Goal: Task Accomplishment & Management: Use online tool/utility

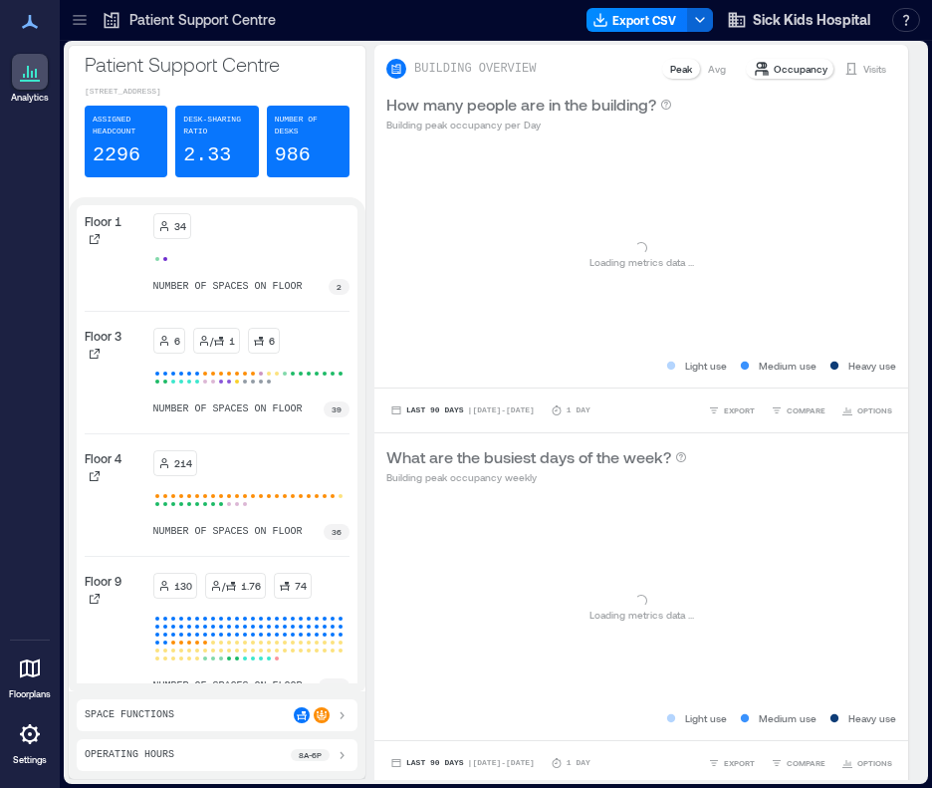
click at [76, 17] on icon at bounding box center [80, 20] width 20 height 20
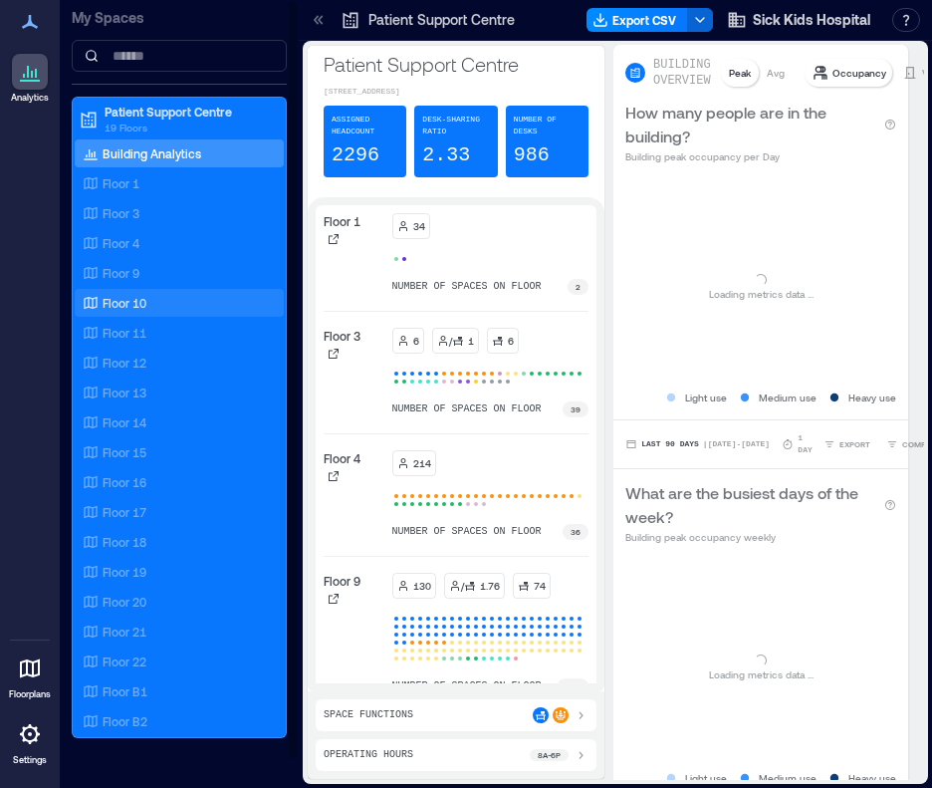
click at [139, 297] on p "Floor 10" at bounding box center [125, 303] width 44 height 16
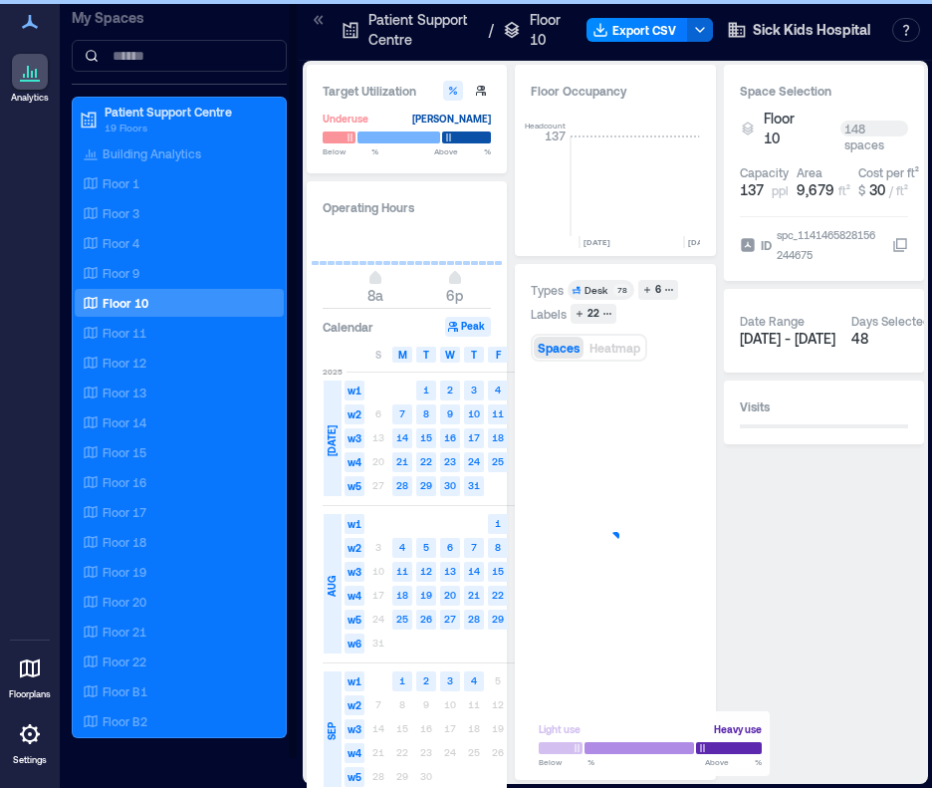
scroll to position [0, 3239]
click at [318, 13] on icon at bounding box center [319, 20] width 20 height 20
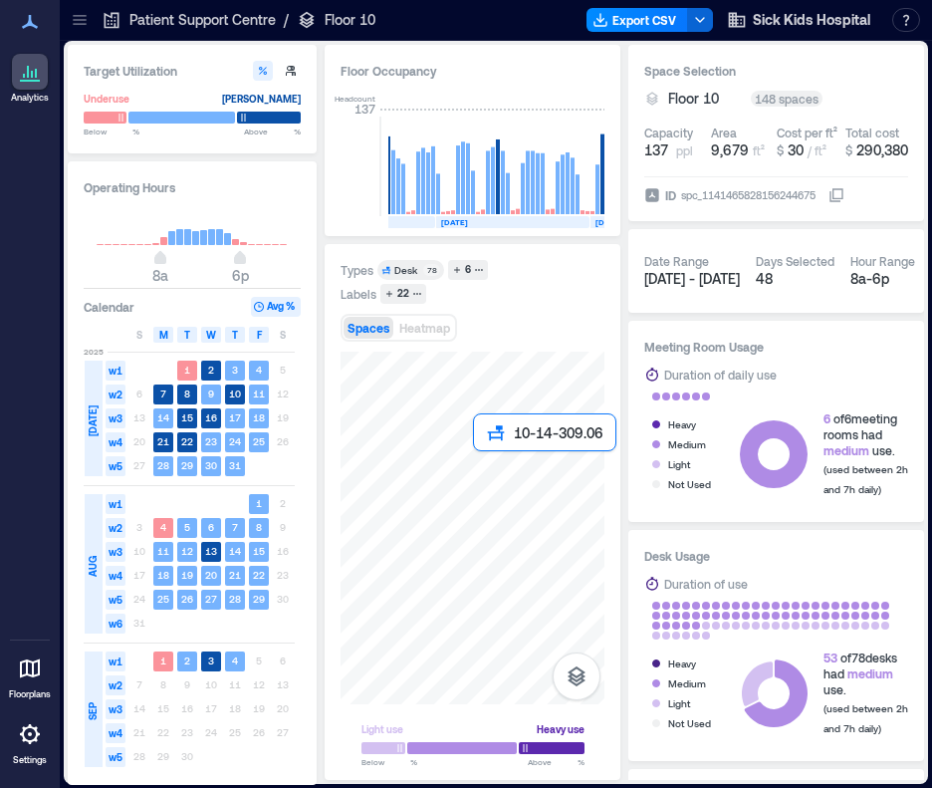
click at [428, 440] on div at bounding box center [473, 528] width 264 height 353
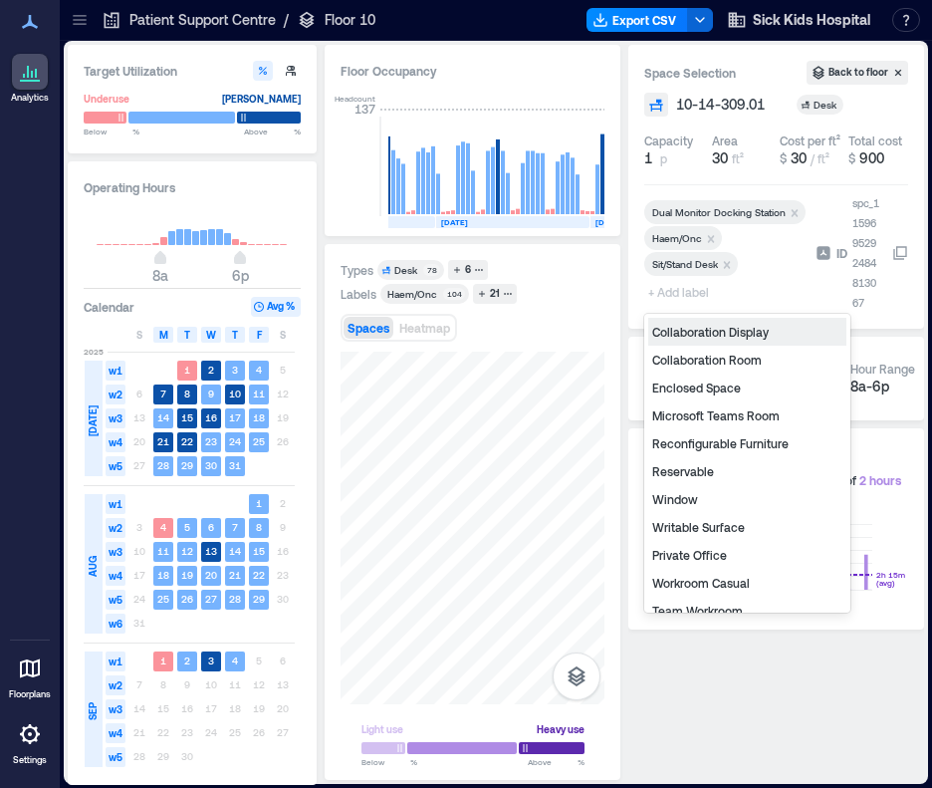
click at [698, 298] on span "+ Add label" at bounding box center [680, 292] width 73 height 28
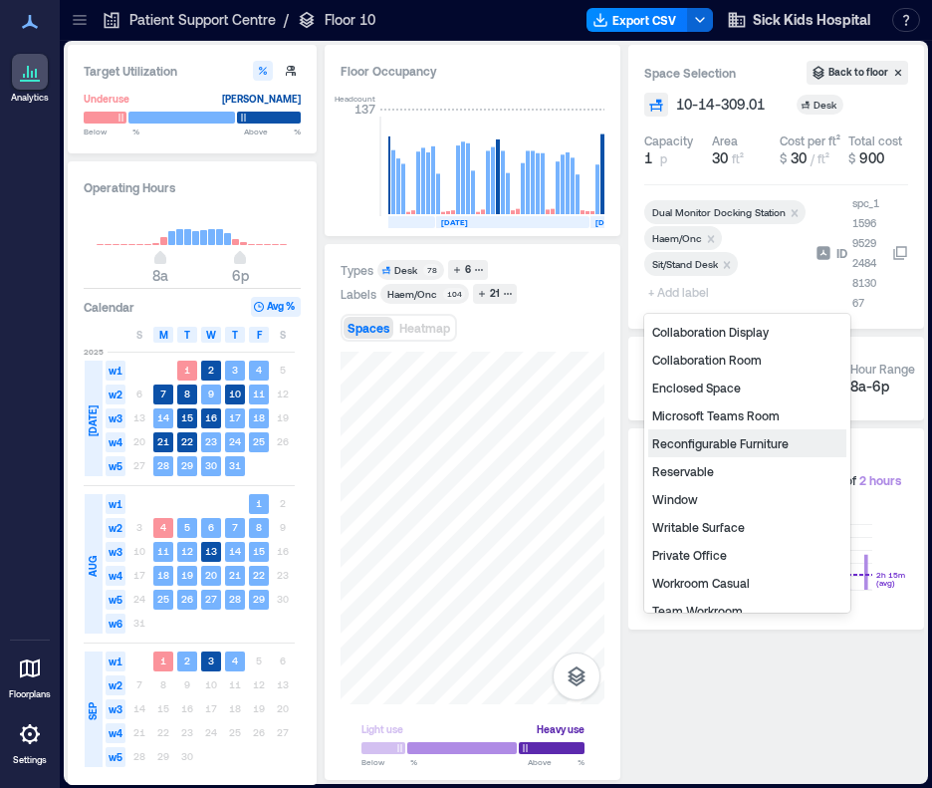
scroll to position [100, 0]
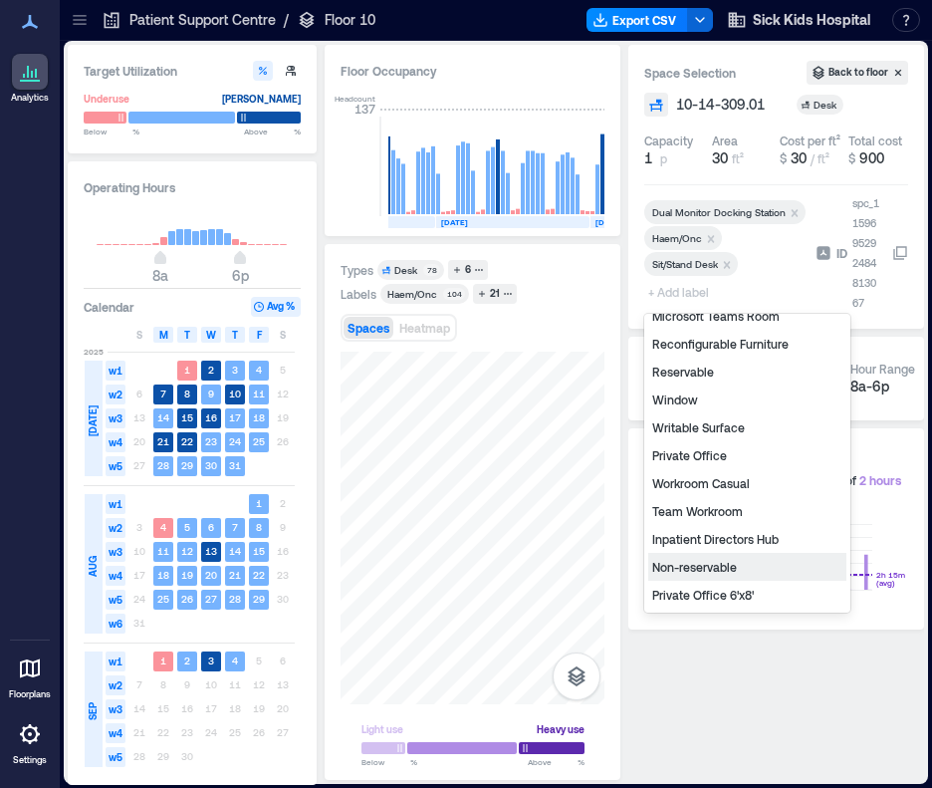
click at [702, 573] on div "Non-reservable" at bounding box center [747, 567] width 198 height 28
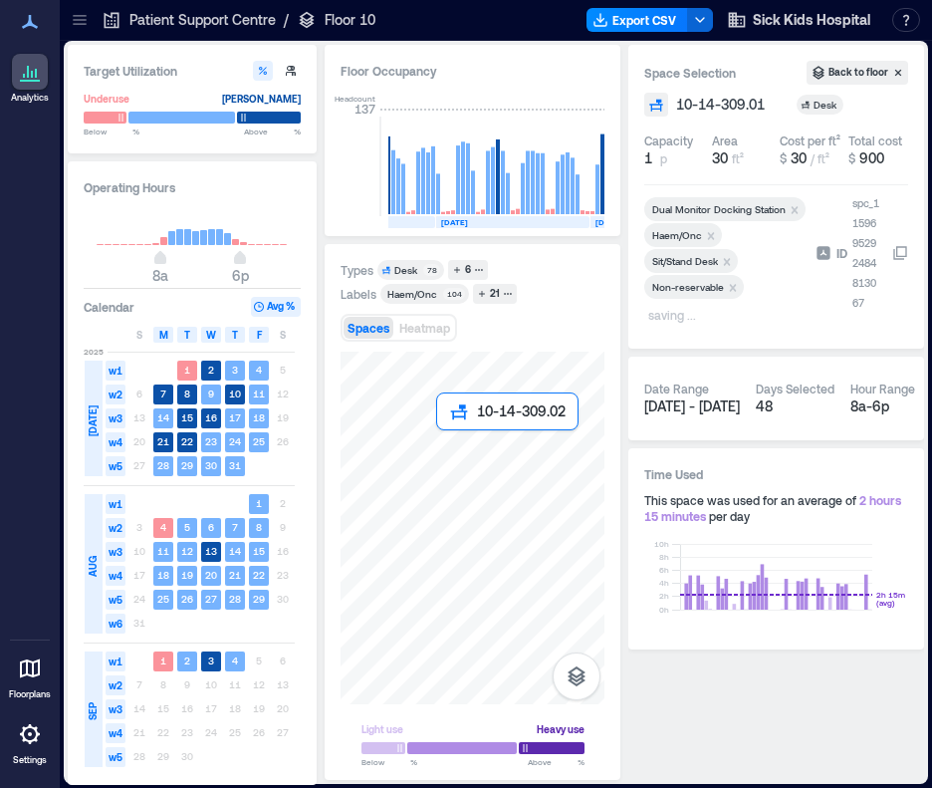
click at [451, 438] on div at bounding box center [473, 528] width 264 height 353
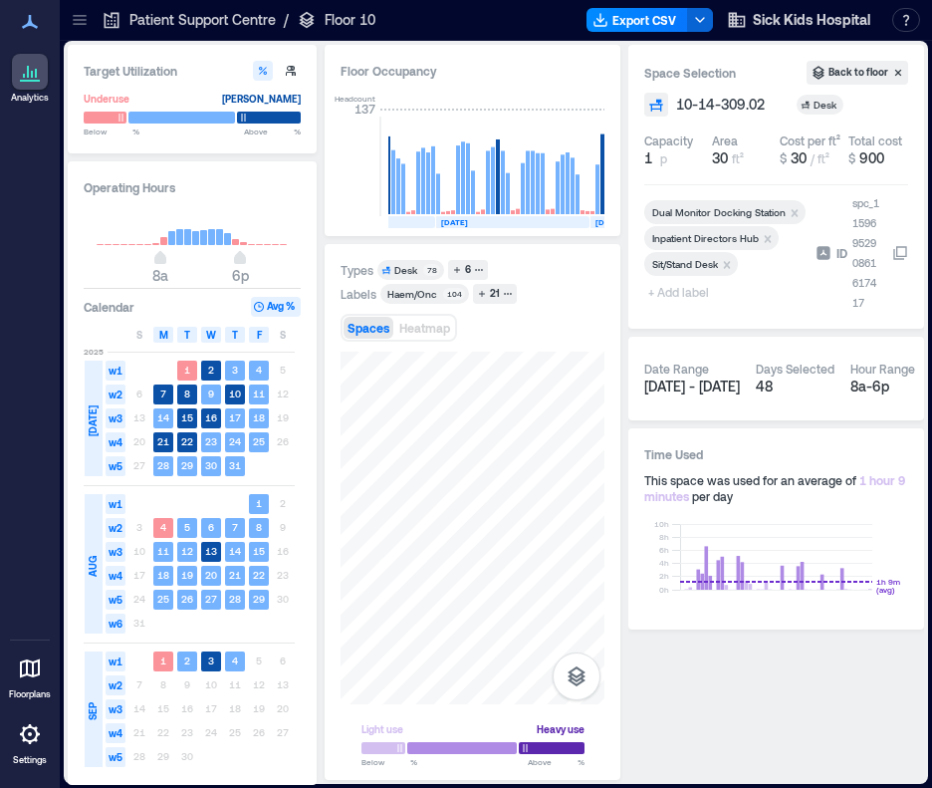
click at [702, 289] on span "+ Add label" at bounding box center [680, 292] width 73 height 28
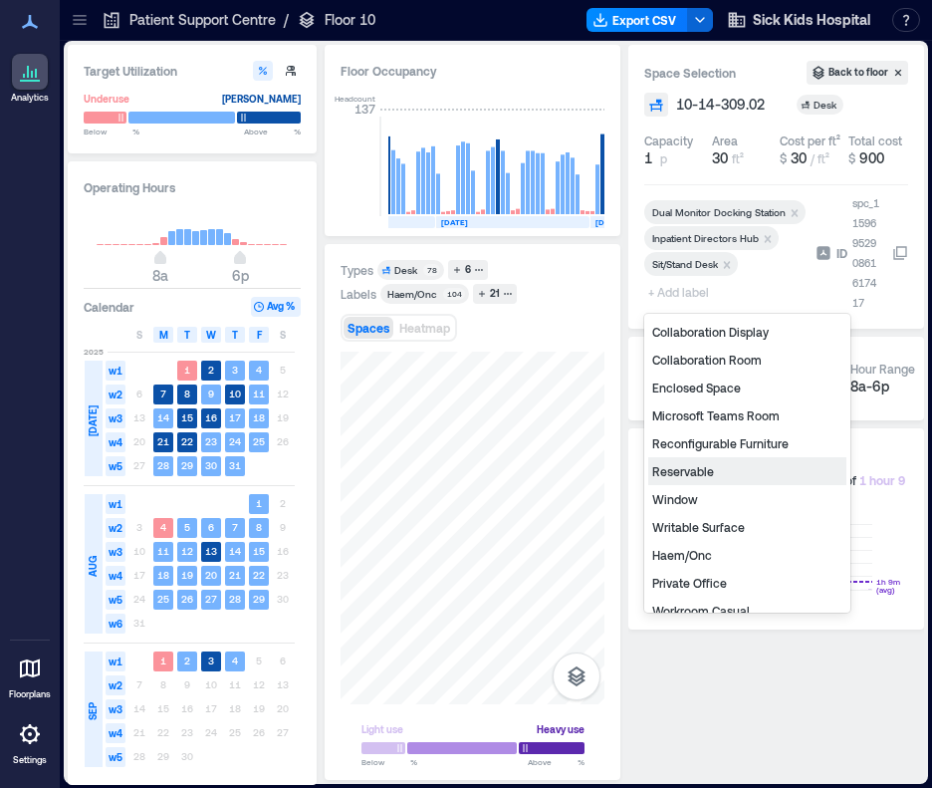
scroll to position [199, 0]
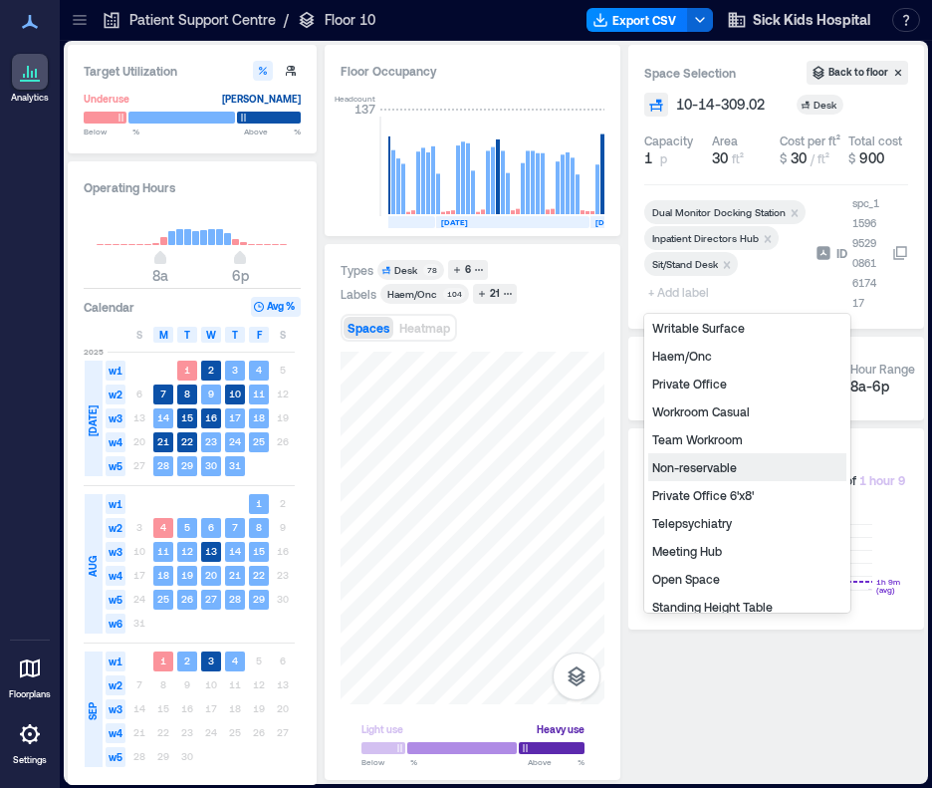
click at [744, 464] on div "Non-reservable" at bounding box center [747, 467] width 198 height 28
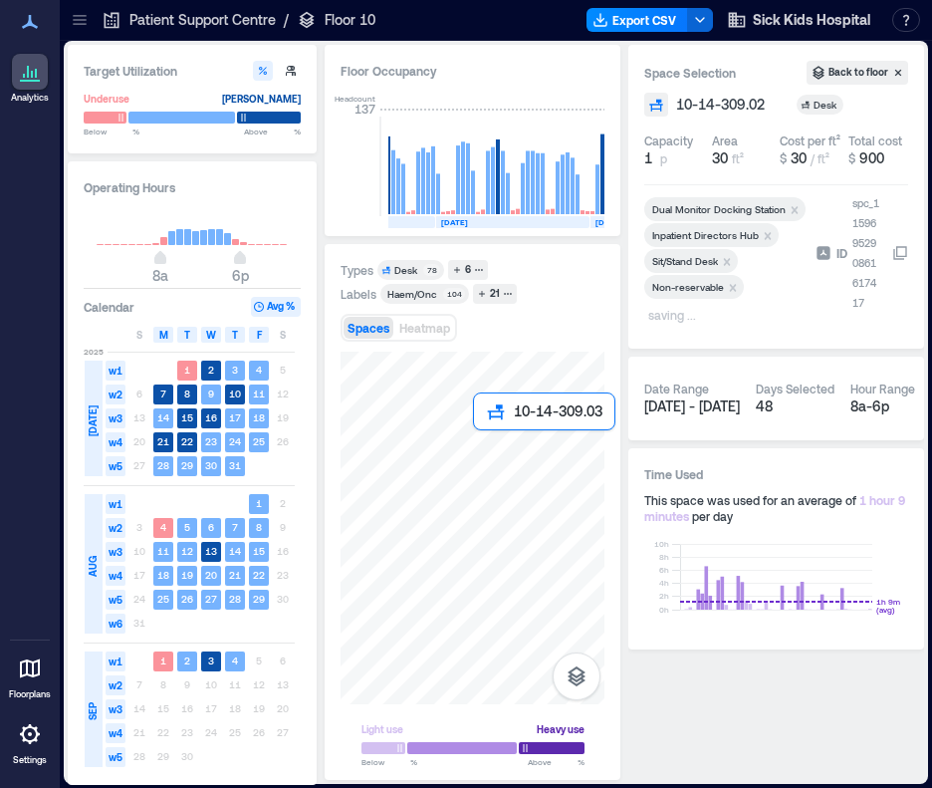
click at [483, 441] on div at bounding box center [473, 528] width 264 height 353
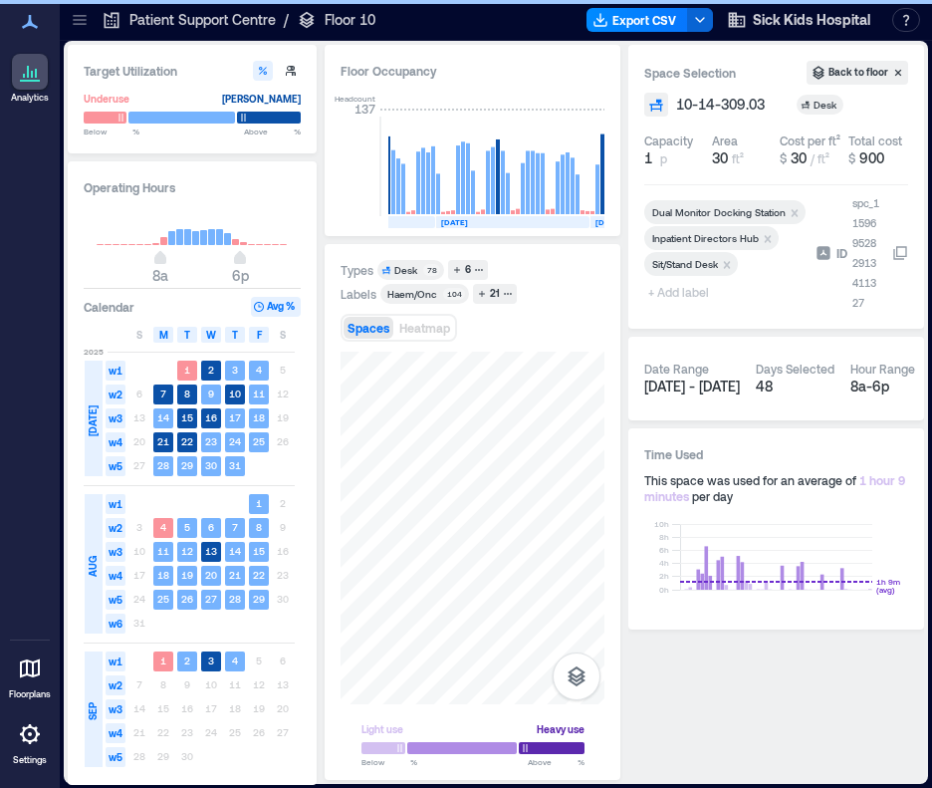
click at [677, 290] on span "+ Add label" at bounding box center [680, 292] width 73 height 28
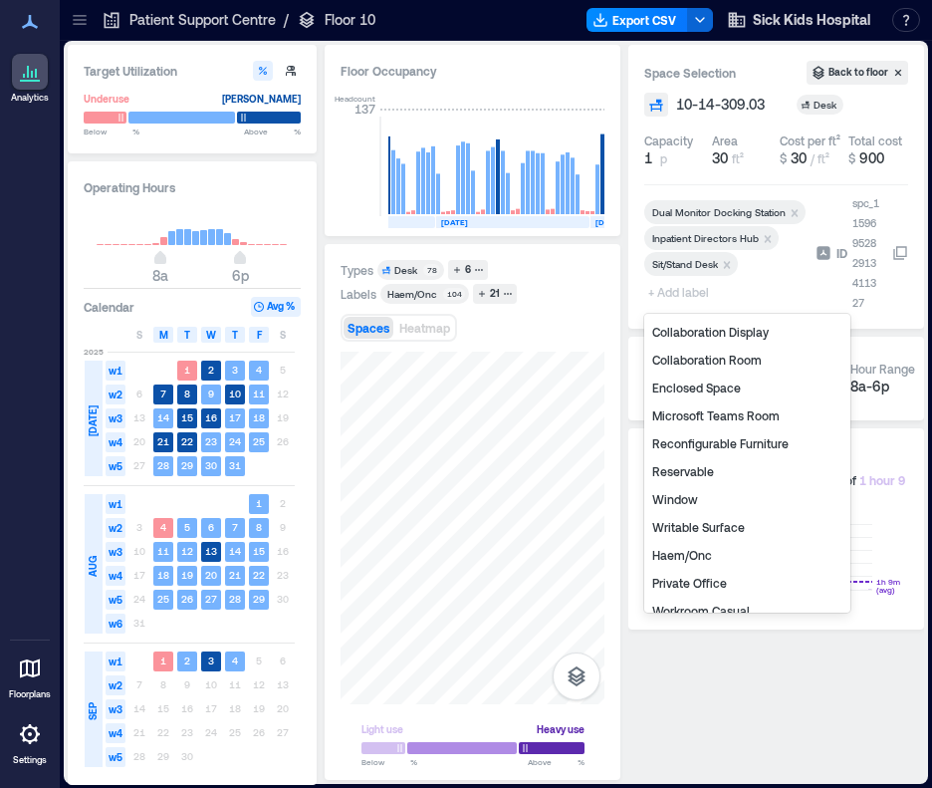
scroll to position [199, 0]
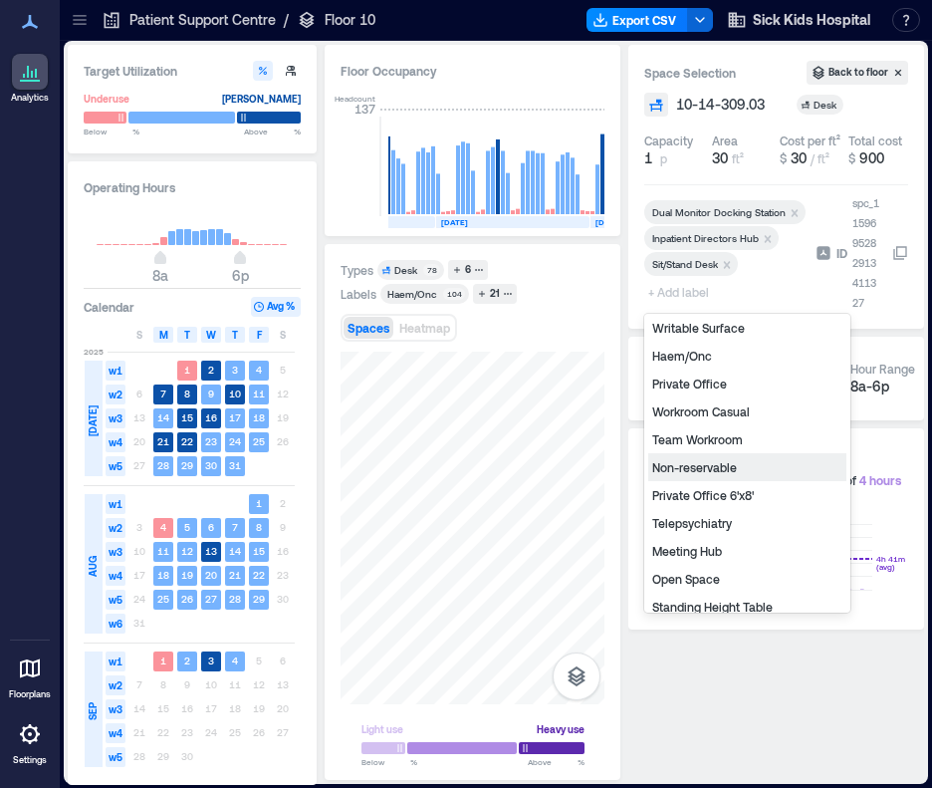
click at [712, 473] on div "Non-reservable" at bounding box center [747, 467] width 198 height 28
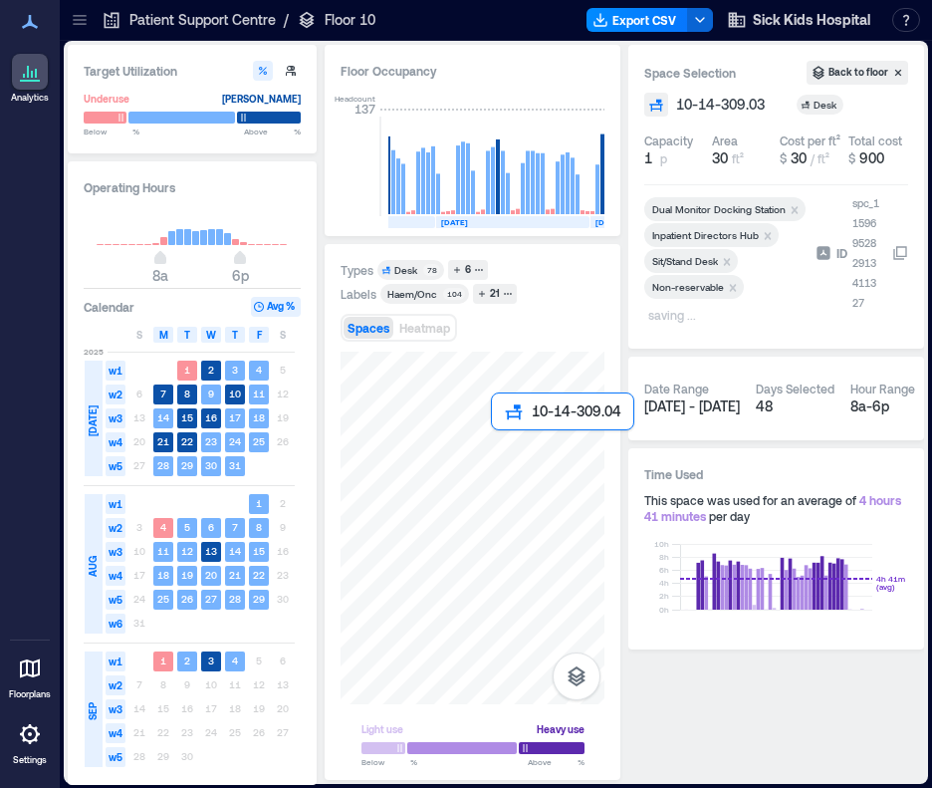
click at [500, 448] on div at bounding box center [473, 528] width 264 height 353
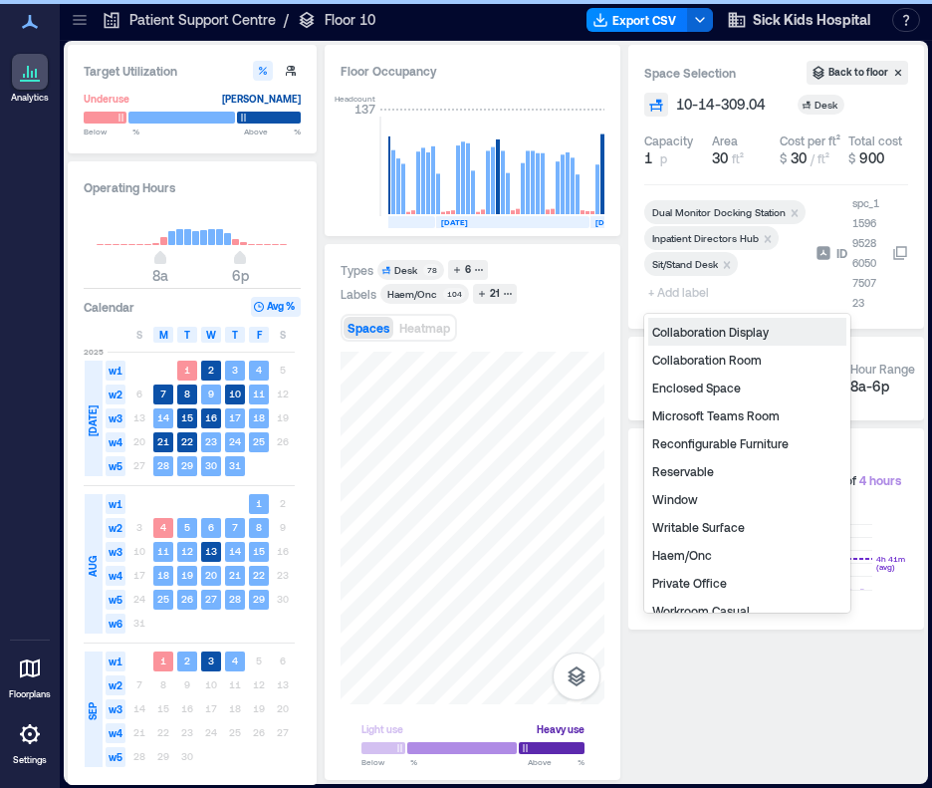
click at [670, 295] on span "+ Add label" at bounding box center [680, 292] width 73 height 28
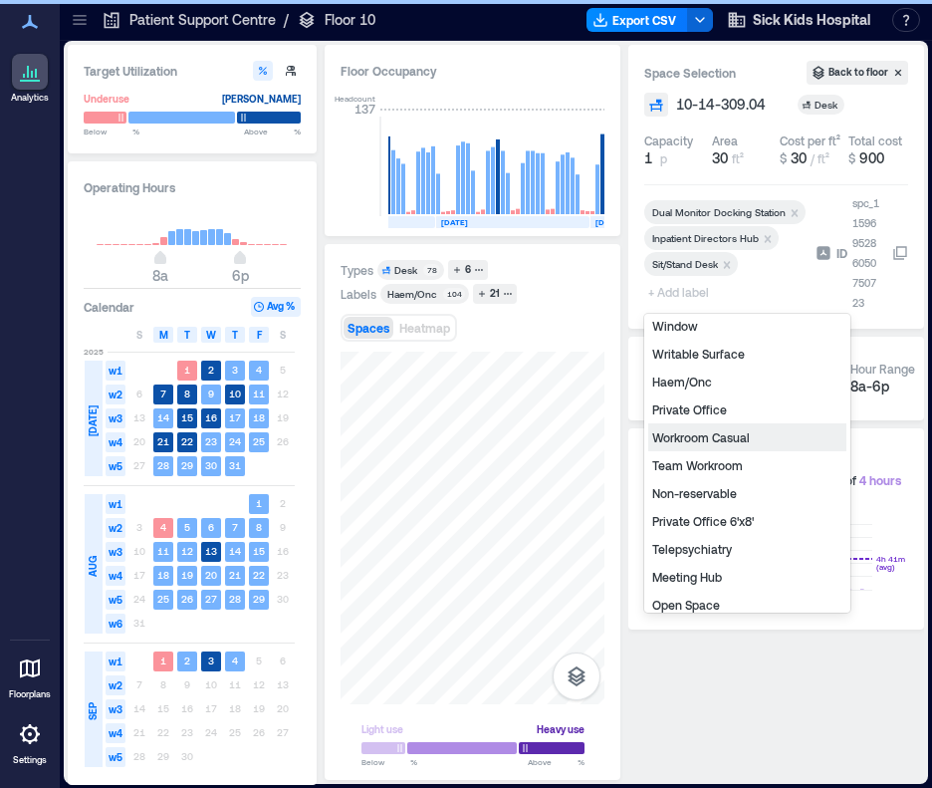
scroll to position [239, 0]
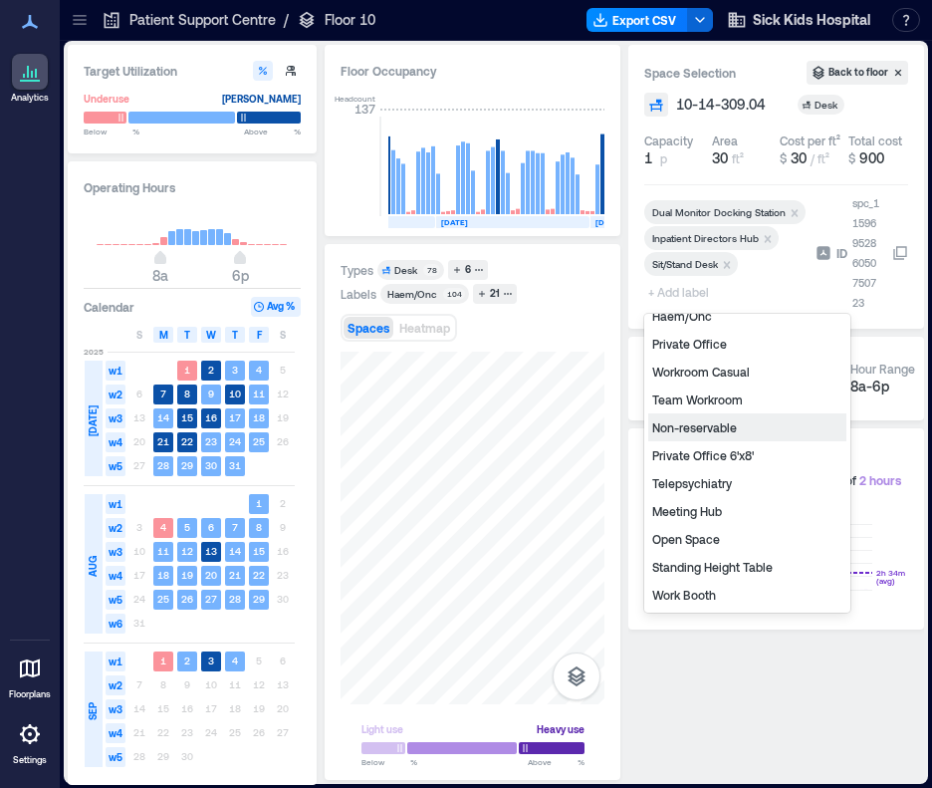
click at [725, 429] on div "Non-reservable" at bounding box center [747, 427] width 198 height 28
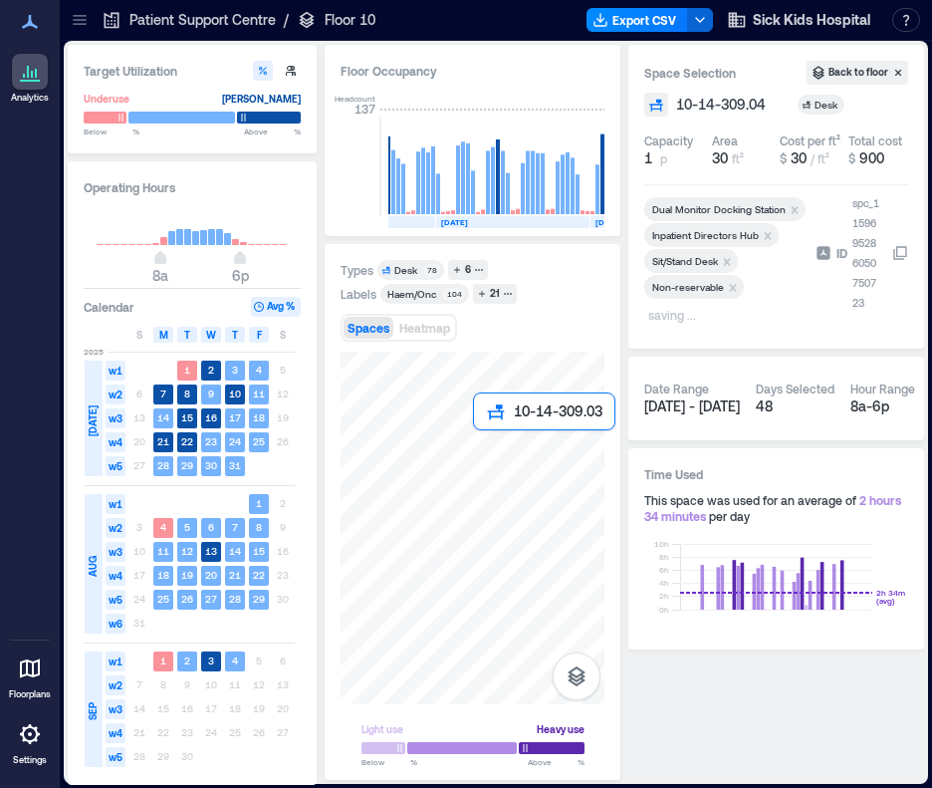
click at [477, 440] on div at bounding box center [473, 528] width 264 height 353
click at [498, 440] on div at bounding box center [473, 528] width 264 height 353
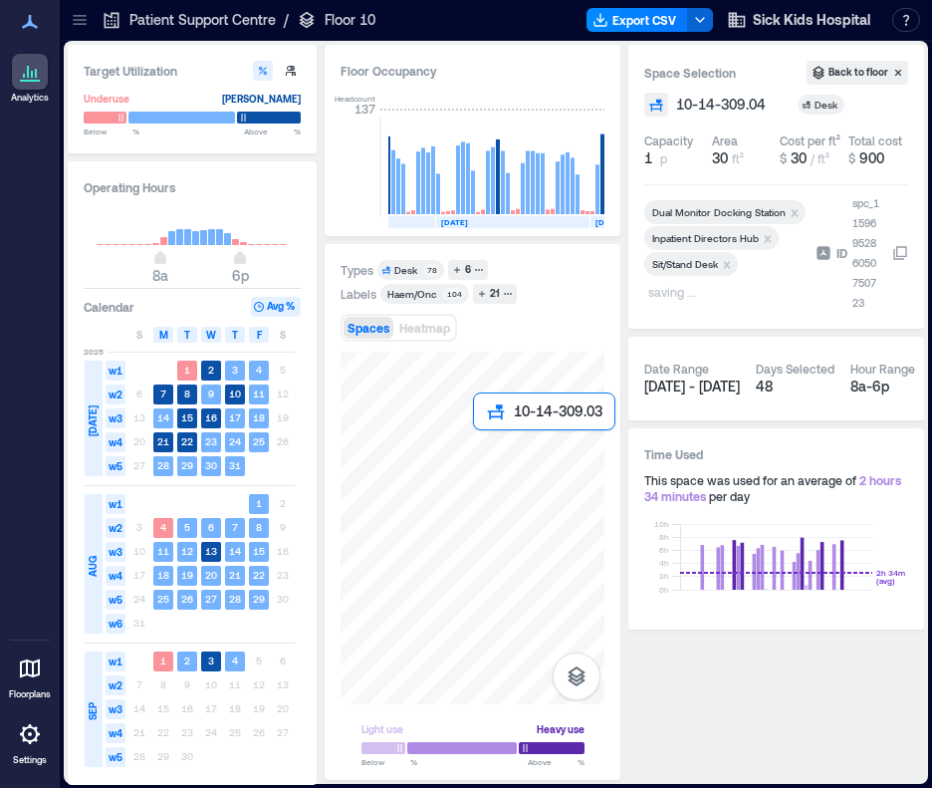
click at [481, 442] on div at bounding box center [473, 528] width 264 height 353
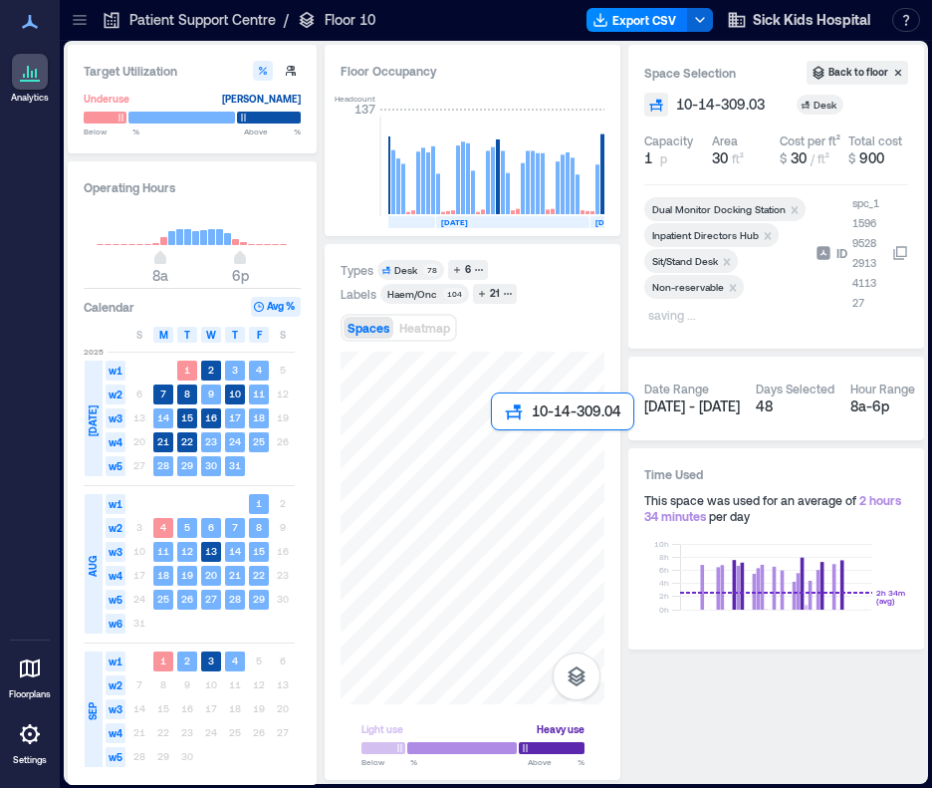
click at [503, 443] on div at bounding box center [473, 528] width 264 height 353
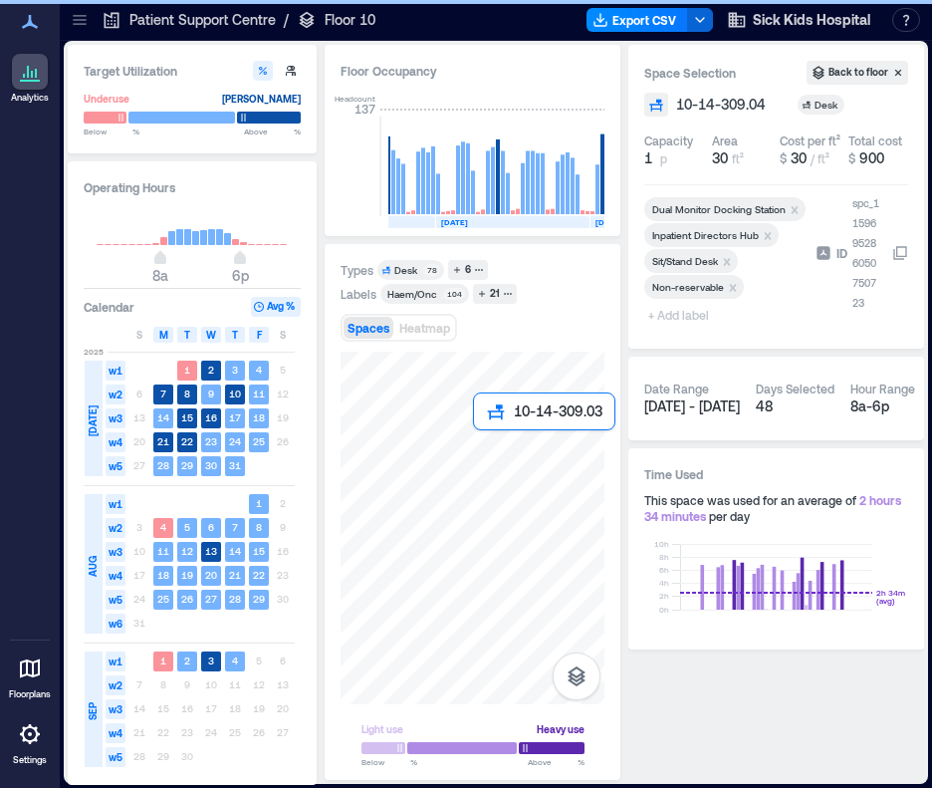
click at [482, 443] on div at bounding box center [473, 528] width 264 height 353
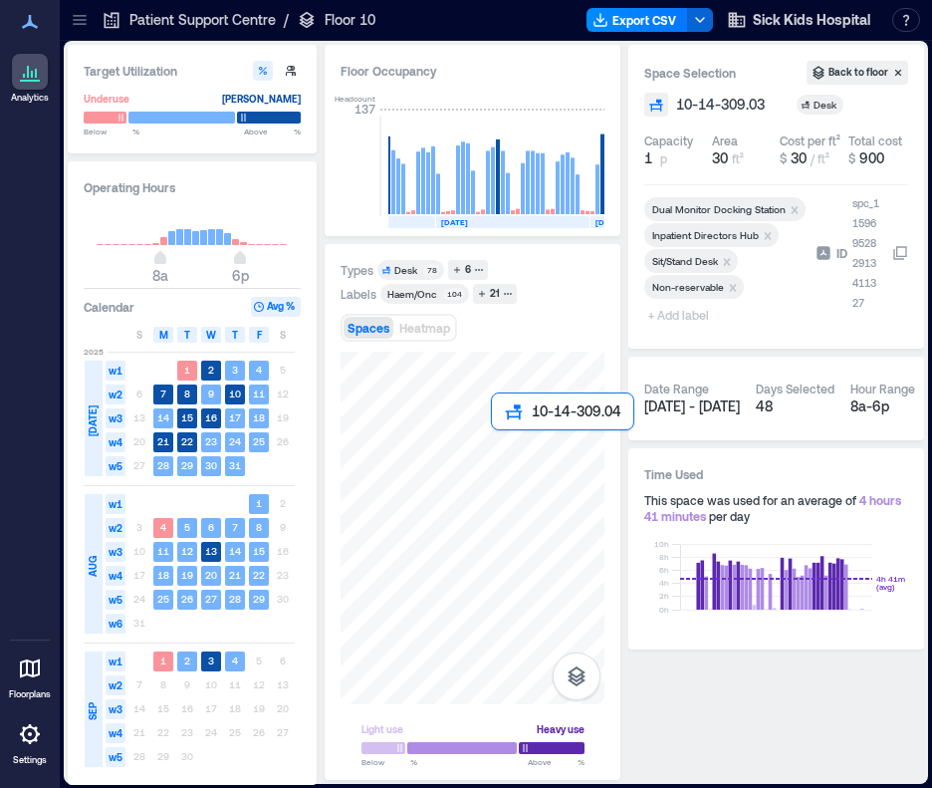
click at [495, 443] on div at bounding box center [473, 528] width 264 height 353
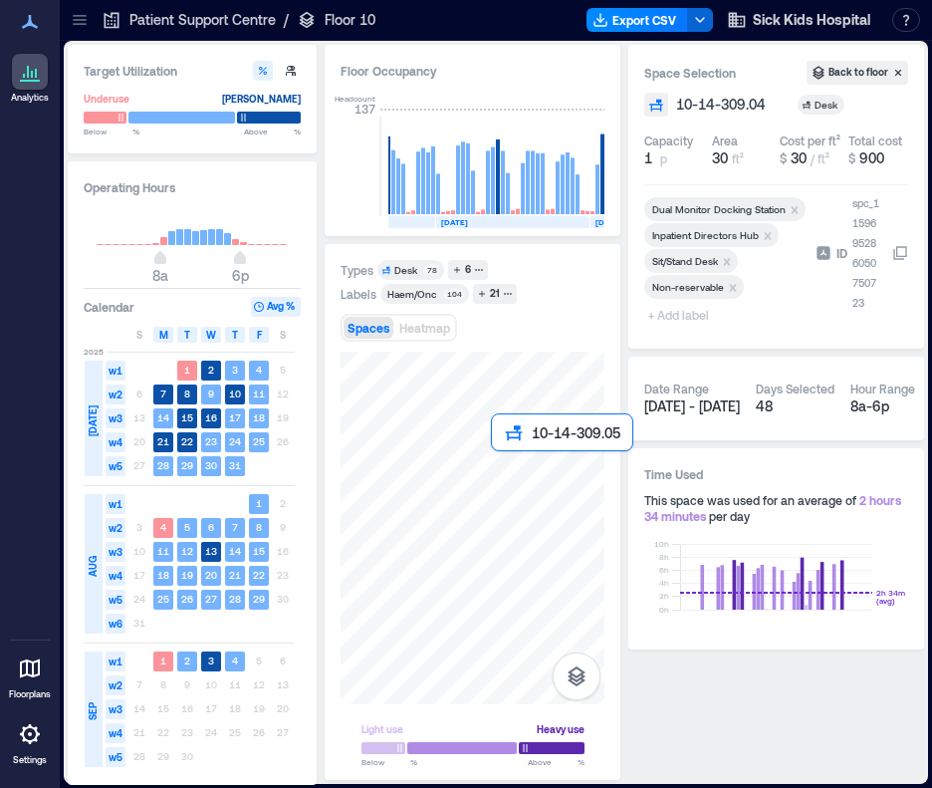
click at [496, 464] on div at bounding box center [473, 528] width 264 height 353
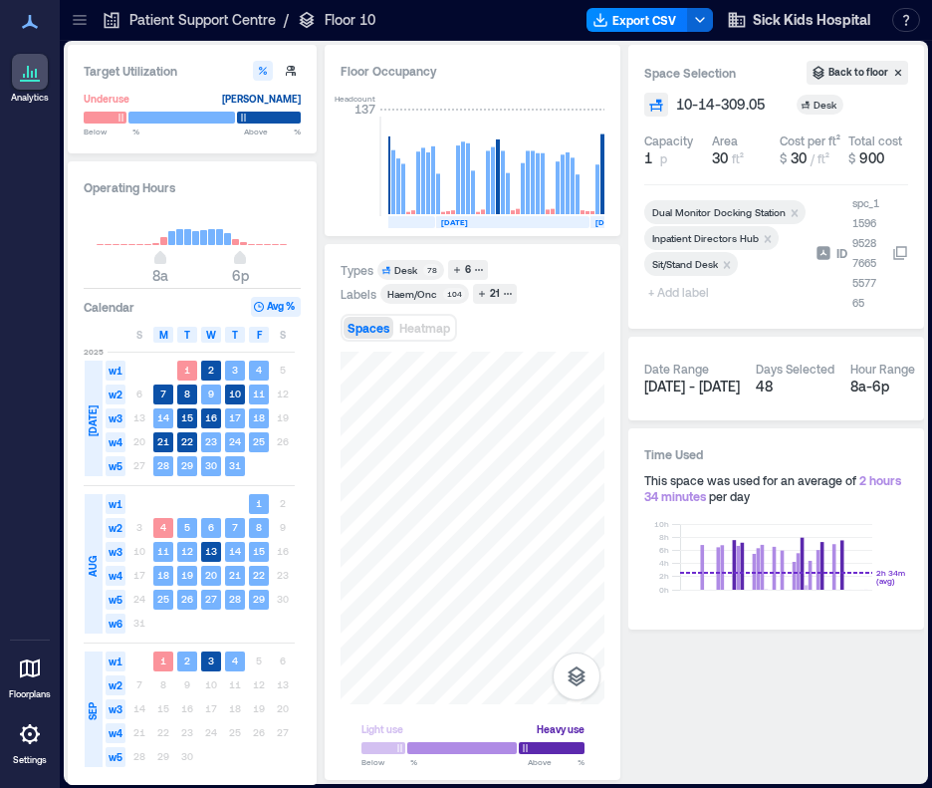
click at [692, 297] on span "+ Add label" at bounding box center [680, 292] width 73 height 28
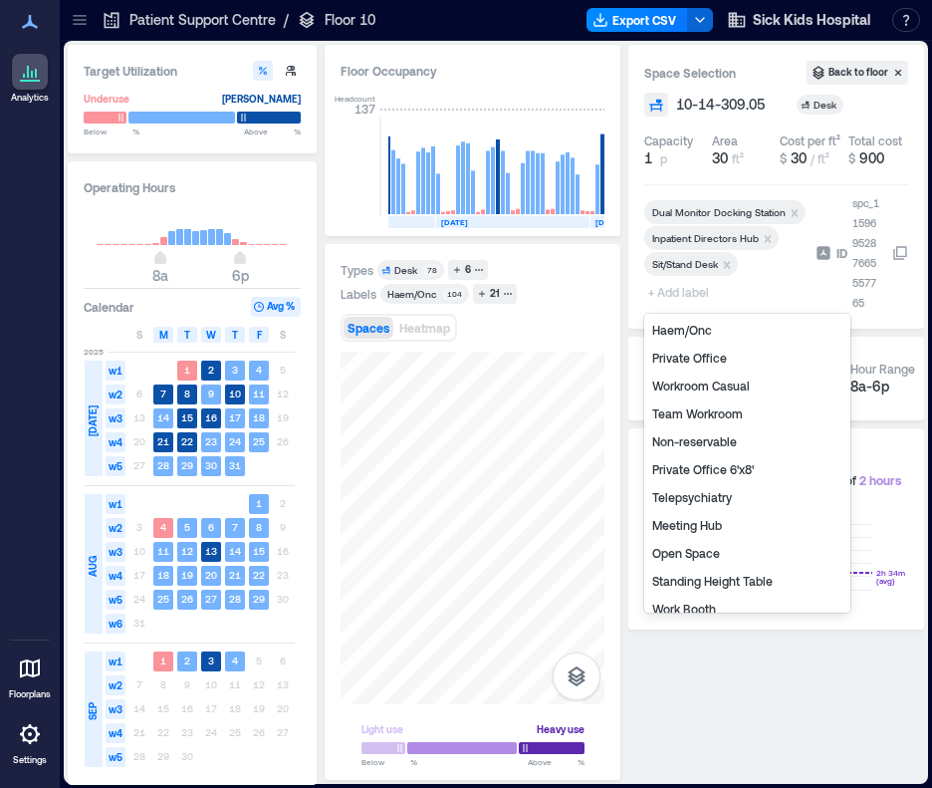
scroll to position [239, 0]
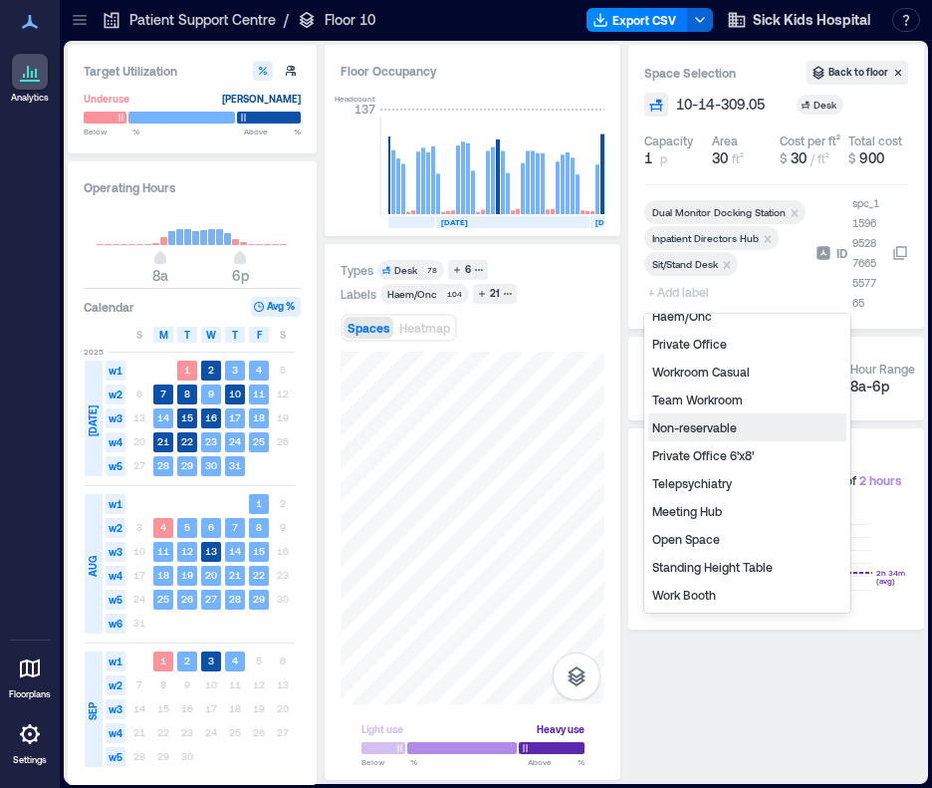
click at [729, 419] on div "Non-reservable" at bounding box center [747, 427] width 198 height 28
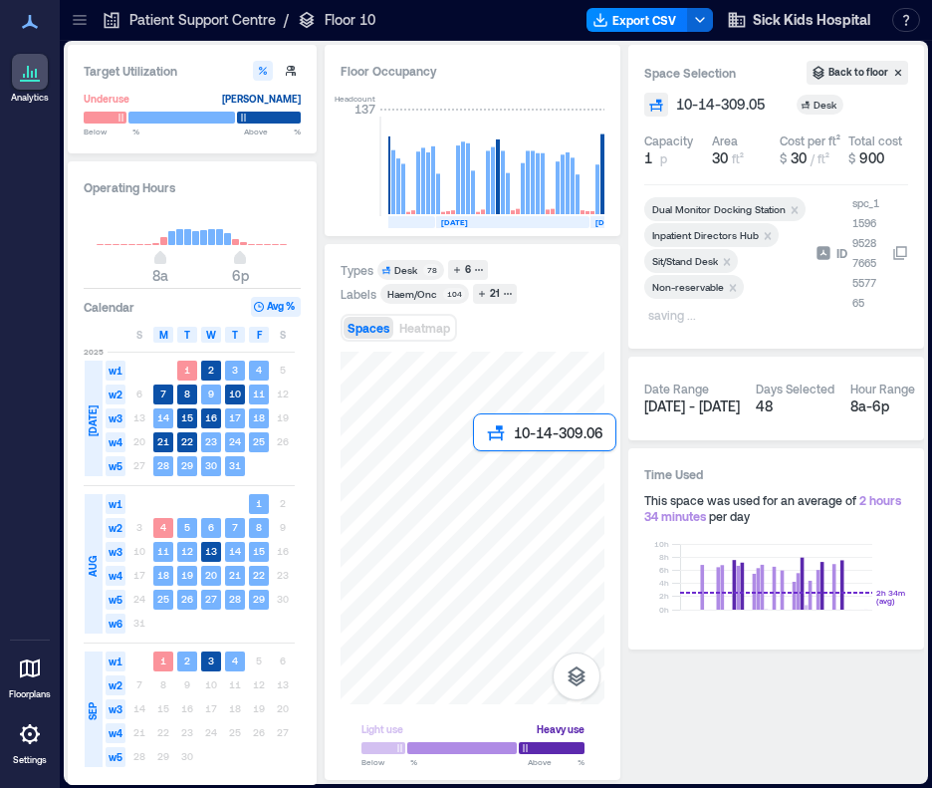
click at [487, 464] on div at bounding box center [473, 528] width 264 height 353
drag, startPoint x: 610, startPoint y: 488, endPoint x: 442, endPoint y: 458, distance: 170.0
click at [442, 458] on div at bounding box center [473, 528] width 264 height 353
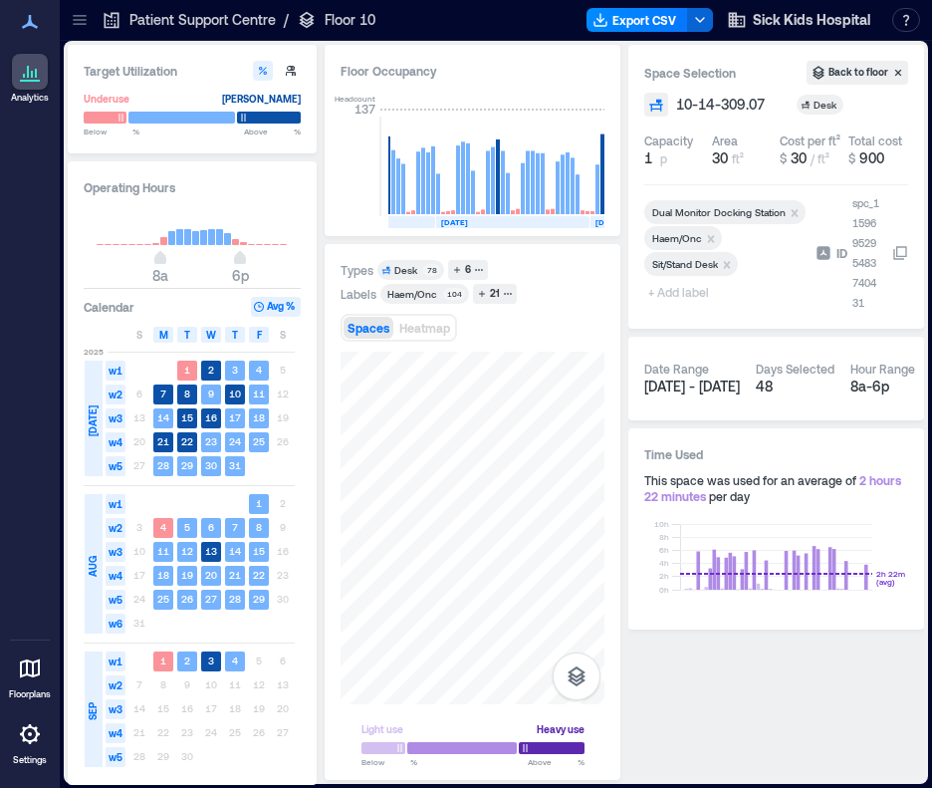
click at [691, 288] on span "+ Add label" at bounding box center [680, 292] width 73 height 28
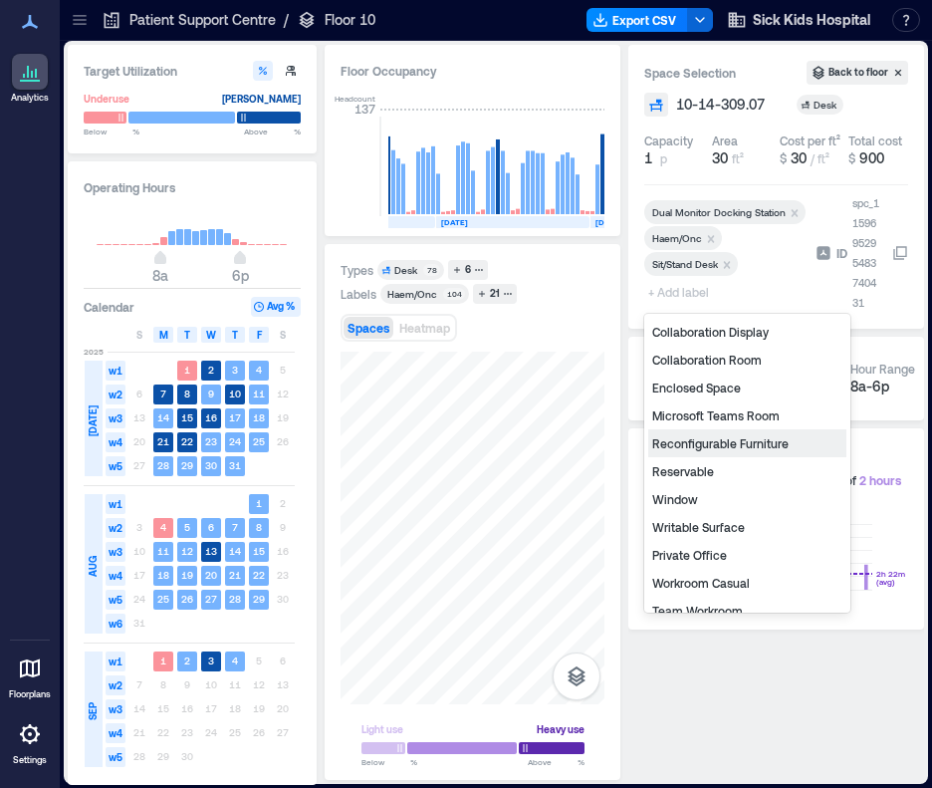
scroll to position [199, 0]
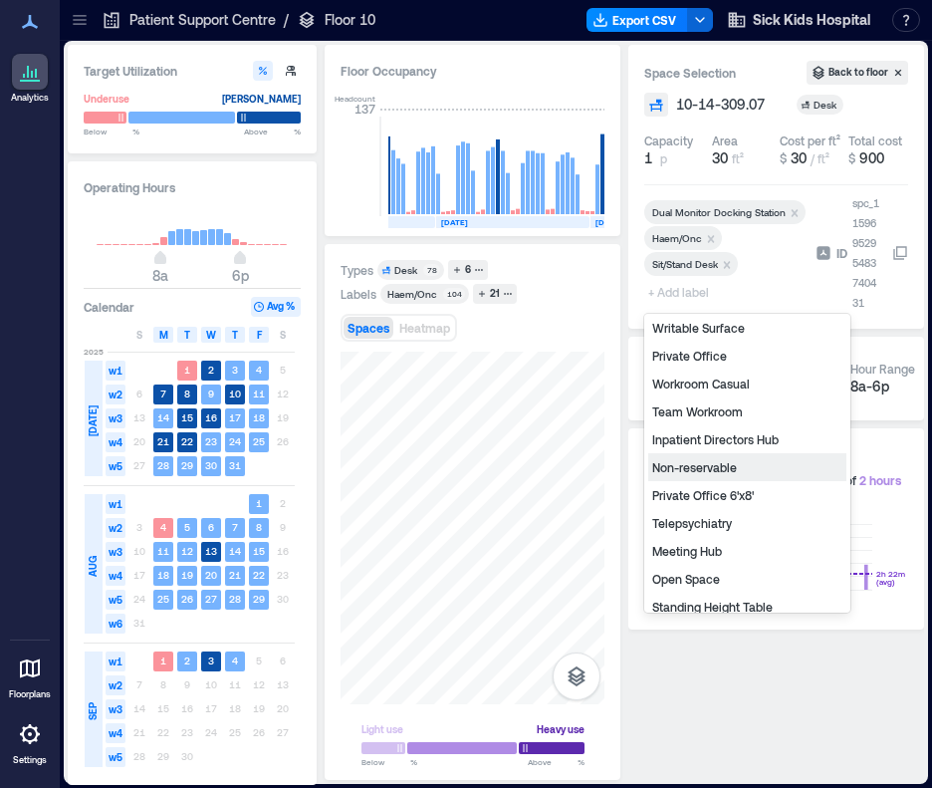
click at [720, 457] on div "Non-reservable" at bounding box center [747, 467] width 198 height 28
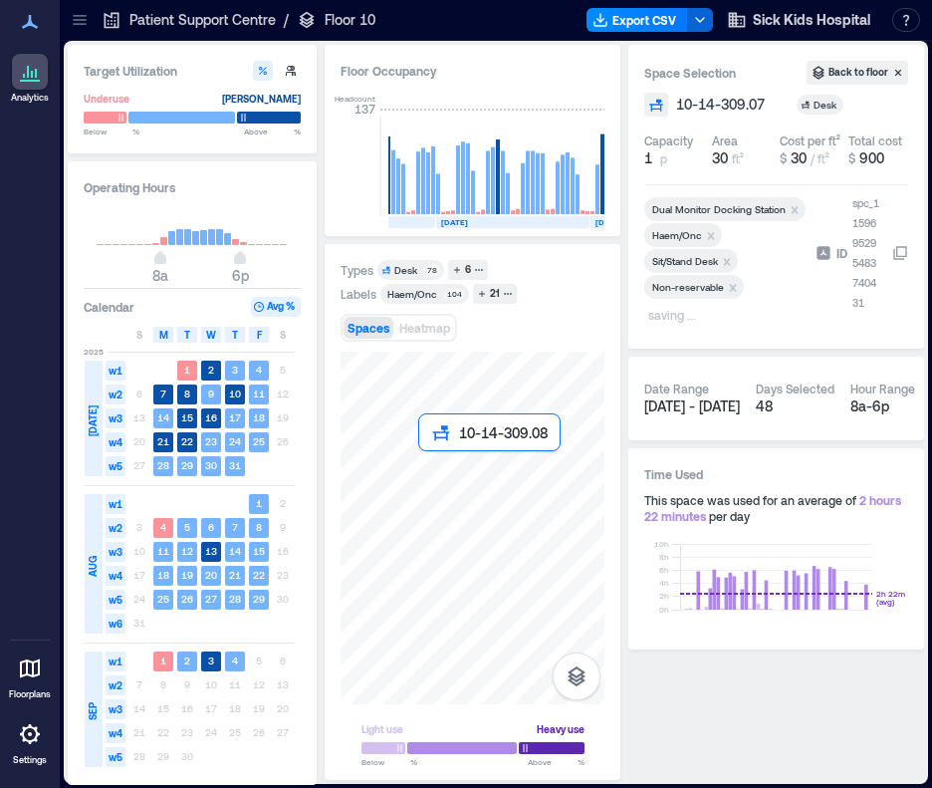
click at [427, 459] on div at bounding box center [473, 528] width 264 height 353
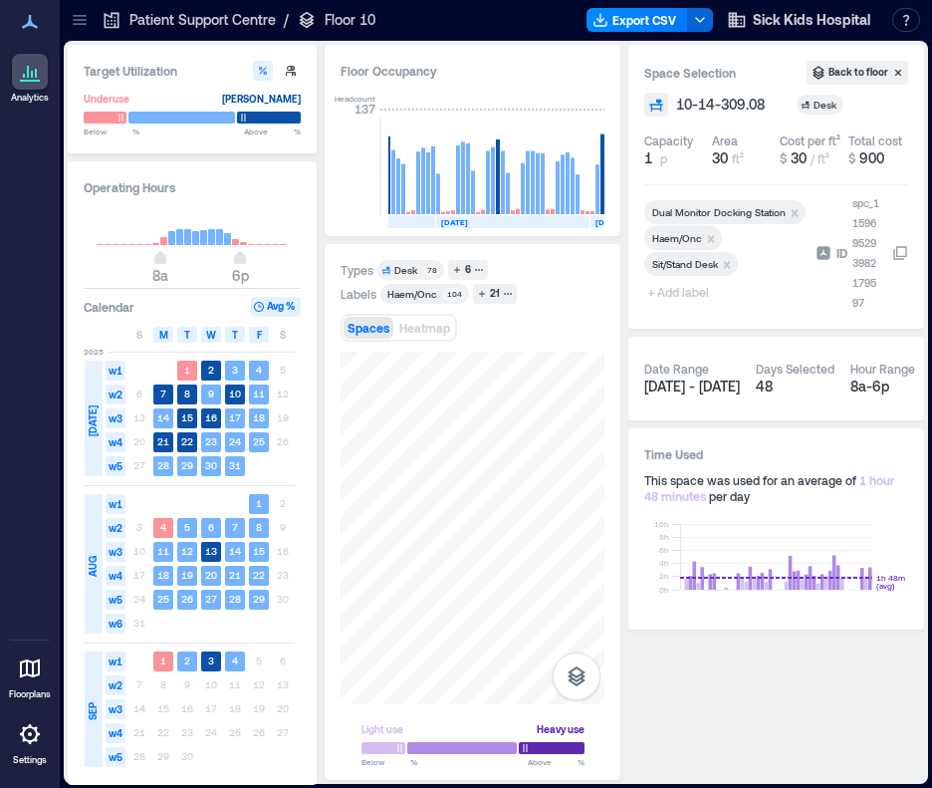
click at [673, 294] on span "+ Add label" at bounding box center [680, 292] width 73 height 28
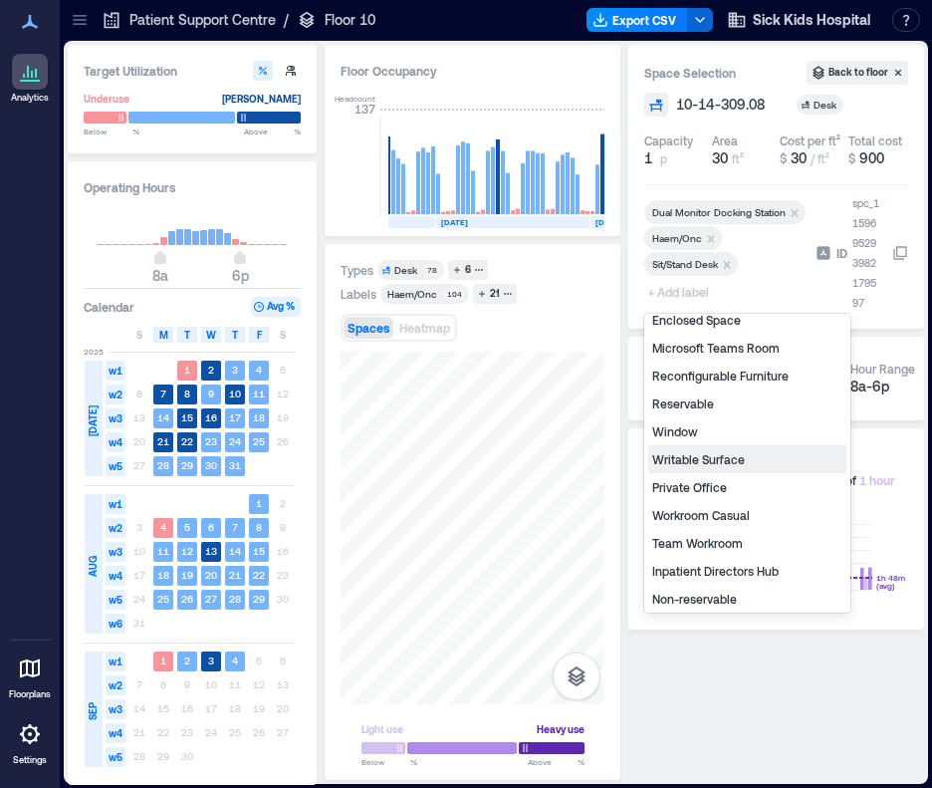
scroll to position [100, 0]
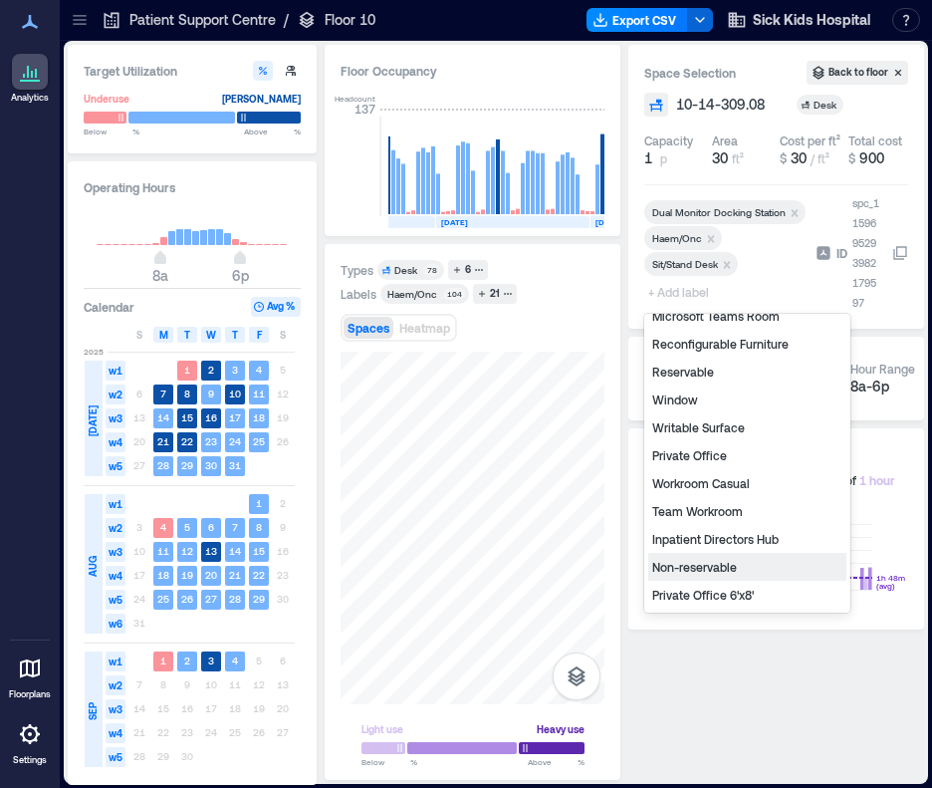
click at [681, 560] on div "Non-reservable" at bounding box center [747, 567] width 198 height 28
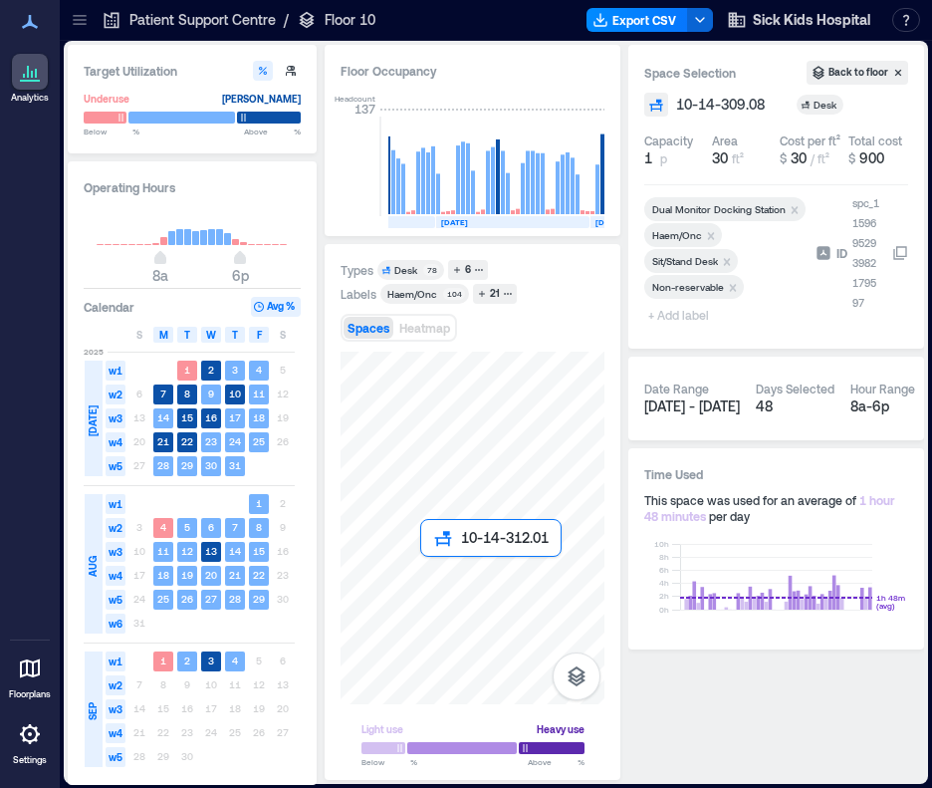
drag, startPoint x: 389, startPoint y: 569, endPoint x: 426, endPoint y: 569, distance: 36.8
click at [426, 569] on div at bounding box center [473, 528] width 264 height 353
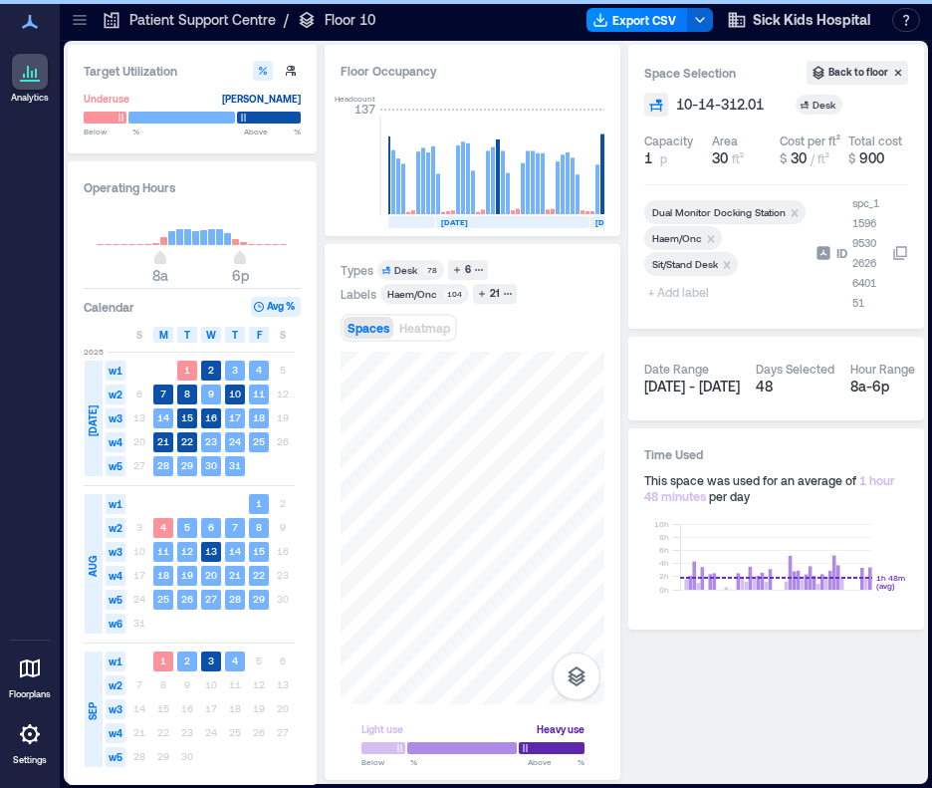
click at [691, 293] on span "+ Add label" at bounding box center [680, 292] width 73 height 28
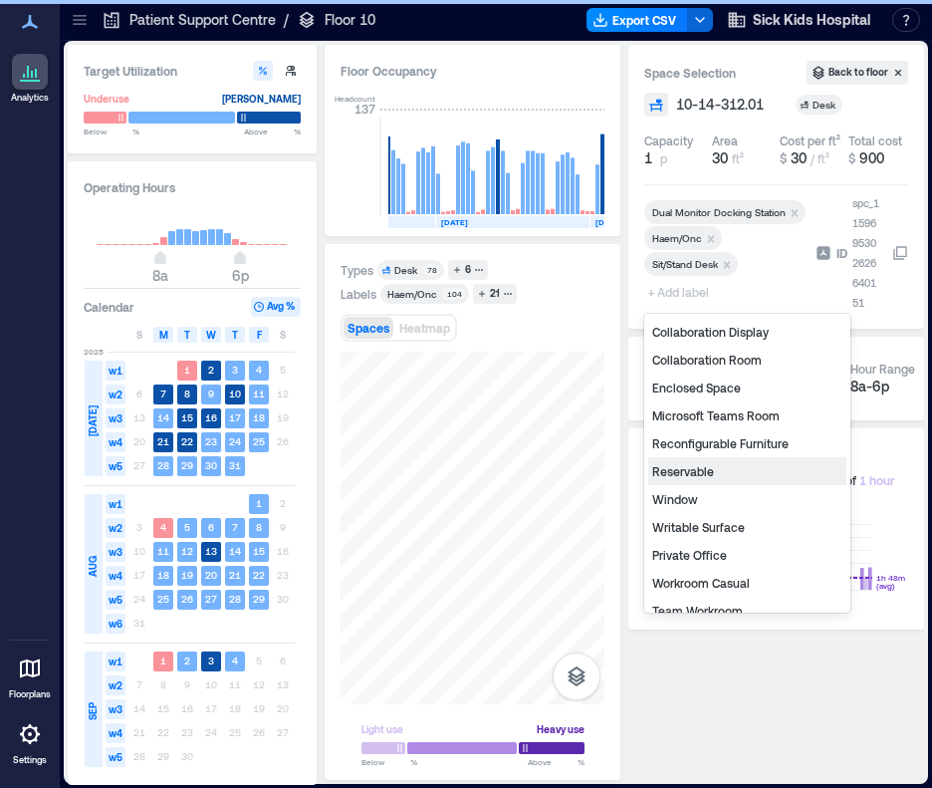
click at [697, 465] on div "Reservable" at bounding box center [747, 471] width 198 height 28
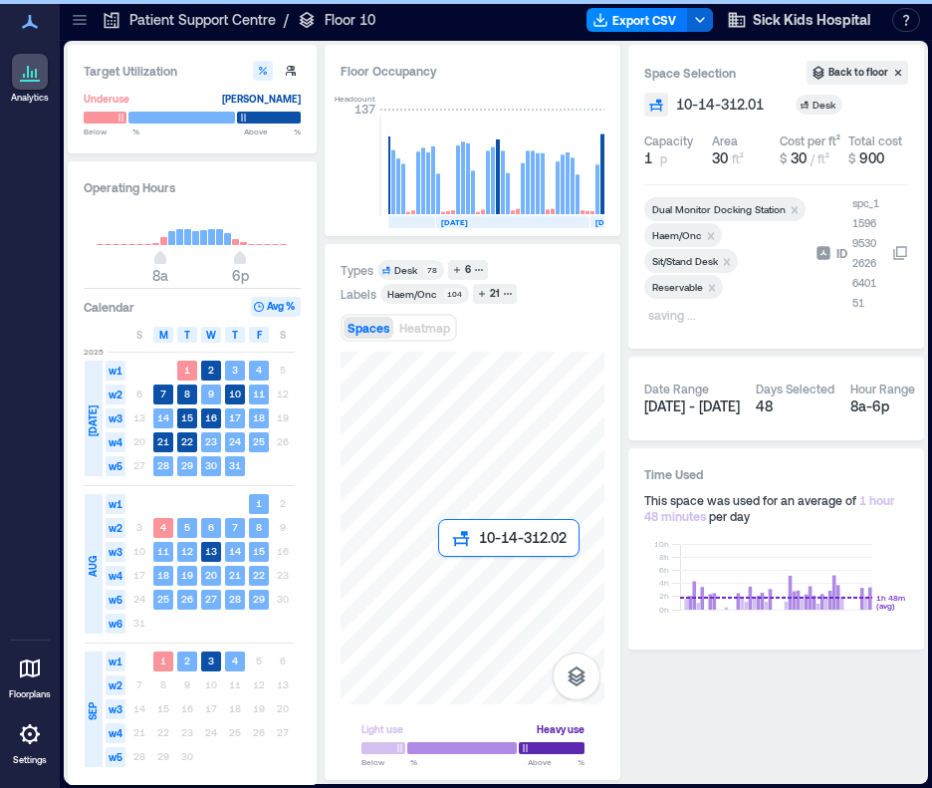
click at [450, 569] on div at bounding box center [473, 528] width 264 height 353
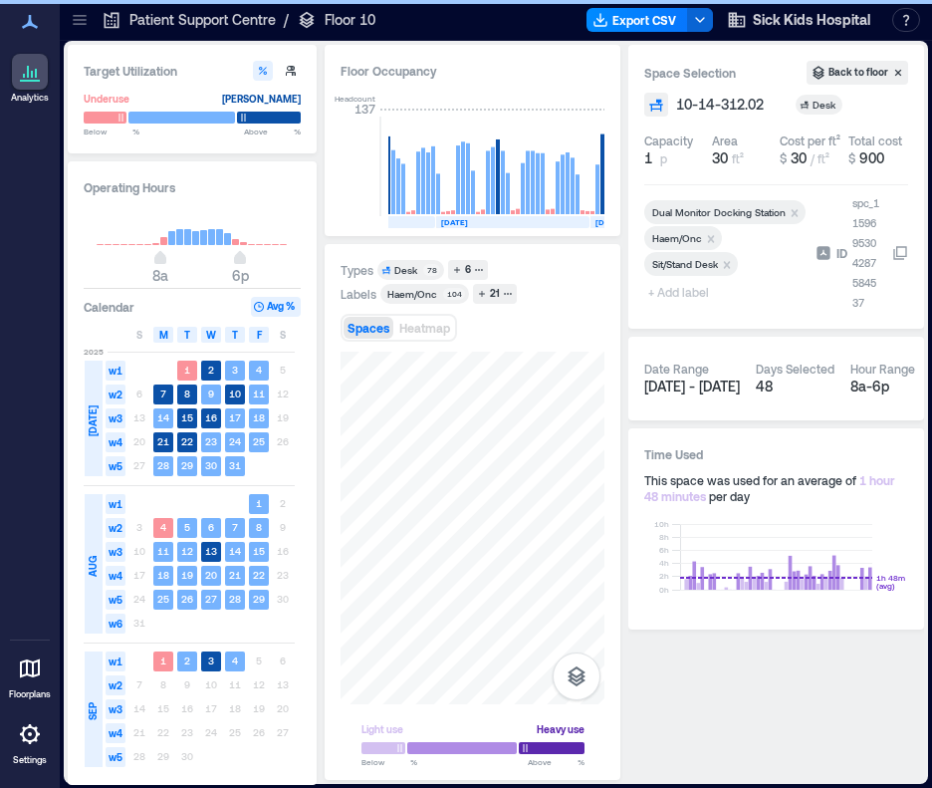
click at [678, 294] on span "+ Add label" at bounding box center [680, 292] width 73 height 28
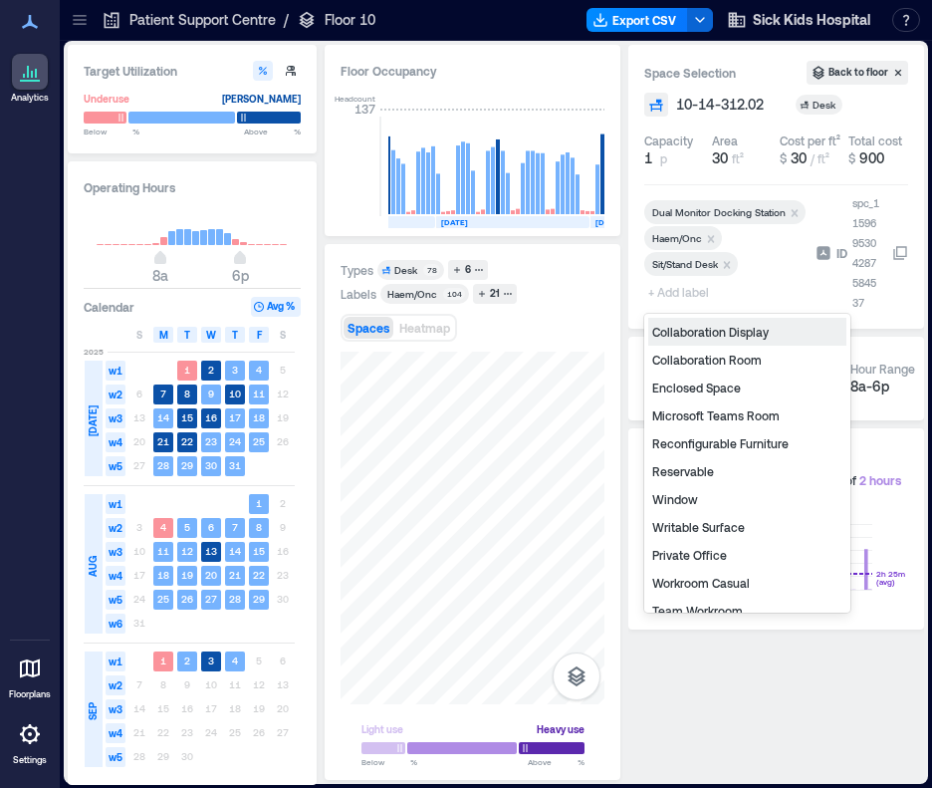
click at [696, 471] on div "Reservable" at bounding box center [747, 471] width 198 height 28
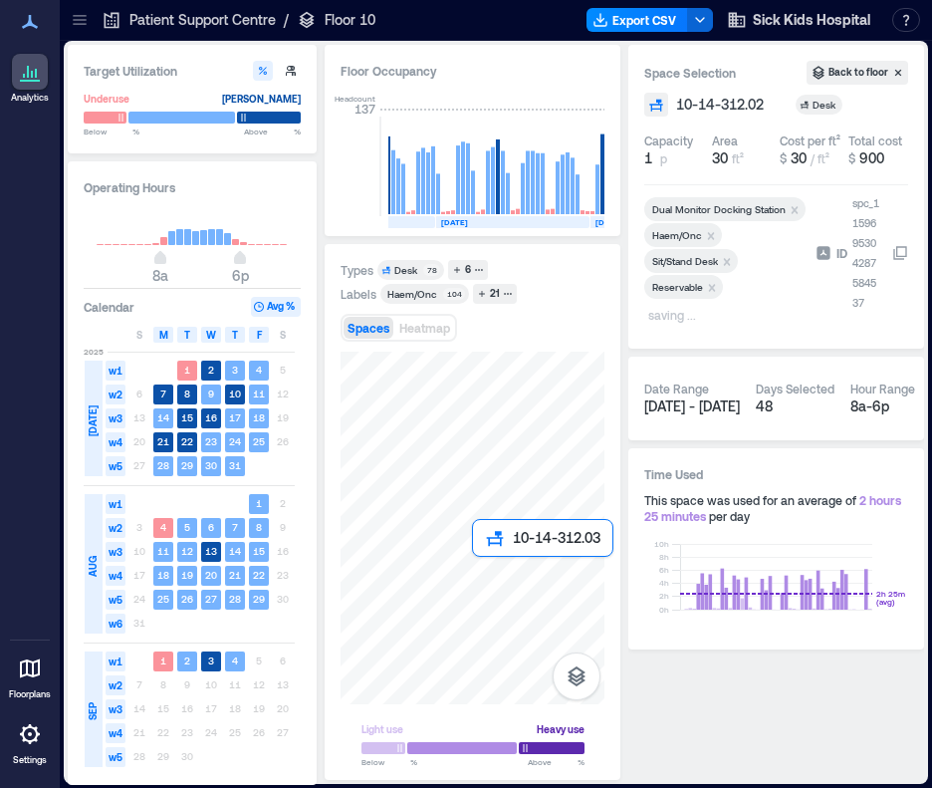
click at [478, 565] on div at bounding box center [473, 528] width 264 height 353
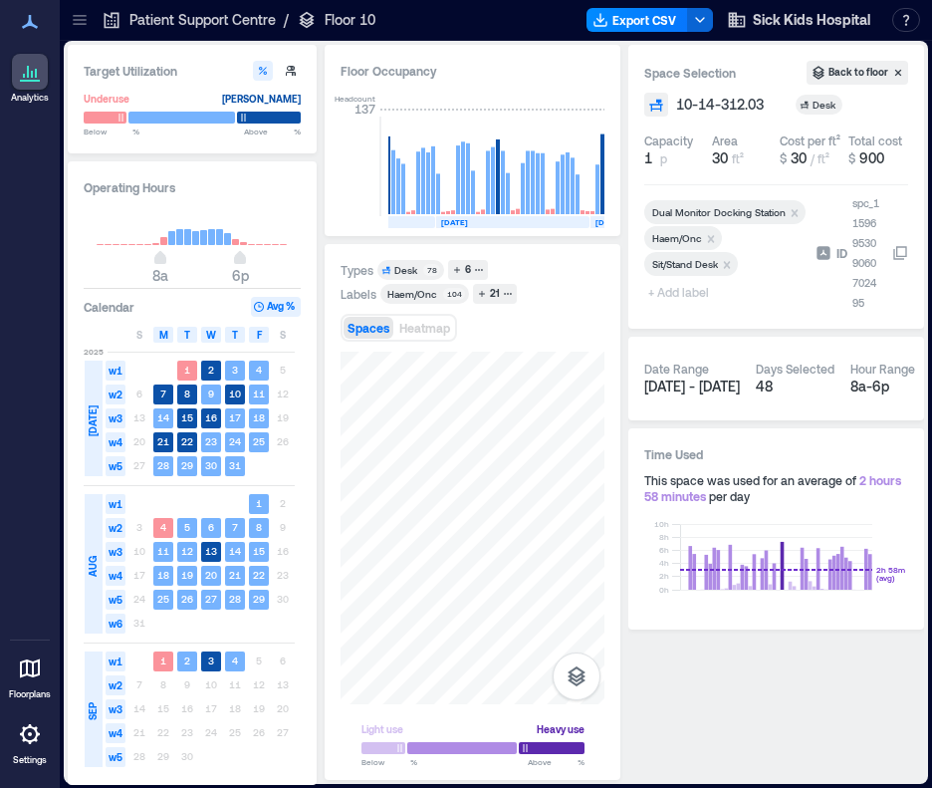
click at [664, 285] on div at bounding box center [725, 282] width 163 height 8
click at [668, 298] on span "+ Add label" at bounding box center [680, 292] width 73 height 28
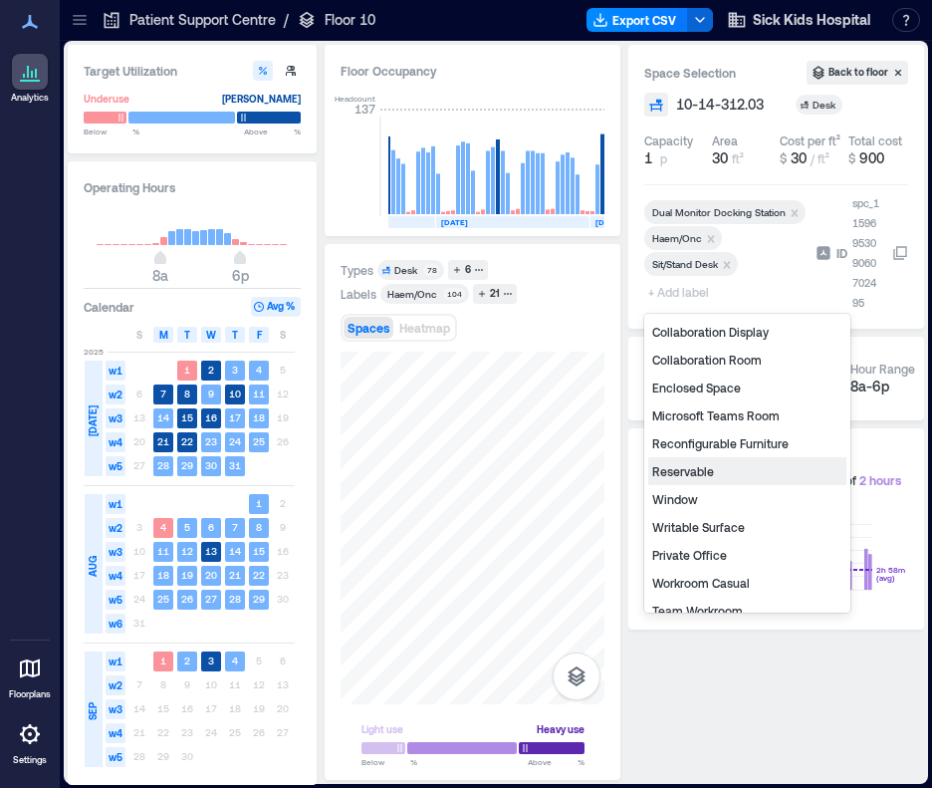
click at [687, 469] on div "Reservable" at bounding box center [747, 471] width 198 height 28
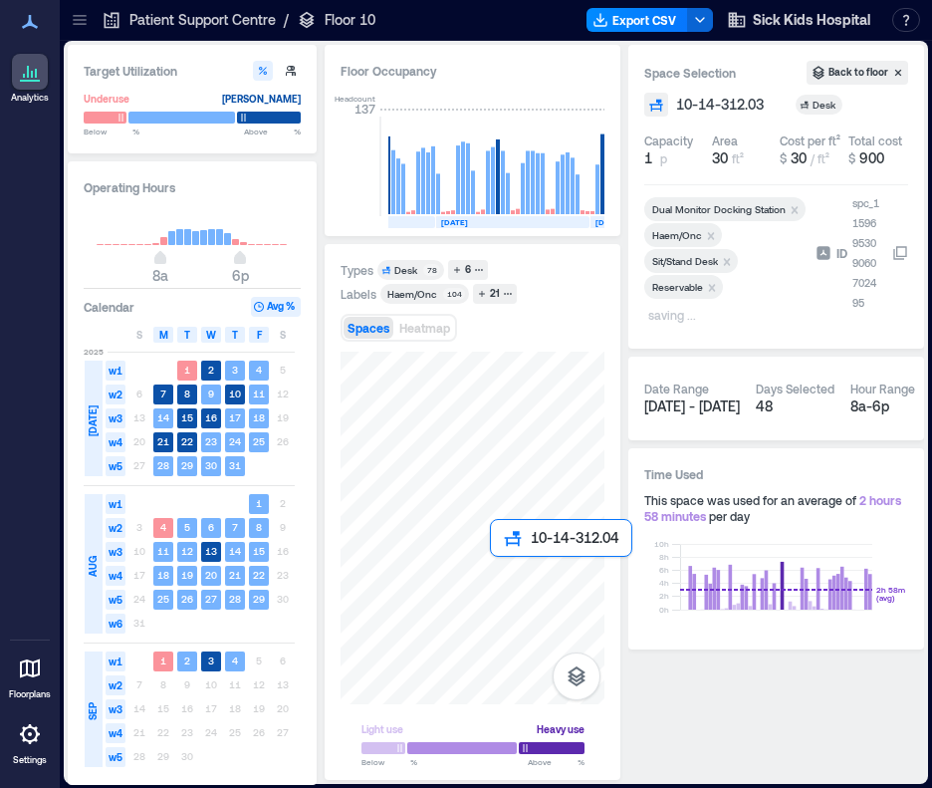
click at [498, 566] on div at bounding box center [473, 528] width 264 height 353
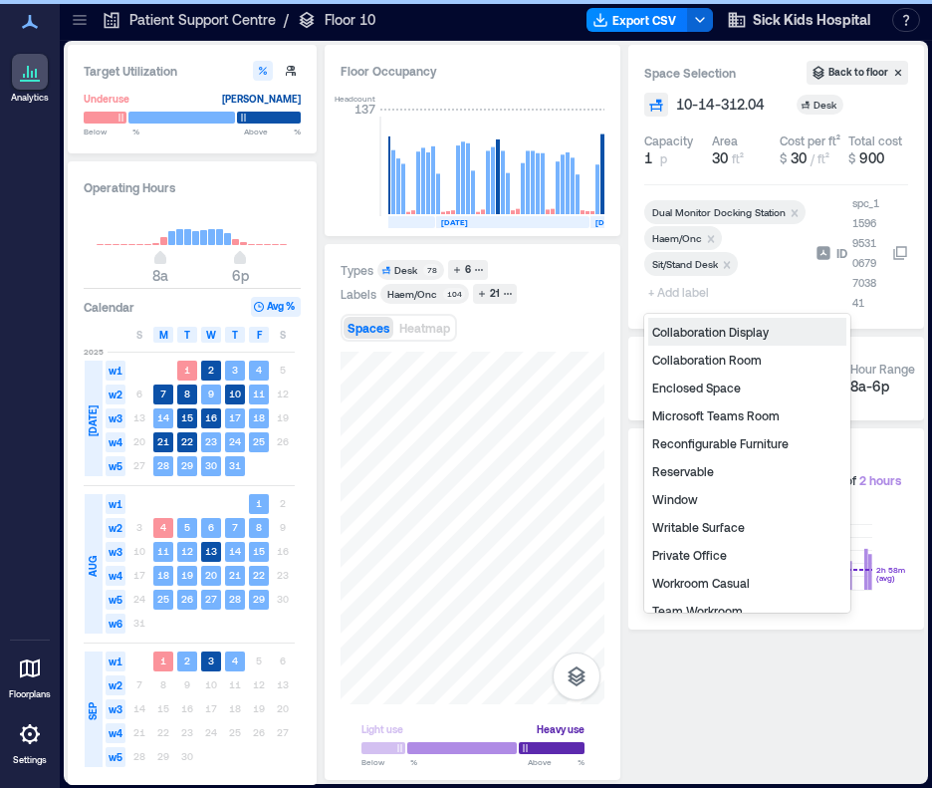
click at [699, 291] on span "+ Add label" at bounding box center [680, 292] width 73 height 28
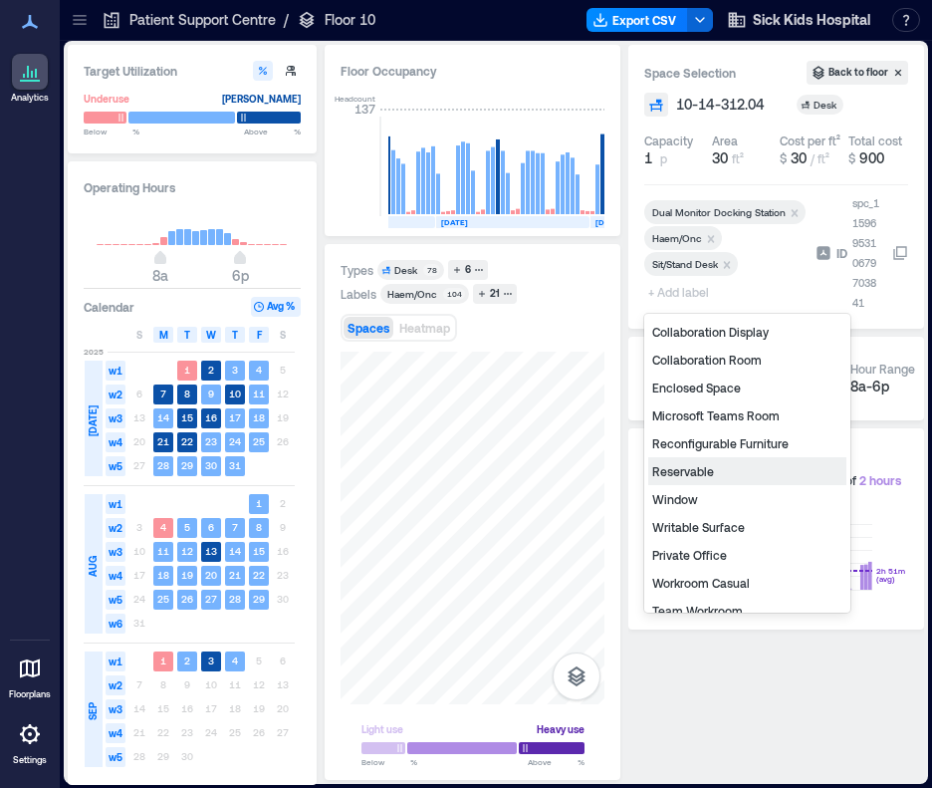
click at [697, 473] on div "Reservable" at bounding box center [747, 471] width 198 height 28
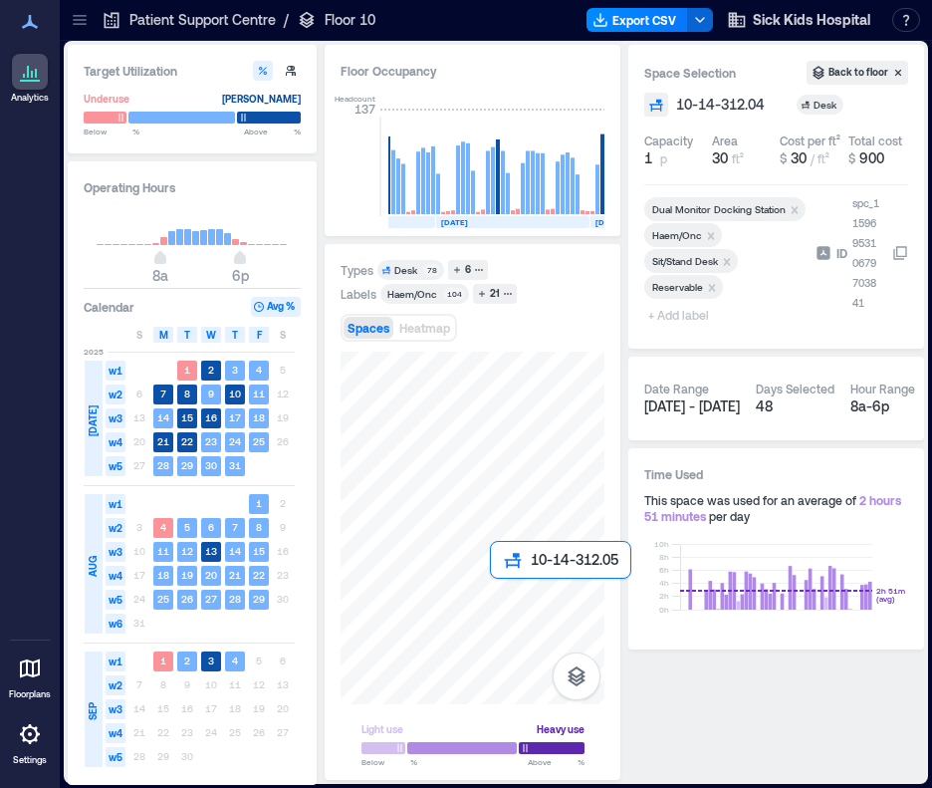
click at [499, 589] on div at bounding box center [473, 528] width 264 height 353
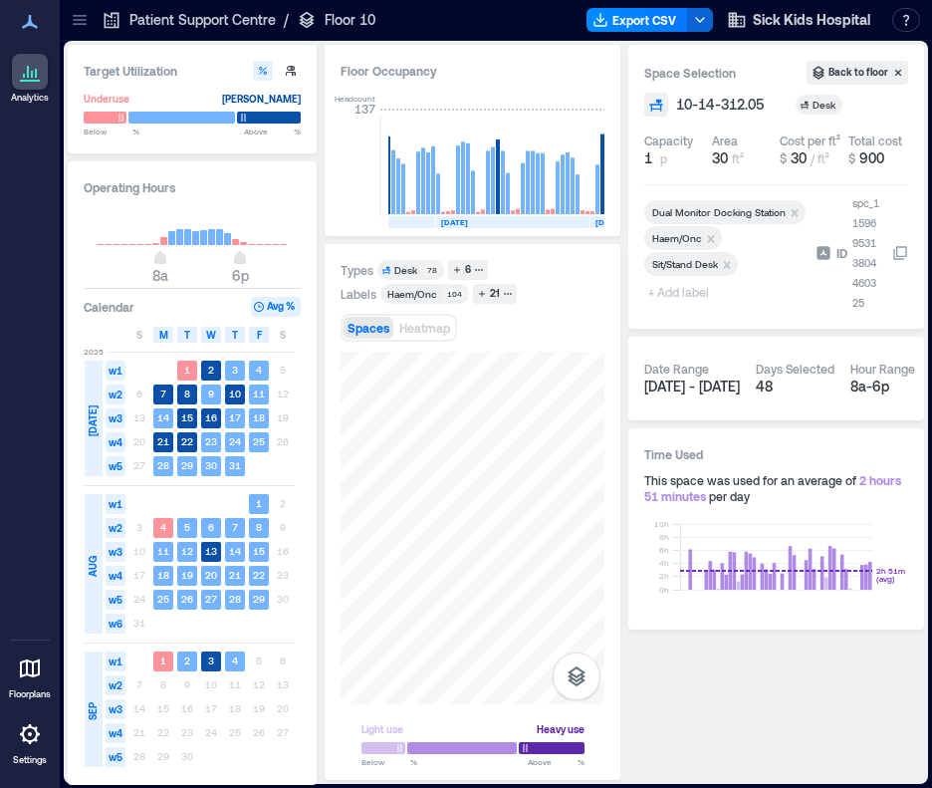
click at [698, 291] on span "+ Add label" at bounding box center [680, 292] width 73 height 28
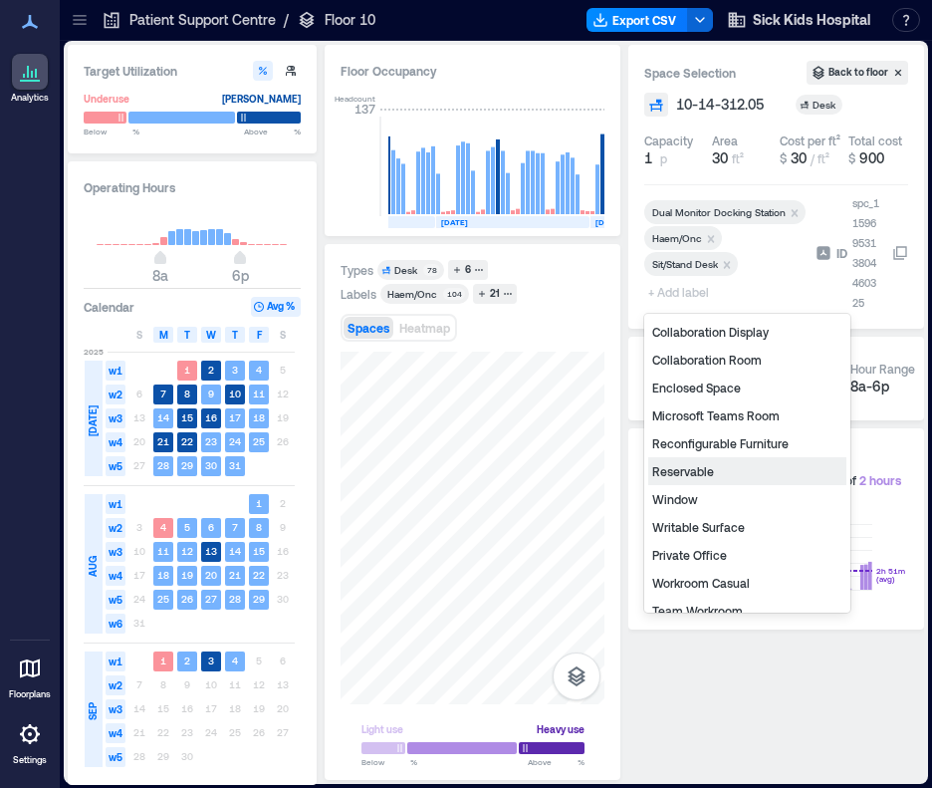
click at [704, 470] on div "Reservable" at bounding box center [747, 471] width 198 height 28
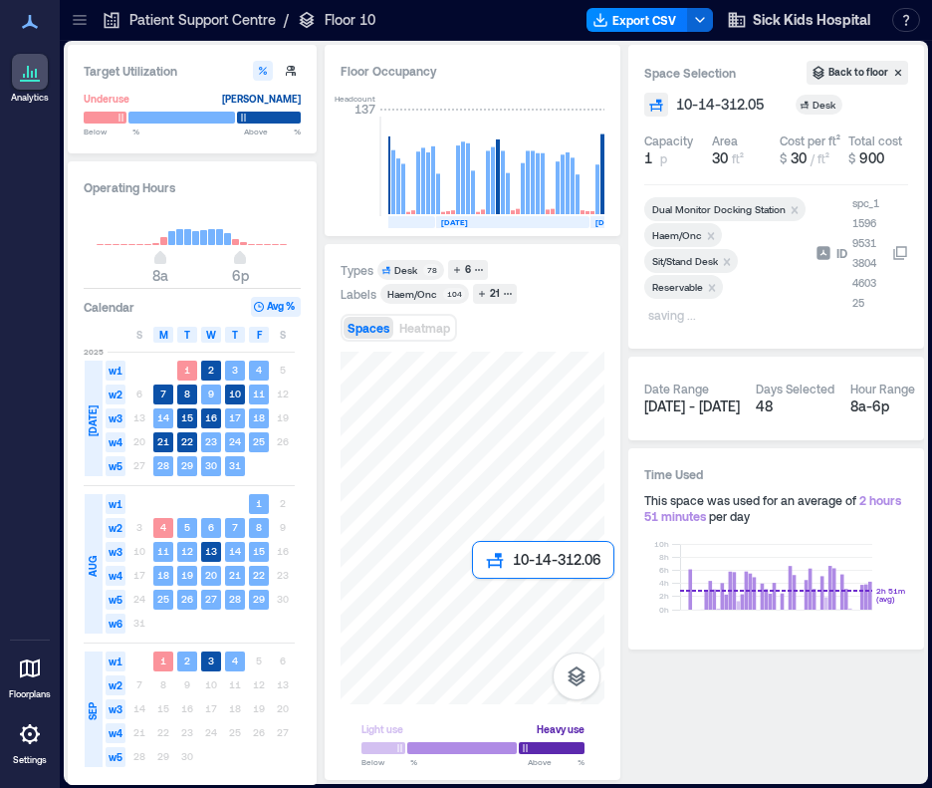
click at [485, 597] on div at bounding box center [473, 528] width 264 height 353
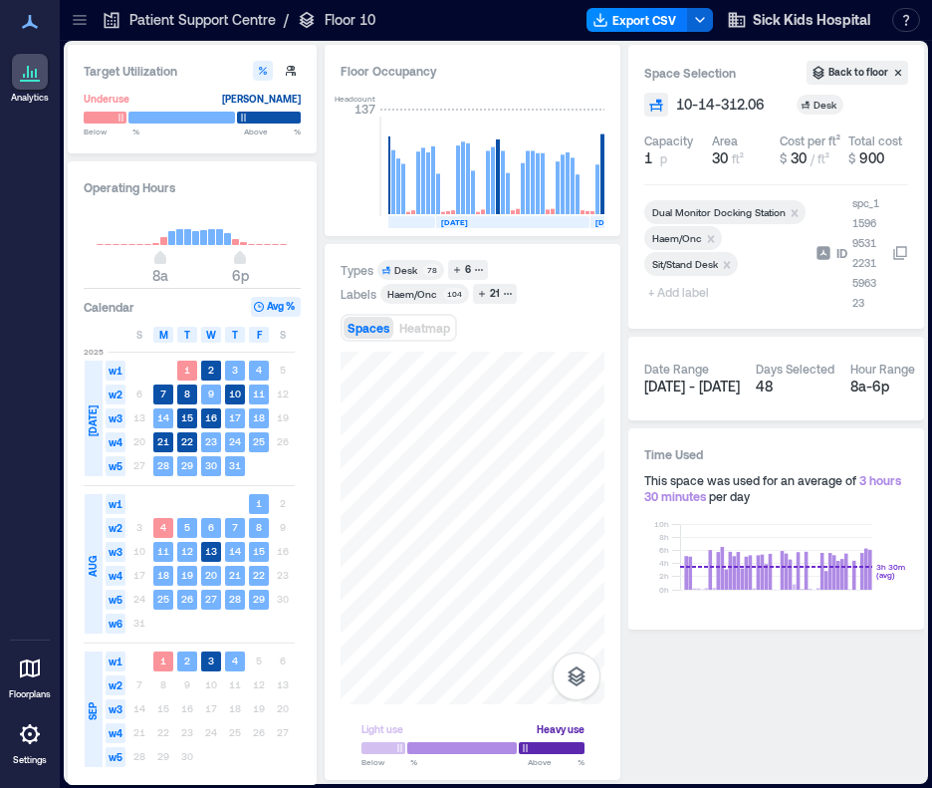
click at [700, 298] on span "+ Add label" at bounding box center [680, 292] width 73 height 28
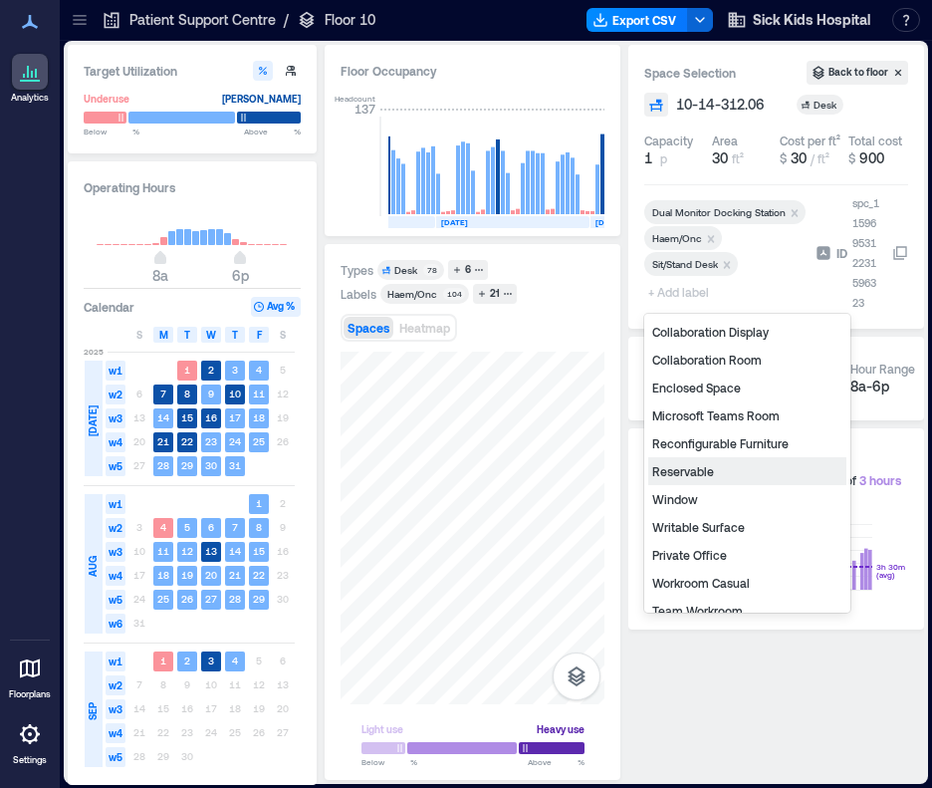
click at [708, 462] on div "Reservable" at bounding box center [747, 471] width 198 height 28
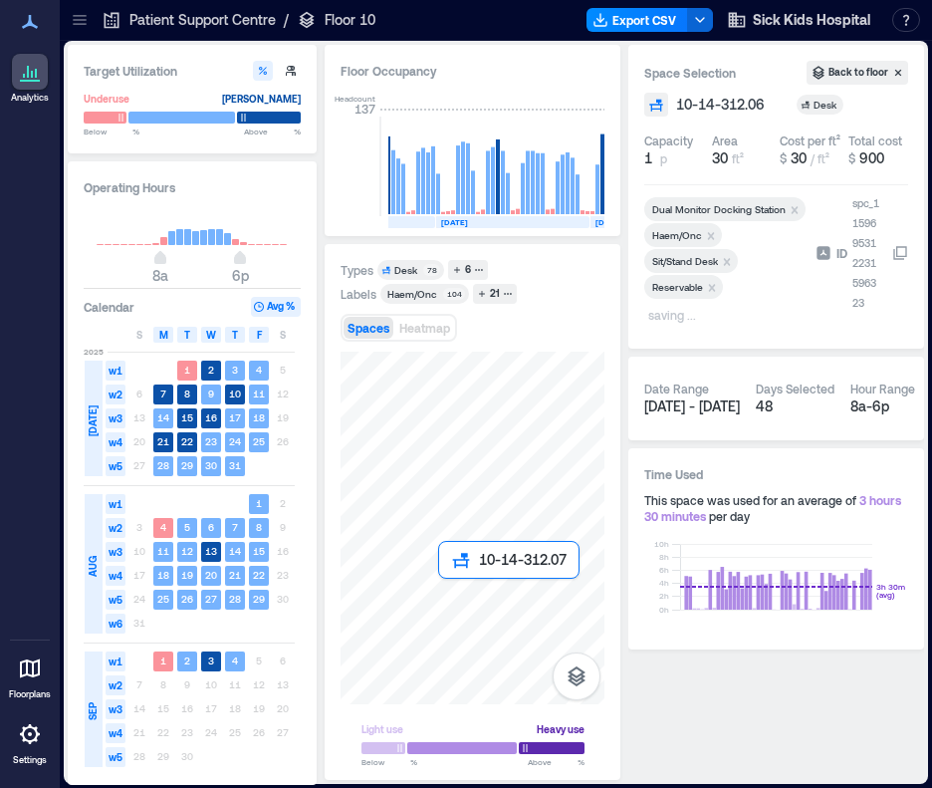
click at [447, 591] on div at bounding box center [473, 528] width 264 height 353
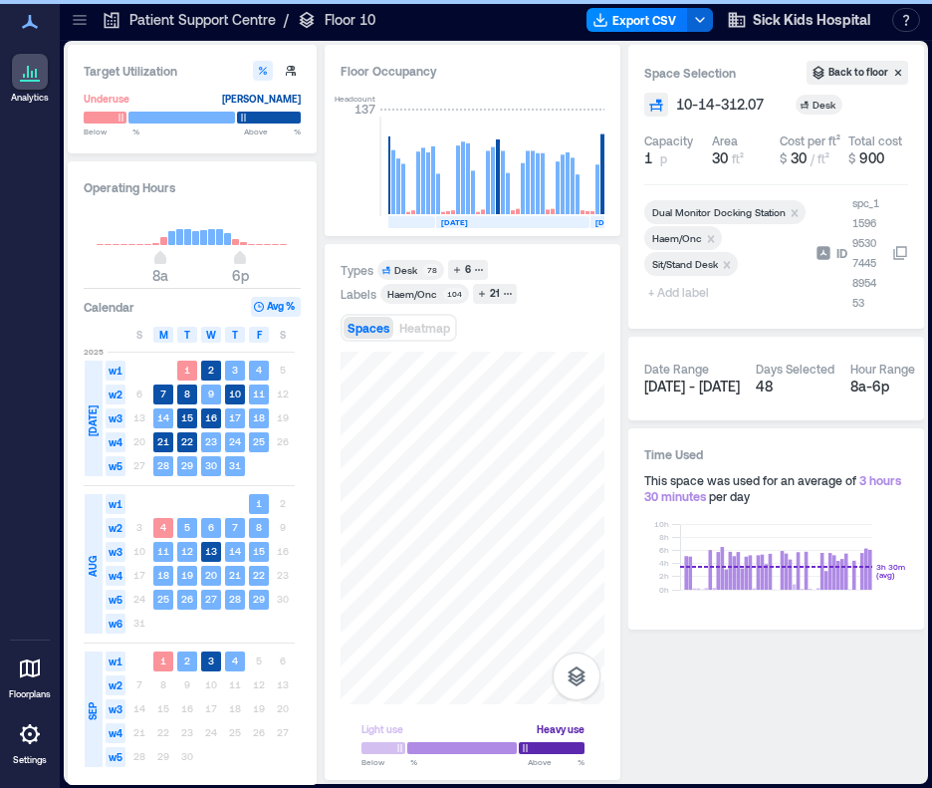
click at [681, 295] on span "+ Add label" at bounding box center [680, 292] width 73 height 28
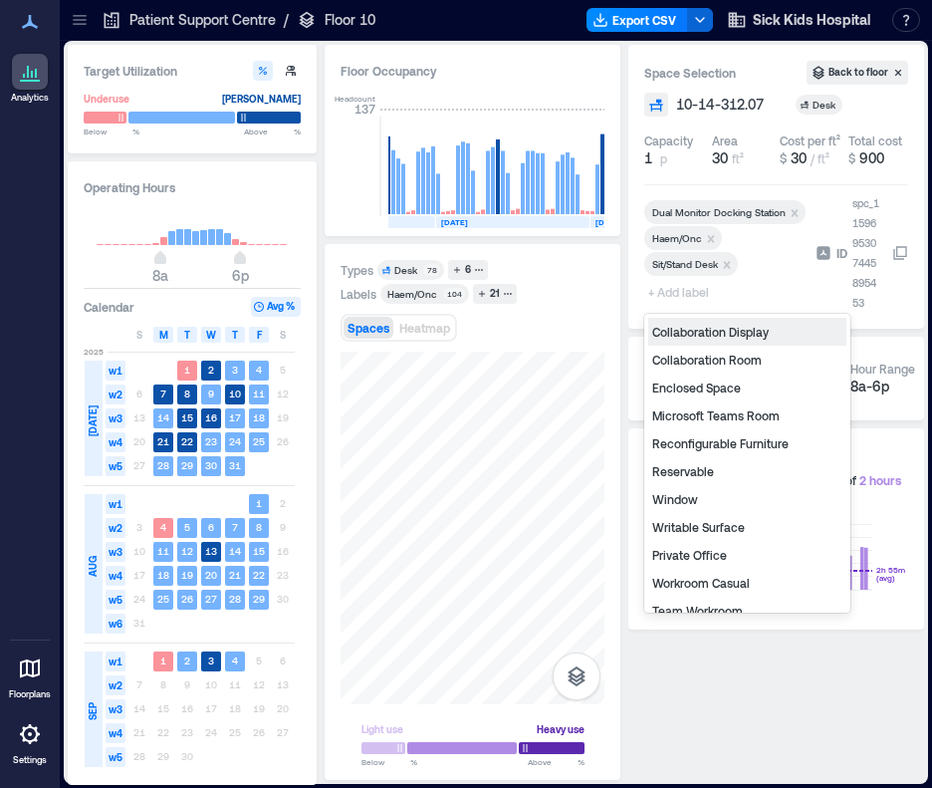
click at [704, 469] on div "Reservable" at bounding box center [747, 471] width 198 height 28
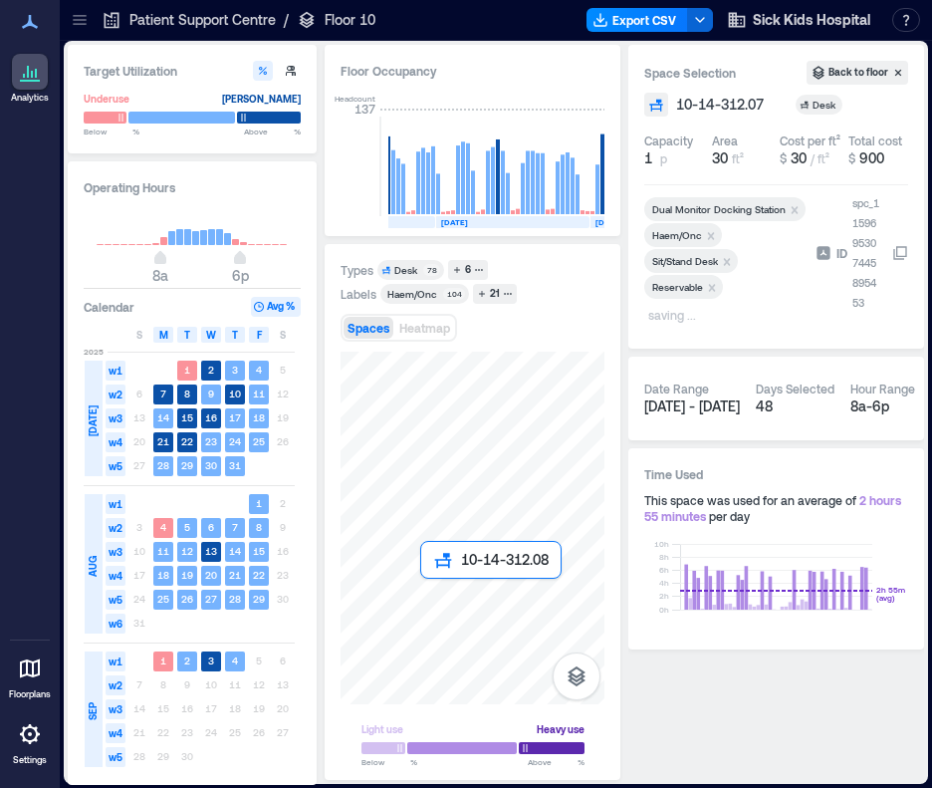
click at [421, 595] on div at bounding box center [473, 528] width 264 height 353
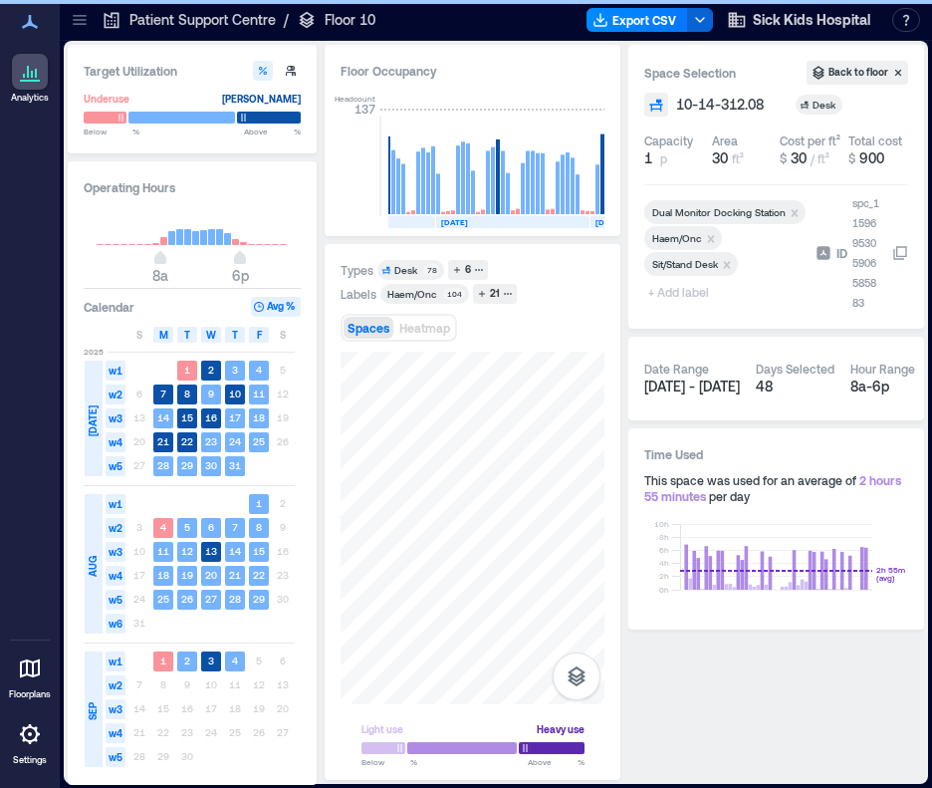
click at [675, 292] on span "+ Add label" at bounding box center [680, 292] width 73 height 28
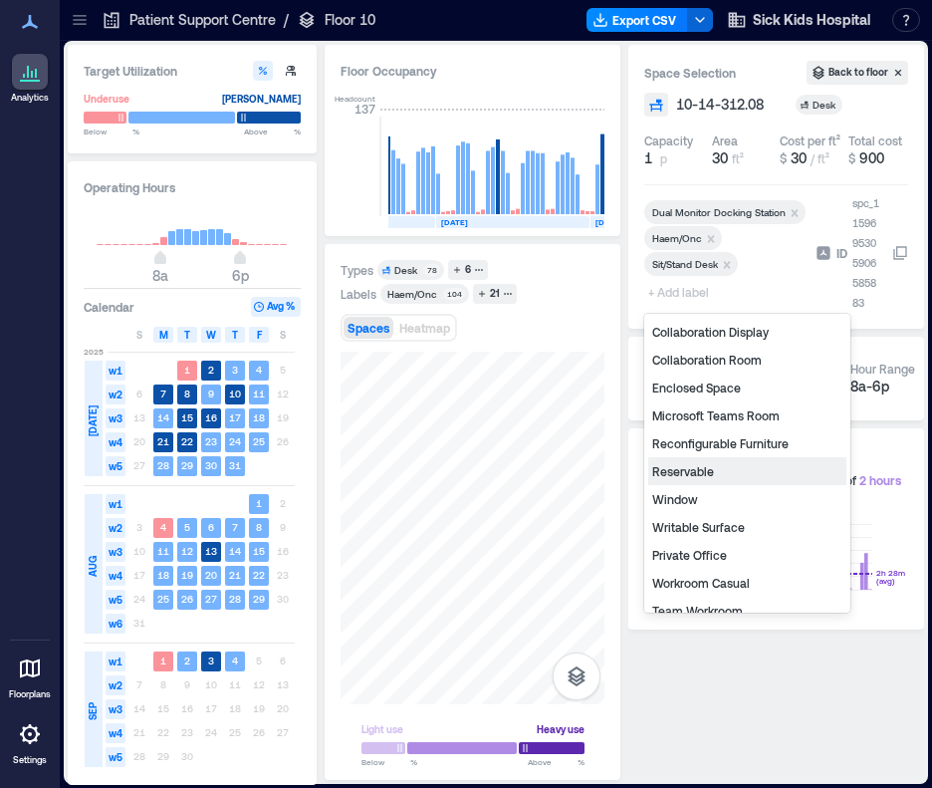
click at [718, 470] on div "Reservable" at bounding box center [747, 471] width 198 height 28
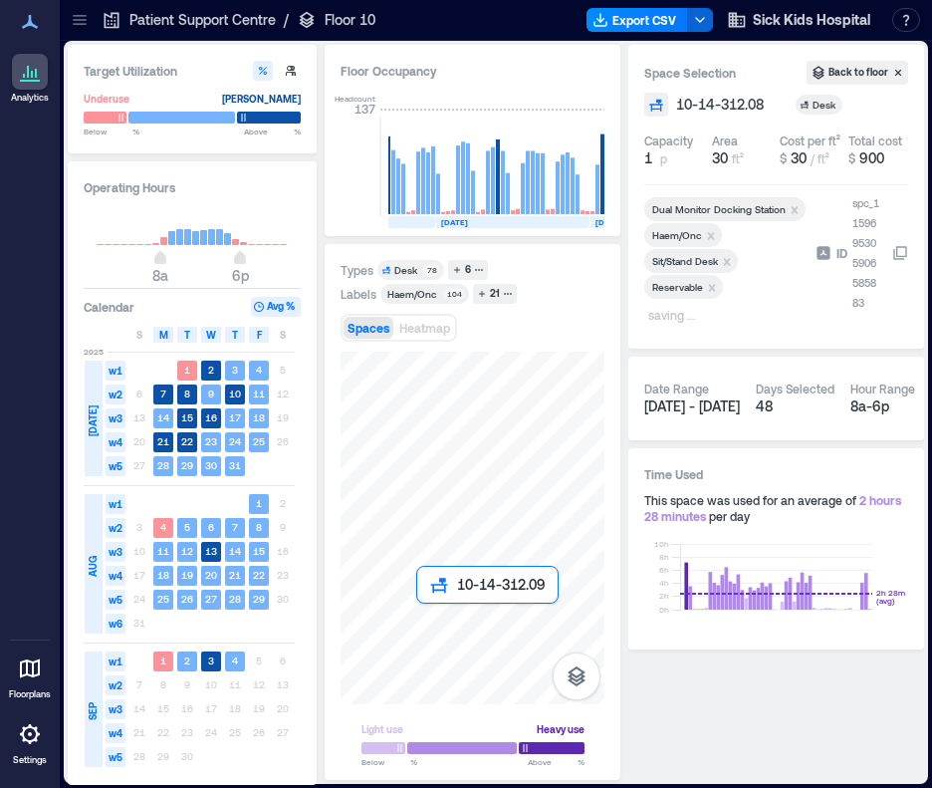
click at [420, 623] on div at bounding box center [473, 528] width 264 height 353
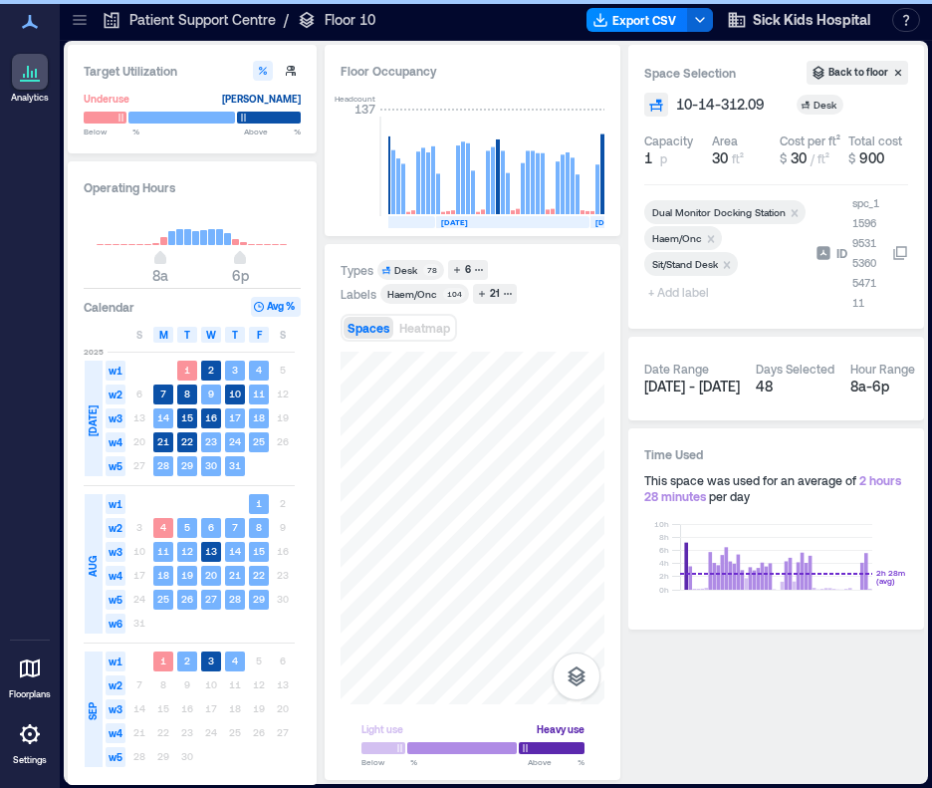
click at [687, 293] on span "+ Add label" at bounding box center [680, 292] width 73 height 28
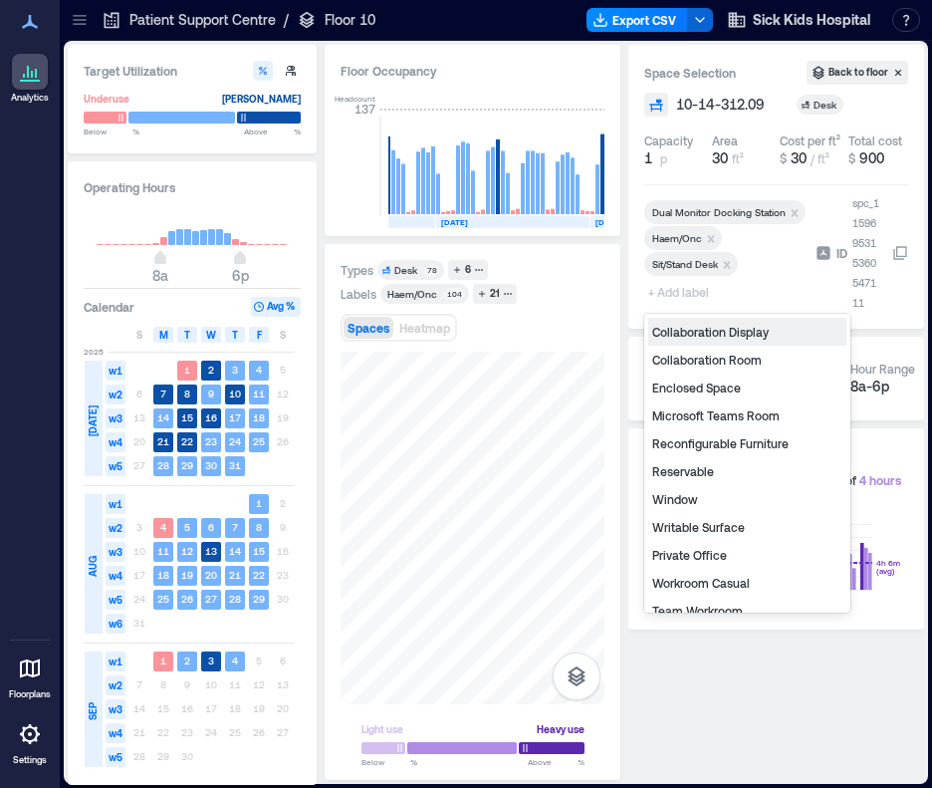
click at [709, 473] on div "Reservable" at bounding box center [747, 471] width 198 height 28
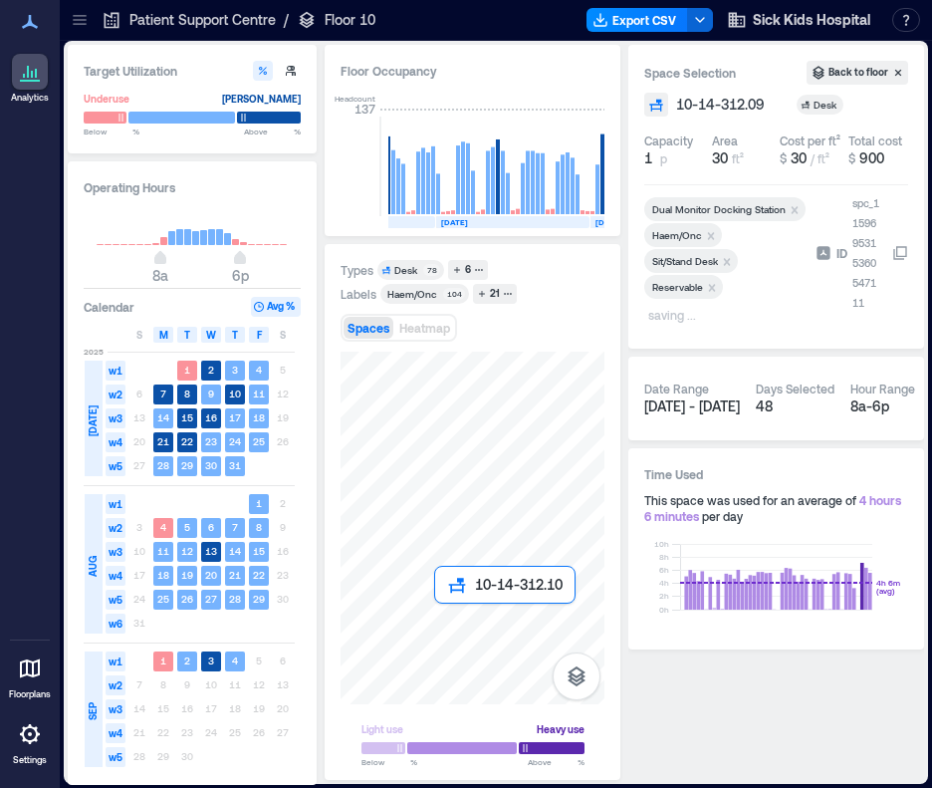
click at [441, 617] on div at bounding box center [473, 528] width 264 height 353
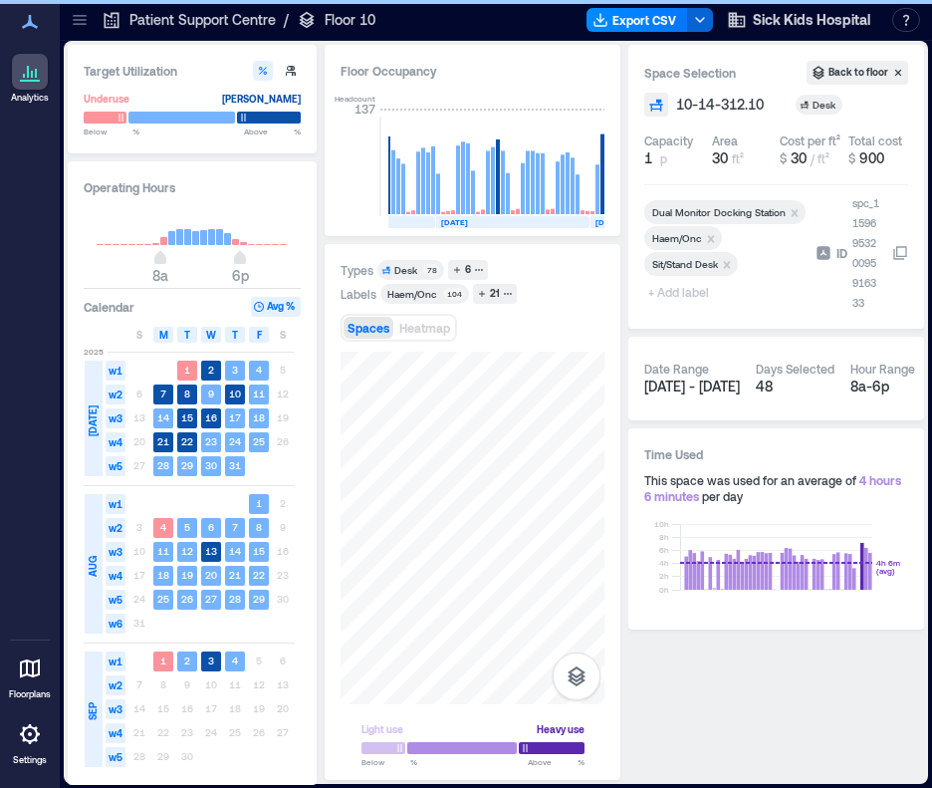
click at [670, 297] on span "+ Add label" at bounding box center [680, 292] width 73 height 28
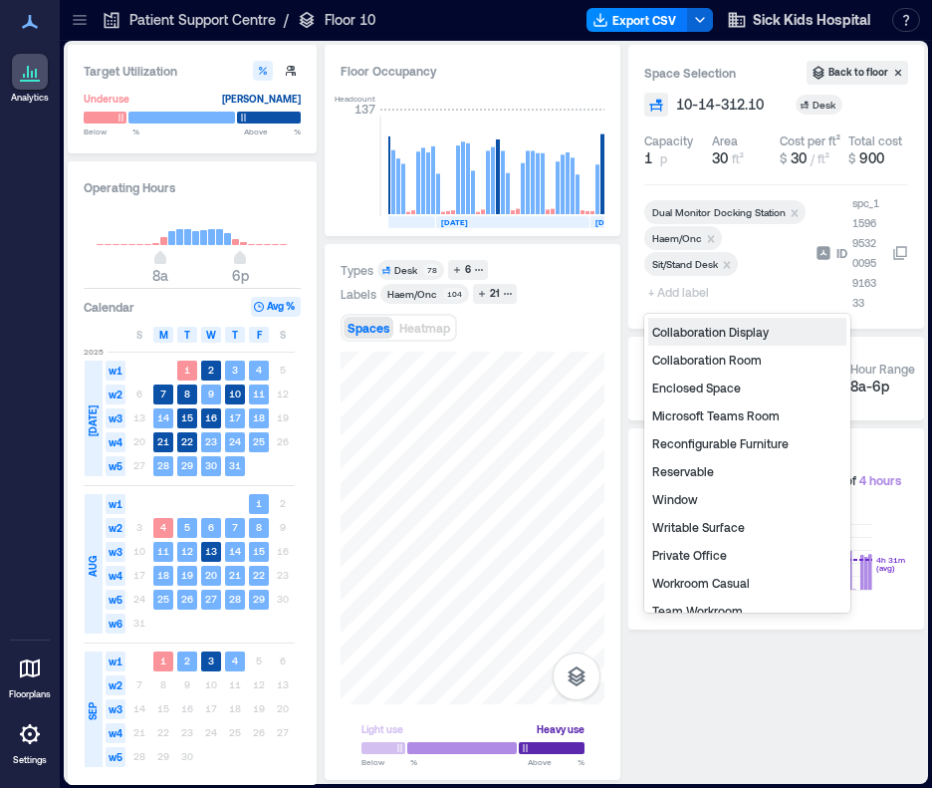
click at [697, 466] on div "Reservable" at bounding box center [747, 471] width 198 height 28
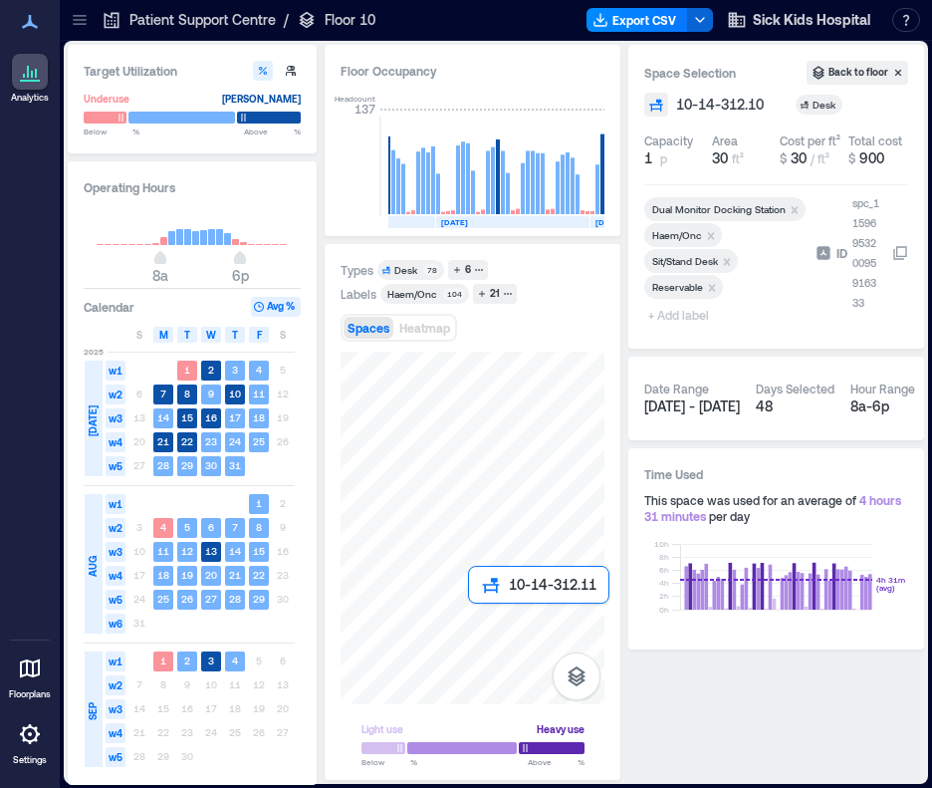
click at [475, 617] on div at bounding box center [473, 528] width 264 height 353
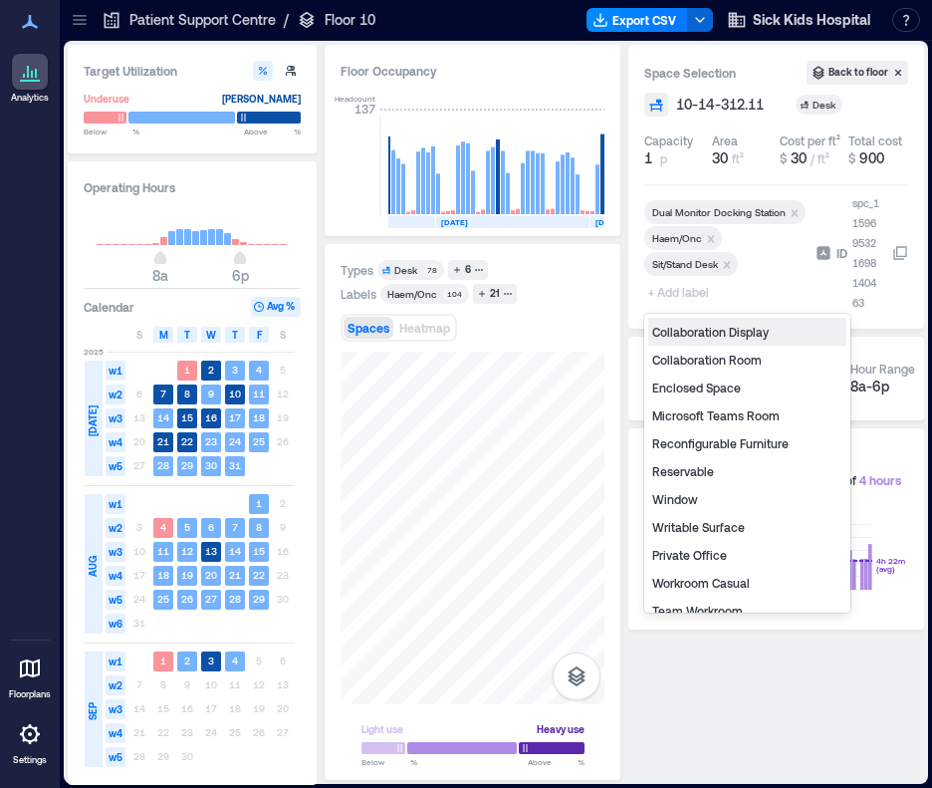
click at [686, 290] on span "+ Add label" at bounding box center [680, 292] width 73 height 28
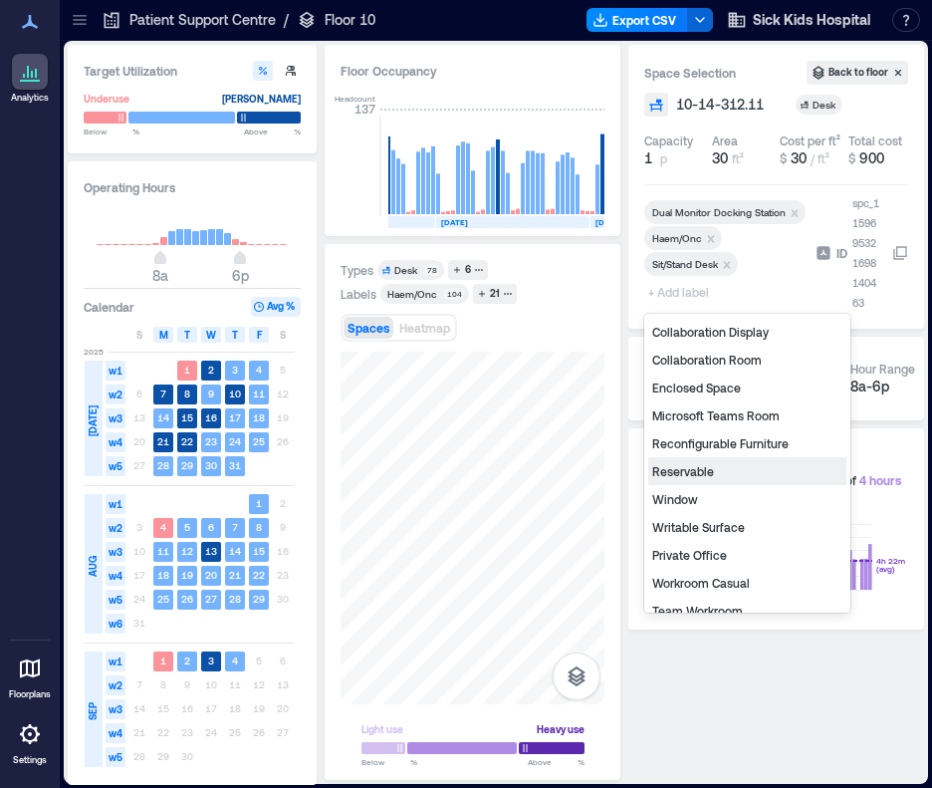
click at [720, 473] on div "Reservable" at bounding box center [747, 471] width 198 height 28
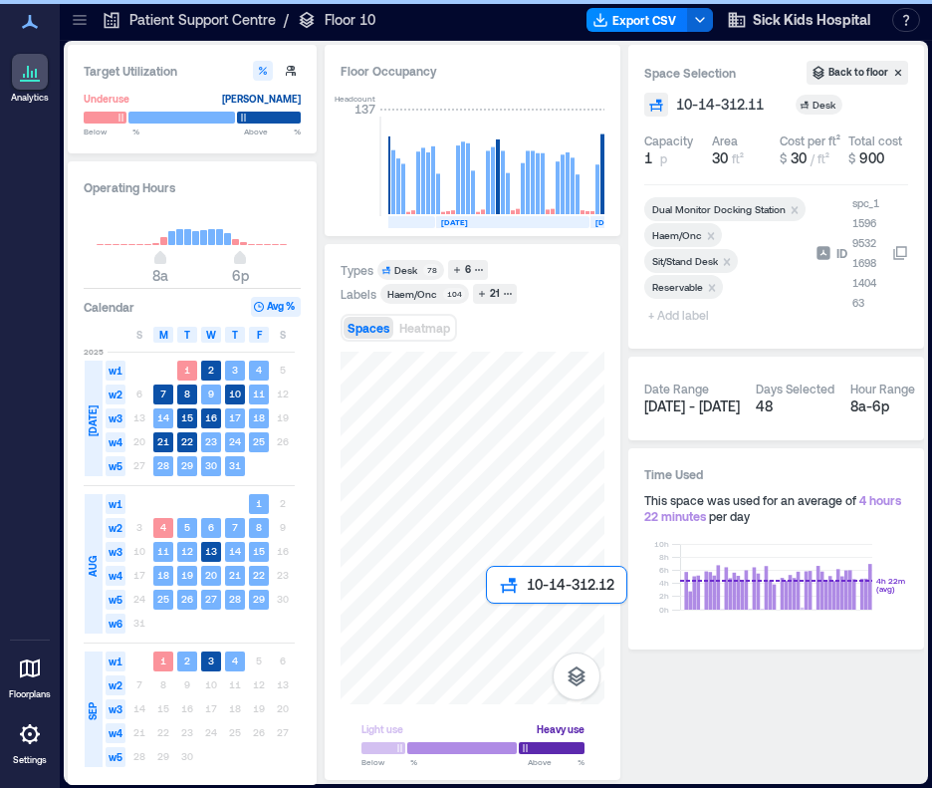
click at [496, 620] on div at bounding box center [473, 528] width 264 height 353
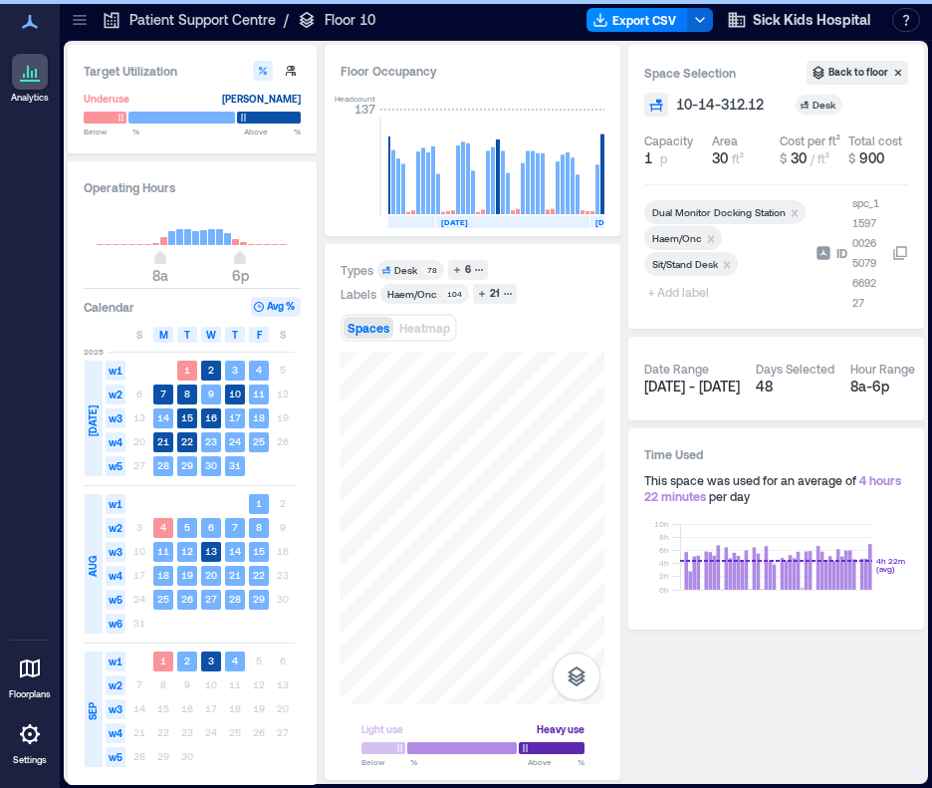
click at [688, 294] on span "+ Add label" at bounding box center [680, 292] width 73 height 28
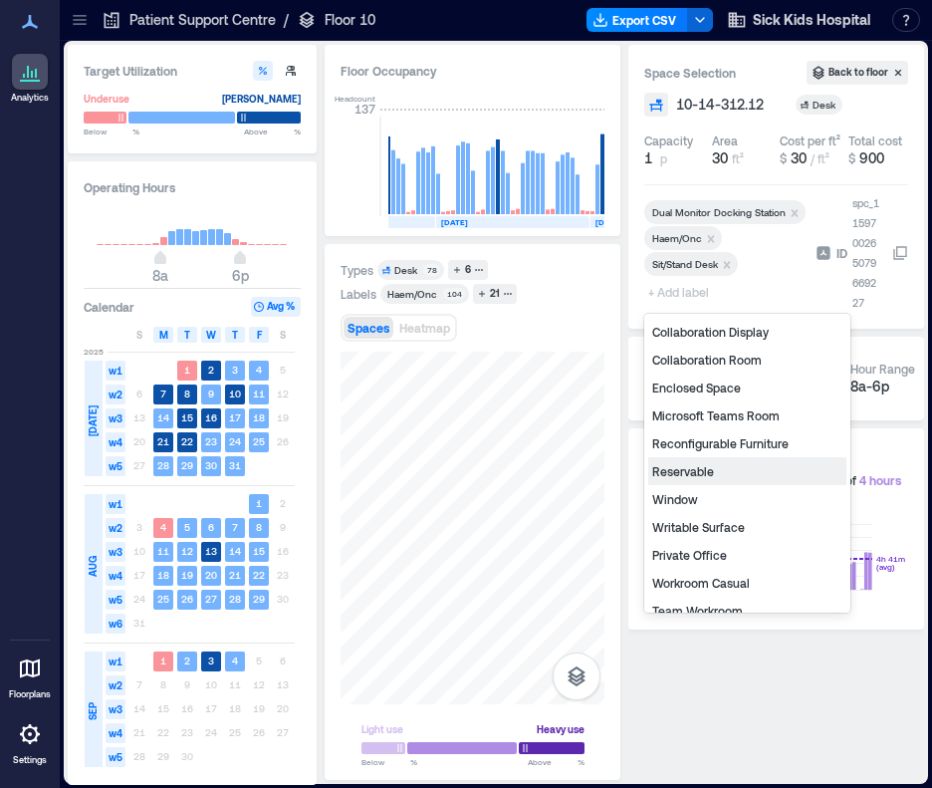
click at [671, 471] on div "Reservable" at bounding box center [747, 471] width 198 height 28
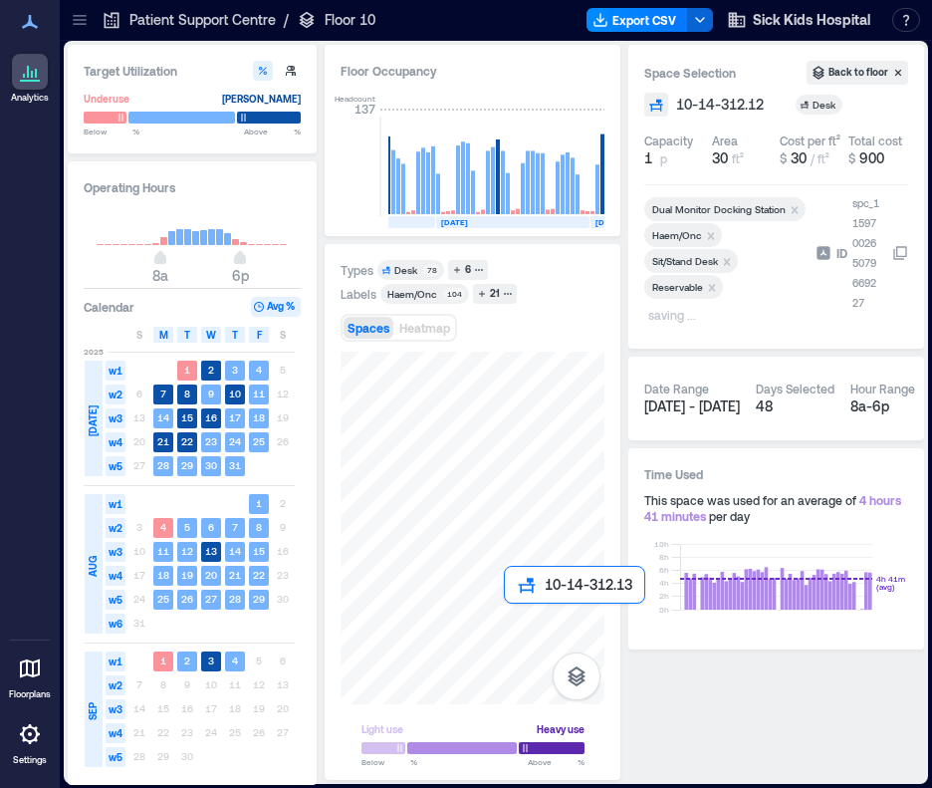
click at [516, 612] on div at bounding box center [473, 528] width 264 height 353
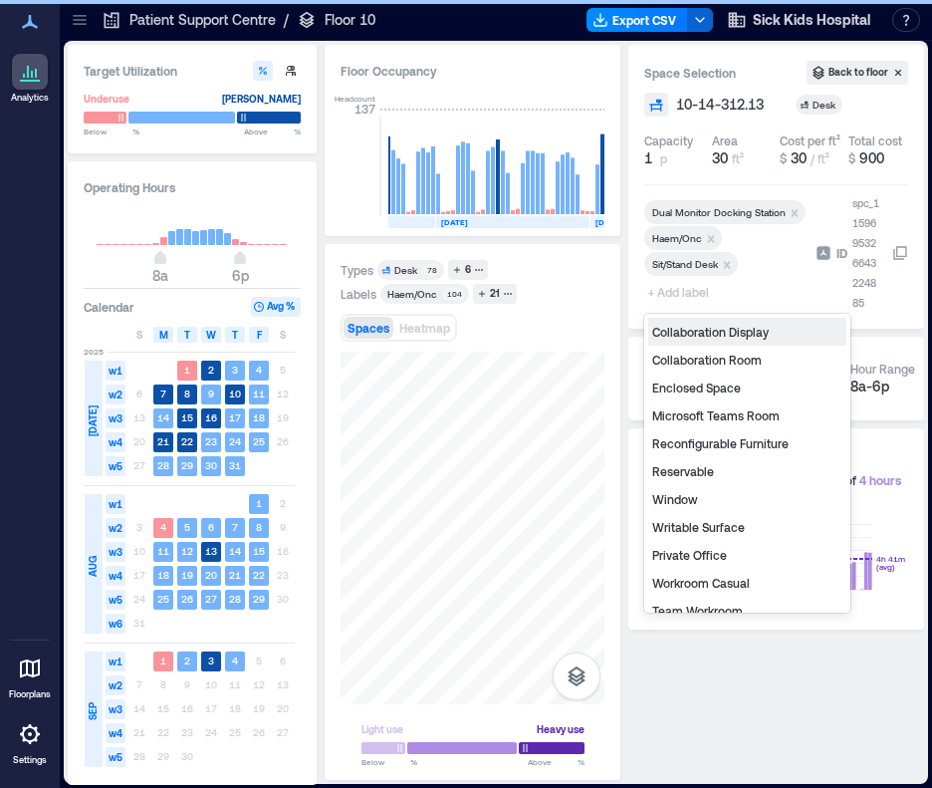
click at [685, 297] on span "+ Add label" at bounding box center [680, 292] width 73 height 28
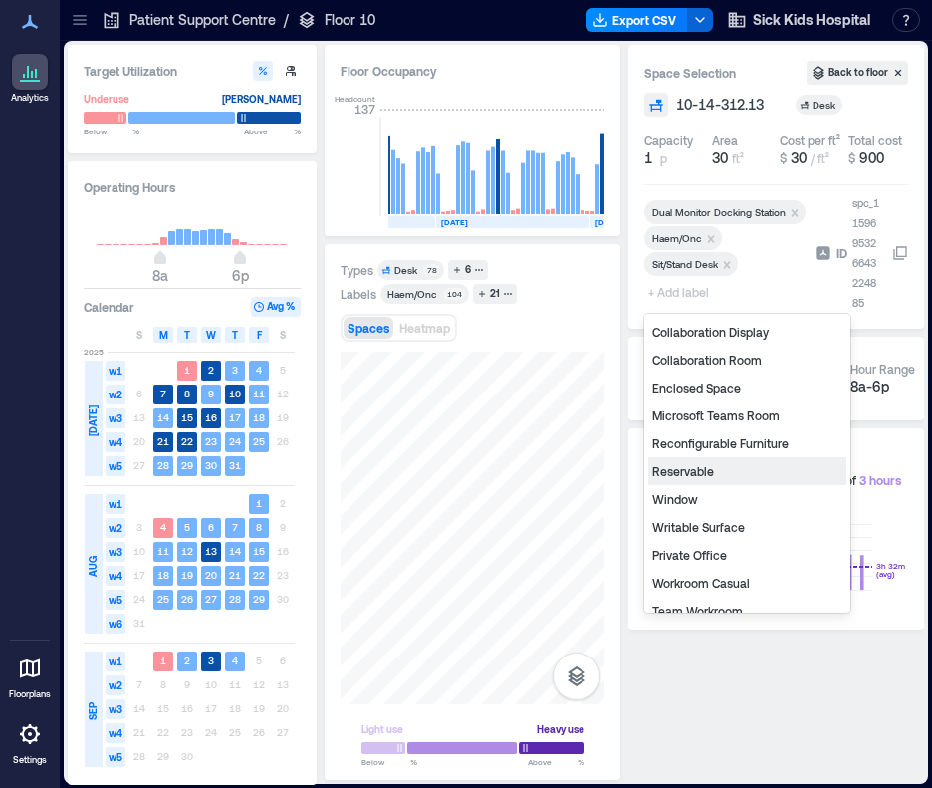
click at [689, 475] on div "Reservable" at bounding box center [747, 471] width 198 height 28
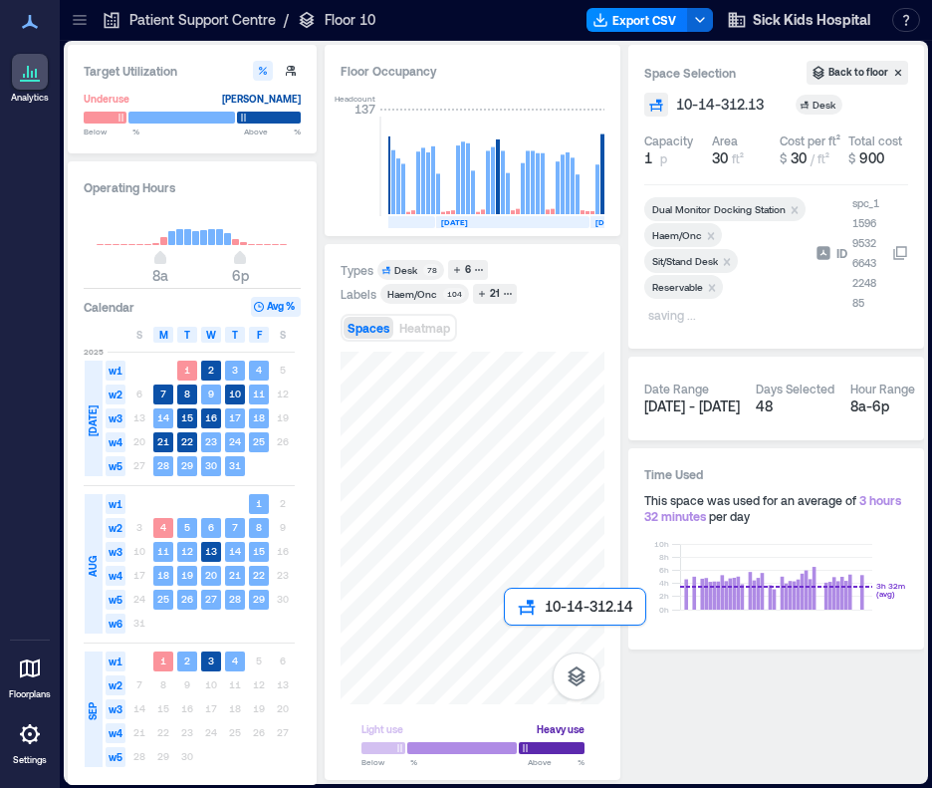
click at [509, 641] on div at bounding box center [473, 528] width 264 height 353
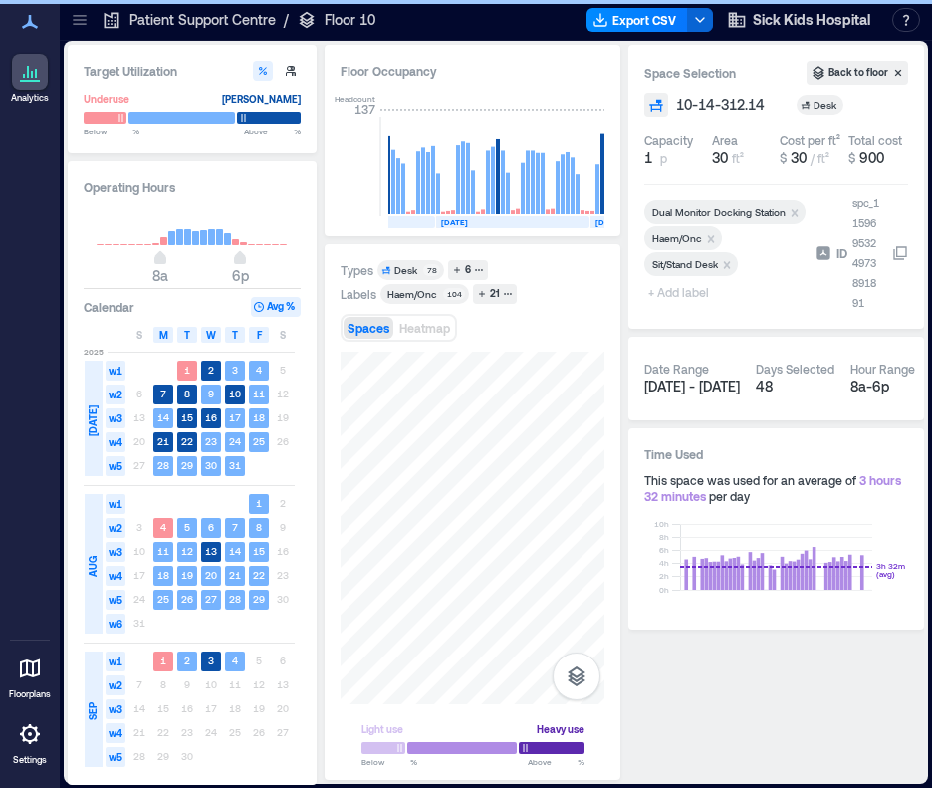
click at [669, 296] on span "+ Add label" at bounding box center [680, 292] width 73 height 28
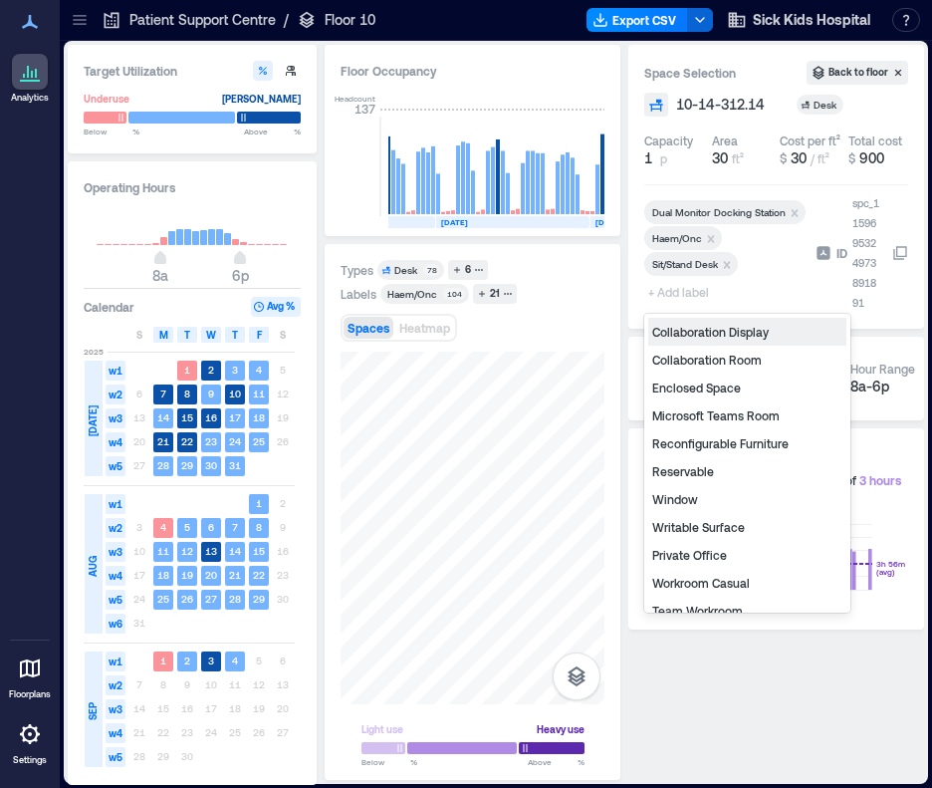
click at [697, 469] on div "Reservable" at bounding box center [747, 471] width 198 height 28
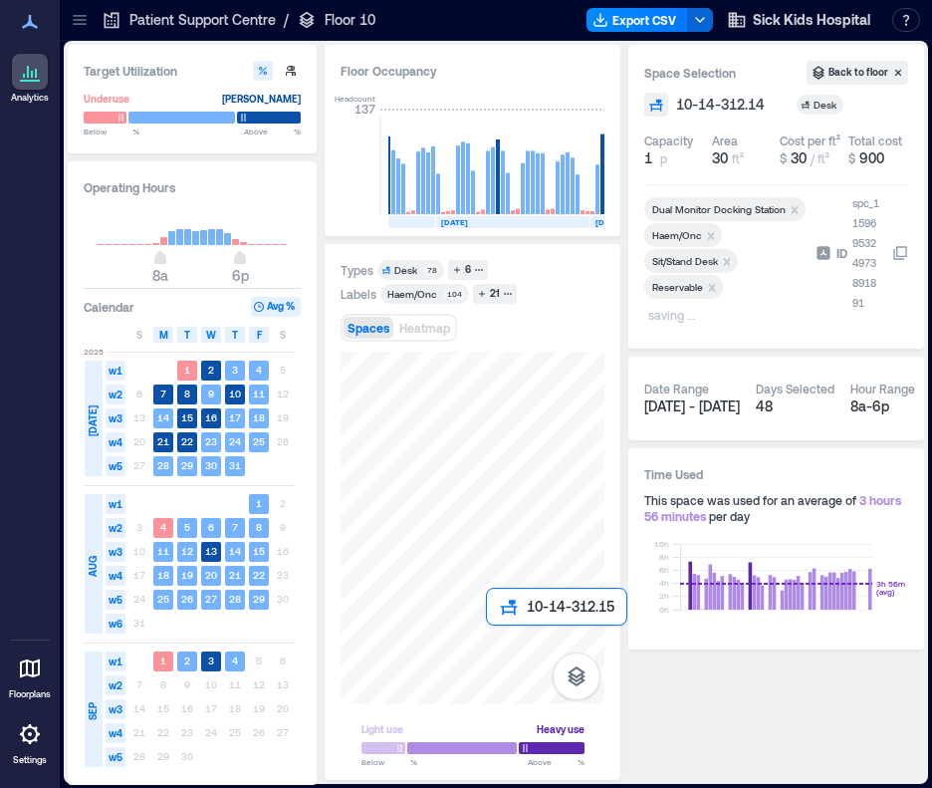
click at [496, 636] on div at bounding box center [473, 528] width 264 height 353
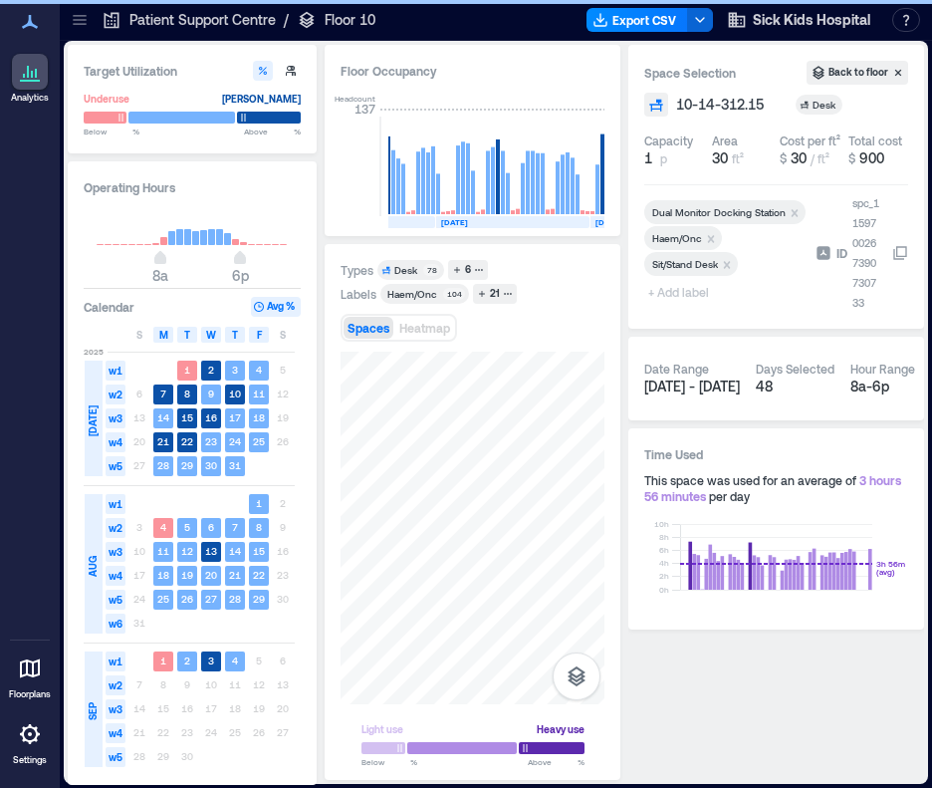
click at [687, 293] on span "+ Add label" at bounding box center [680, 292] width 73 height 28
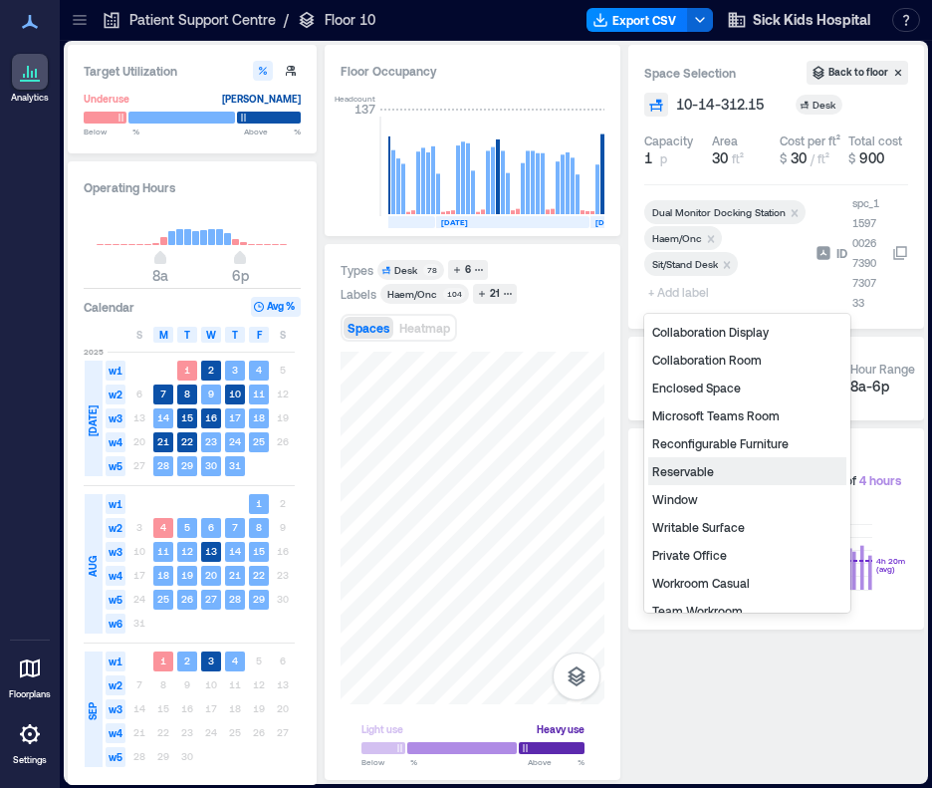
click at [713, 475] on div "Reservable" at bounding box center [747, 471] width 198 height 28
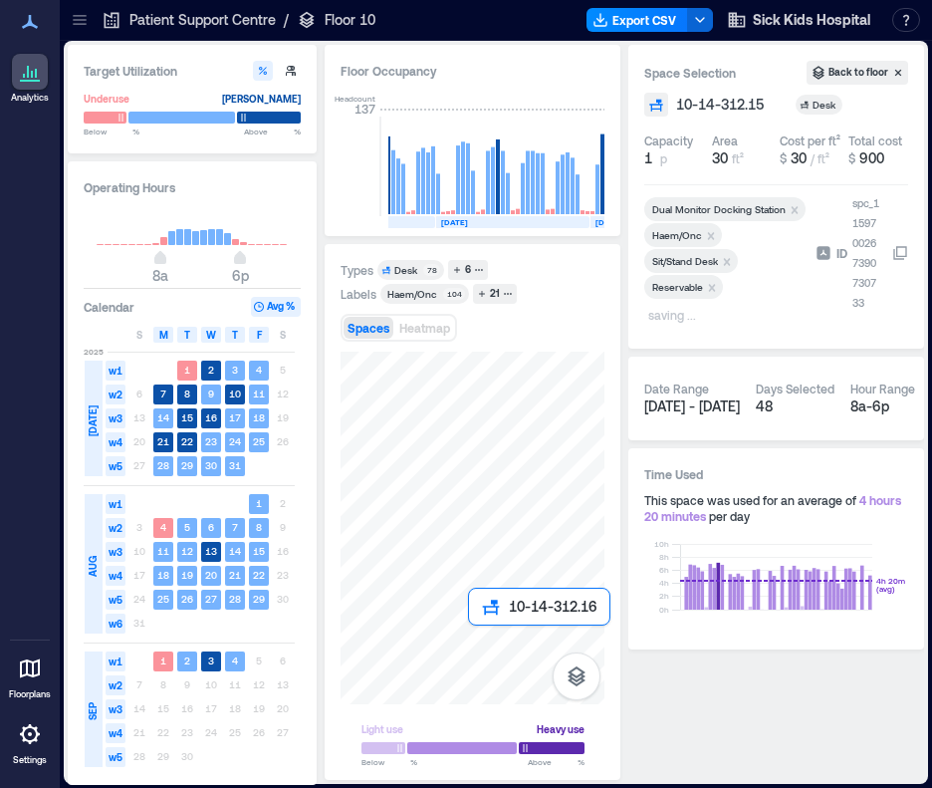
click at [481, 644] on div at bounding box center [473, 528] width 264 height 353
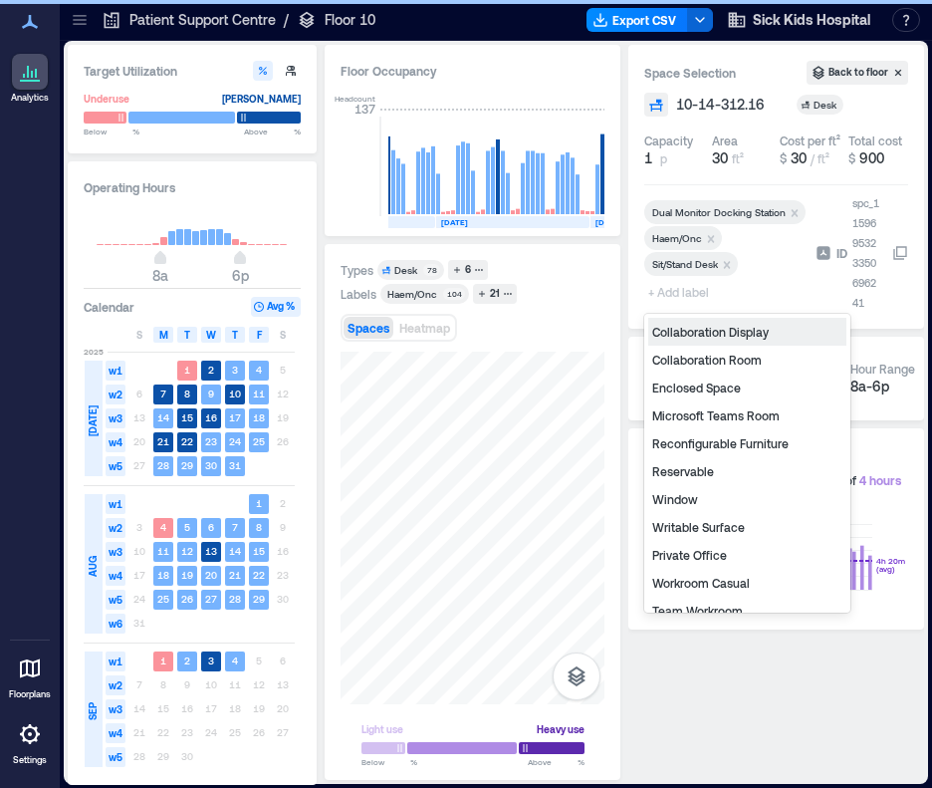
click at [697, 289] on span "+ Add label" at bounding box center [680, 292] width 73 height 28
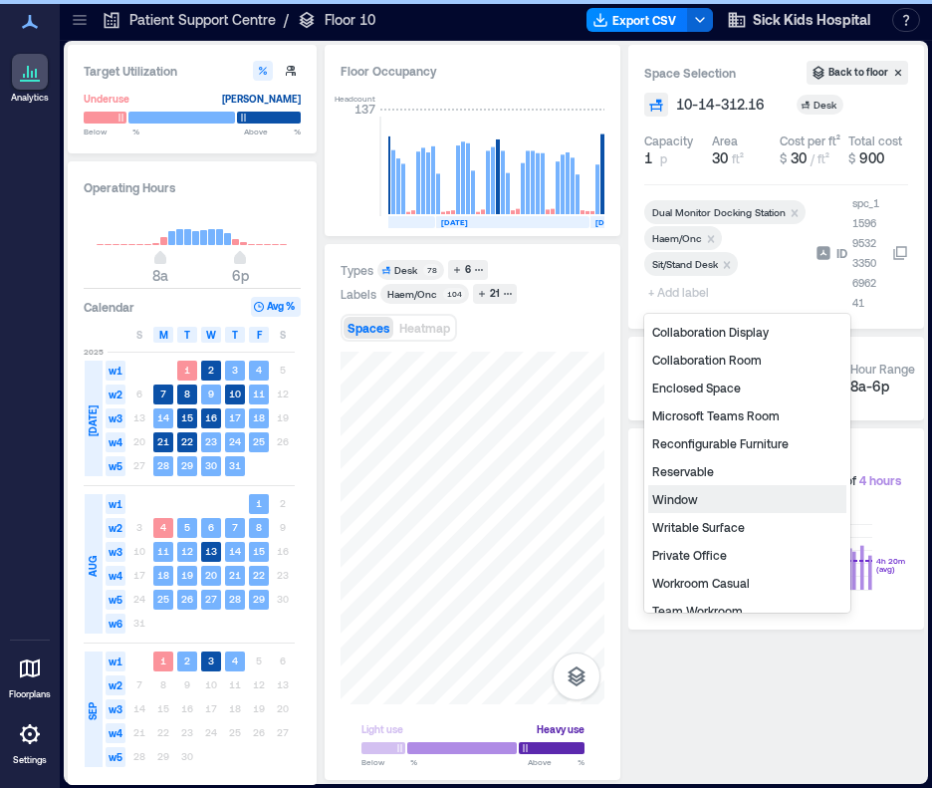
click at [717, 465] on div "Reservable" at bounding box center [747, 471] width 198 height 28
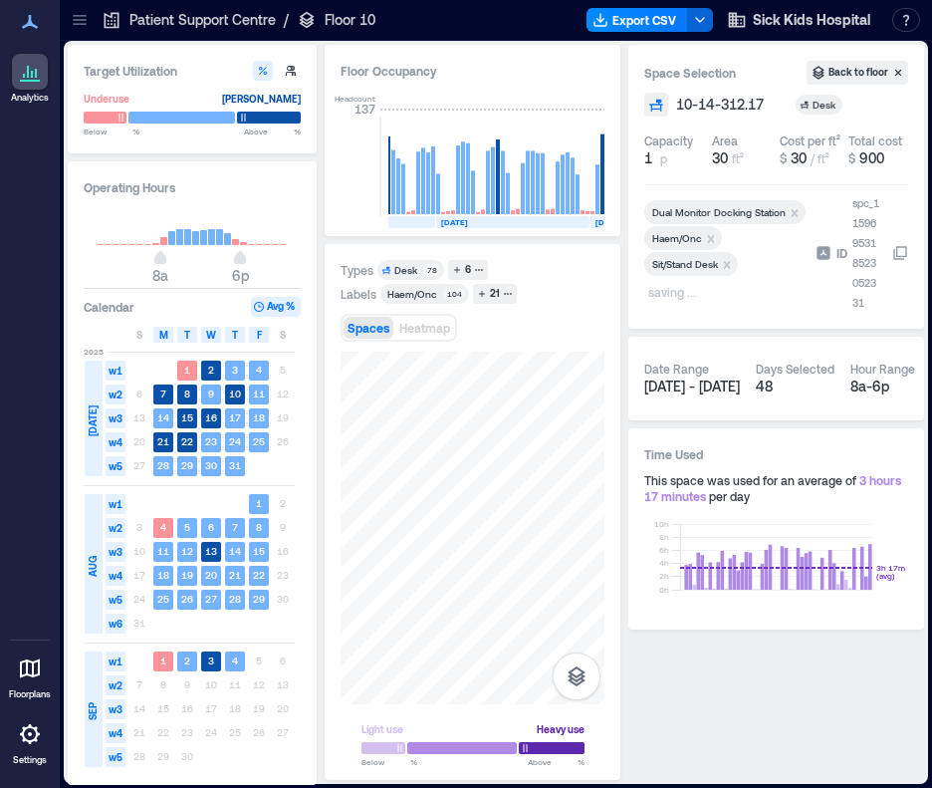
click at [664, 297] on p "saving ..." at bounding box center [723, 294] width 151 height 24
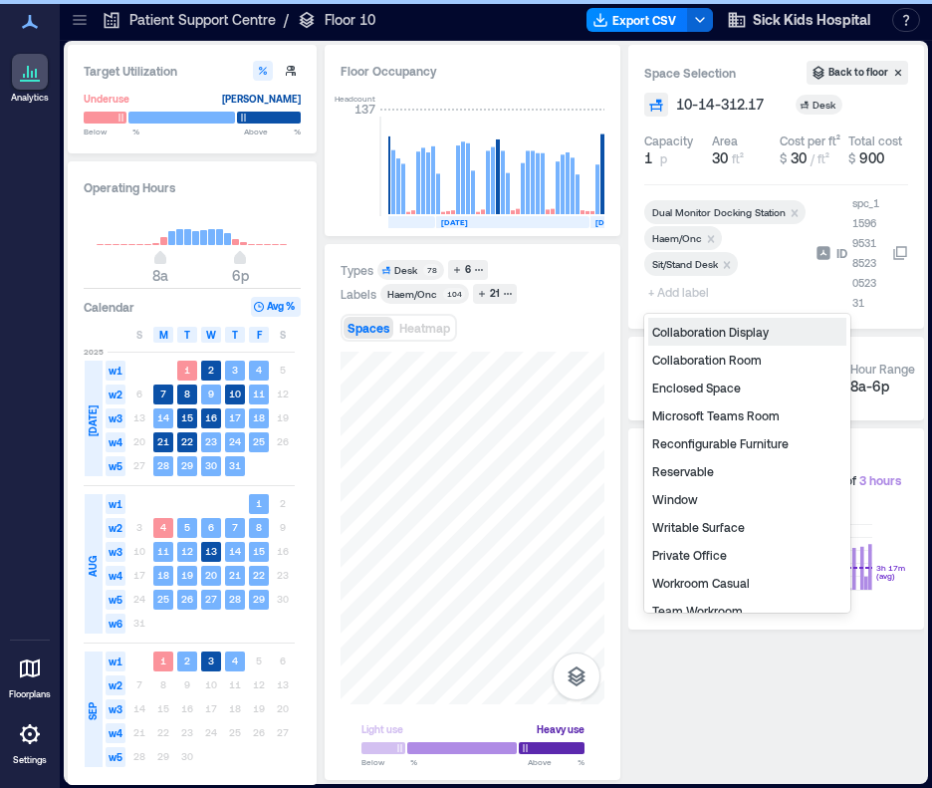
click at [666, 296] on span "+ Add label" at bounding box center [680, 292] width 73 height 28
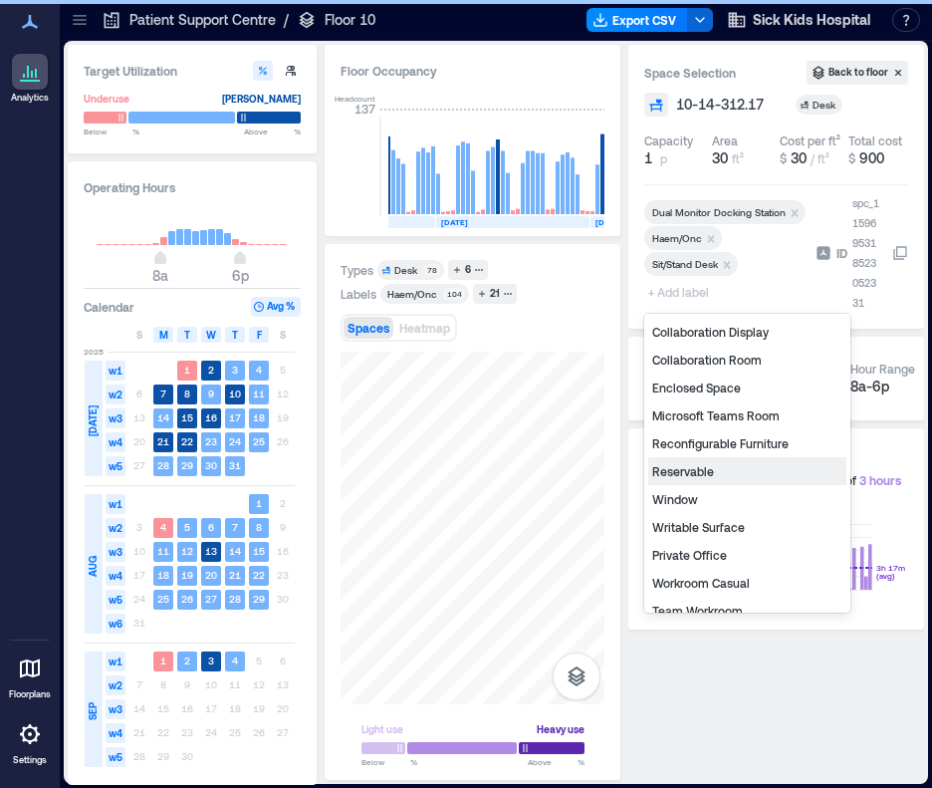
click at [704, 471] on div "Reservable" at bounding box center [747, 471] width 198 height 28
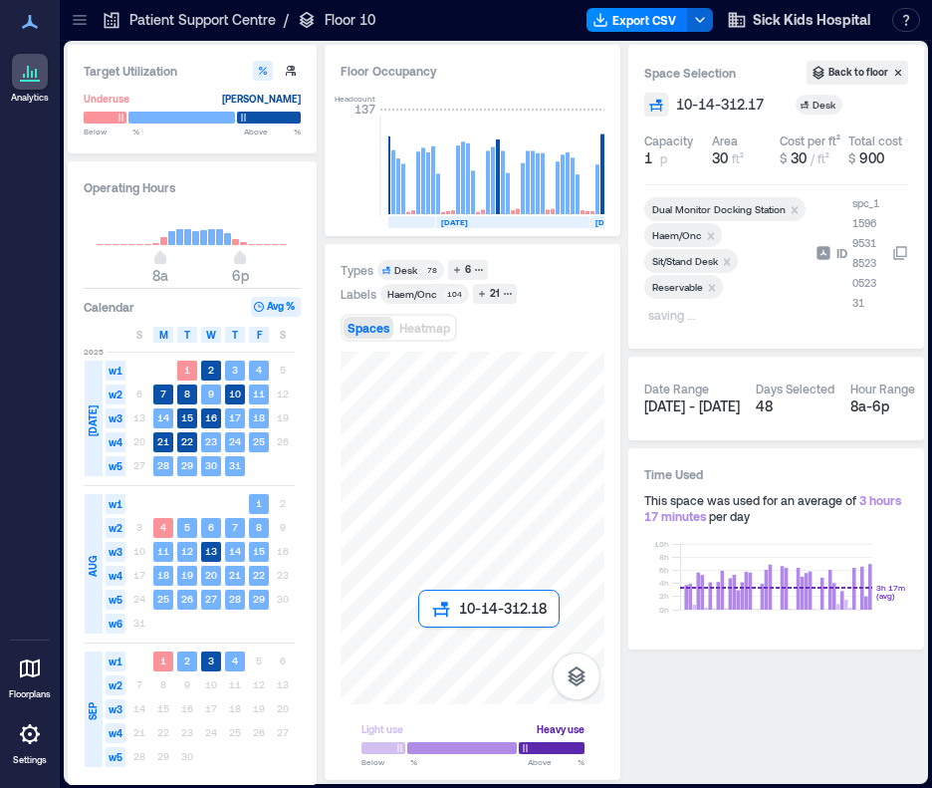
click at [421, 639] on div at bounding box center [473, 528] width 264 height 353
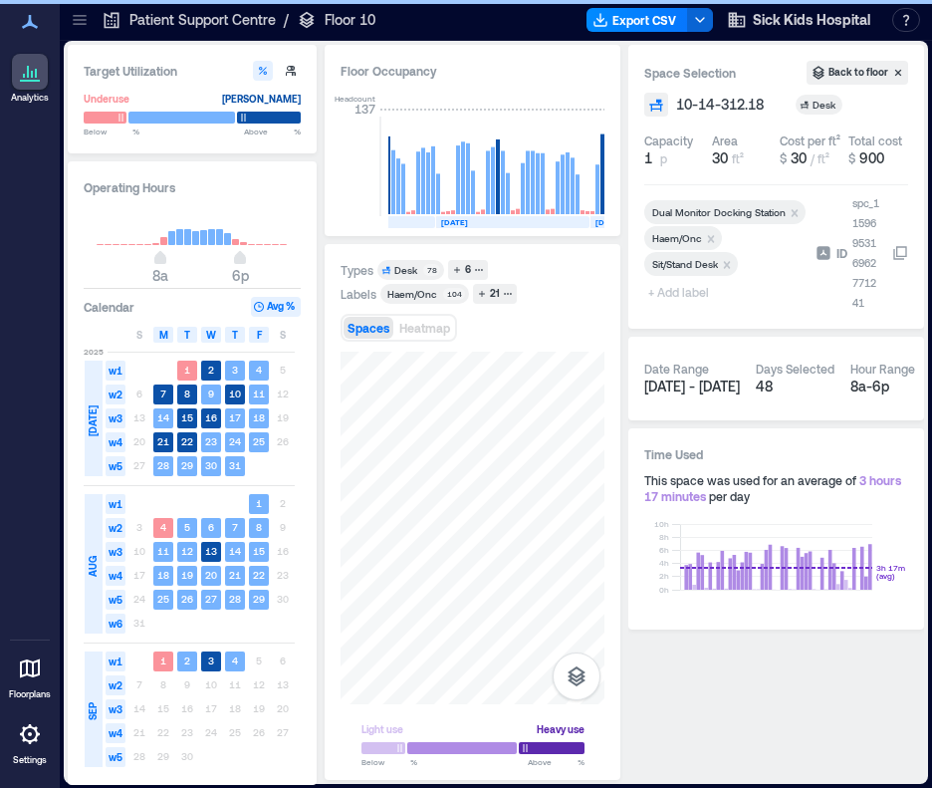
click at [705, 290] on span "+ Add label" at bounding box center [680, 292] width 73 height 28
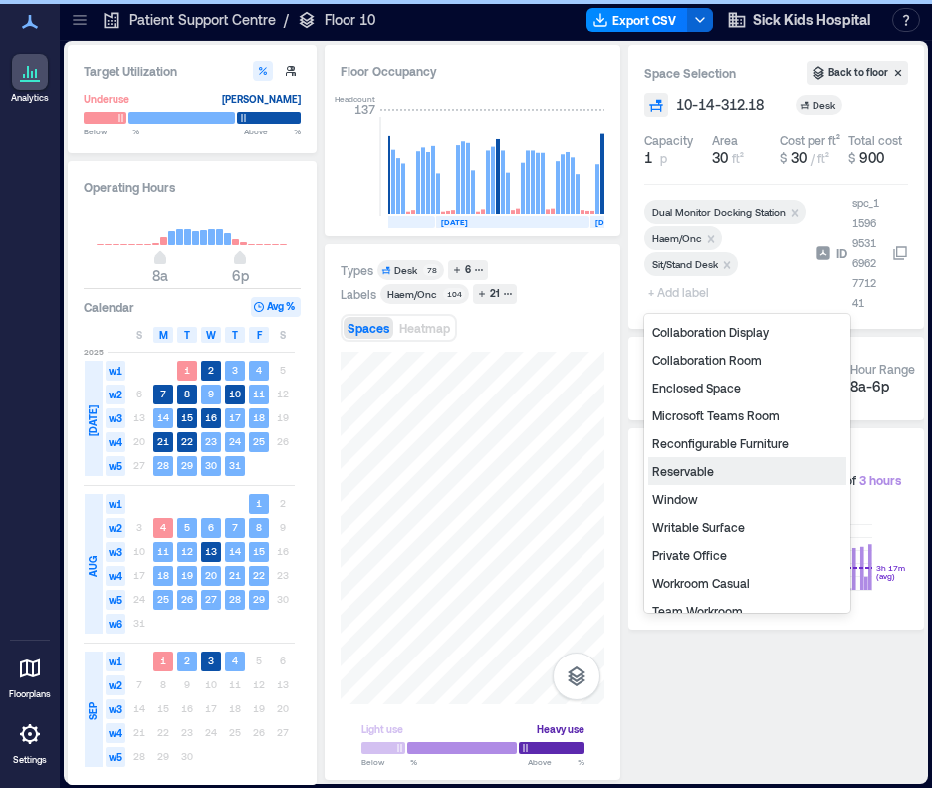
click at [673, 467] on div "Reservable" at bounding box center [747, 471] width 198 height 28
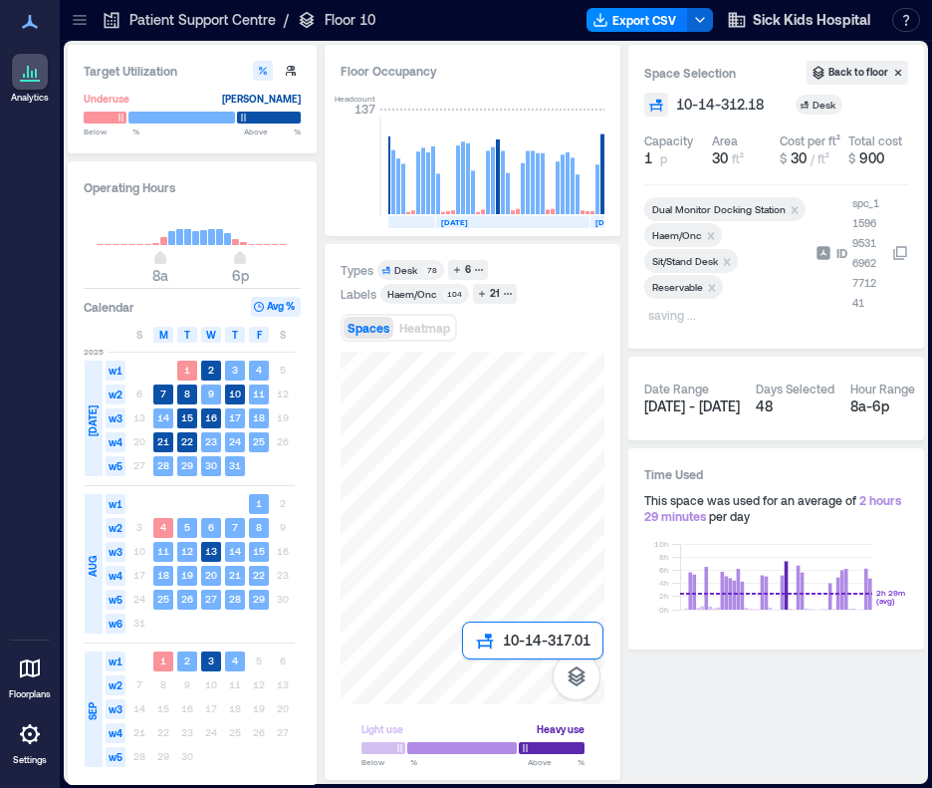
click at [468, 669] on div at bounding box center [473, 528] width 264 height 353
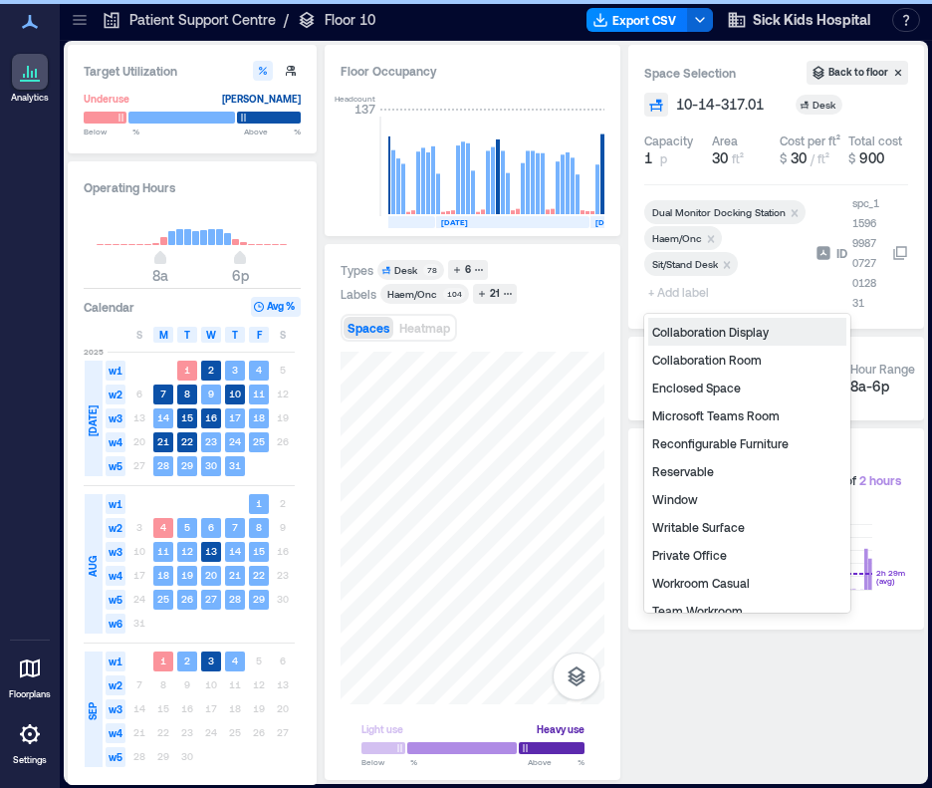
click at [688, 297] on span "+ Add label" at bounding box center [680, 292] width 73 height 28
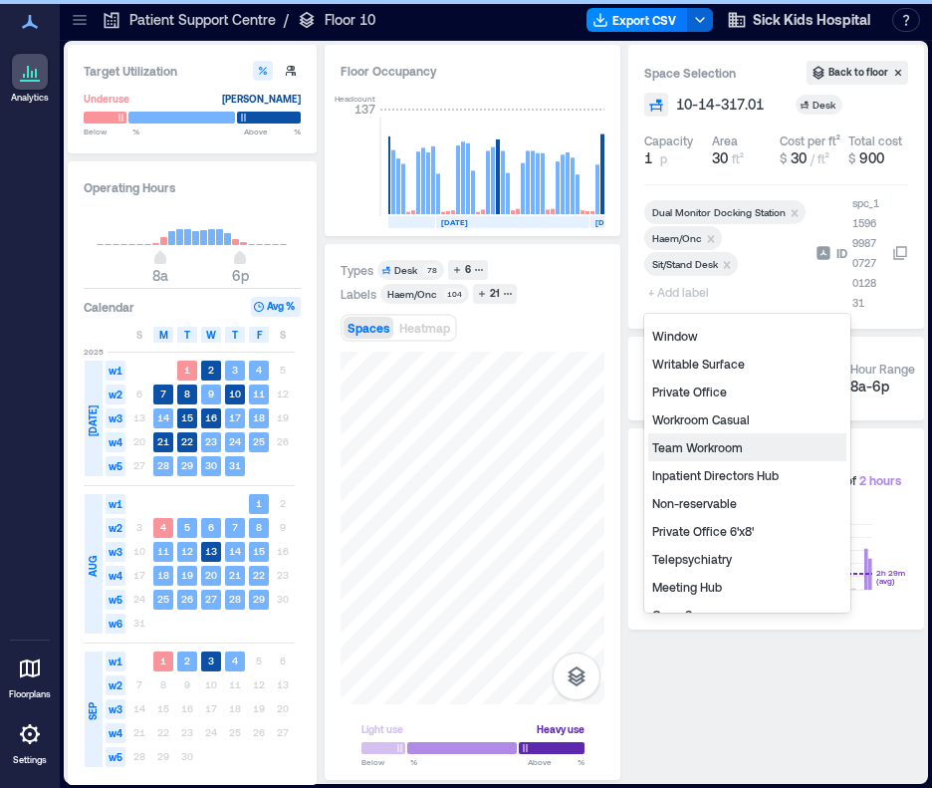
scroll to position [239, 0]
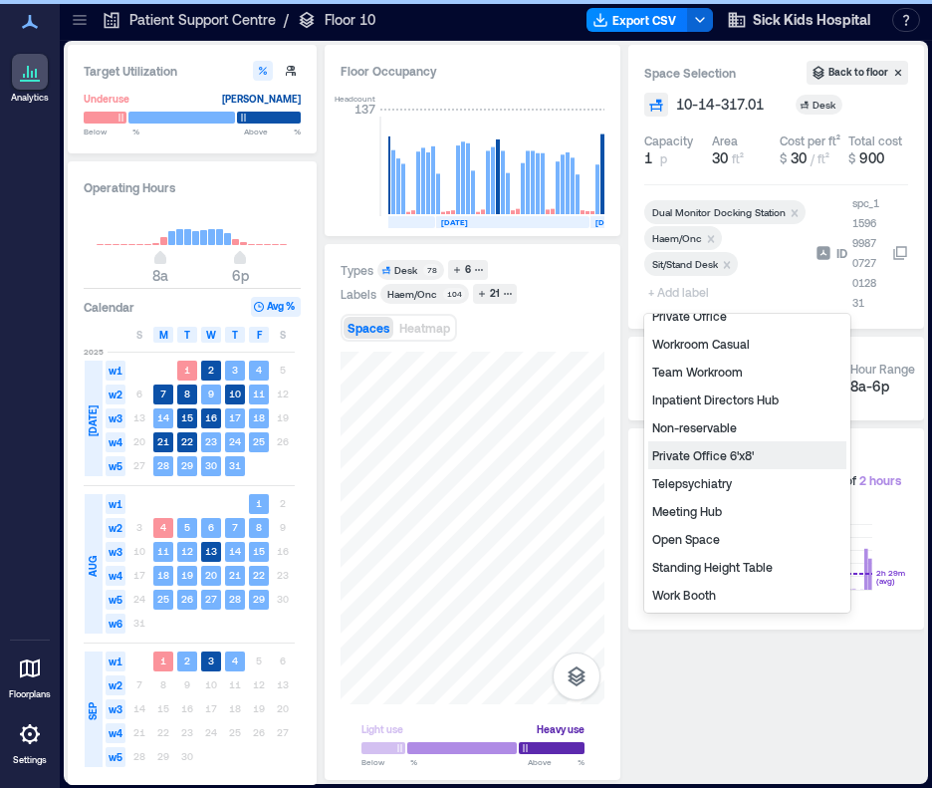
click at [753, 423] on div "Non-reservable" at bounding box center [747, 427] width 198 height 28
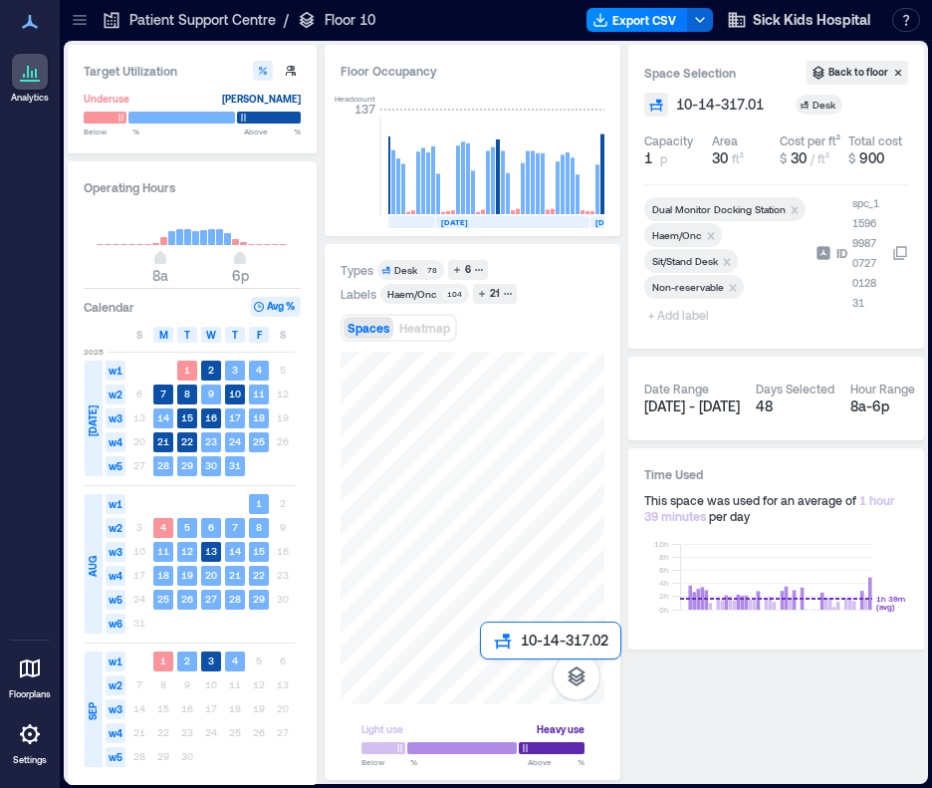
click at [490, 665] on div at bounding box center [473, 528] width 264 height 353
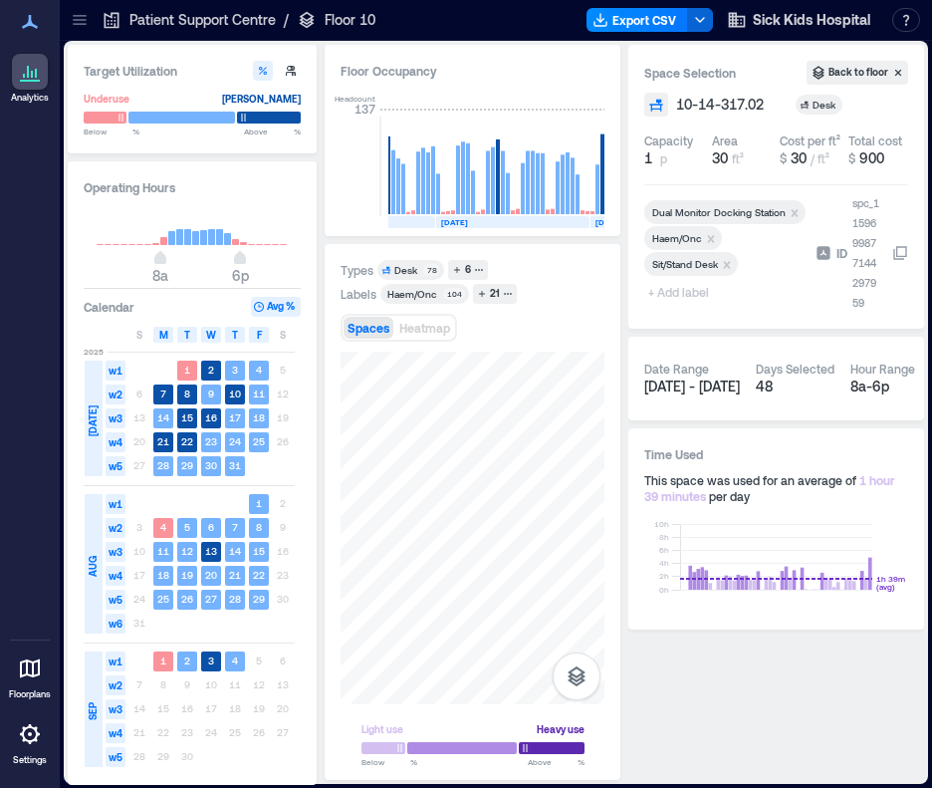
click at [698, 290] on span "+ Add label" at bounding box center [680, 292] width 73 height 28
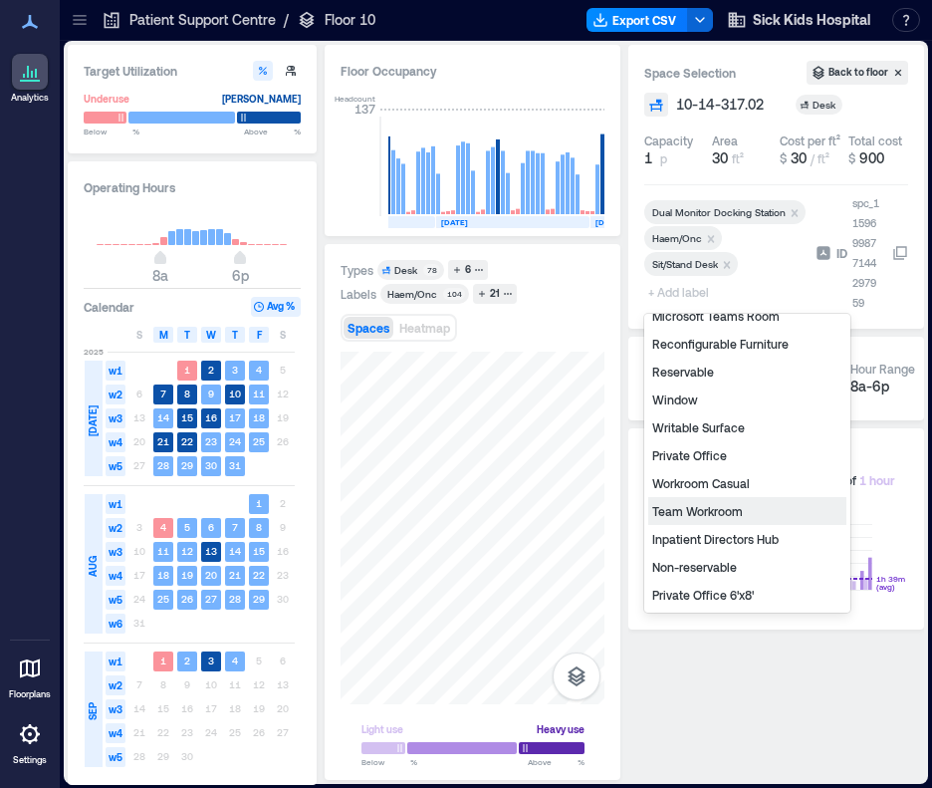
scroll to position [199, 0]
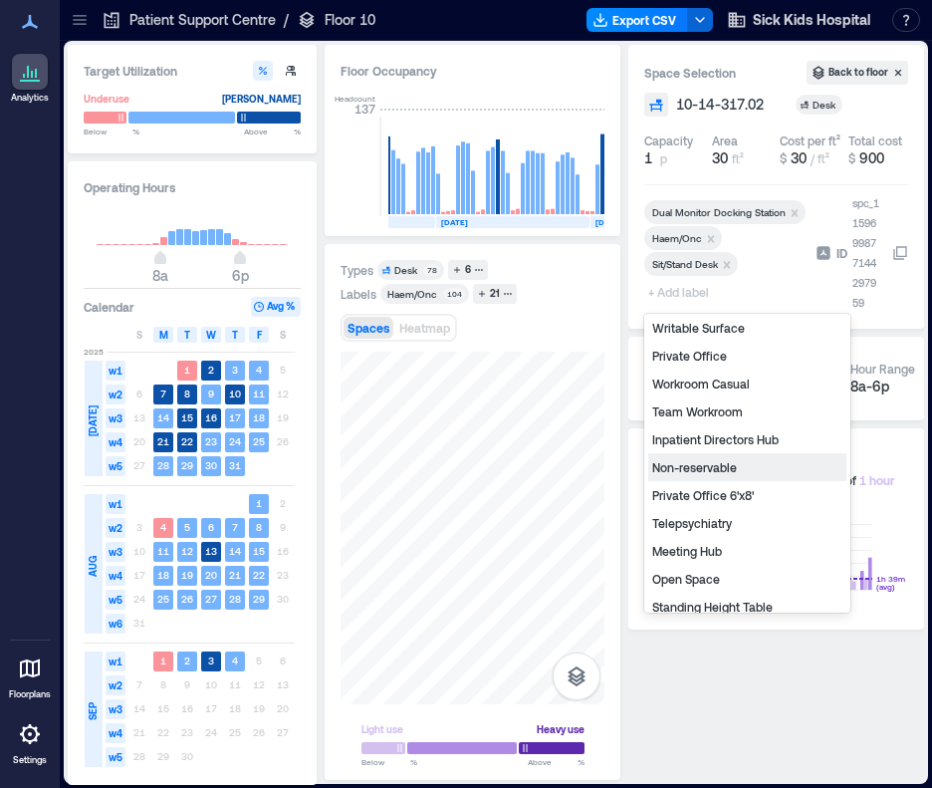
click at [715, 470] on div "Non-reservable" at bounding box center [747, 467] width 198 height 28
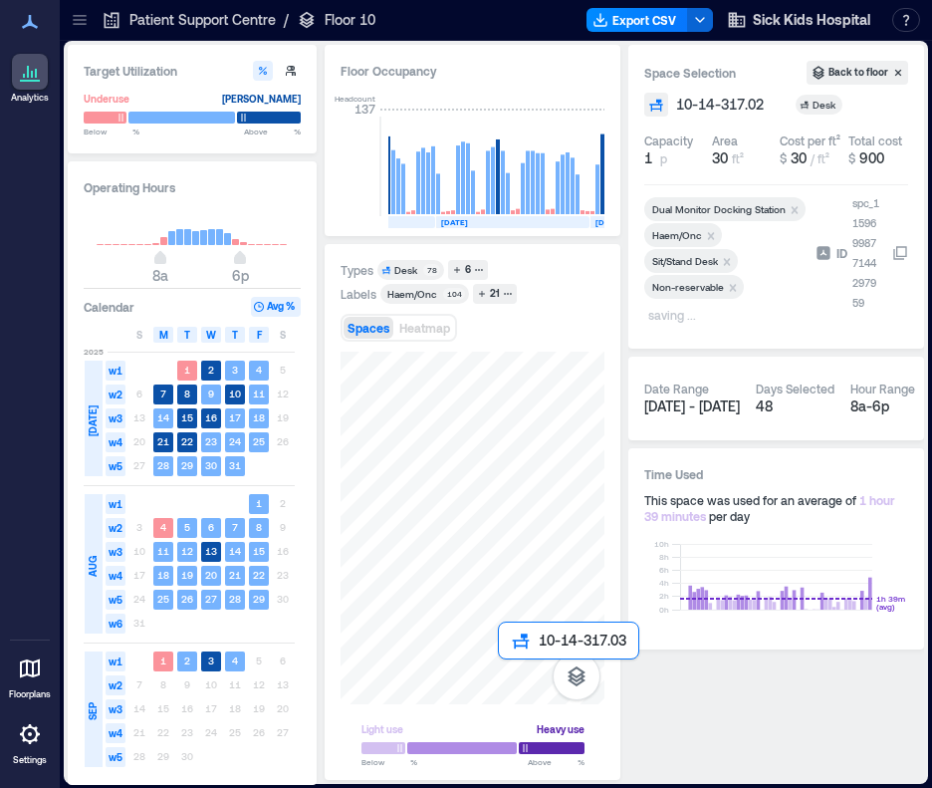
click at [507, 670] on div at bounding box center [473, 528] width 264 height 353
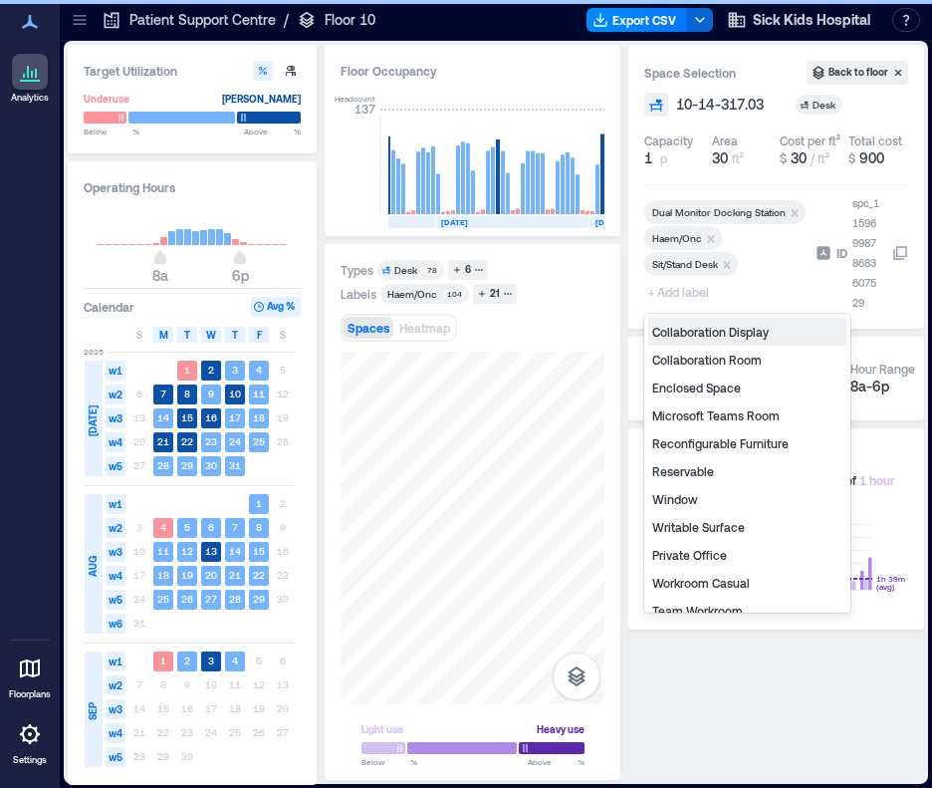
click at [702, 297] on span "+ Add label" at bounding box center [680, 292] width 73 height 28
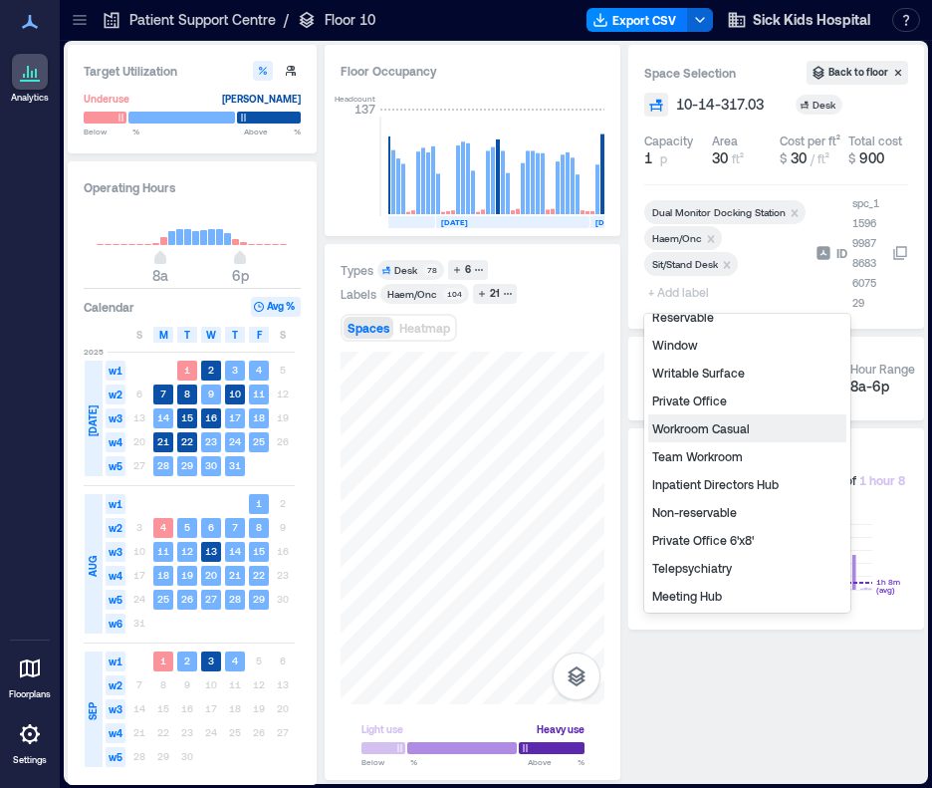
scroll to position [199, 0]
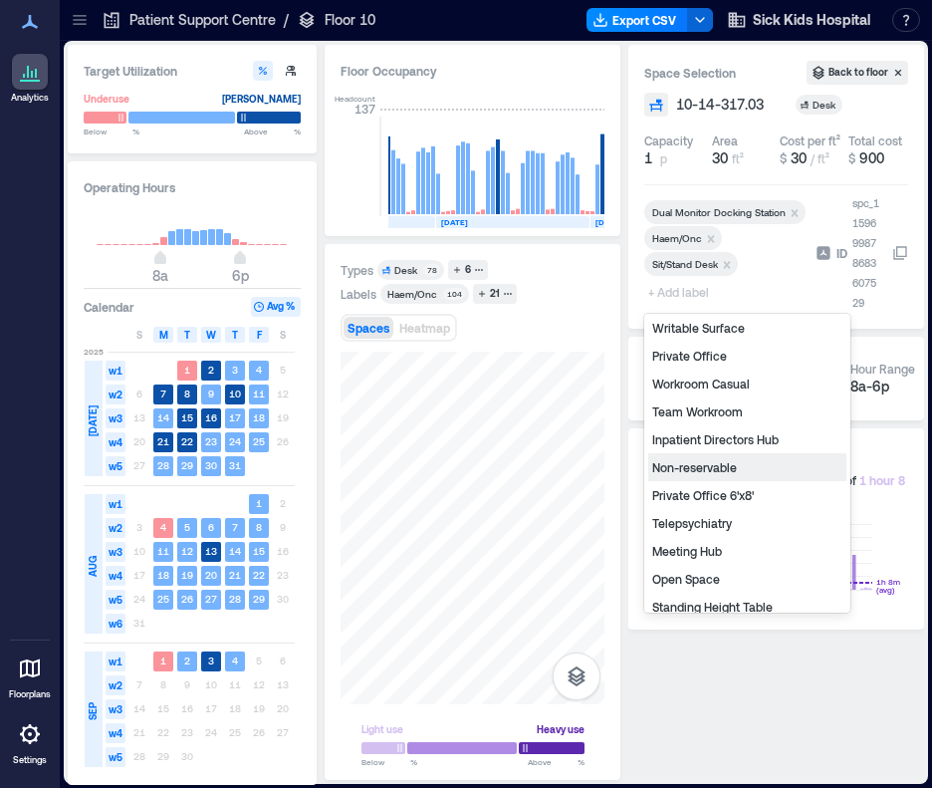
click at [704, 472] on div "Non-reservable" at bounding box center [747, 467] width 198 height 28
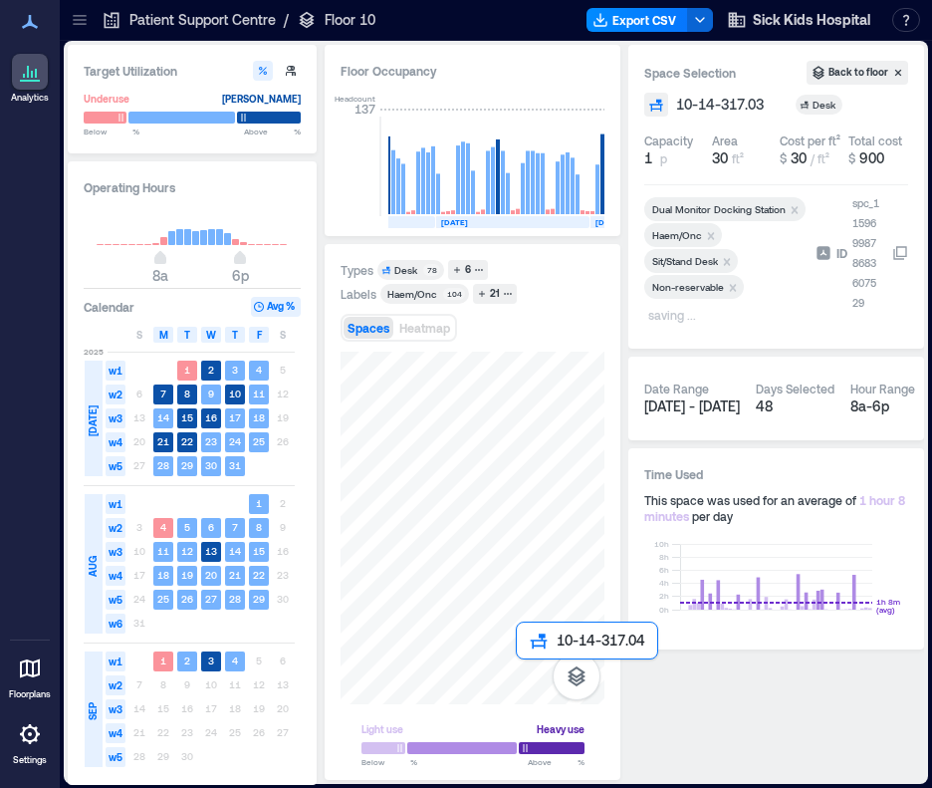
click at [524, 672] on div at bounding box center [473, 528] width 264 height 353
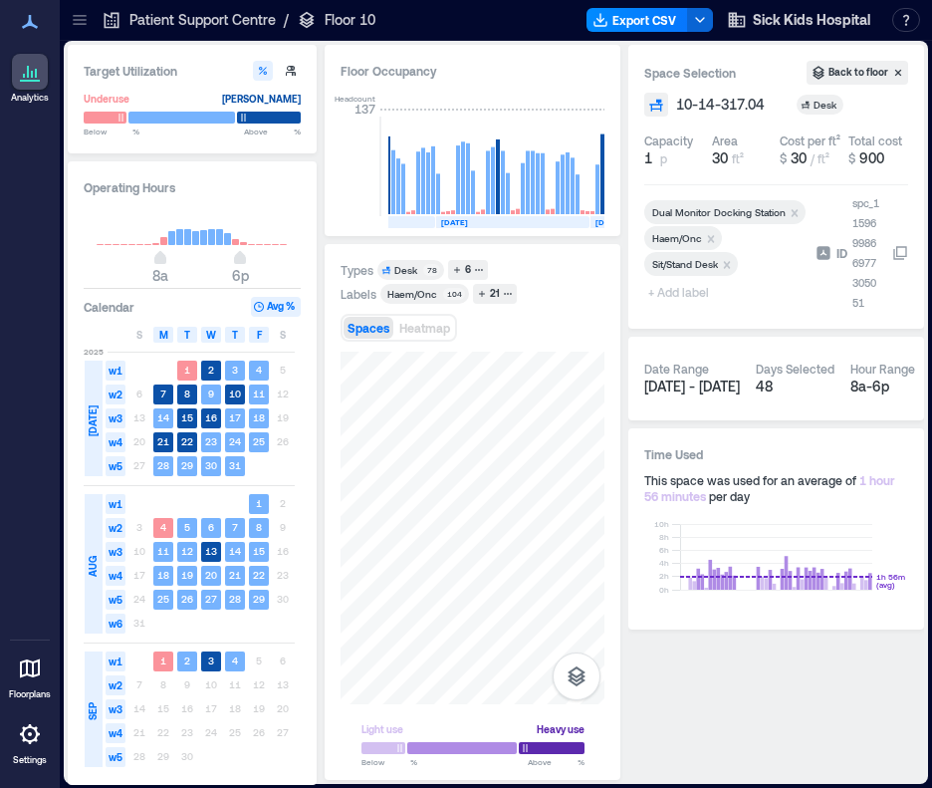
click at [705, 299] on span "+ Add label" at bounding box center [680, 292] width 73 height 28
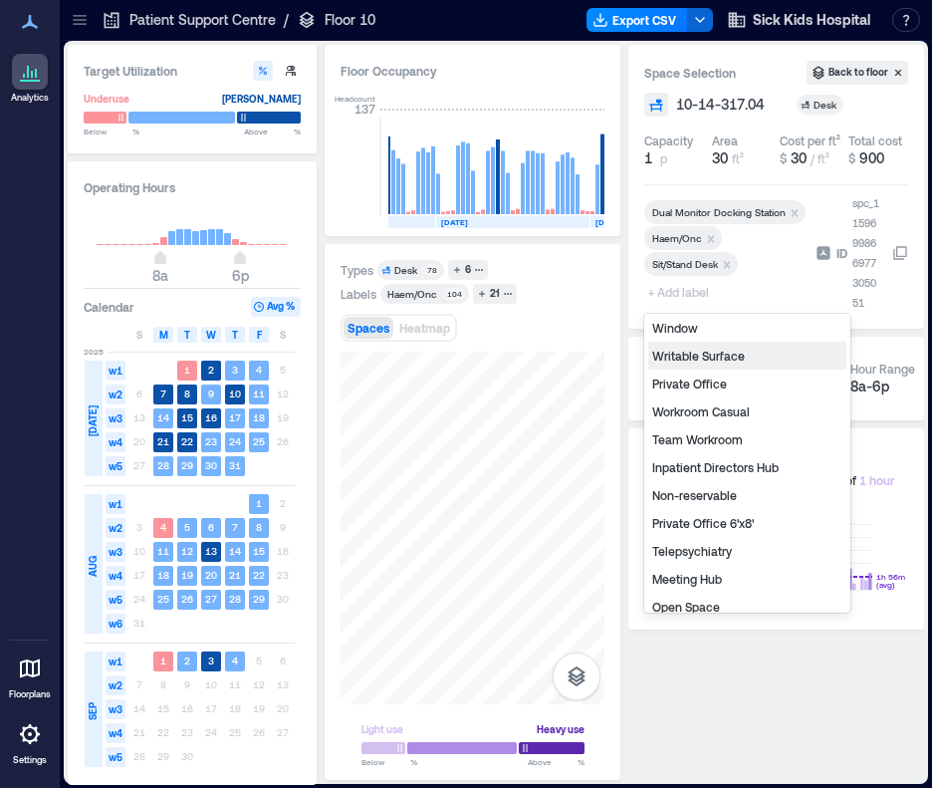
scroll to position [239, 0]
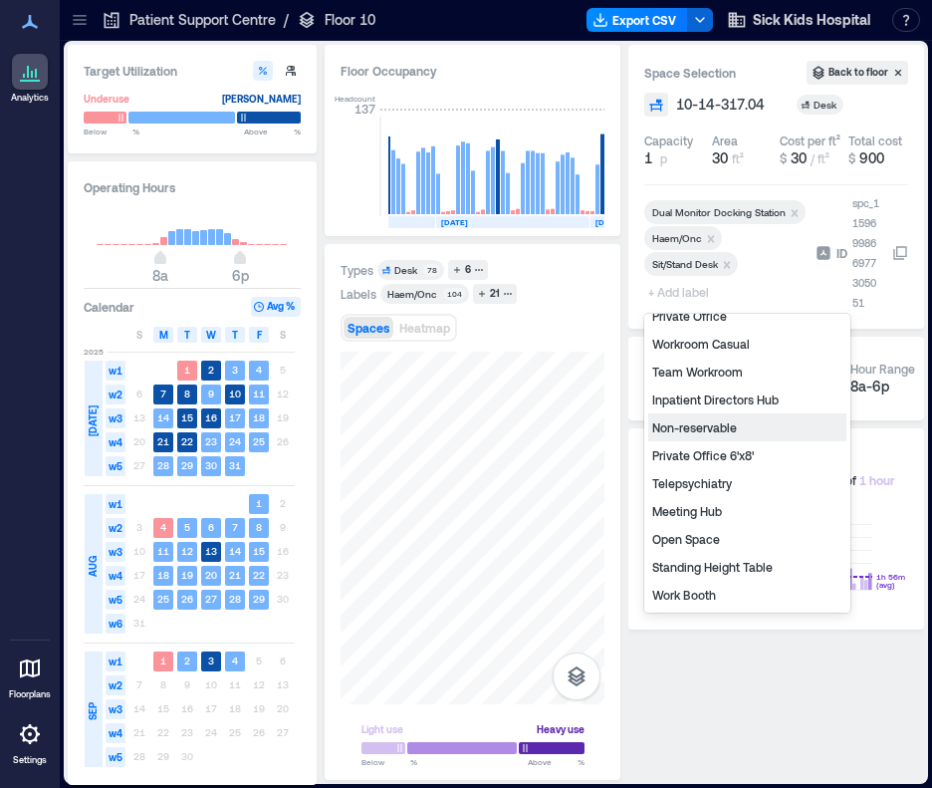
click at [705, 423] on div "Non-reservable" at bounding box center [747, 427] width 198 height 28
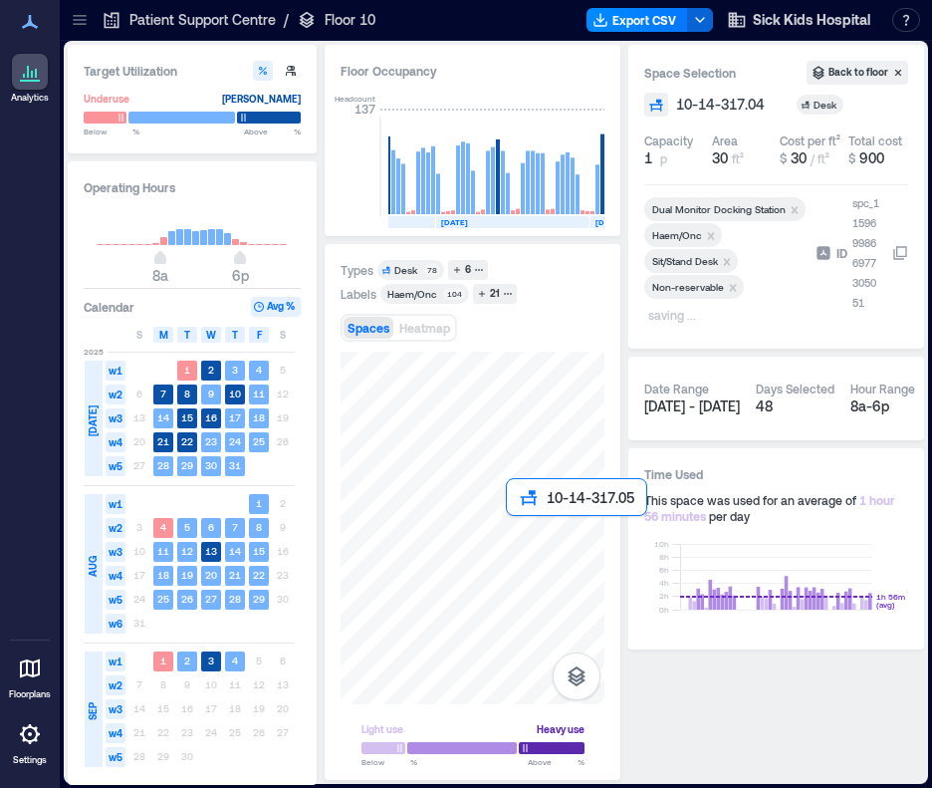
click at [514, 525] on div at bounding box center [473, 528] width 264 height 353
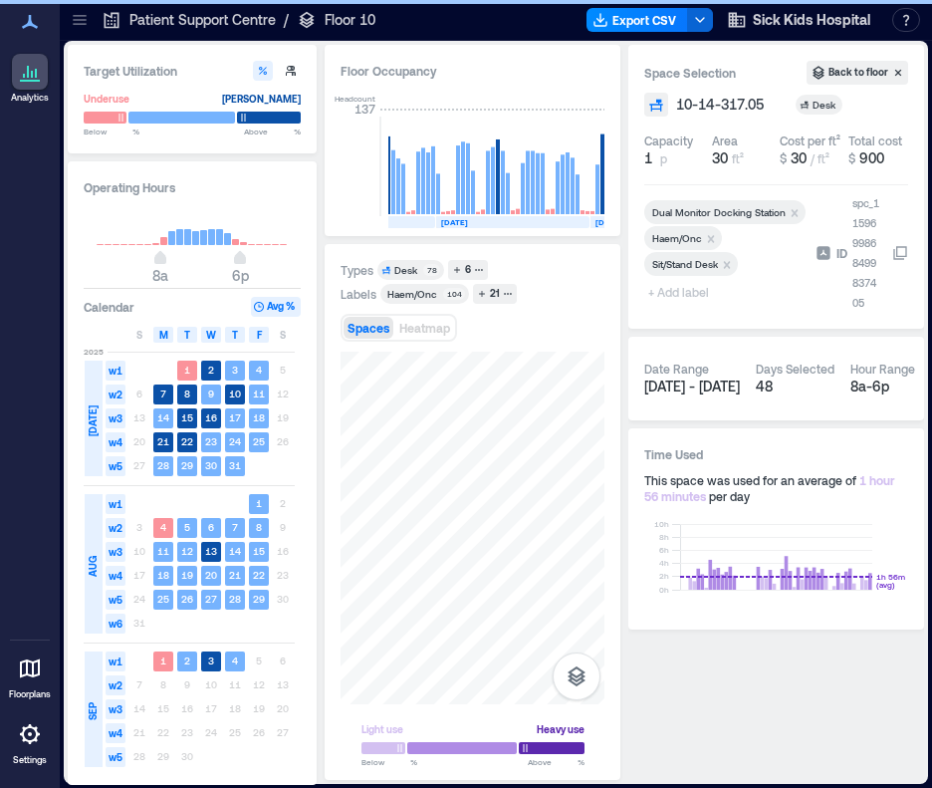
click at [673, 293] on span "+ Add label" at bounding box center [680, 292] width 73 height 28
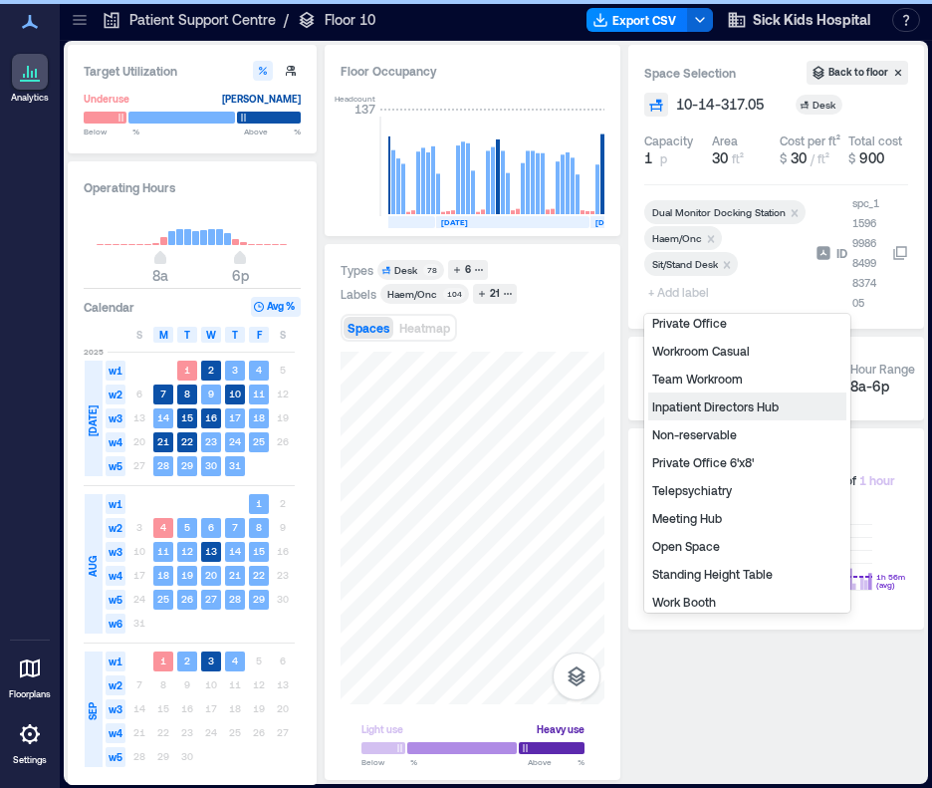
scroll to position [239, 0]
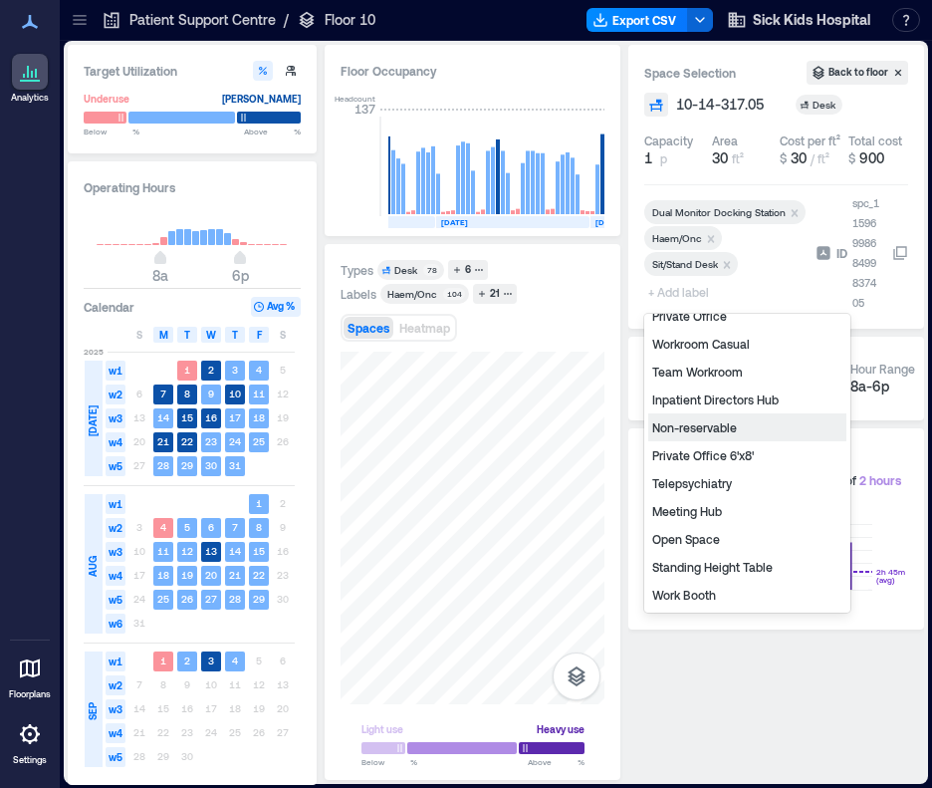
click at [699, 425] on div "Non-reservable" at bounding box center [747, 427] width 198 height 28
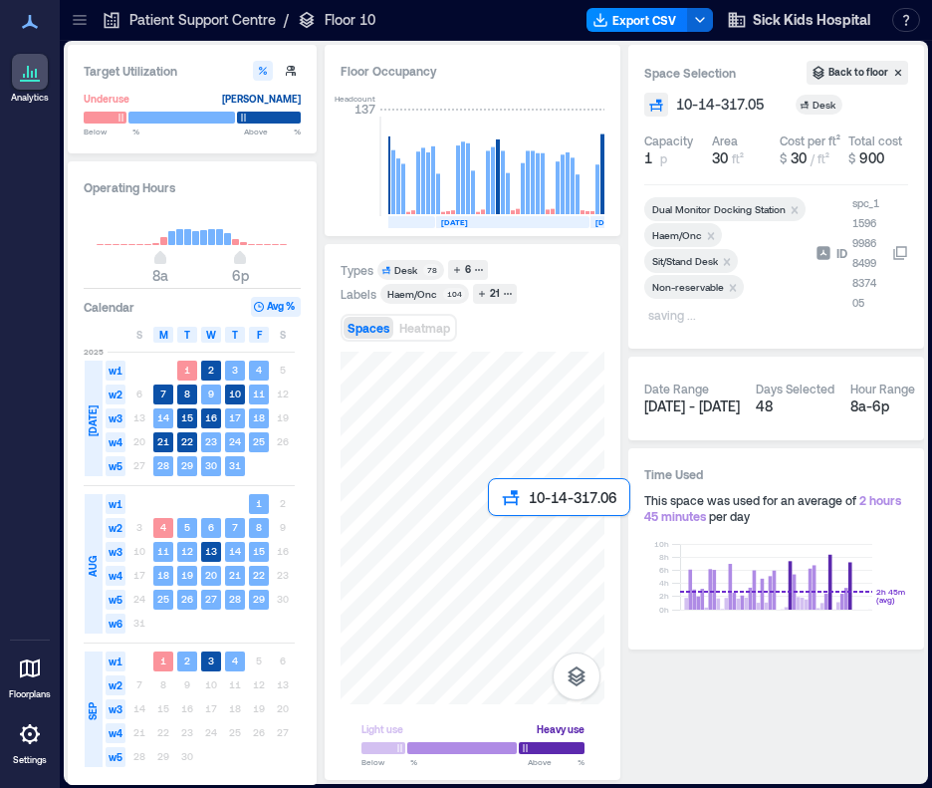
click at [498, 533] on div at bounding box center [473, 528] width 264 height 353
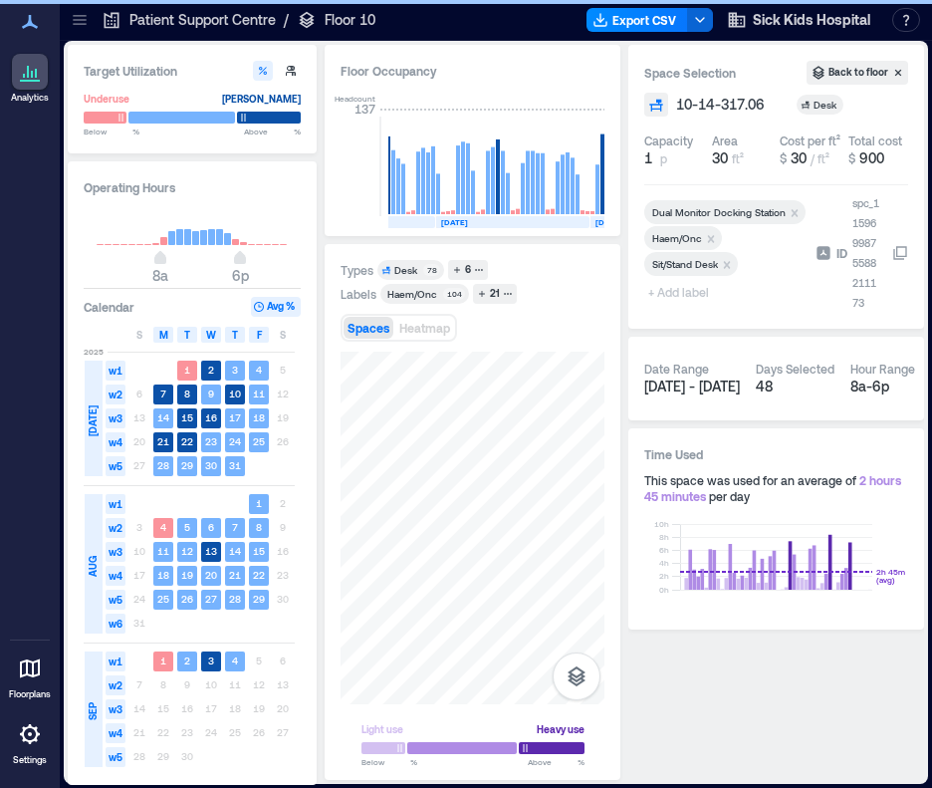
click at [686, 292] on span "+ Add label" at bounding box center [680, 292] width 73 height 28
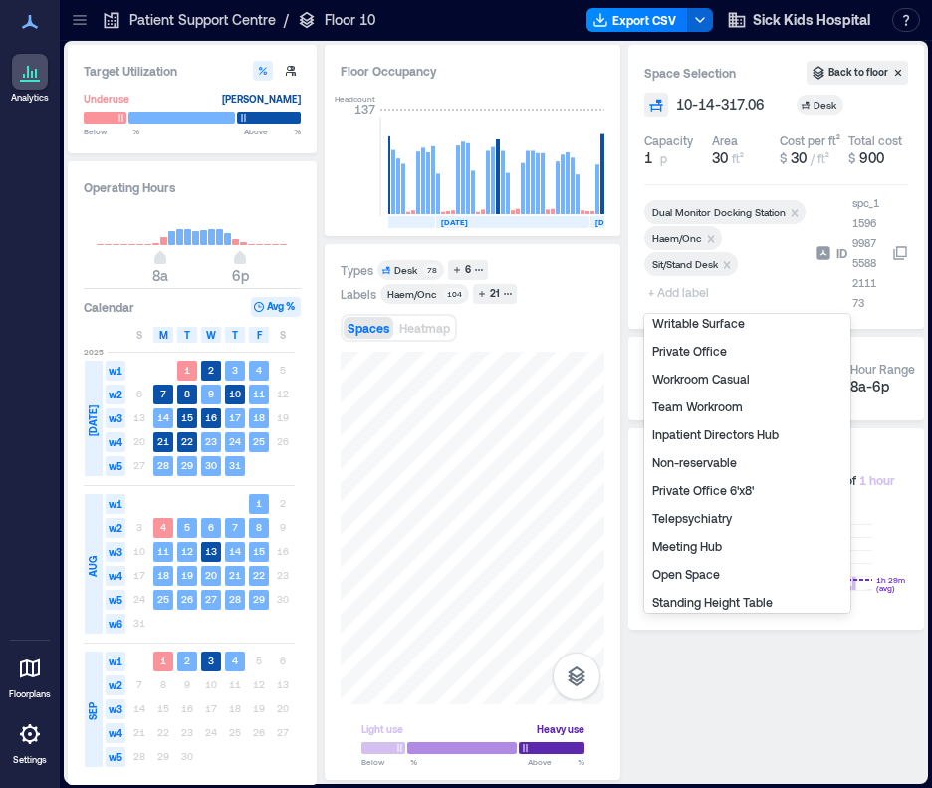
scroll to position [239, 0]
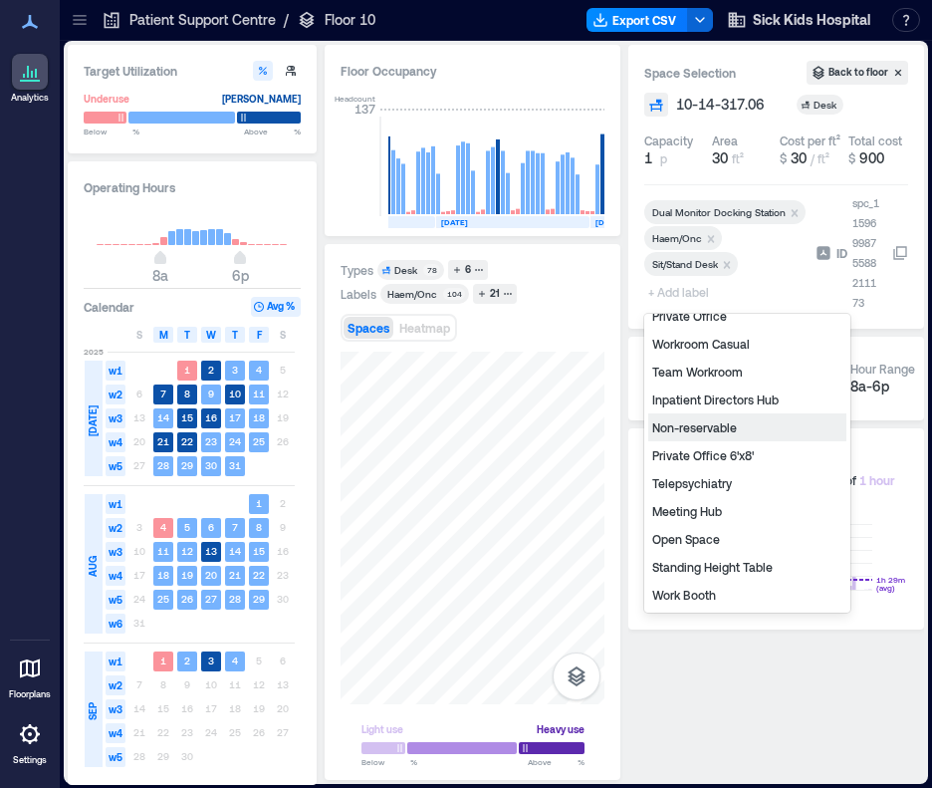
click at [694, 430] on div "Non-reservable" at bounding box center [747, 427] width 198 height 28
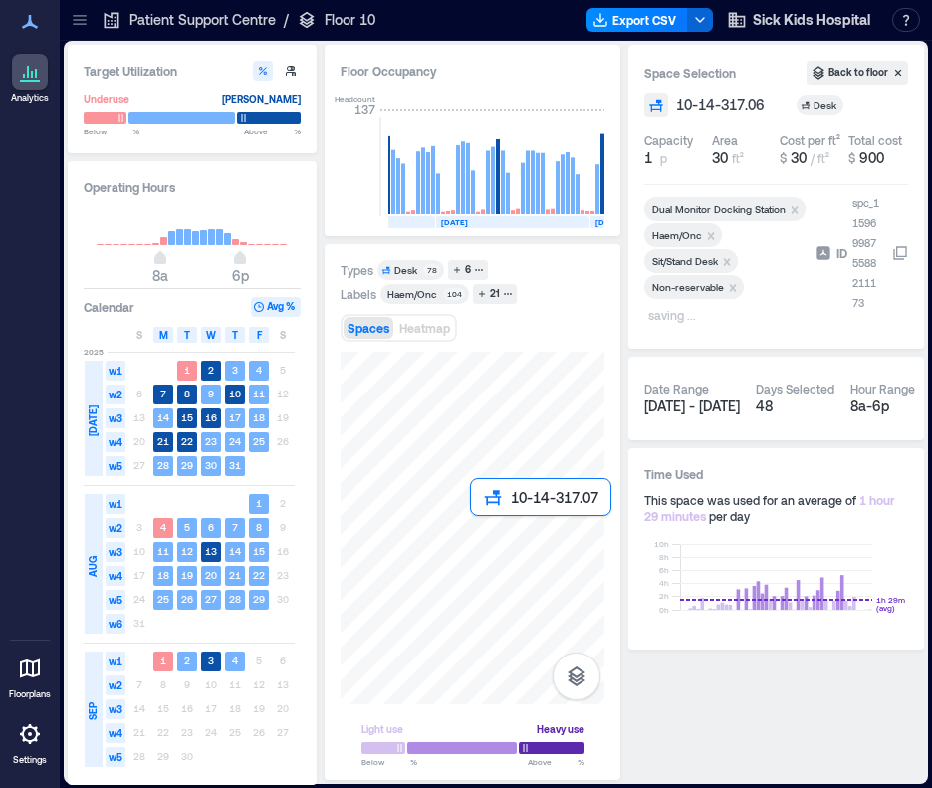
click at [475, 533] on div at bounding box center [473, 528] width 264 height 353
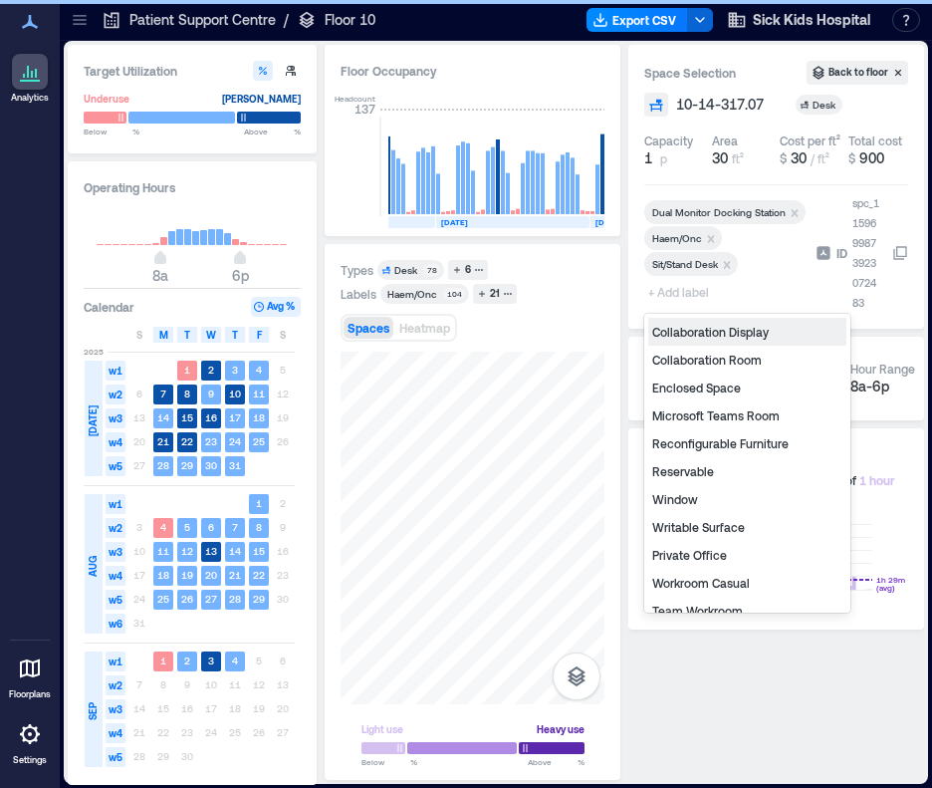
click at [685, 290] on span "+ Add label" at bounding box center [680, 292] width 73 height 28
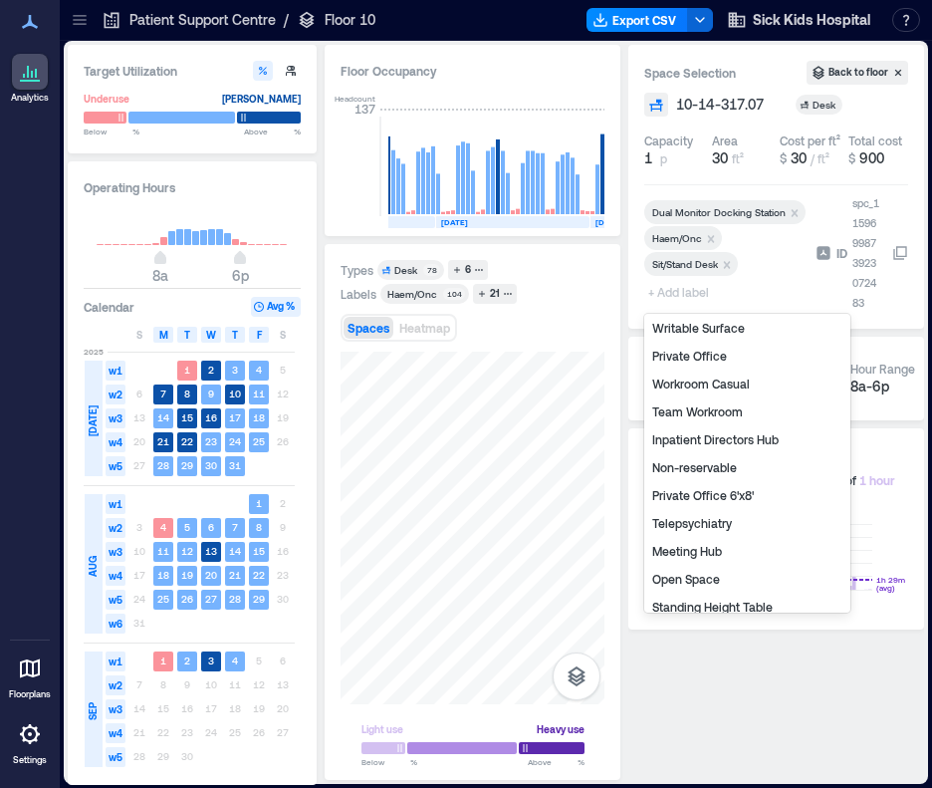
scroll to position [239, 0]
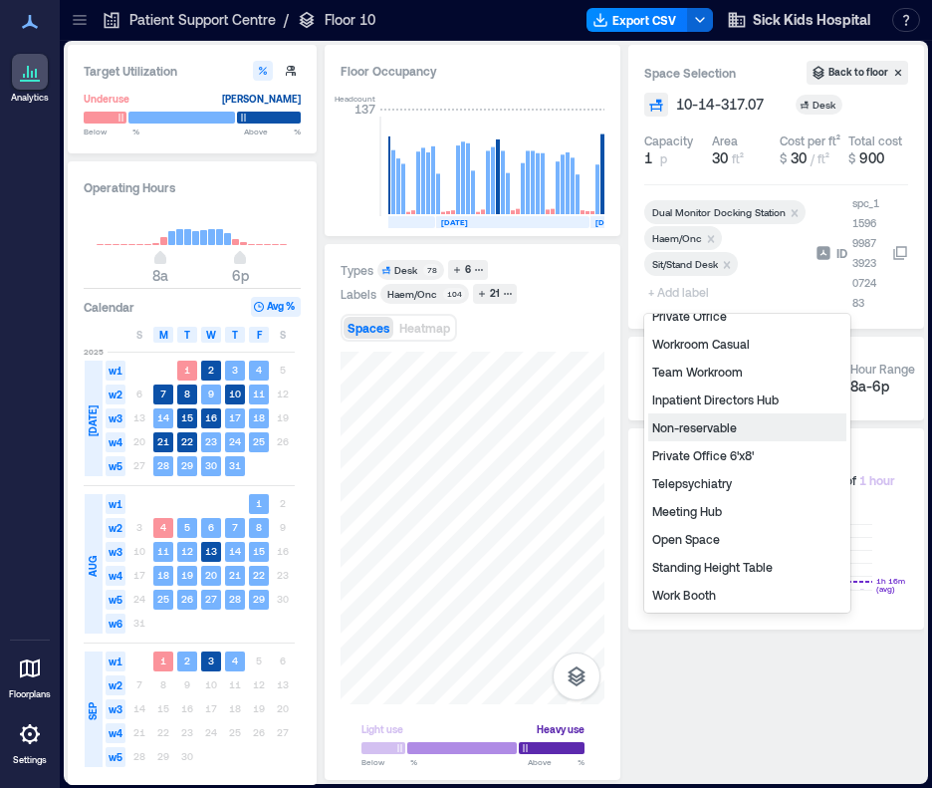
click at [687, 424] on div "Non-reservable" at bounding box center [747, 427] width 198 height 28
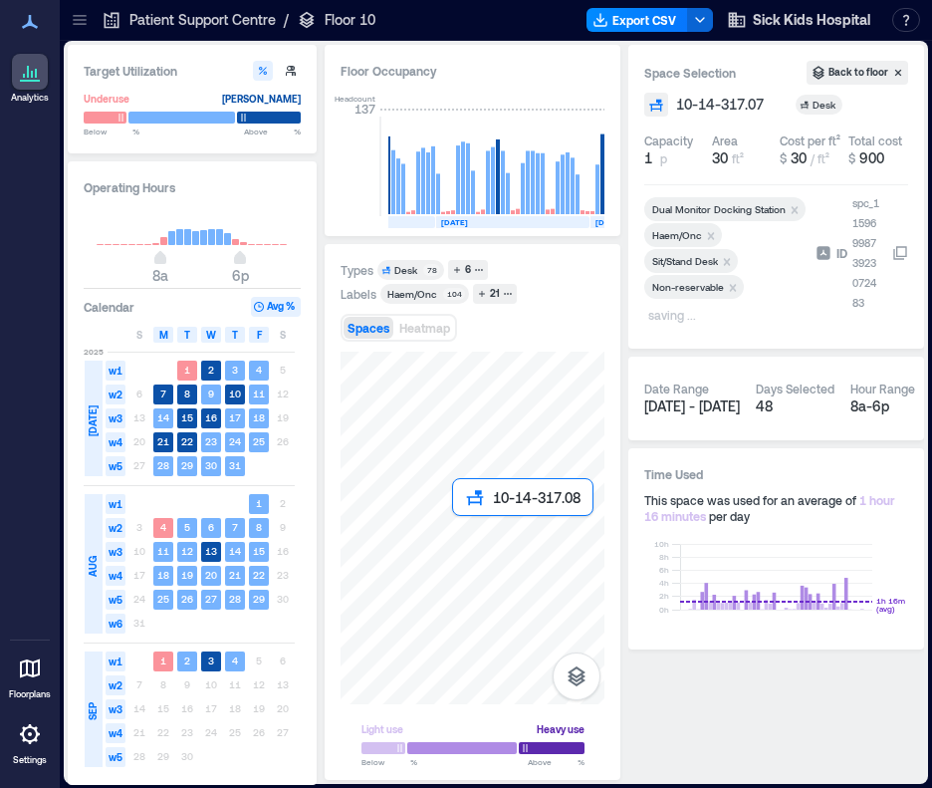
click at [455, 531] on div at bounding box center [473, 528] width 264 height 353
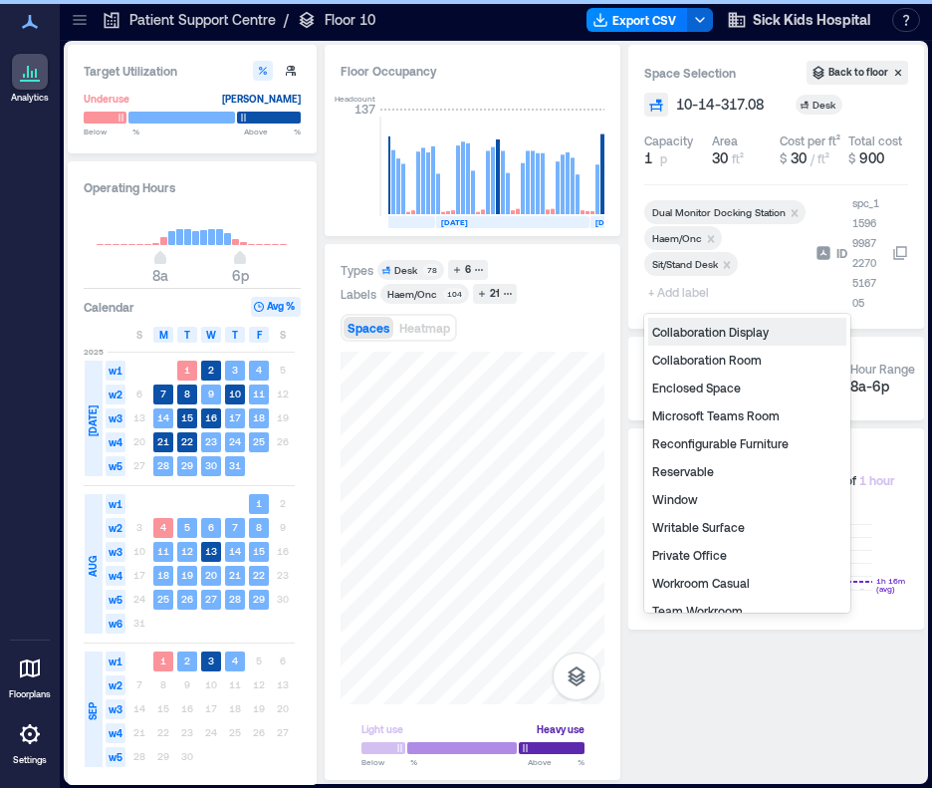
click at [669, 297] on span "+ Add label" at bounding box center [680, 292] width 73 height 28
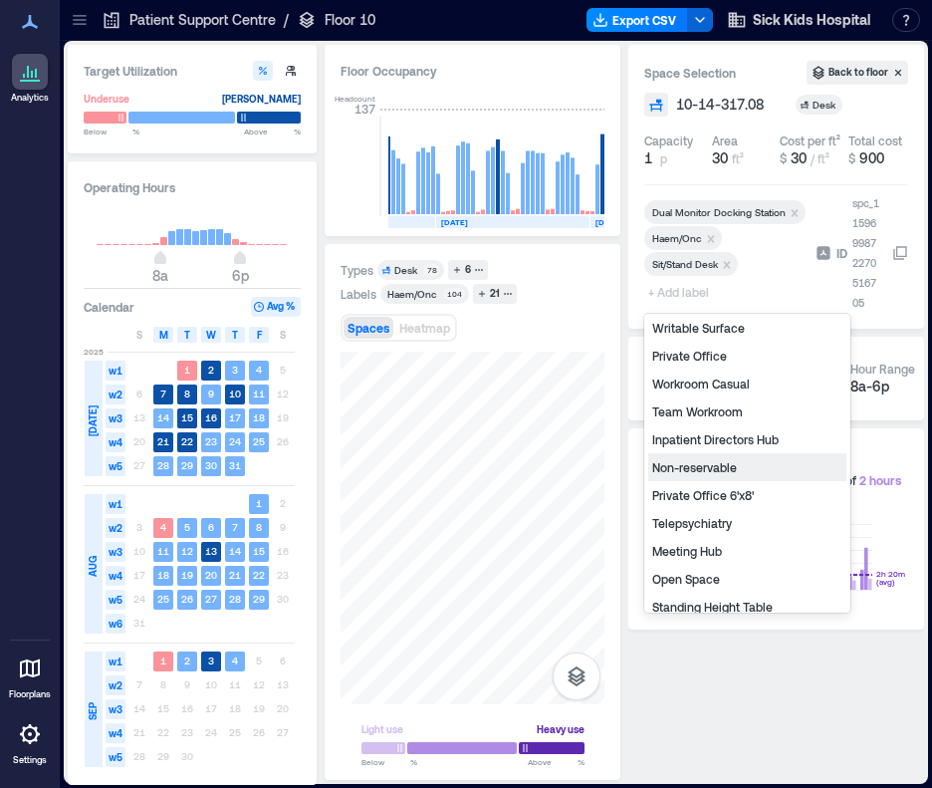
scroll to position [239, 0]
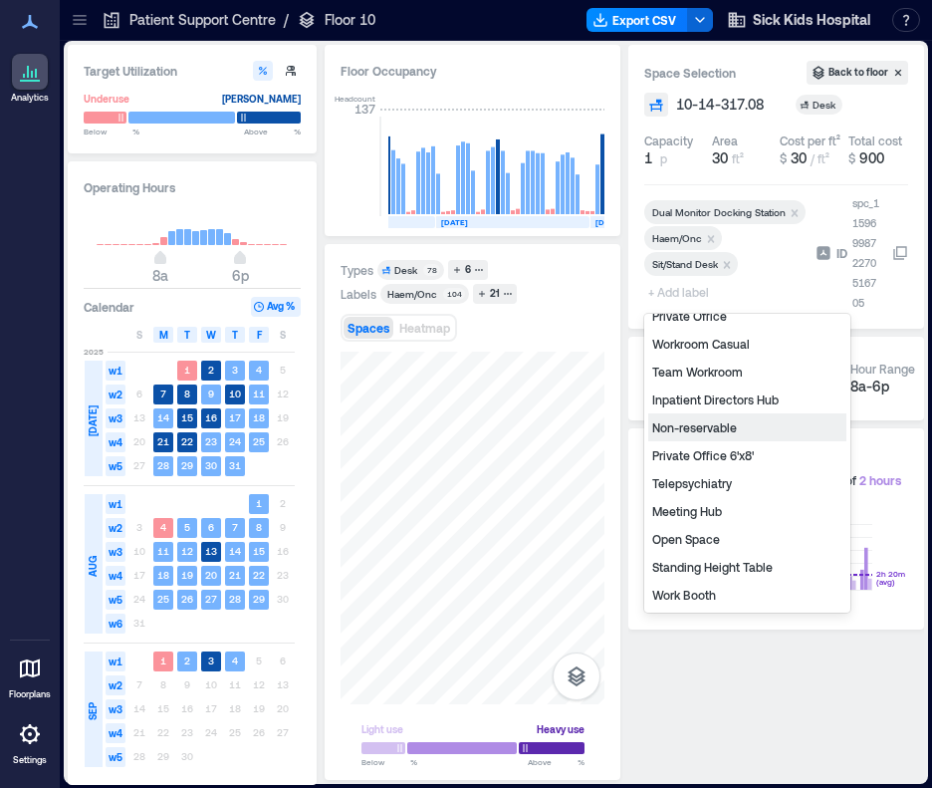
click at [699, 421] on div "Non-reservable" at bounding box center [747, 427] width 198 height 28
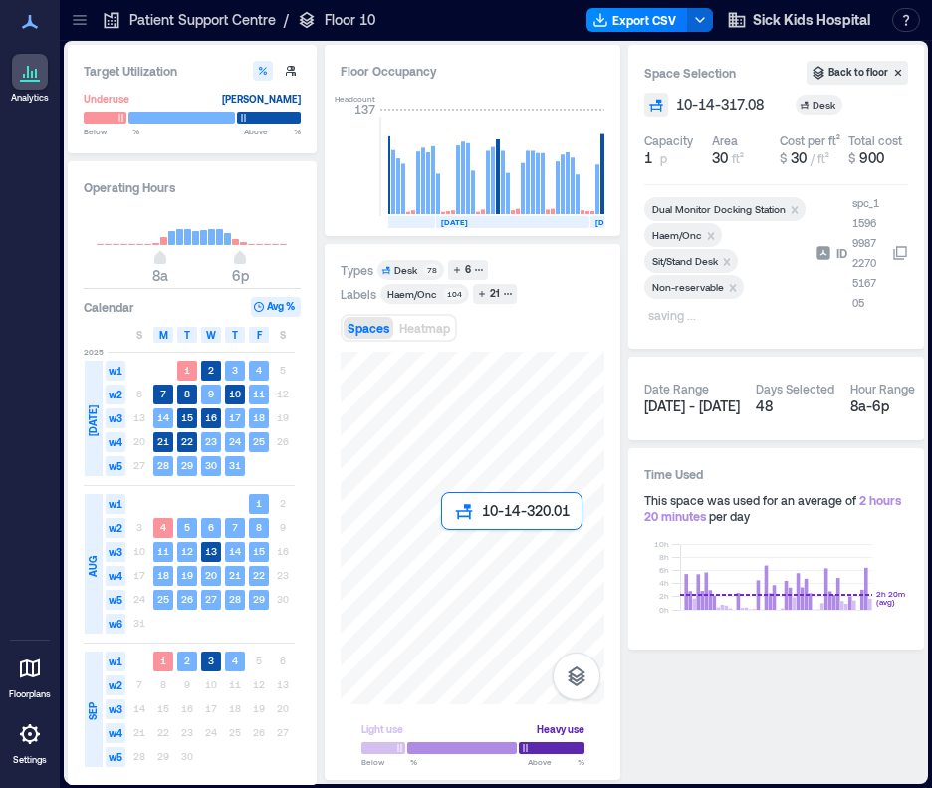
click at [453, 537] on div at bounding box center [473, 528] width 264 height 353
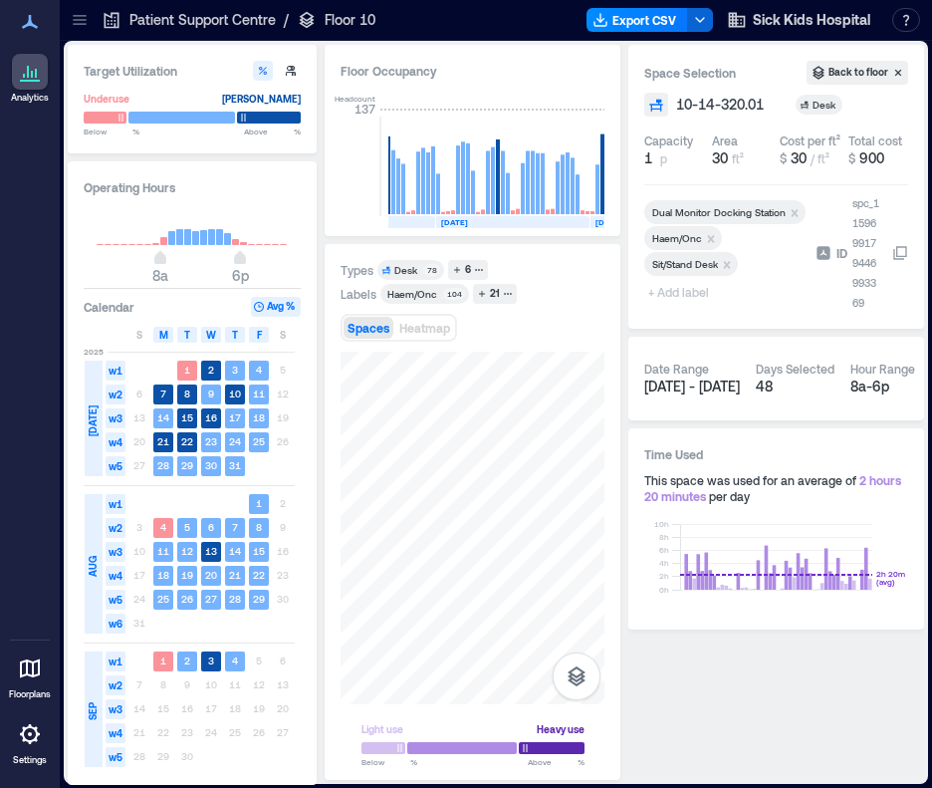
click at [688, 289] on span "+ Add label" at bounding box center [680, 292] width 73 height 28
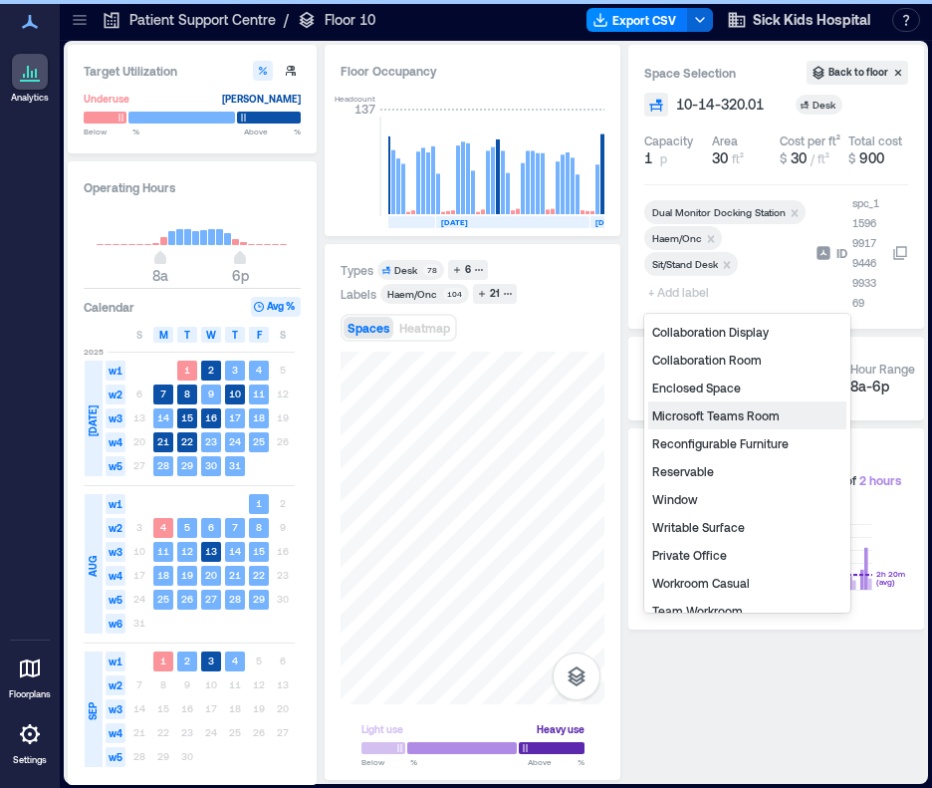
scroll to position [199, 0]
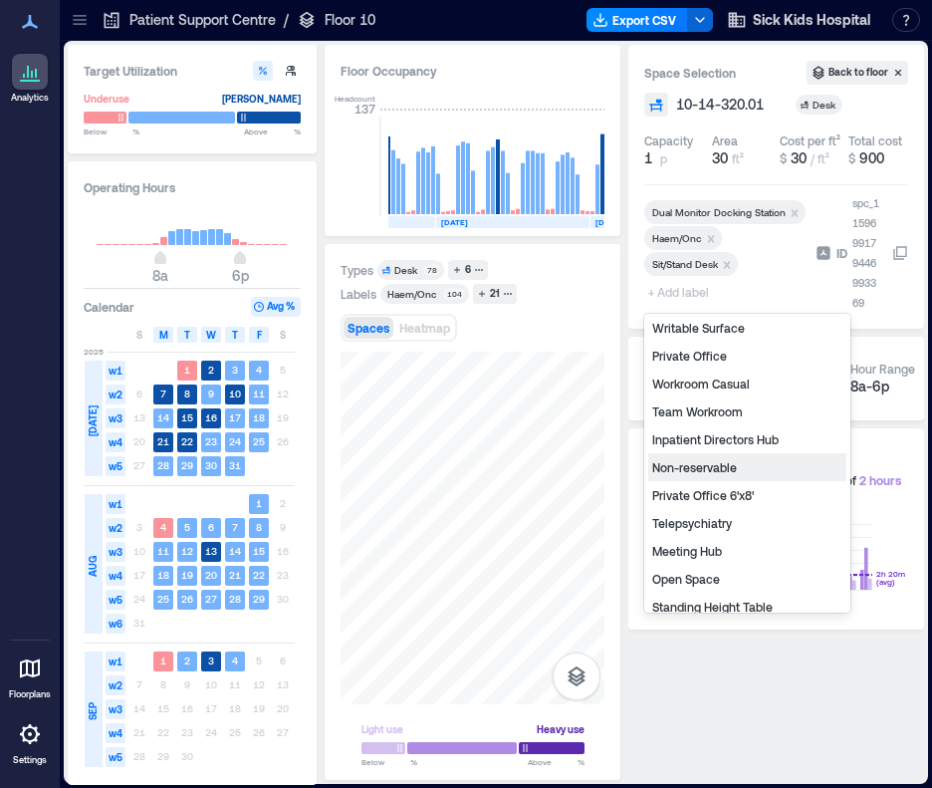
click at [685, 466] on div "Non-reservable" at bounding box center [747, 467] width 198 height 28
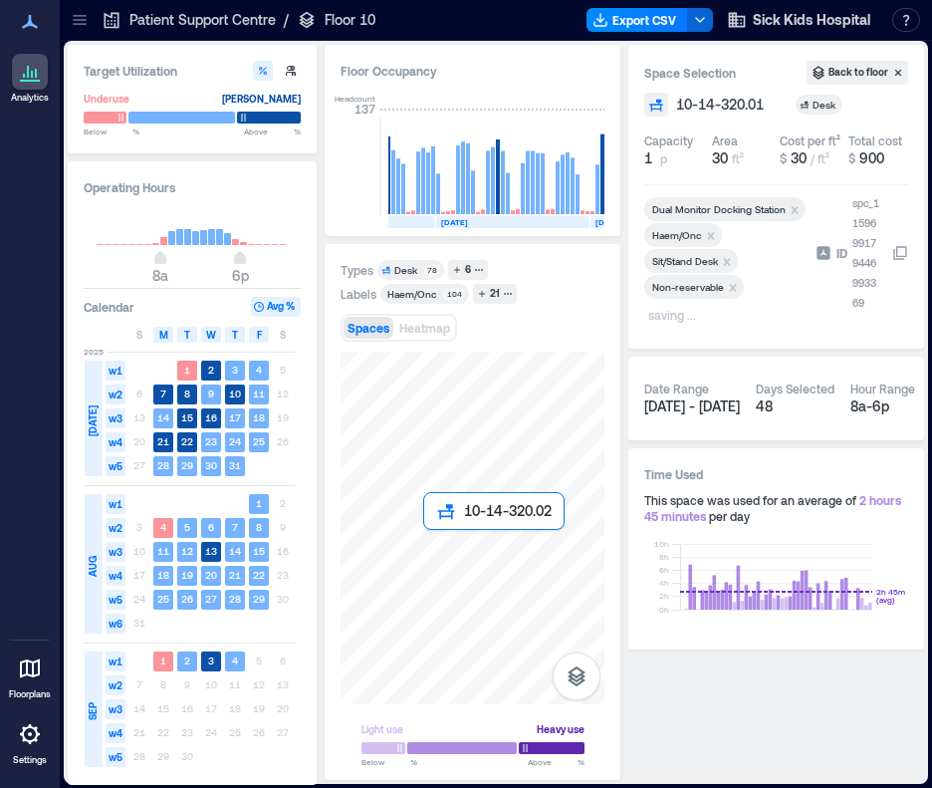
click at [432, 545] on div at bounding box center [473, 528] width 264 height 353
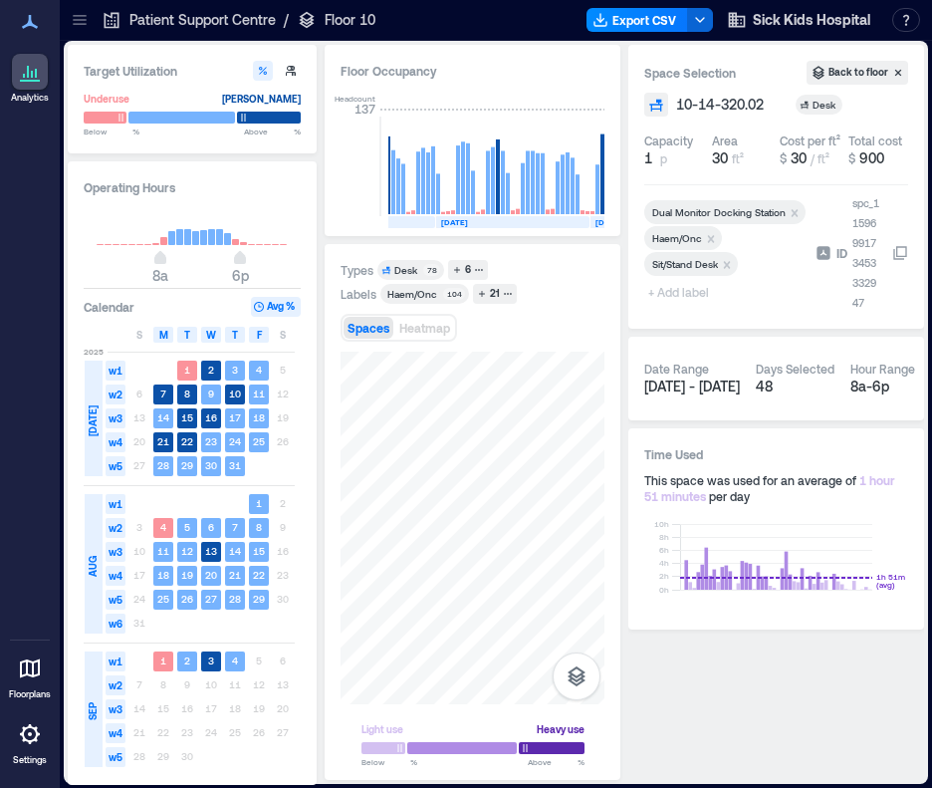
click at [681, 292] on span "+ Add label" at bounding box center [680, 292] width 73 height 28
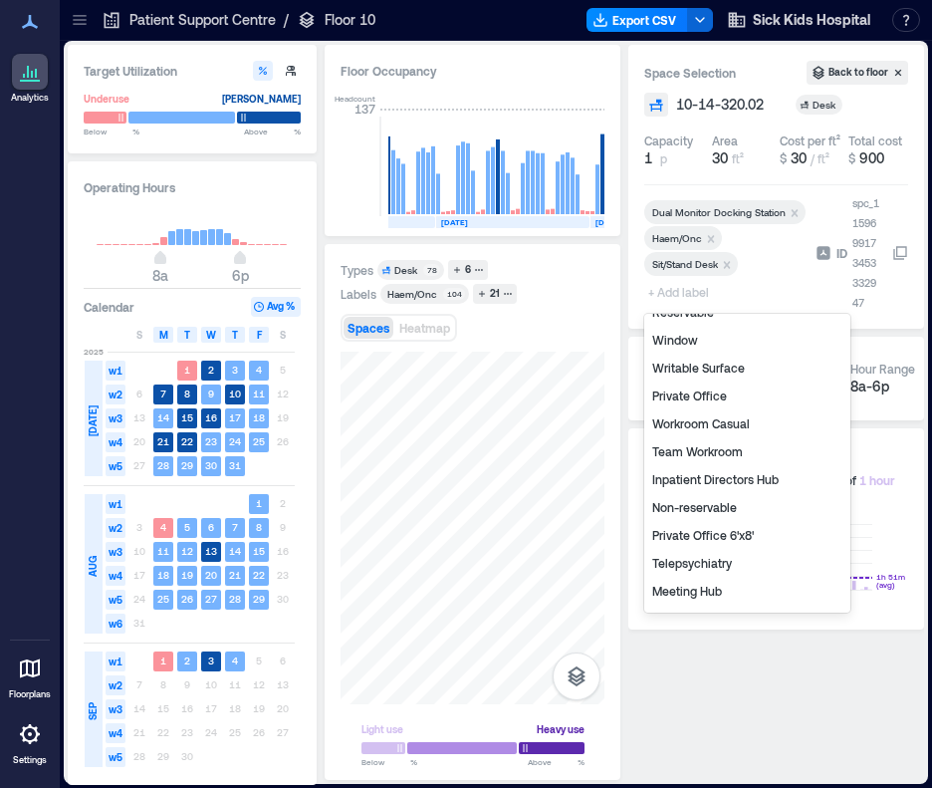
scroll to position [239, 0]
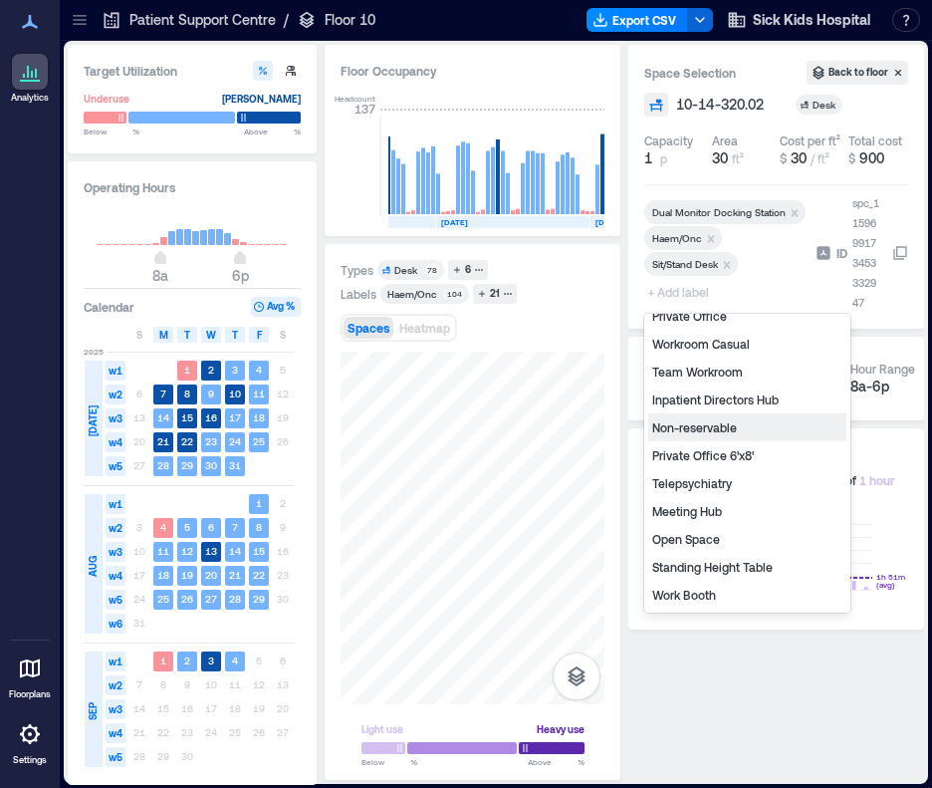
click at [681, 425] on div "Non-reservable" at bounding box center [747, 427] width 198 height 28
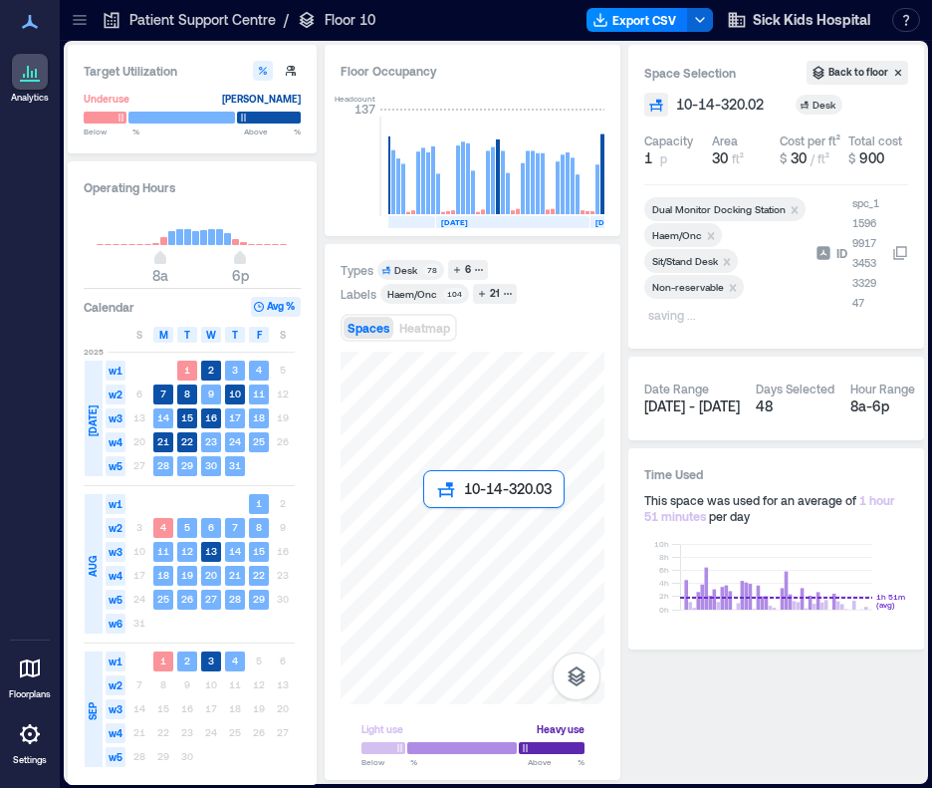
click at [430, 523] on div at bounding box center [473, 528] width 264 height 353
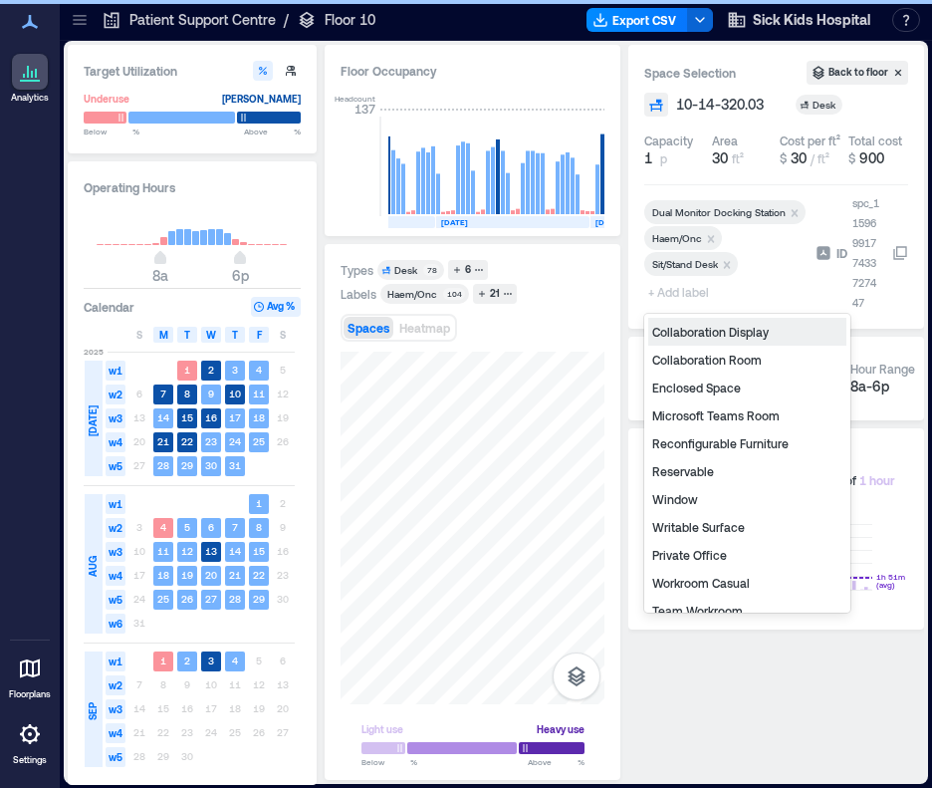
click at [670, 298] on span "+ Add label" at bounding box center [680, 292] width 73 height 28
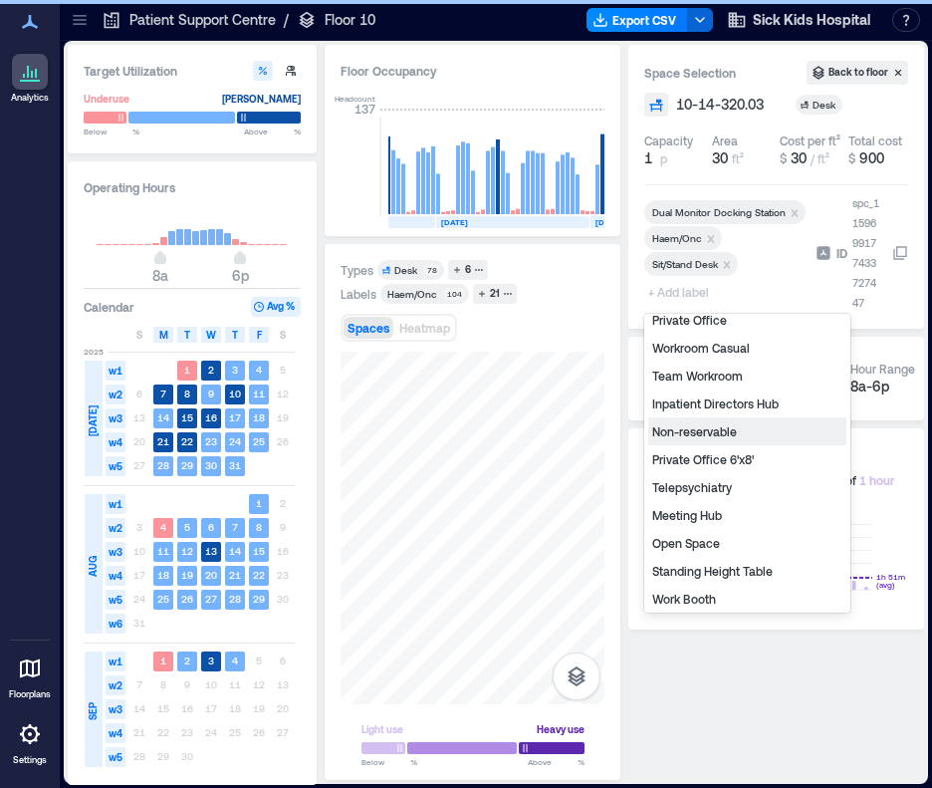
scroll to position [239, 0]
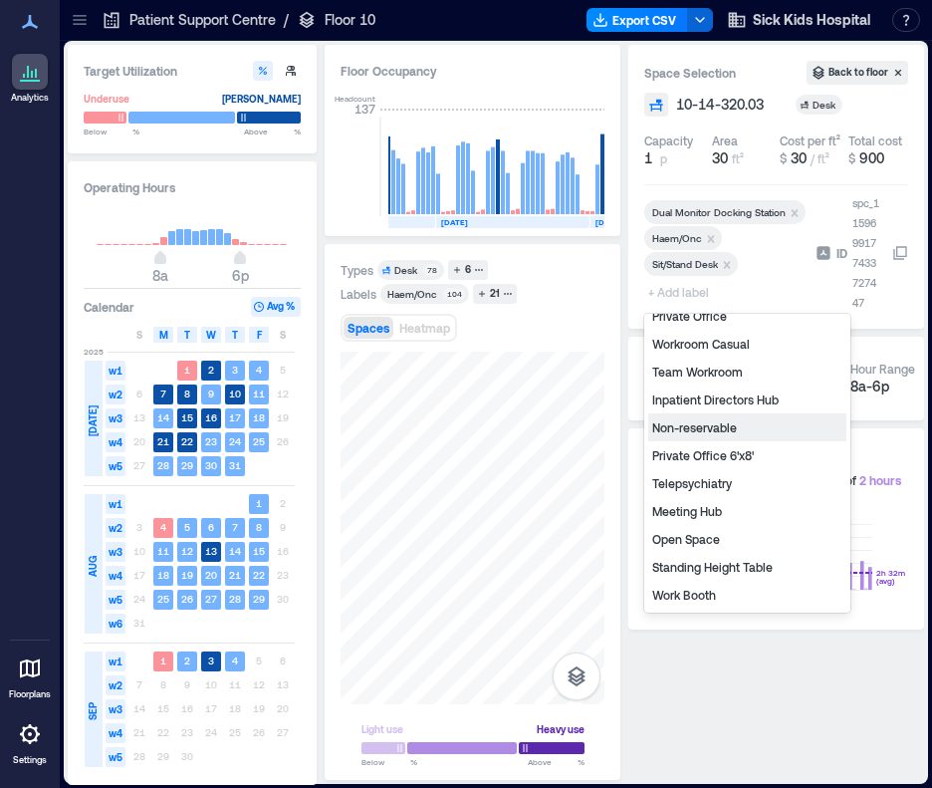
click at [669, 427] on div "Non-reservable" at bounding box center [747, 427] width 198 height 28
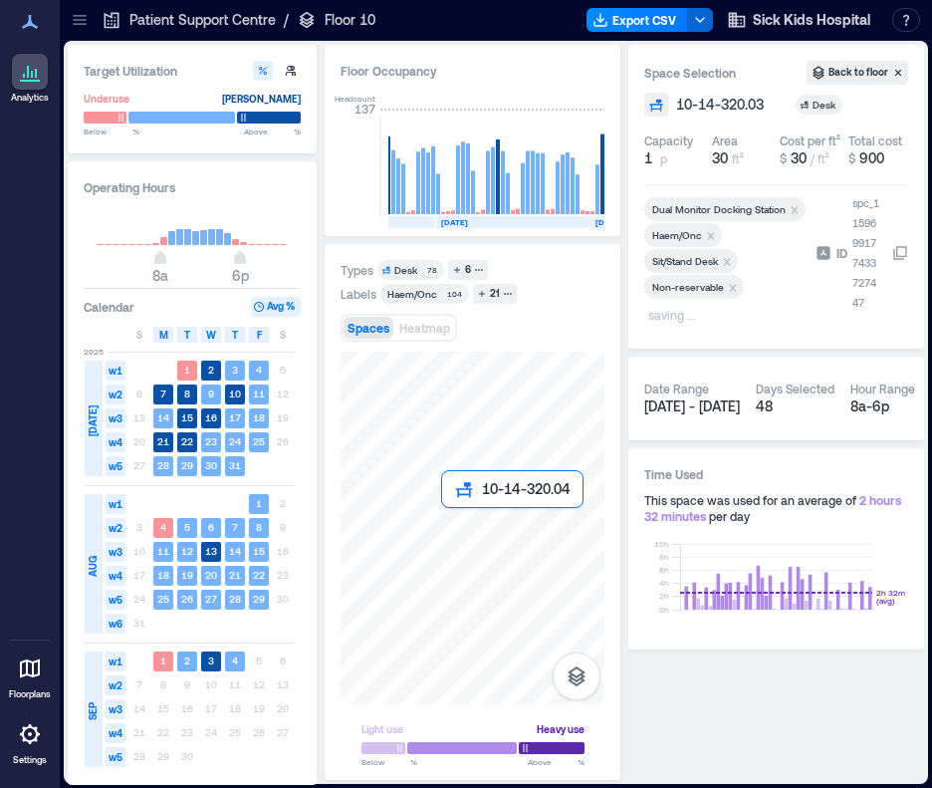
click at [448, 517] on div at bounding box center [473, 528] width 264 height 353
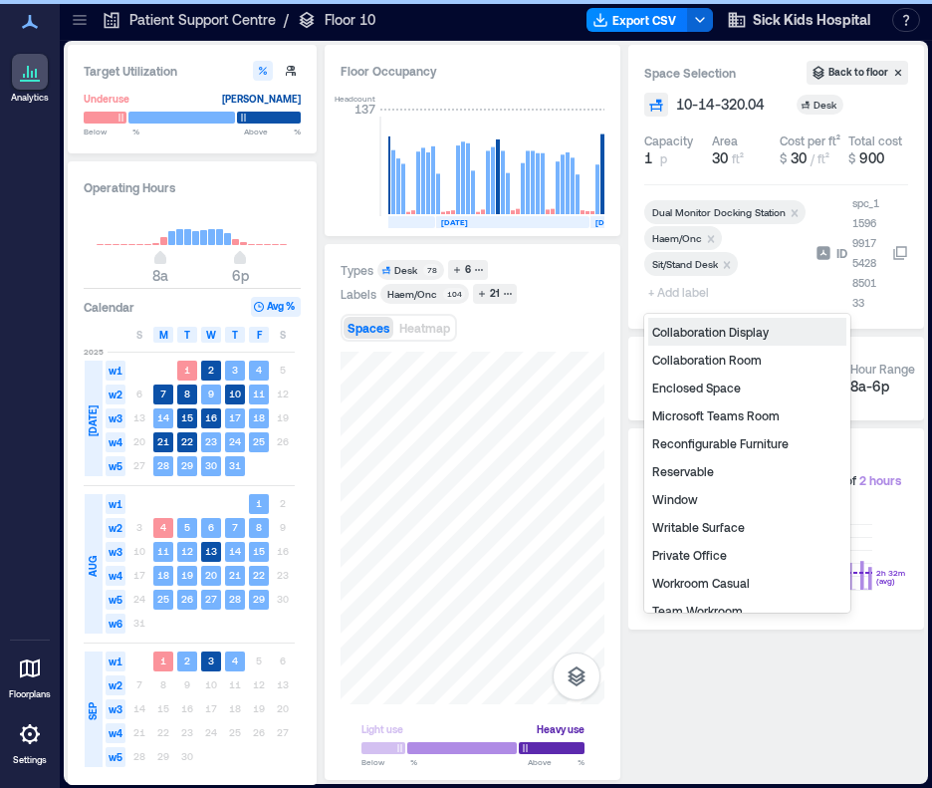
click at [660, 296] on span "+ Add label" at bounding box center [680, 292] width 73 height 28
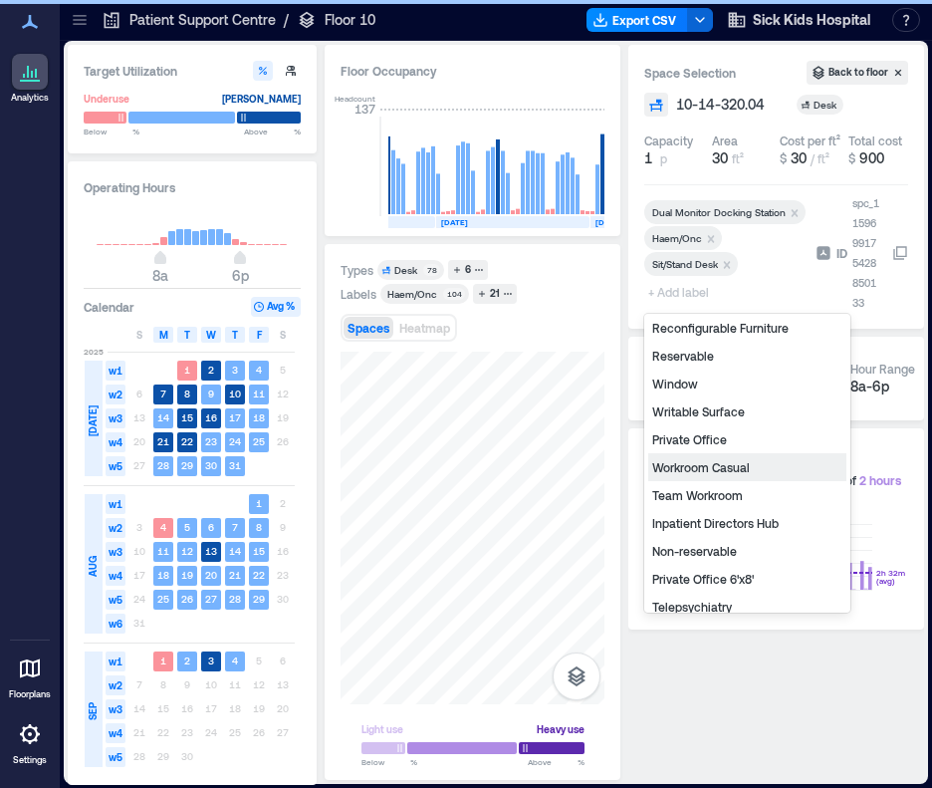
scroll to position [199, 0]
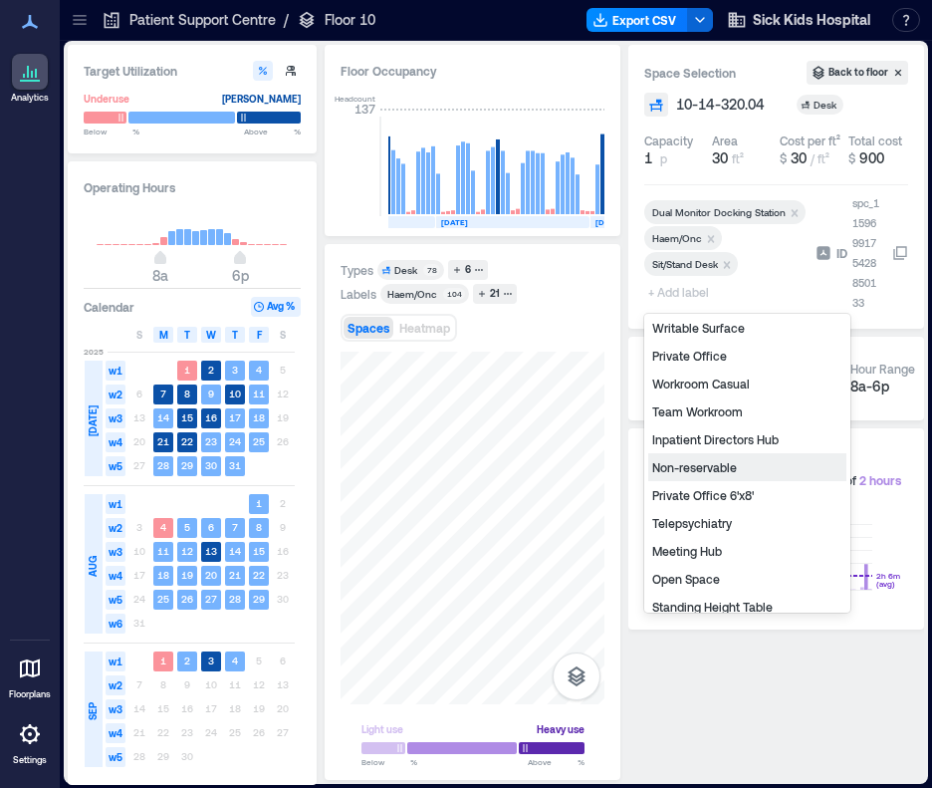
click at [663, 469] on div "Non-reservable" at bounding box center [747, 467] width 198 height 28
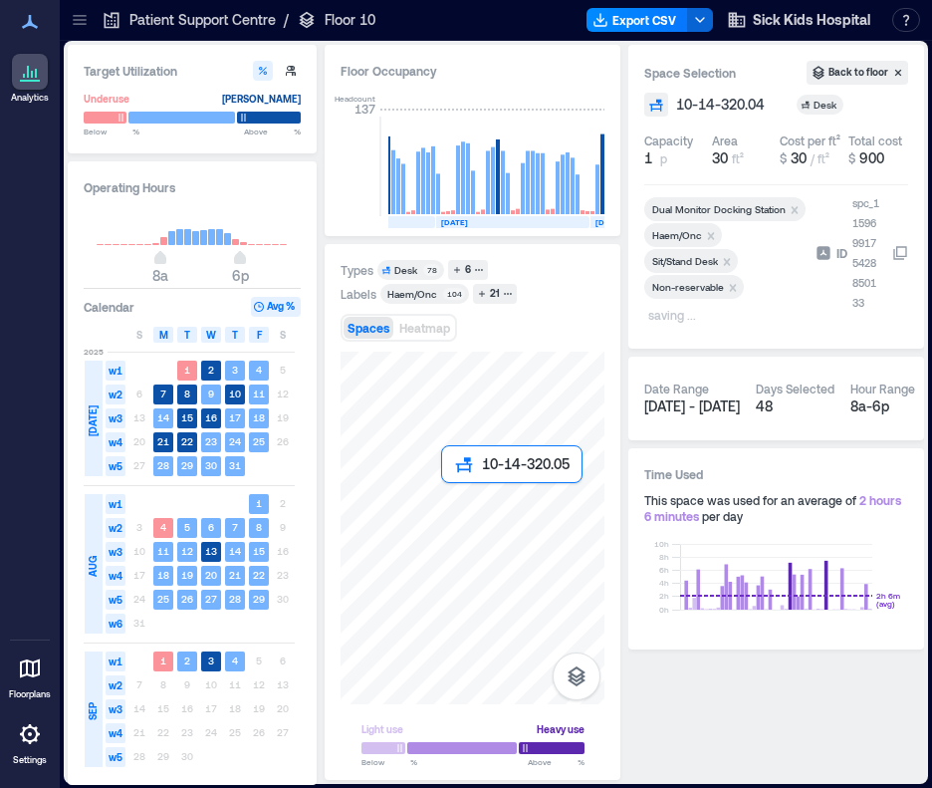
click at [446, 499] on div at bounding box center [473, 528] width 264 height 353
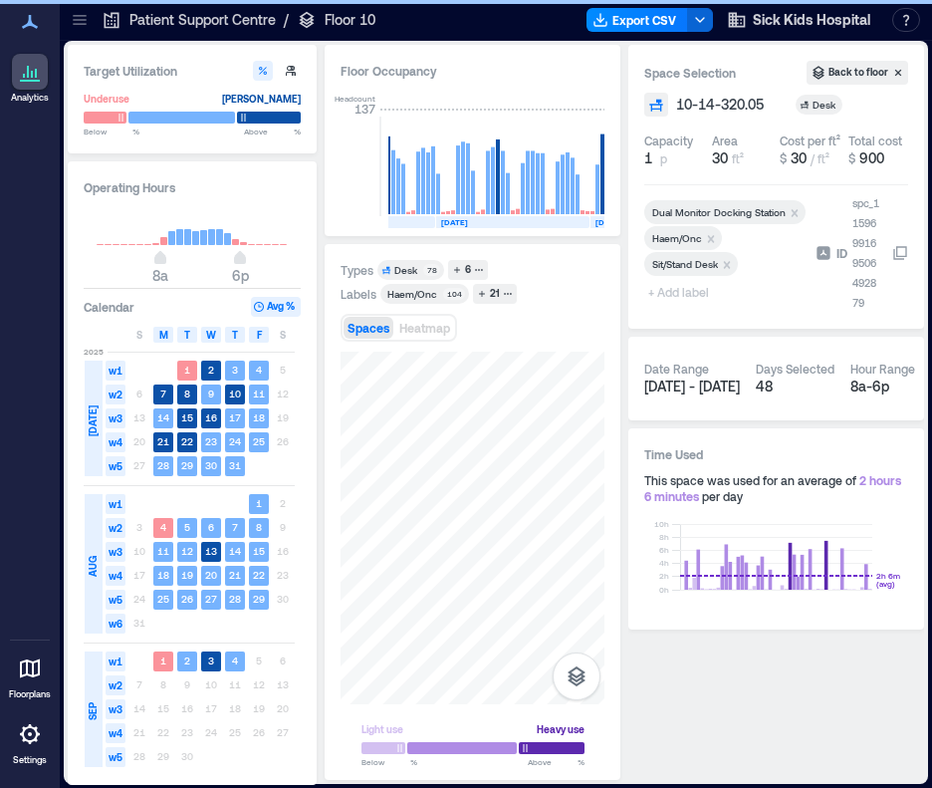
click at [668, 298] on span "+ Add label" at bounding box center [680, 292] width 73 height 28
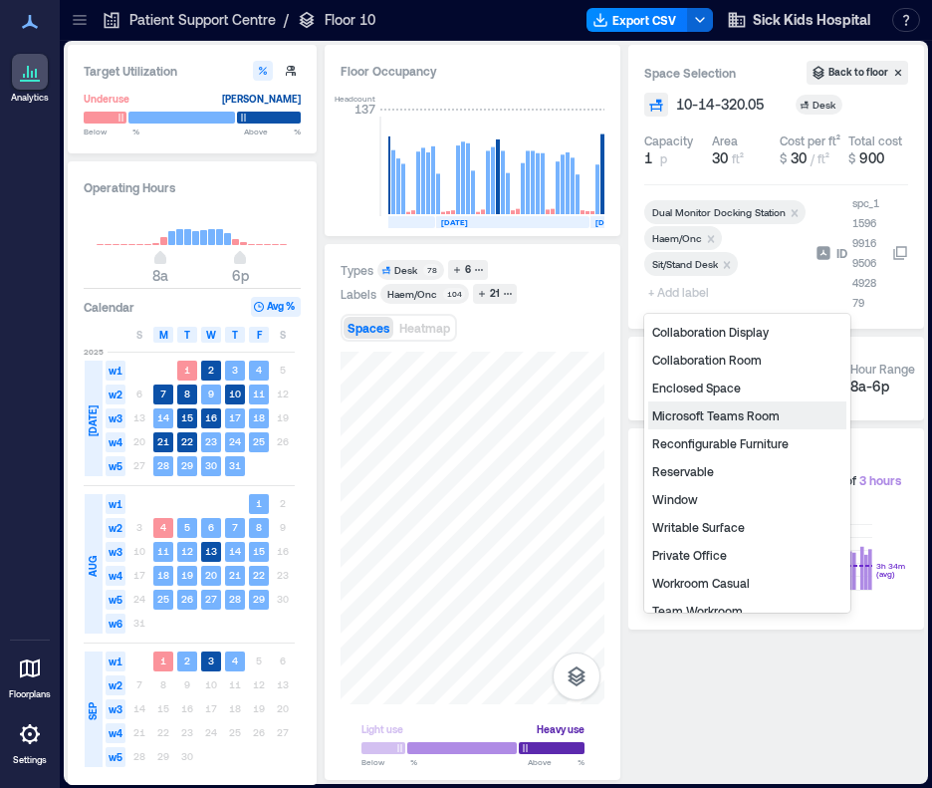
scroll to position [199, 0]
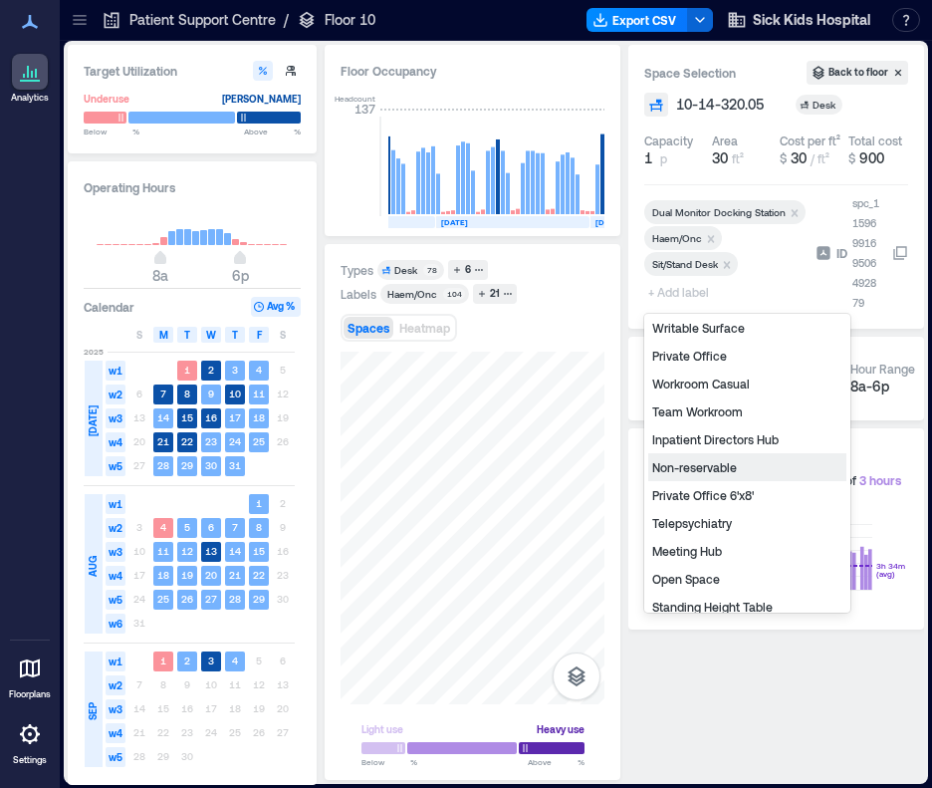
click at [669, 465] on div "Non-reservable" at bounding box center [747, 467] width 198 height 28
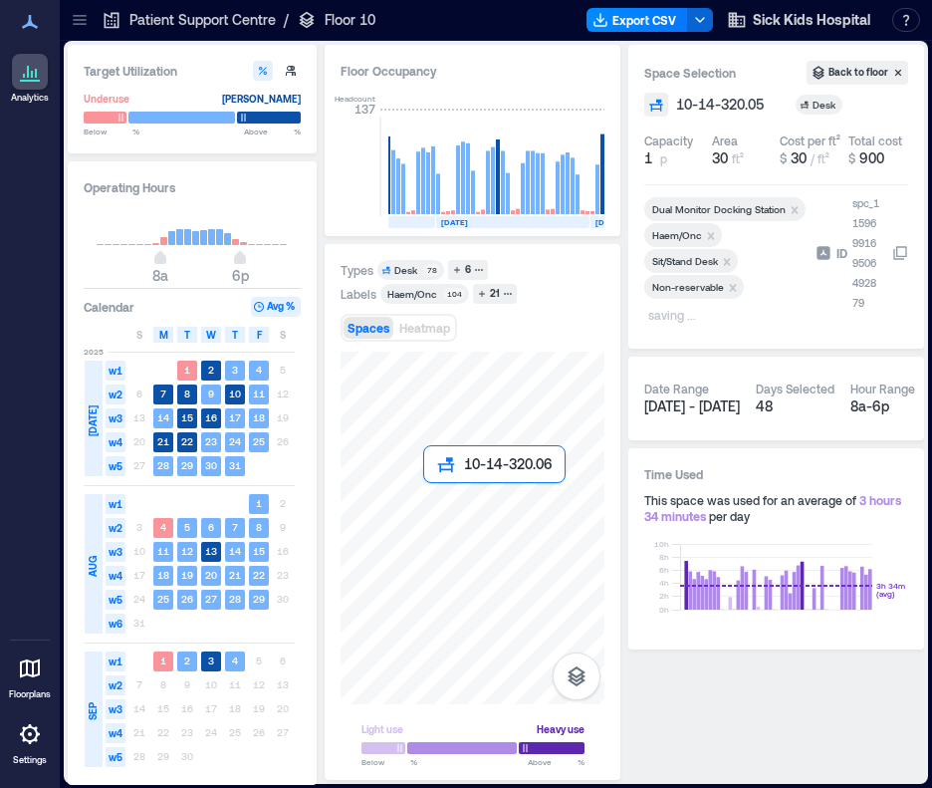
click at [430, 498] on div at bounding box center [473, 528] width 264 height 353
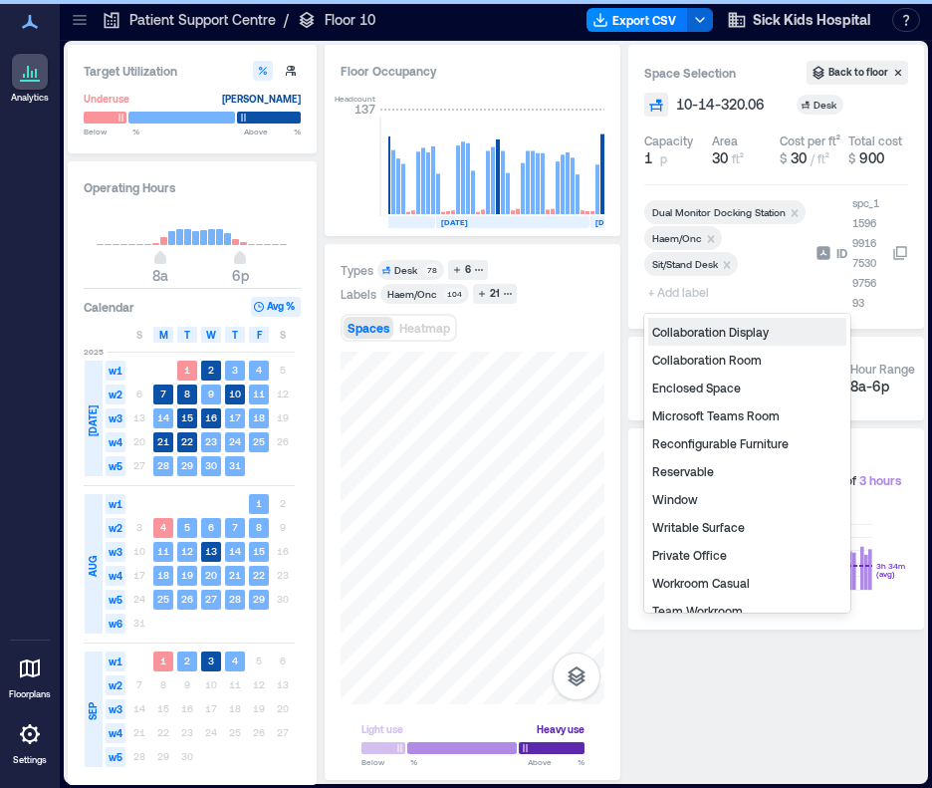
click at [652, 290] on span "+ Add label" at bounding box center [680, 292] width 73 height 28
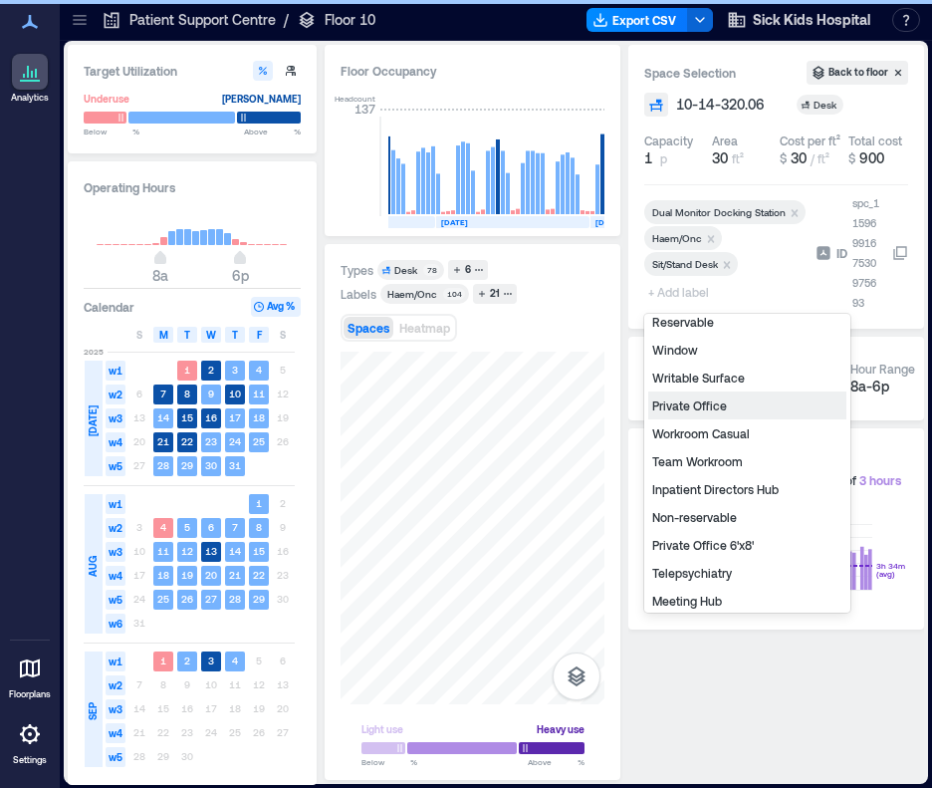
scroll to position [239, 0]
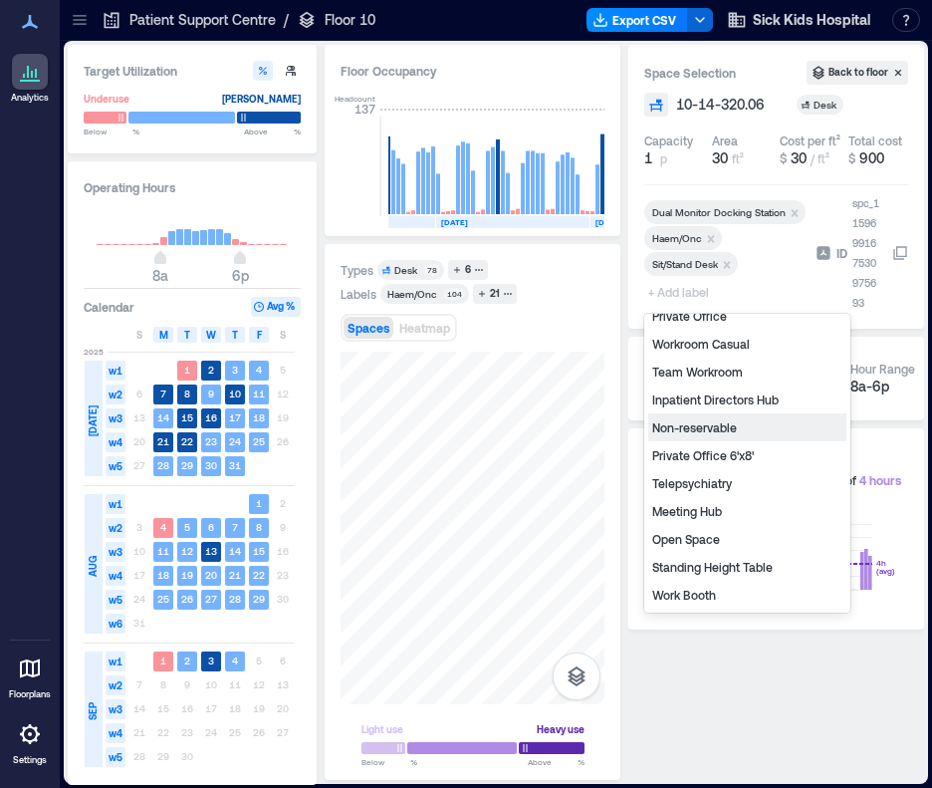
click at [677, 425] on div "Non-reservable" at bounding box center [747, 427] width 198 height 28
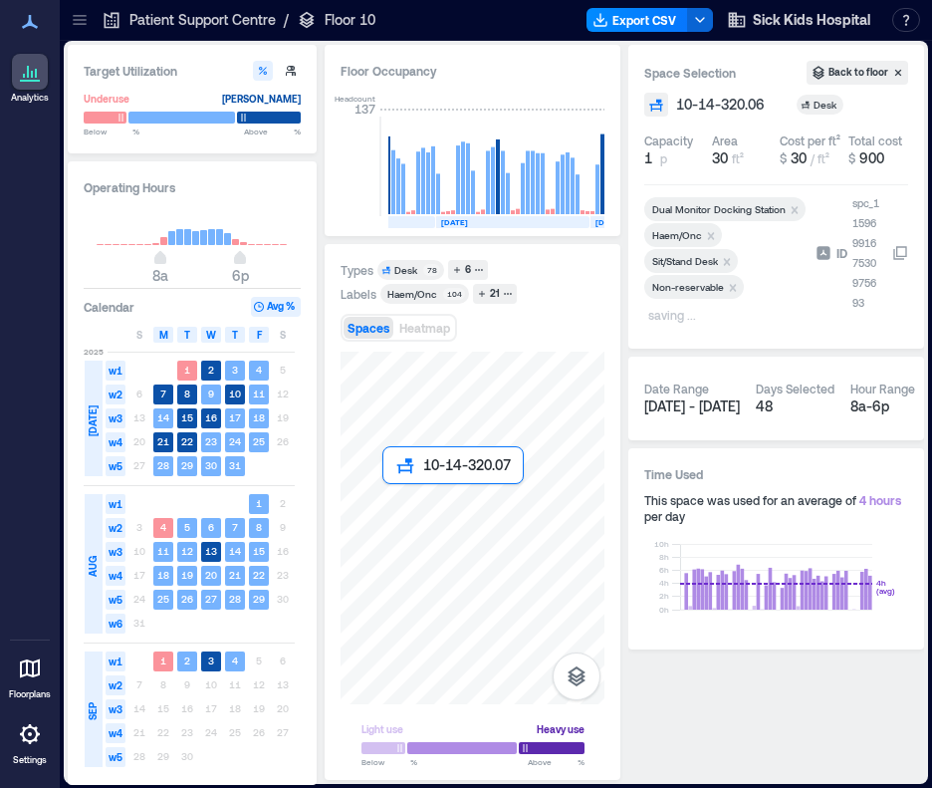
click at [384, 493] on div at bounding box center [473, 528] width 264 height 353
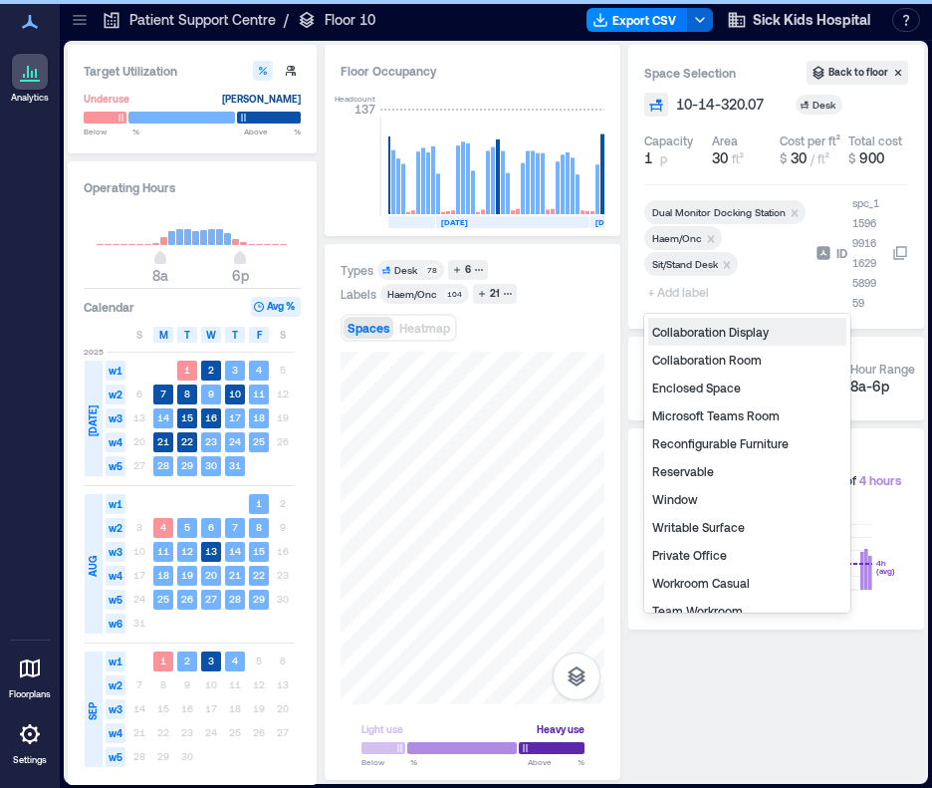
click at [661, 296] on span "+ Add label" at bounding box center [680, 292] width 73 height 28
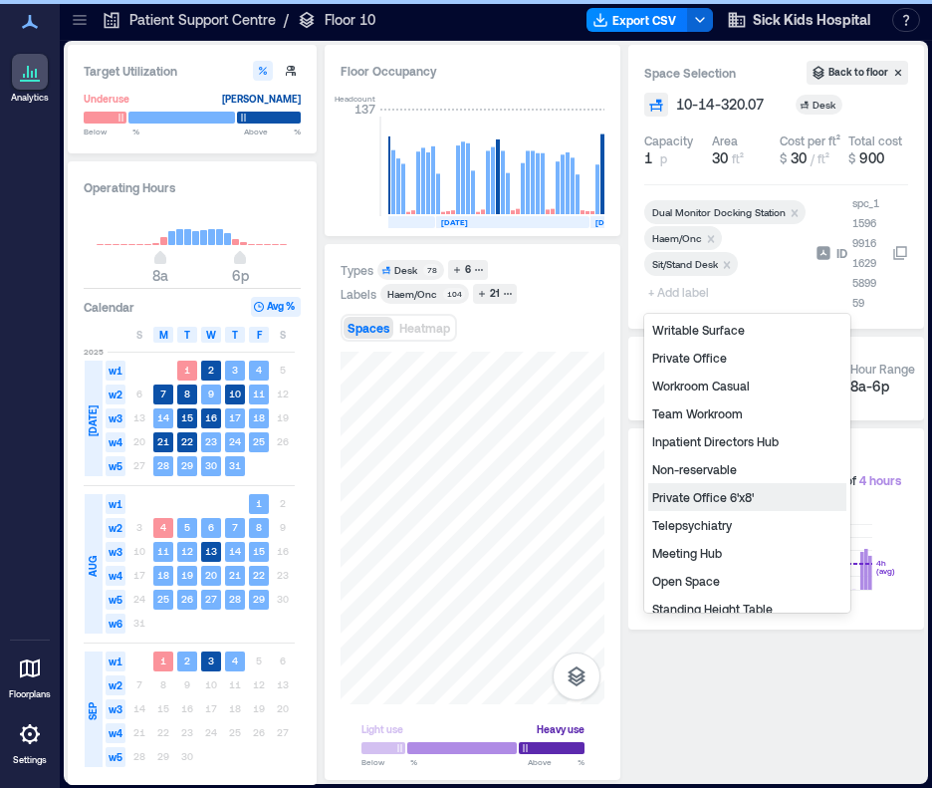
scroll to position [199, 0]
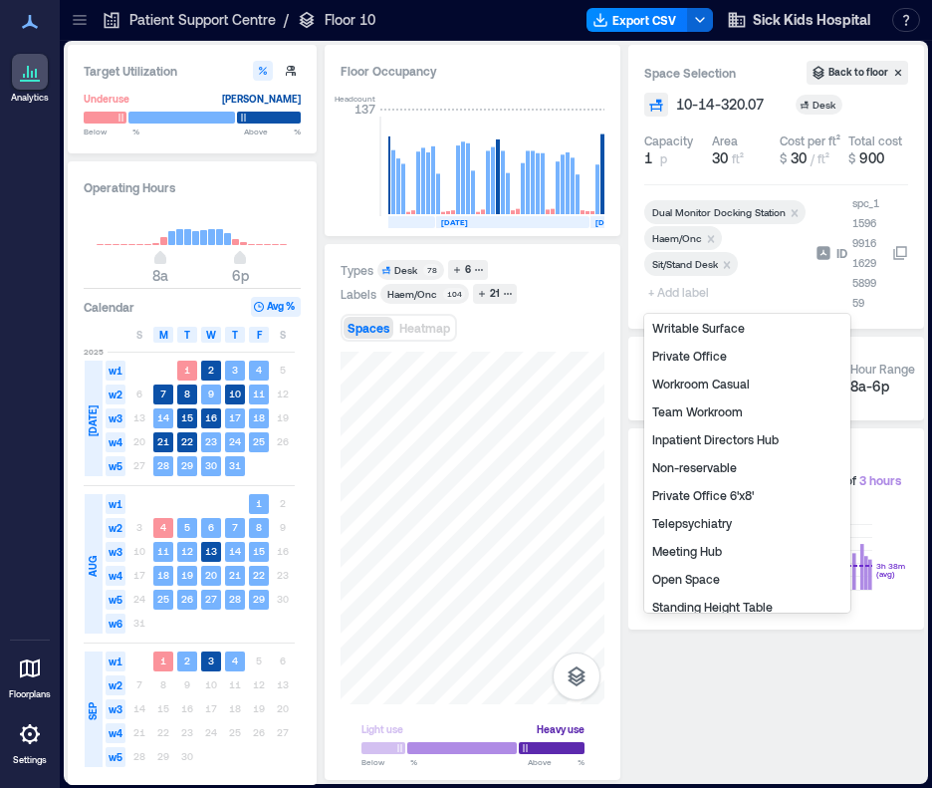
click at [724, 469] on div "Non-reservable" at bounding box center [747, 467] width 198 height 28
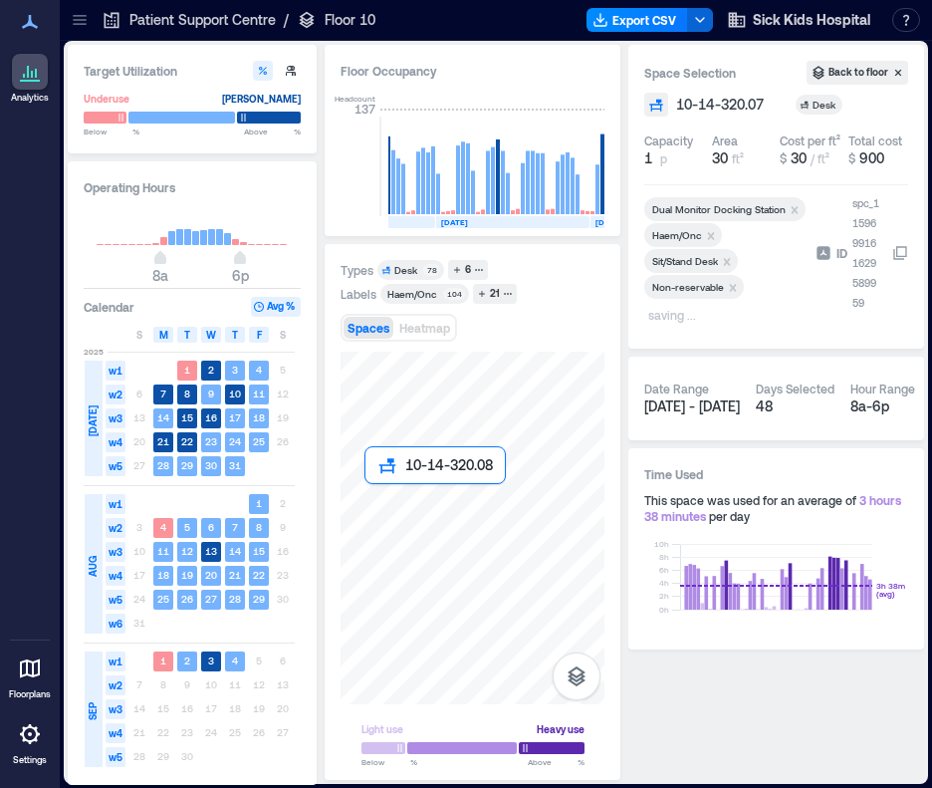
click at [373, 493] on div at bounding box center [473, 528] width 264 height 353
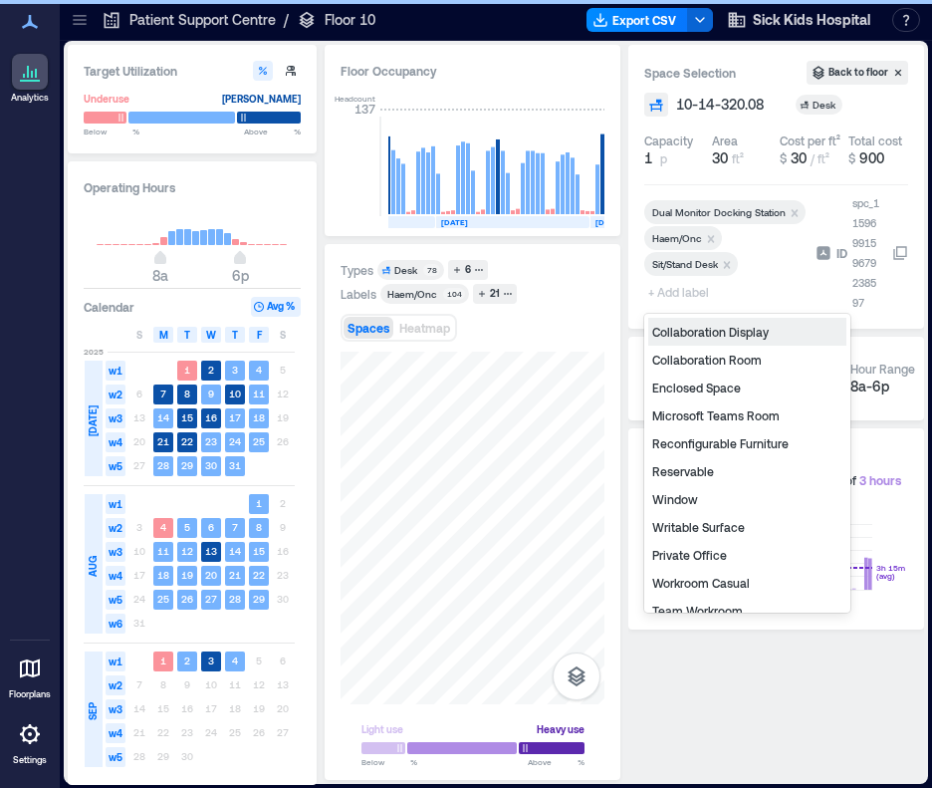
click at [687, 295] on span "+ Add label" at bounding box center [680, 292] width 73 height 28
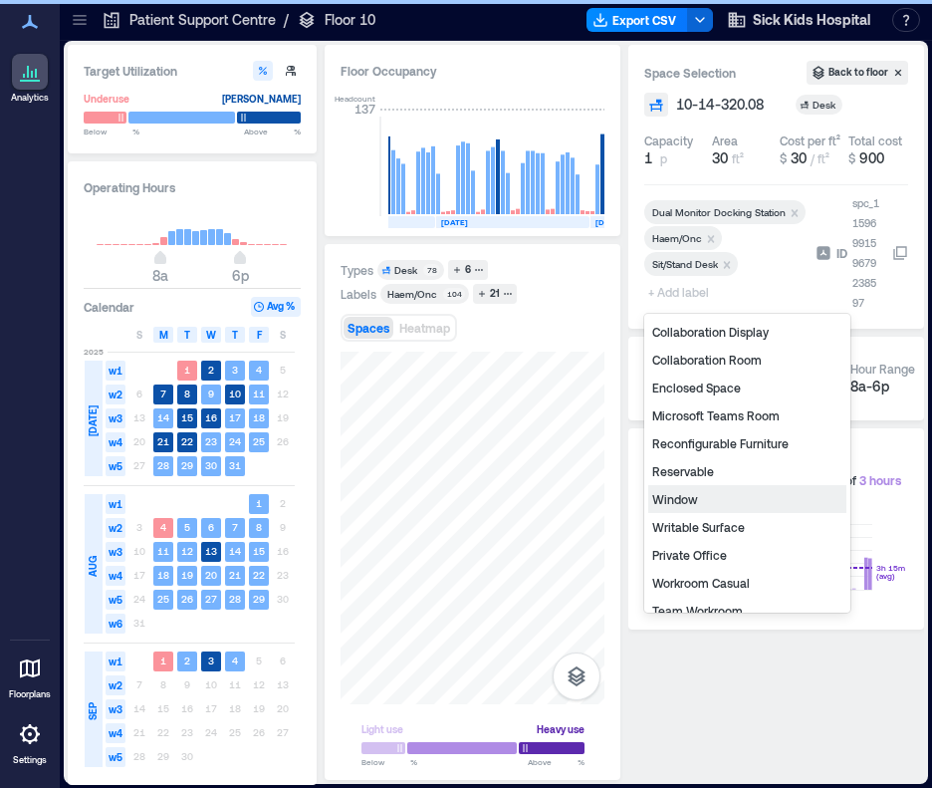
scroll to position [239, 0]
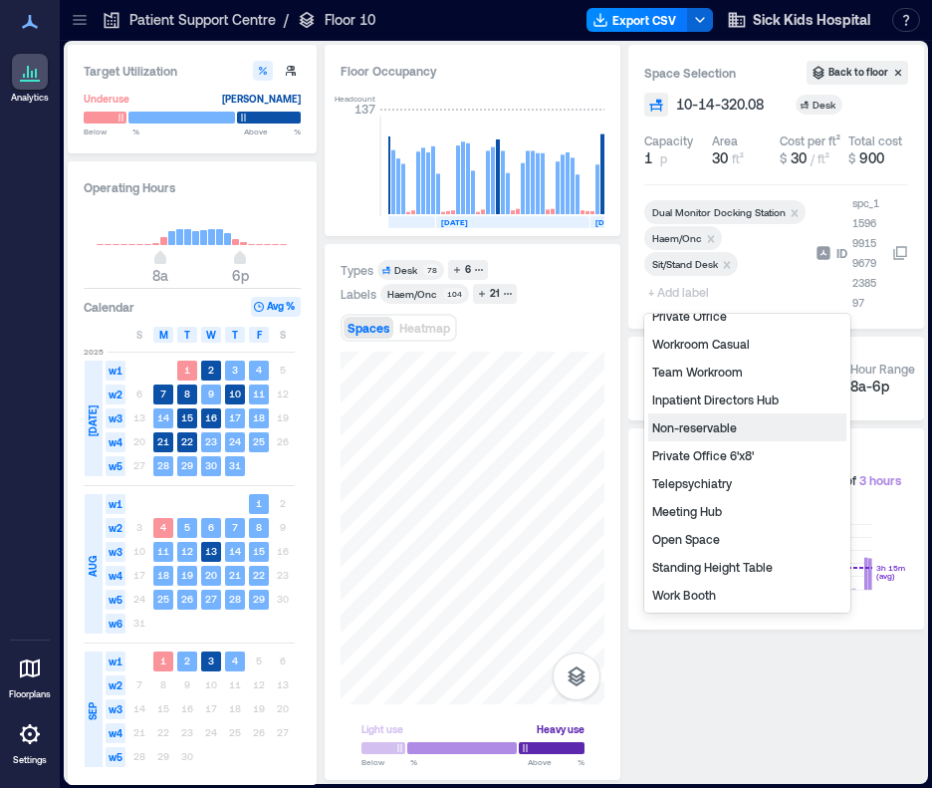
click at [707, 429] on div "Non-reservable" at bounding box center [747, 427] width 198 height 28
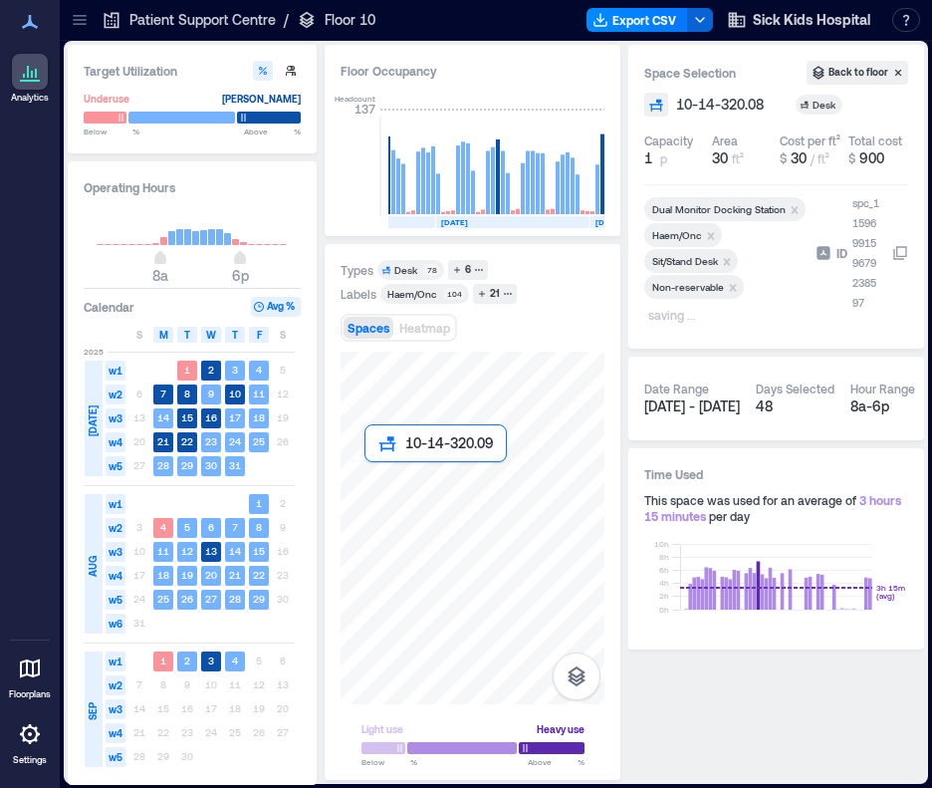
click at [370, 474] on div at bounding box center [473, 528] width 264 height 353
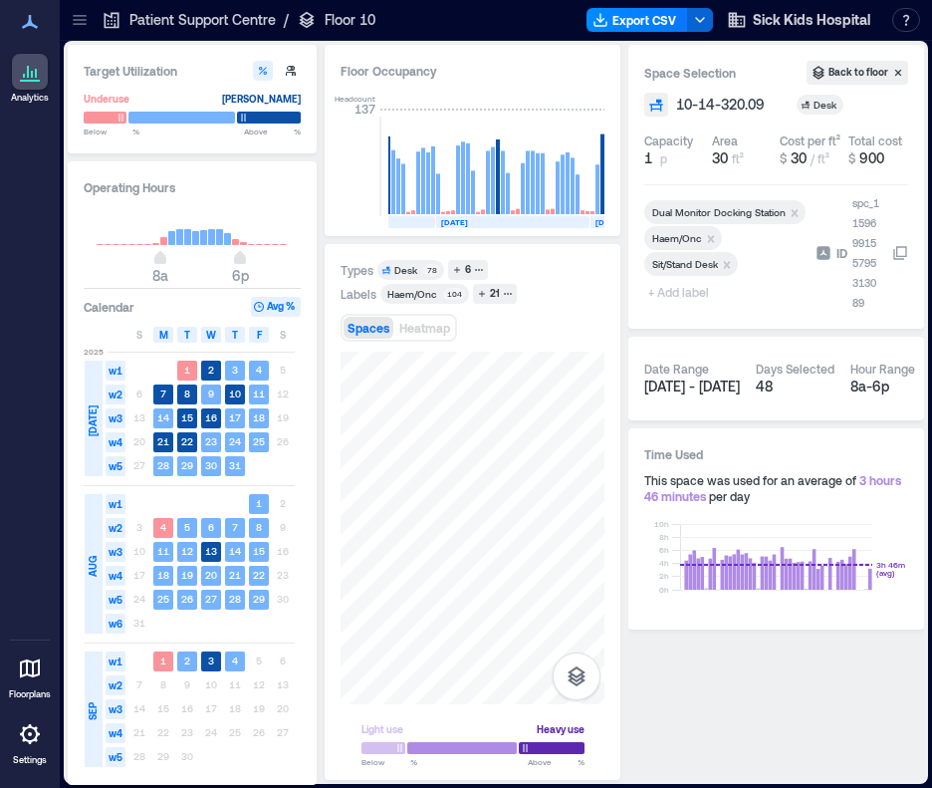
click at [658, 299] on span "+ Add label" at bounding box center [680, 292] width 73 height 28
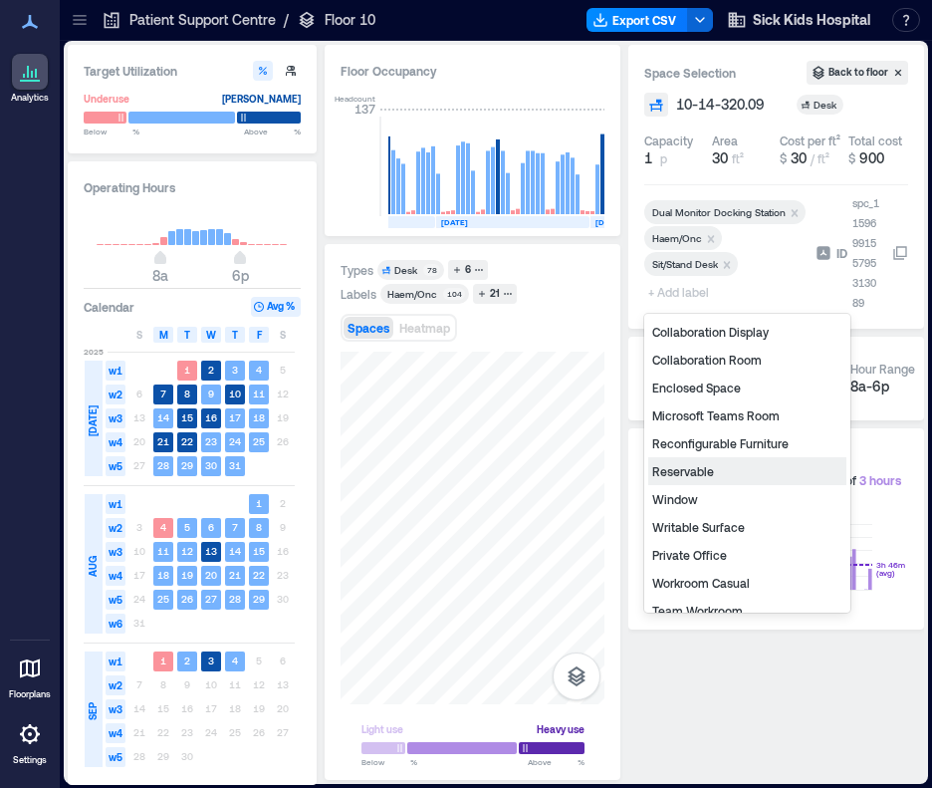
scroll to position [100, 0]
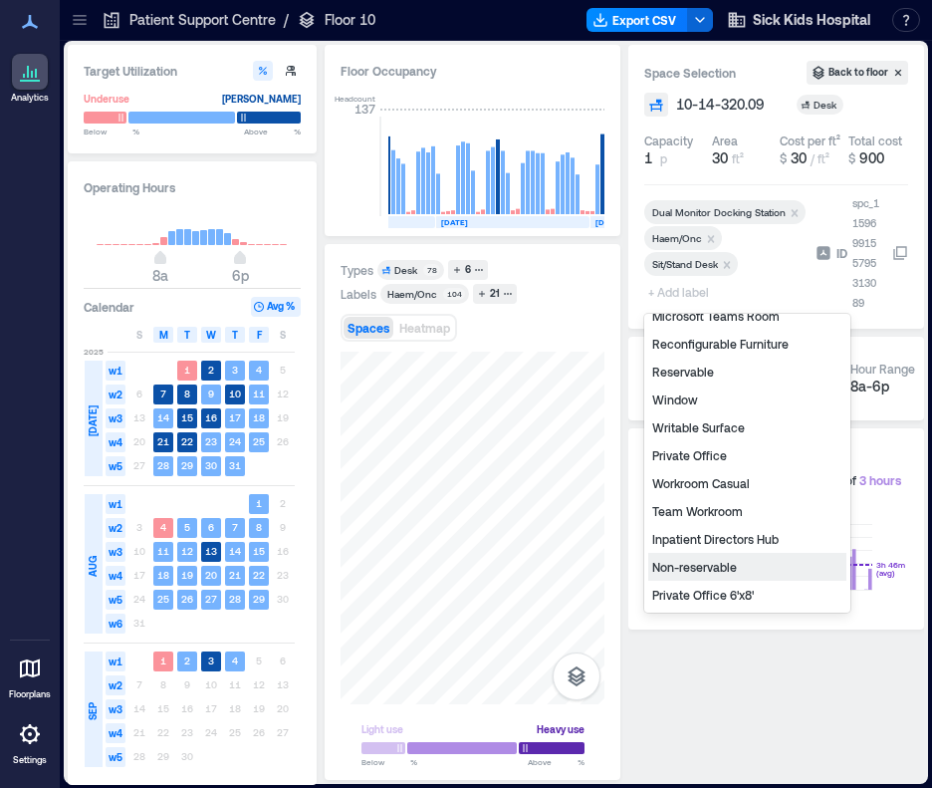
click at [694, 574] on div "Non-reservable" at bounding box center [747, 567] width 198 height 28
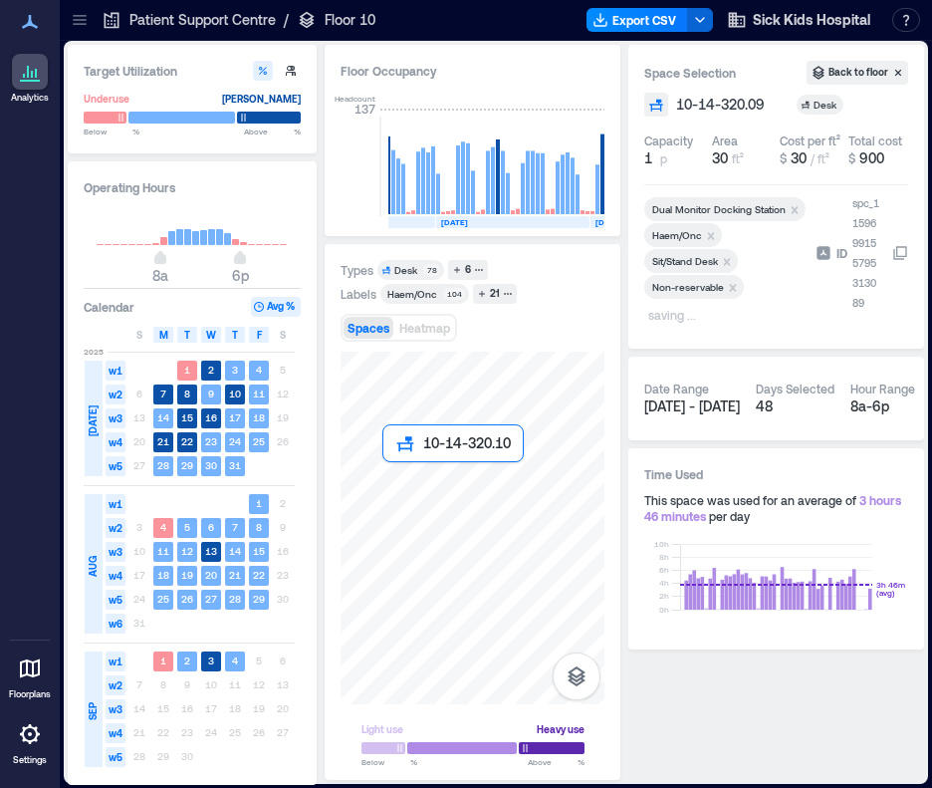
click at [391, 476] on div at bounding box center [473, 528] width 264 height 353
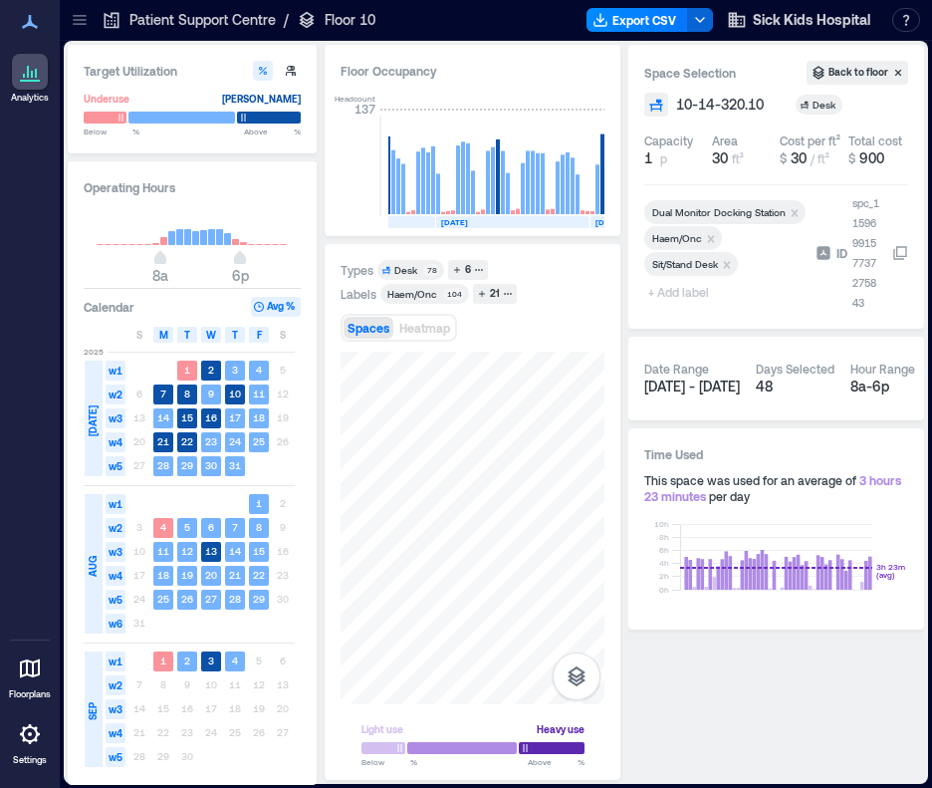
click at [696, 296] on span "+ Add label" at bounding box center [680, 292] width 73 height 28
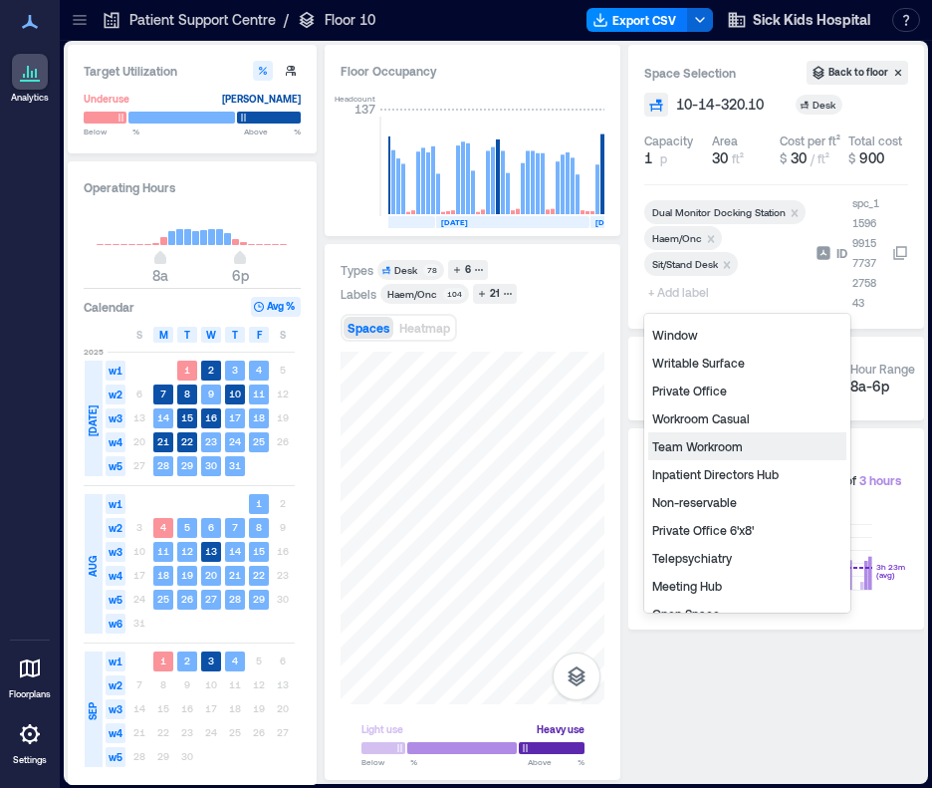
scroll to position [199, 0]
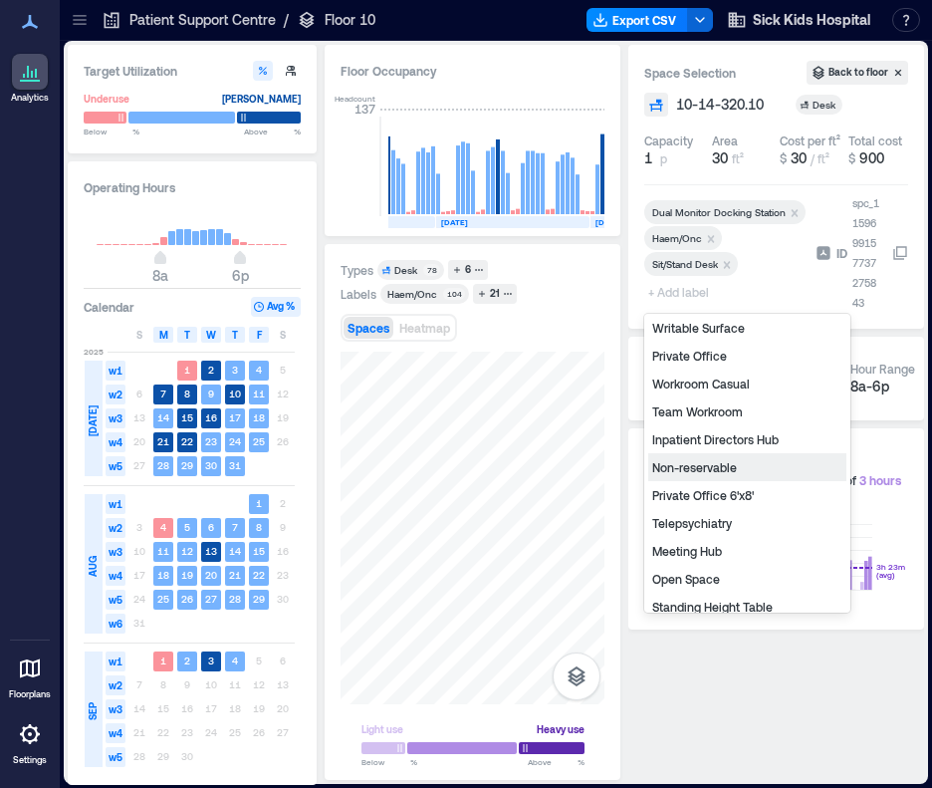
click at [706, 465] on div "Non-reservable" at bounding box center [747, 467] width 198 height 28
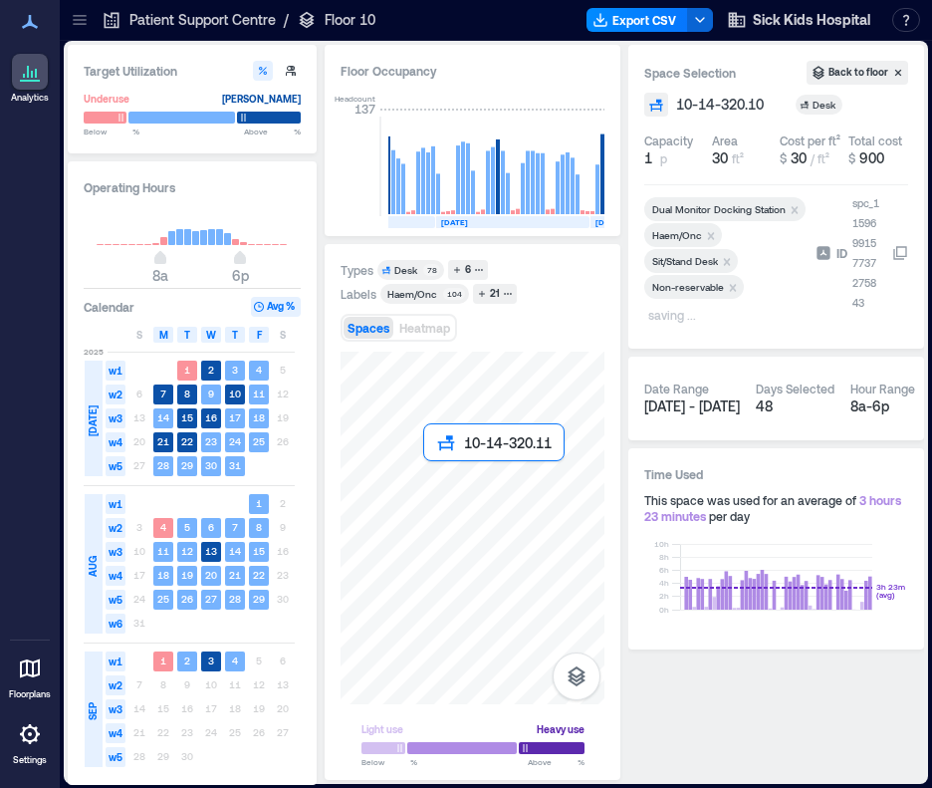
click at [432, 469] on div at bounding box center [473, 528] width 264 height 353
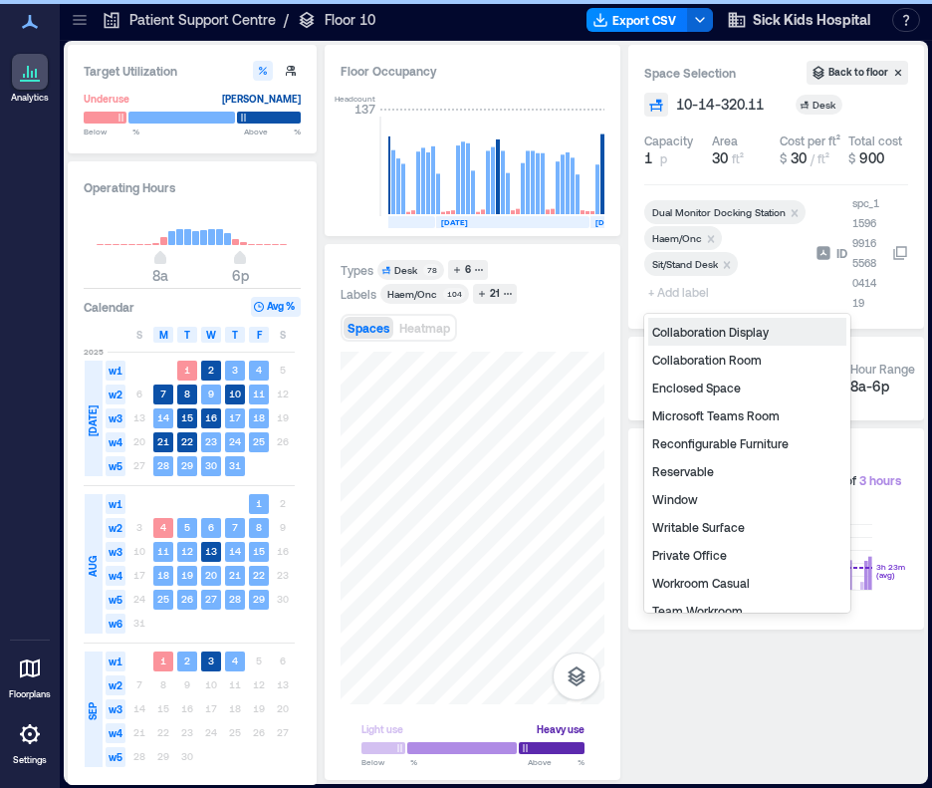
click at [669, 294] on span "+ Add label" at bounding box center [680, 292] width 73 height 28
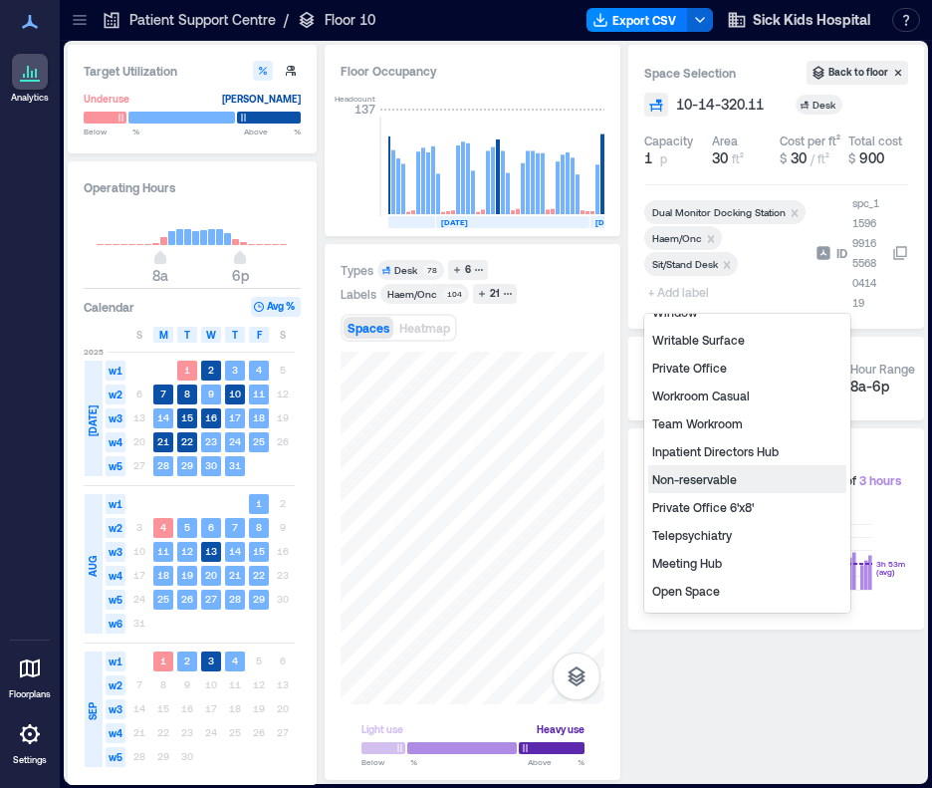
click at [710, 471] on div "Non-reservable" at bounding box center [747, 479] width 198 height 28
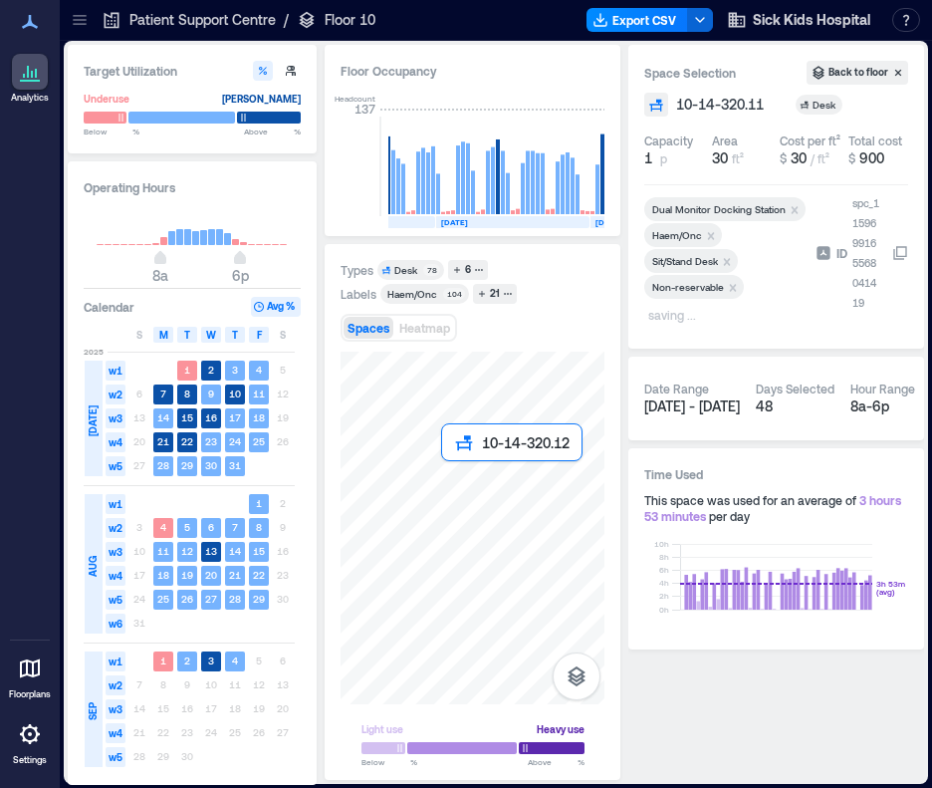
click at [452, 470] on div at bounding box center [473, 528] width 264 height 353
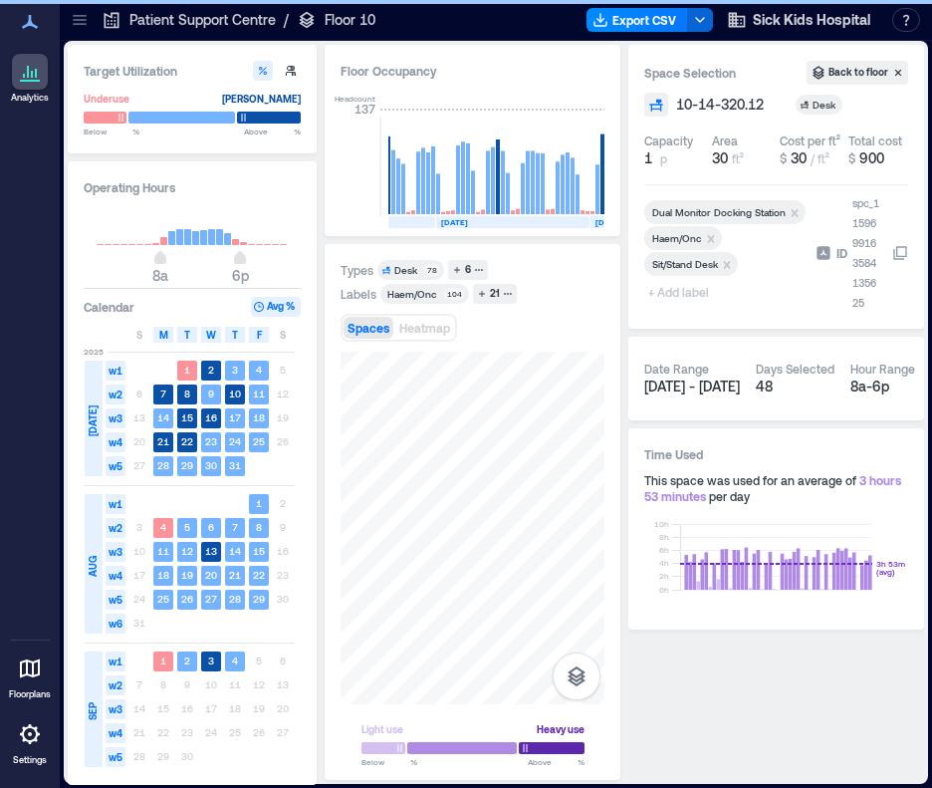
click at [684, 292] on span "+ Add label" at bounding box center [680, 292] width 73 height 28
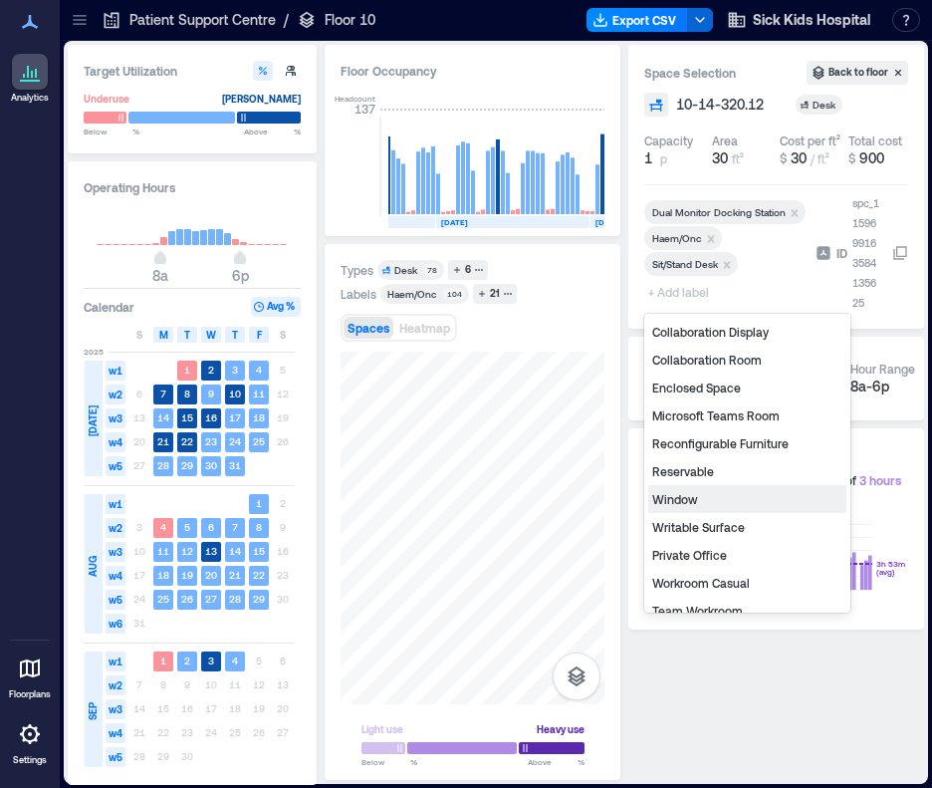
scroll to position [163, 0]
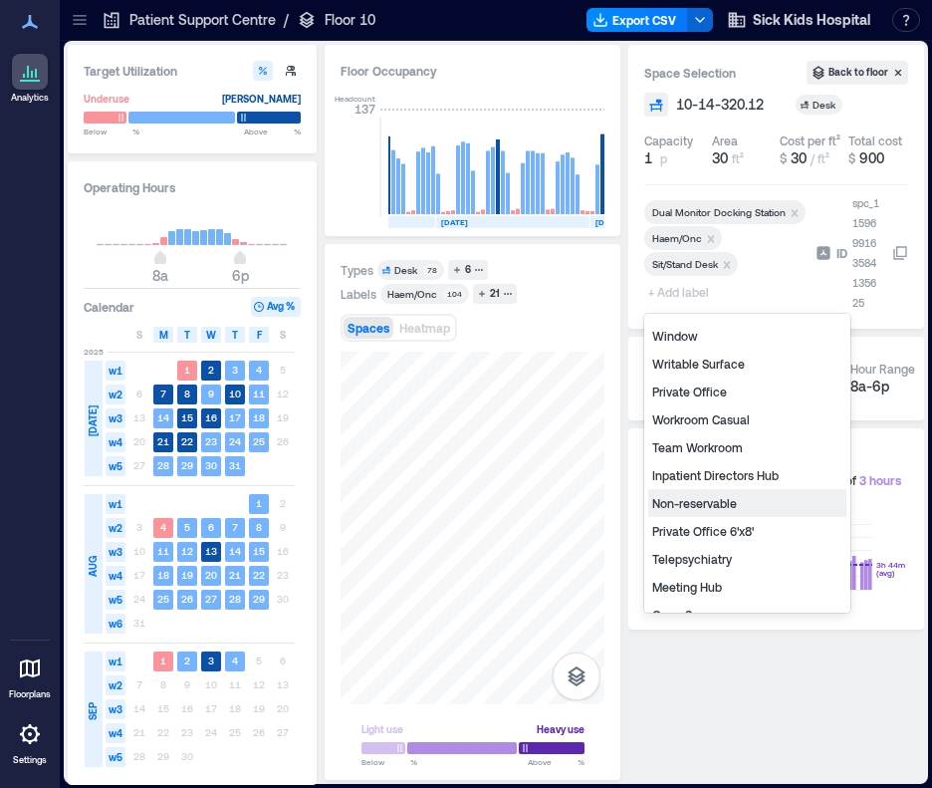
click at [710, 497] on div "Non-reservable" at bounding box center [747, 503] width 198 height 28
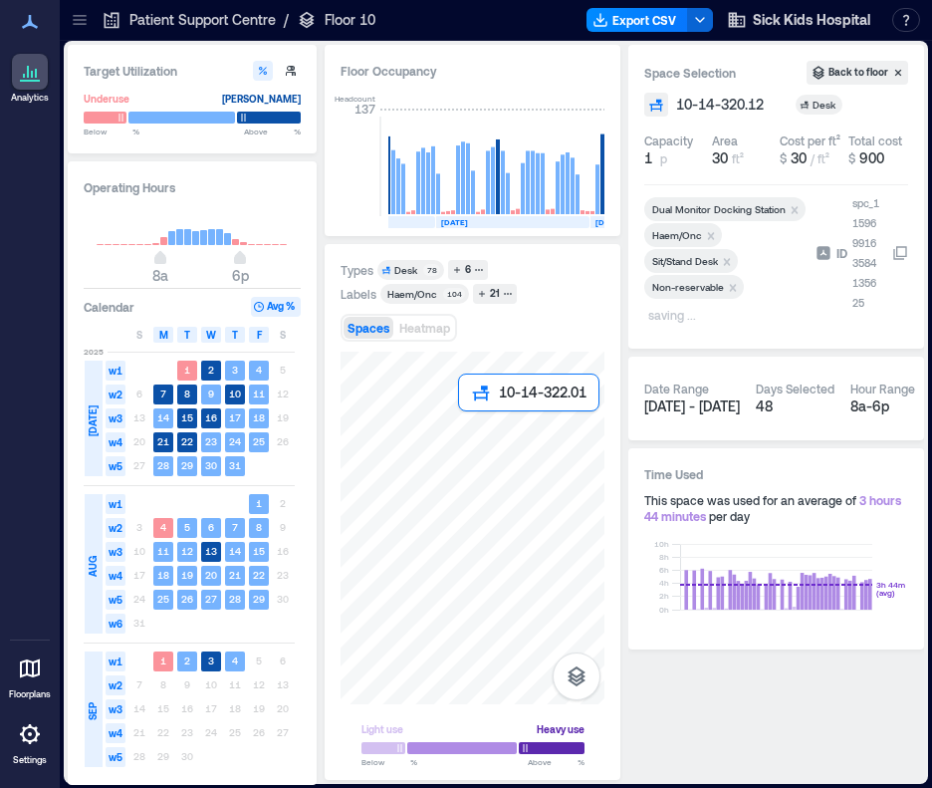
click at [471, 427] on div at bounding box center [473, 528] width 264 height 353
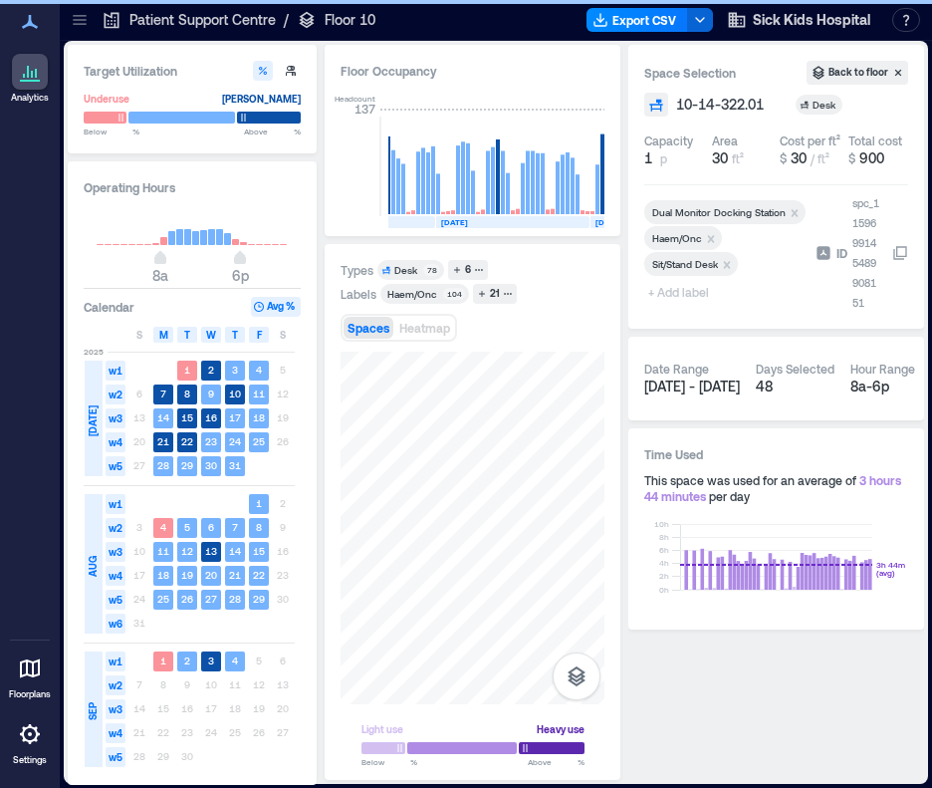
click at [674, 296] on span "+ Add label" at bounding box center [680, 292] width 73 height 28
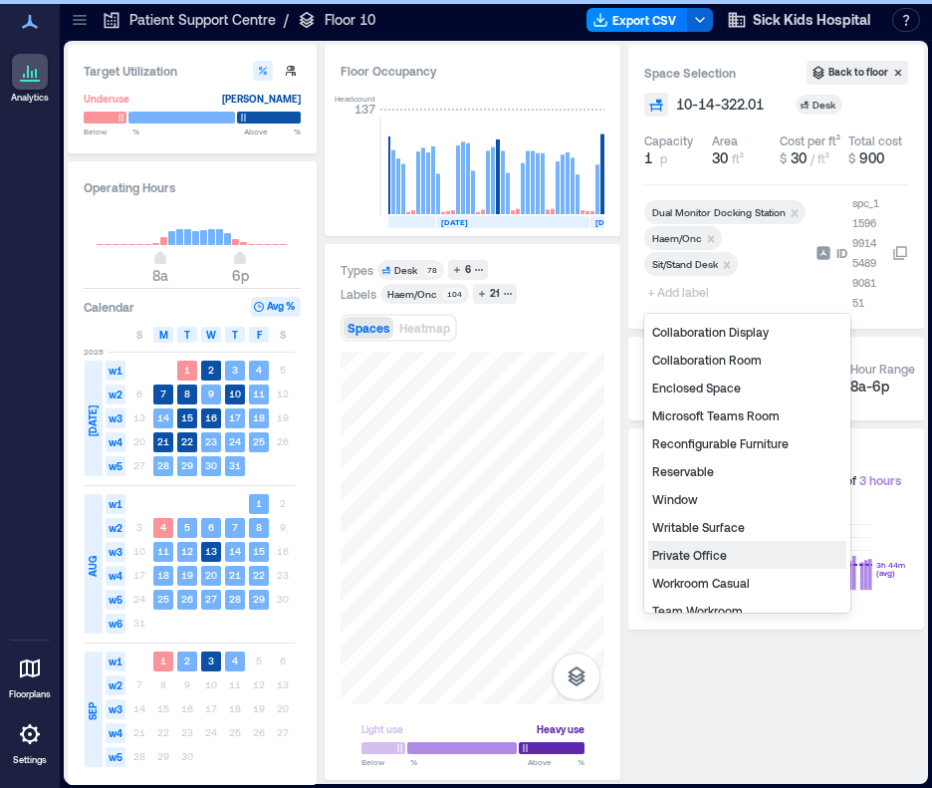
scroll to position [95, 0]
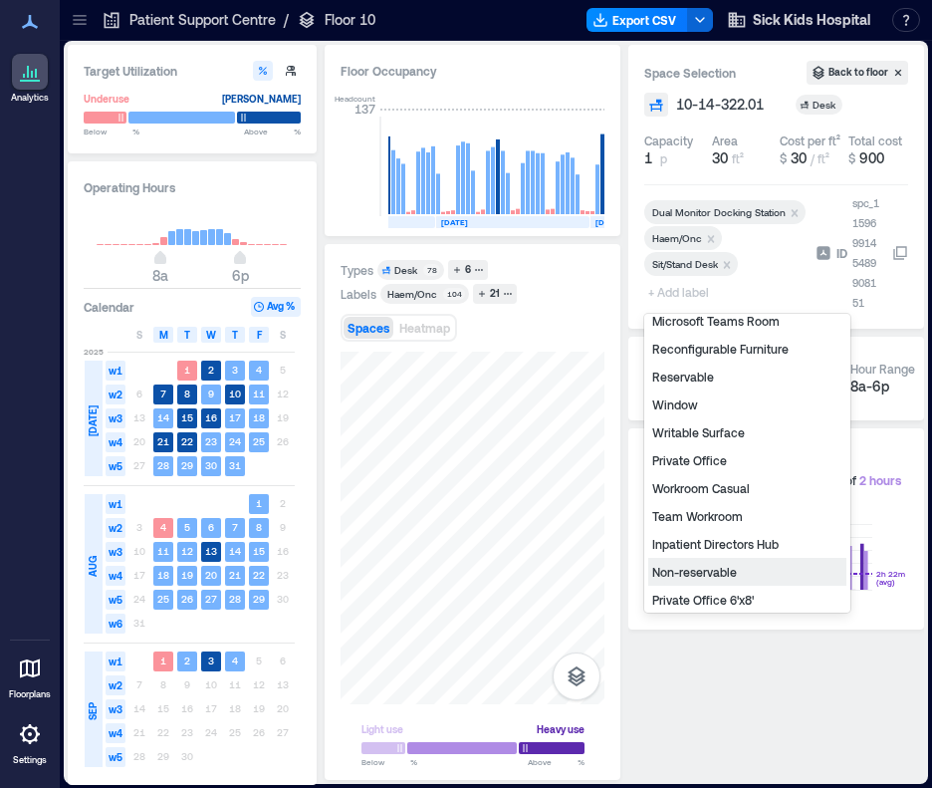
click at [709, 559] on div "Non-reservable" at bounding box center [747, 572] width 198 height 28
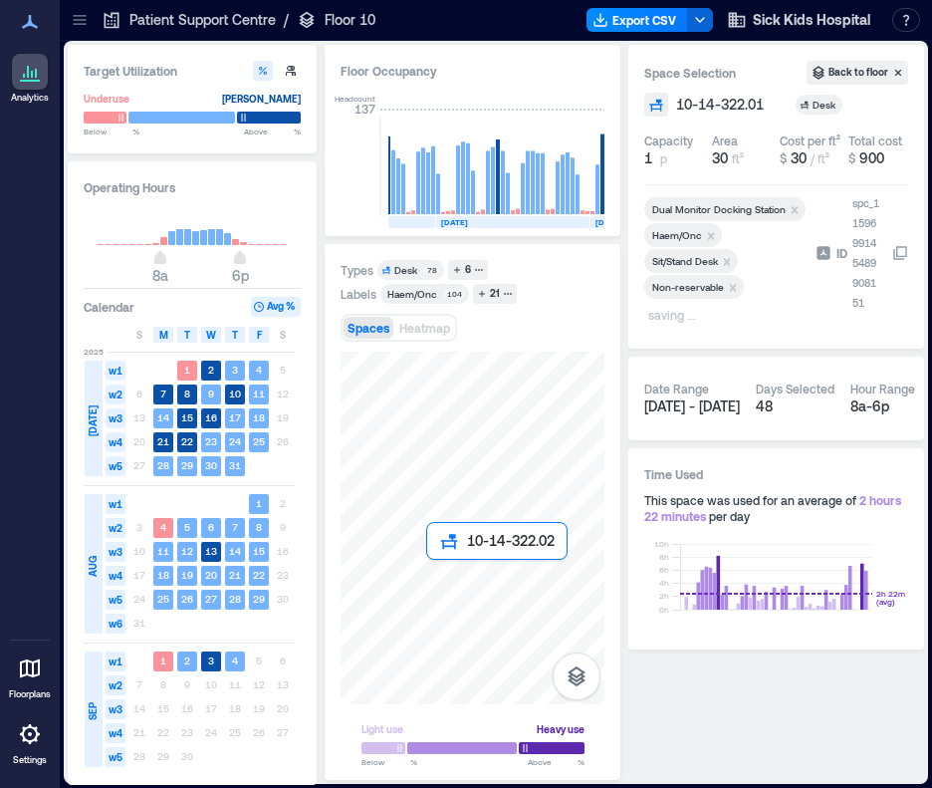
click at [435, 573] on div at bounding box center [473, 528] width 264 height 353
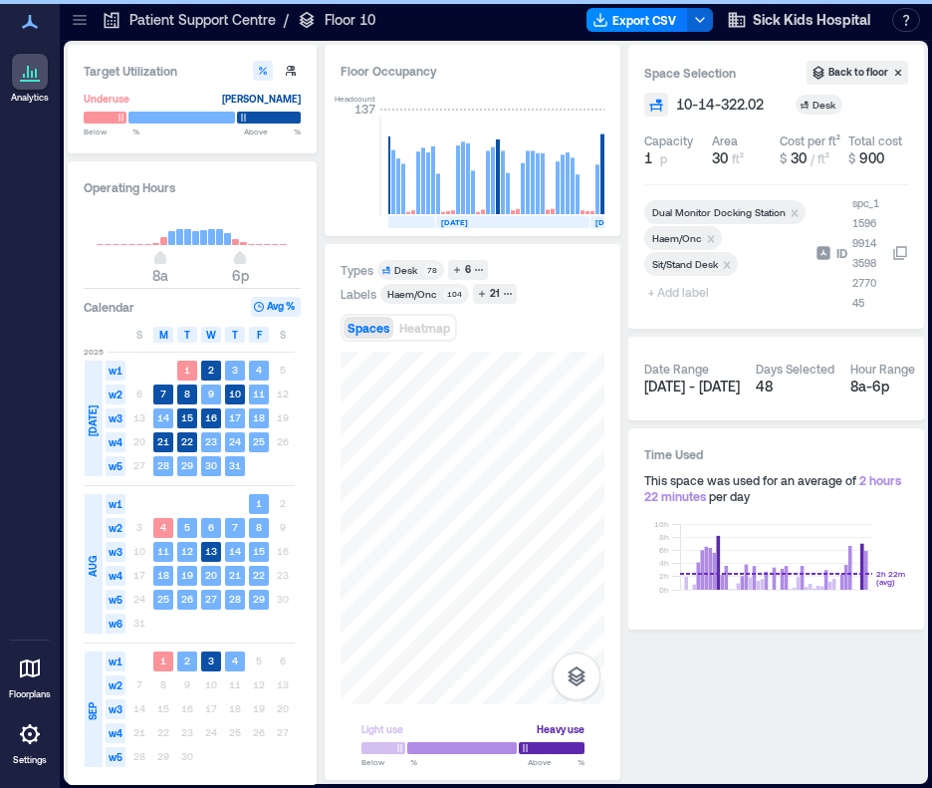
click at [687, 291] on span "+ Add label" at bounding box center [680, 292] width 73 height 28
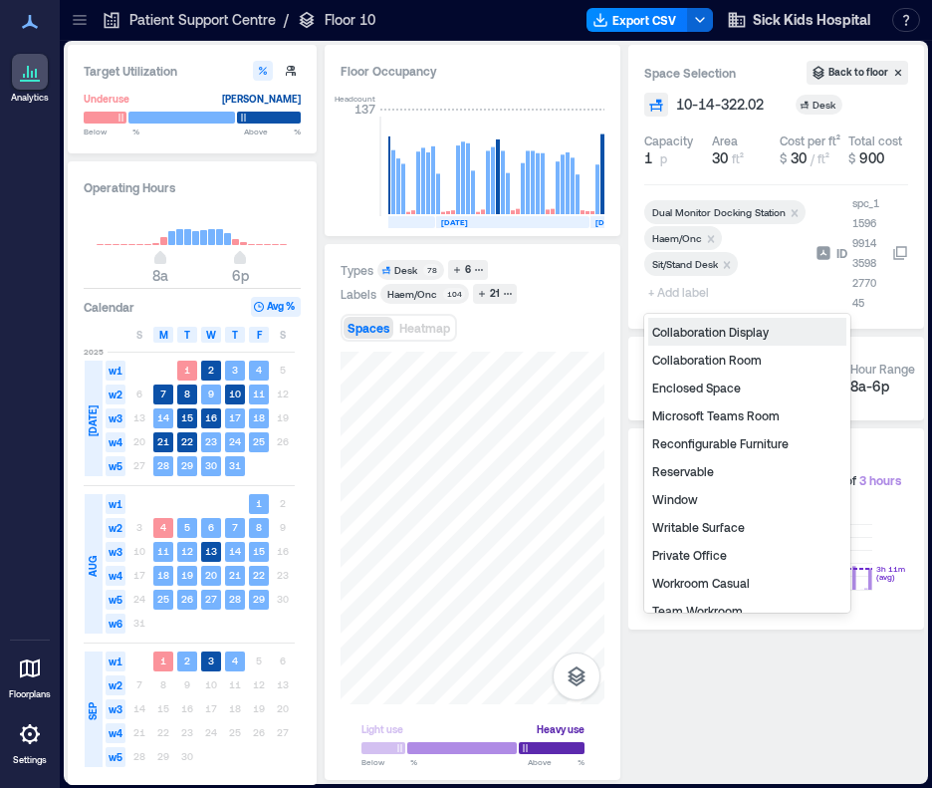
scroll to position [108, 0]
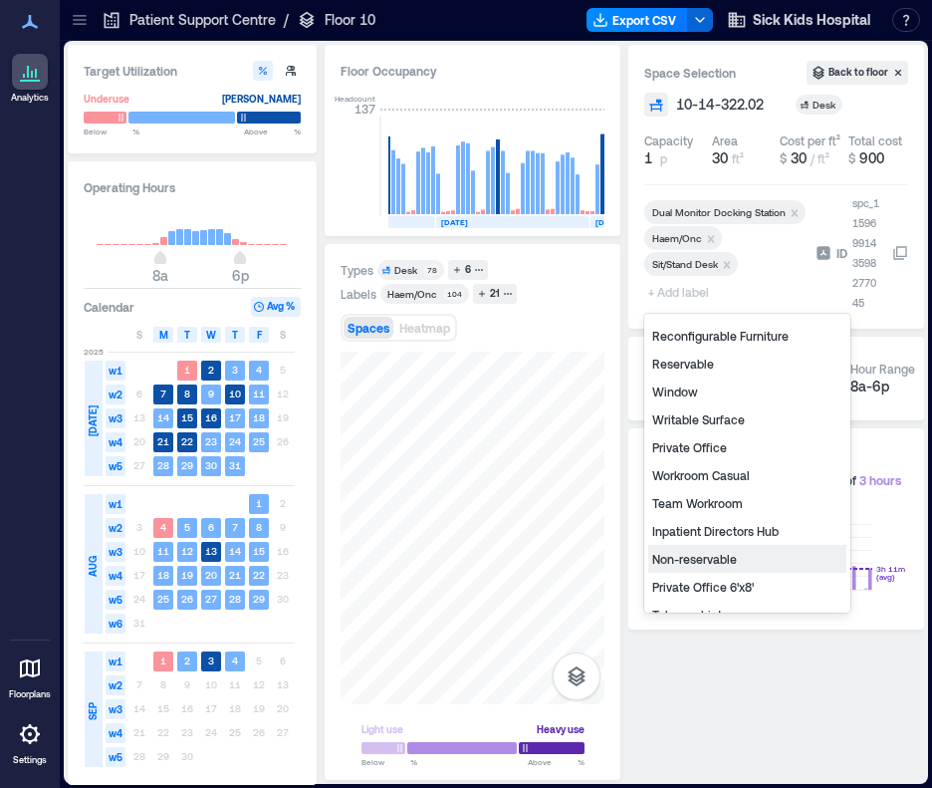
click at [706, 565] on div "Non-reservable" at bounding box center [747, 559] width 198 height 28
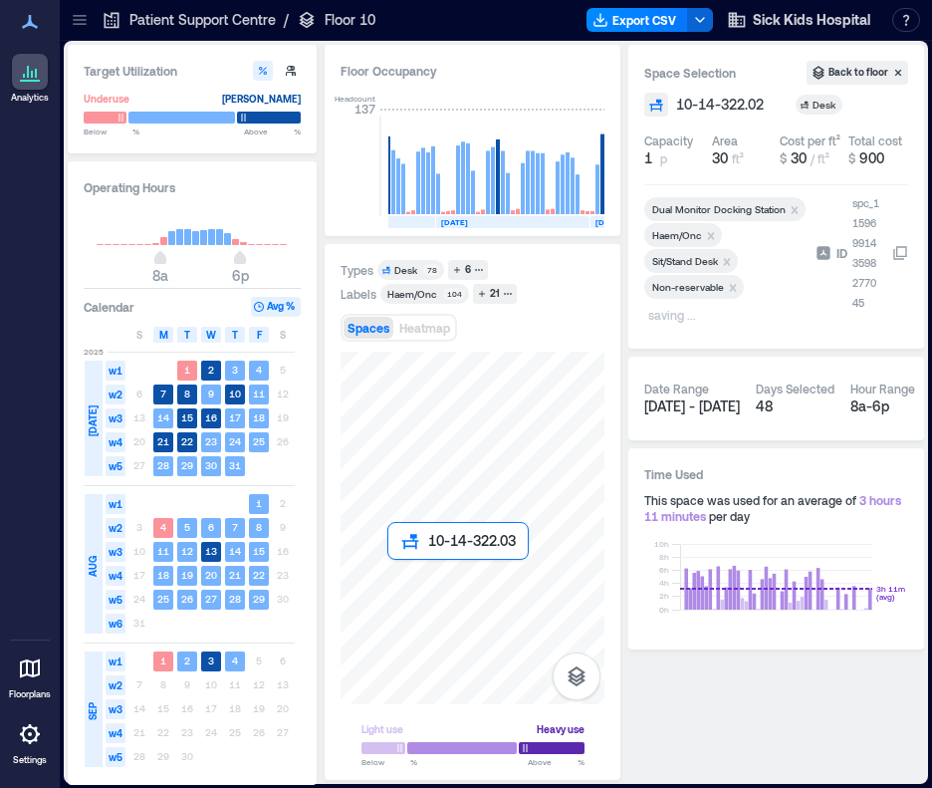
click at [397, 574] on div at bounding box center [473, 528] width 264 height 353
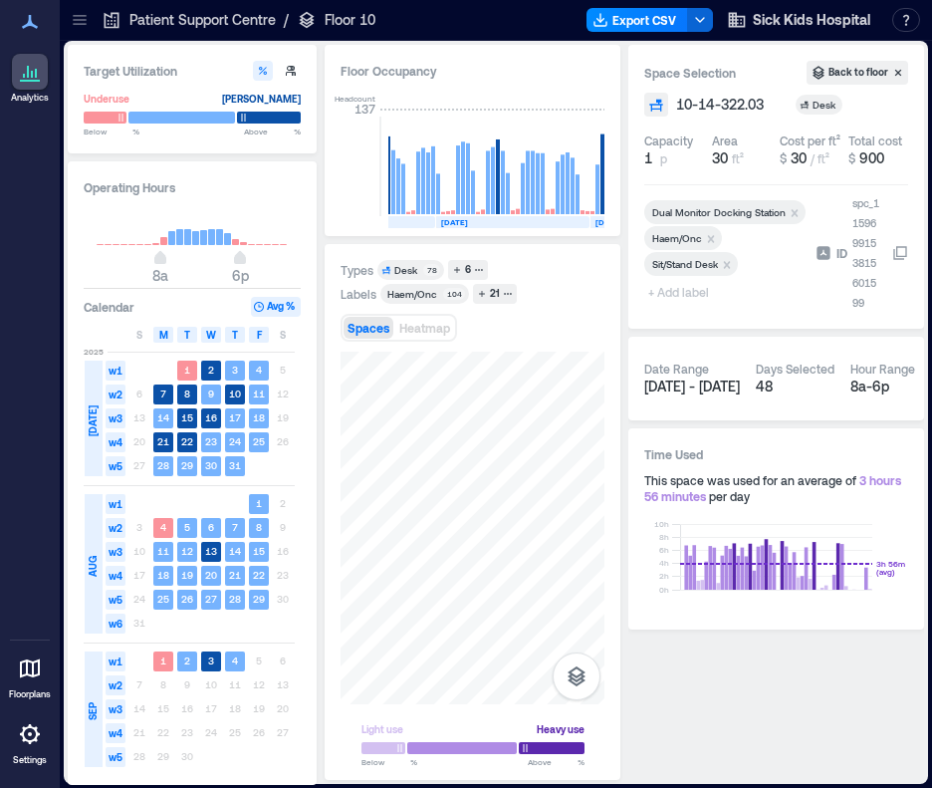
click at [675, 293] on span "+ Add label" at bounding box center [680, 292] width 73 height 28
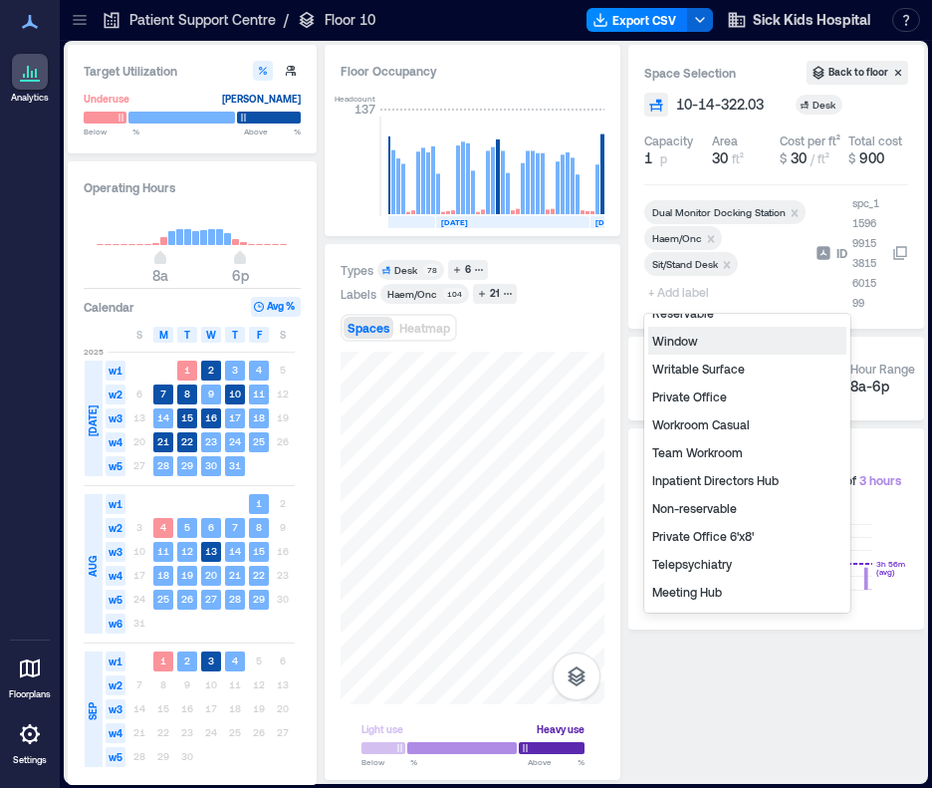
scroll to position [159, 0]
click at [691, 514] on div "Non-reservable" at bounding box center [747, 507] width 198 height 28
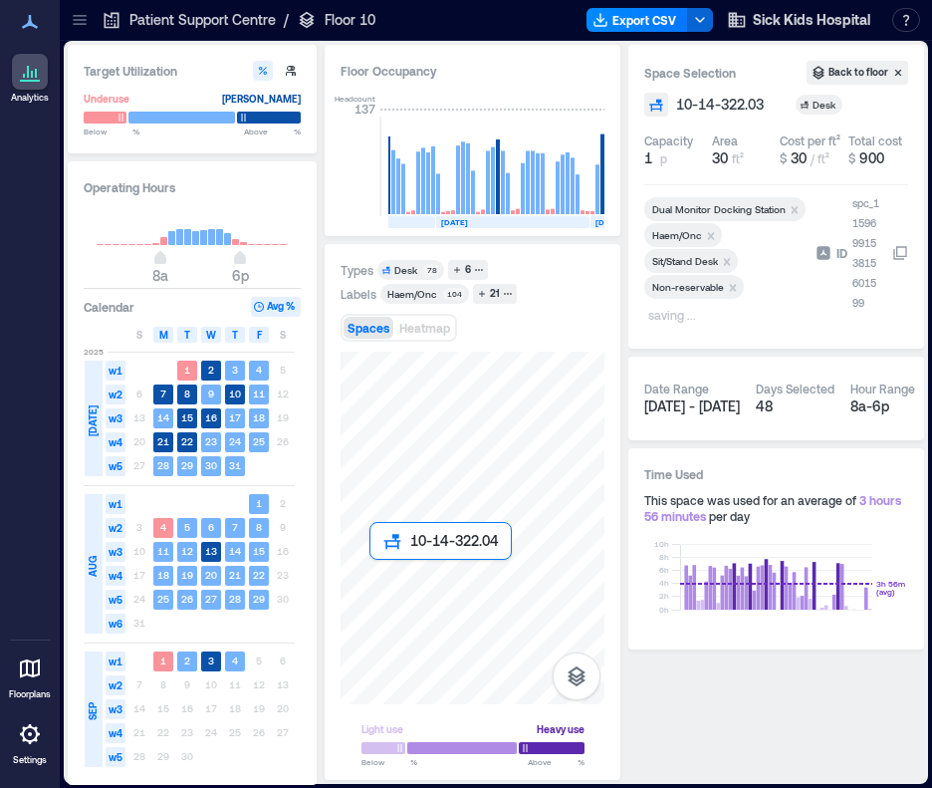
click at [380, 574] on div at bounding box center [473, 528] width 264 height 353
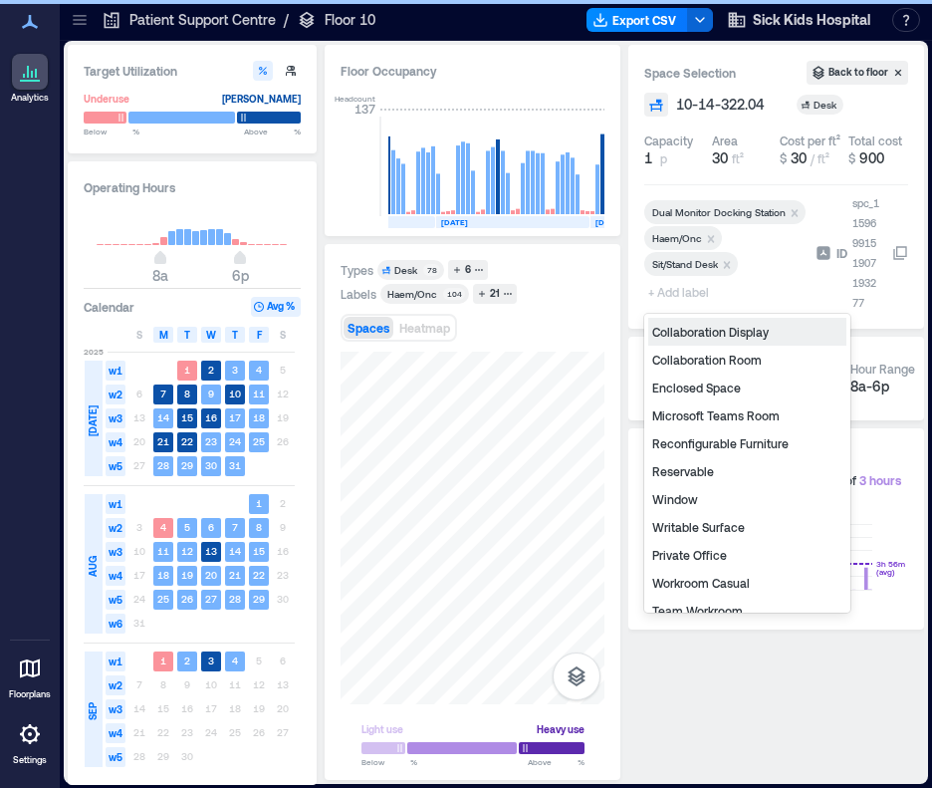
click at [689, 297] on span "+ Add label" at bounding box center [680, 292] width 73 height 28
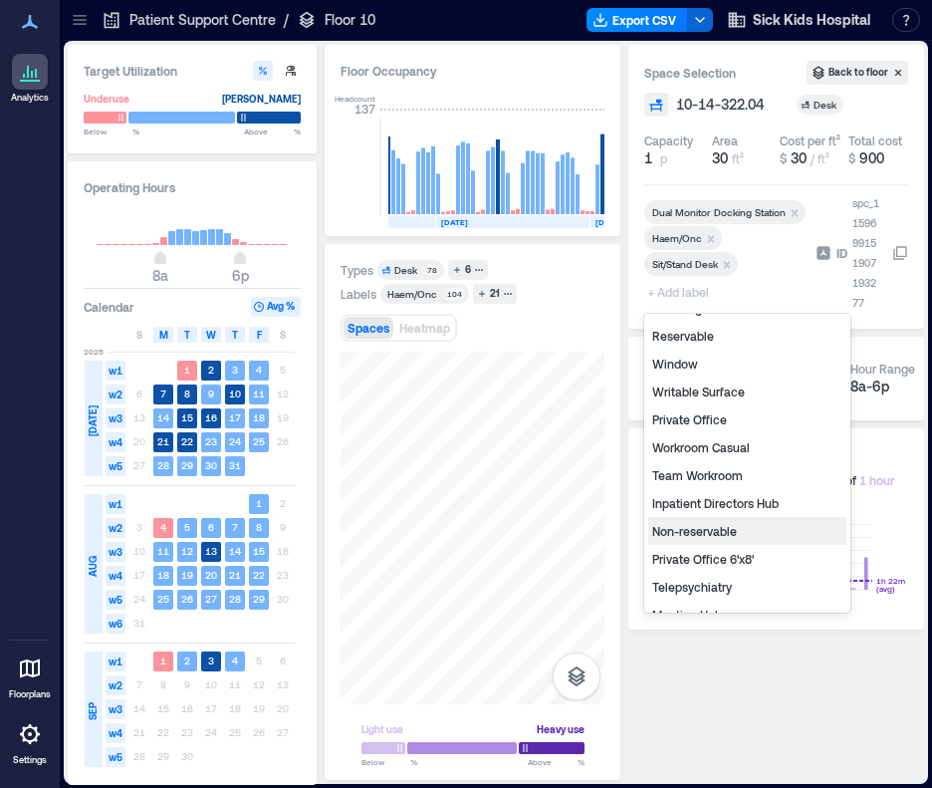
click at [699, 530] on div "Non-reservable" at bounding box center [747, 531] width 198 height 28
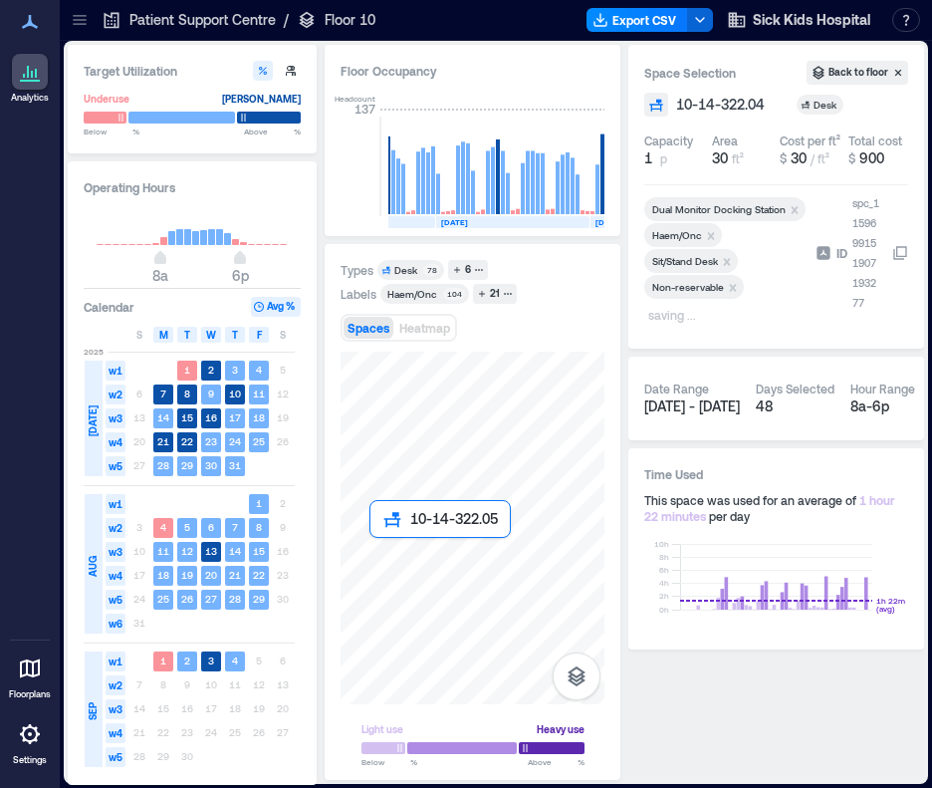
click at [373, 552] on div at bounding box center [473, 528] width 264 height 353
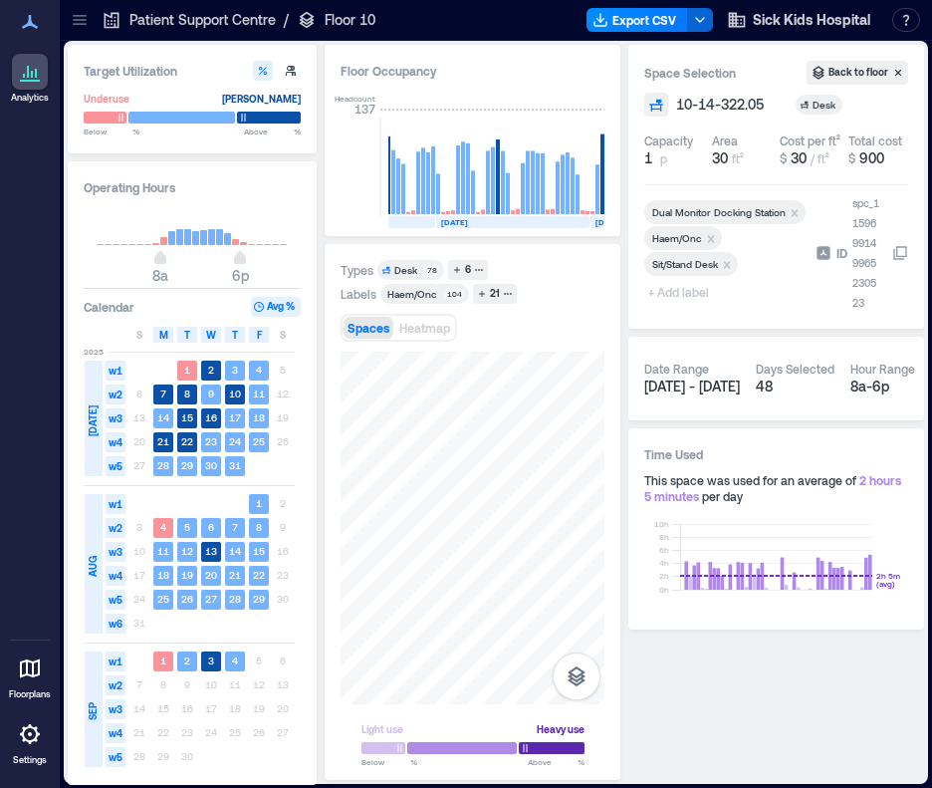
click at [693, 294] on span "+ Add label" at bounding box center [680, 292] width 73 height 28
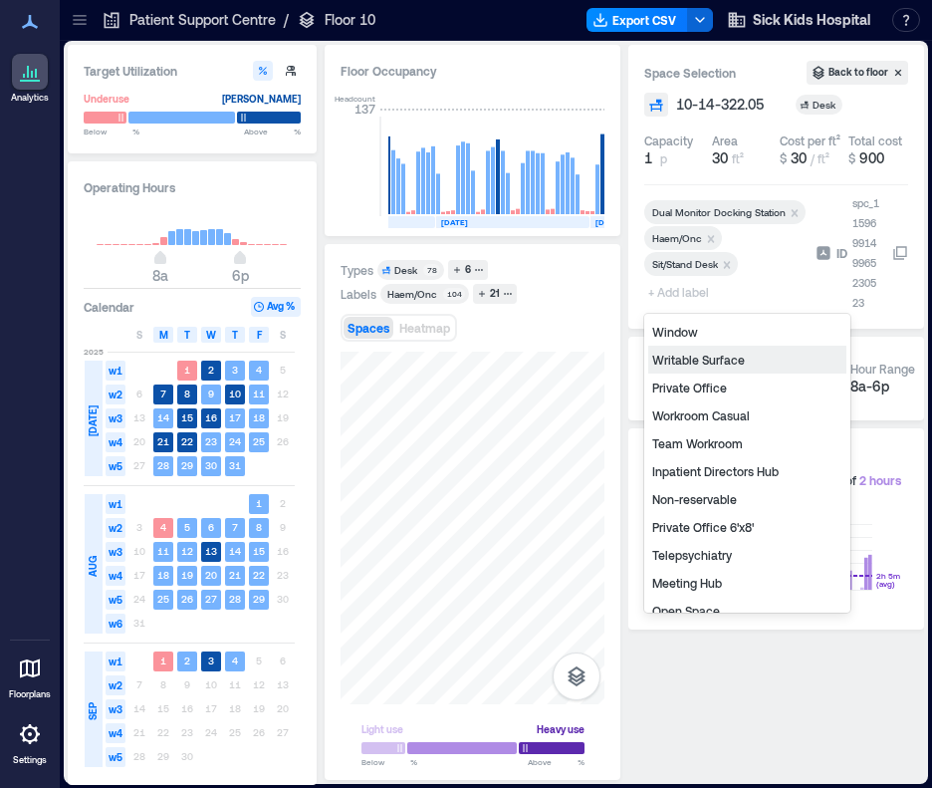
scroll to position [239, 0]
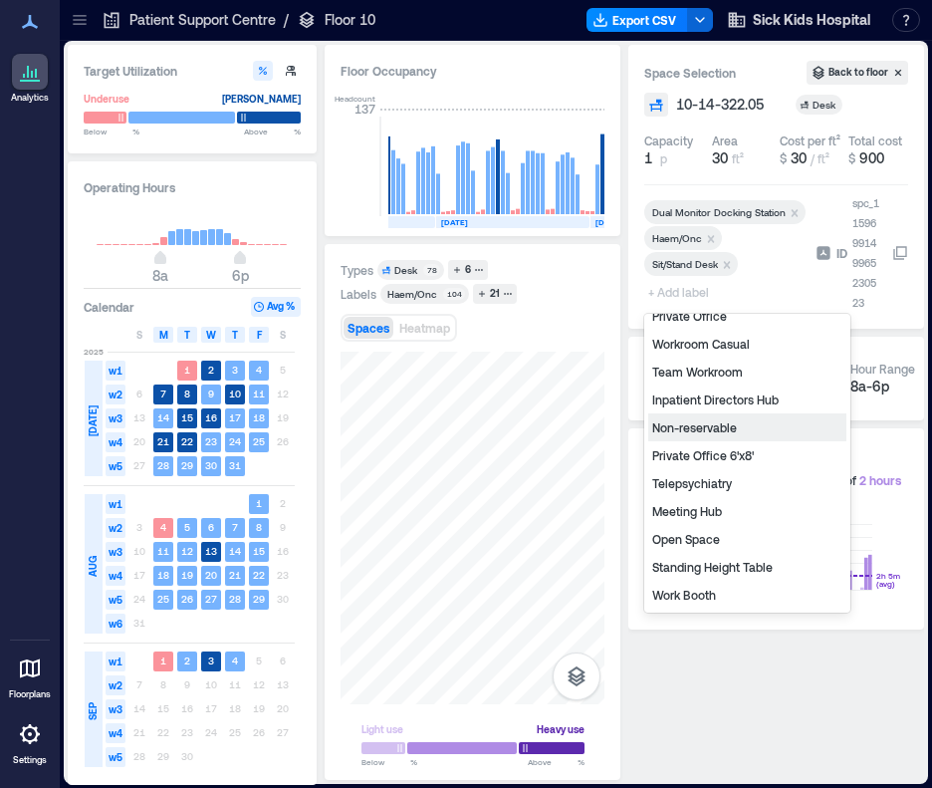
click at [738, 433] on div "Non-reservable" at bounding box center [747, 427] width 198 height 28
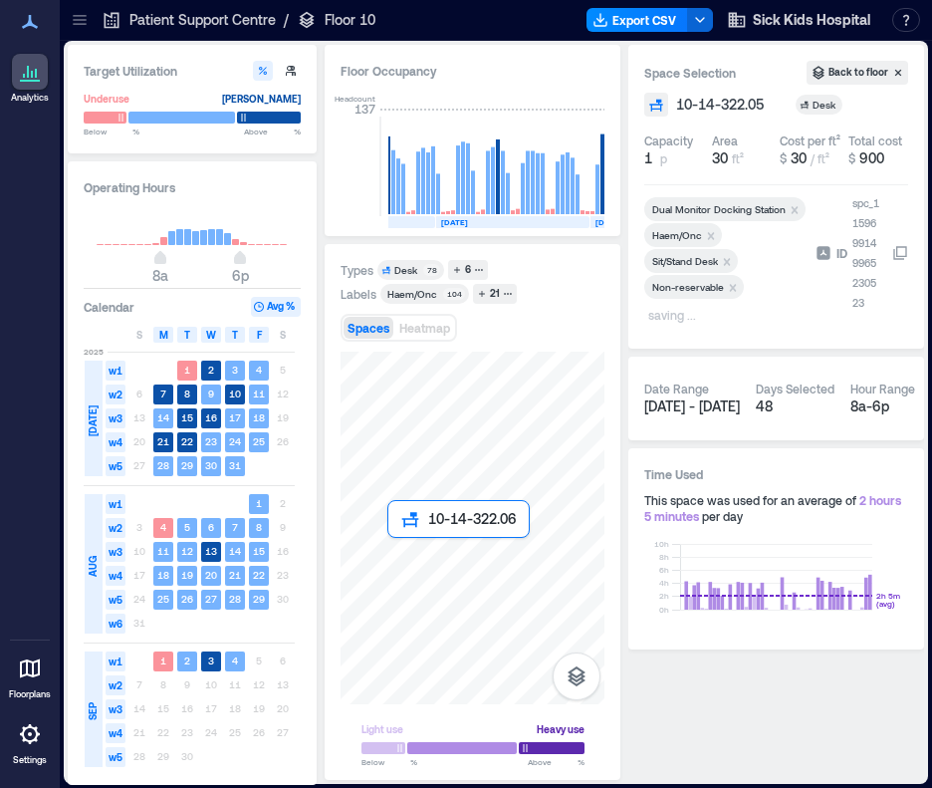
click at [394, 549] on div at bounding box center [473, 528] width 264 height 353
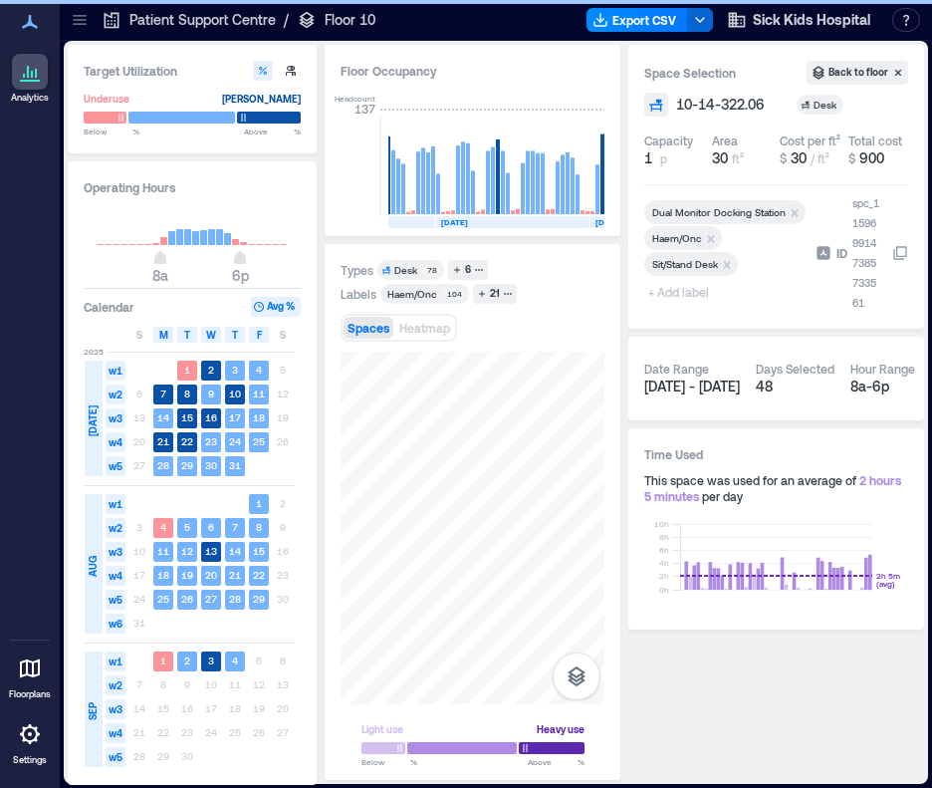
click at [672, 295] on span "+ Add label" at bounding box center [680, 292] width 73 height 28
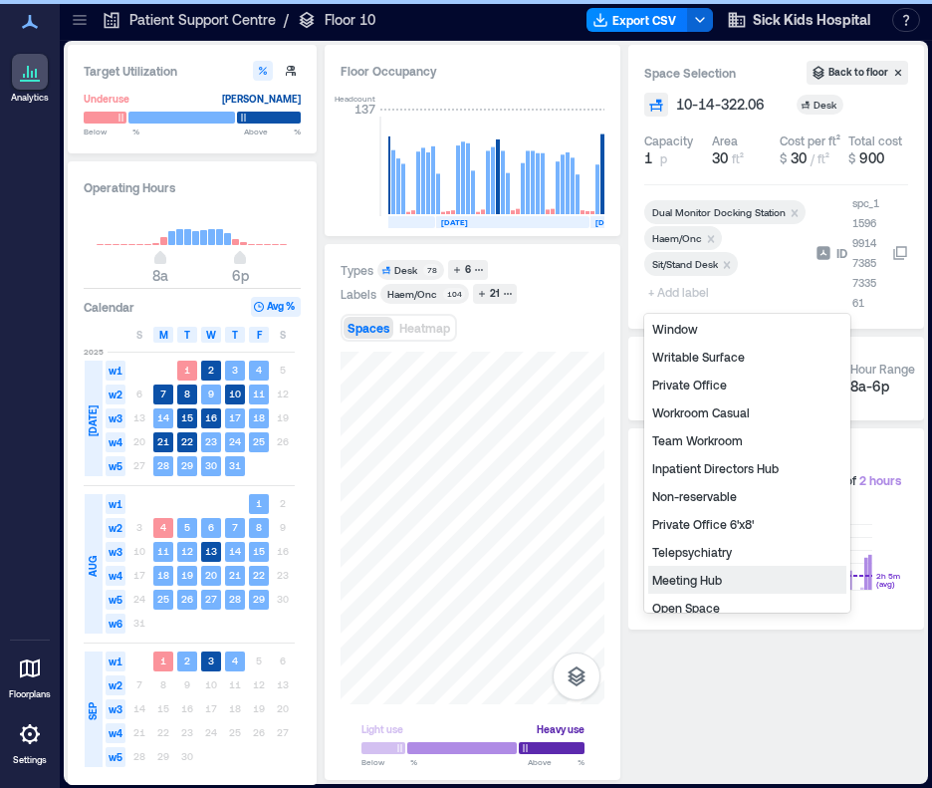
scroll to position [239, 0]
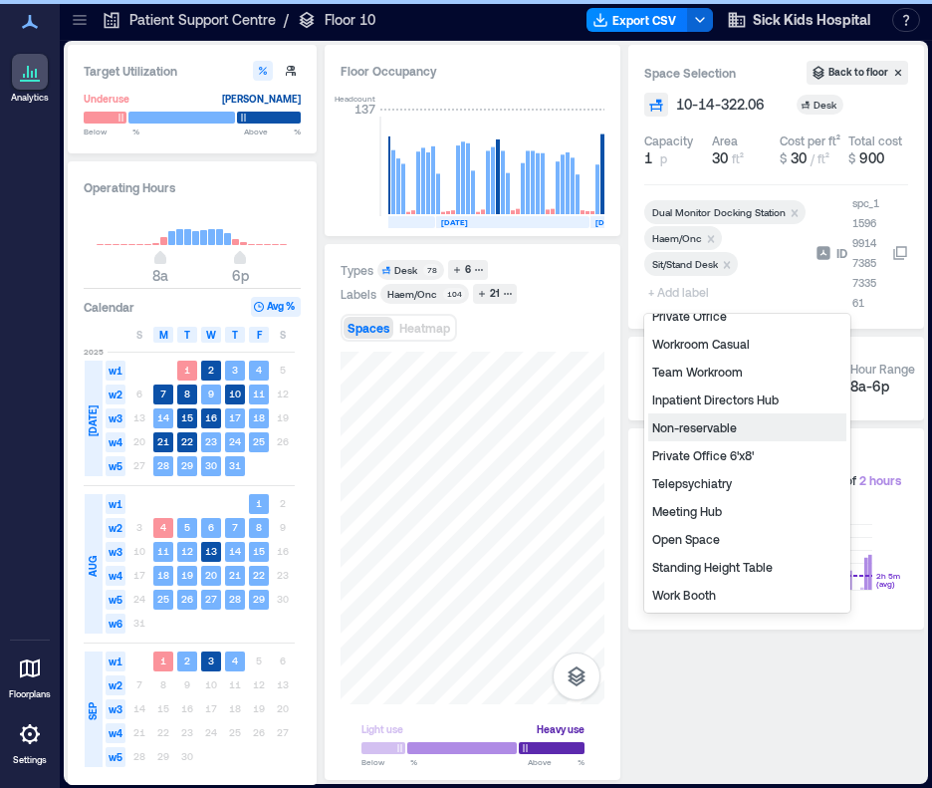
click at [713, 433] on div "Non-reservable" at bounding box center [747, 427] width 198 height 28
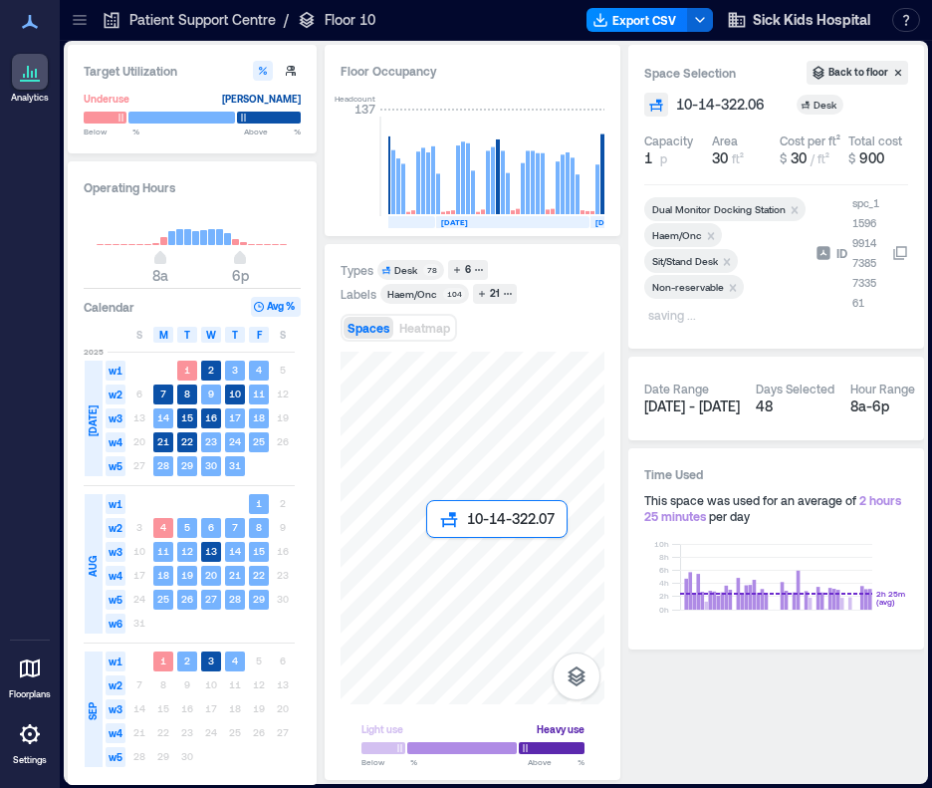
click at [435, 549] on div at bounding box center [473, 528] width 264 height 353
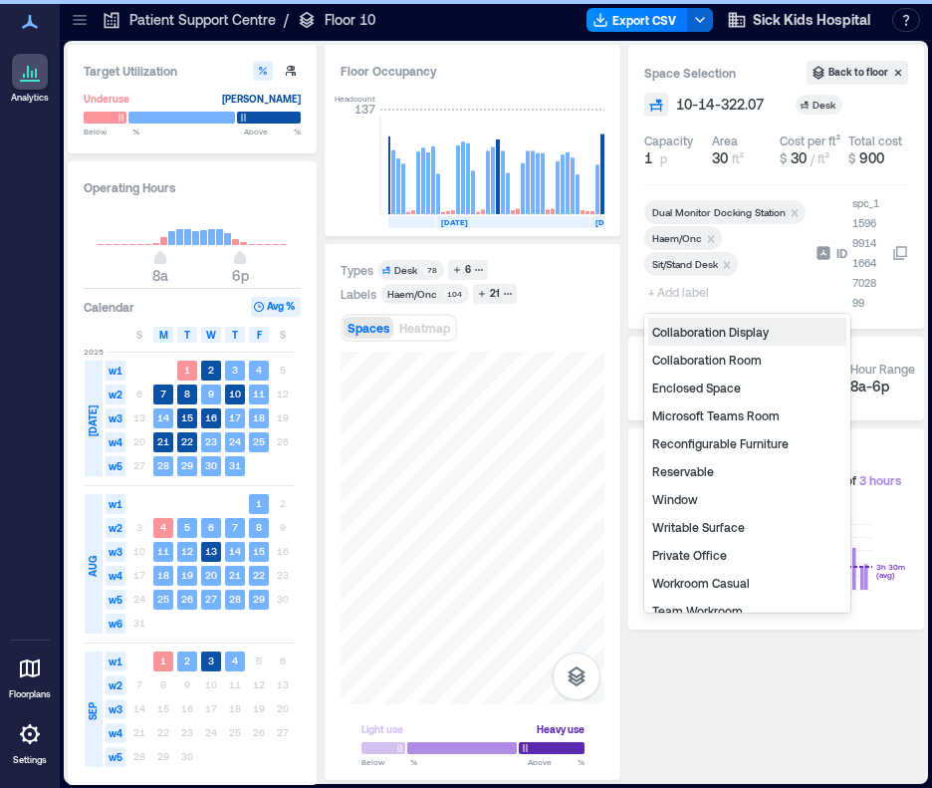
click at [673, 293] on span "+ Add label" at bounding box center [680, 292] width 73 height 28
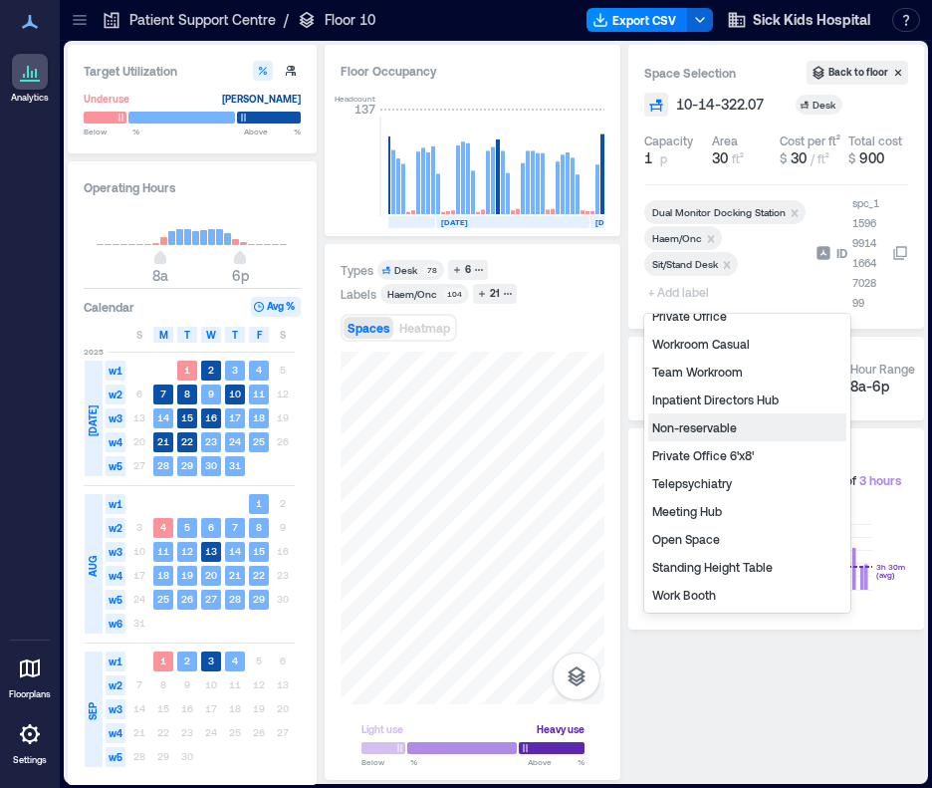
click at [717, 433] on div "Non-reservable" at bounding box center [747, 427] width 198 height 28
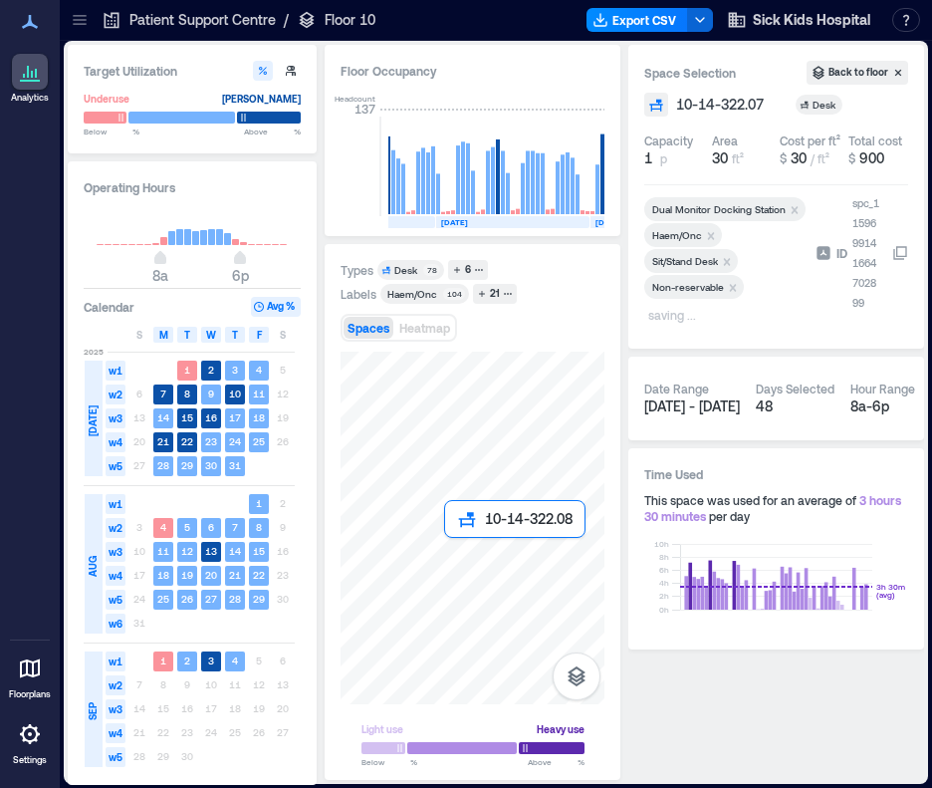
click at [461, 549] on div at bounding box center [473, 528] width 264 height 353
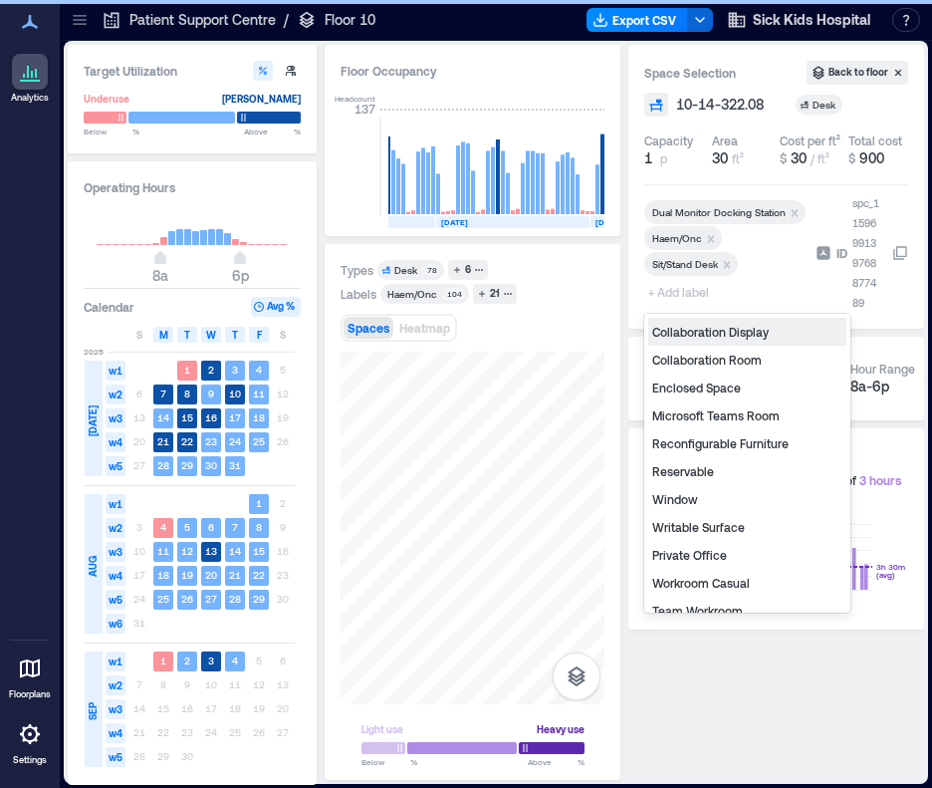
click at [685, 296] on span "+ Add label" at bounding box center [680, 292] width 73 height 28
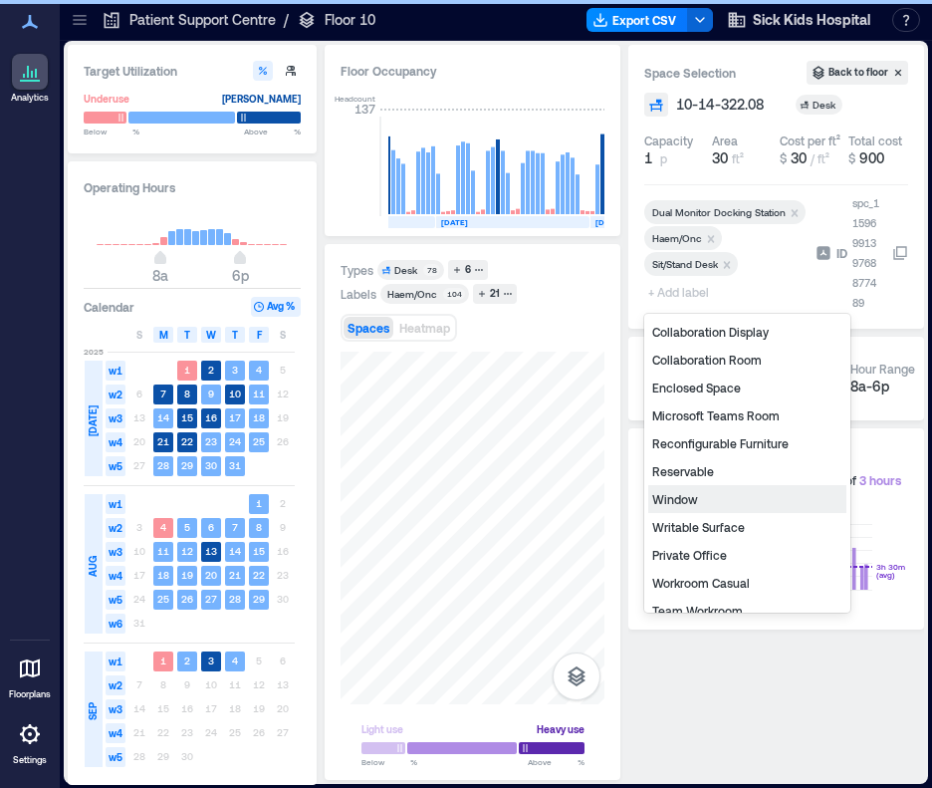
scroll to position [239, 0]
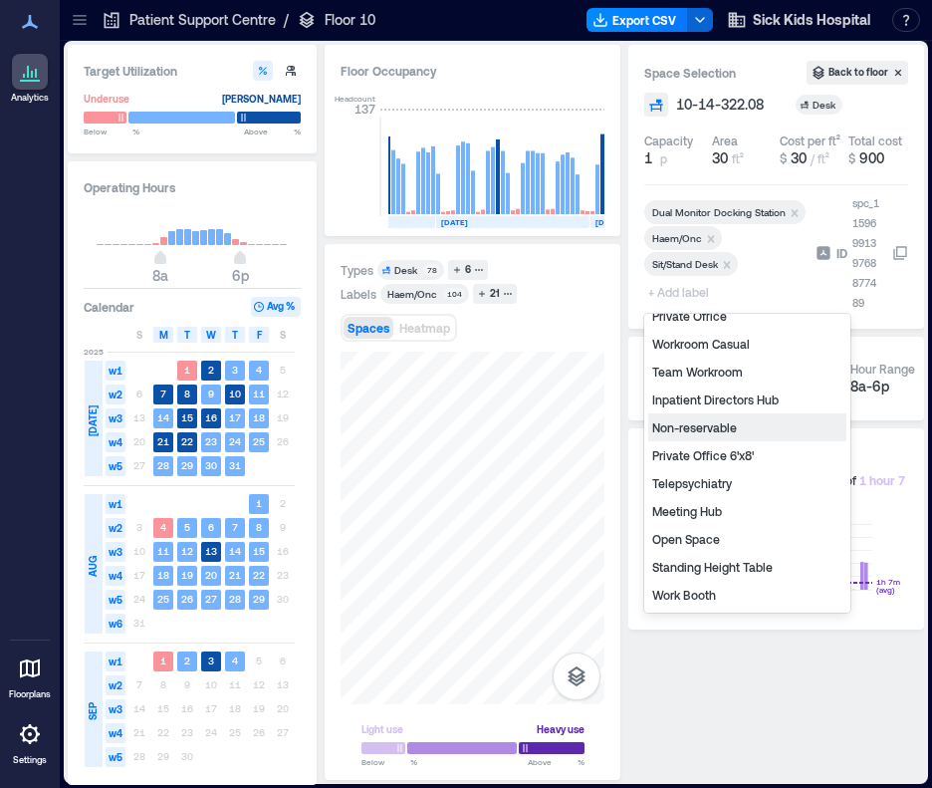
click at [693, 423] on div "Non-reservable" at bounding box center [747, 427] width 198 height 28
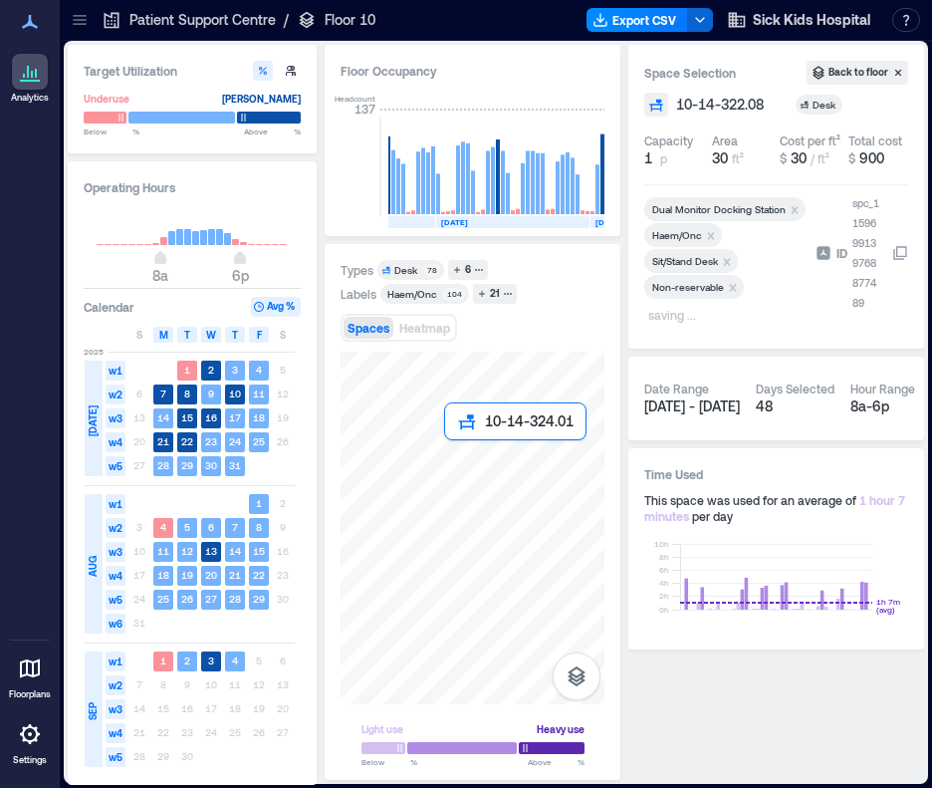
click at [457, 454] on div at bounding box center [473, 528] width 264 height 353
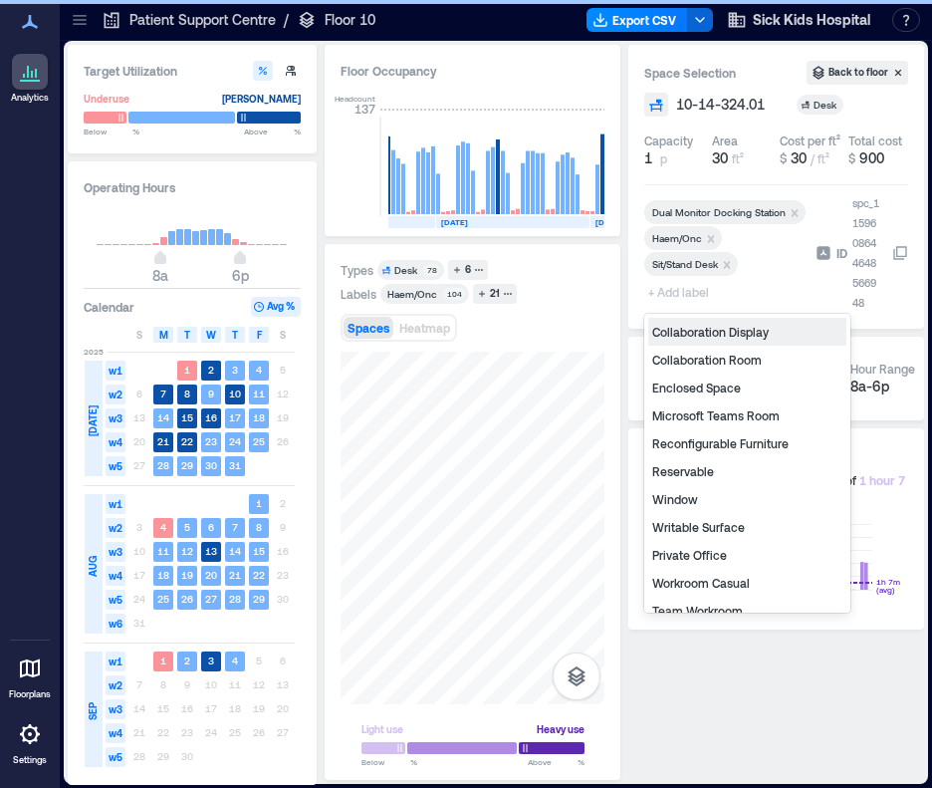
click at [685, 293] on span "+ Add label" at bounding box center [680, 292] width 73 height 28
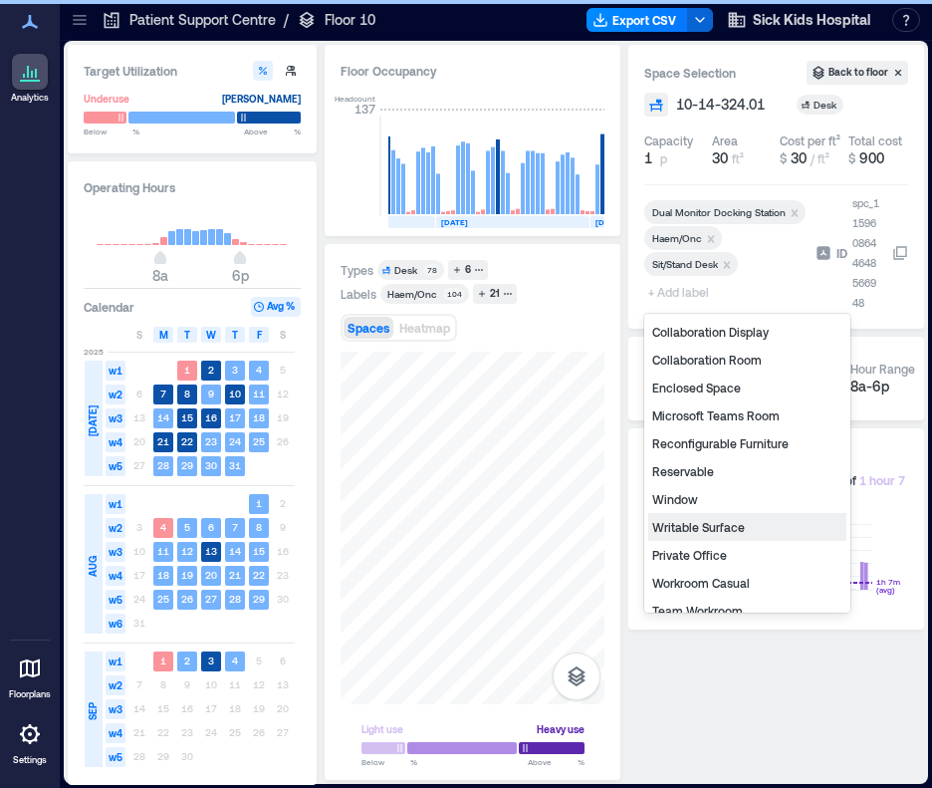
scroll to position [239, 0]
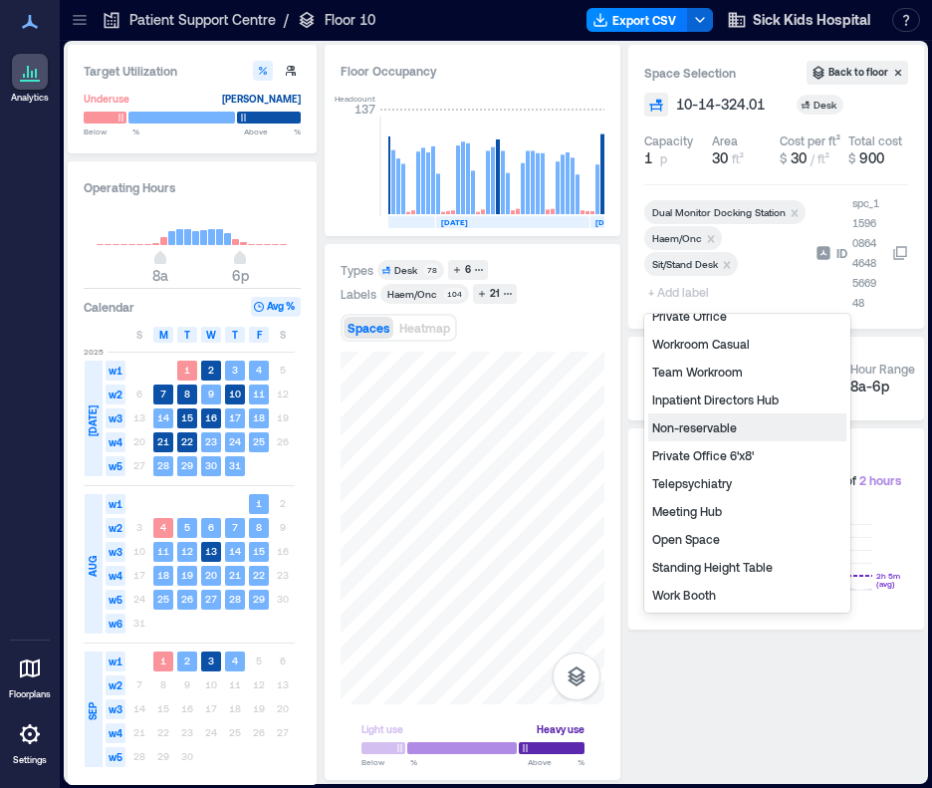
click at [706, 434] on div "Non-reservable" at bounding box center [747, 427] width 198 height 28
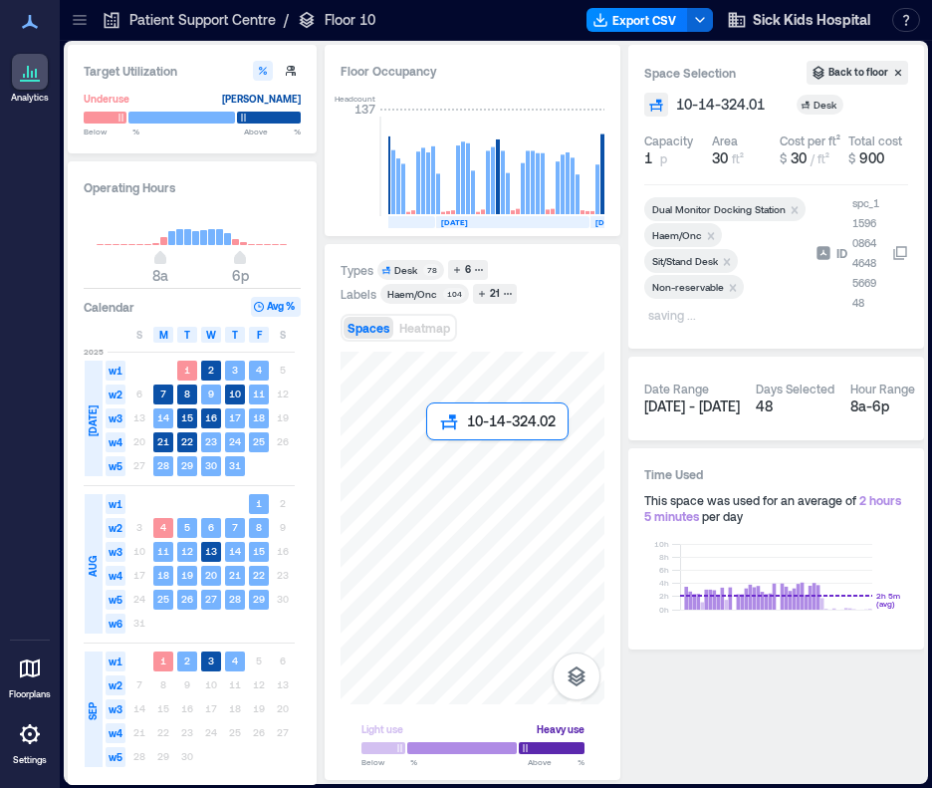
click at [437, 457] on div at bounding box center [473, 528] width 264 height 353
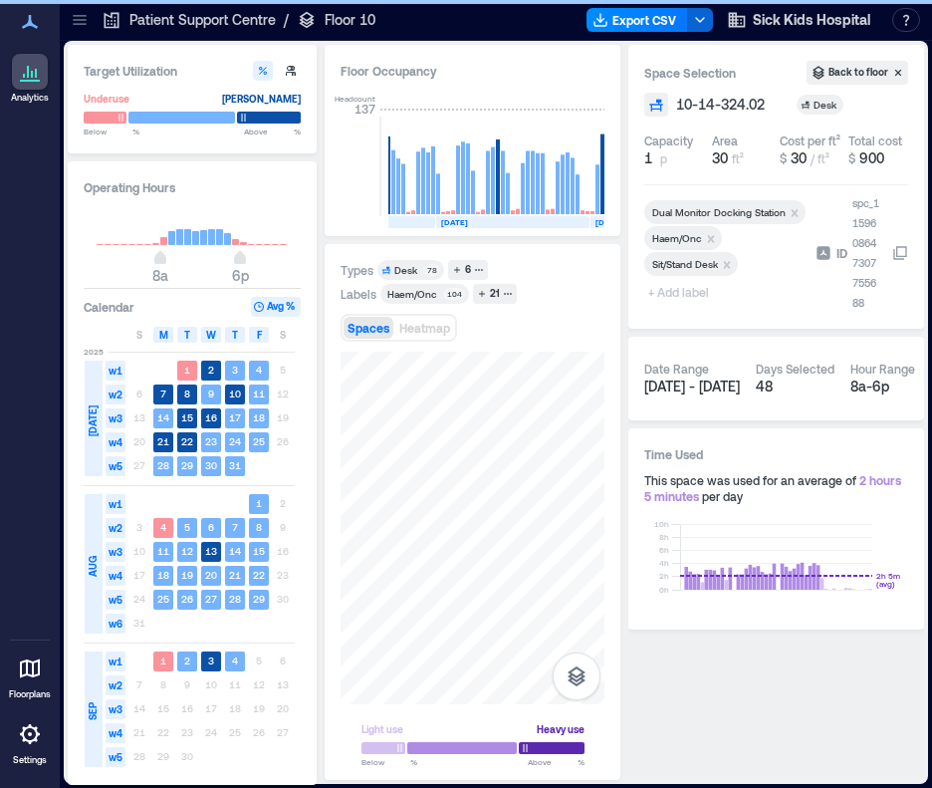
click at [694, 300] on span "+ Add label" at bounding box center [680, 292] width 73 height 28
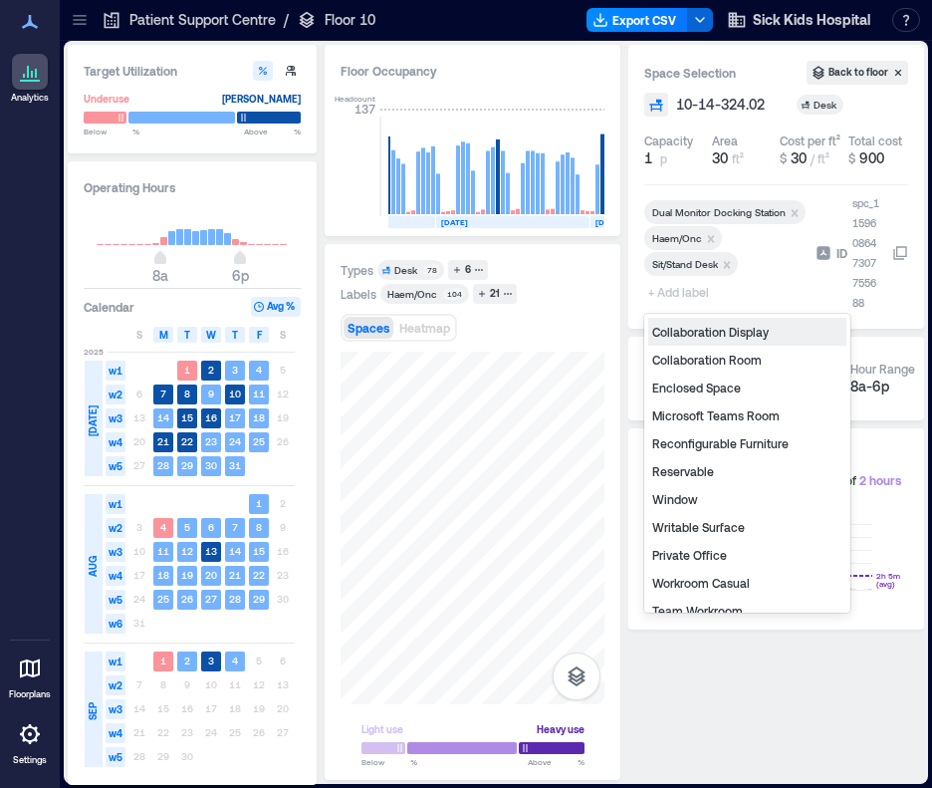
scroll to position [239, 0]
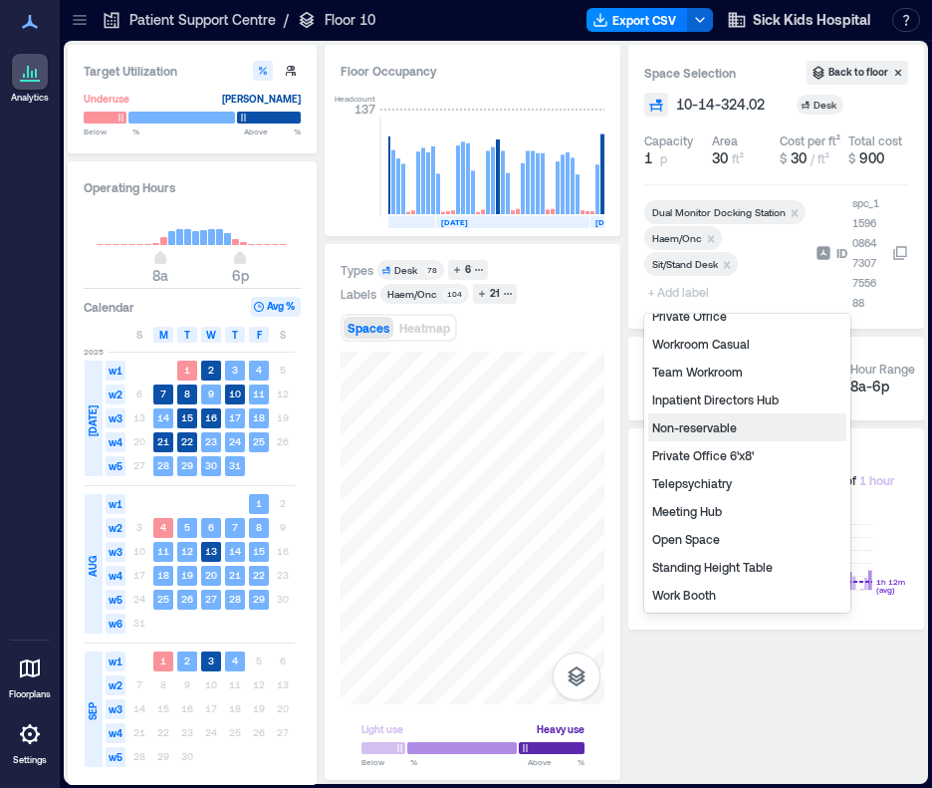
click at [715, 425] on div "Non-reservable" at bounding box center [747, 427] width 198 height 28
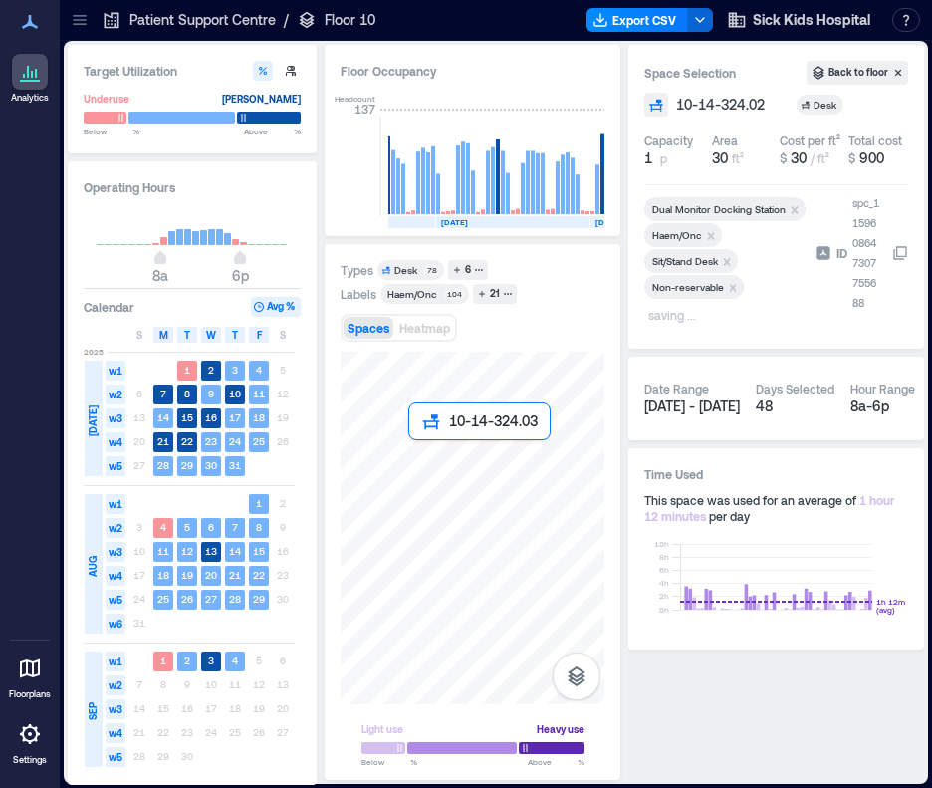
click at [423, 457] on div at bounding box center [473, 528] width 264 height 353
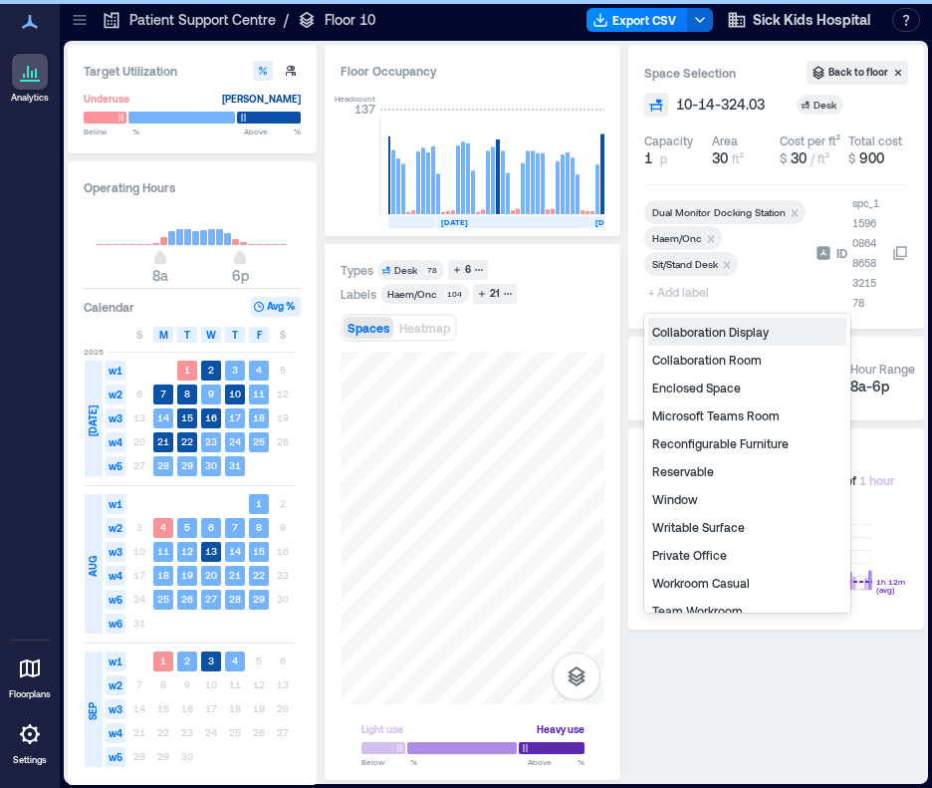
click at [683, 288] on span "+ Add label" at bounding box center [680, 292] width 73 height 28
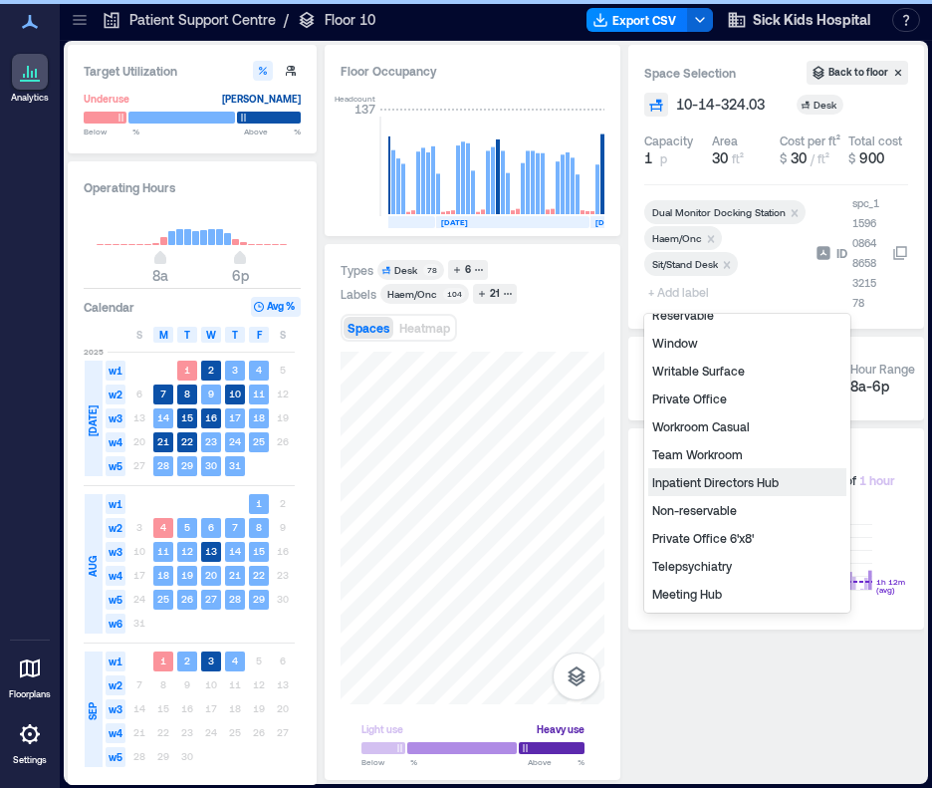
scroll to position [239, 0]
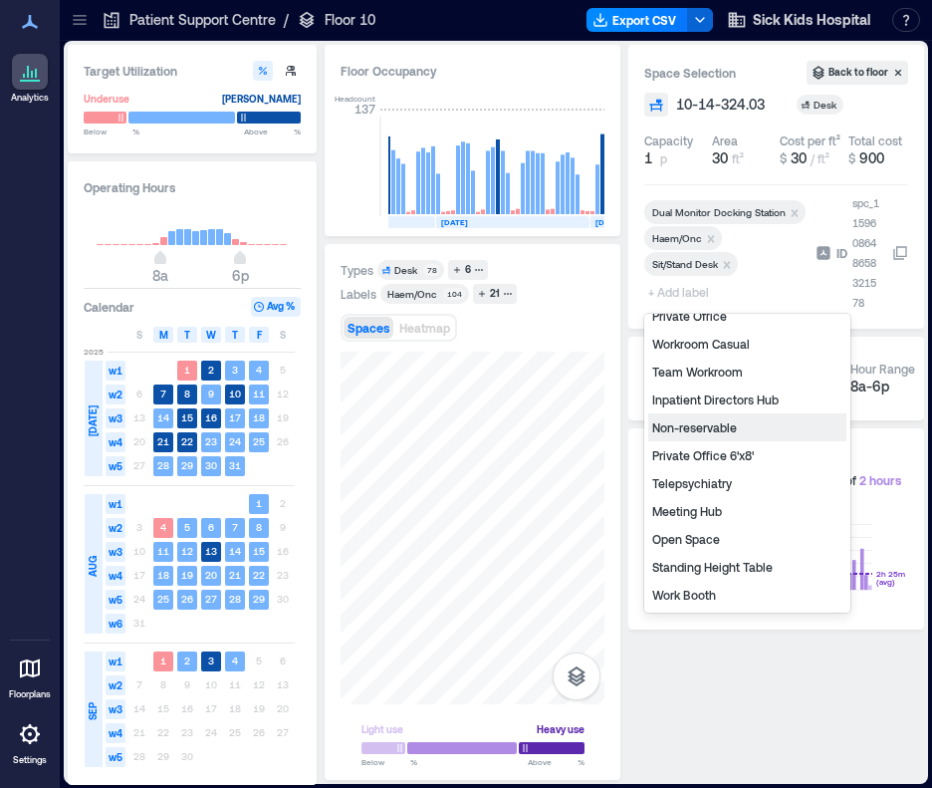
click at [697, 430] on div "Non-reservable" at bounding box center [747, 427] width 198 height 28
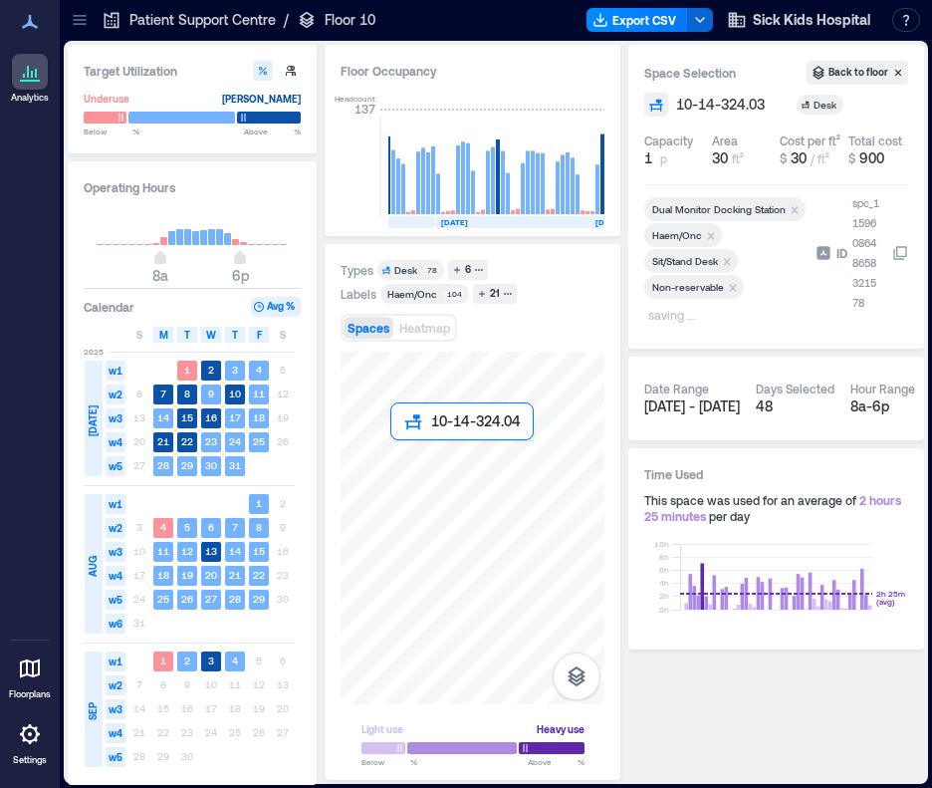
click at [402, 460] on div at bounding box center [473, 528] width 264 height 353
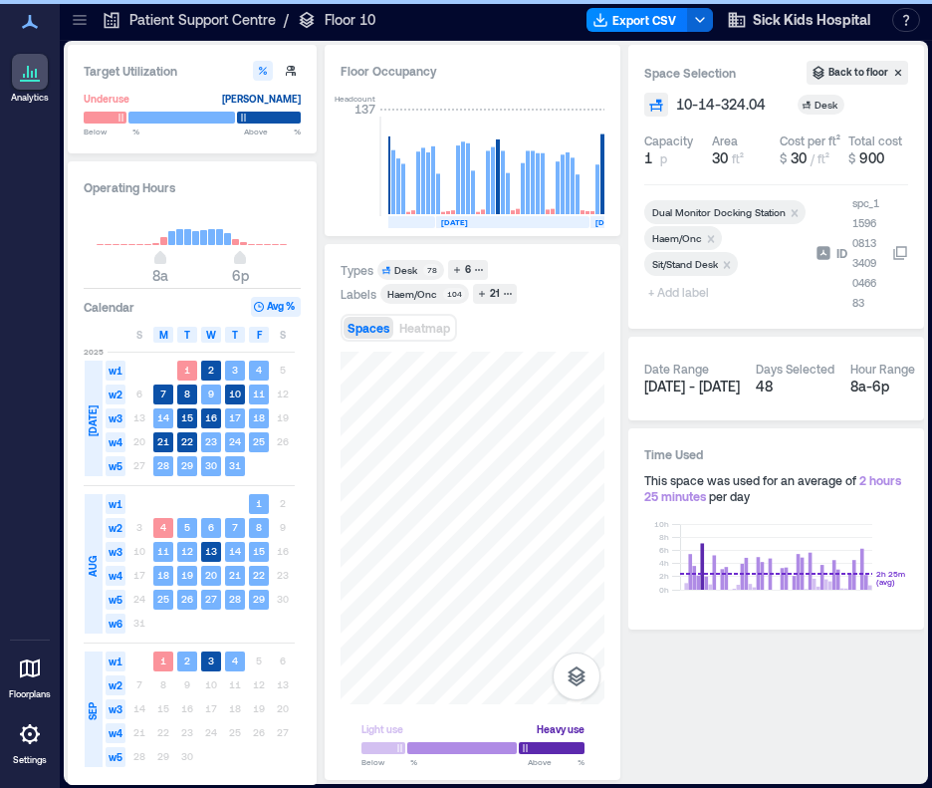
click at [697, 287] on span "+ Add label" at bounding box center [680, 292] width 73 height 28
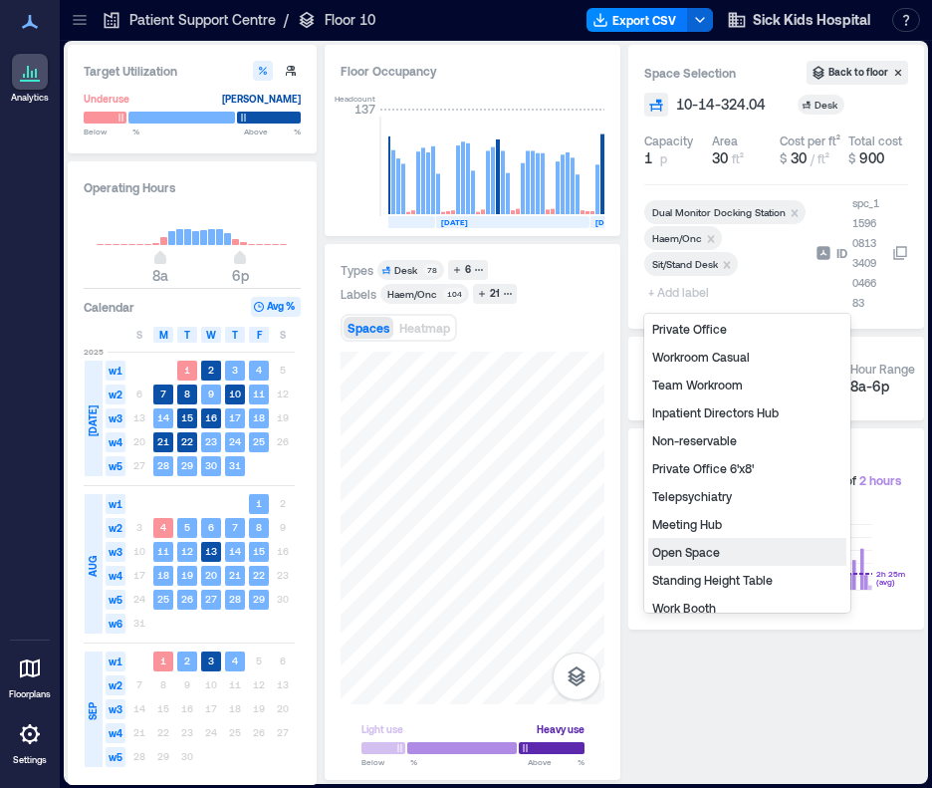
scroll to position [239, 0]
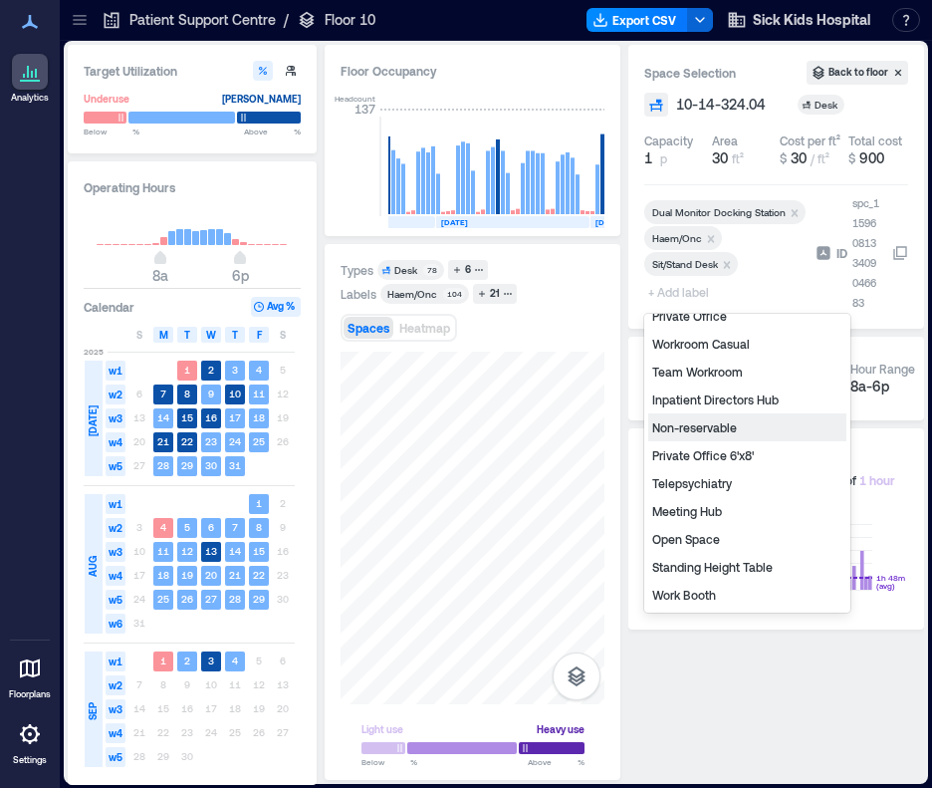
click at [721, 430] on div "Non-reservable" at bounding box center [747, 427] width 198 height 28
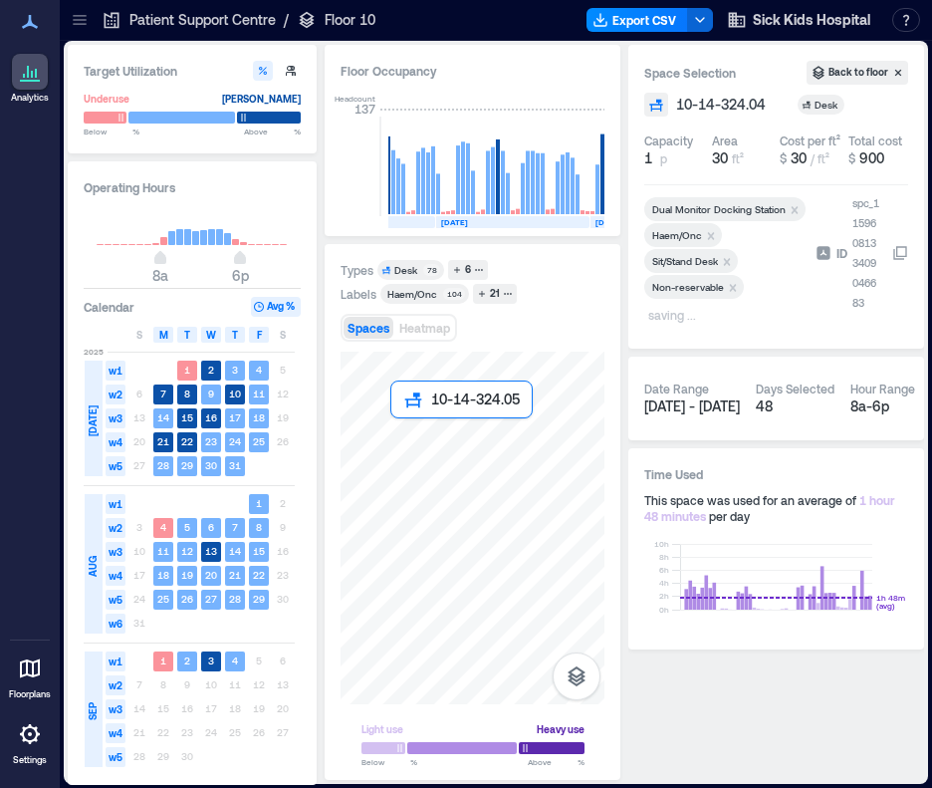
click at [405, 435] on div at bounding box center [473, 528] width 264 height 353
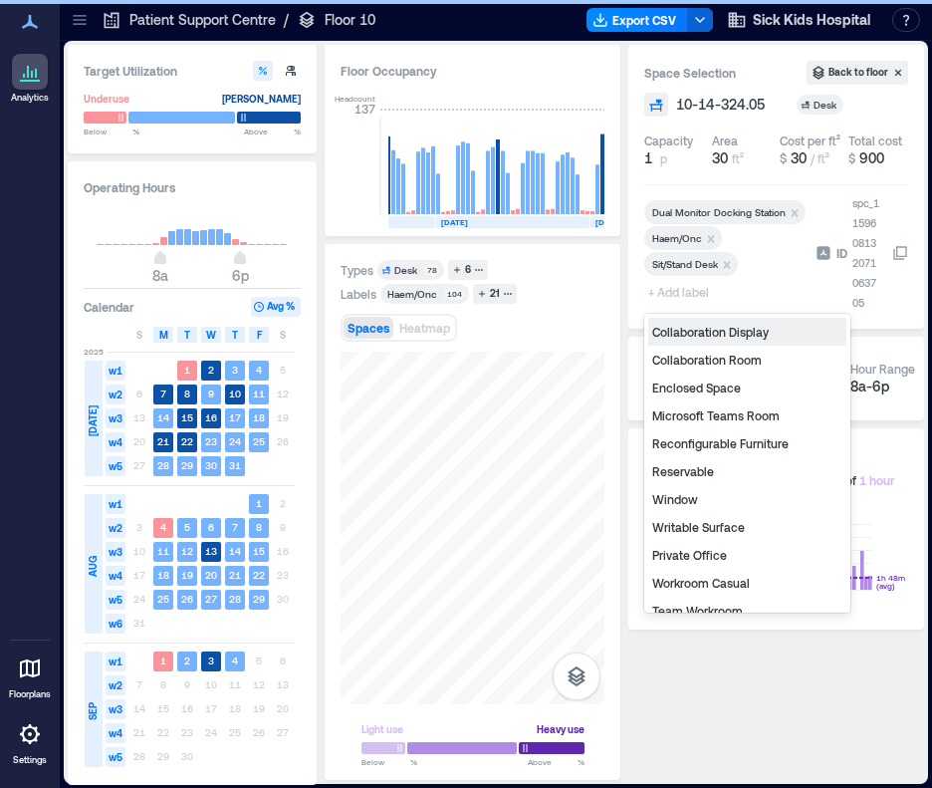
click at [673, 289] on span "+ Add label" at bounding box center [680, 292] width 73 height 28
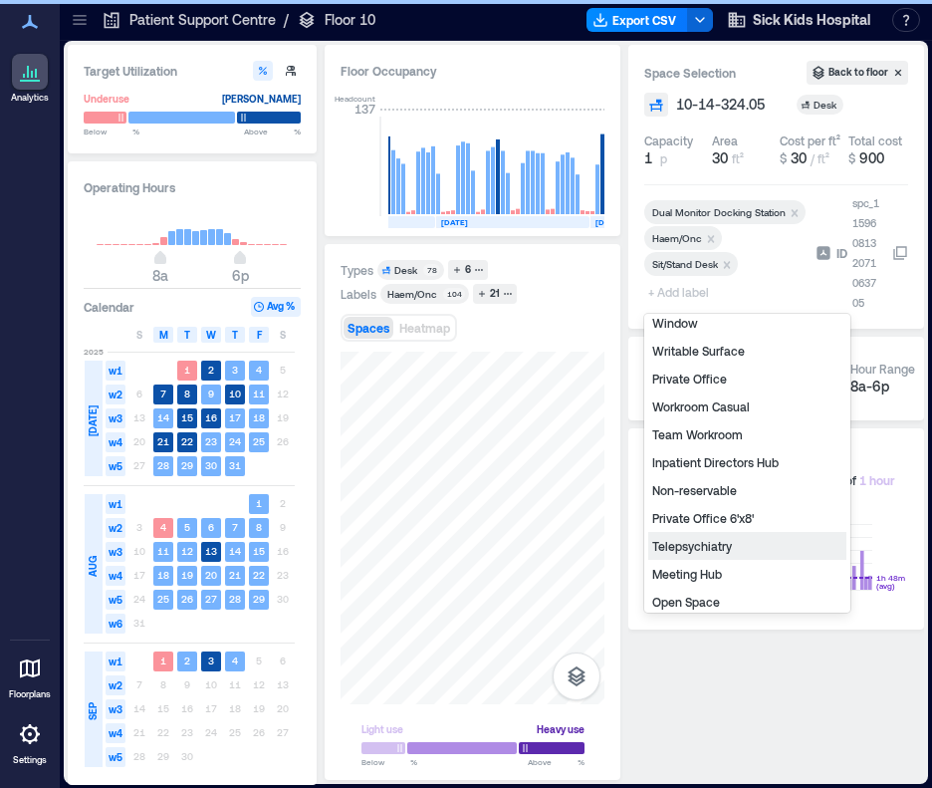
scroll to position [239, 0]
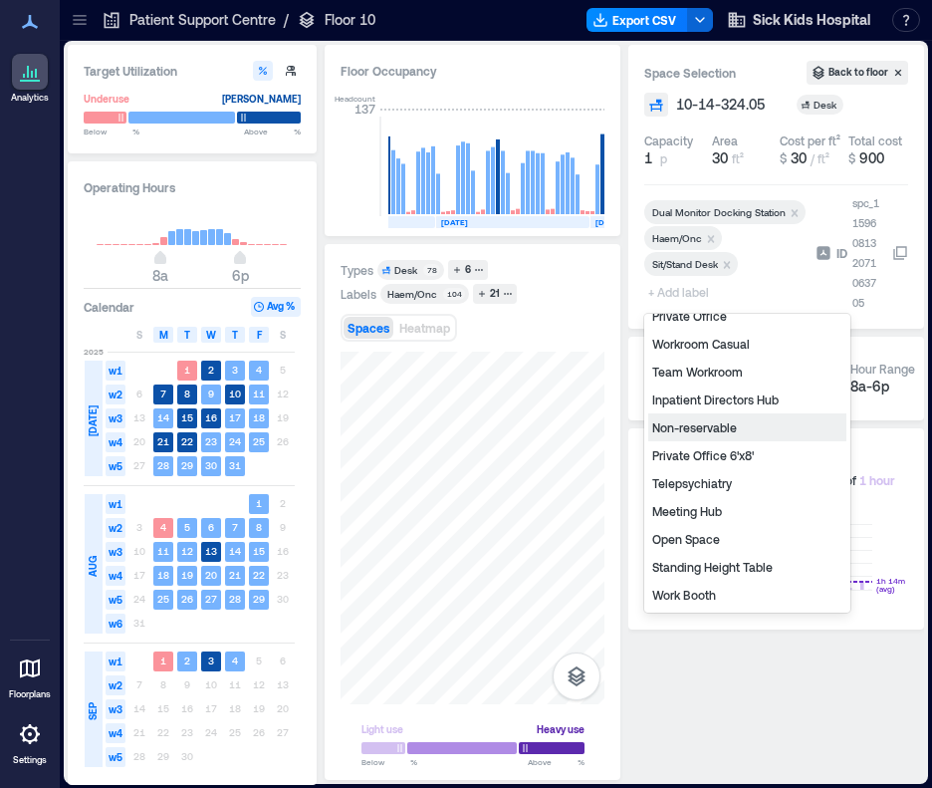
click at [701, 431] on div "Non-reservable" at bounding box center [747, 427] width 198 height 28
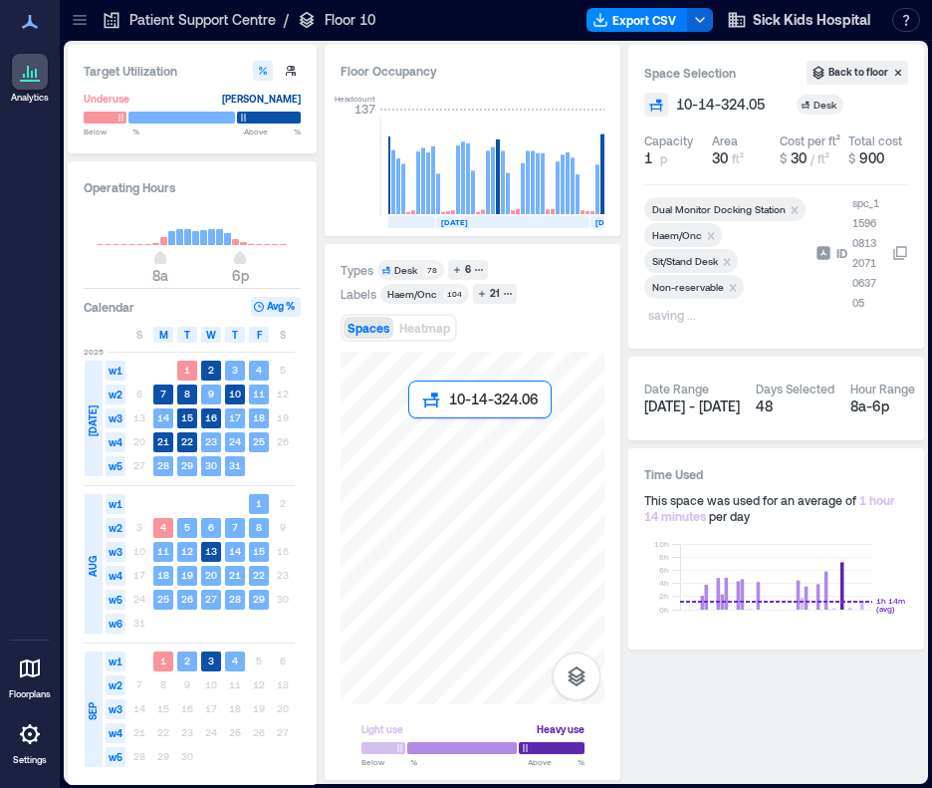
click at [422, 433] on div at bounding box center [473, 528] width 264 height 353
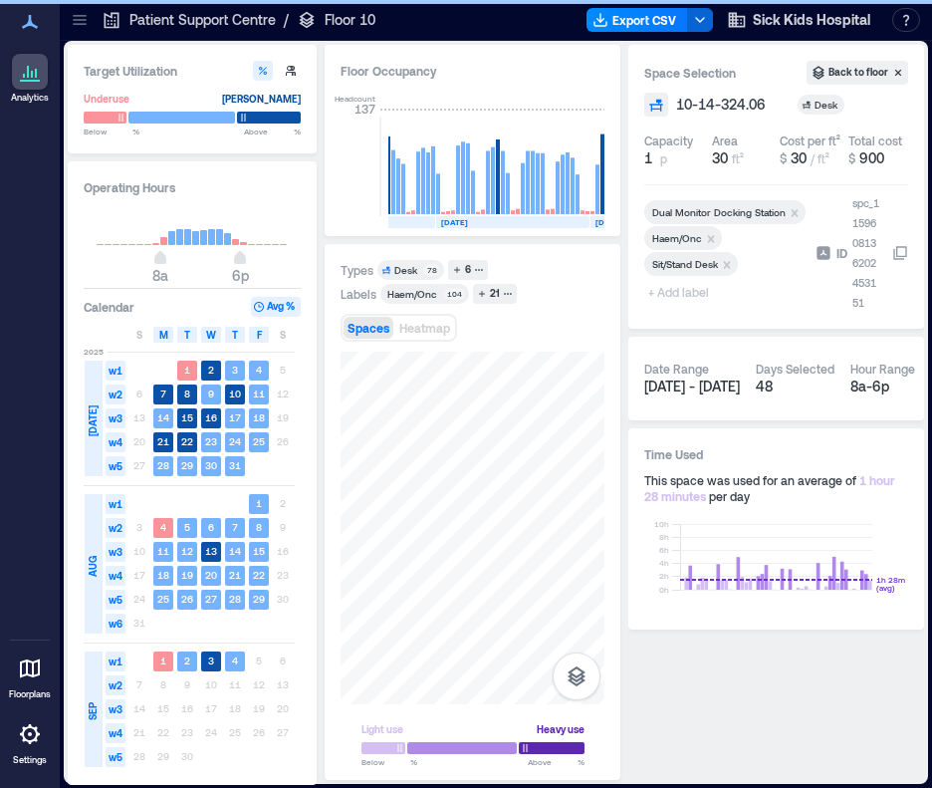
click at [665, 282] on div at bounding box center [725, 282] width 163 height 8
click at [665, 291] on span "+ Add label" at bounding box center [680, 292] width 73 height 28
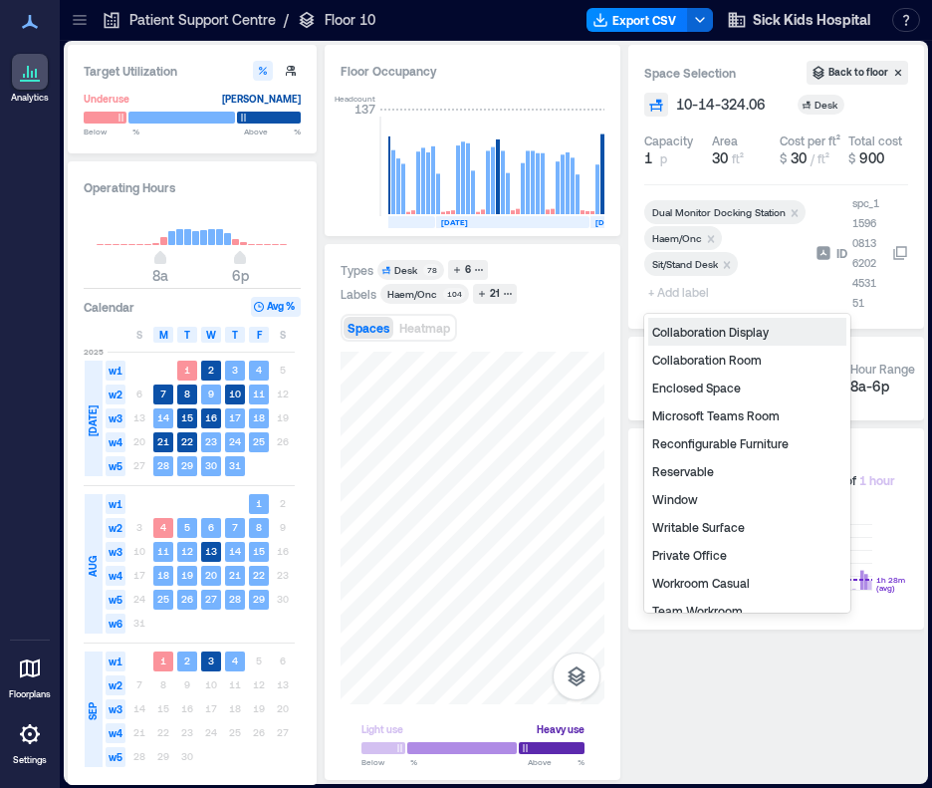
scroll to position [239, 0]
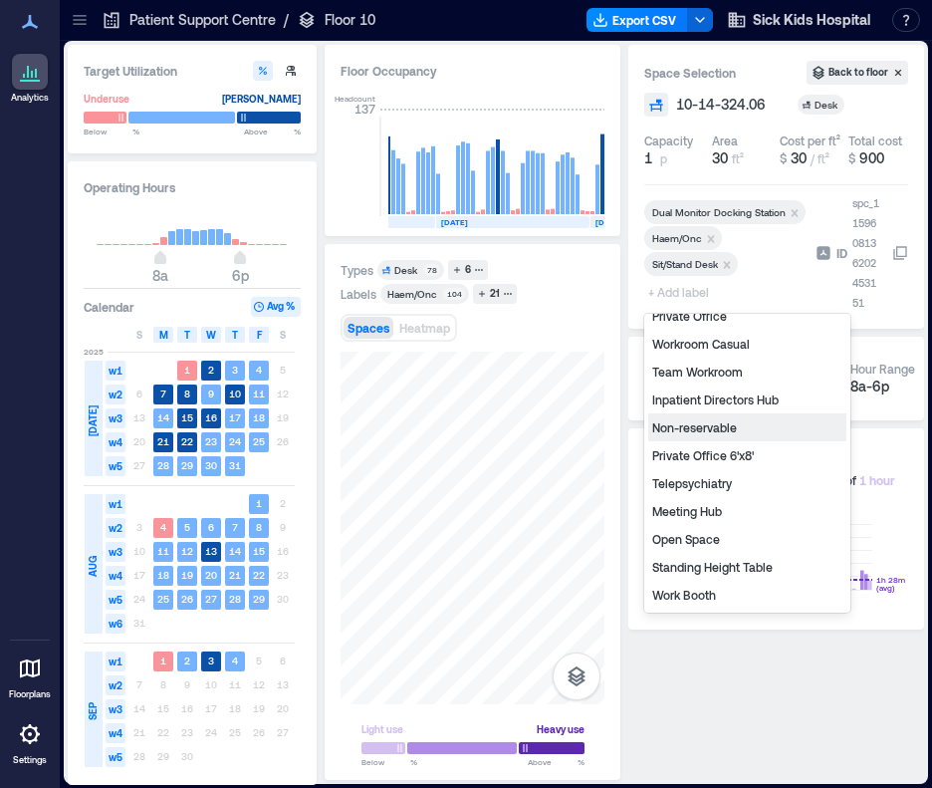
click at [736, 433] on div "Non-reservable" at bounding box center [747, 427] width 198 height 28
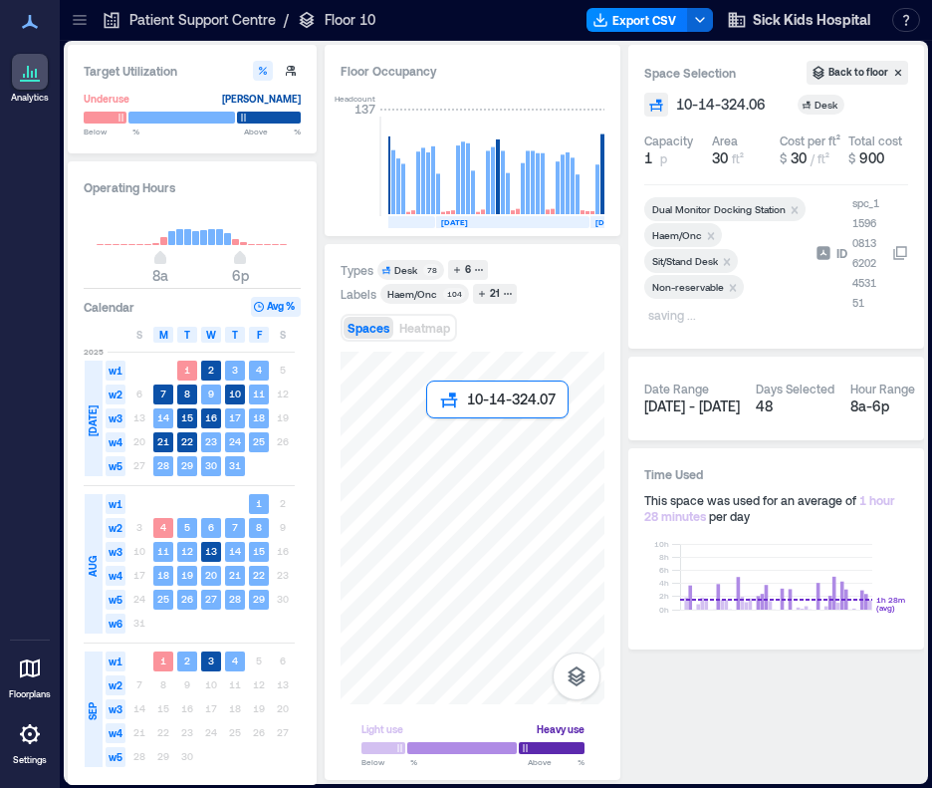
click at [441, 434] on div at bounding box center [473, 528] width 264 height 353
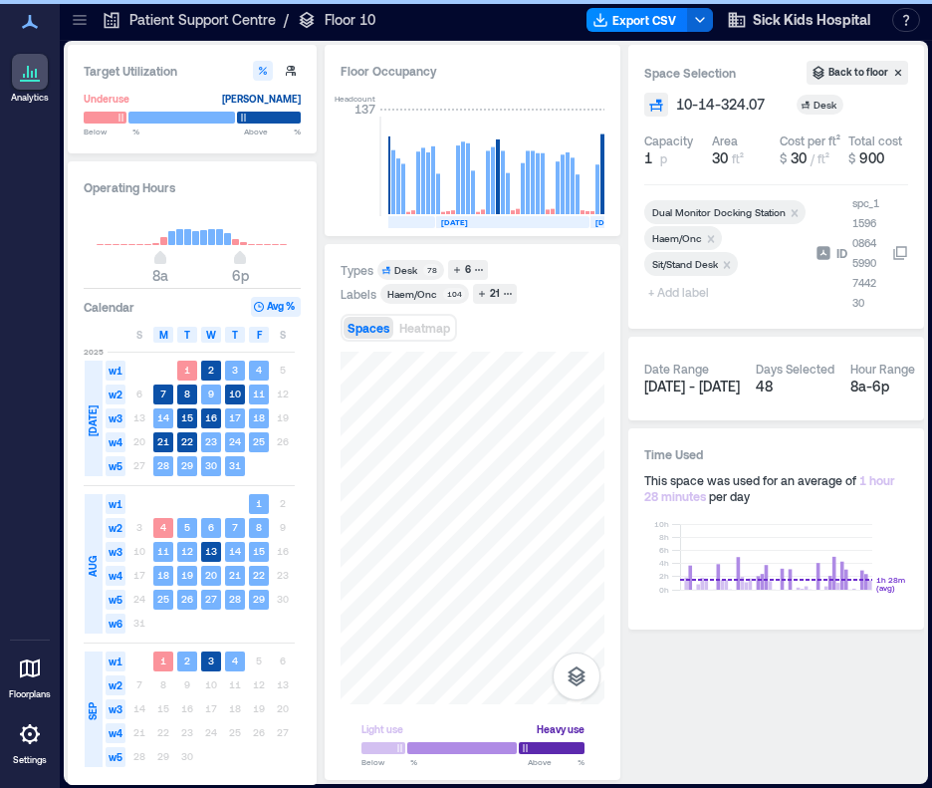
click at [691, 292] on span "+ Add label" at bounding box center [680, 292] width 73 height 28
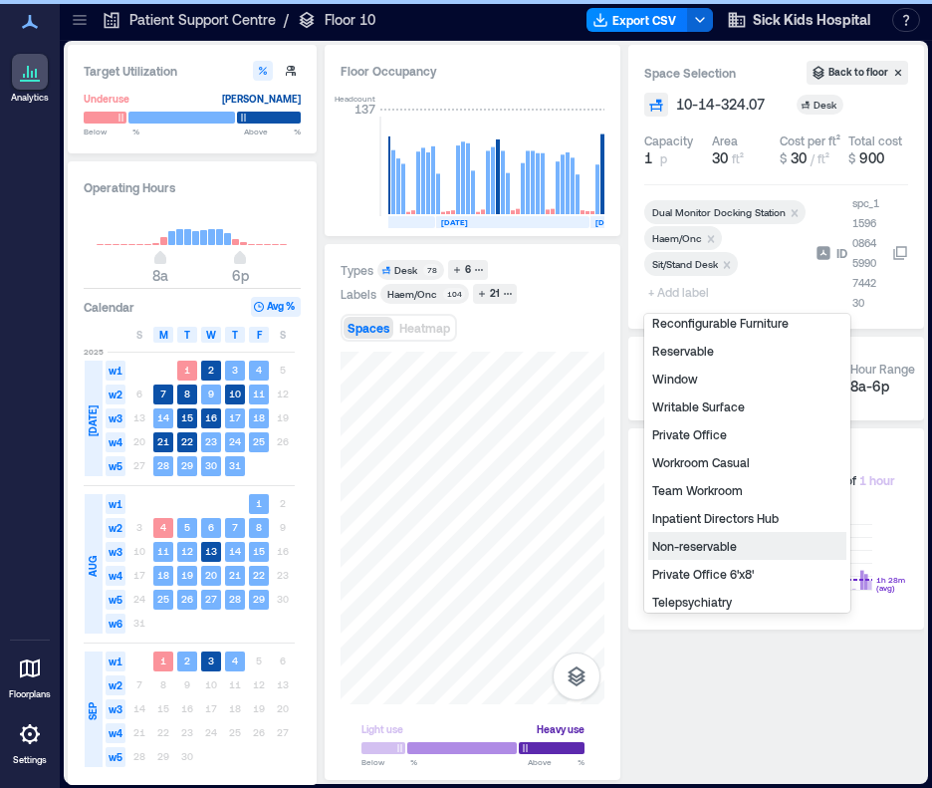
scroll to position [239, 0]
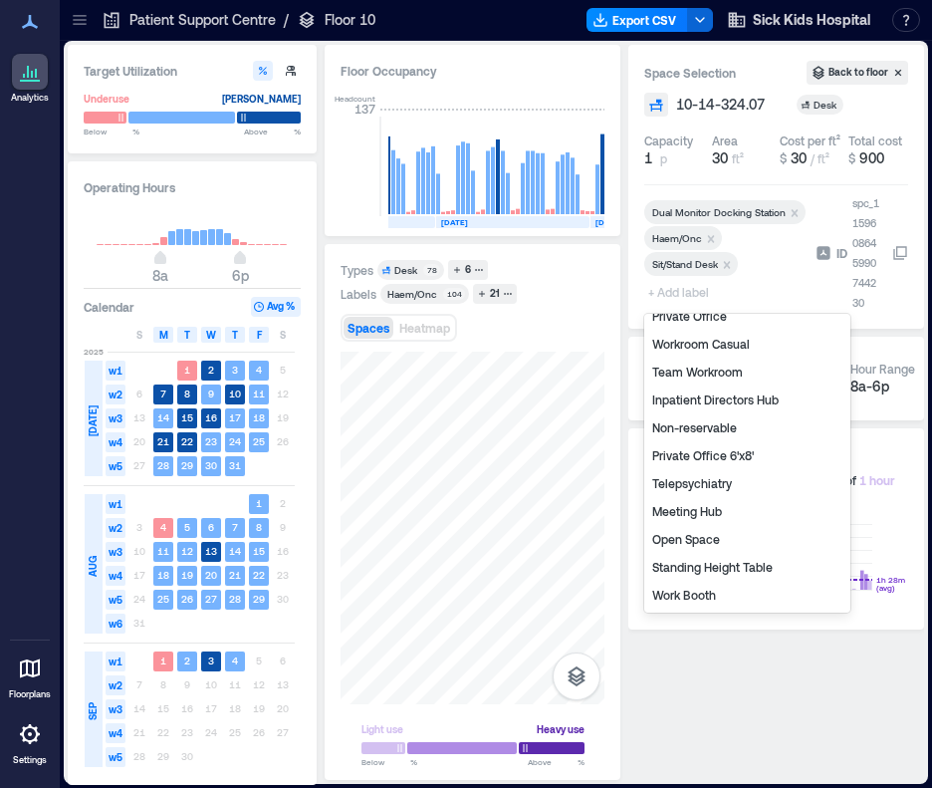
click at [711, 438] on div "Non-reservable" at bounding box center [747, 427] width 198 height 28
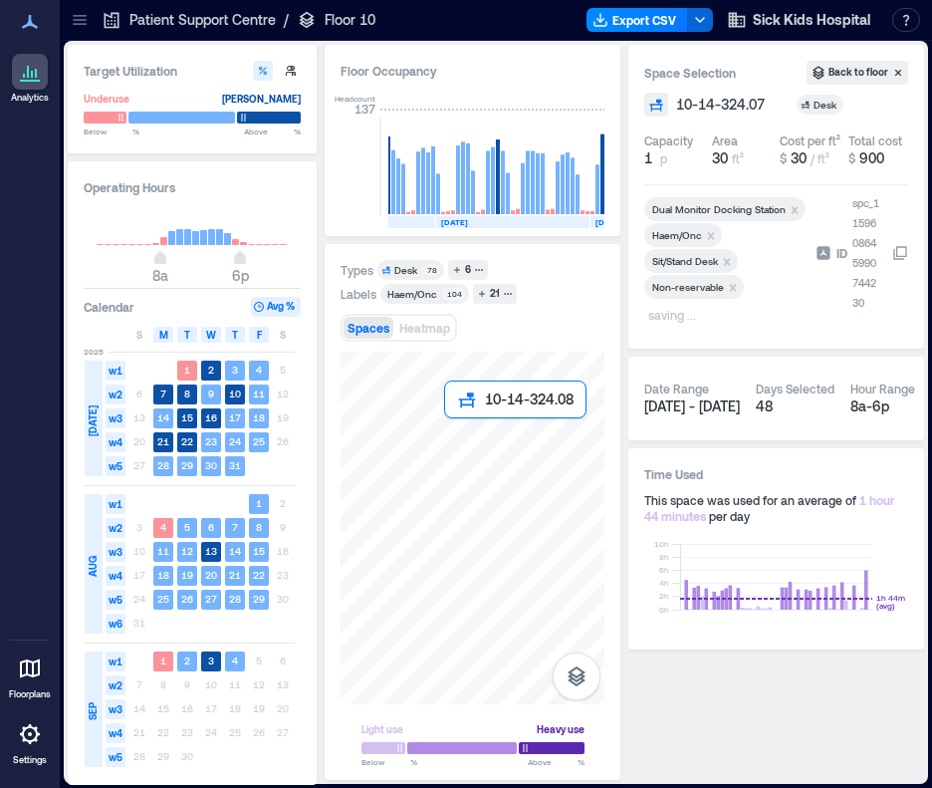
click at [460, 429] on div at bounding box center [473, 528] width 264 height 353
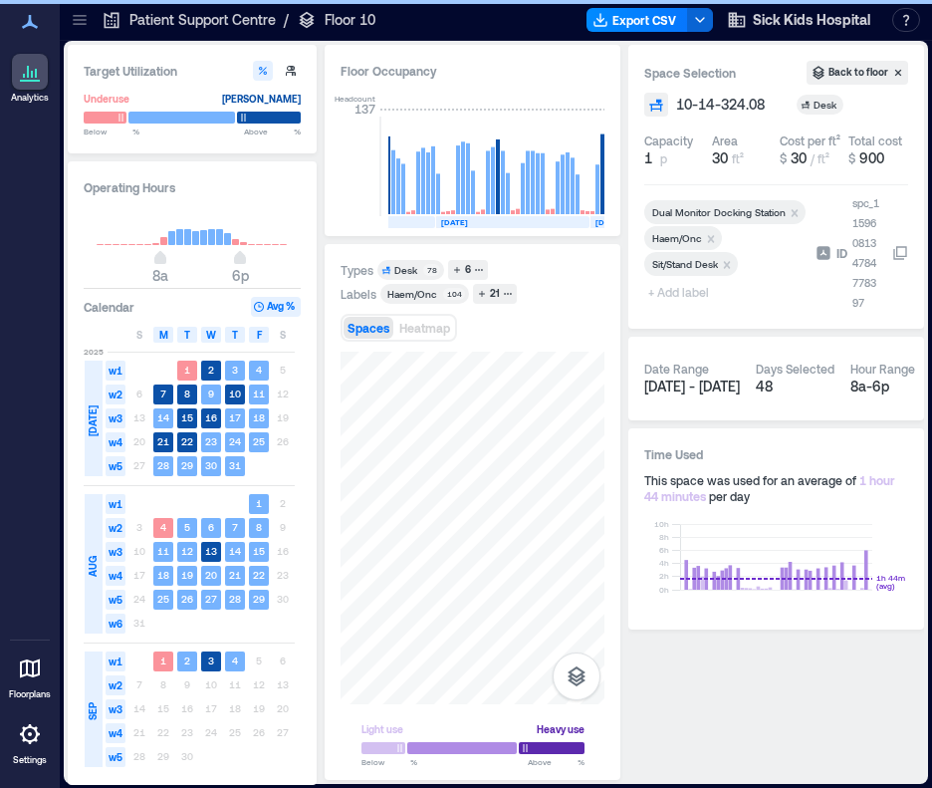
click at [677, 294] on span "+ Add label" at bounding box center [680, 292] width 73 height 28
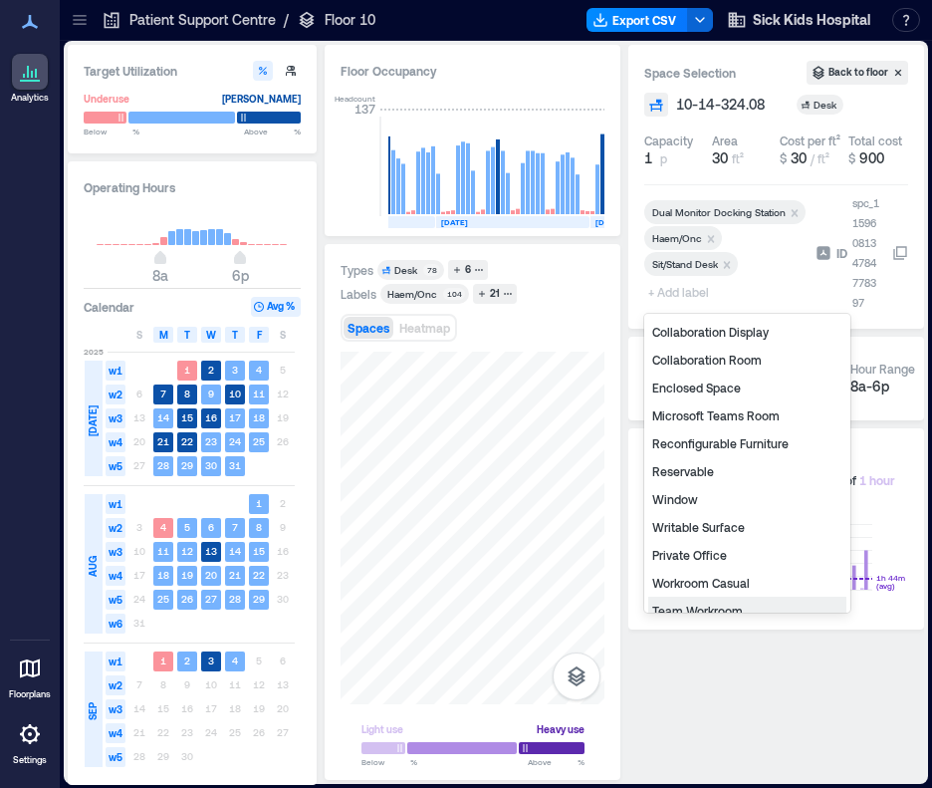
scroll to position [239, 0]
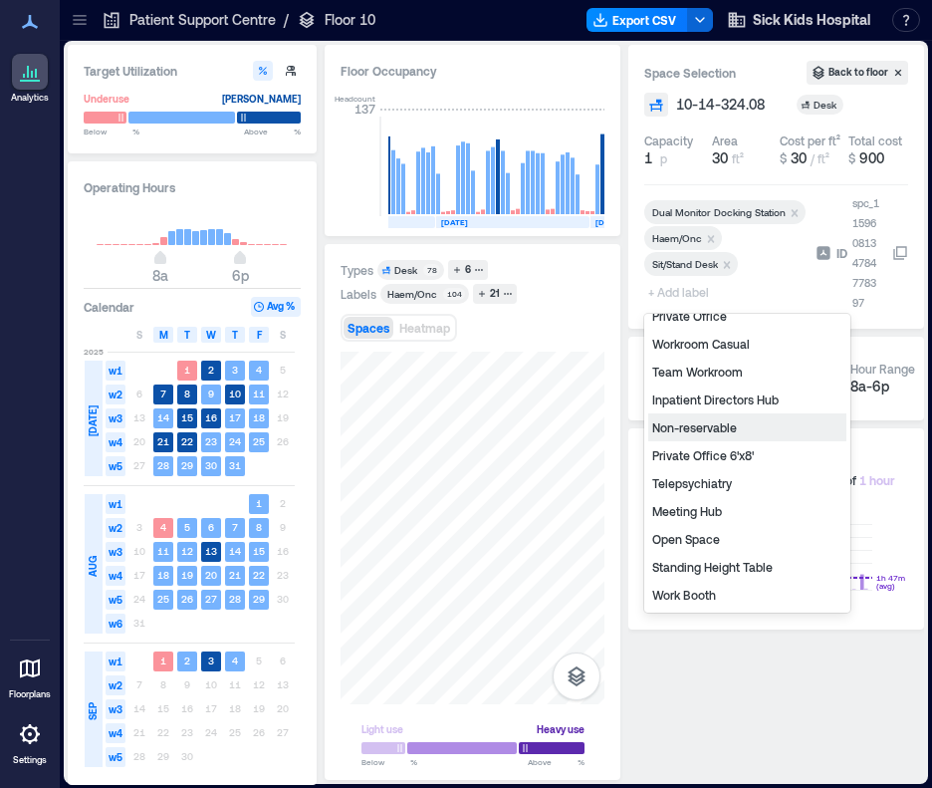
click at [698, 431] on div "Non-reservable" at bounding box center [747, 427] width 198 height 28
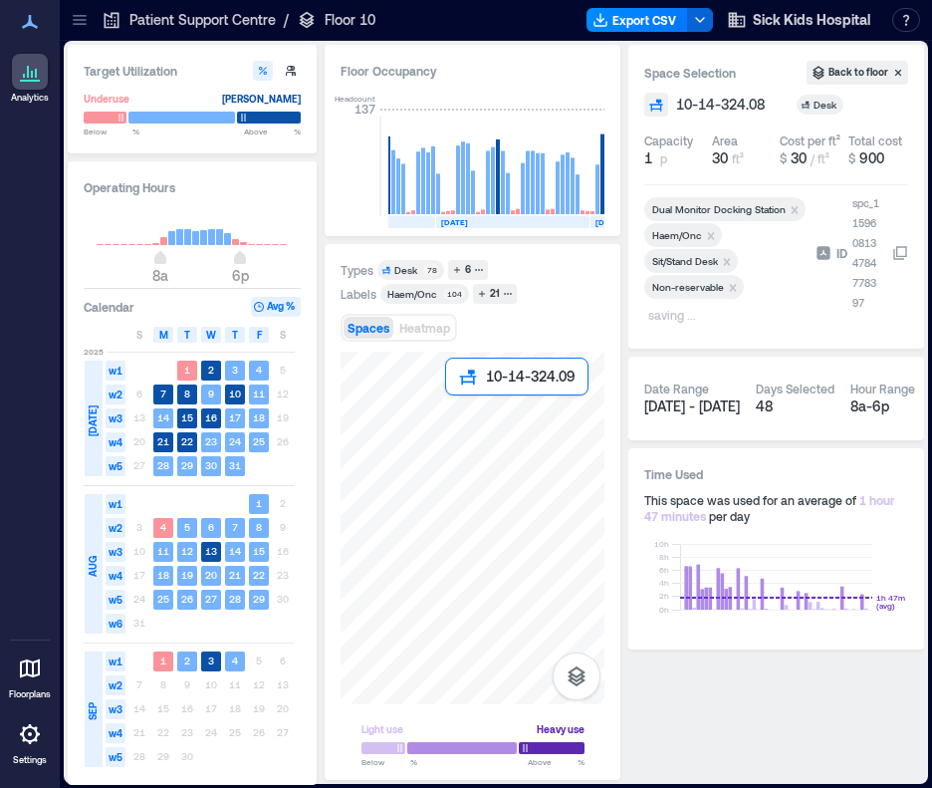
click at [458, 411] on div at bounding box center [473, 528] width 264 height 353
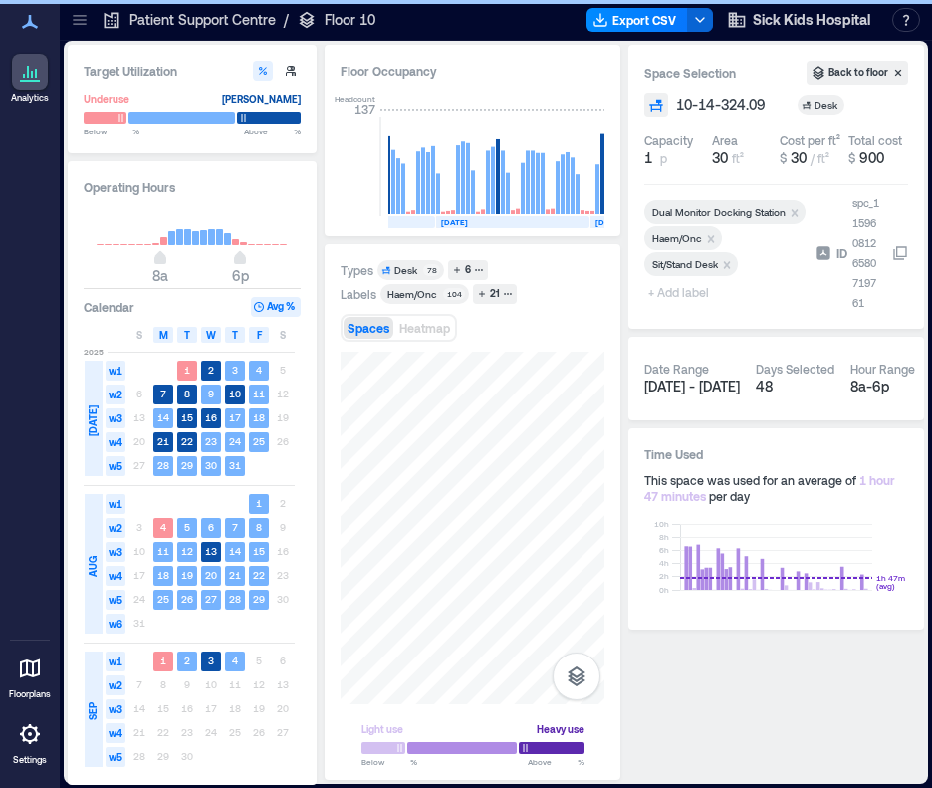
click at [701, 290] on span "+ Add label" at bounding box center [680, 292] width 73 height 28
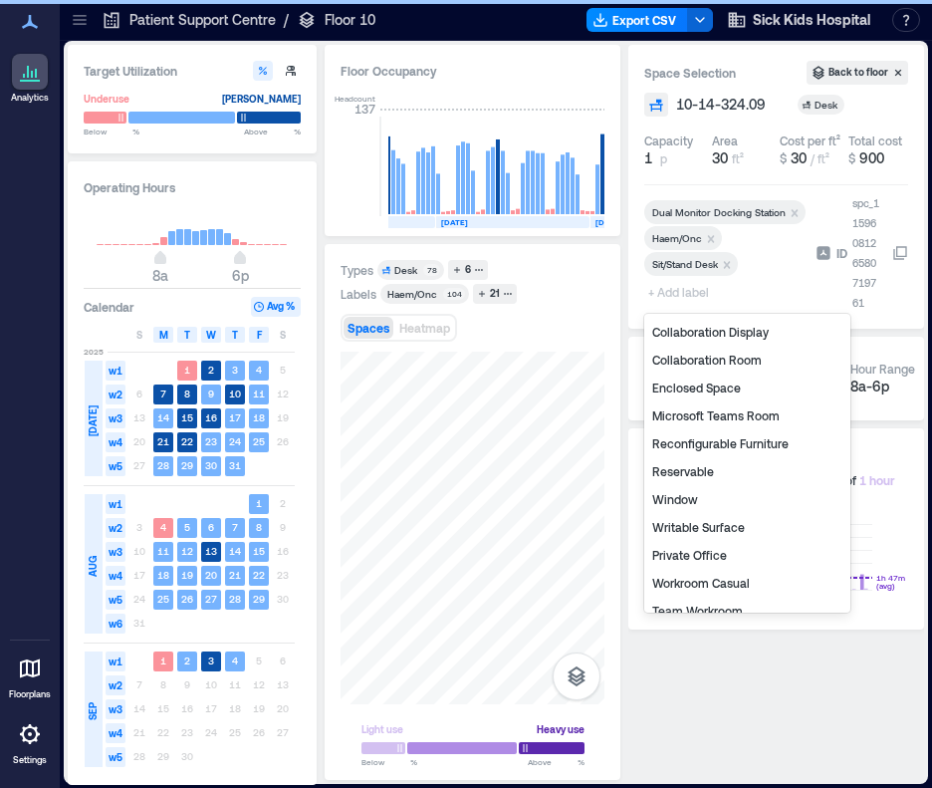
scroll to position [239, 0]
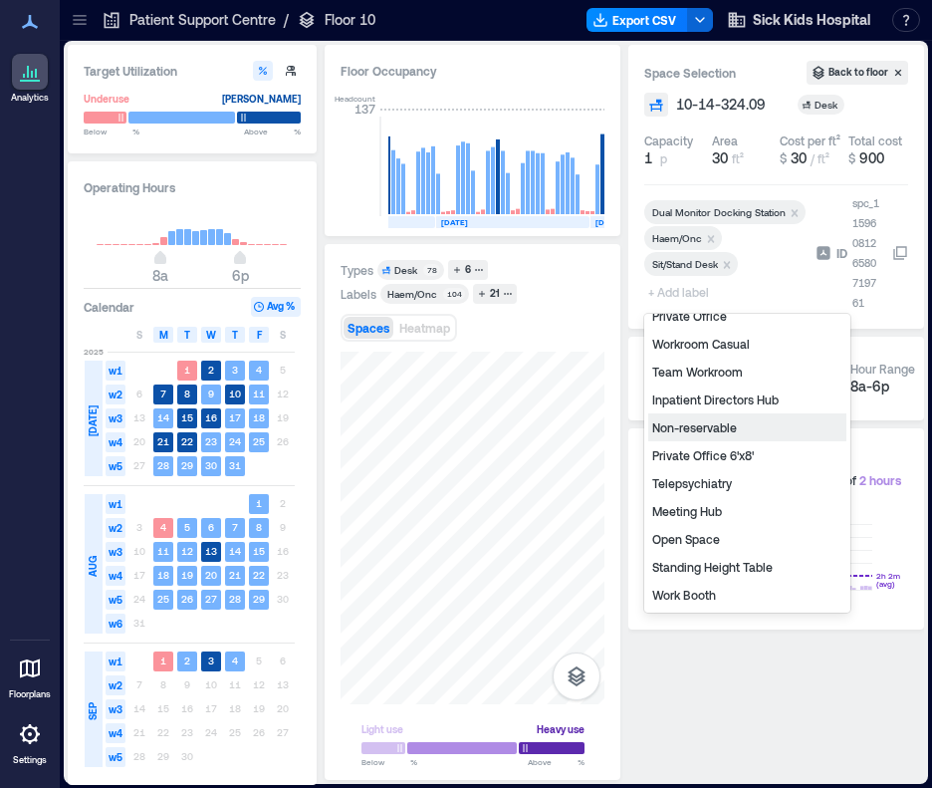
click at [721, 428] on div "Non-reservable" at bounding box center [747, 427] width 198 height 28
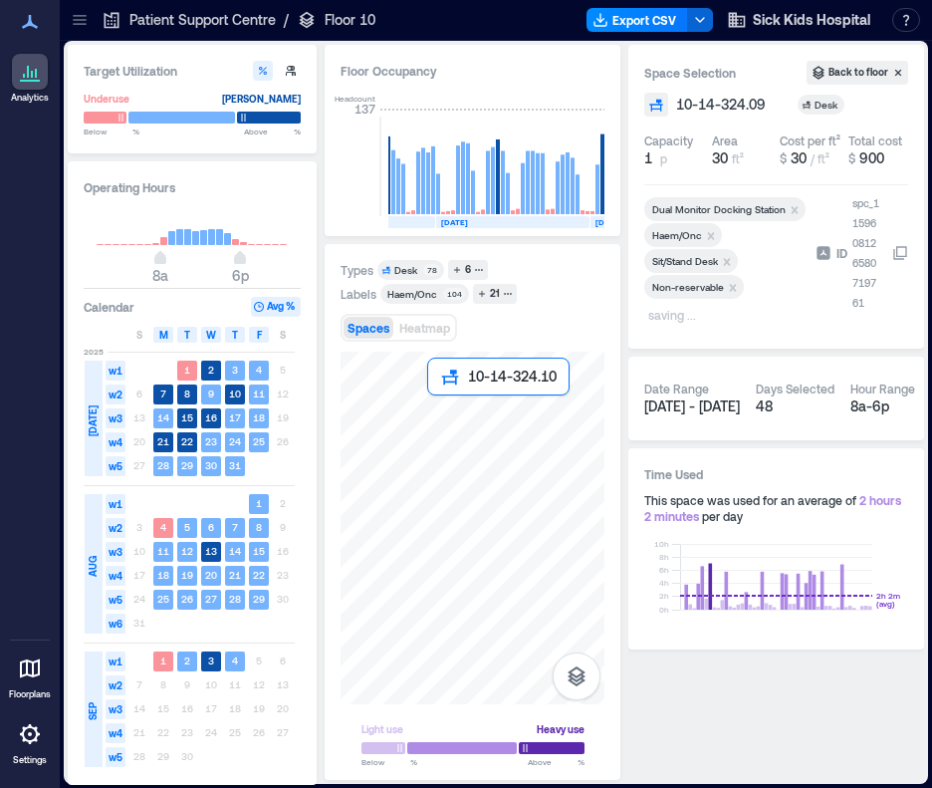
click at [440, 411] on div at bounding box center [473, 528] width 264 height 353
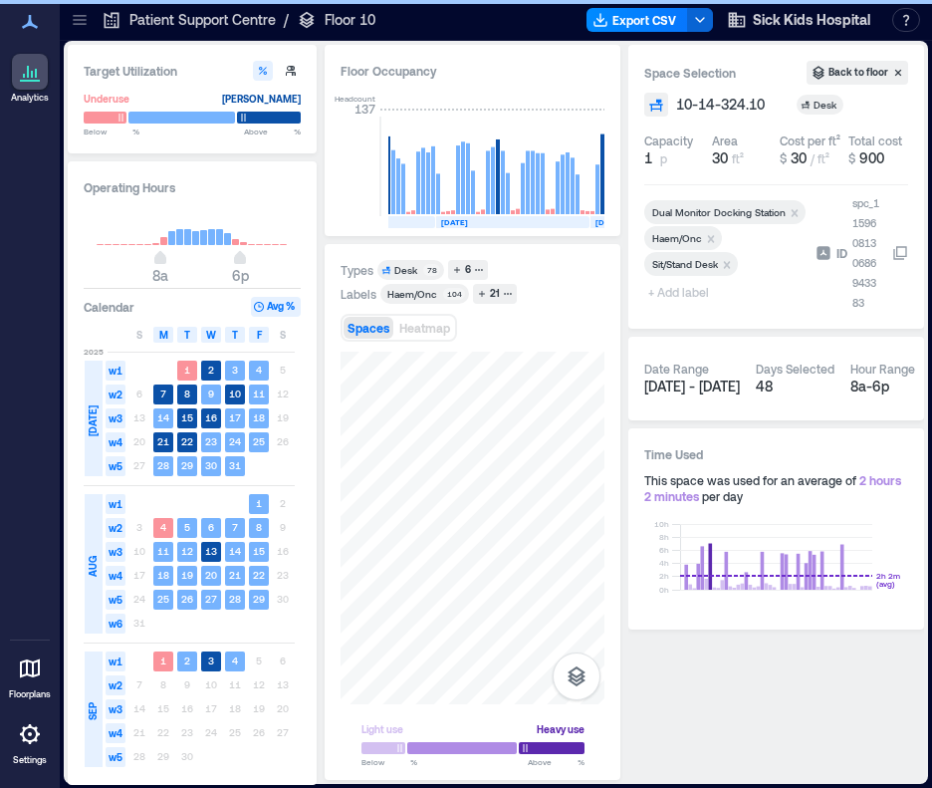
click at [685, 291] on span "+ Add label" at bounding box center [680, 292] width 73 height 28
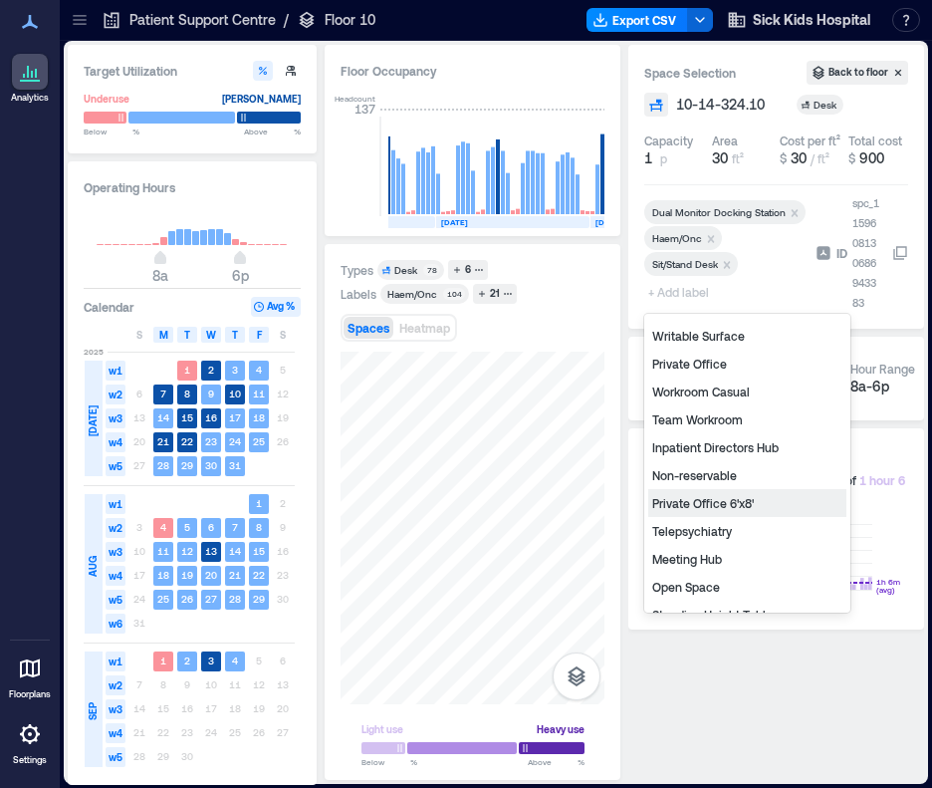
scroll to position [239, 0]
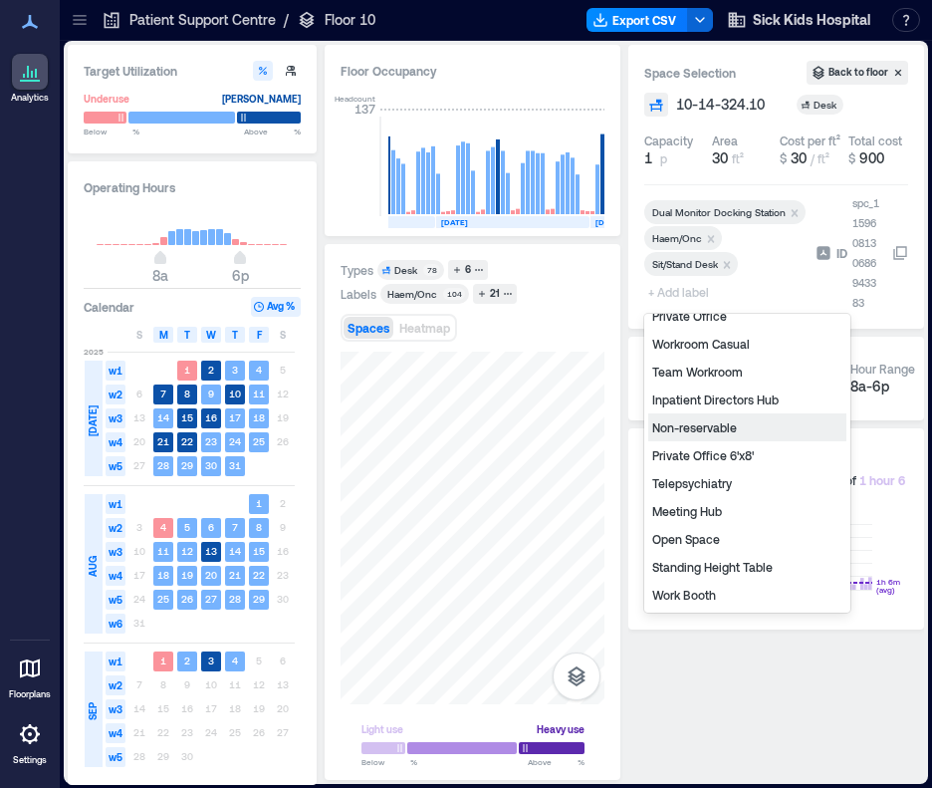
click at [681, 423] on div "Non-reservable" at bounding box center [747, 427] width 198 height 28
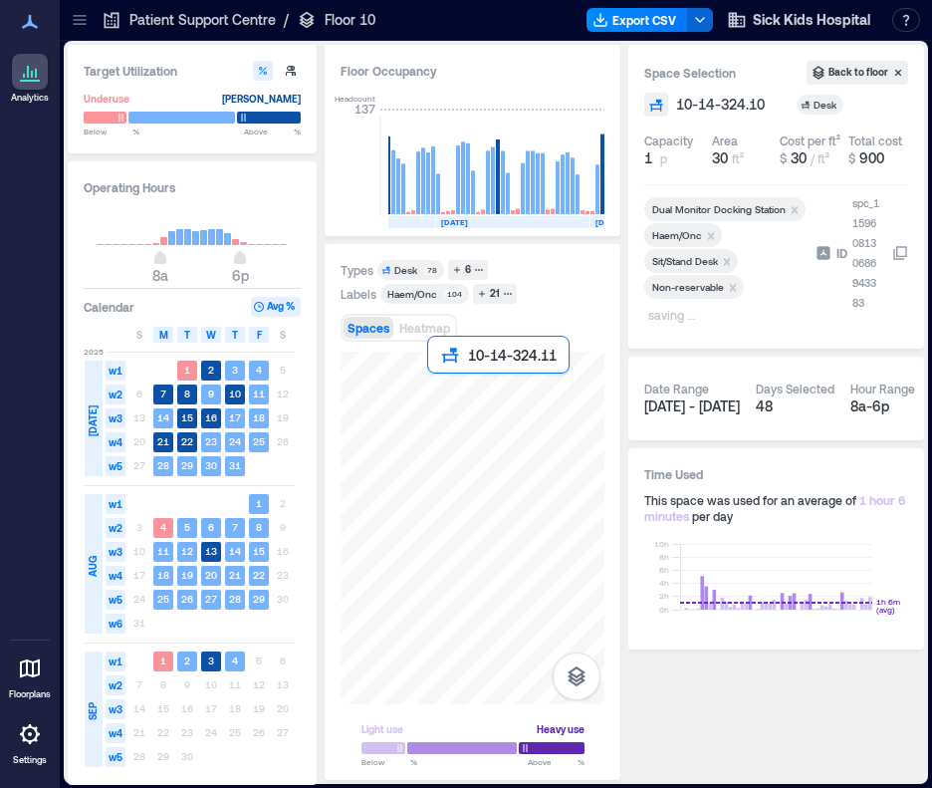
click at [439, 386] on div at bounding box center [473, 528] width 264 height 353
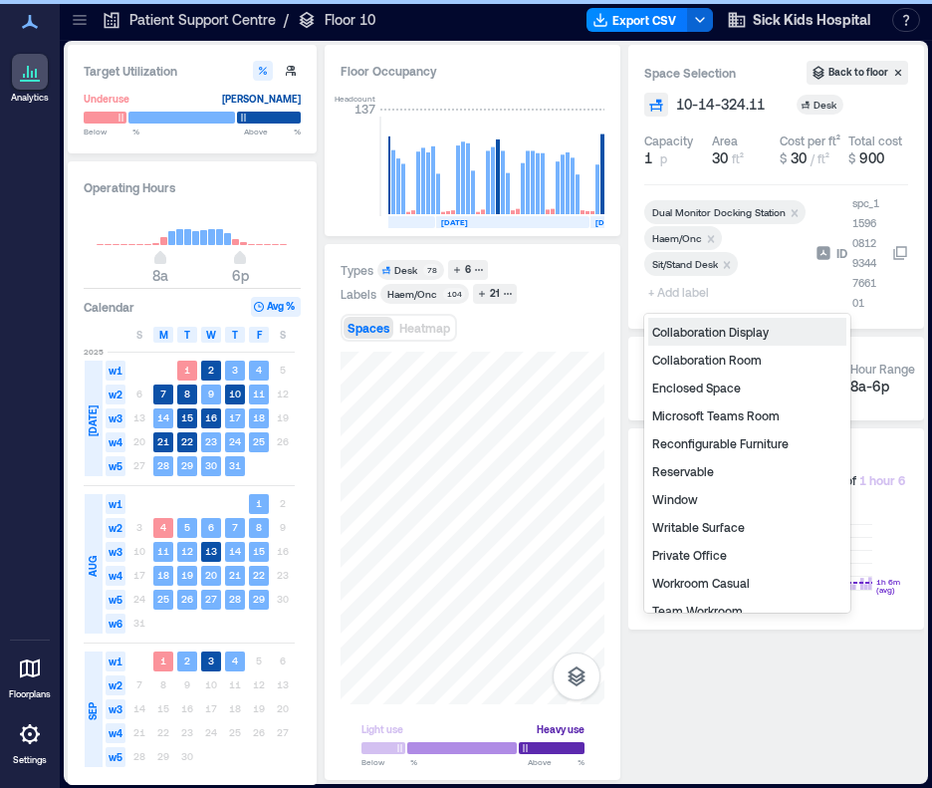
click at [693, 291] on span "+ Add label" at bounding box center [680, 292] width 73 height 28
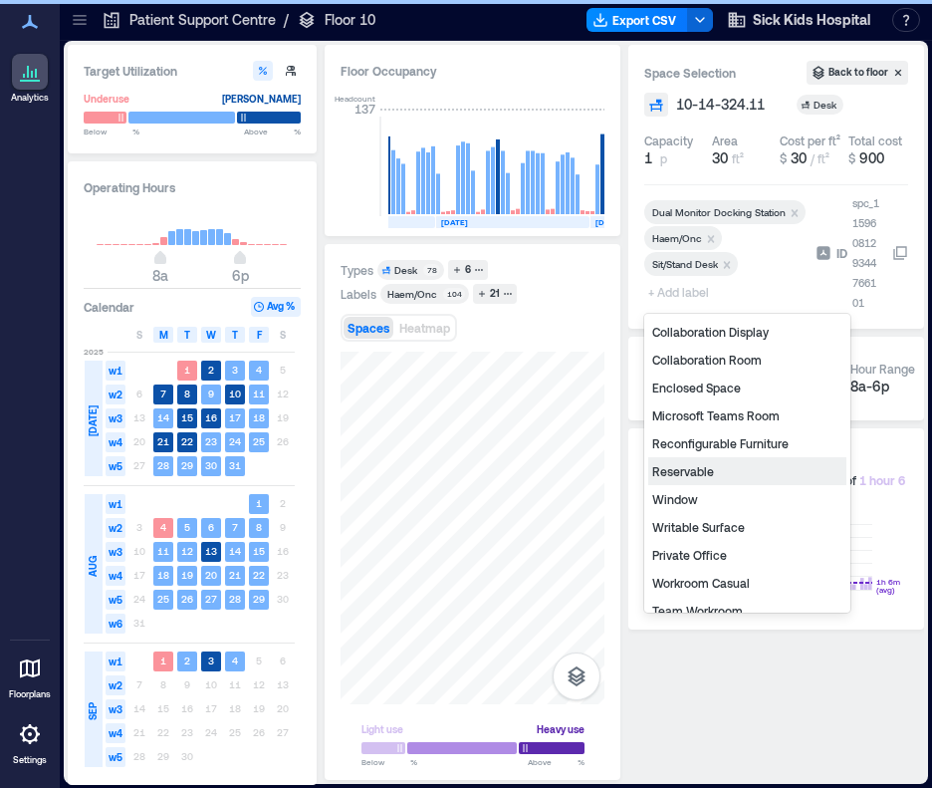
scroll to position [239, 0]
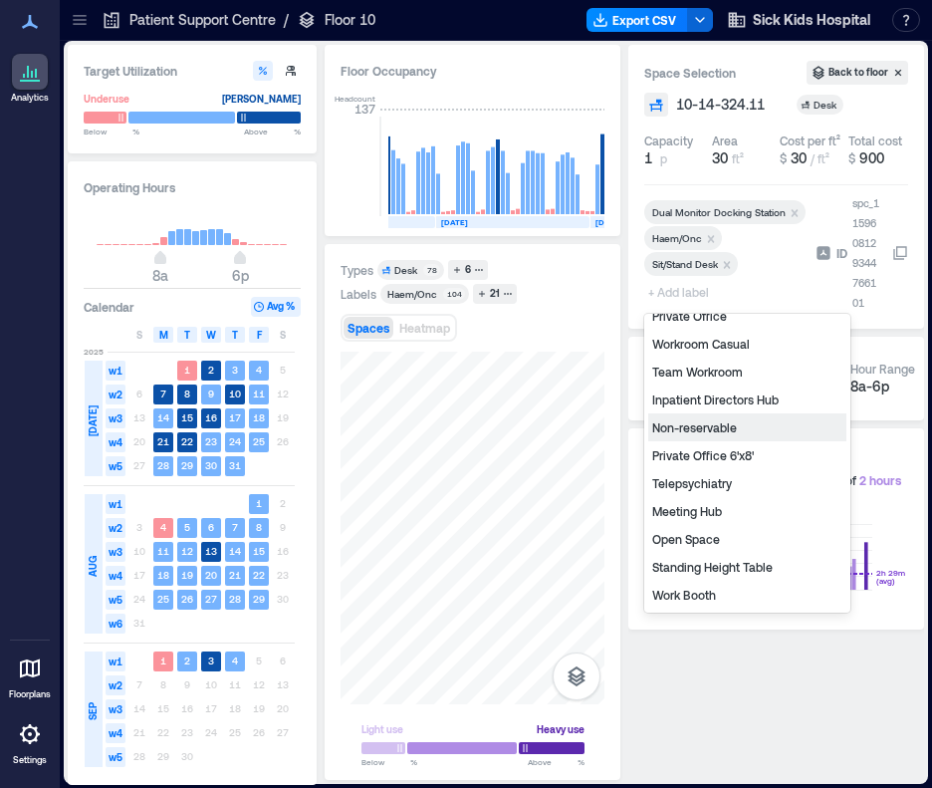
click at [721, 425] on div "Non-reservable" at bounding box center [747, 427] width 198 height 28
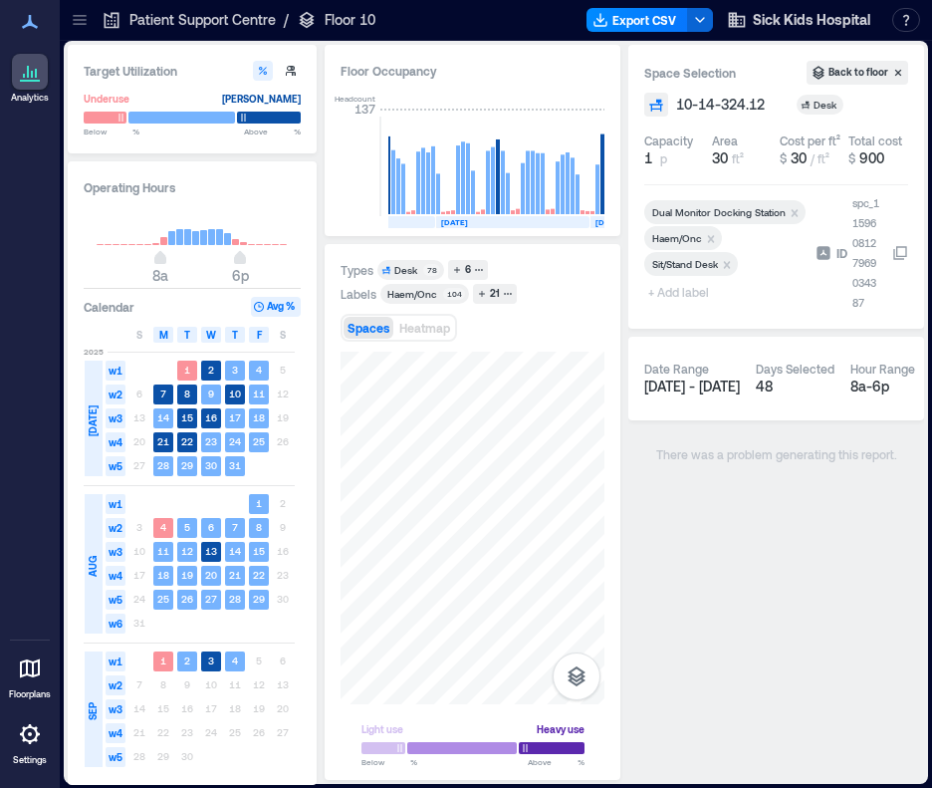
click at [698, 293] on span "+ Add label" at bounding box center [680, 292] width 73 height 28
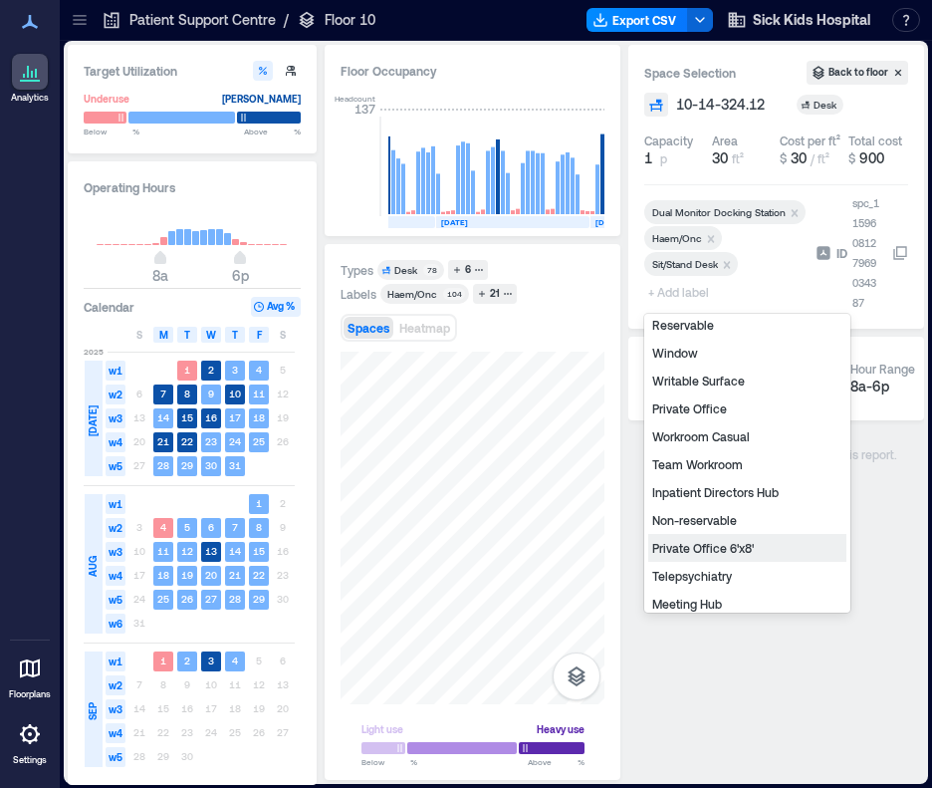
scroll to position [239, 0]
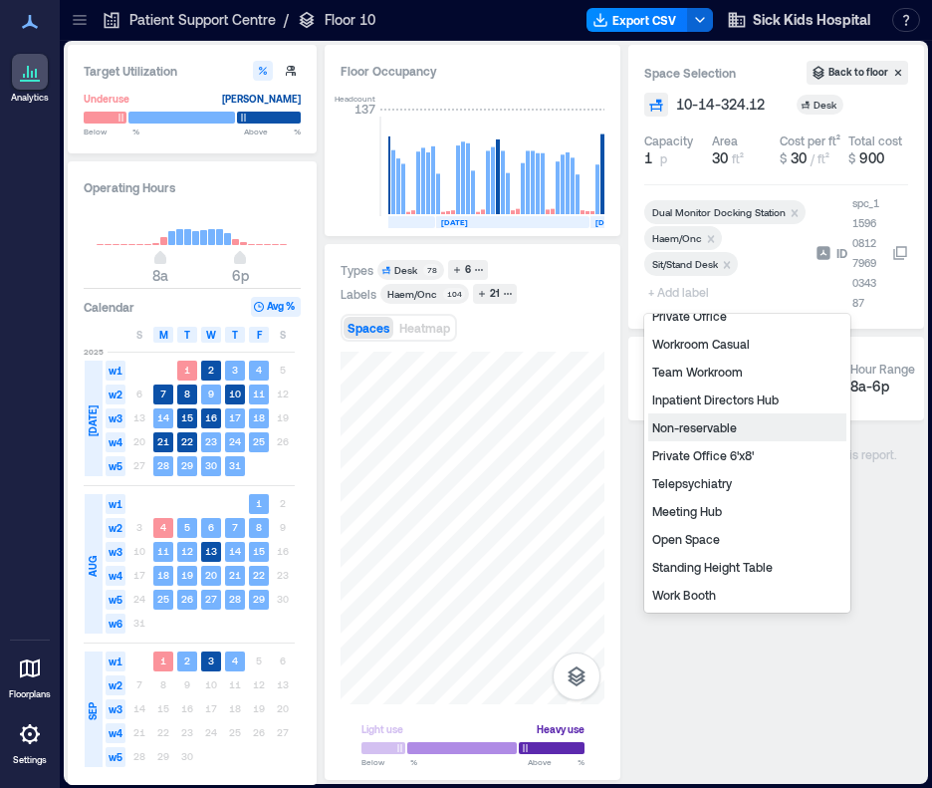
click at [717, 420] on div "Non-reservable" at bounding box center [747, 427] width 198 height 28
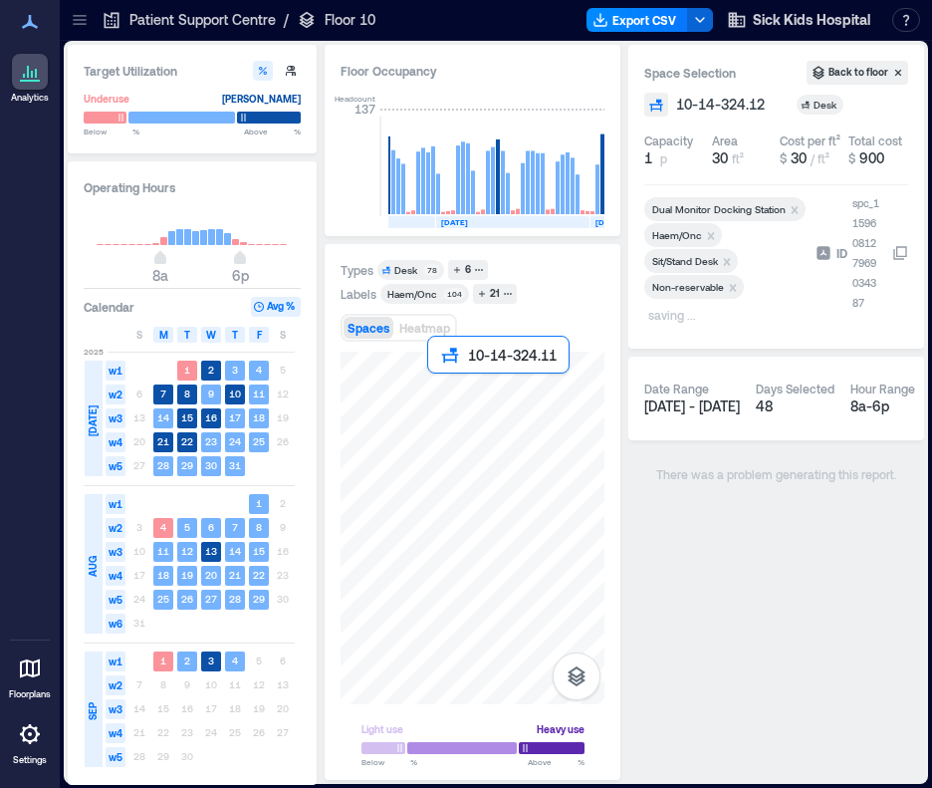
click at [440, 389] on div at bounding box center [473, 528] width 264 height 353
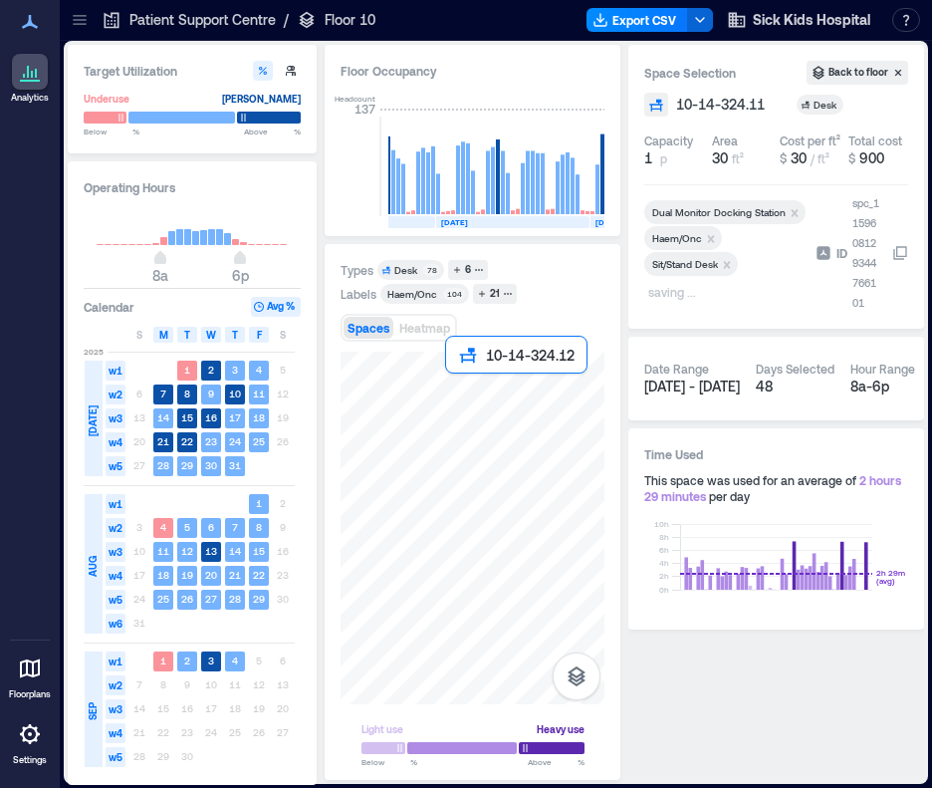
click at [454, 388] on div at bounding box center [473, 528] width 264 height 353
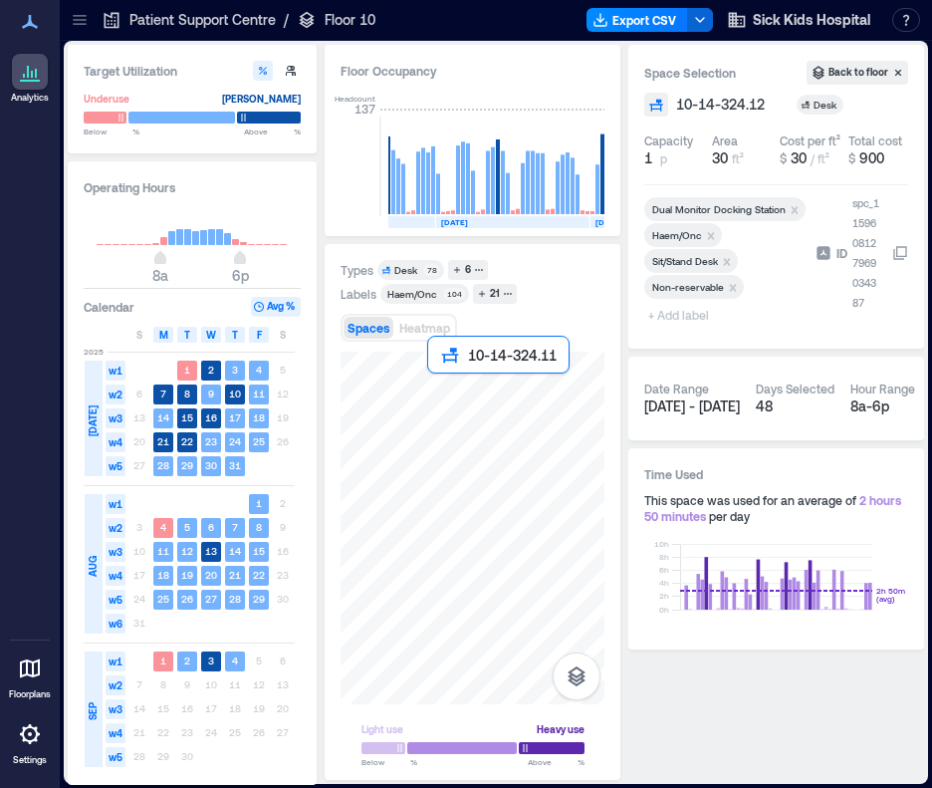
click at [437, 385] on div at bounding box center [473, 528] width 264 height 353
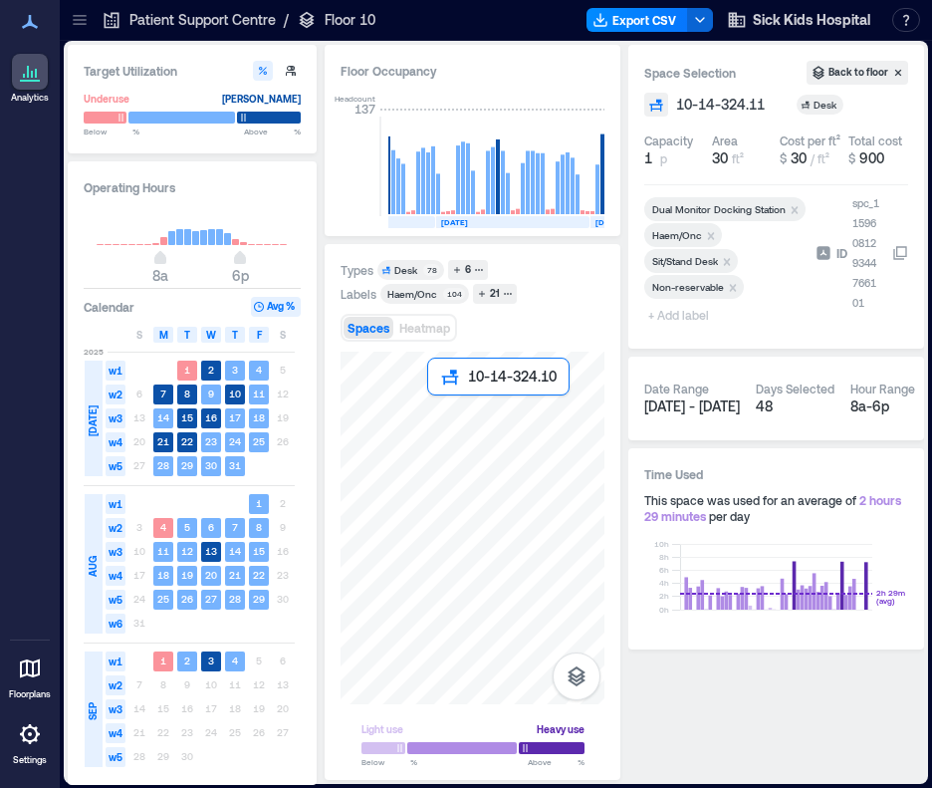
click at [435, 402] on div at bounding box center [473, 528] width 264 height 353
click at [454, 407] on div at bounding box center [473, 528] width 264 height 353
click at [449, 389] on div at bounding box center [473, 528] width 264 height 353
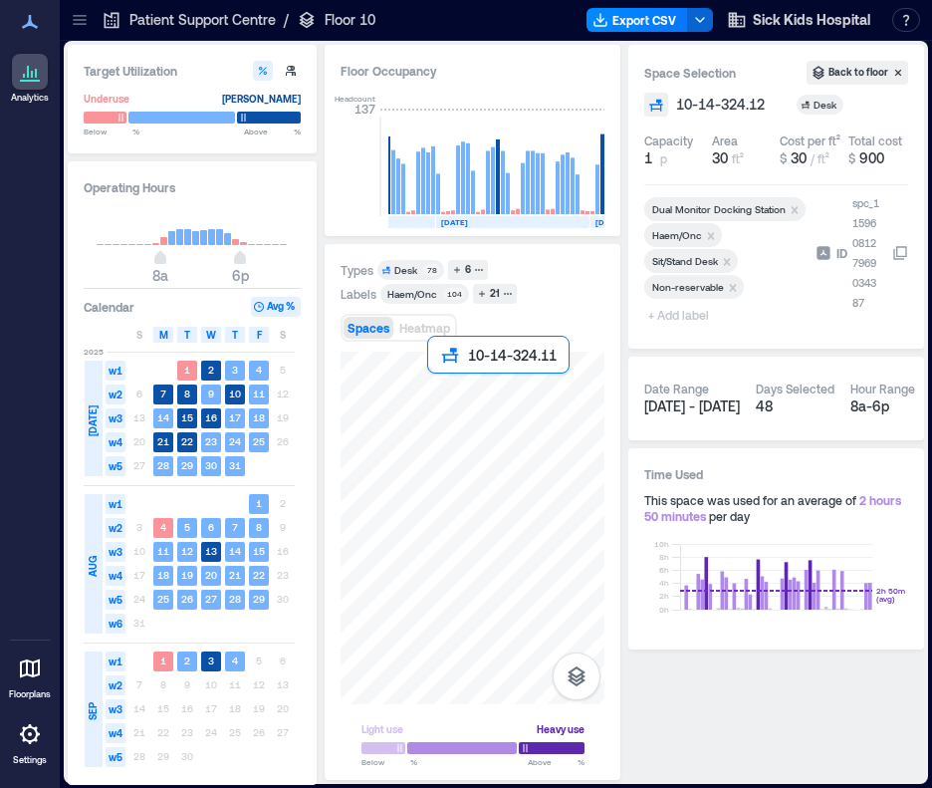
click at [428, 379] on div at bounding box center [473, 528] width 264 height 353
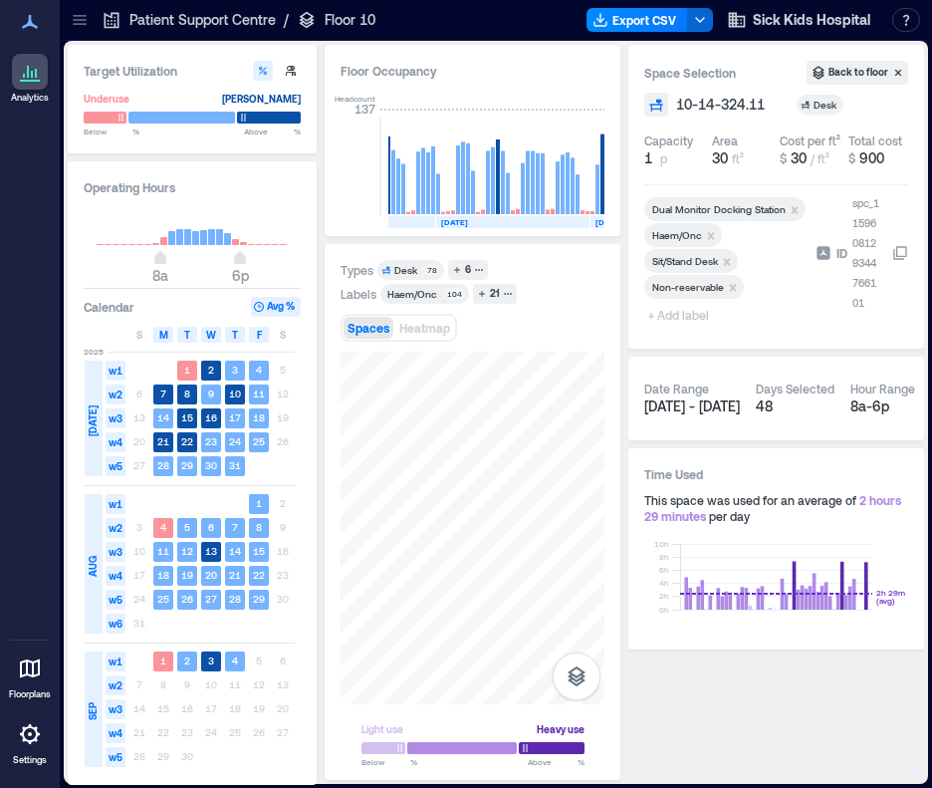
click at [84, 30] on div at bounding box center [80, 20] width 32 height 32
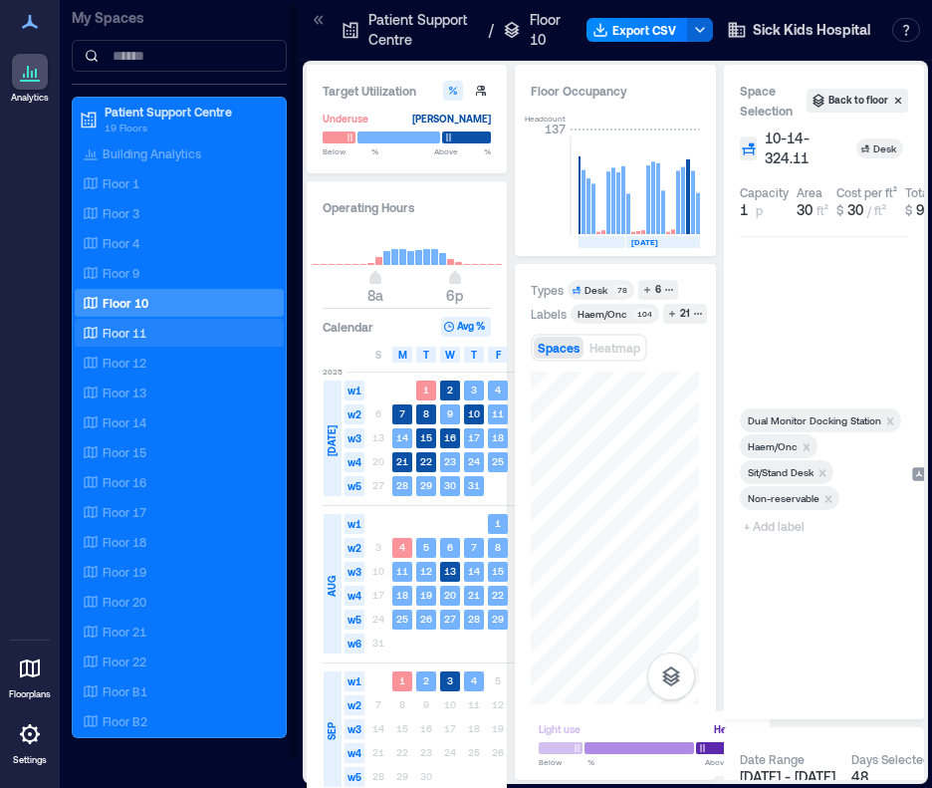
click at [152, 334] on div "Floor 11" at bounding box center [175, 333] width 193 height 20
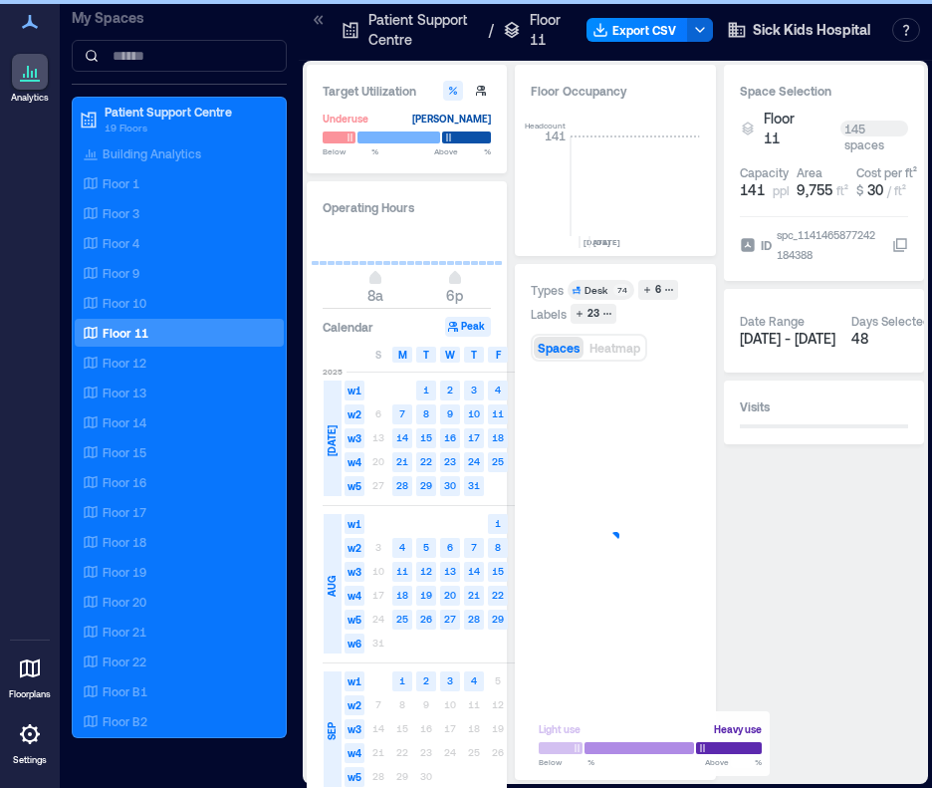
scroll to position [0, 4504]
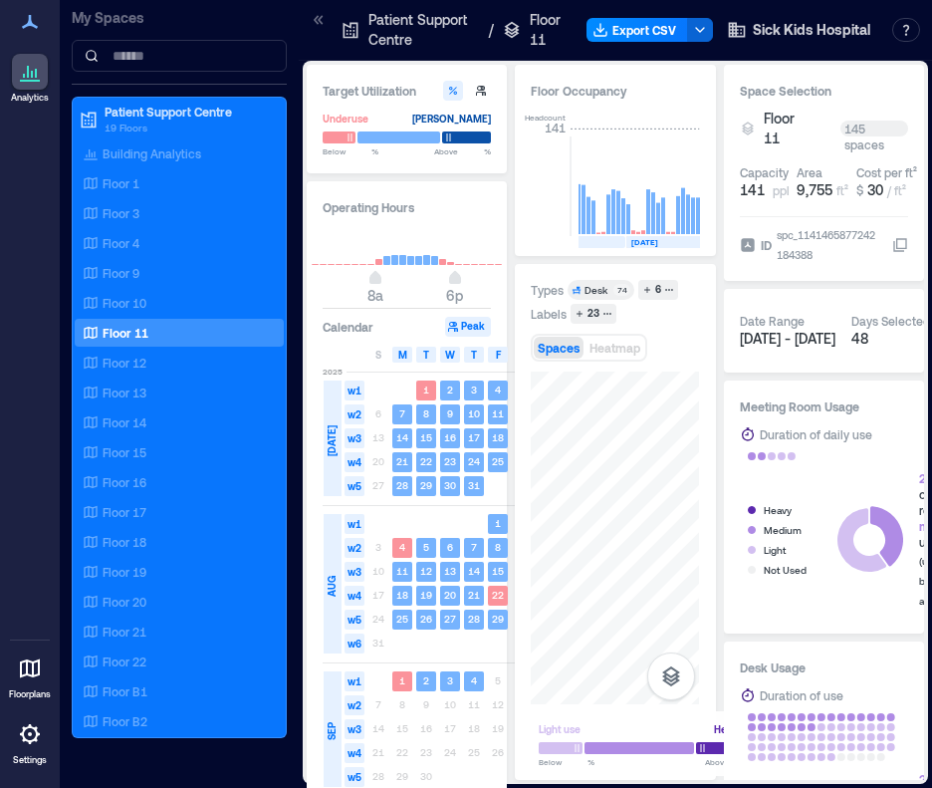
drag, startPoint x: 311, startPoint y: 19, endPoint x: 301, endPoint y: 448, distance: 429.4
click at [311, 19] on icon at bounding box center [319, 20] width 20 height 20
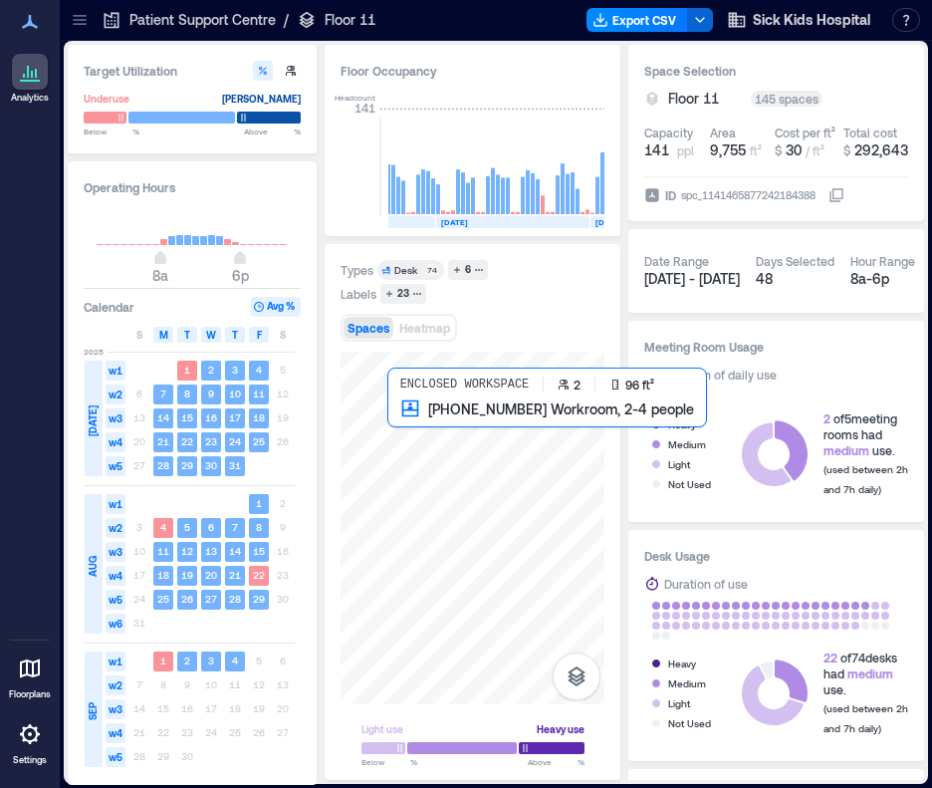
drag, startPoint x: 385, startPoint y: 429, endPoint x: 396, endPoint y: 422, distance: 13.0
click at [396, 422] on div at bounding box center [473, 528] width 264 height 353
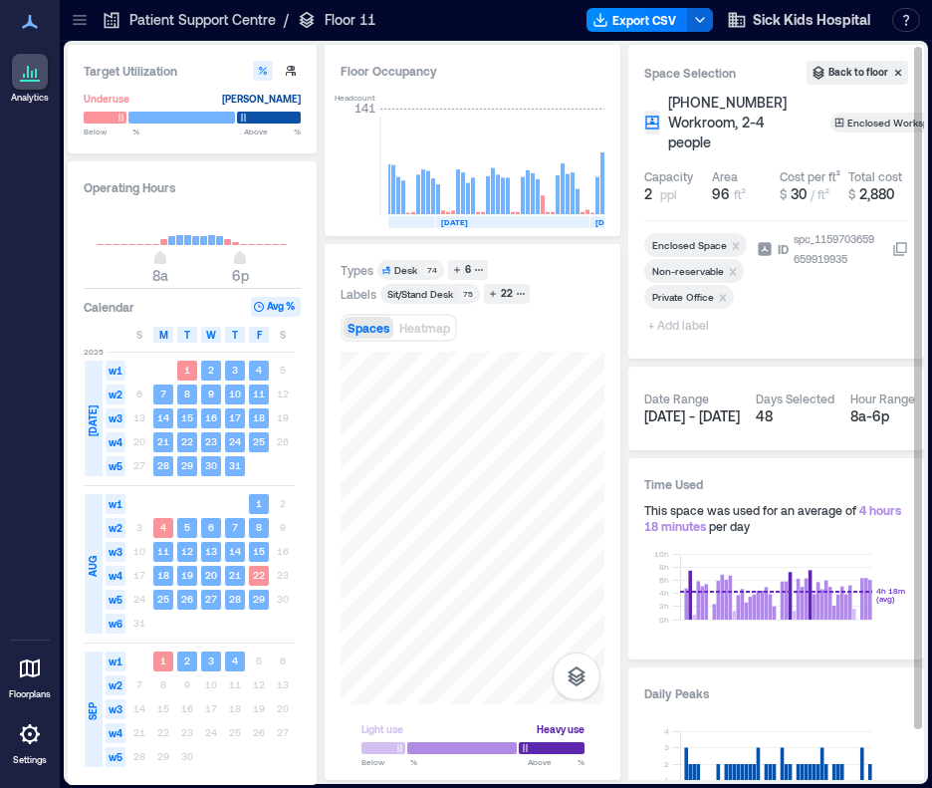
click at [682, 327] on span "+ Add label" at bounding box center [680, 325] width 73 height 28
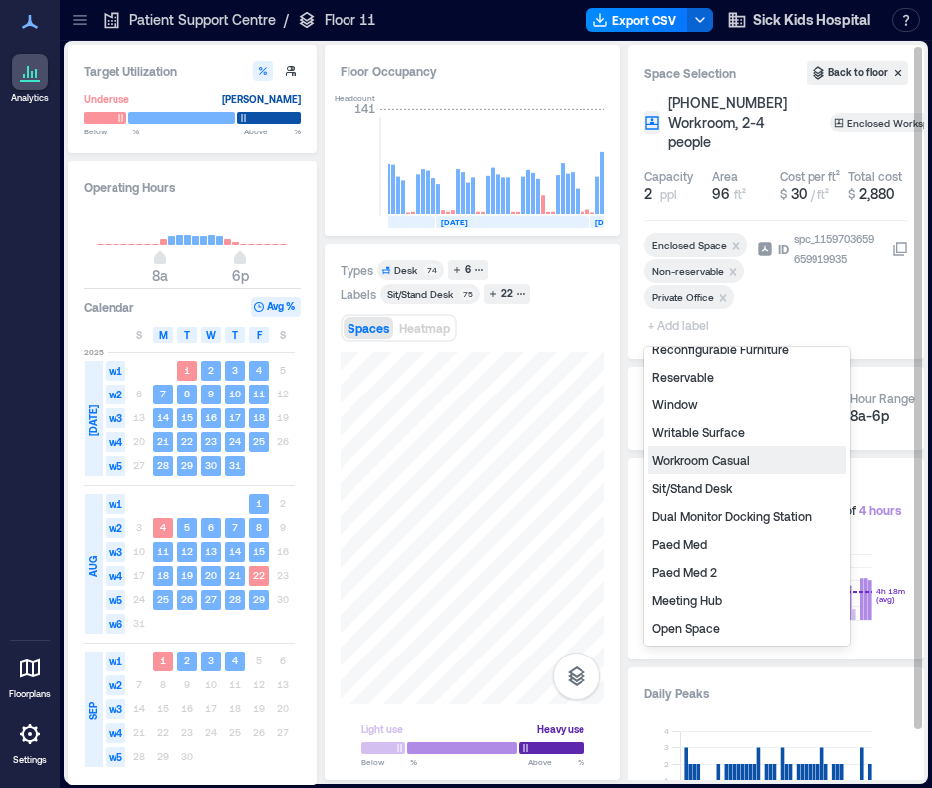
scroll to position [199, 0]
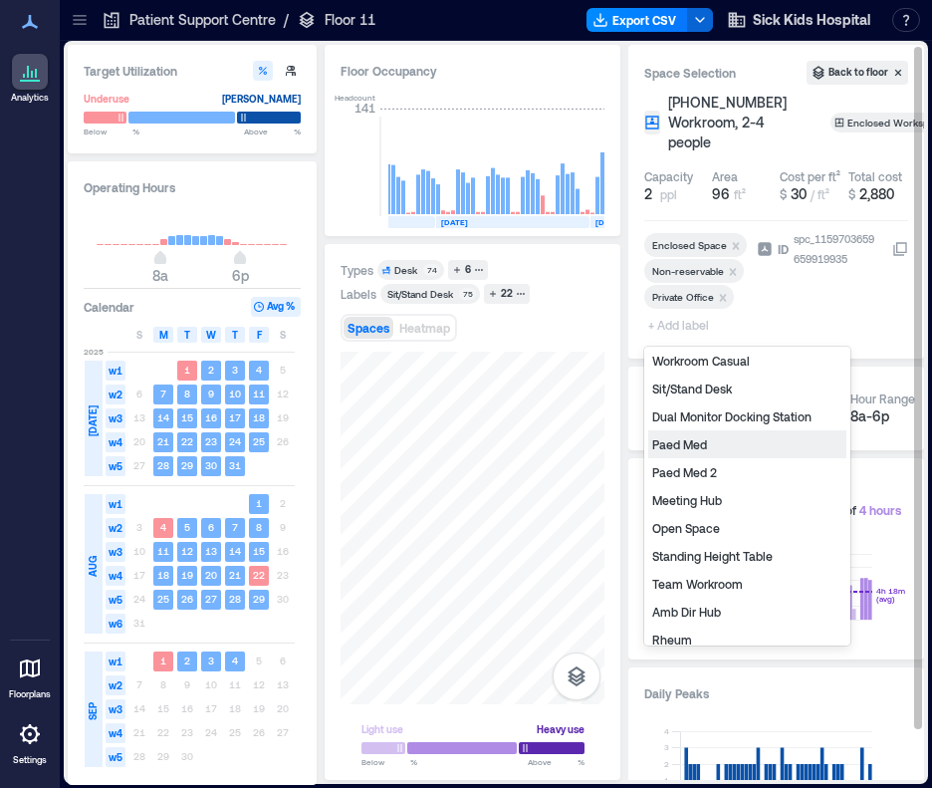
click at [690, 445] on div "Paed Med" at bounding box center [747, 444] width 198 height 28
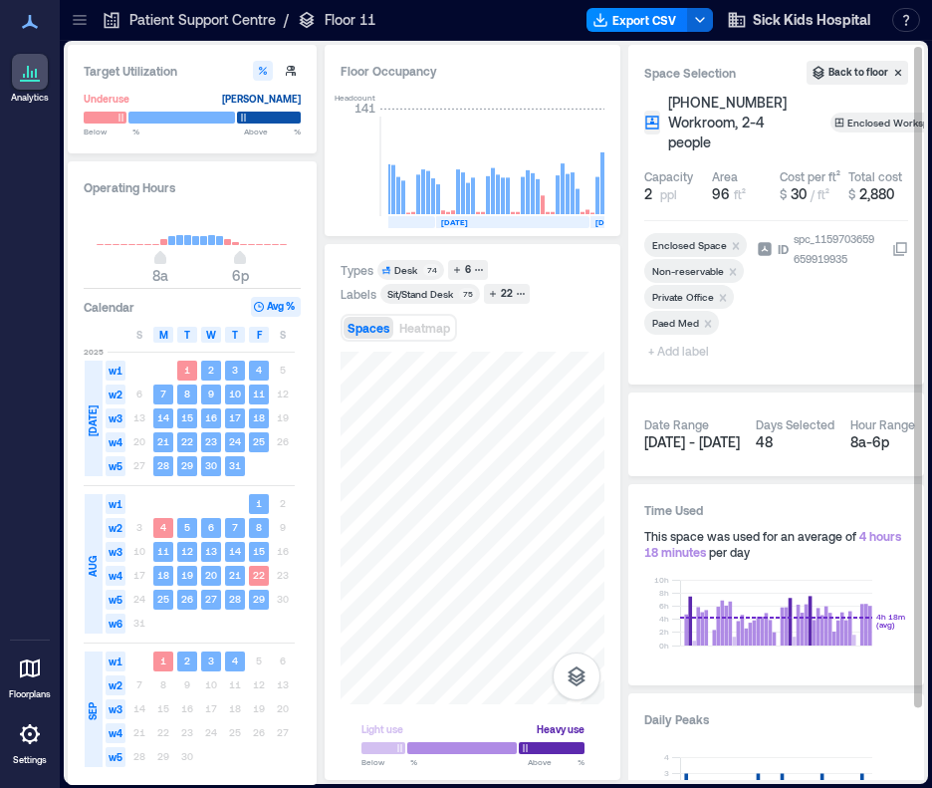
click at [84, 11] on icon at bounding box center [80, 20] width 20 height 20
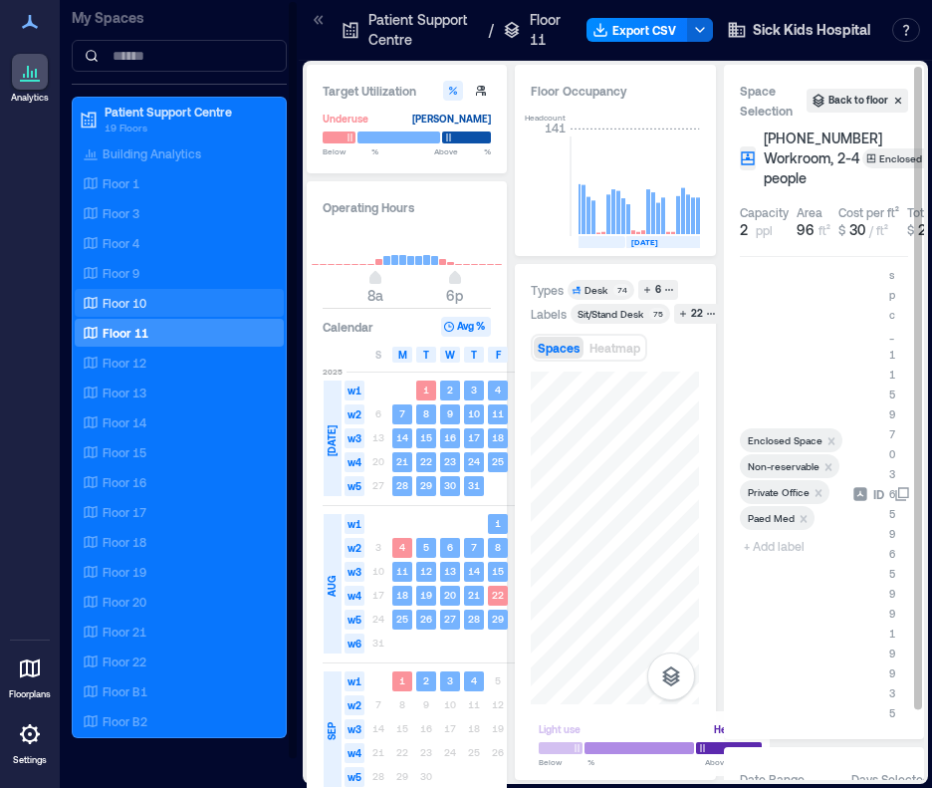
click at [148, 305] on div "Floor 10" at bounding box center [175, 303] width 193 height 20
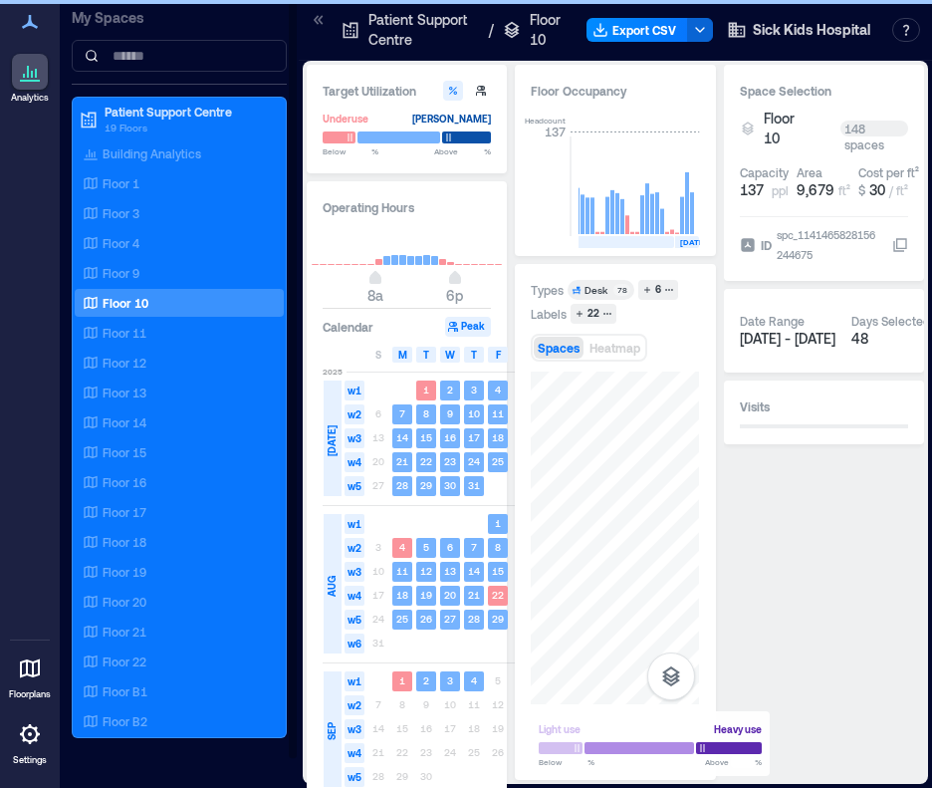
scroll to position [0, 3239]
click at [323, 23] on icon at bounding box center [319, 20] width 20 height 20
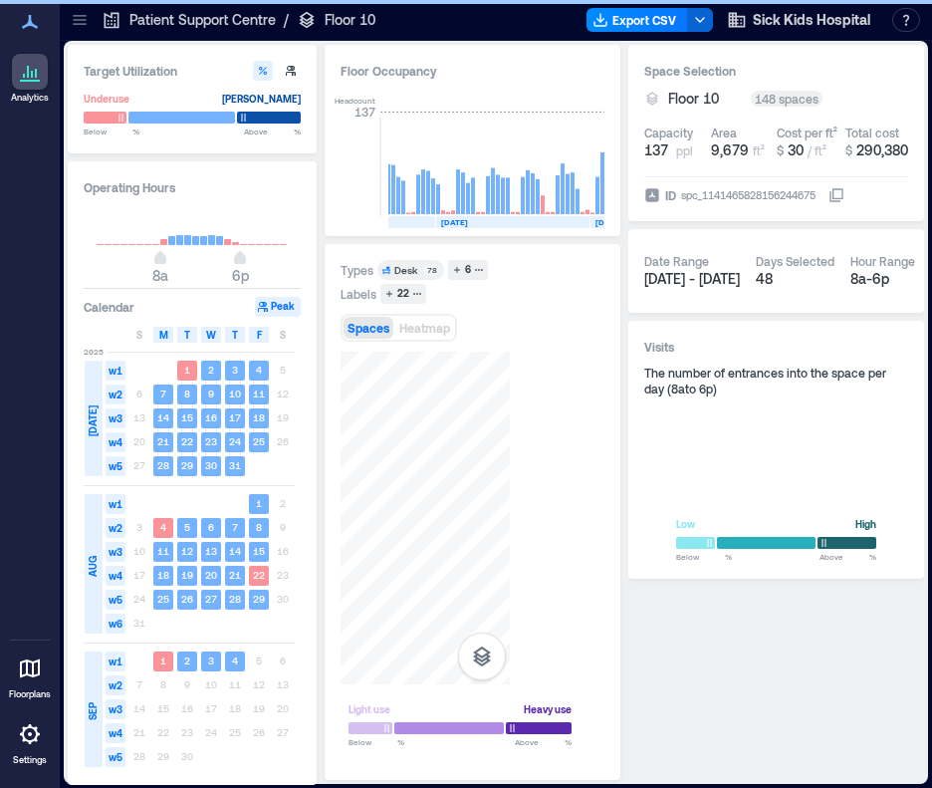
click at [477, 266] on icon "button" at bounding box center [479, 270] width 10 height 10
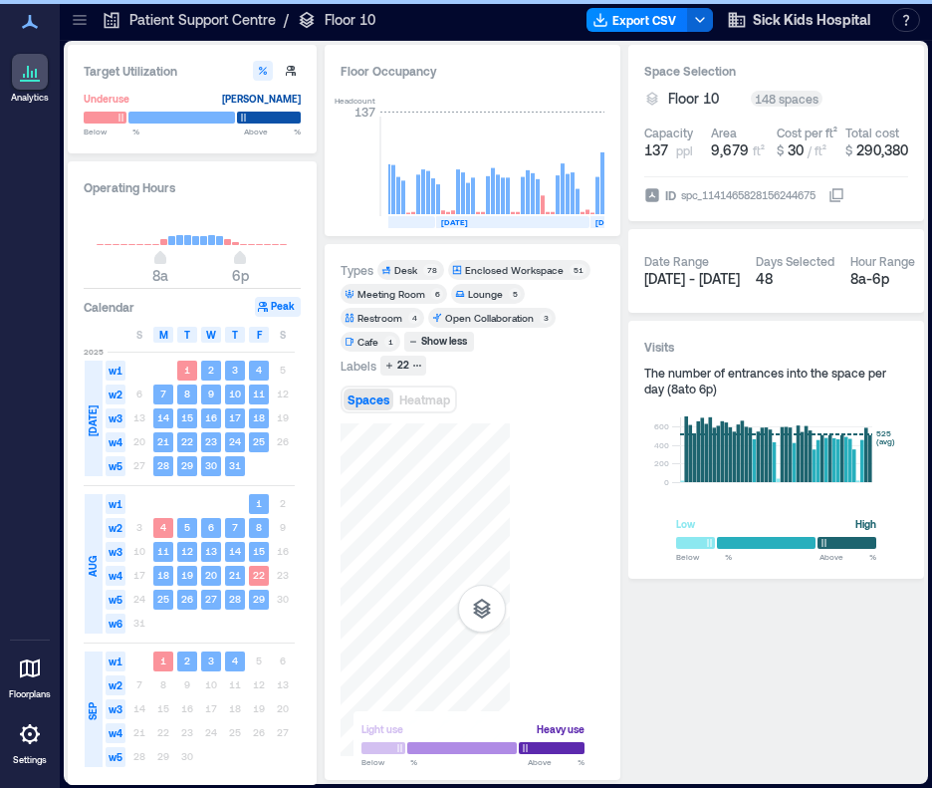
click at [540, 268] on div "Enclosed Workspace" at bounding box center [514, 270] width 99 height 14
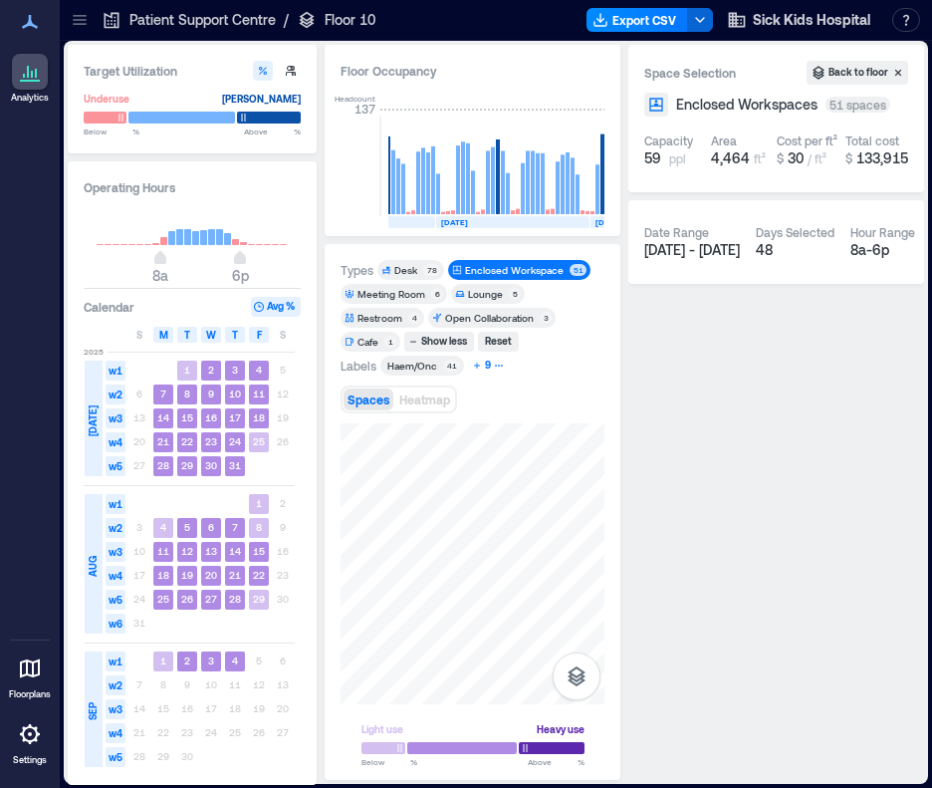
click at [487, 370] on div "9" at bounding box center [488, 366] width 12 height 18
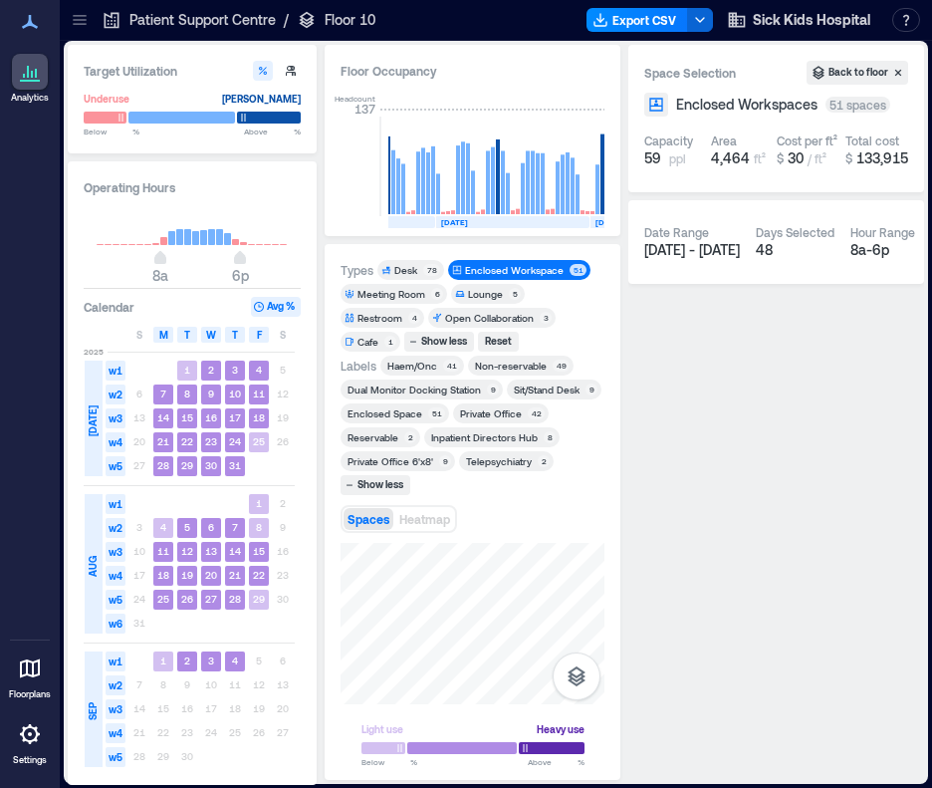
click at [82, 14] on icon at bounding box center [80, 20] width 20 height 20
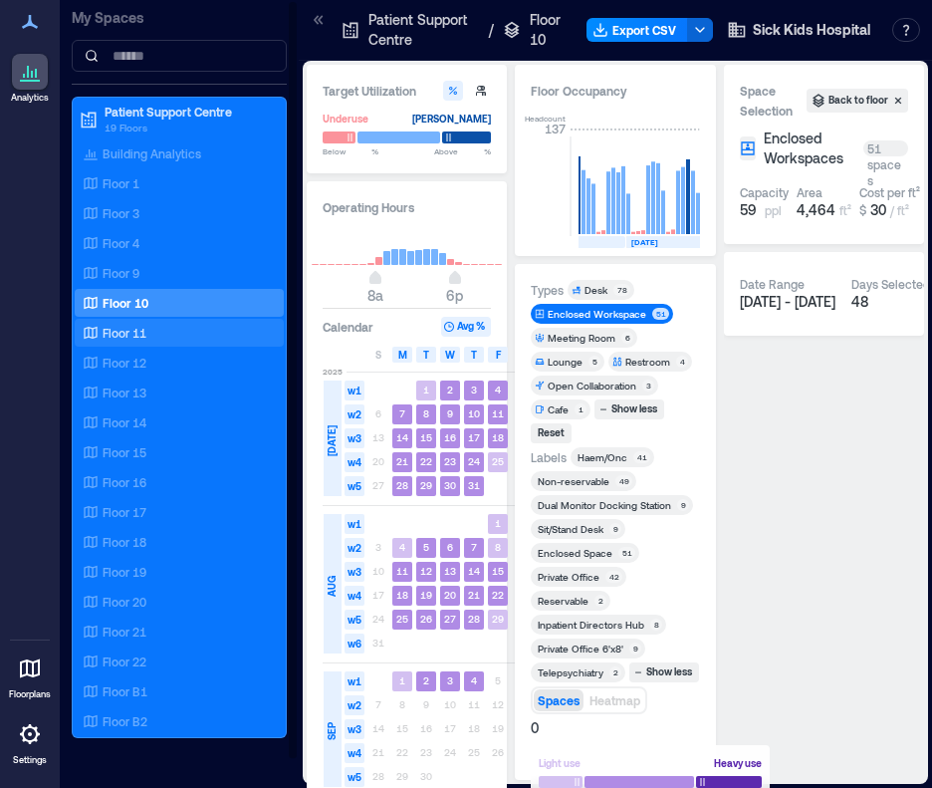
click at [120, 319] on div "Floor 11" at bounding box center [179, 333] width 209 height 28
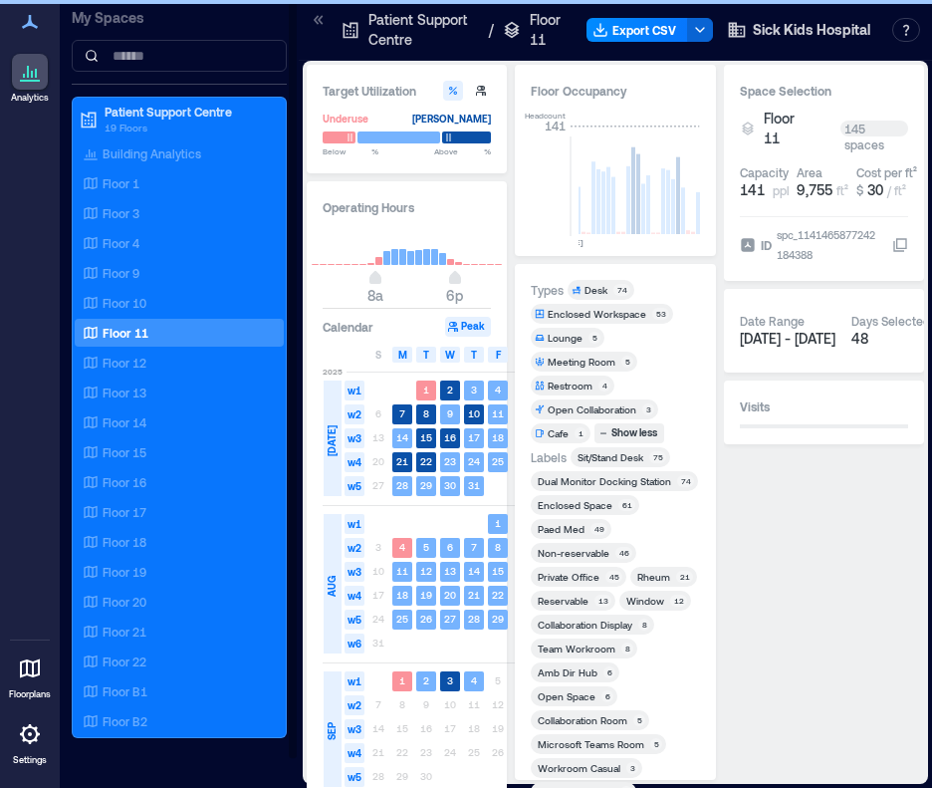
scroll to position [0, 4504]
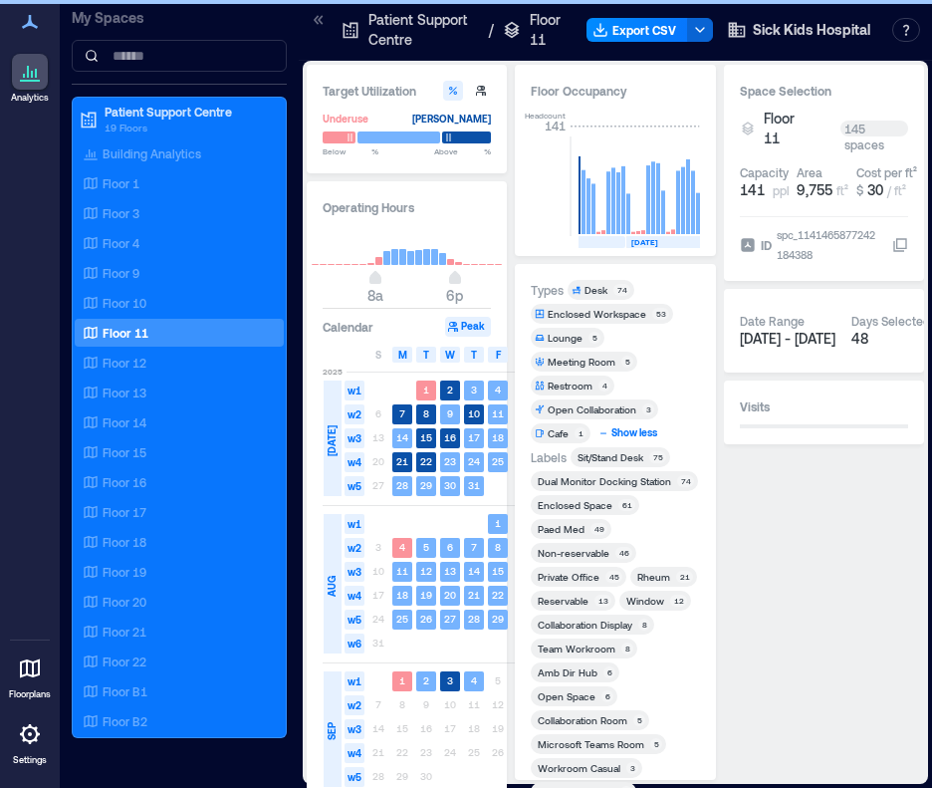
click at [857, 642] on div "Space Selection Floor 11 145 spaces Capacity 141 ppl Area 9,755 ft² Cost per ft…" at bounding box center [824, 422] width 200 height 715
click at [637, 428] on div "Show less" at bounding box center [635, 433] width 52 height 18
click at [634, 570] on div "Rheum" at bounding box center [653, 577] width 39 height 14
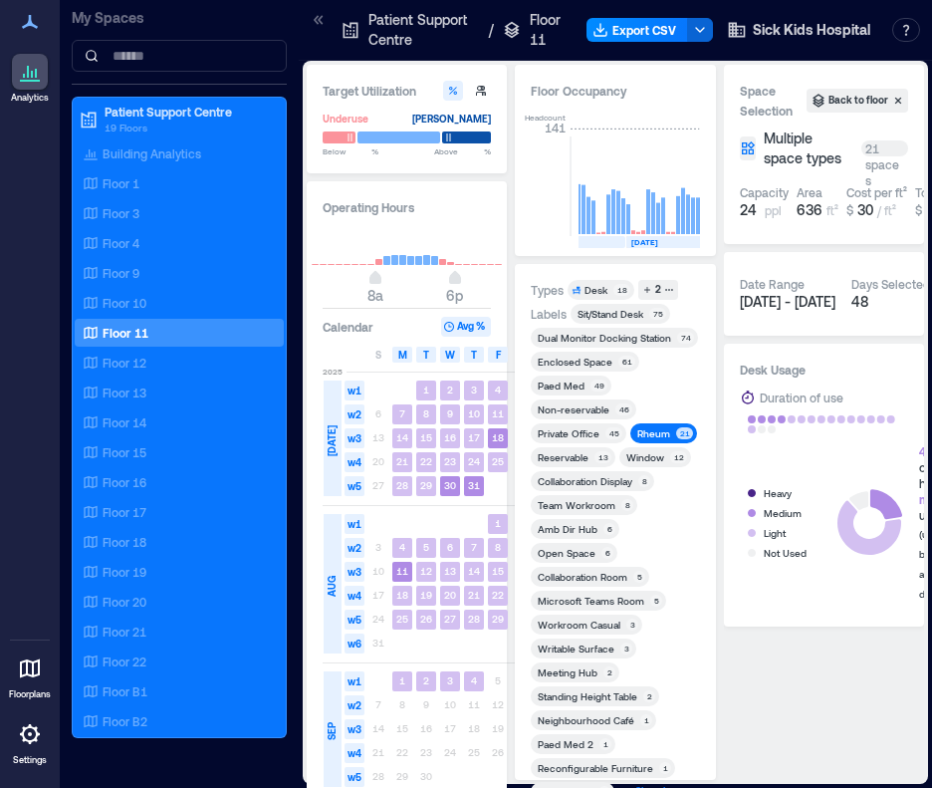
click at [636, 783] on div "Show less" at bounding box center [658, 792] width 52 height 18
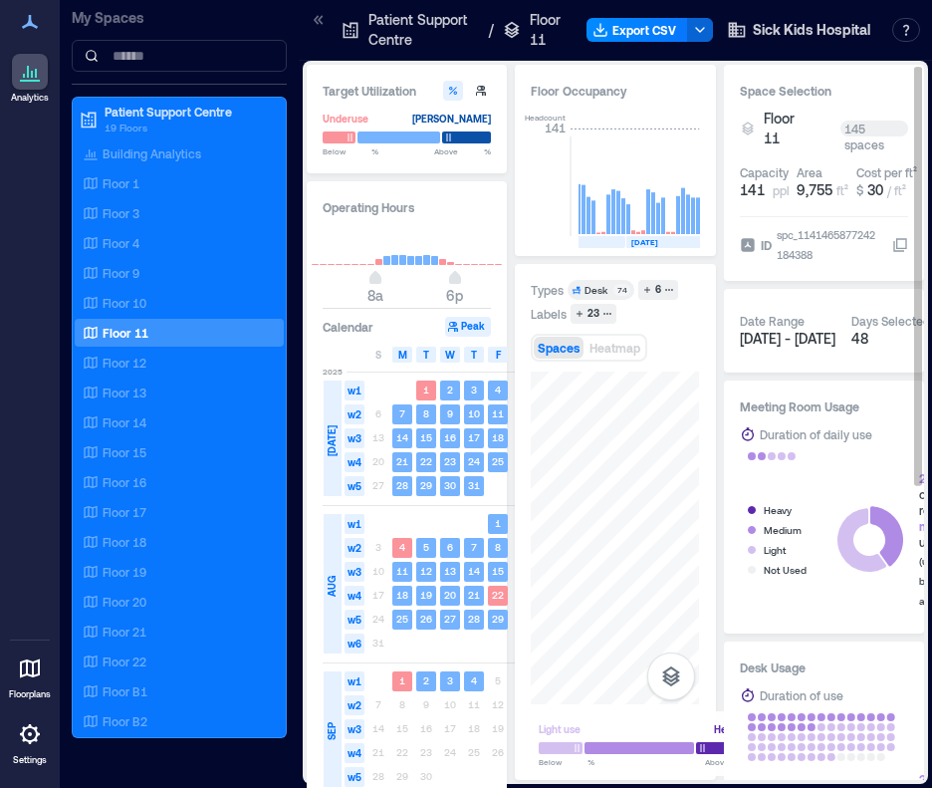
click at [315, 25] on icon at bounding box center [319, 20] width 20 height 20
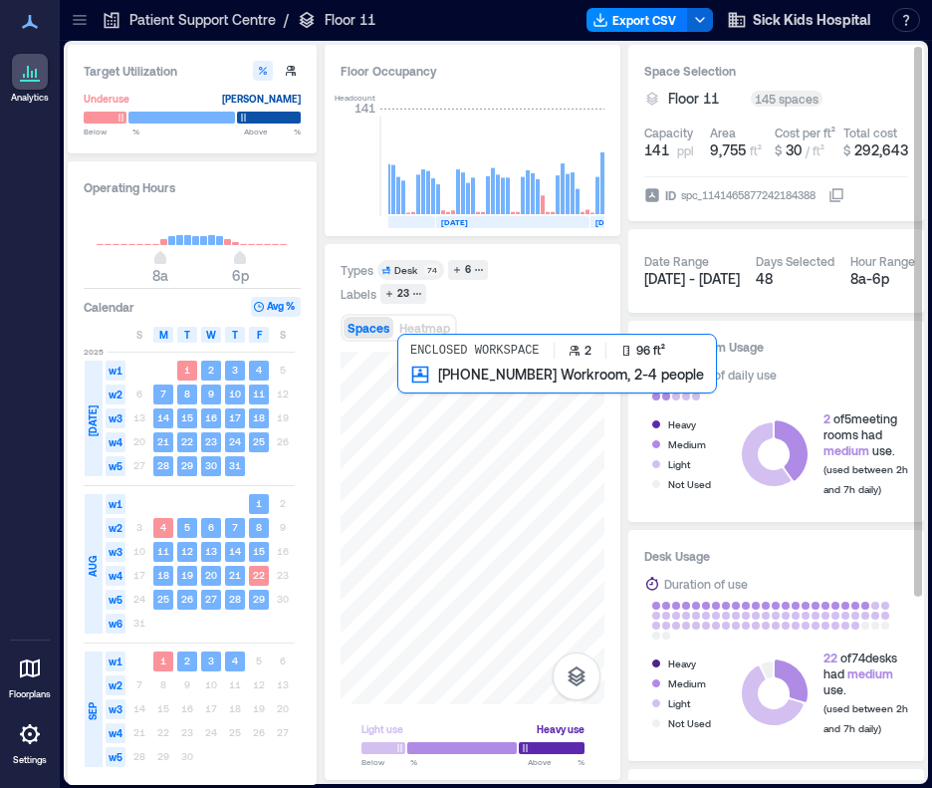
click at [409, 425] on div at bounding box center [473, 528] width 264 height 353
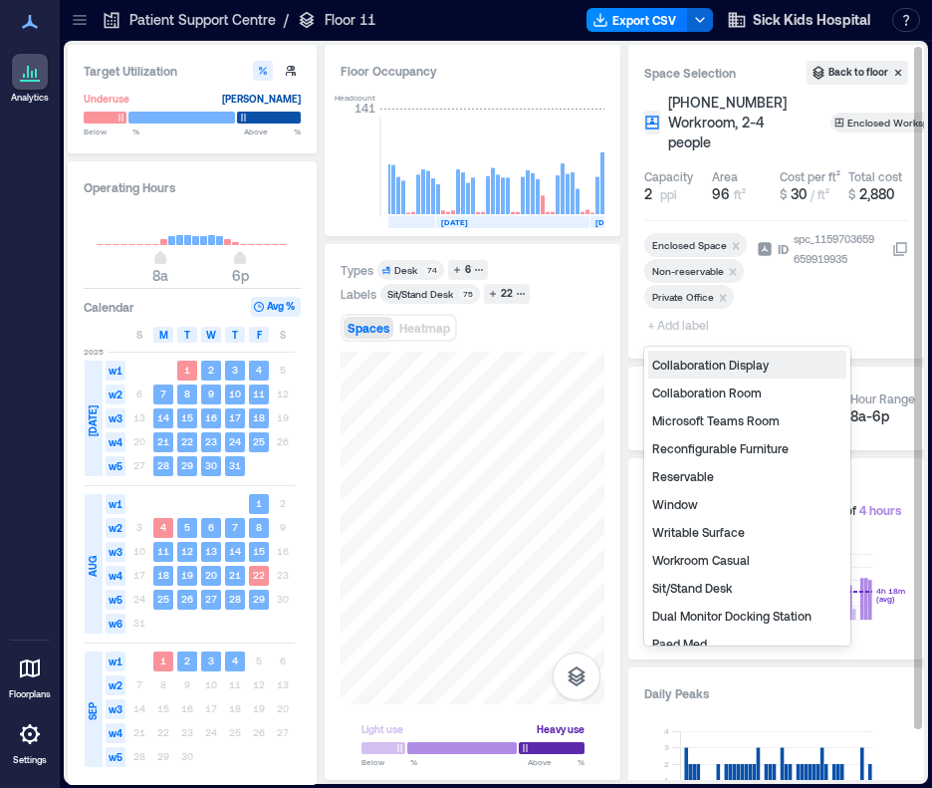
click at [686, 326] on span "+ Add label" at bounding box center [680, 325] width 73 height 28
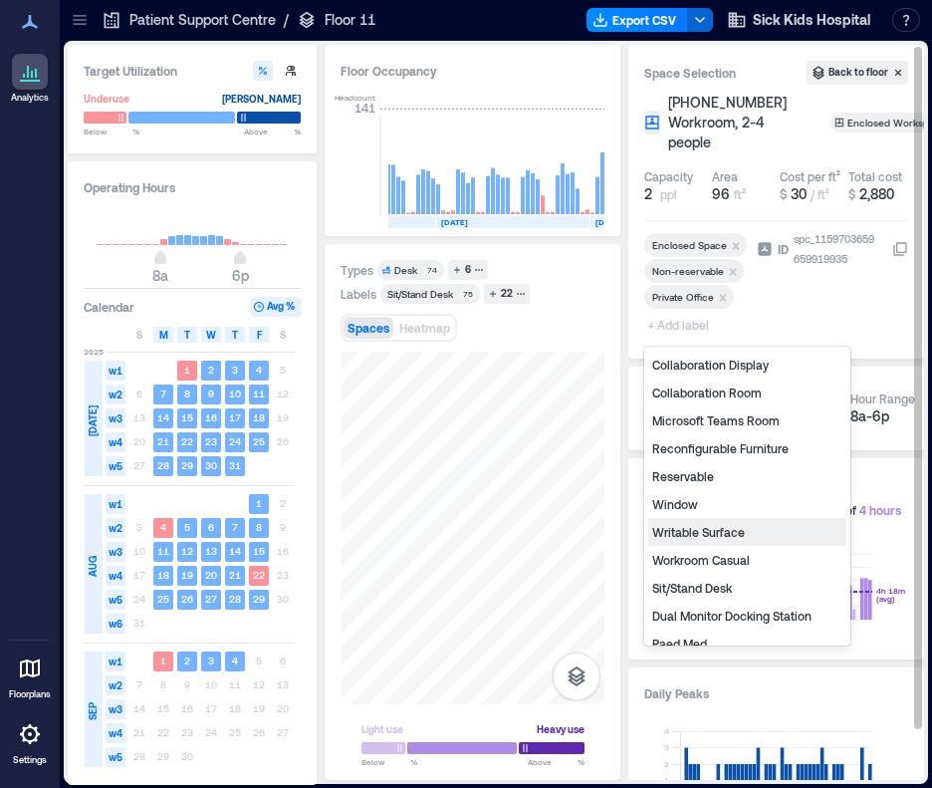
scroll to position [267, 0]
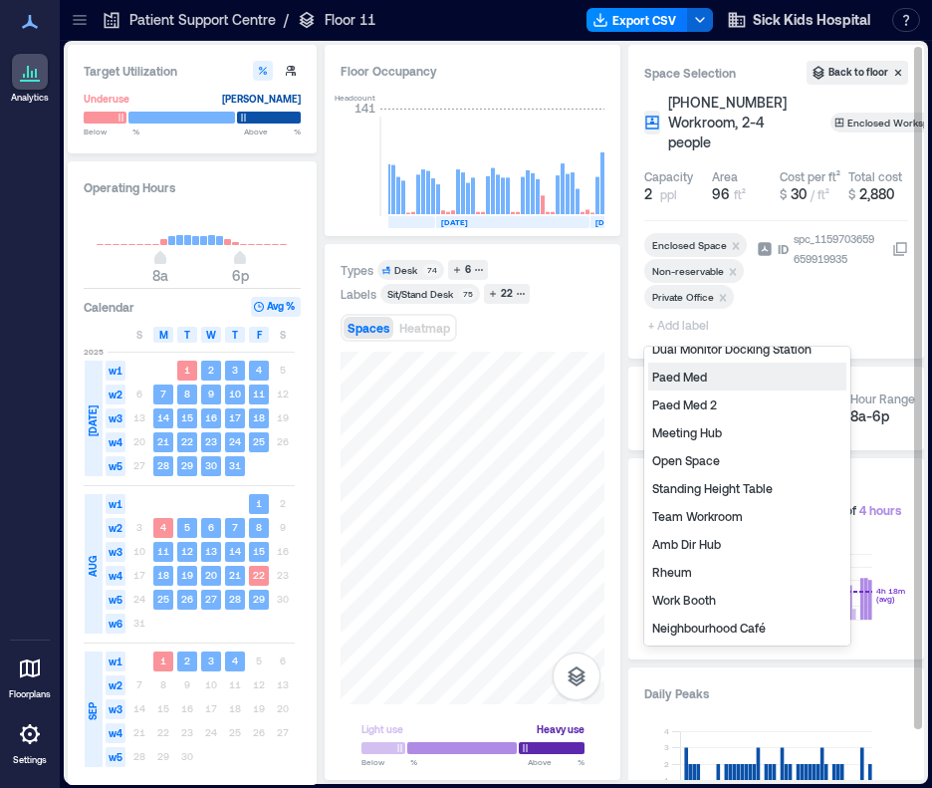
click at [702, 380] on div "Paed Med" at bounding box center [747, 377] width 198 height 28
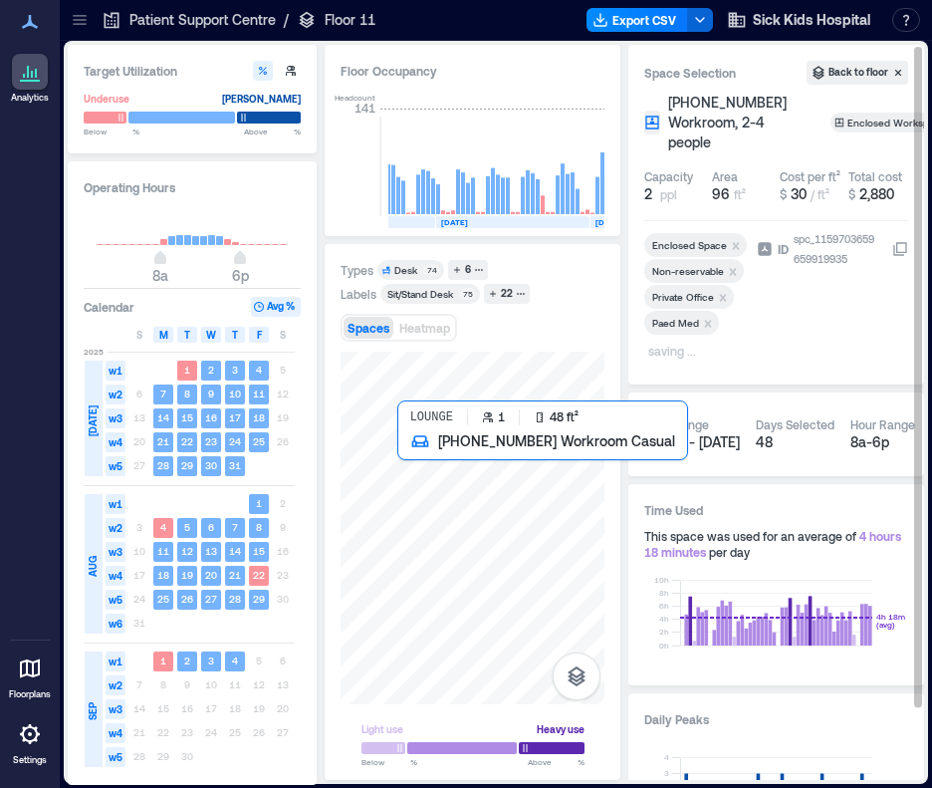
click at [425, 459] on div at bounding box center [473, 528] width 264 height 353
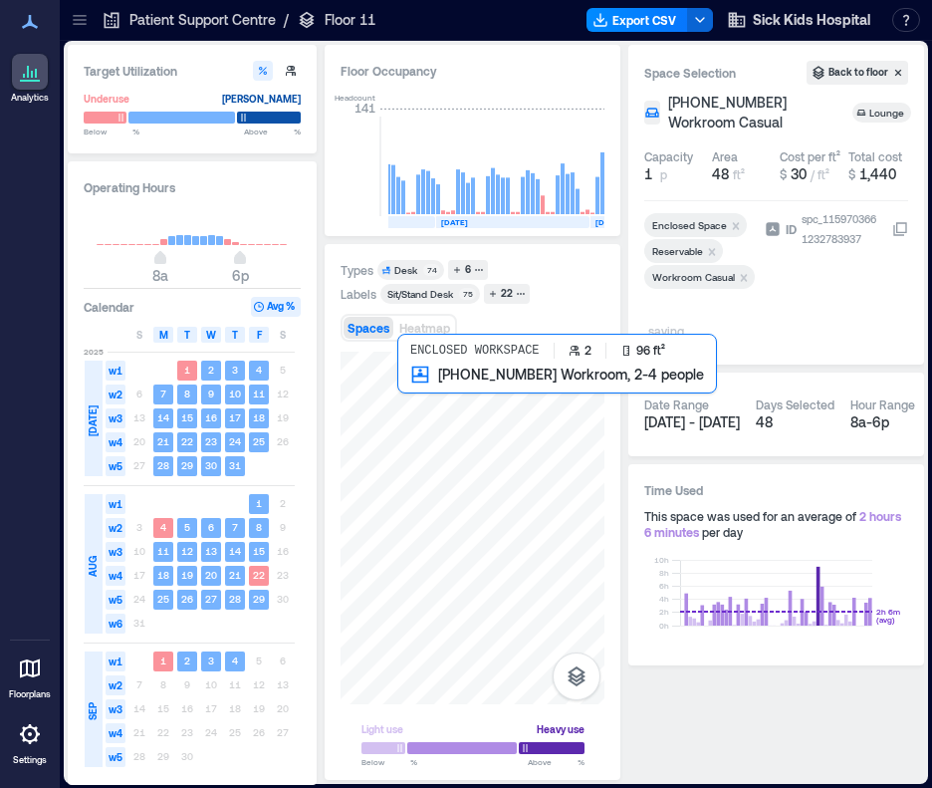
click at [415, 405] on div at bounding box center [473, 528] width 264 height 353
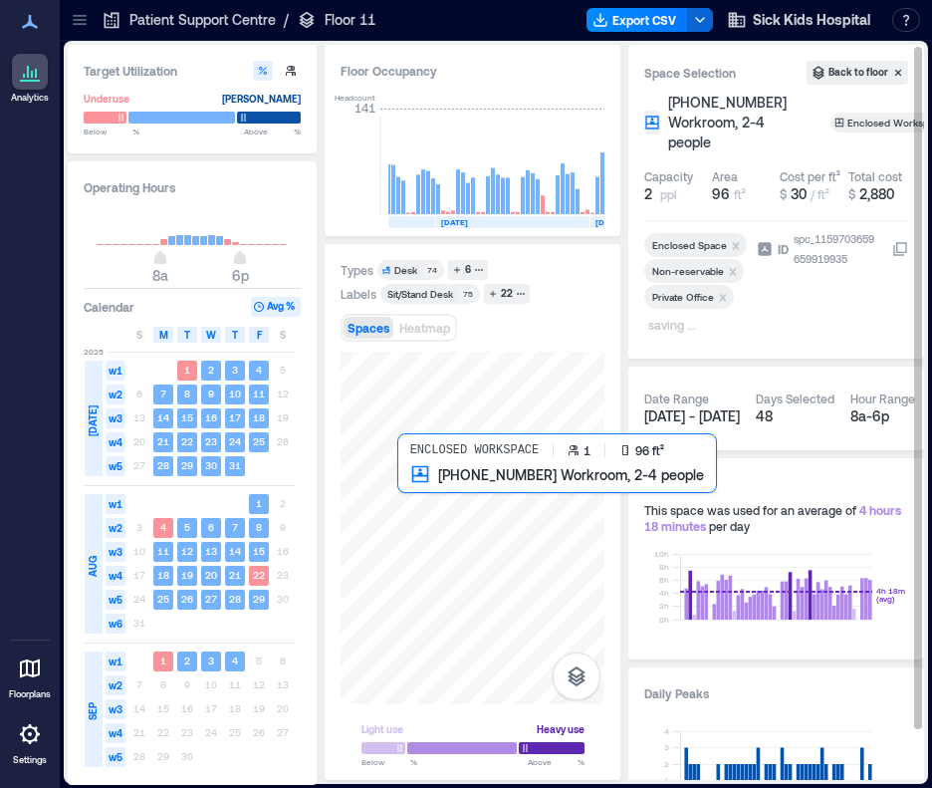
click at [424, 527] on div at bounding box center [473, 528] width 264 height 353
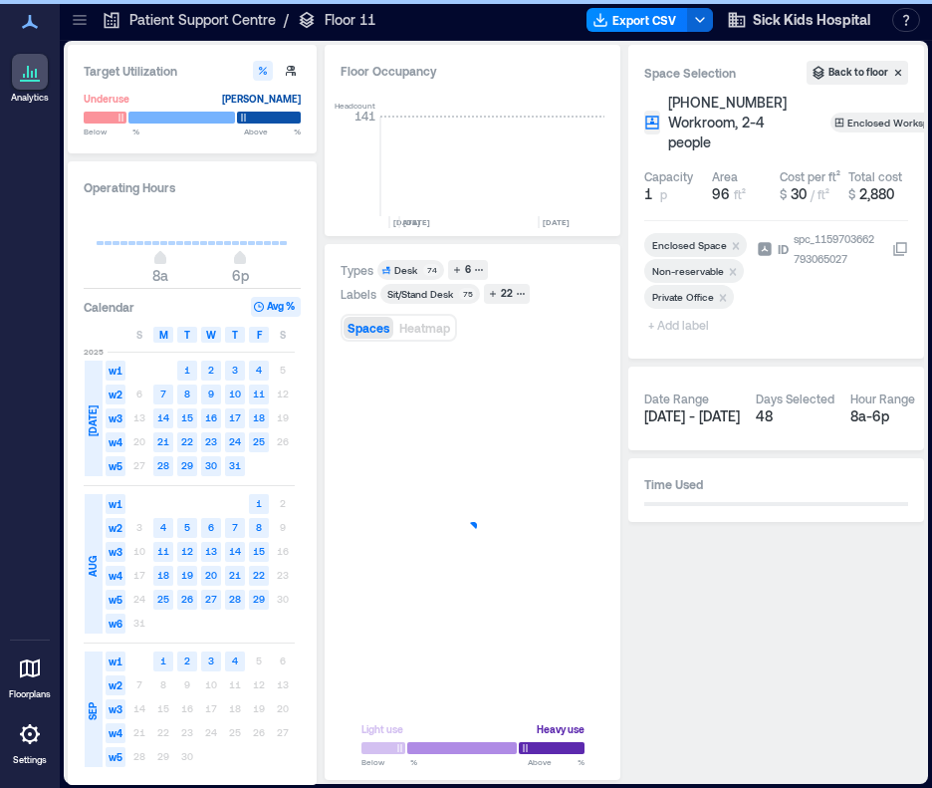
scroll to position [0, 4456]
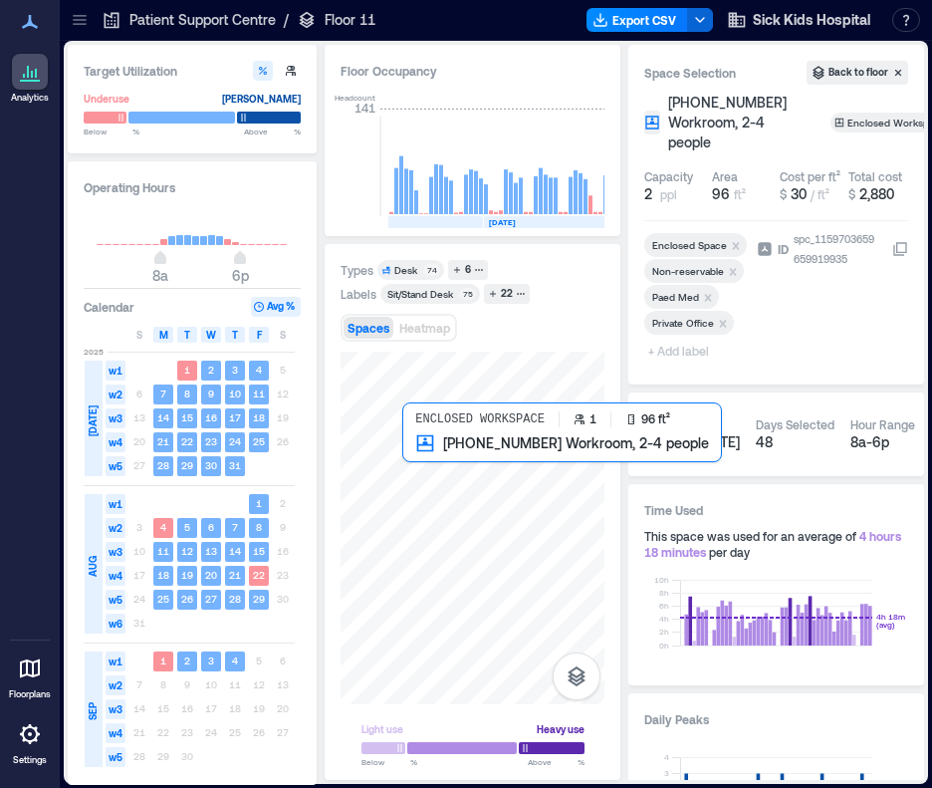
click at [410, 463] on div at bounding box center [473, 528] width 264 height 353
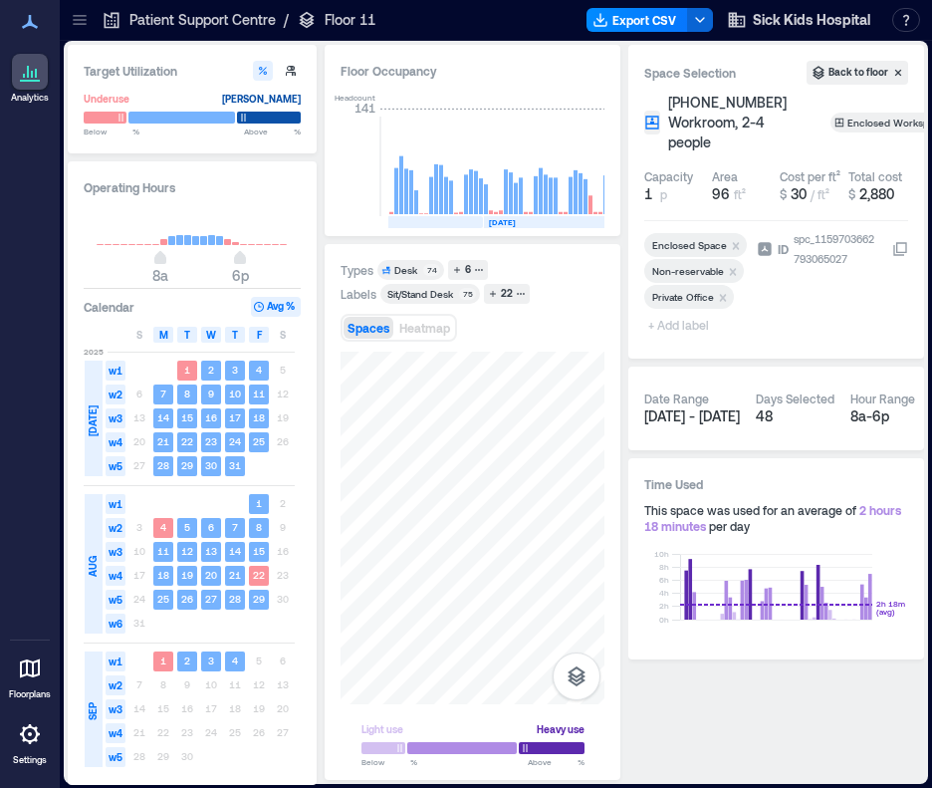
click at [707, 326] on span "+ Add label" at bounding box center [680, 325] width 73 height 28
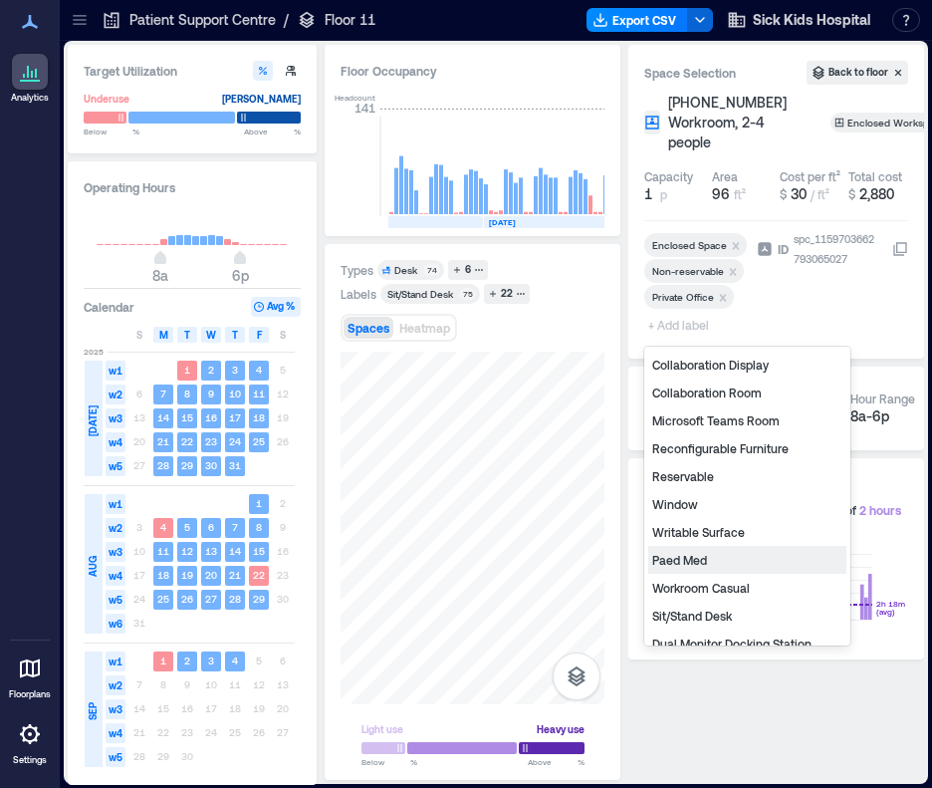
click at [697, 565] on div "Paed Med" at bounding box center [747, 560] width 198 height 28
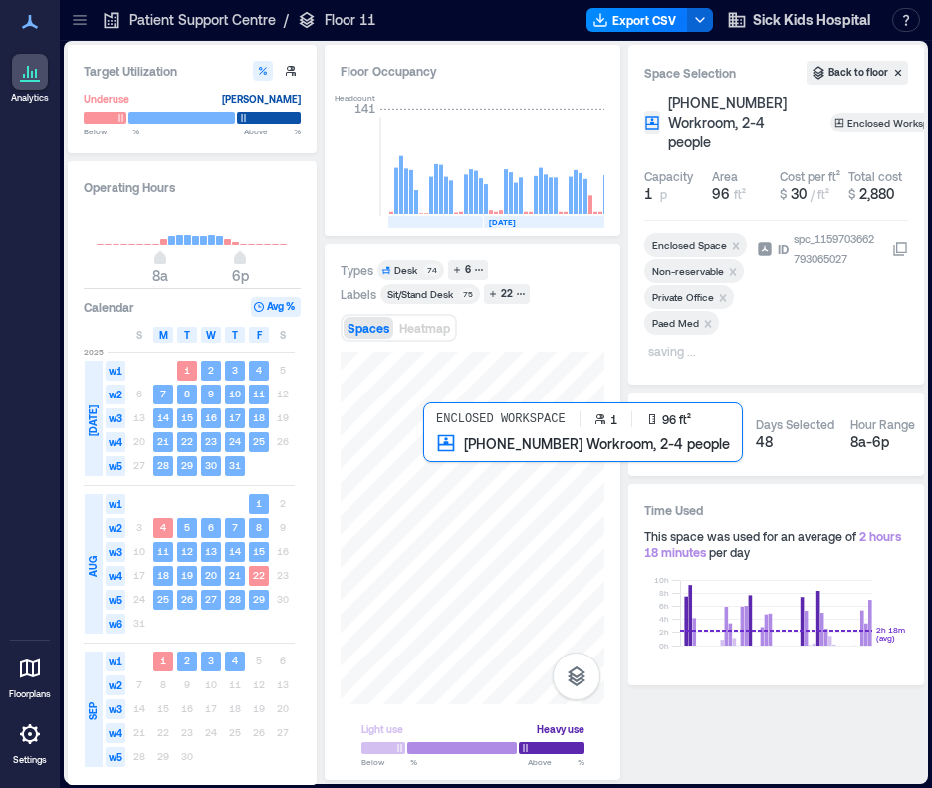
click at [430, 464] on div at bounding box center [473, 528] width 264 height 353
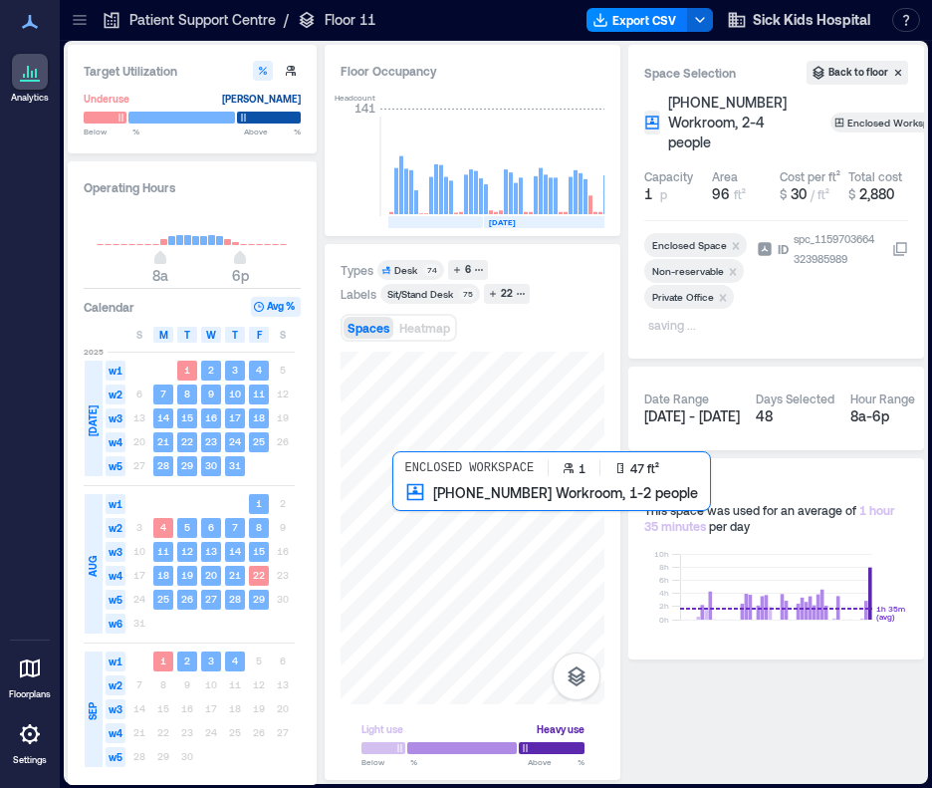
click at [400, 498] on div at bounding box center [473, 528] width 264 height 353
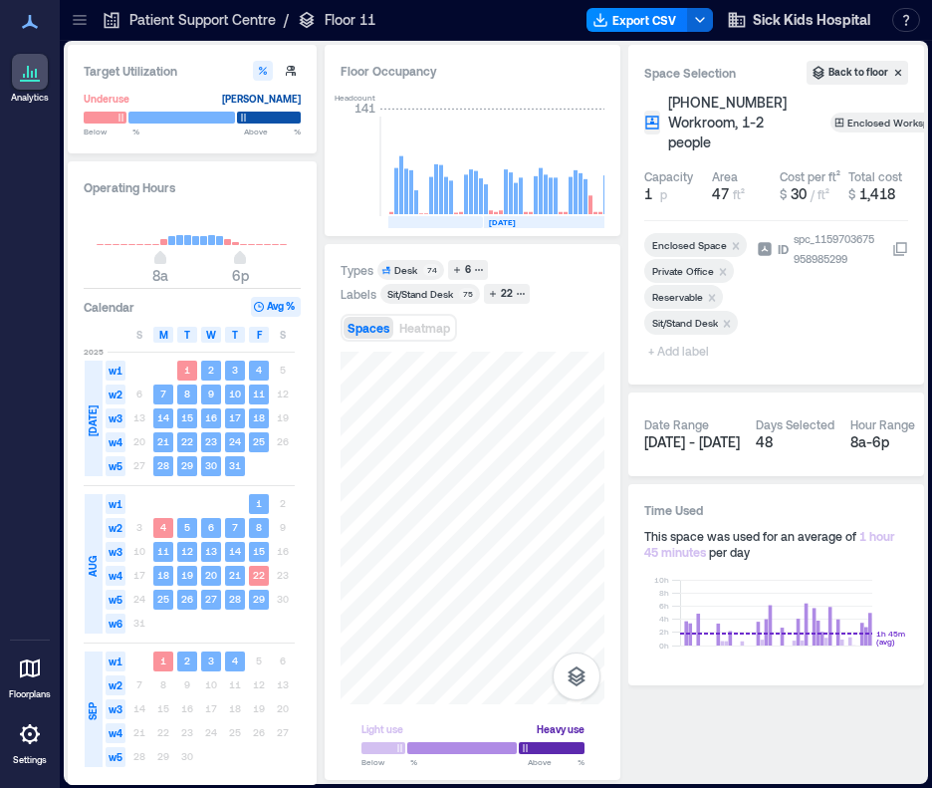
click at [698, 355] on span "+ Add label" at bounding box center [680, 351] width 73 height 28
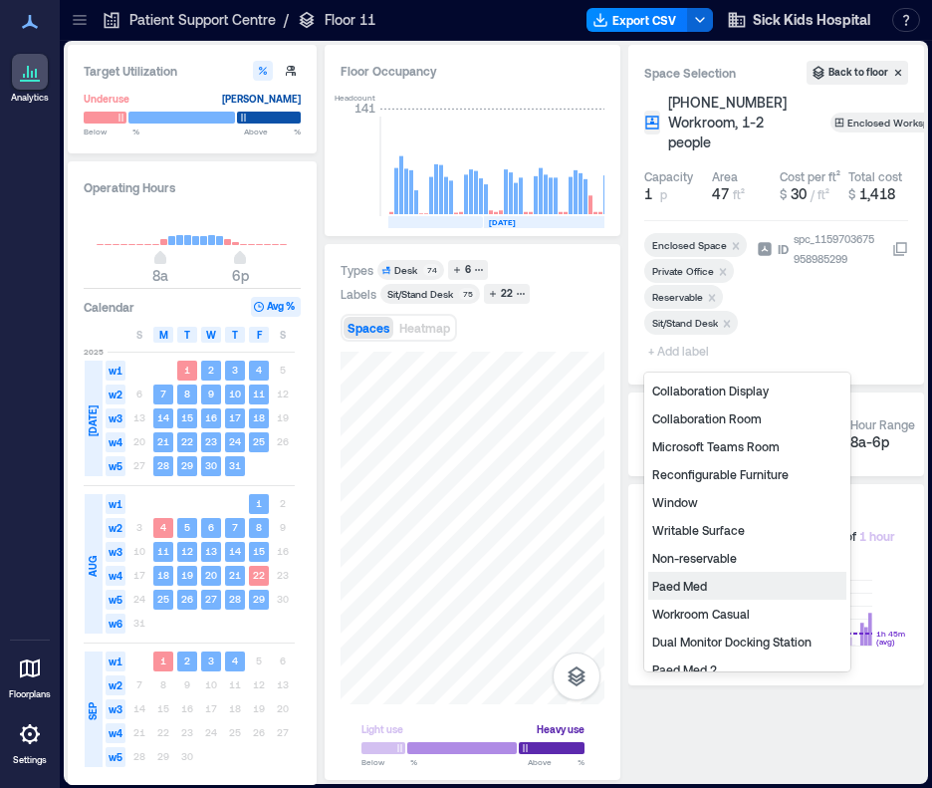
click at [741, 573] on div "Paed Med" at bounding box center [747, 586] width 198 height 28
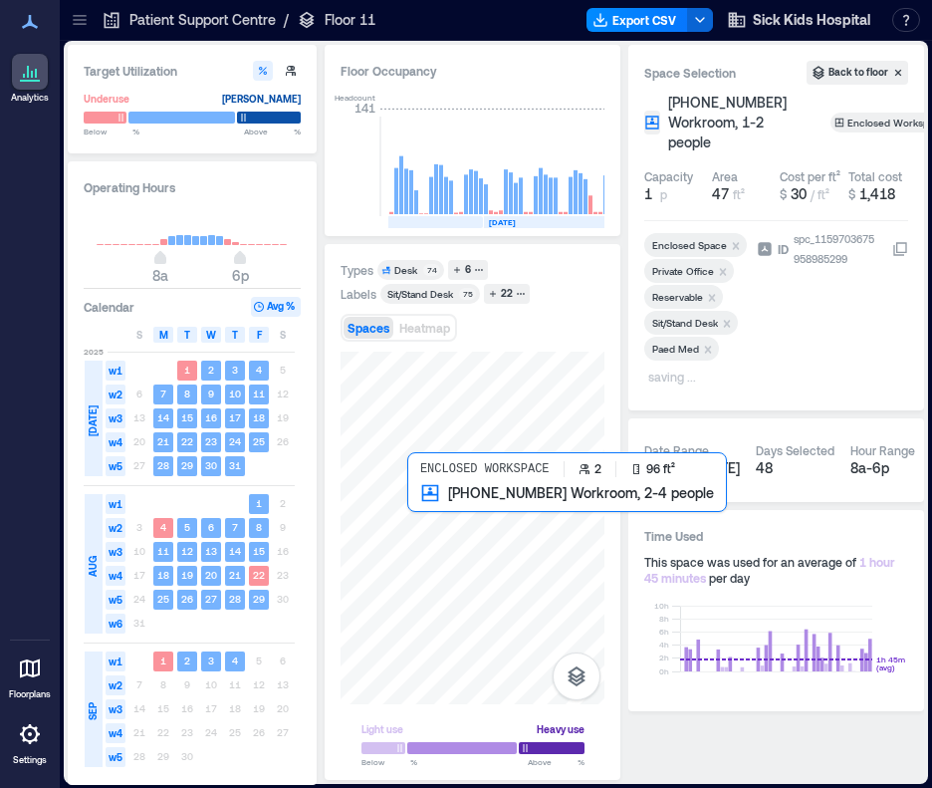
click at [425, 501] on div at bounding box center [473, 528] width 264 height 353
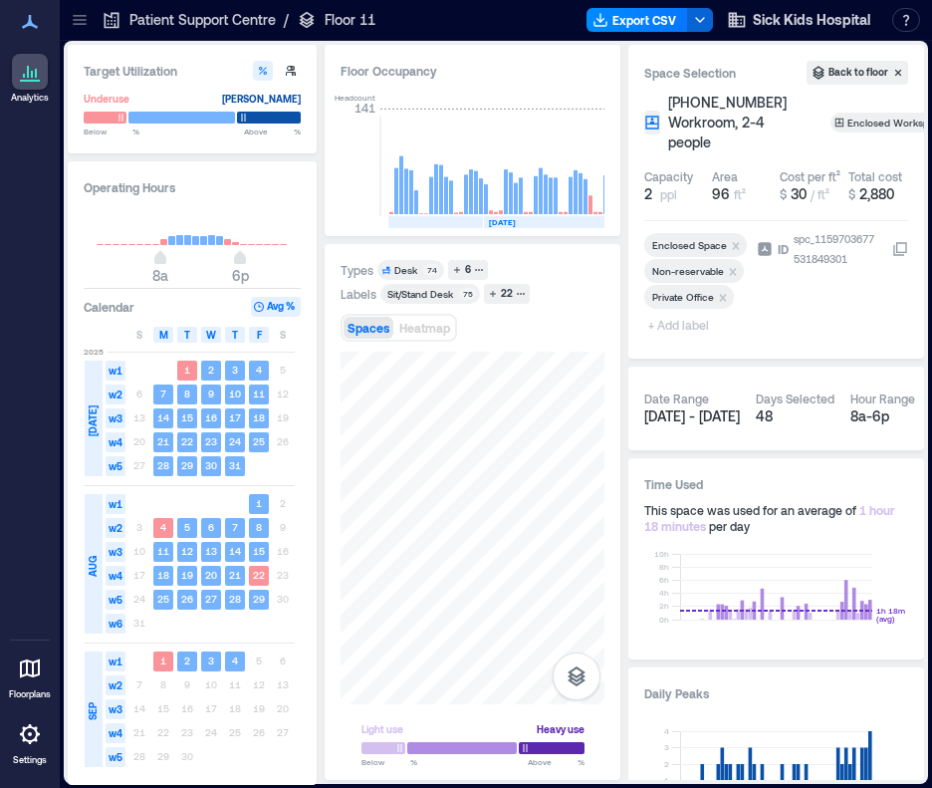
click at [686, 319] on span "+ Add label" at bounding box center [680, 325] width 73 height 28
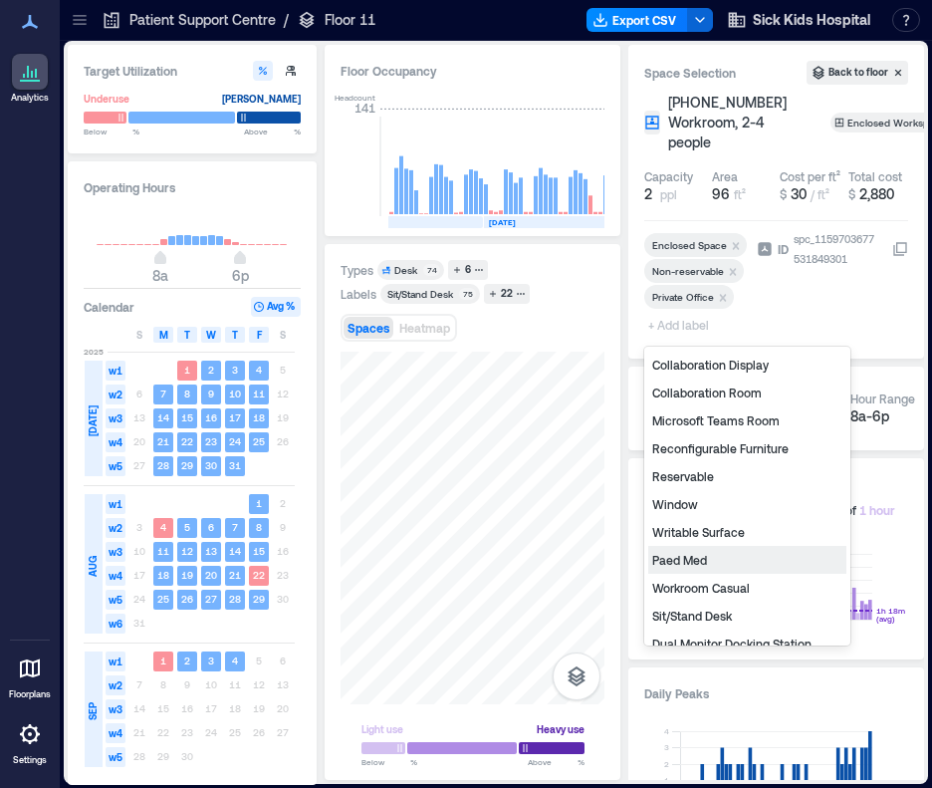
click at [714, 555] on div "Paed Med" at bounding box center [747, 560] width 198 height 28
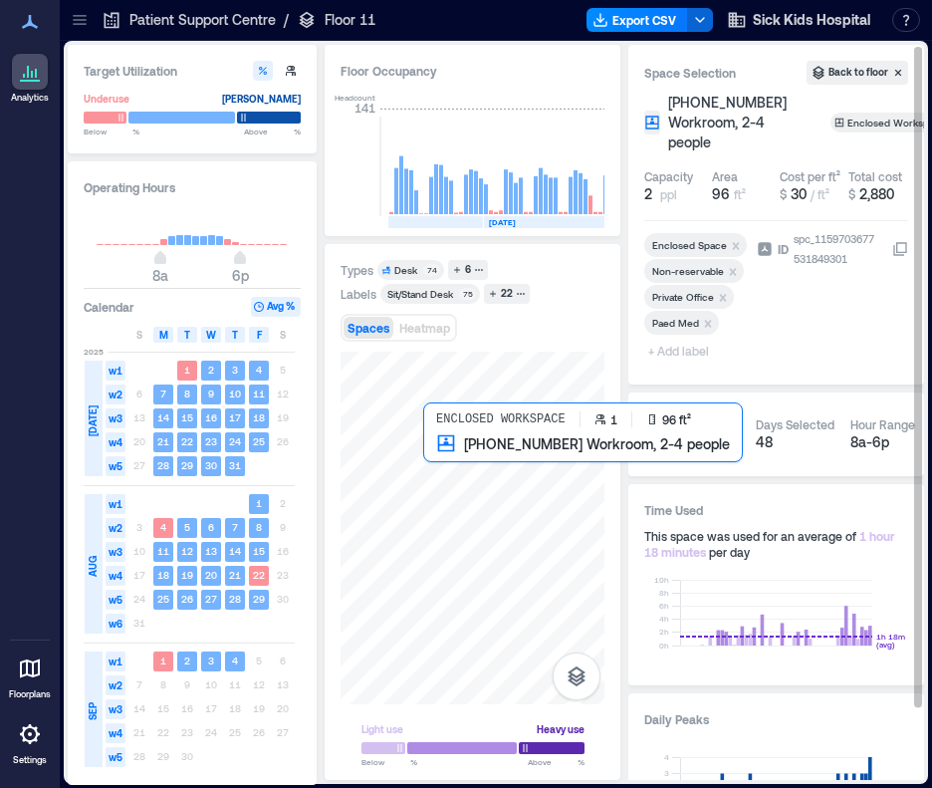
drag, startPoint x: 422, startPoint y: 465, endPoint x: 421, endPoint y: 570, distance: 104.6
click at [427, 465] on div at bounding box center [473, 528] width 264 height 353
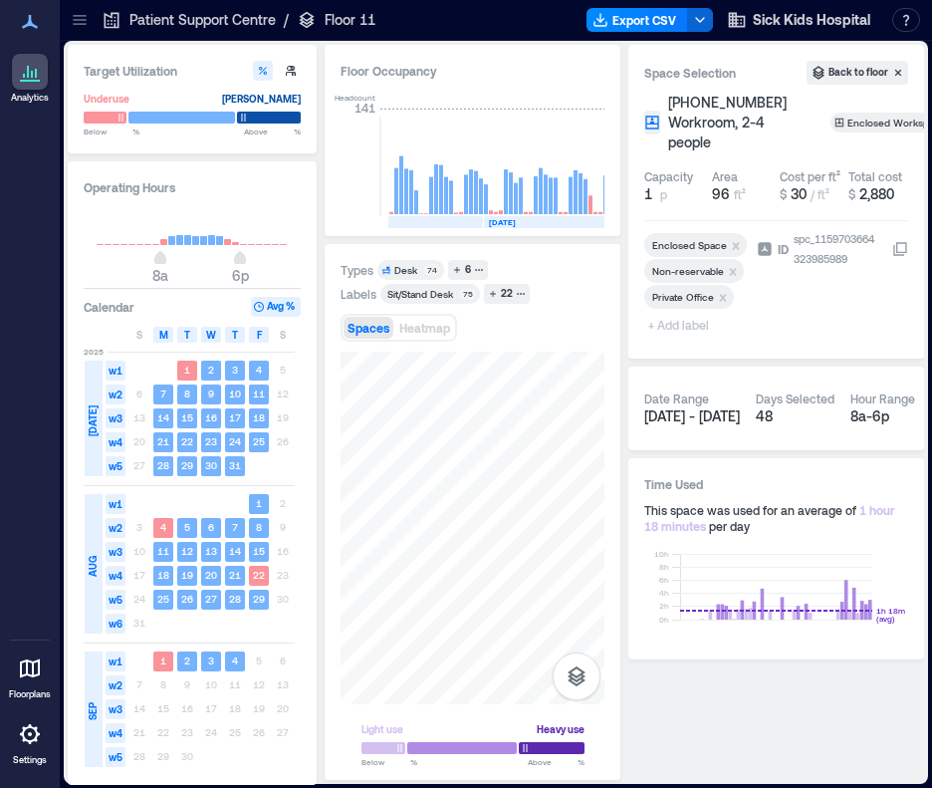
click at [710, 324] on span "+ Add label" at bounding box center [680, 325] width 73 height 28
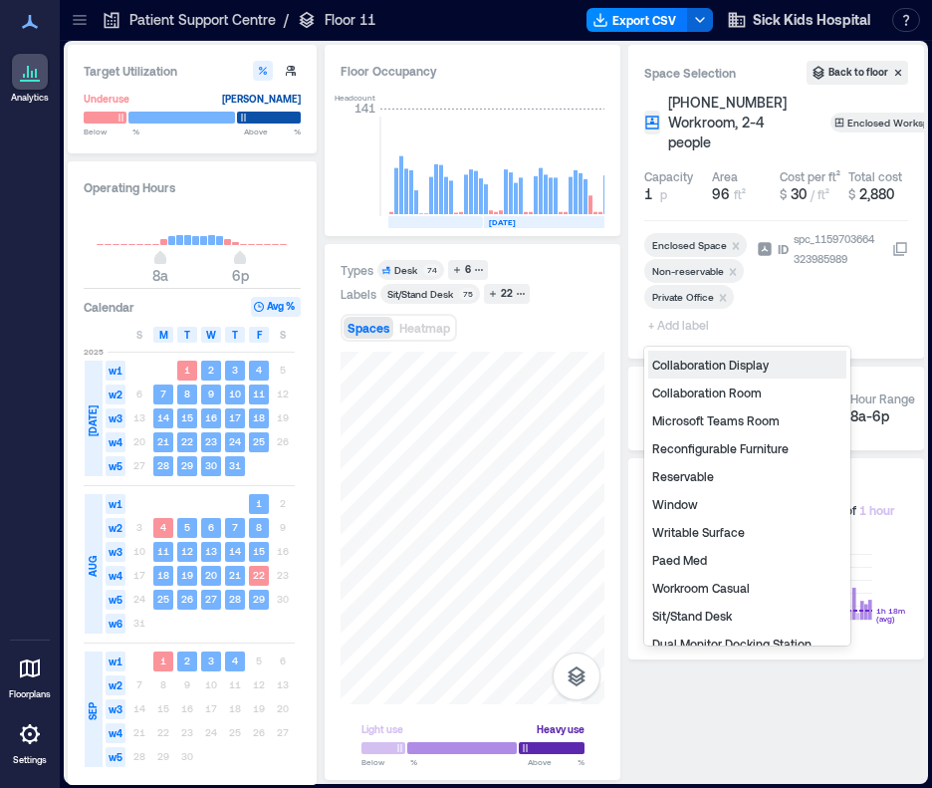
click at [696, 324] on span "+ Add label" at bounding box center [680, 325] width 73 height 28
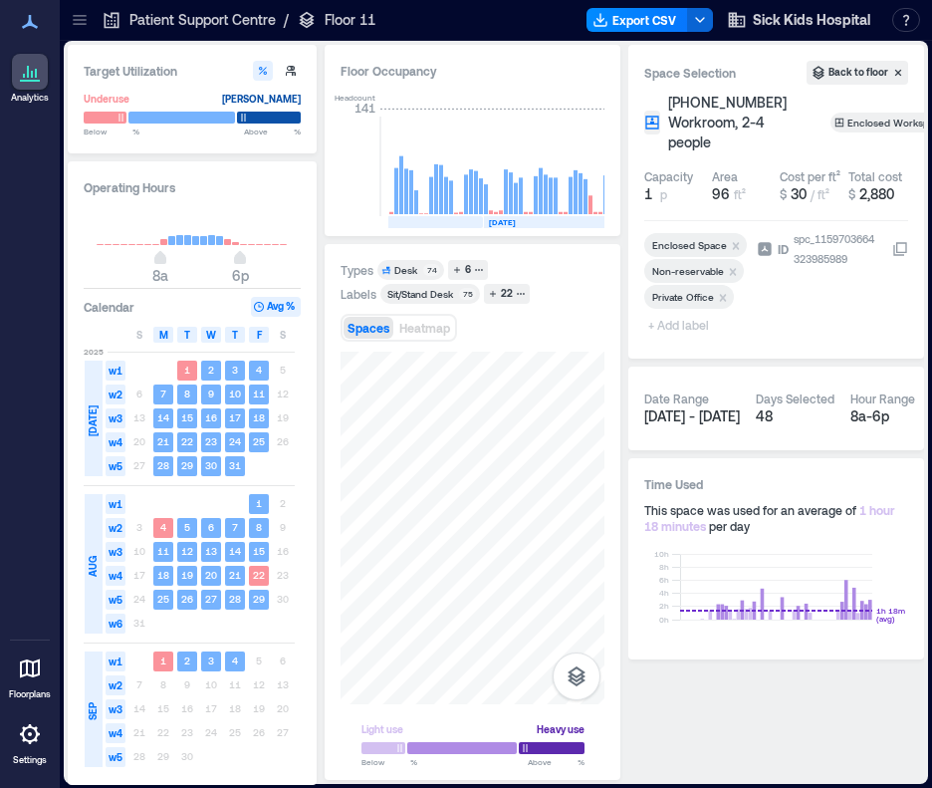
click at [680, 325] on span "+ Add label" at bounding box center [680, 325] width 73 height 28
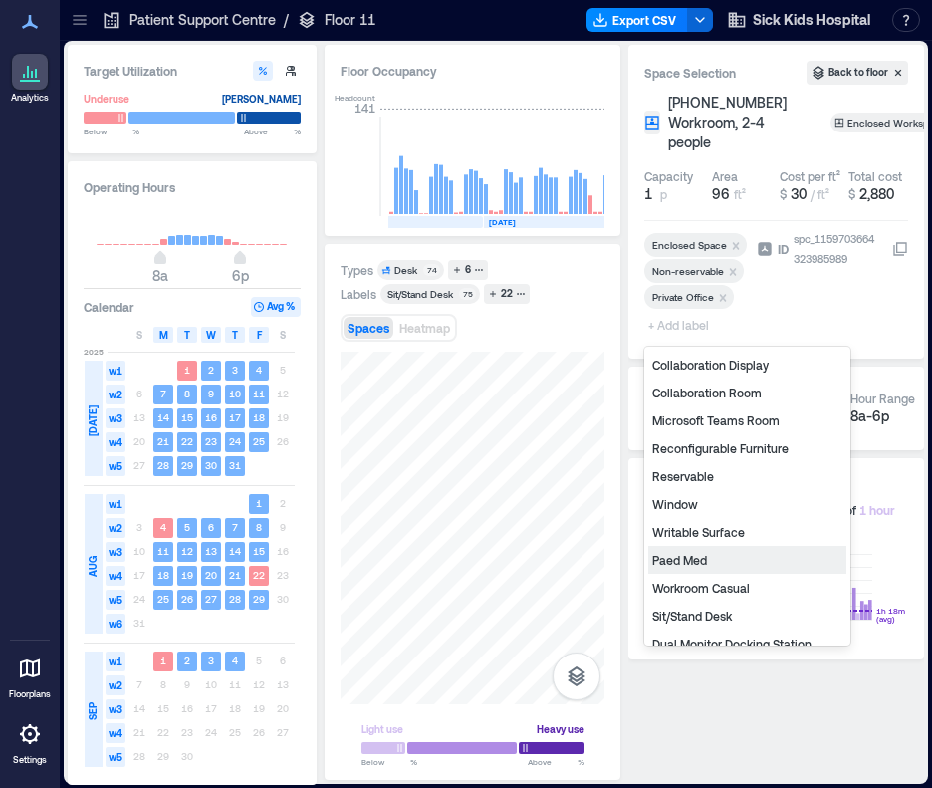
click at [696, 549] on div "Paed Med" at bounding box center [747, 560] width 198 height 28
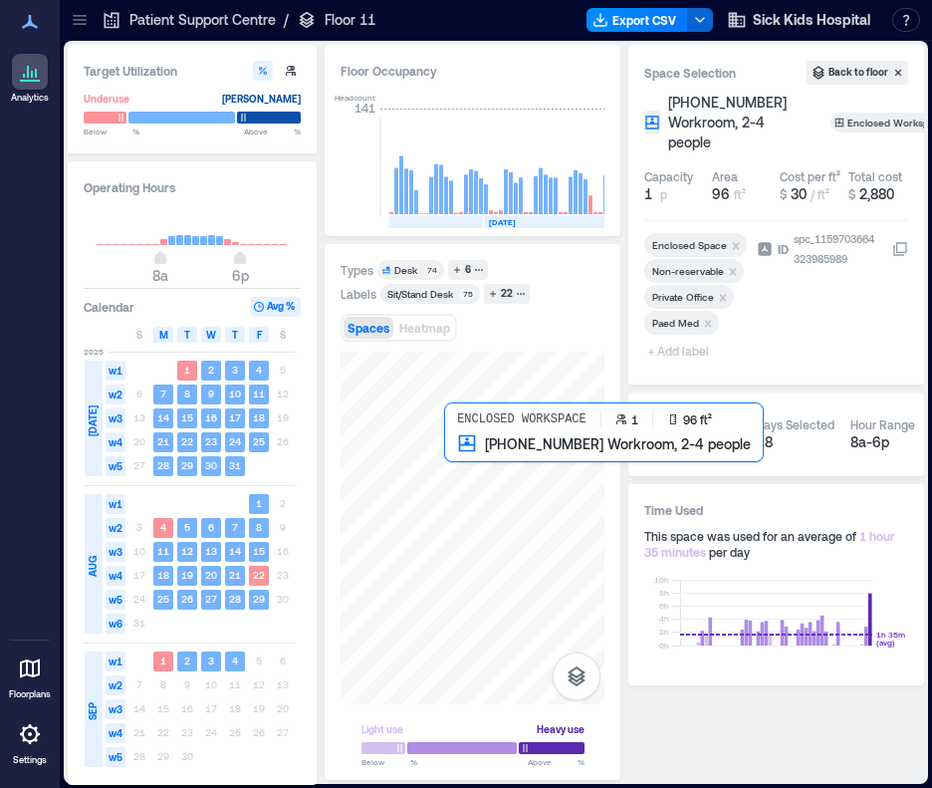
click at [451, 453] on div at bounding box center [473, 528] width 264 height 353
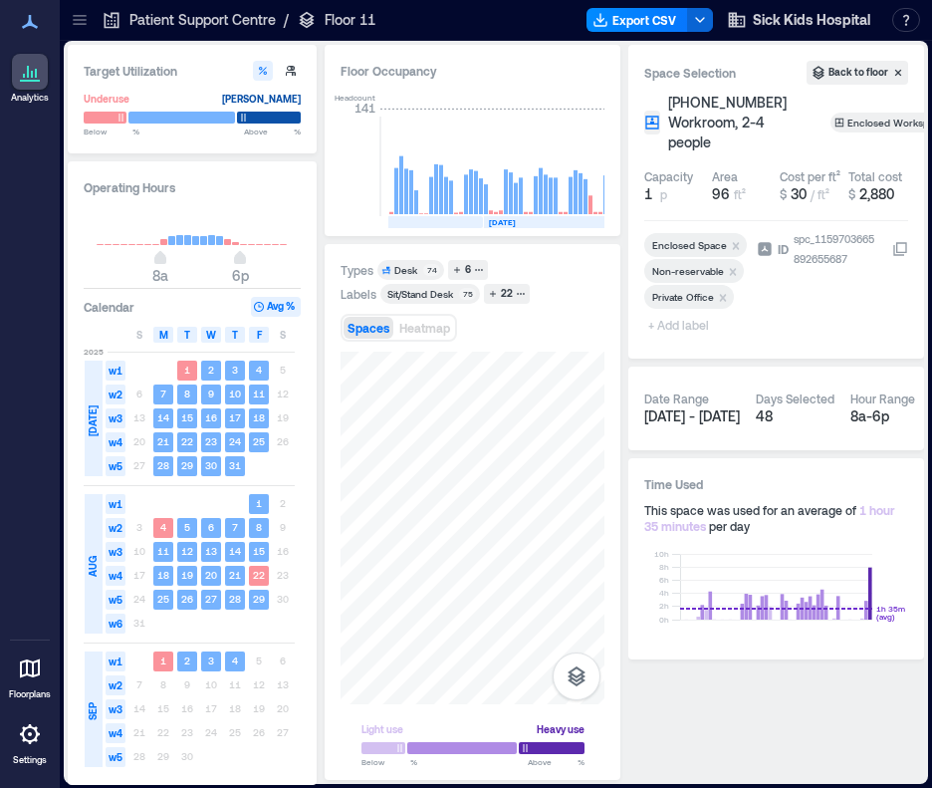
click at [689, 322] on span "+ Add label" at bounding box center [680, 325] width 73 height 28
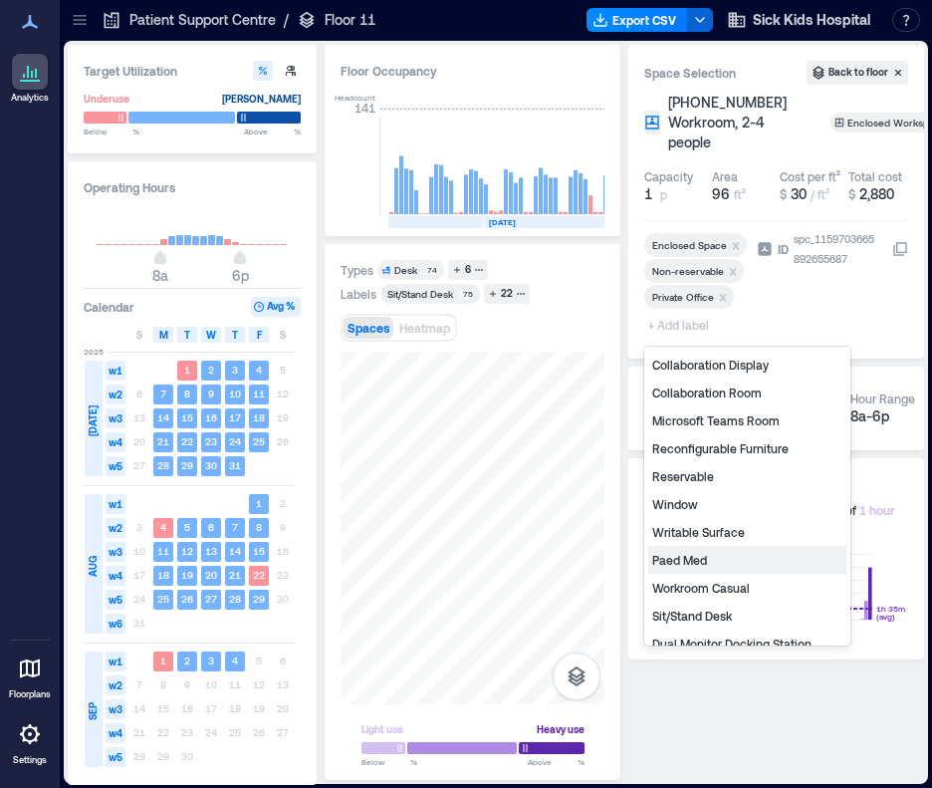
click at [673, 554] on div "Paed Med" at bounding box center [747, 560] width 198 height 28
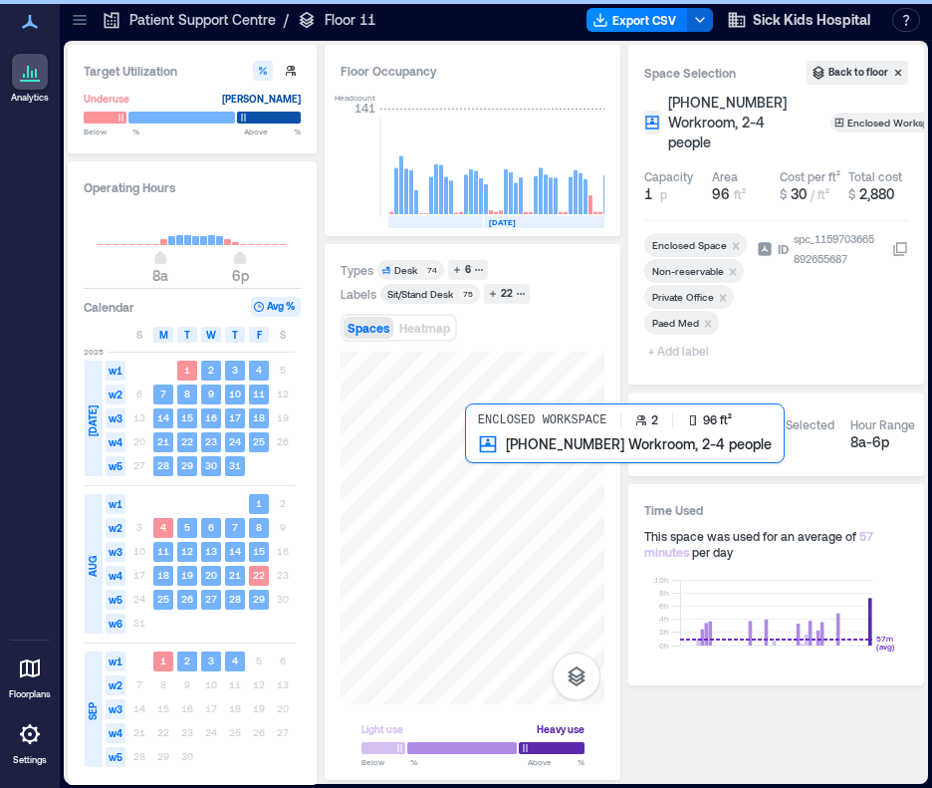
click at [475, 463] on div at bounding box center [473, 528] width 264 height 353
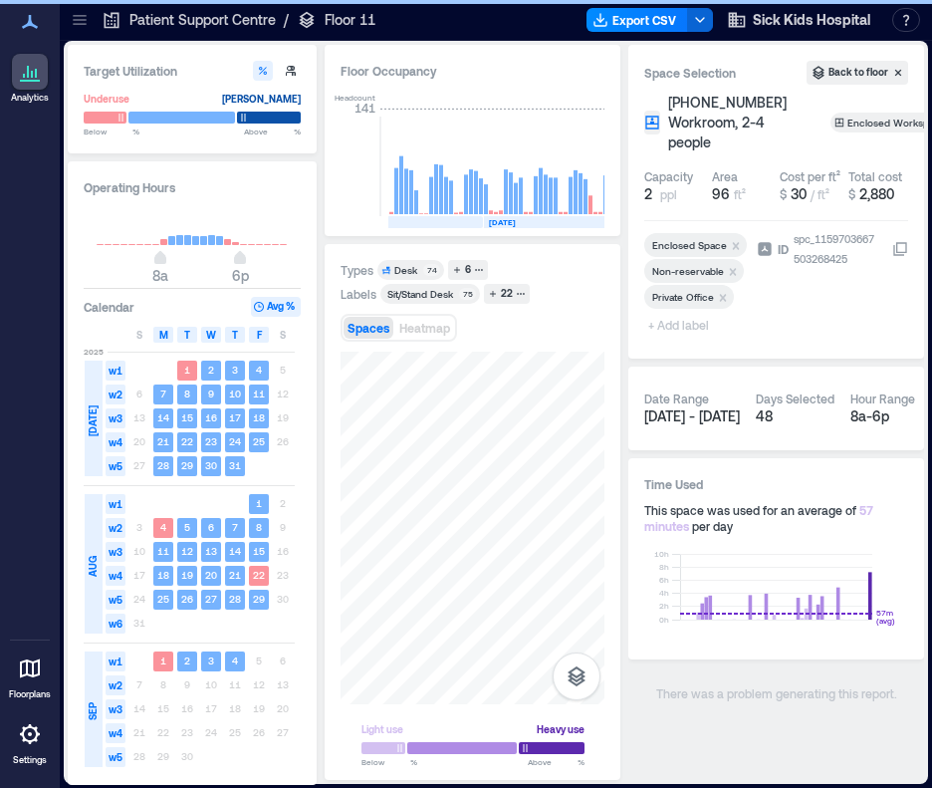
click at [701, 324] on span "+ Add label" at bounding box center [680, 325] width 73 height 28
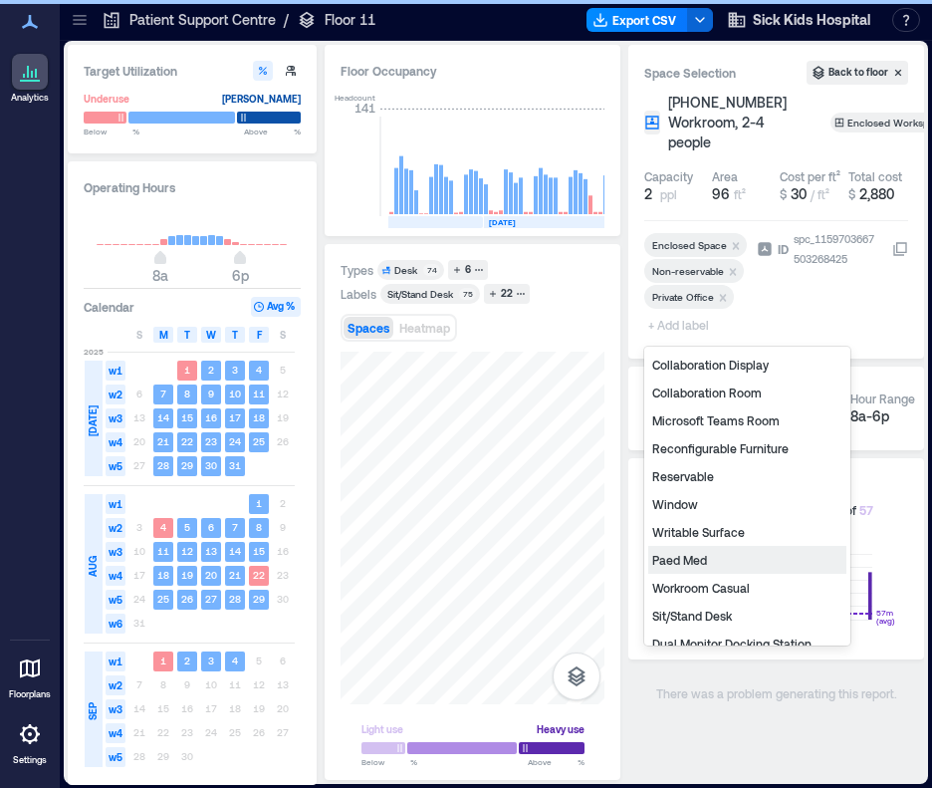
click at [711, 566] on div "Paed Med" at bounding box center [747, 560] width 198 height 28
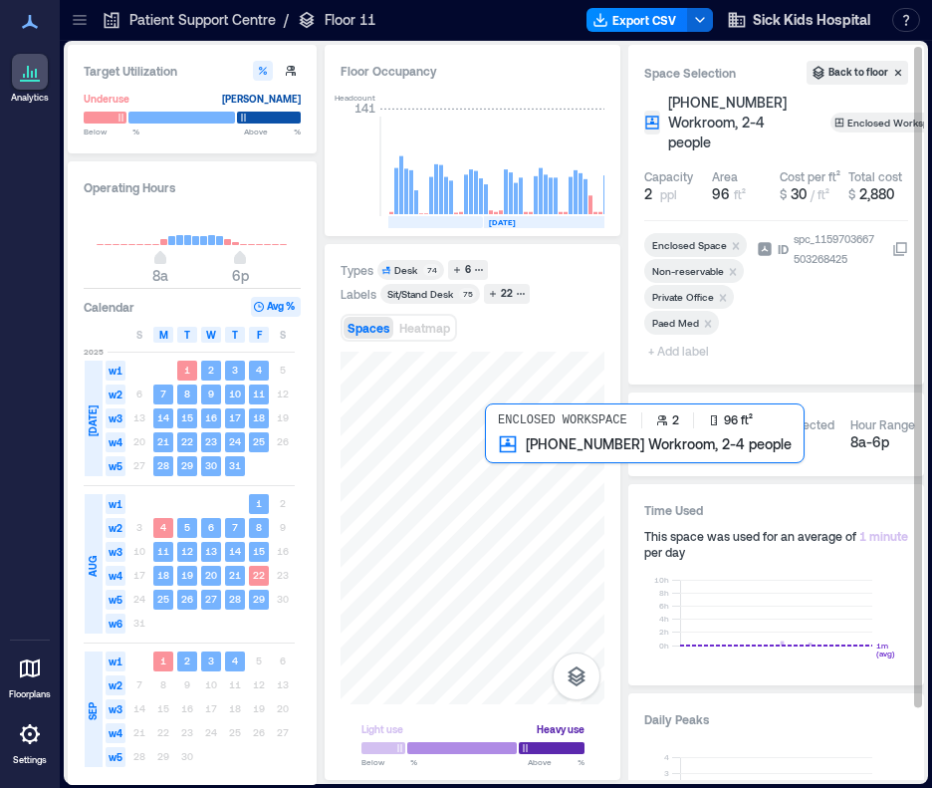
click at [495, 457] on div at bounding box center [473, 528] width 264 height 353
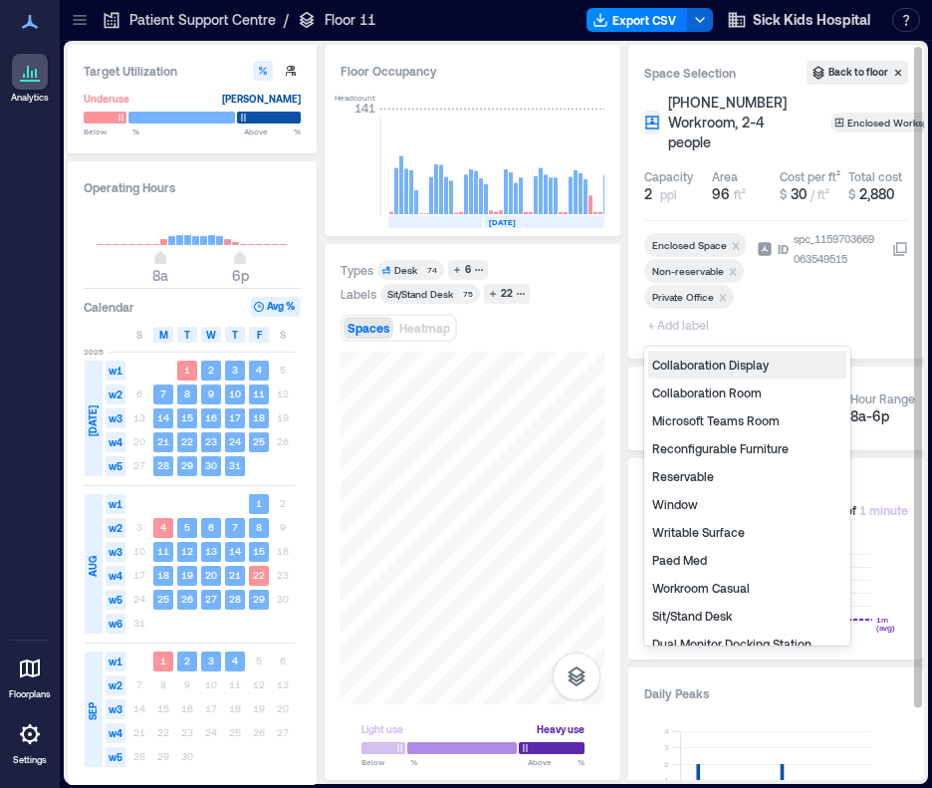
click at [664, 318] on span "+ Add label" at bounding box center [680, 325] width 73 height 28
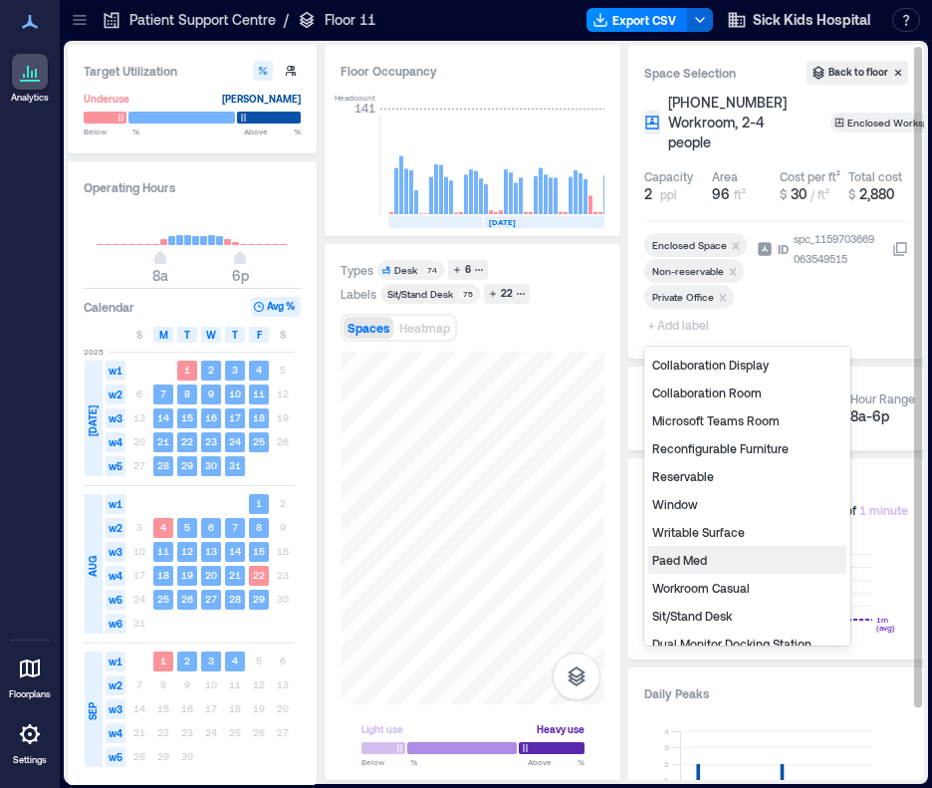
click at [699, 561] on div "Paed Med" at bounding box center [747, 560] width 198 height 28
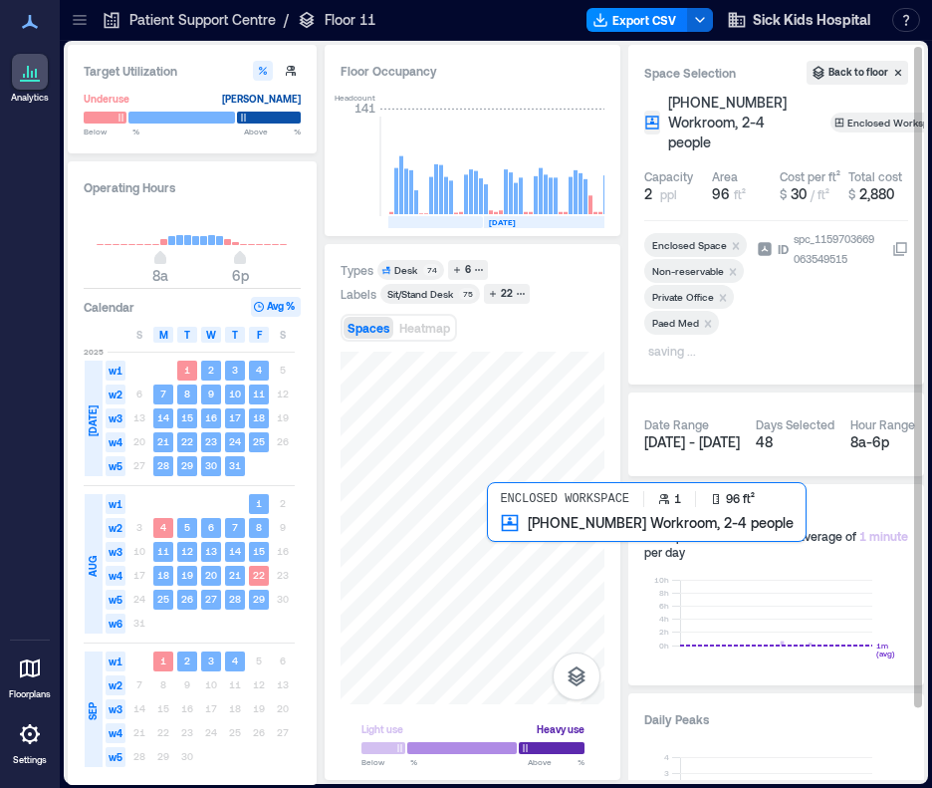
drag, startPoint x: 483, startPoint y: 517, endPoint x: 511, endPoint y: 539, distance: 35.5
click at [511, 539] on div at bounding box center [473, 528] width 264 height 353
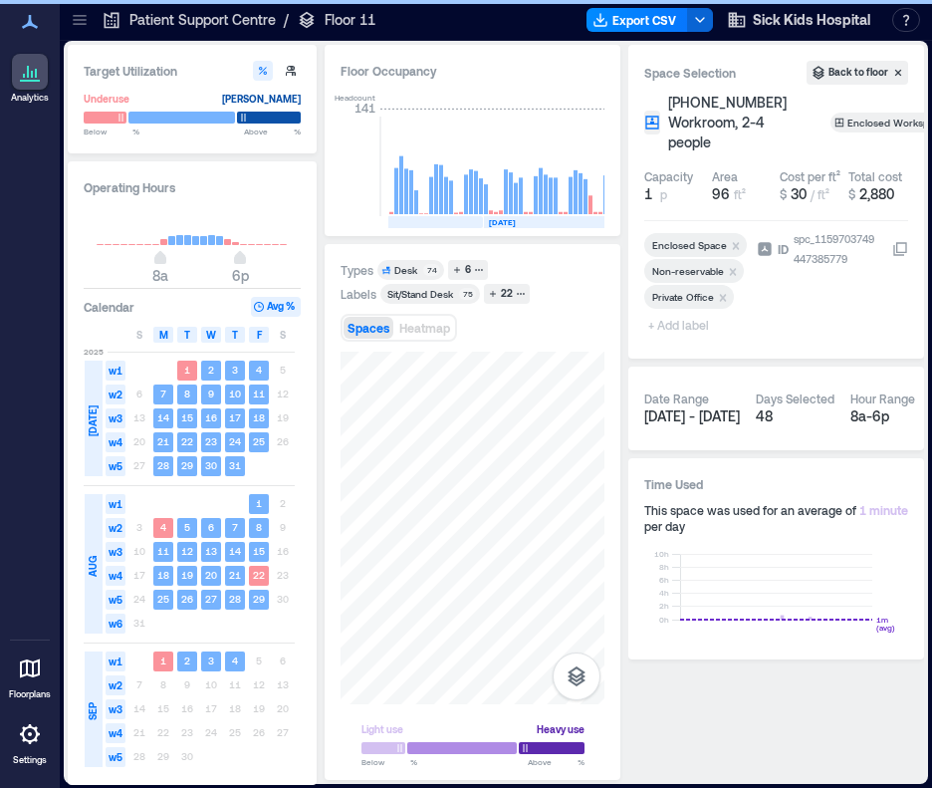
click at [696, 329] on span "+ Add label" at bounding box center [680, 325] width 73 height 28
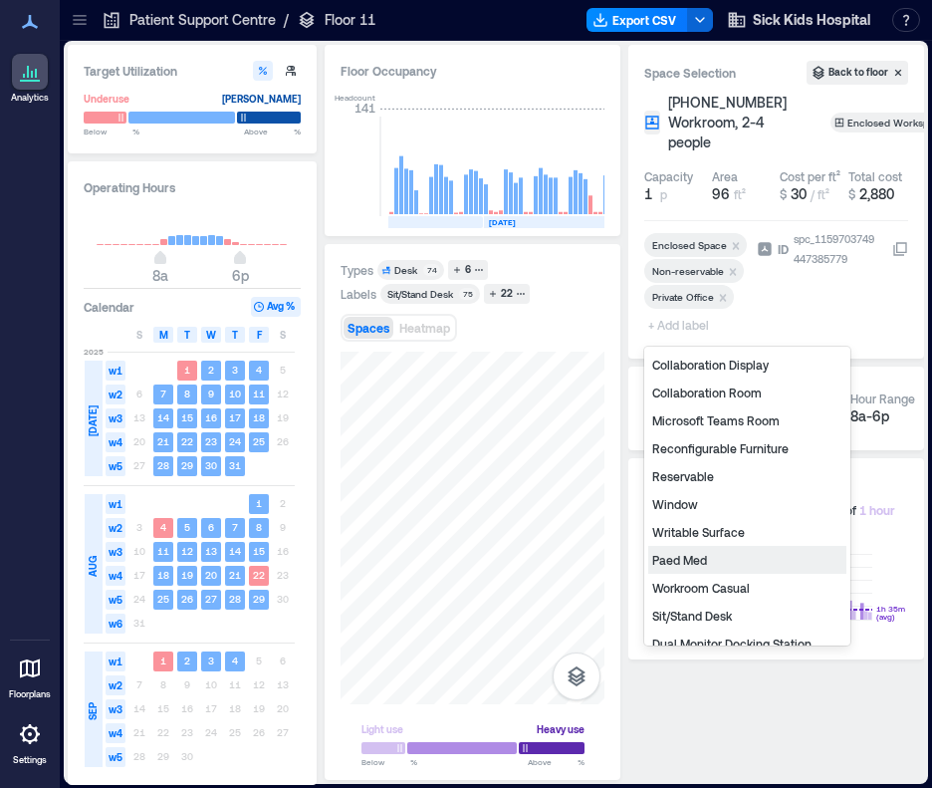
click at [717, 557] on div "Paed Med" at bounding box center [747, 560] width 198 height 28
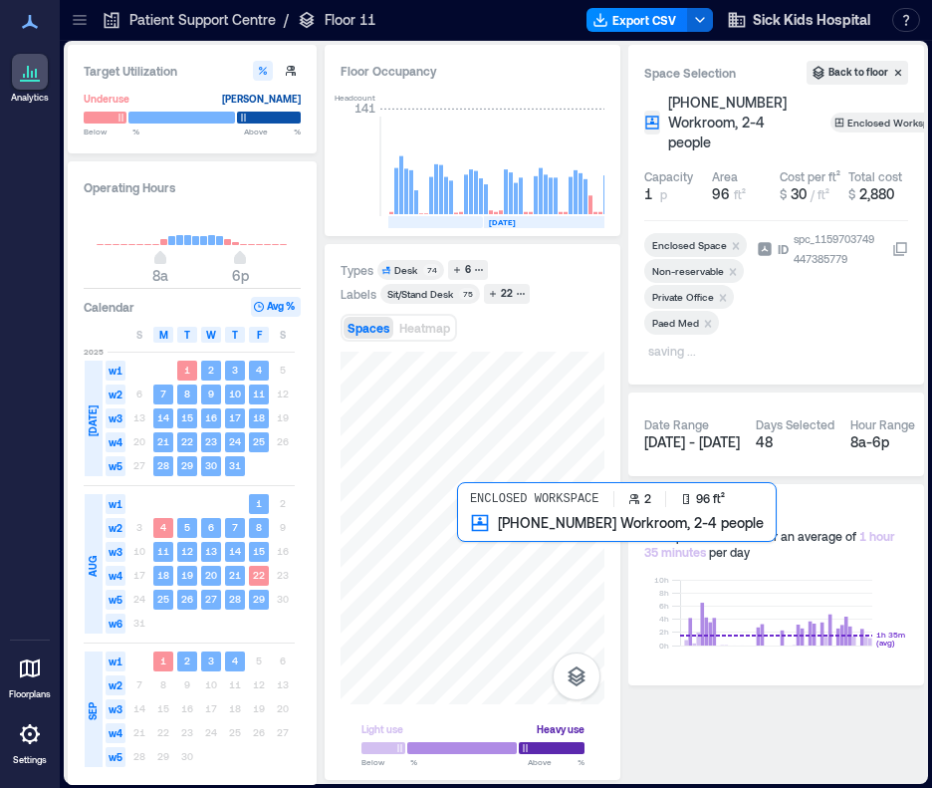
click at [476, 532] on div at bounding box center [473, 528] width 264 height 353
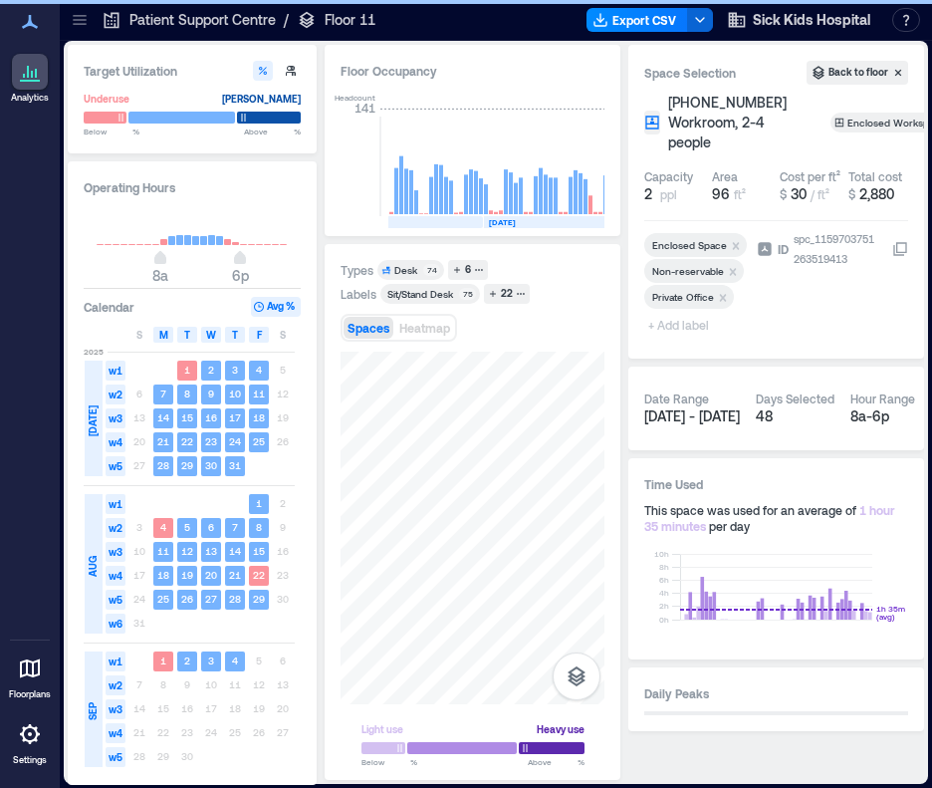
click at [701, 326] on span "+ Add label" at bounding box center [680, 325] width 73 height 28
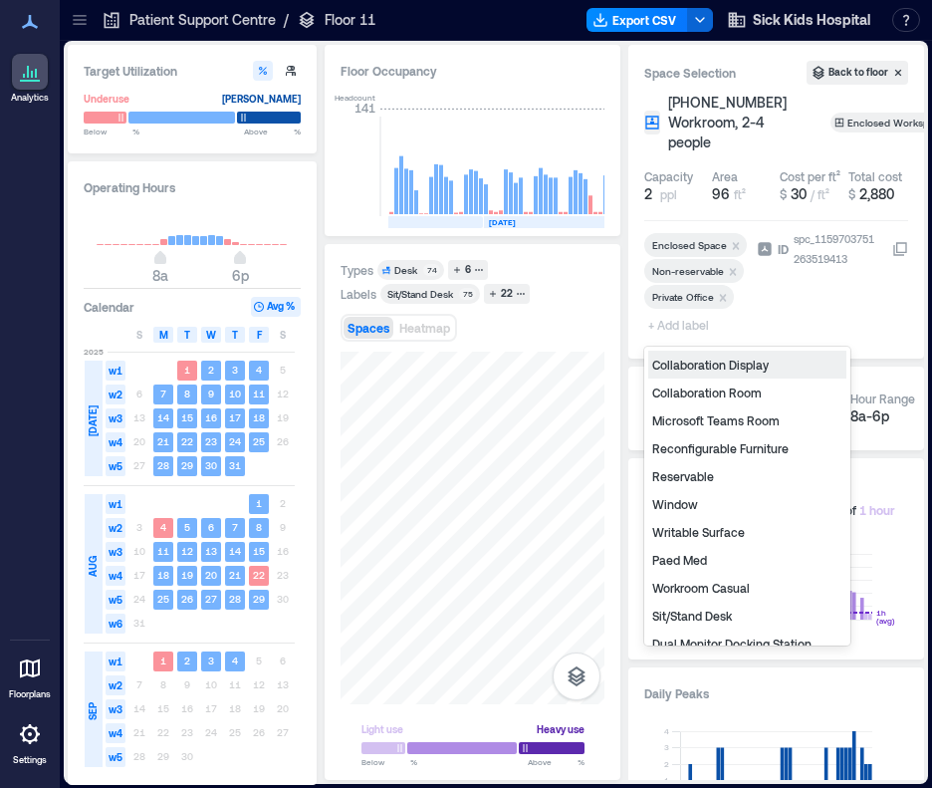
click at [680, 567] on div "Paed Med" at bounding box center [747, 560] width 198 height 28
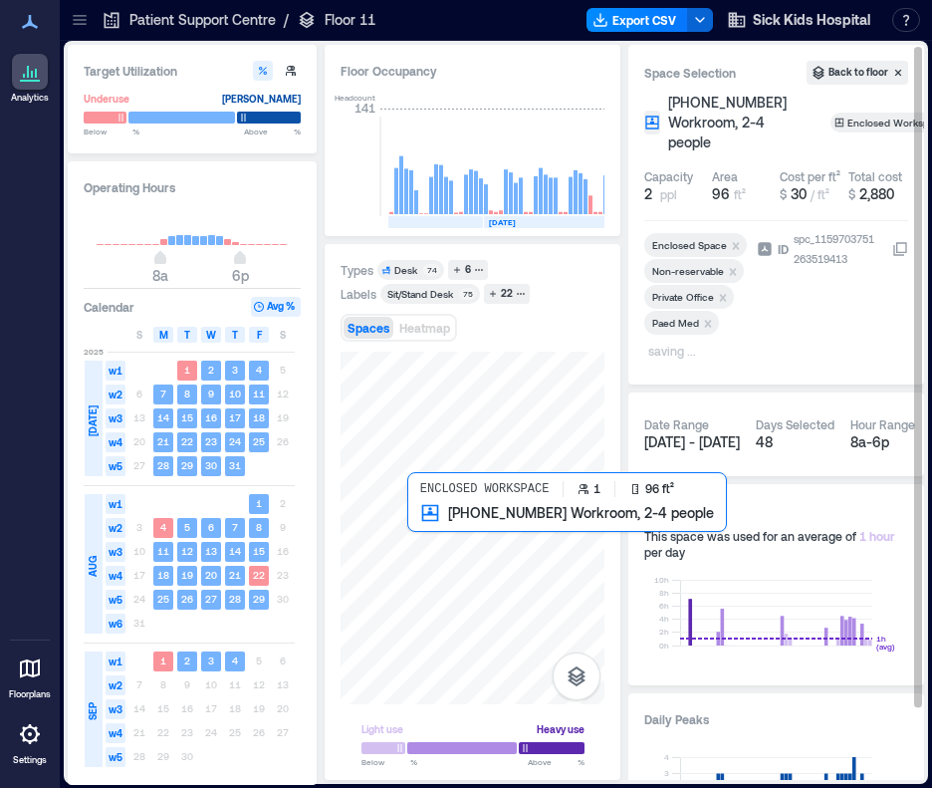
click at [424, 524] on div at bounding box center [473, 528] width 264 height 353
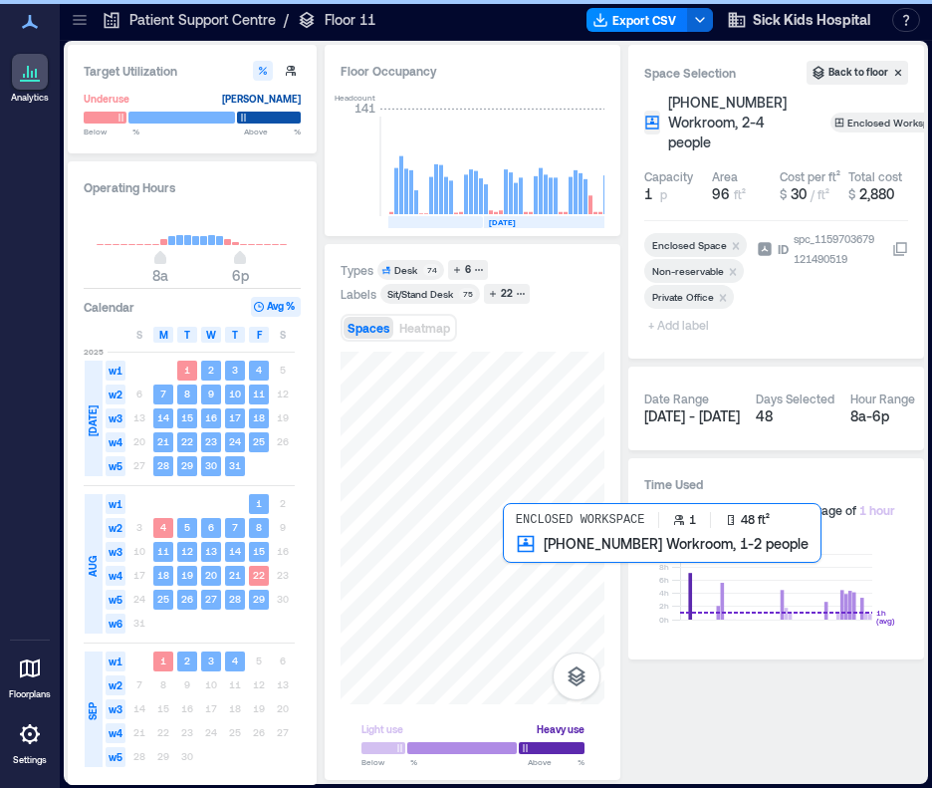
click at [516, 562] on div at bounding box center [473, 528] width 264 height 353
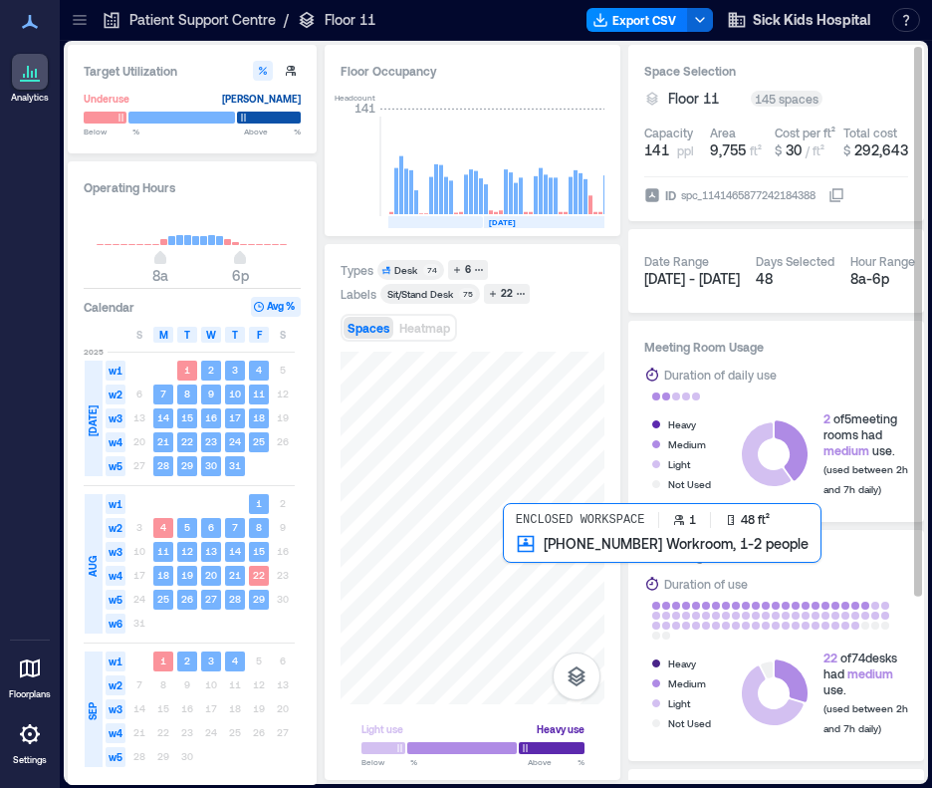
click at [517, 561] on div at bounding box center [473, 528] width 264 height 353
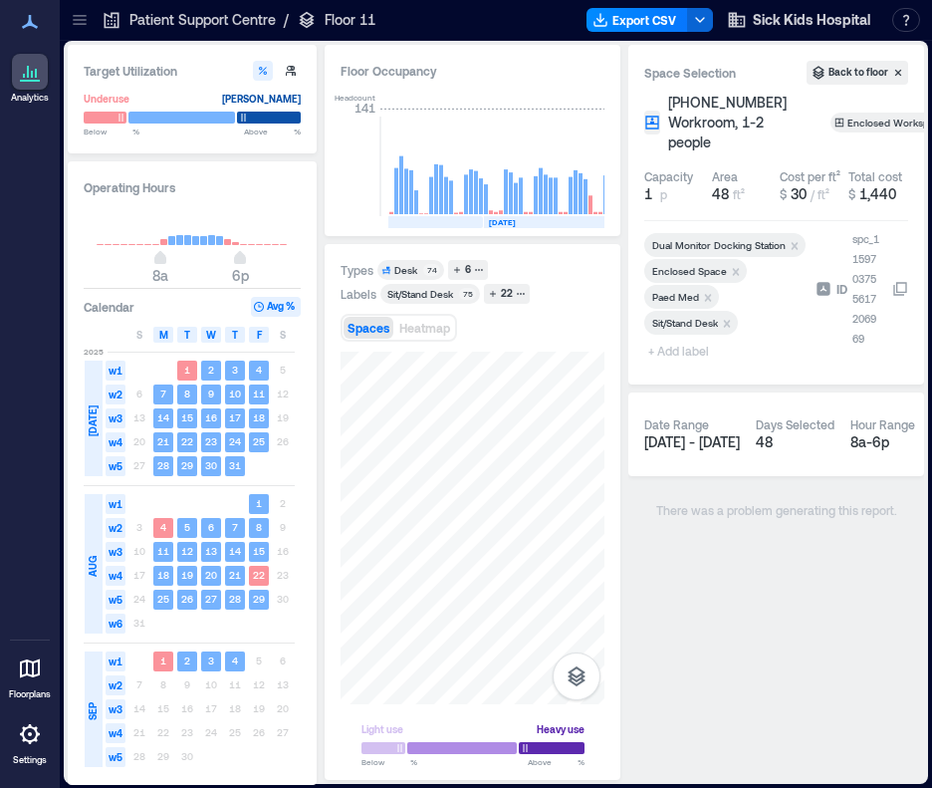
click at [695, 349] on span "+ Add label" at bounding box center [680, 351] width 73 height 28
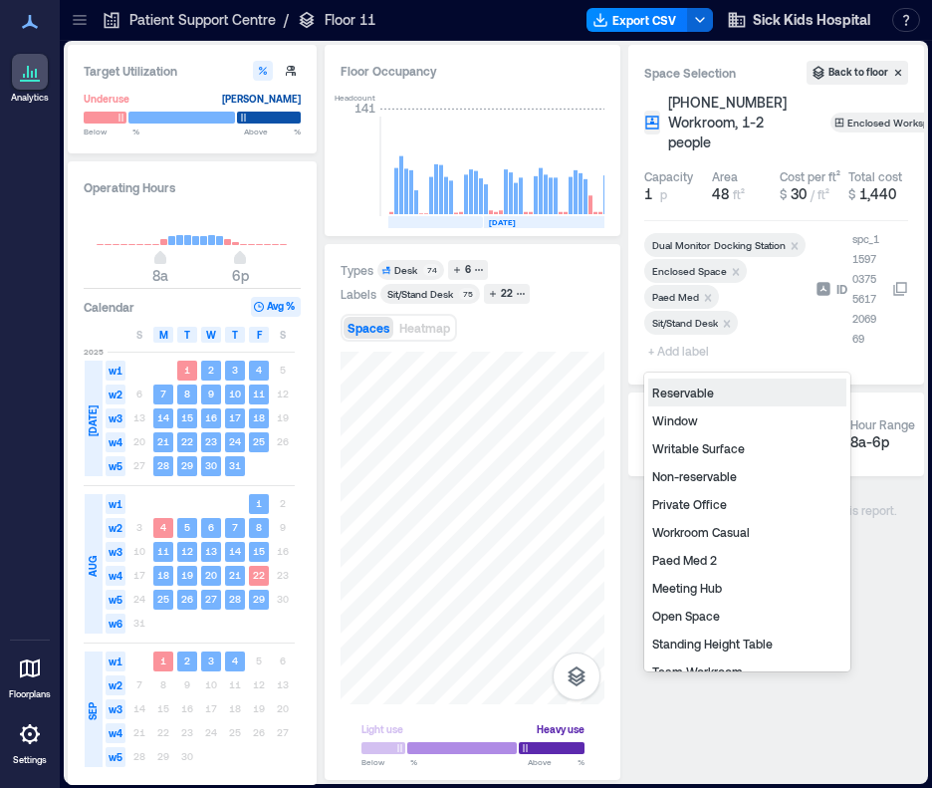
scroll to position [239, 0]
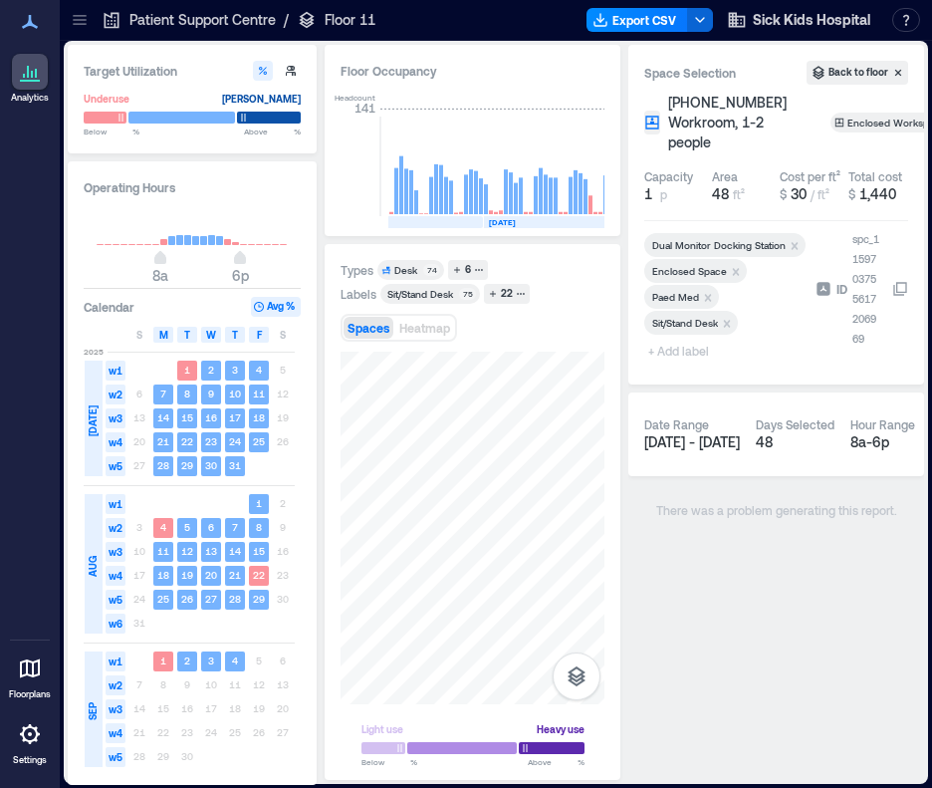
click at [696, 350] on span "+ Add label" at bounding box center [680, 351] width 73 height 28
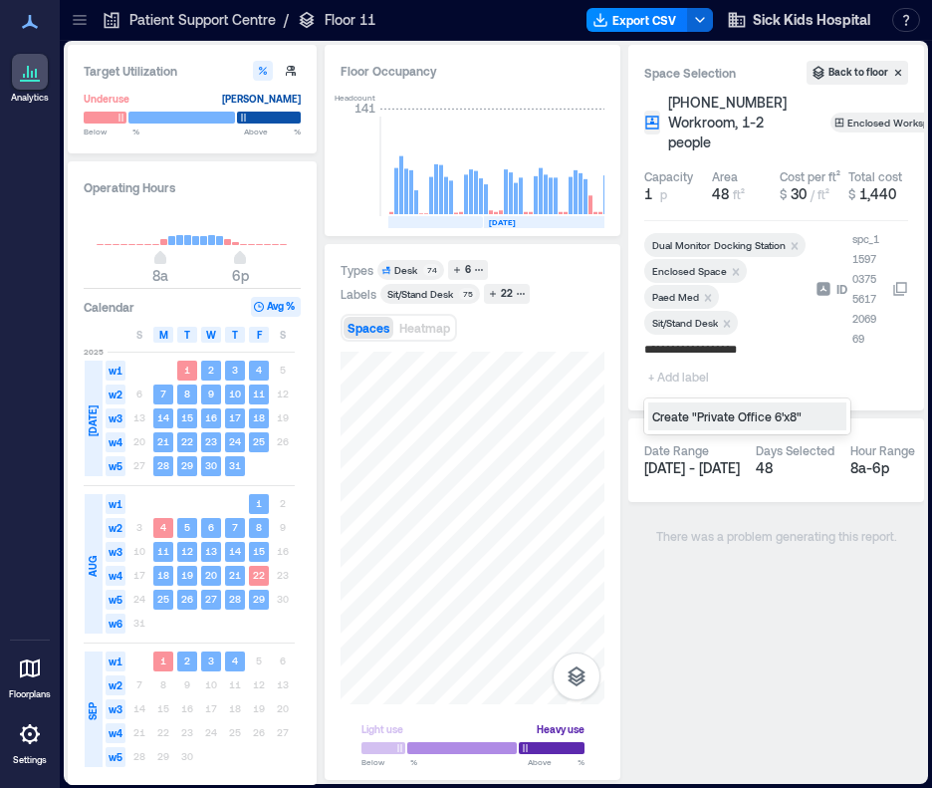
type input "**********"
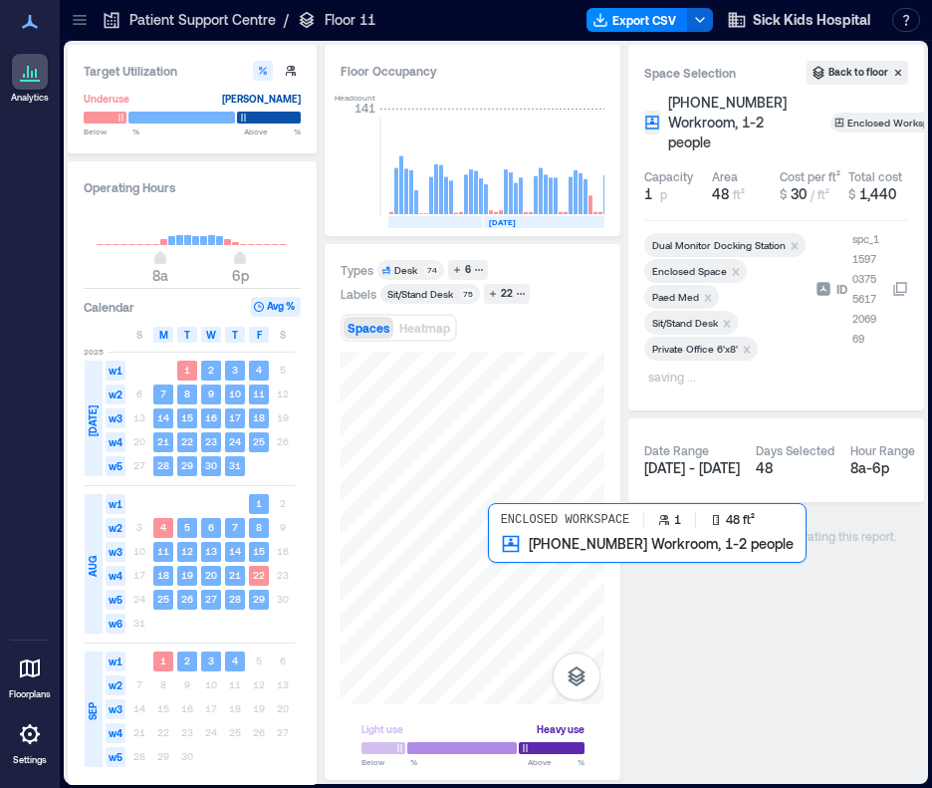
click at [490, 553] on div at bounding box center [473, 528] width 264 height 353
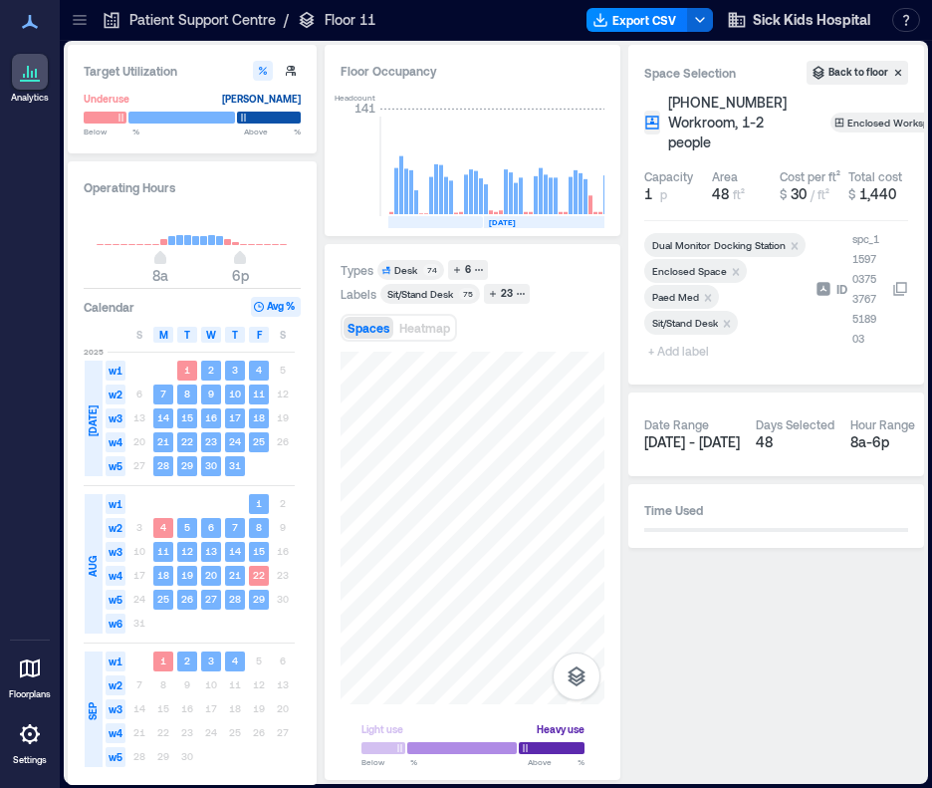
click at [674, 350] on span "+ Add label" at bounding box center [680, 351] width 73 height 28
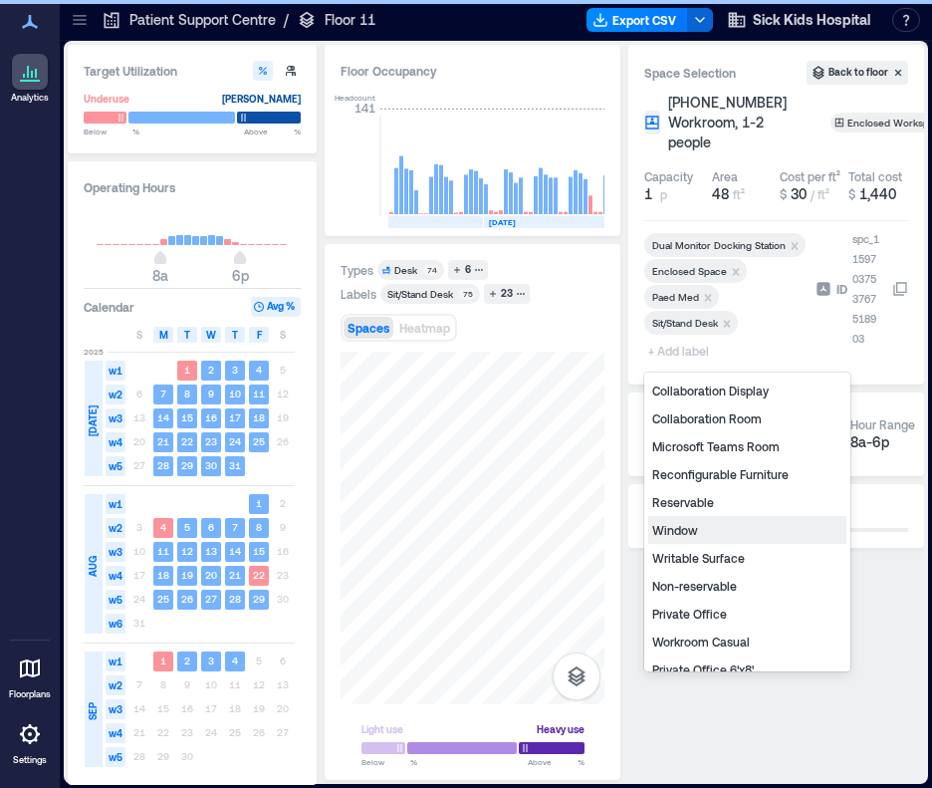
scroll to position [100, 0]
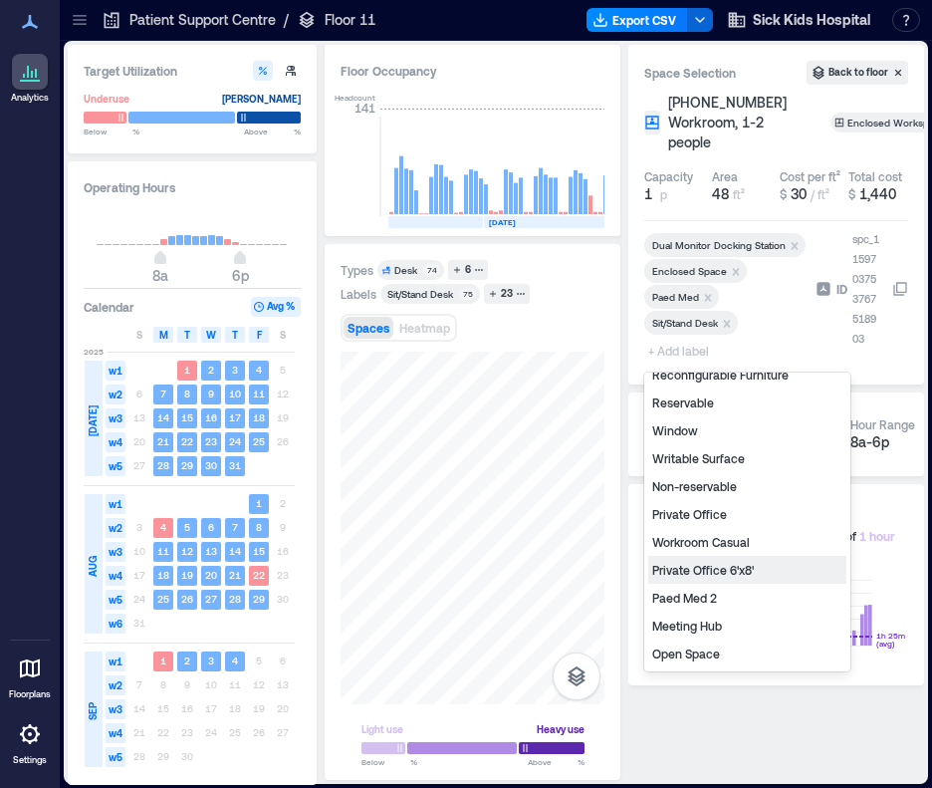
click at [729, 573] on div "Private Office 6'x8'" at bounding box center [747, 570] width 198 height 28
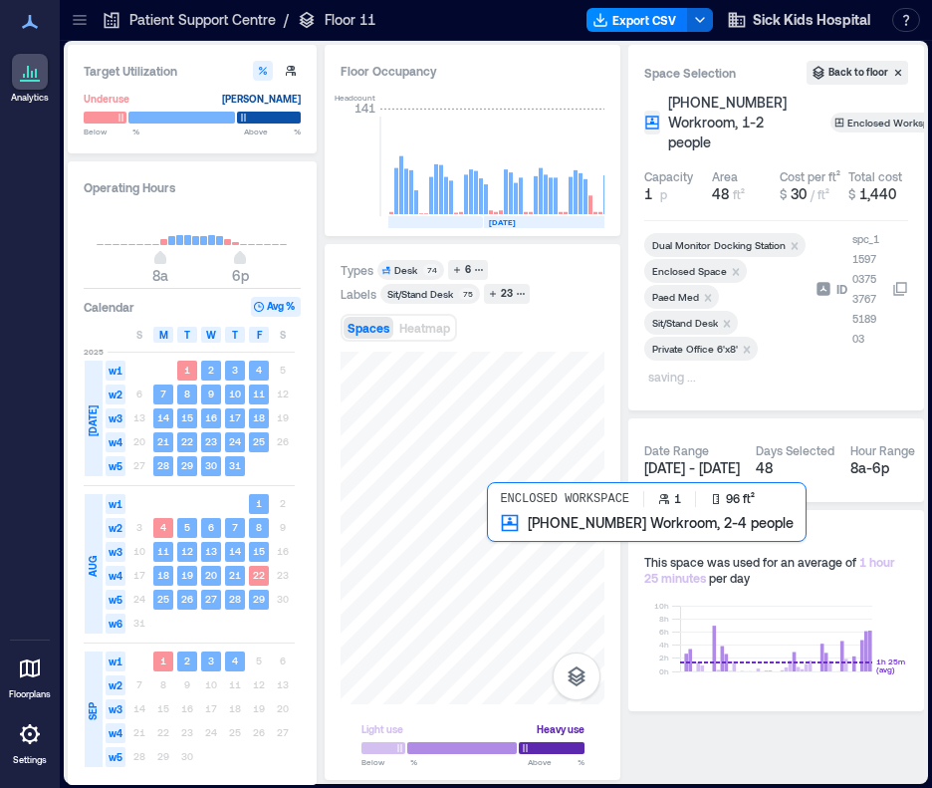
click at [510, 531] on div at bounding box center [473, 528] width 264 height 353
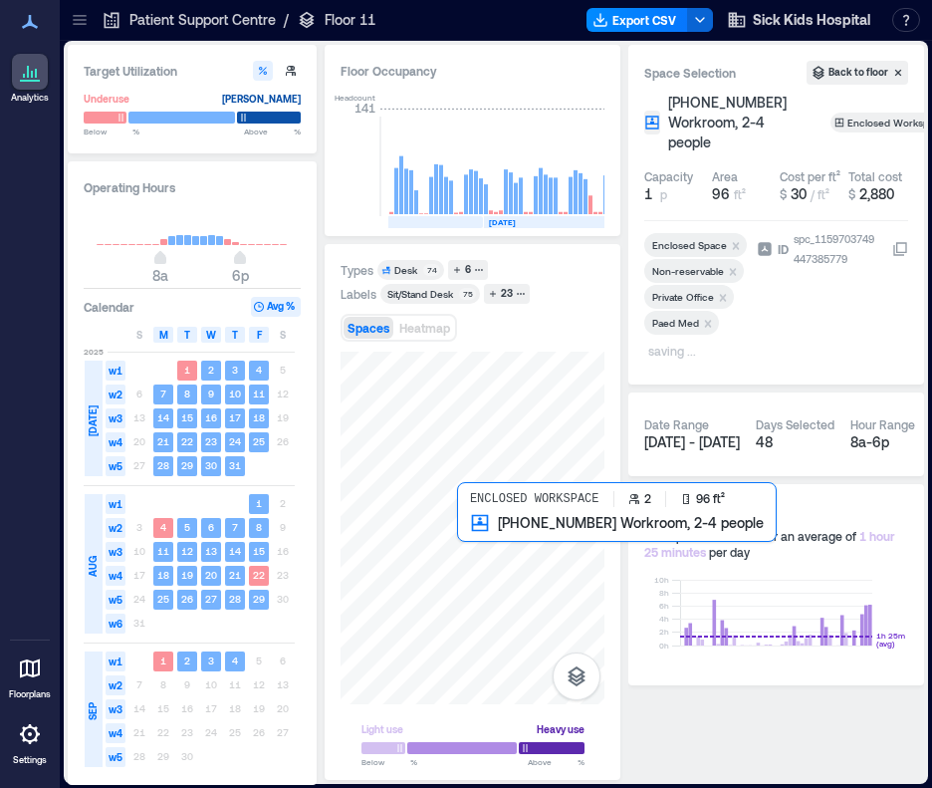
click at [474, 531] on div at bounding box center [473, 528] width 264 height 353
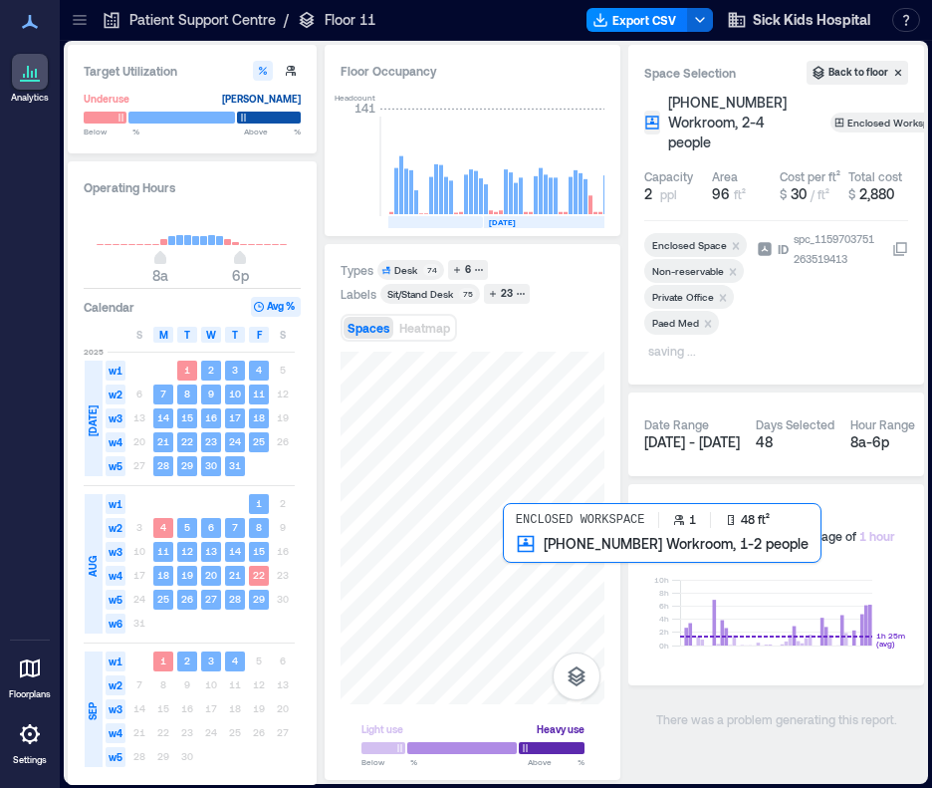
click at [510, 553] on div at bounding box center [473, 528] width 264 height 353
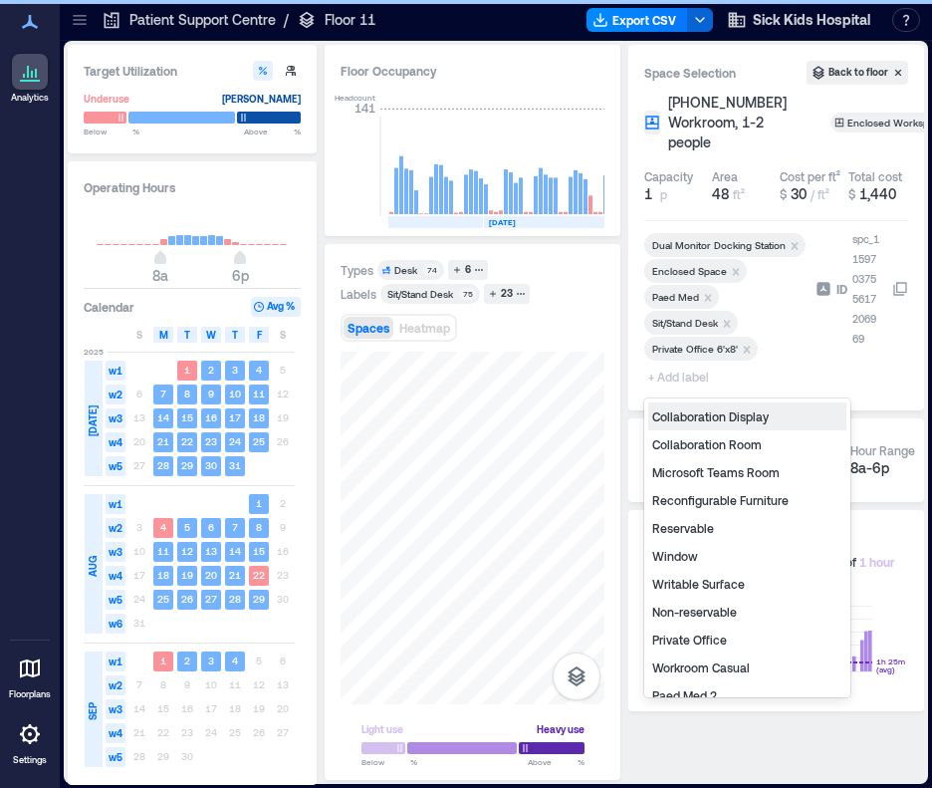
click at [680, 373] on span "+ Add label" at bounding box center [680, 377] width 73 height 28
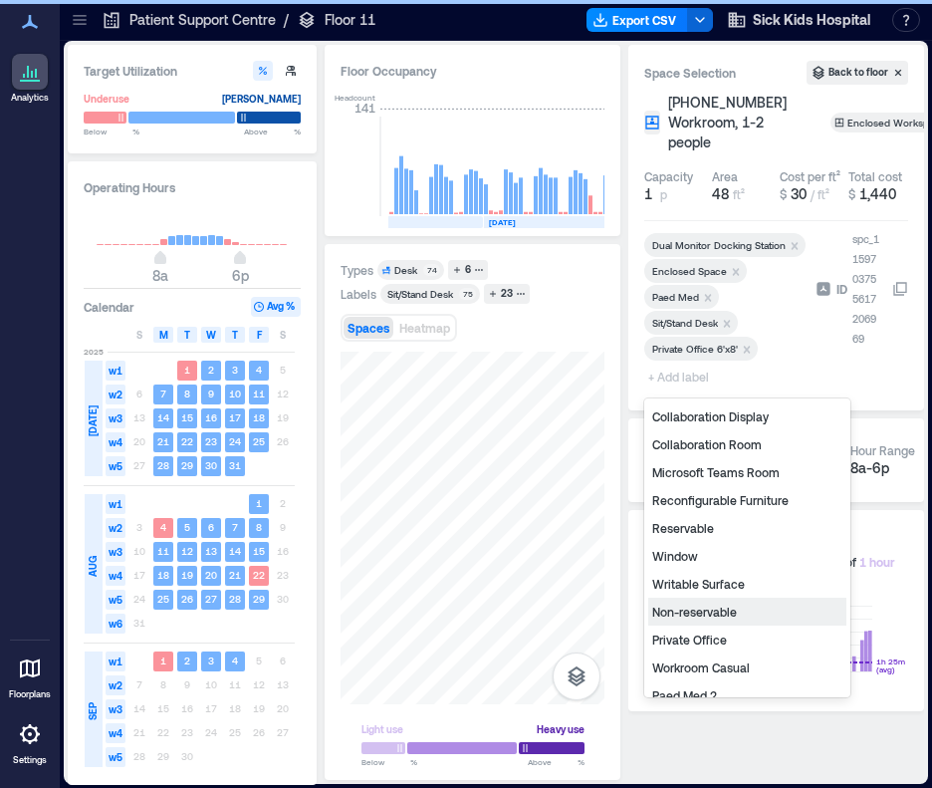
click at [693, 619] on div "Non-reservable" at bounding box center [747, 612] width 198 height 28
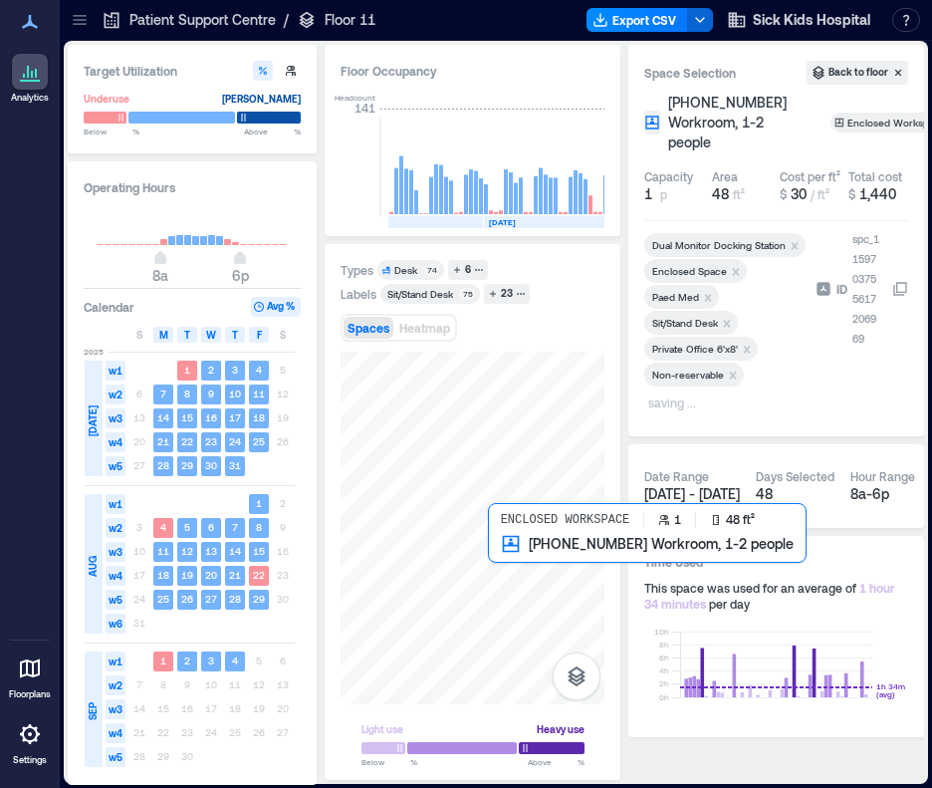
click at [497, 562] on div at bounding box center [473, 528] width 264 height 353
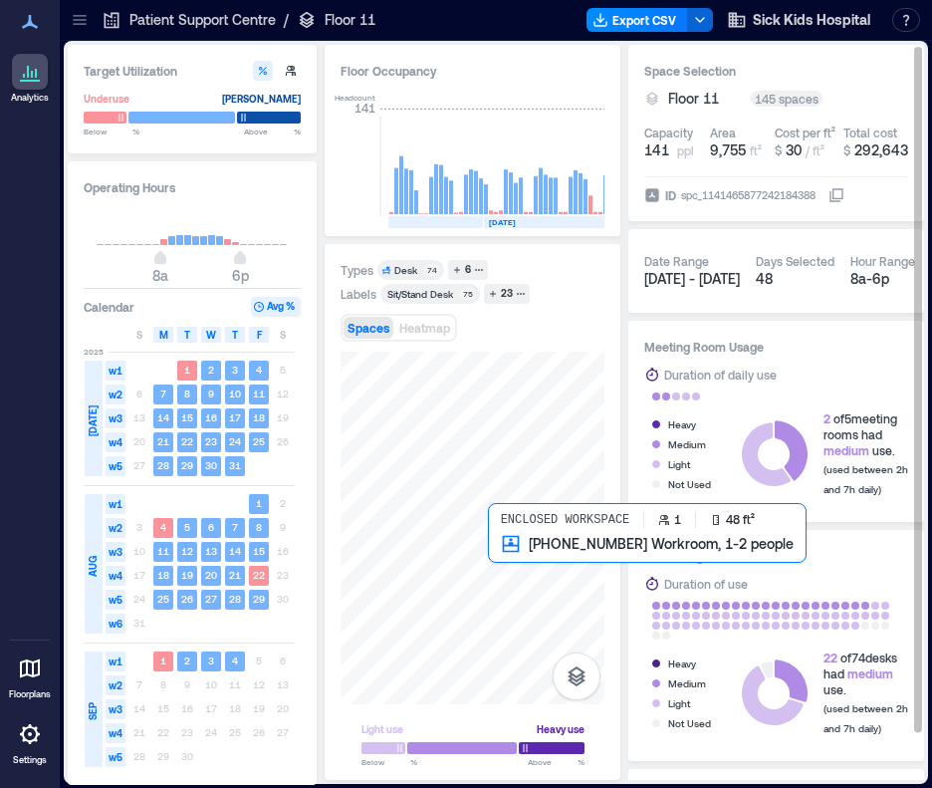
click at [493, 555] on div at bounding box center [473, 528] width 264 height 353
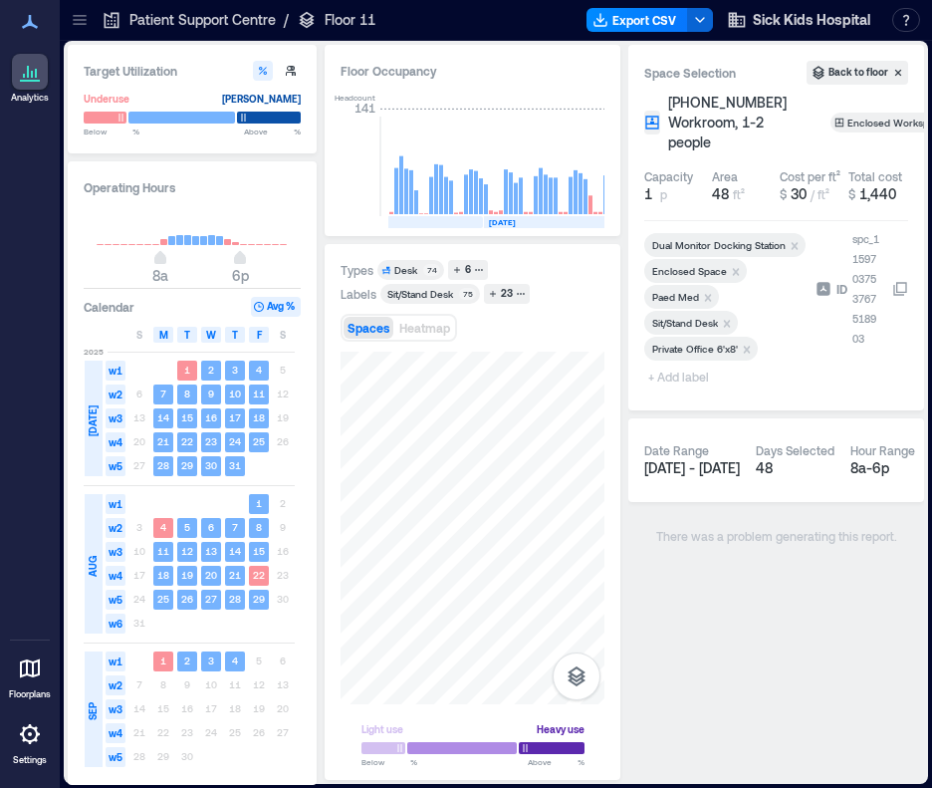
click at [679, 377] on span "+ Add label" at bounding box center [680, 377] width 73 height 28
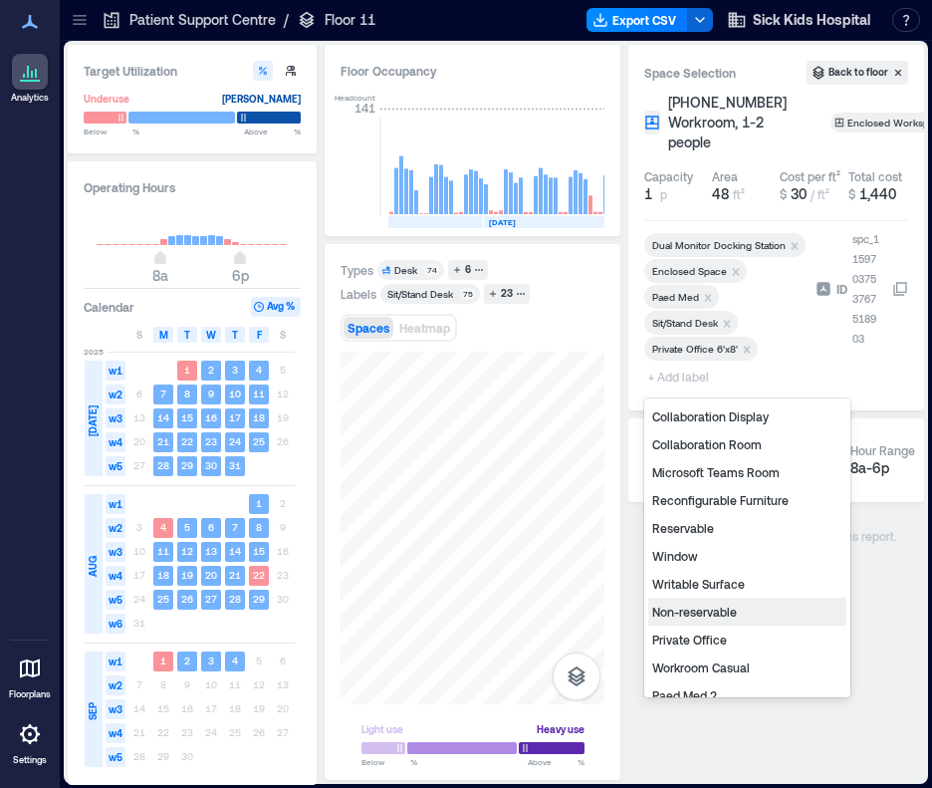
click at [721, 606] on div "Non-reservable" at bounding box center [747, 612] width 198 height 28
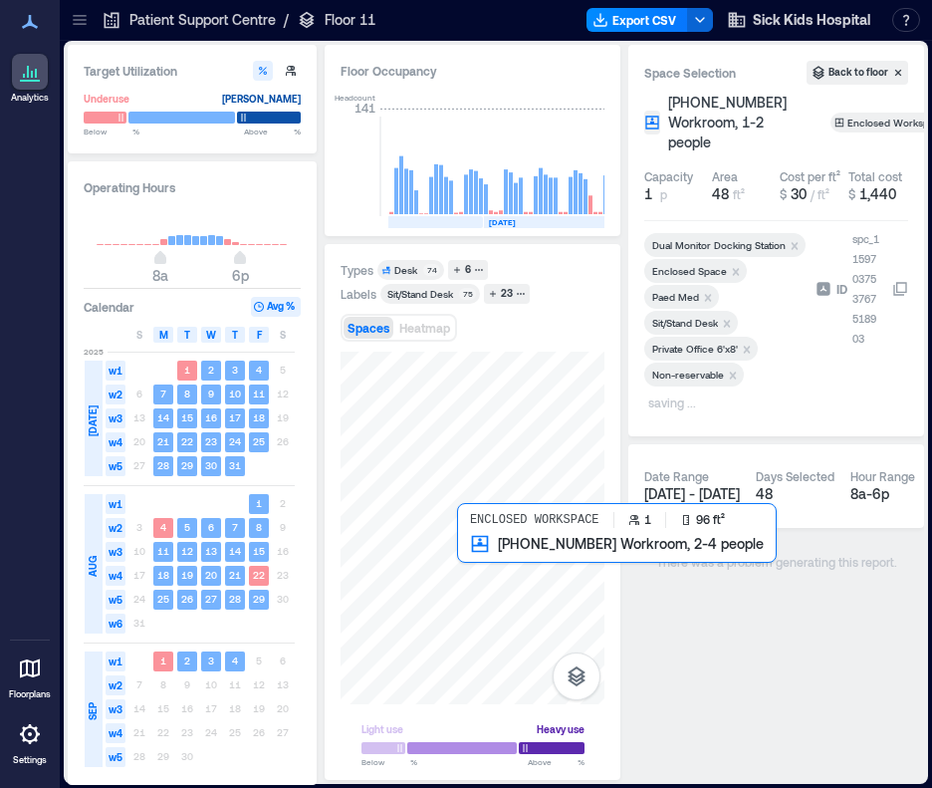
click at [470, 552] on div at bounding box center [473, 528] width 264 height 353
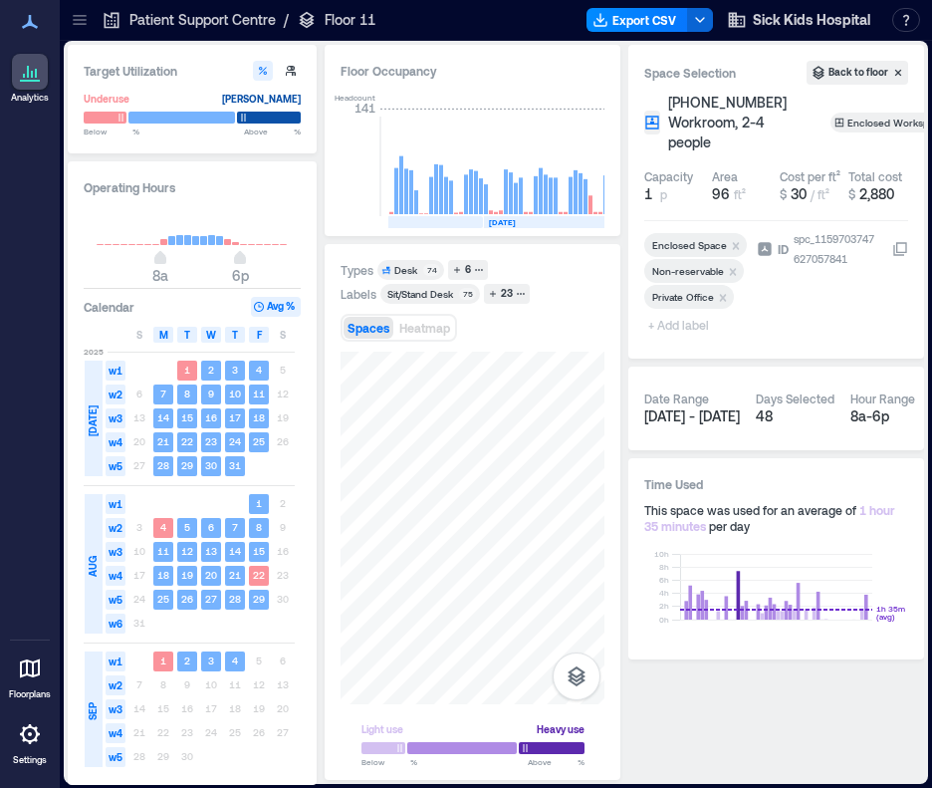
click at [677, 330] on span "+ Add label" at bounding box center [680, 325] width 73 height 28
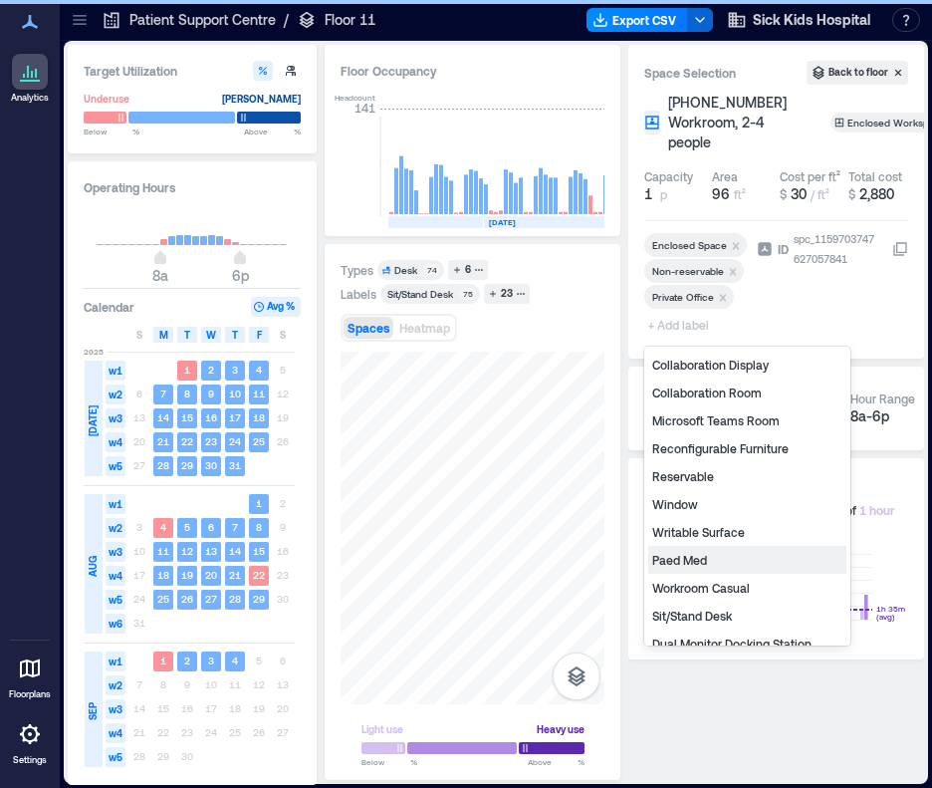
click at [680, 563] on div "Paed Med" at bounding box center [747, 560] width 198 height 28
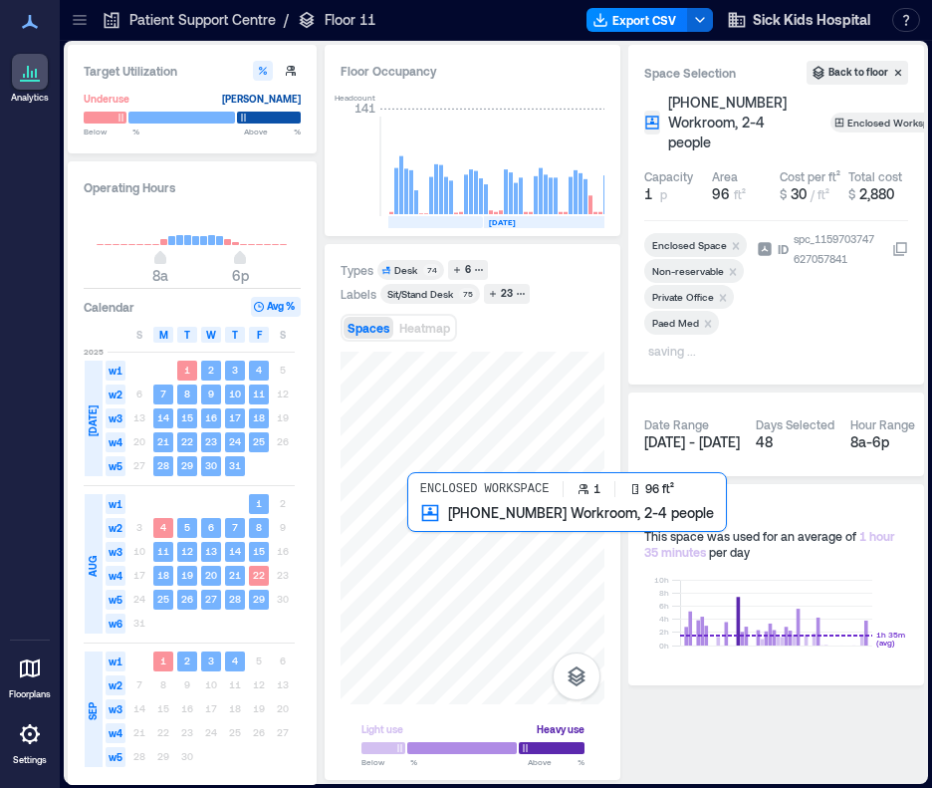
click at [426, 525] on div at bounding box center [473, 528] width 264 height 353
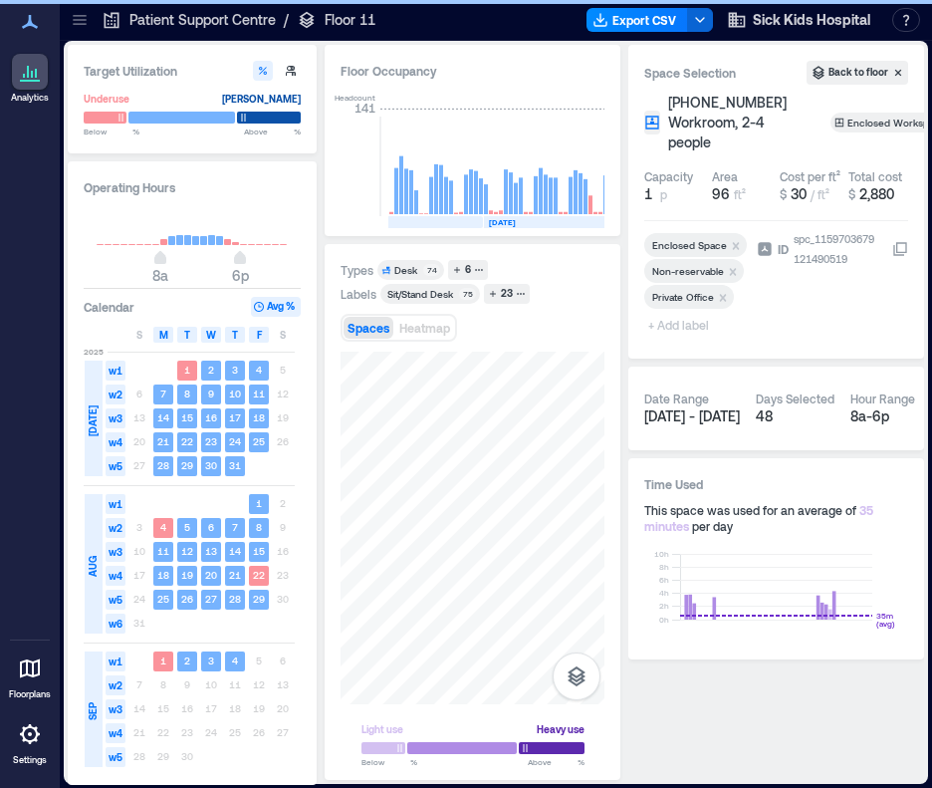
click at [671, 325] on span "+ Add label" at bounding box center [680, 325] width 73 height 28
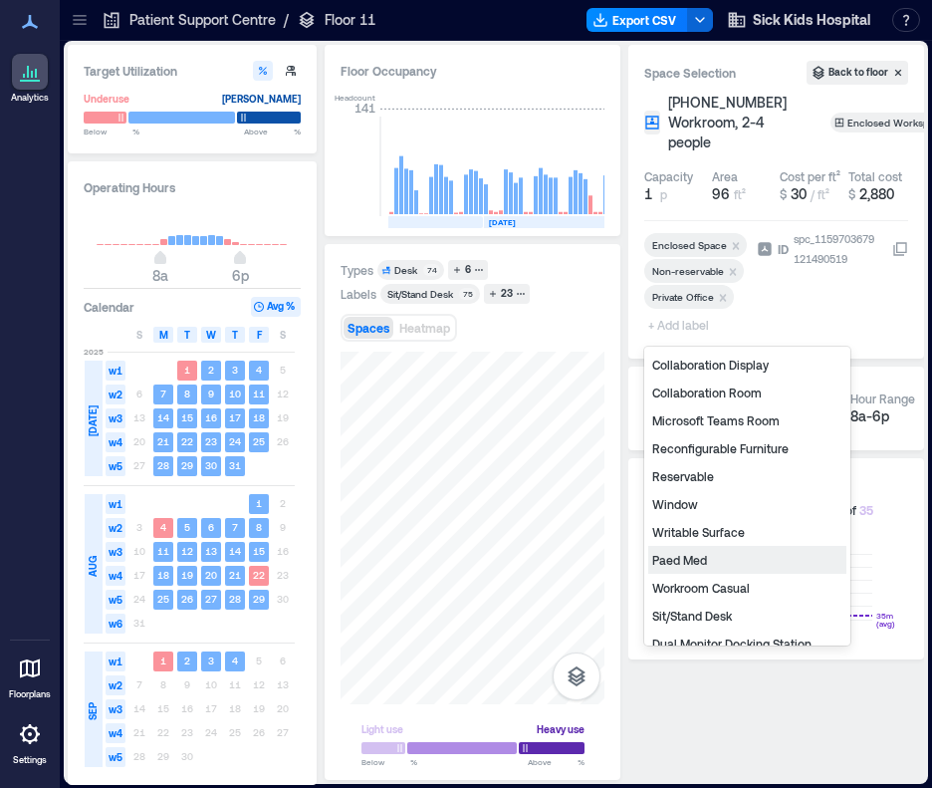
click at [684, 561] on div "Paed Med" at bounding box center [747, 560] width 198 height 28
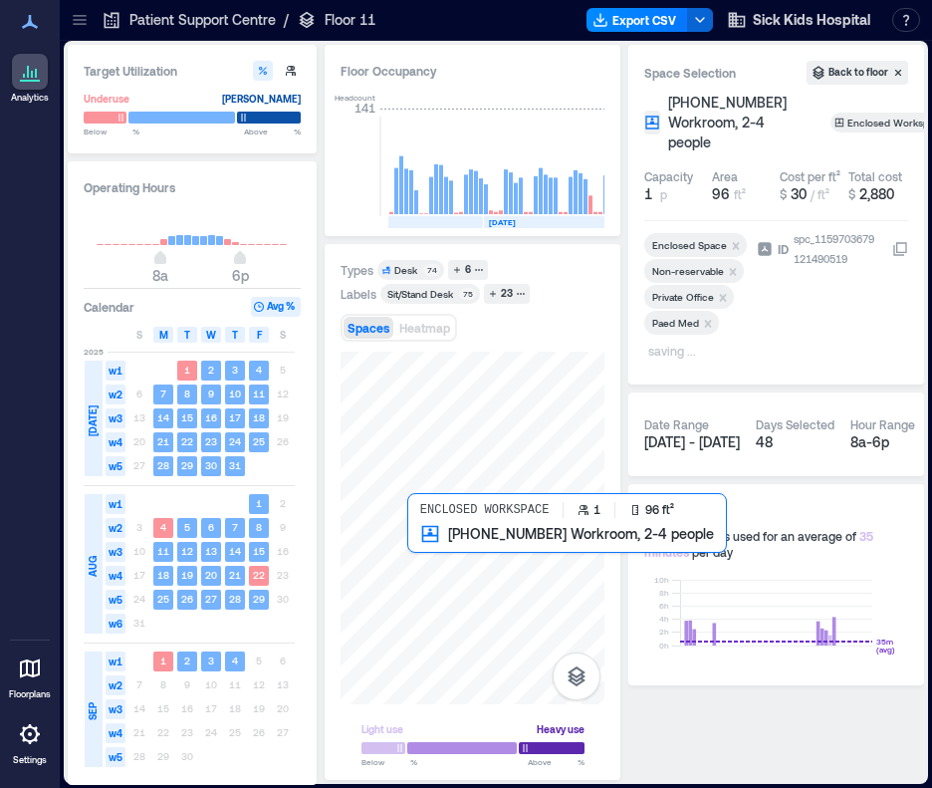
click at [414, 541] on div at bounding box center [473, 528] width 264 height 353
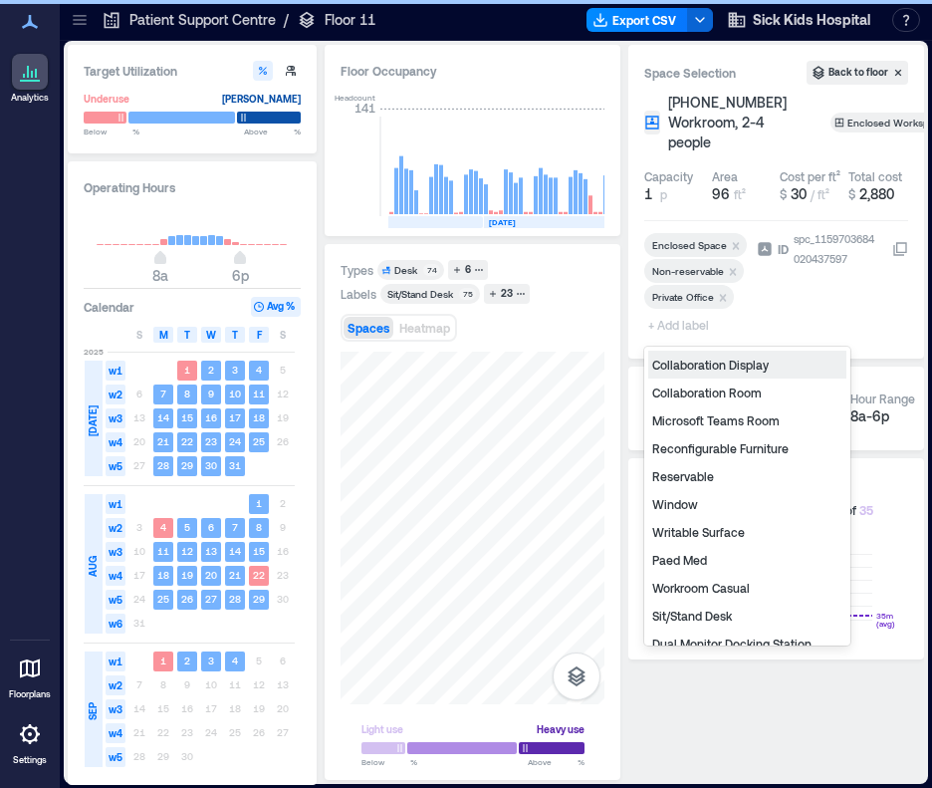
click at [674, 325] on span "+ Add label" at bounding box center [680, 325] width 73 height 28
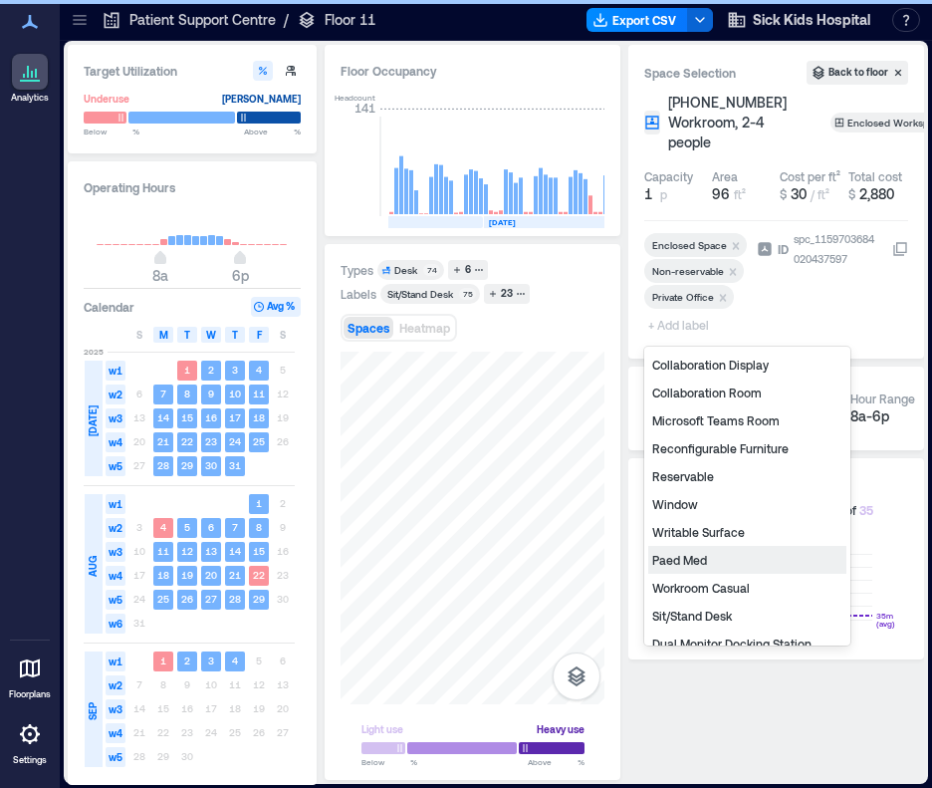
click at [697, 557] on div "Paed Med" at bounding box center [747, 560] width 198 height 28
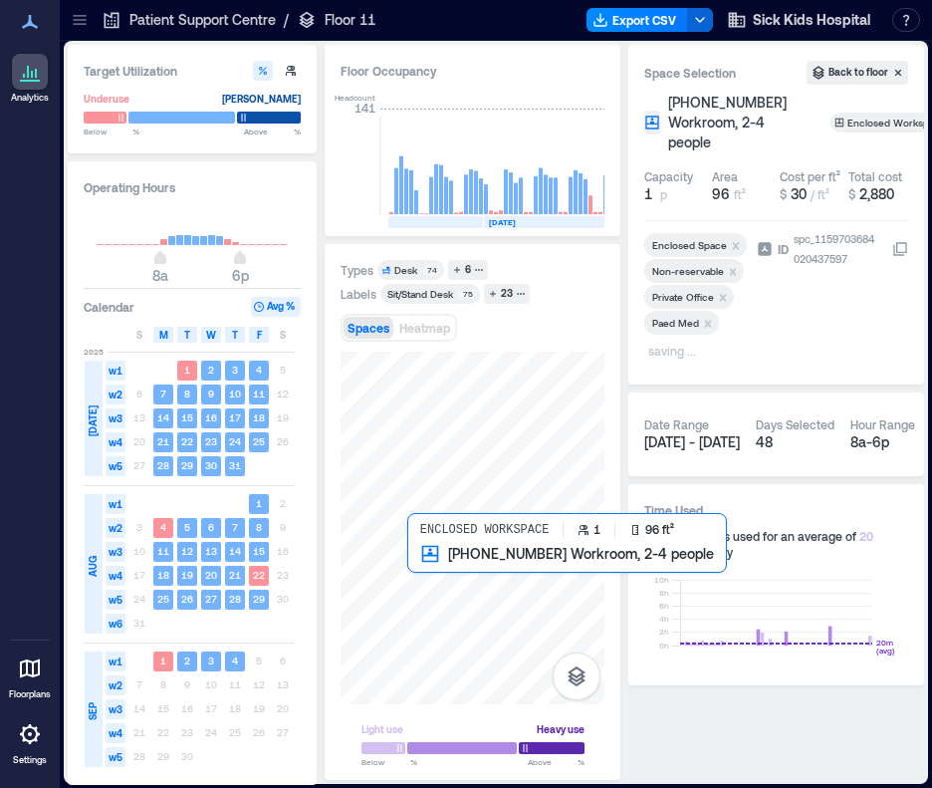
click at [422, 566] on div at bounding box center [473, 528] width 264 height 353
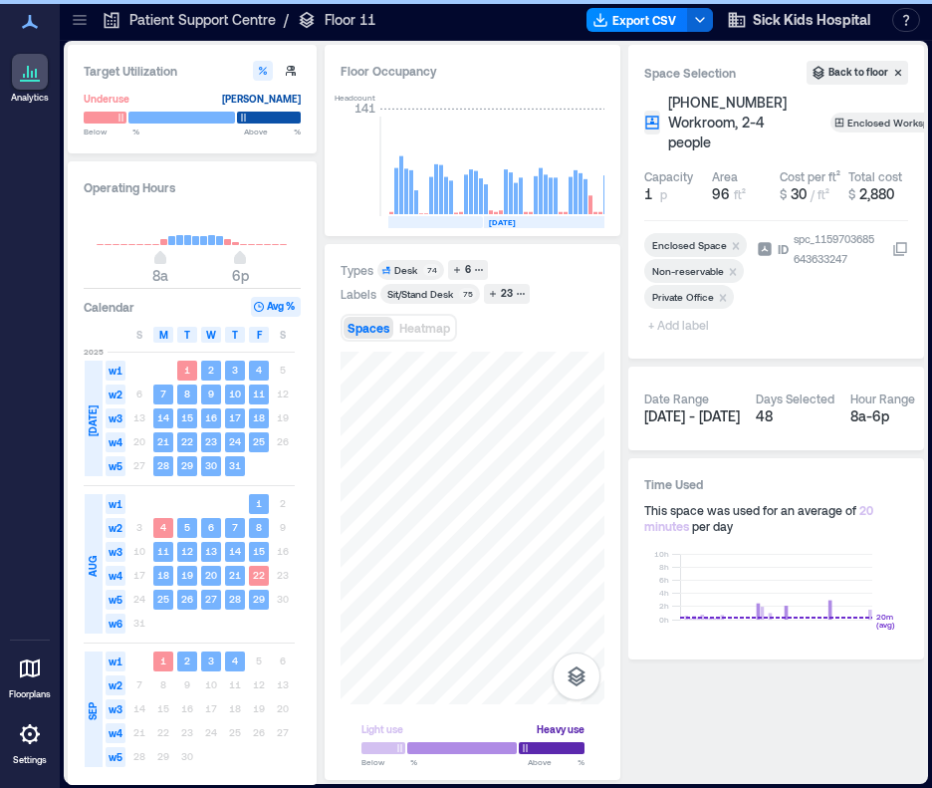
click at [675, 325] on span "+ Add label" at bounding box center [680, 325] width 73 height 28
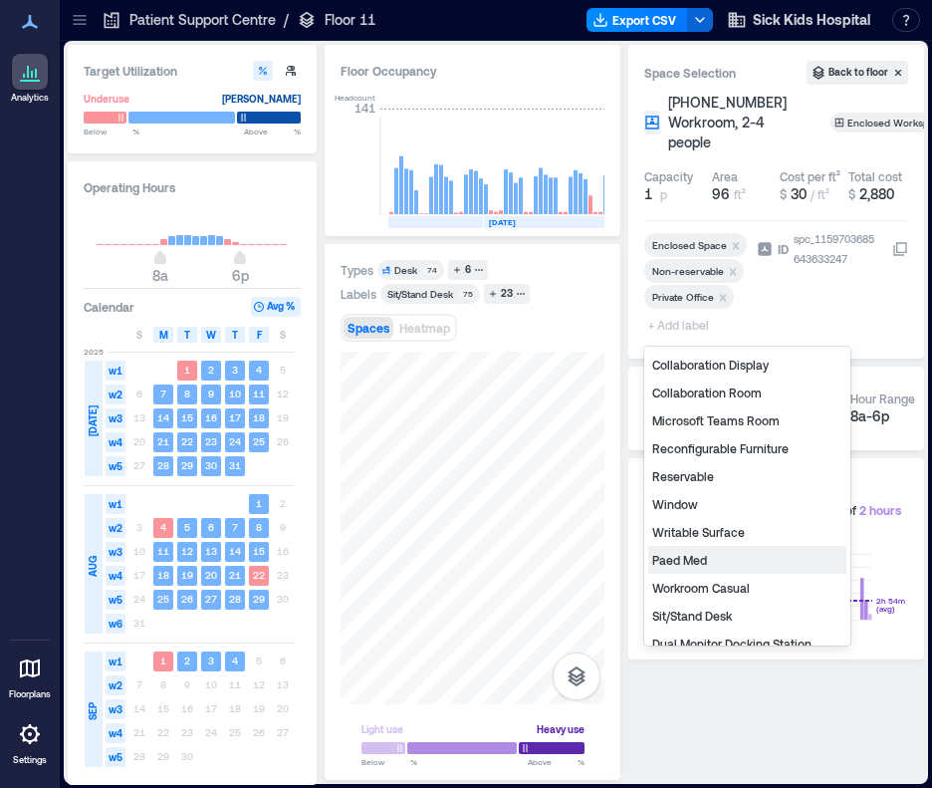
click at [664, 565] on div "Paed Med" at bounding box center [747, 560] width 198 height 28
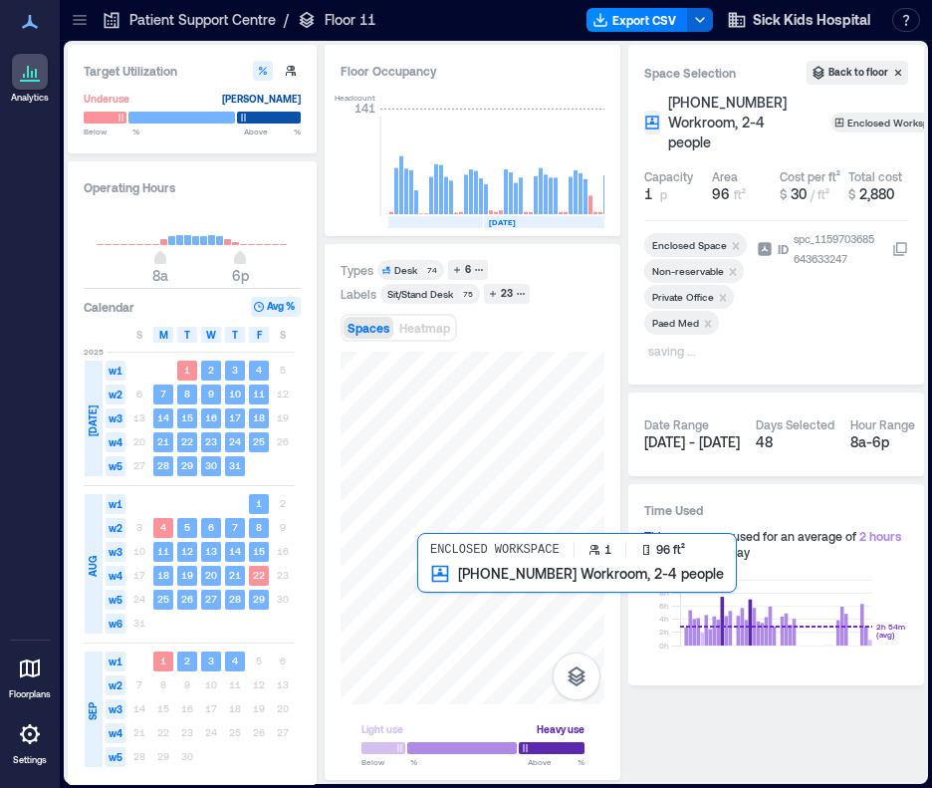
click at [427, 592] on div at bounding box center [473, 528] width 264 height 353
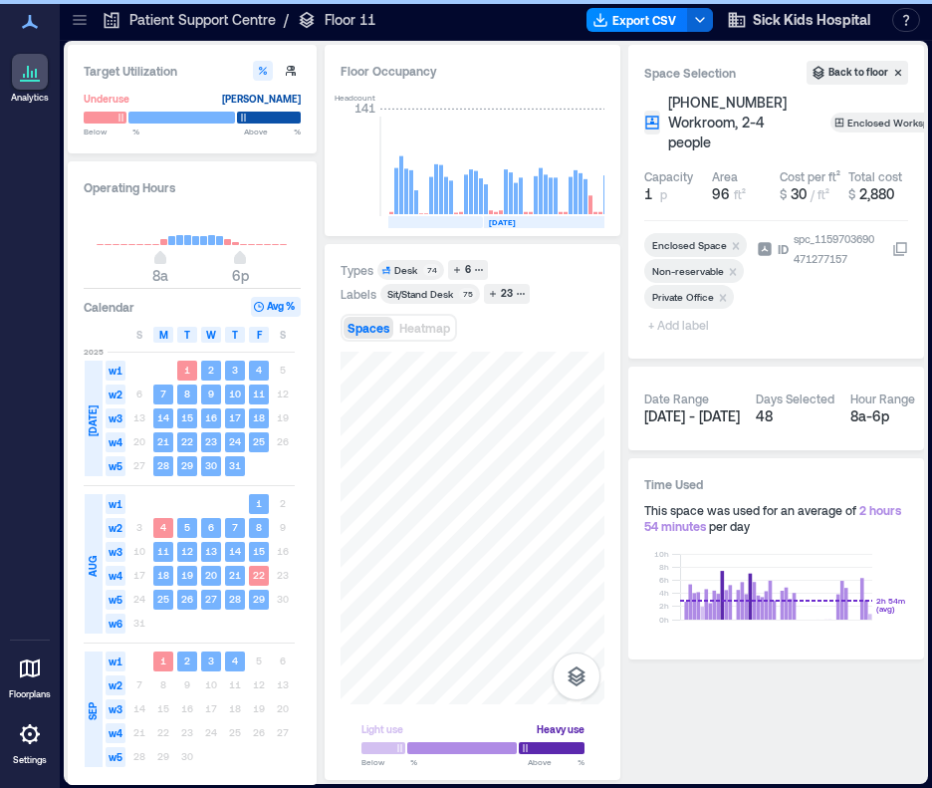
click at [680, 330] on span "+ Add label" at bounding box center [680, 325] width 73 height 28
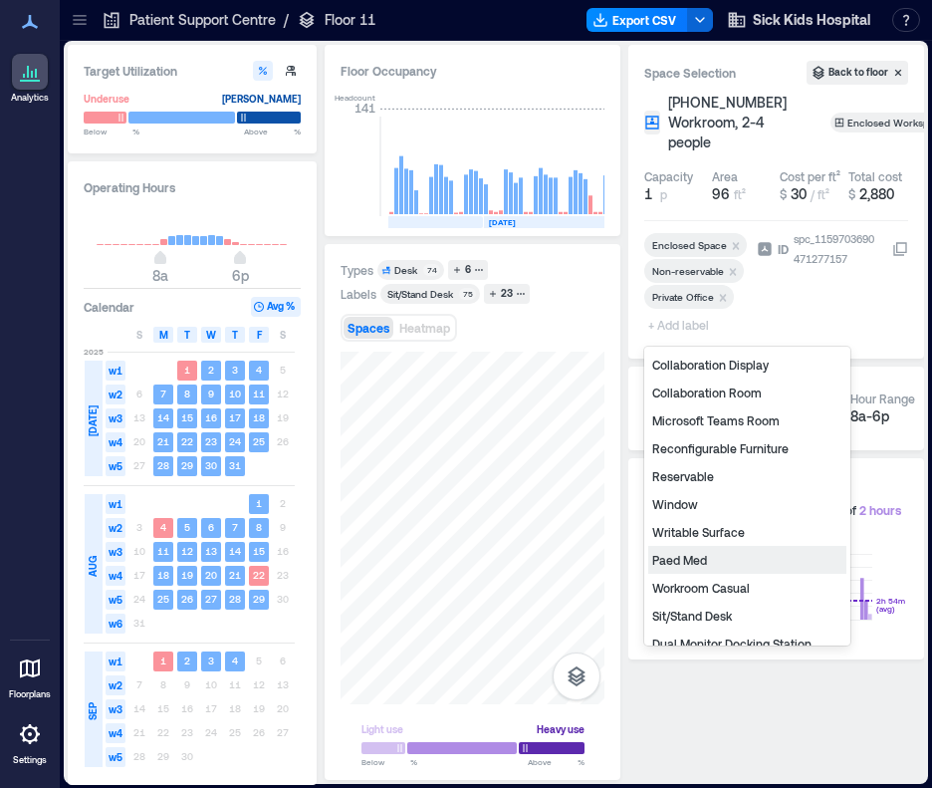
click at [708, 559] on div "Paed Med" at bounding box center [747, 560] width 198 height 28
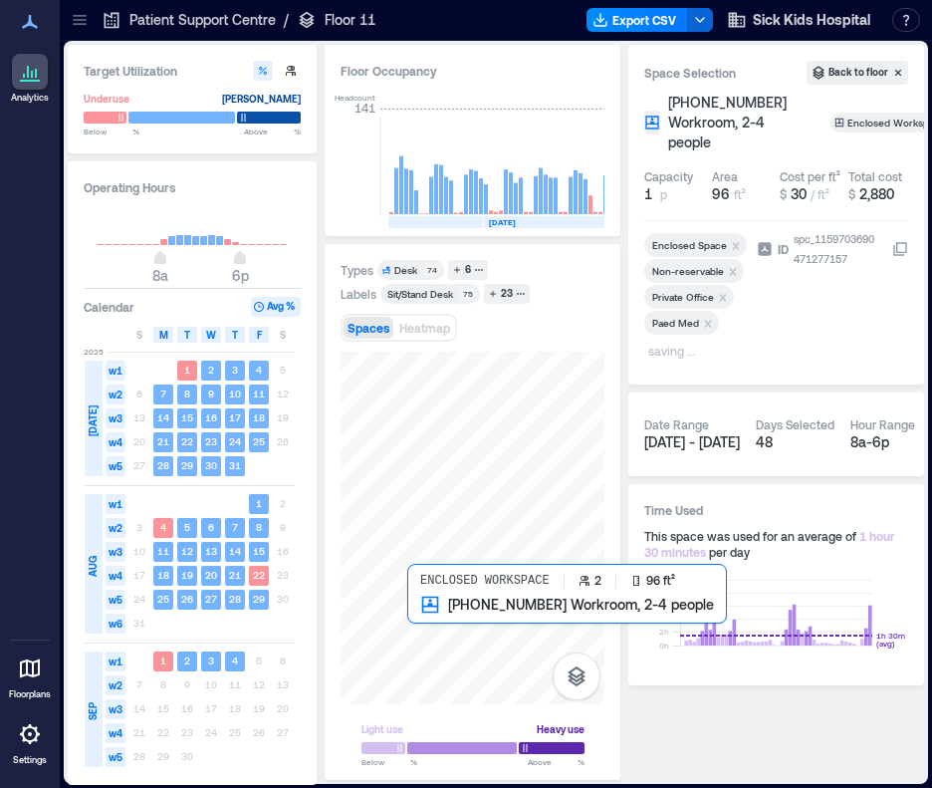
click at [418, 619] on div at bounding box center [473, 528] width 264 height 353
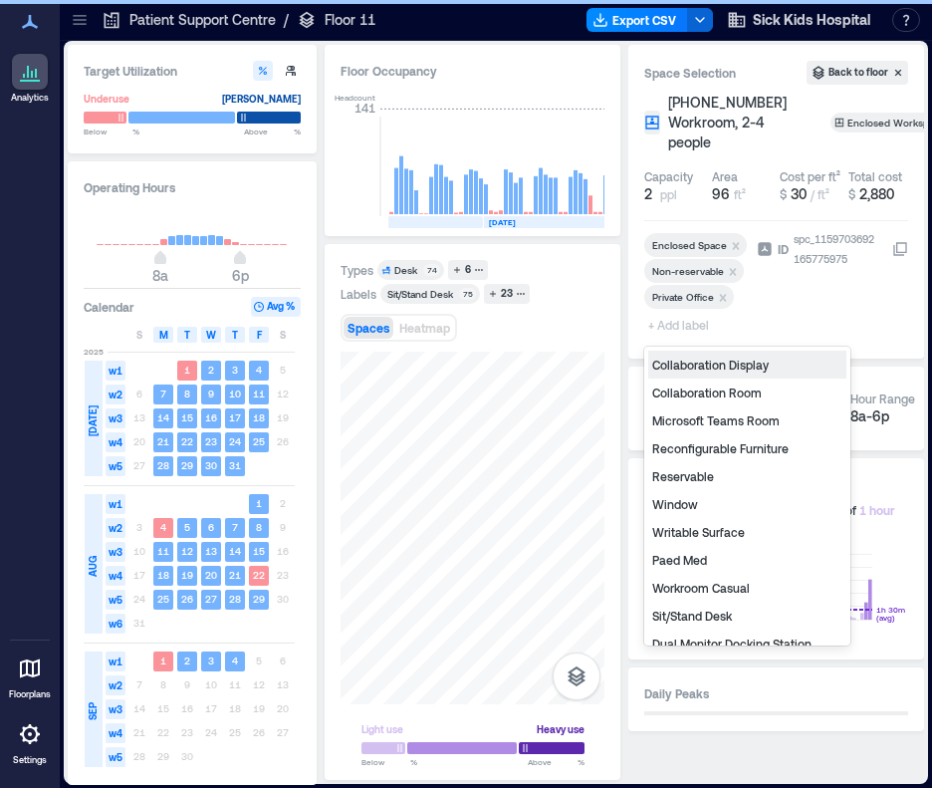
click at [701, 327] on span "+ Add label" at bounding box center [680, 325] width 73 height 28
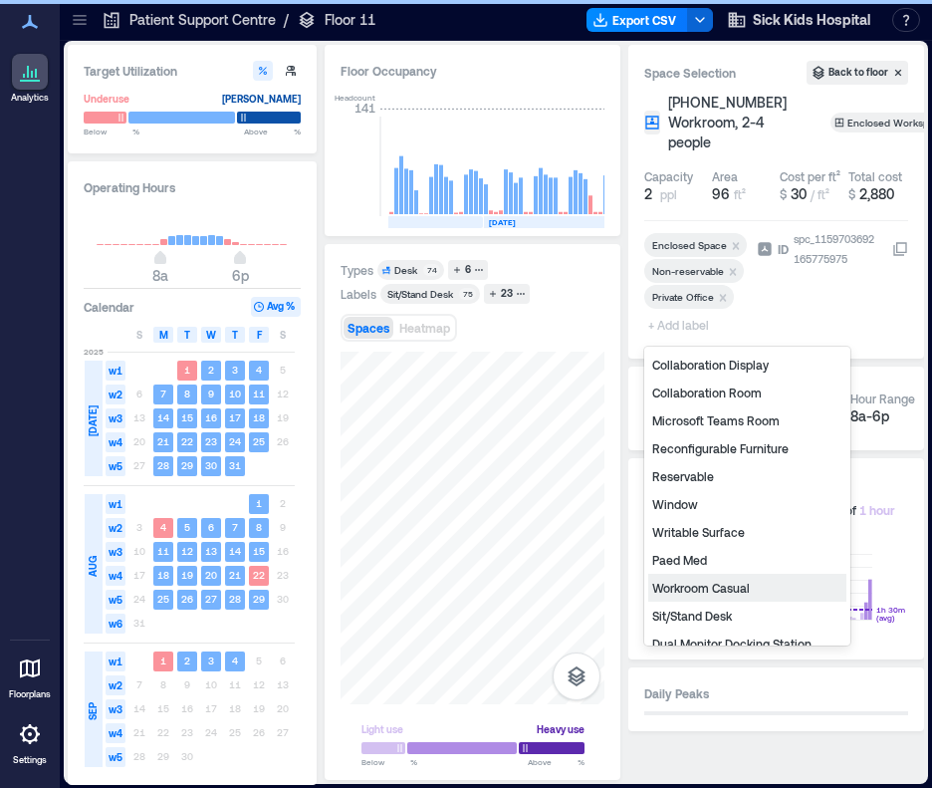
click at [695, 560] on div "Paed Med" at bounding box center [747, 560] width 198 height 28
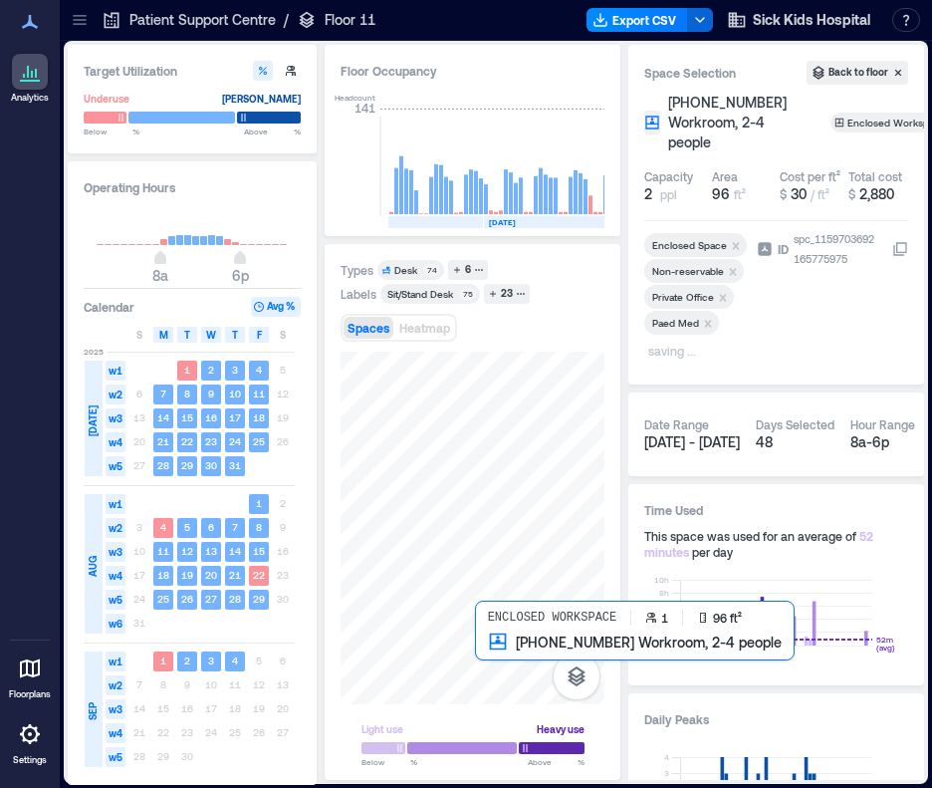
click at [484, 650] on div at bounding box center [473, 528] width 264 height 353
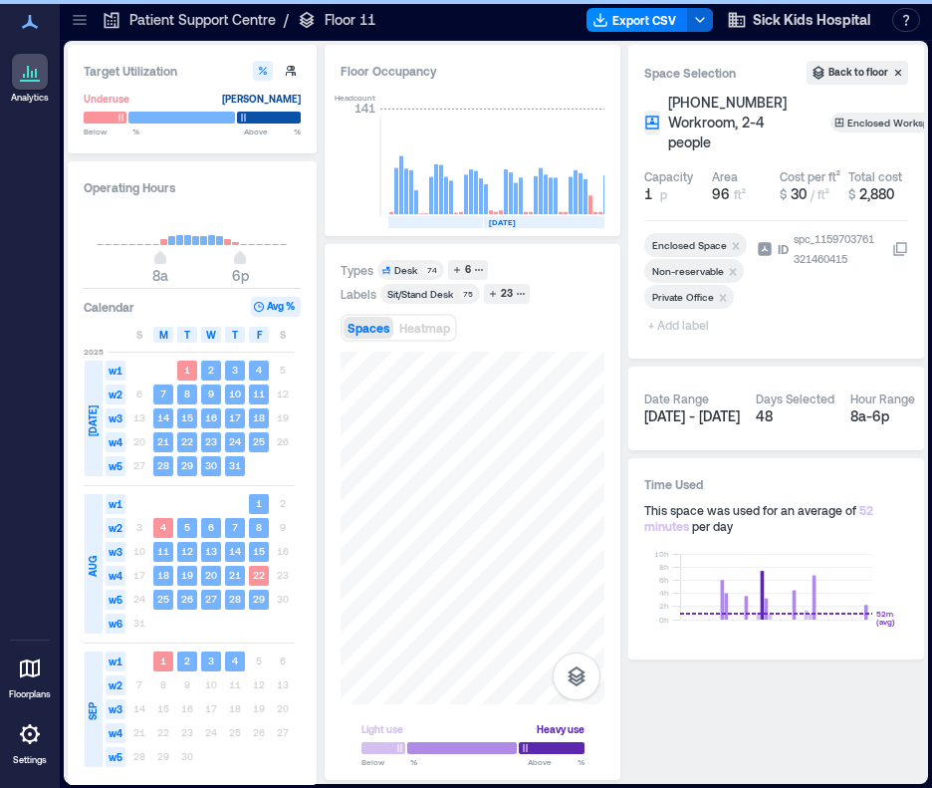
click at [662, 328] on span "+ Add label" at bounding box center [680, 325] width 73 height 28
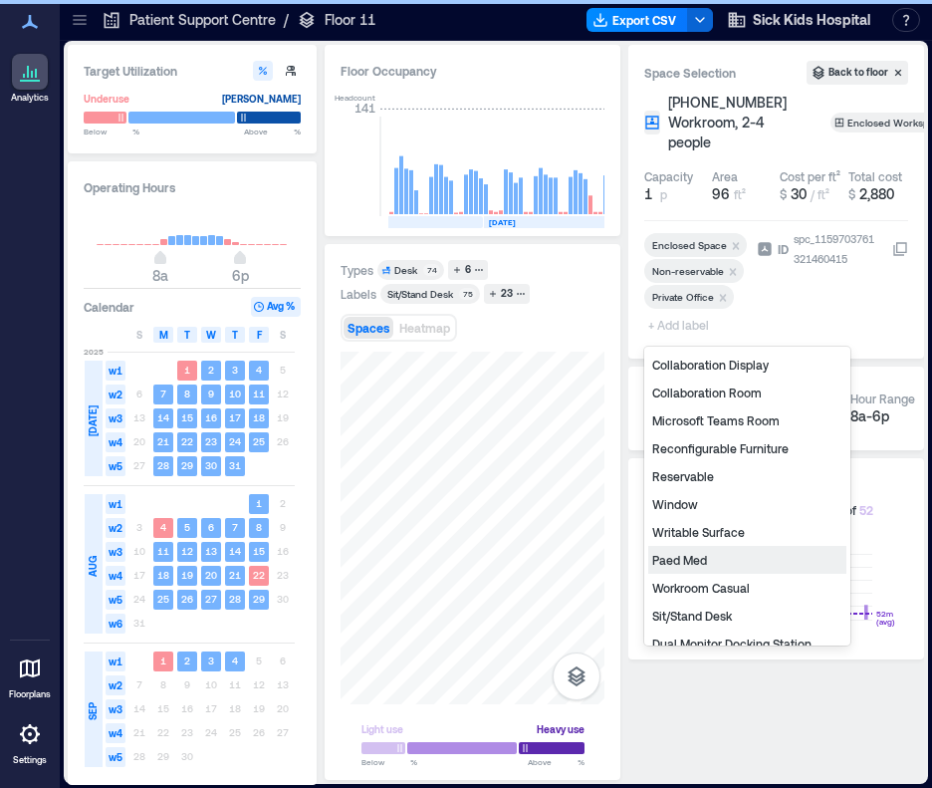
click at [696, 562] on div "Paed Med" at bounding box center [747, 560] width 198 height 28
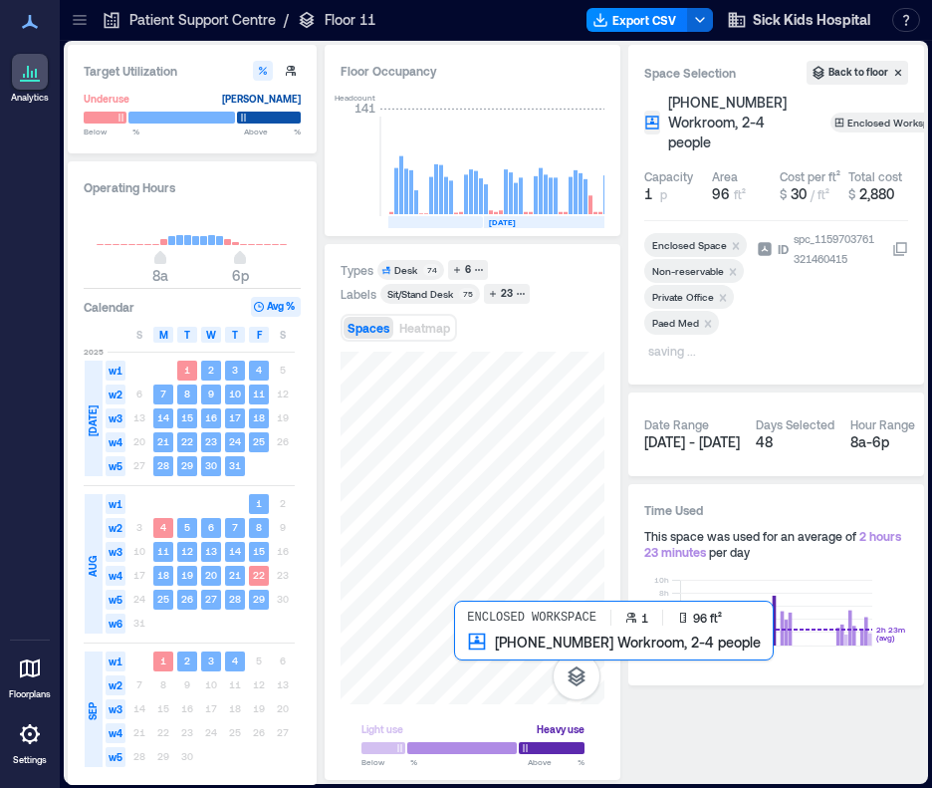
click at [462, 649] on div at bounding box center [473, 528] width 264 height 353
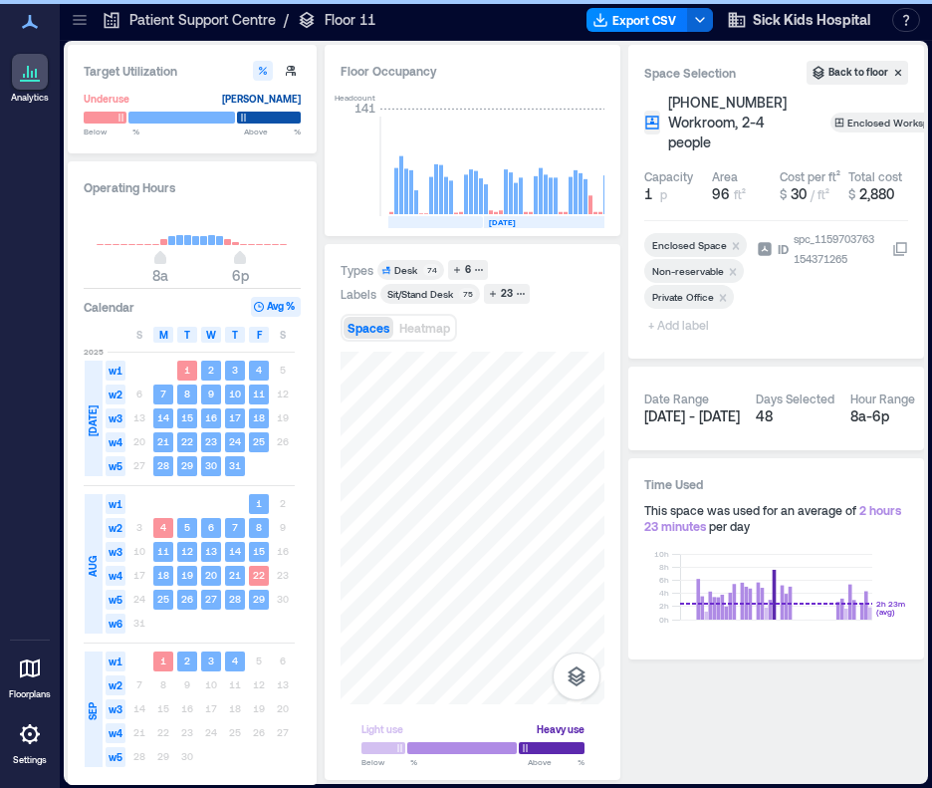
click at [672, 324] on span "+ Add label" at bounding box center [680, 325] width 73 height 28
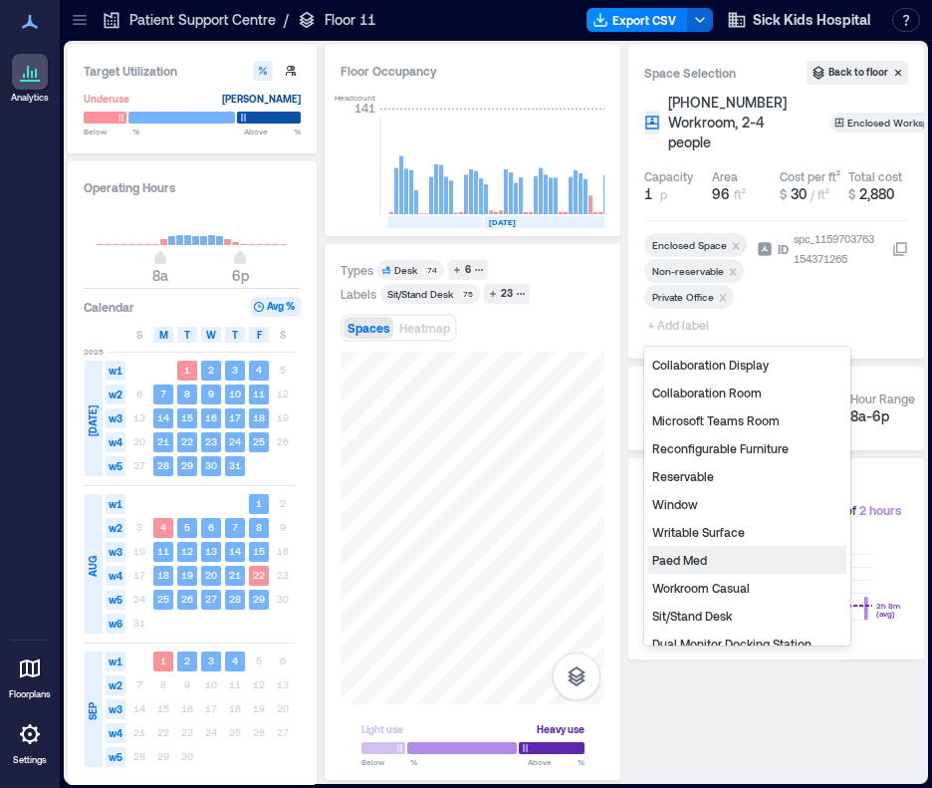
click at [705, 564] on div "Paed Med" at bounding box center [747, 560] width 198 height 28
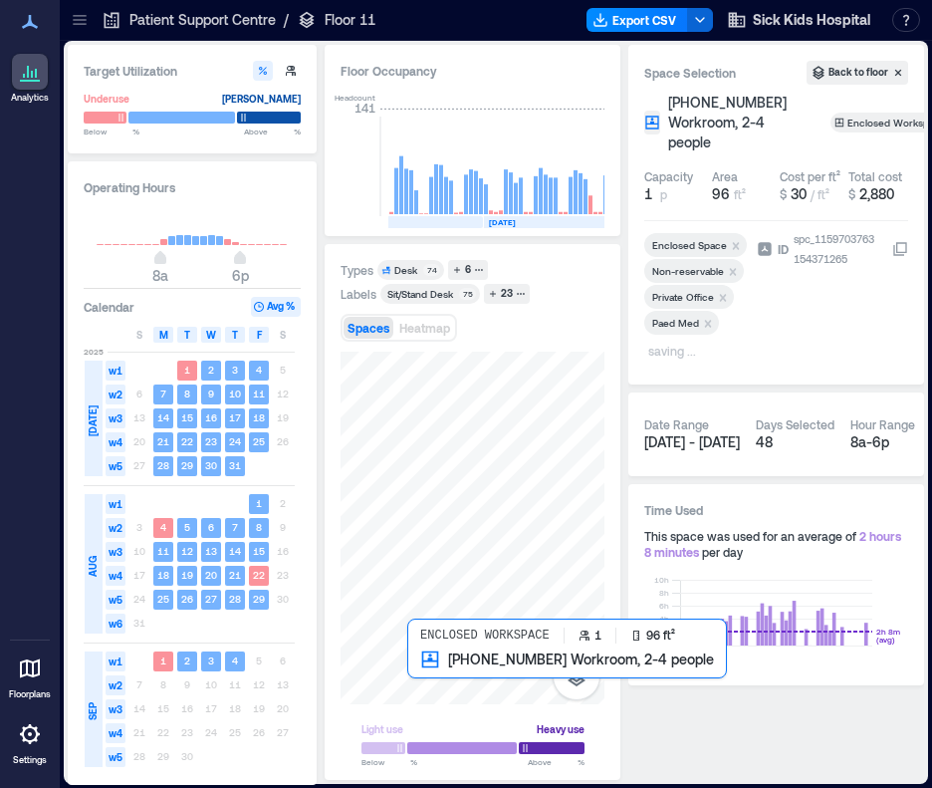
click at [432, 663] on div at bounding box center [473, 528] width 264 height 353
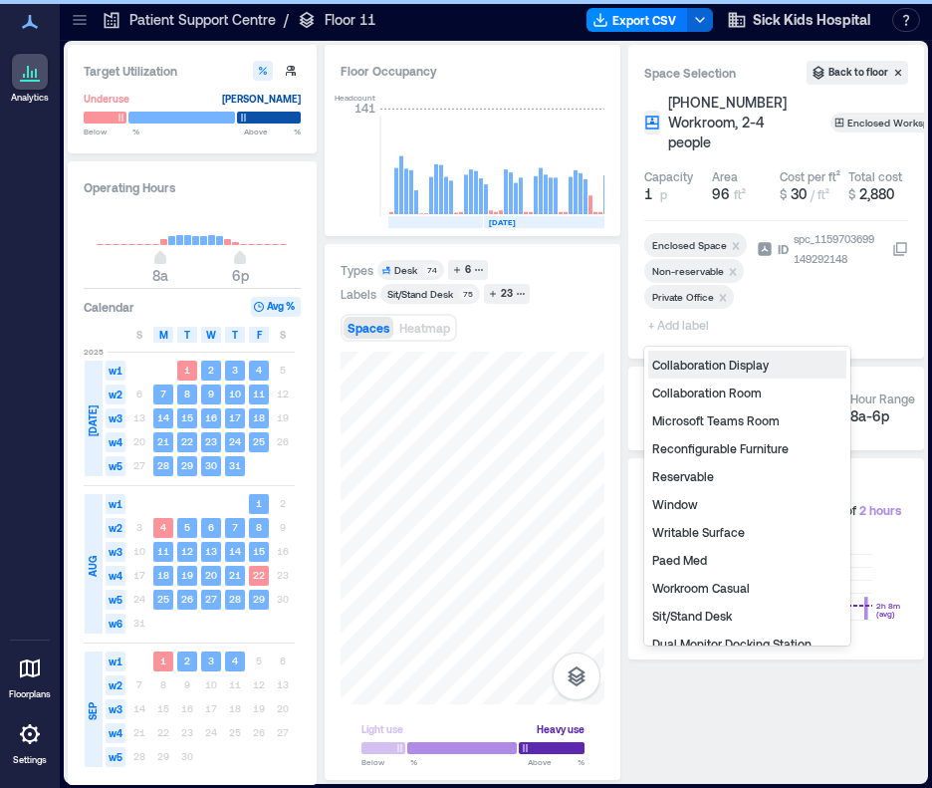
click at [681, 328] on span "+ Add label" at bounding box center [680, 325] width 73 height 28
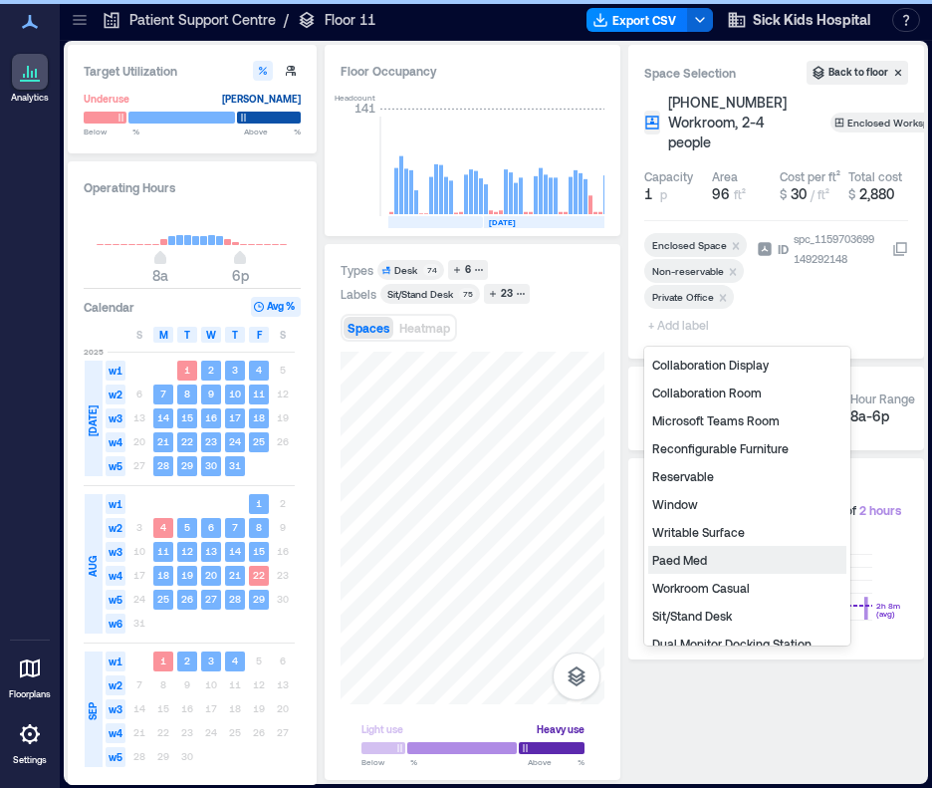
click at [686, 558] on div "Paed Med" at bounding box center [747, 560] width 198 height 28
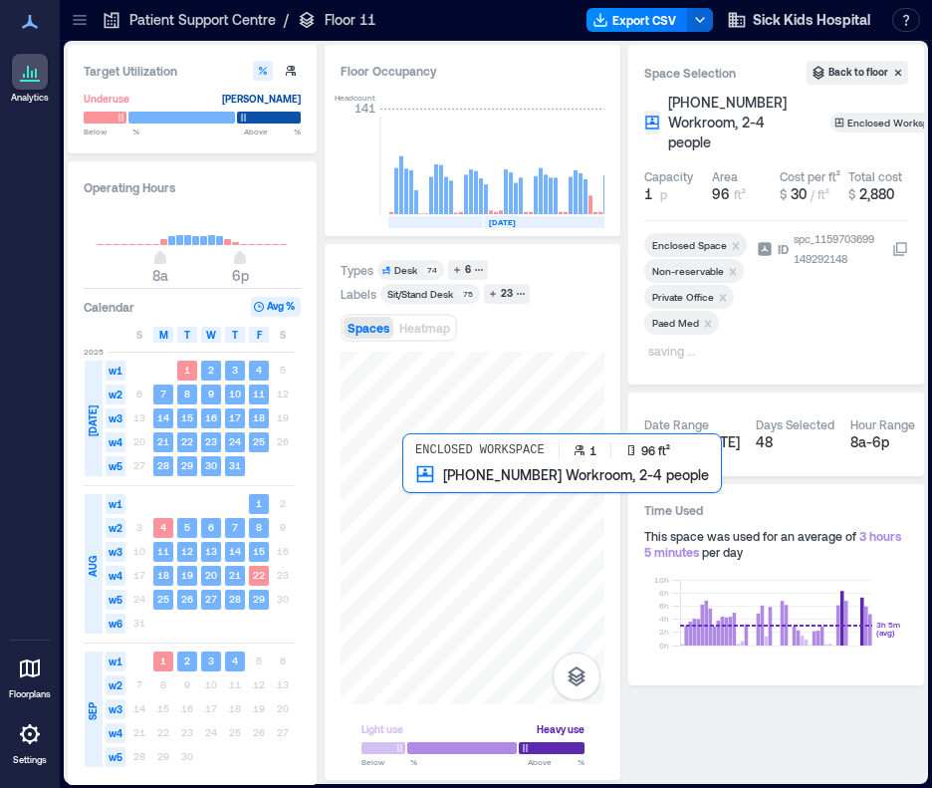
click at [424, 484] on div at bounding box center [473, 528] width 264 height 353
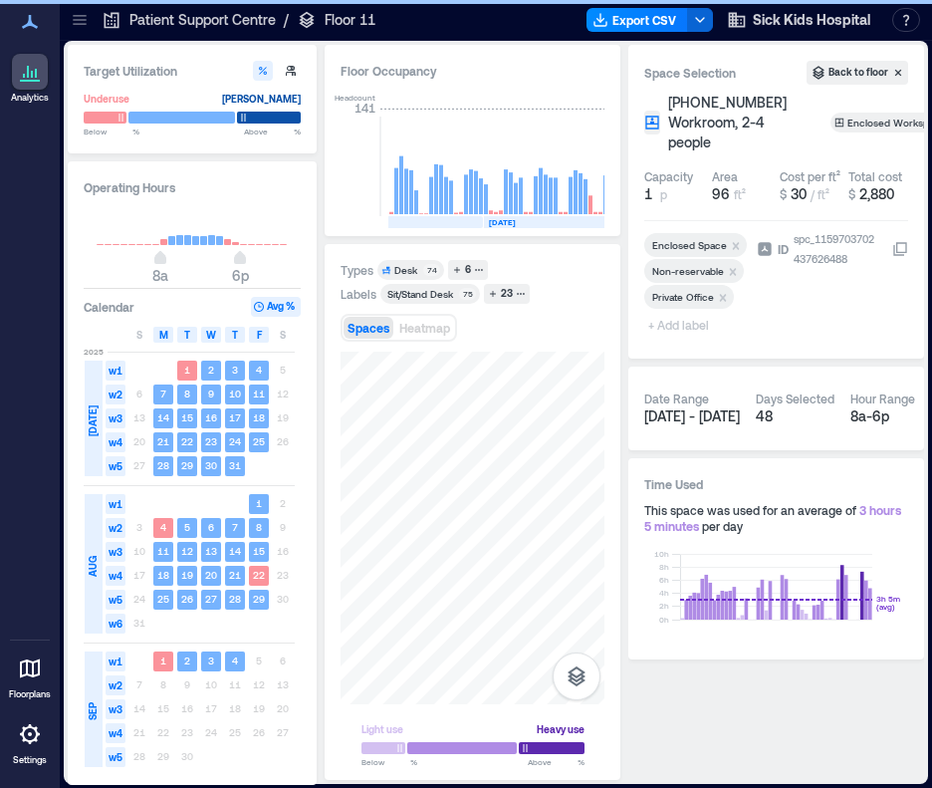
click at [678, 326] on span "+ Add label" at bounding box center [680, 325] width 73 height 28
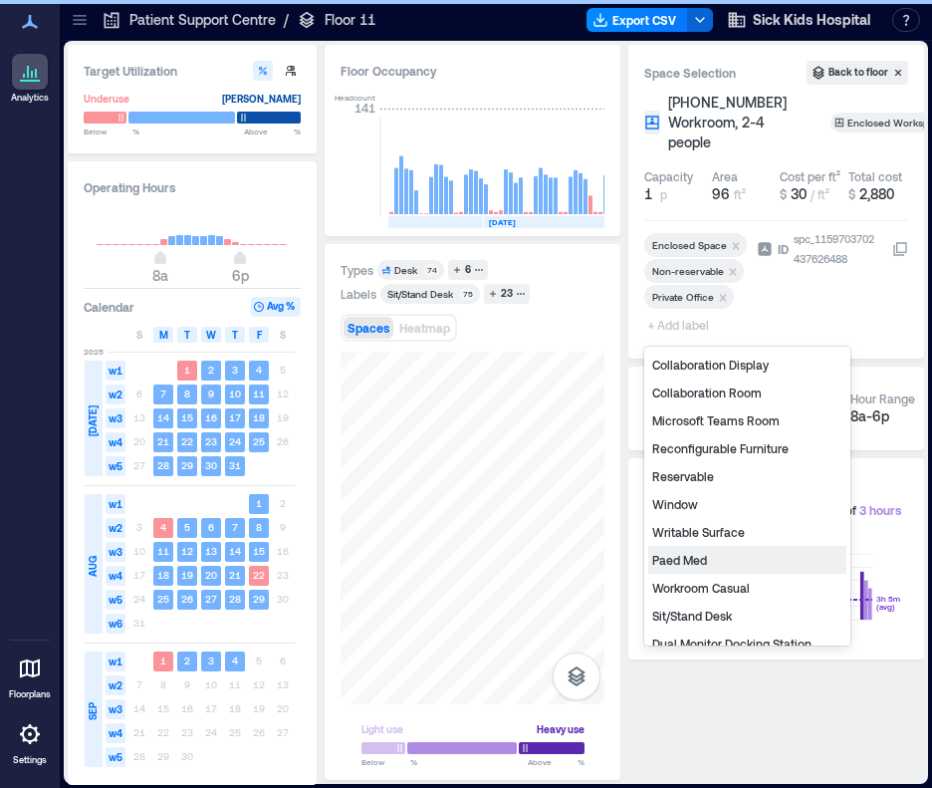
click at [692, 560] on div "Paed Med" at bounding box center [747, 560] width 198 height 28
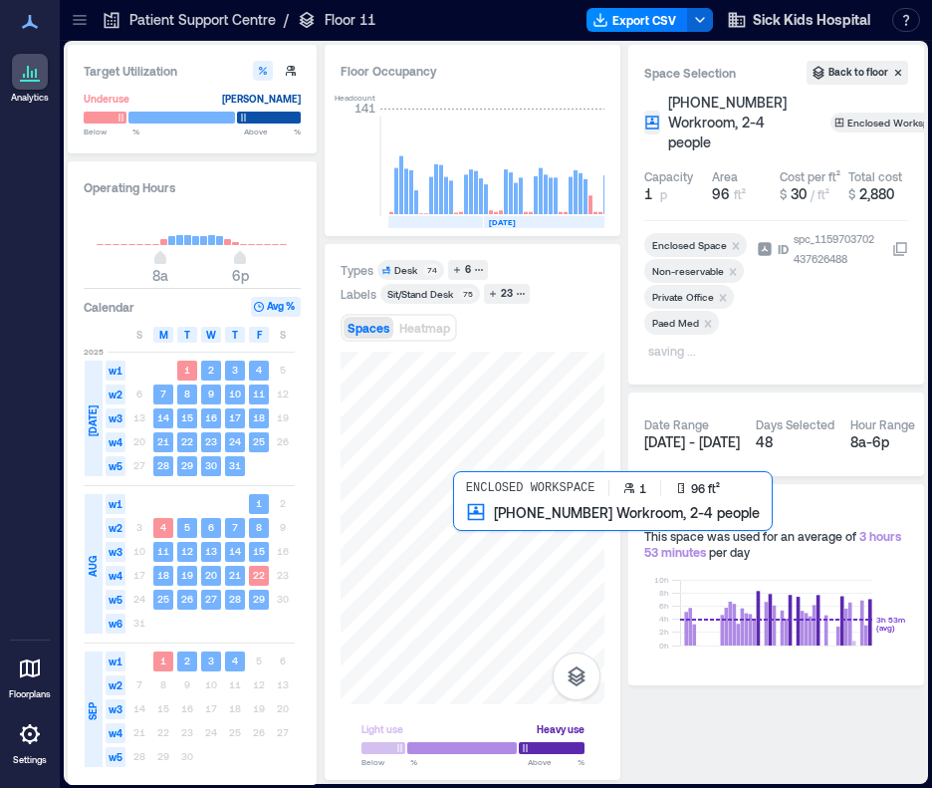
click at [468, 525] on div at bounding box center [473, 528] width 264 height 353
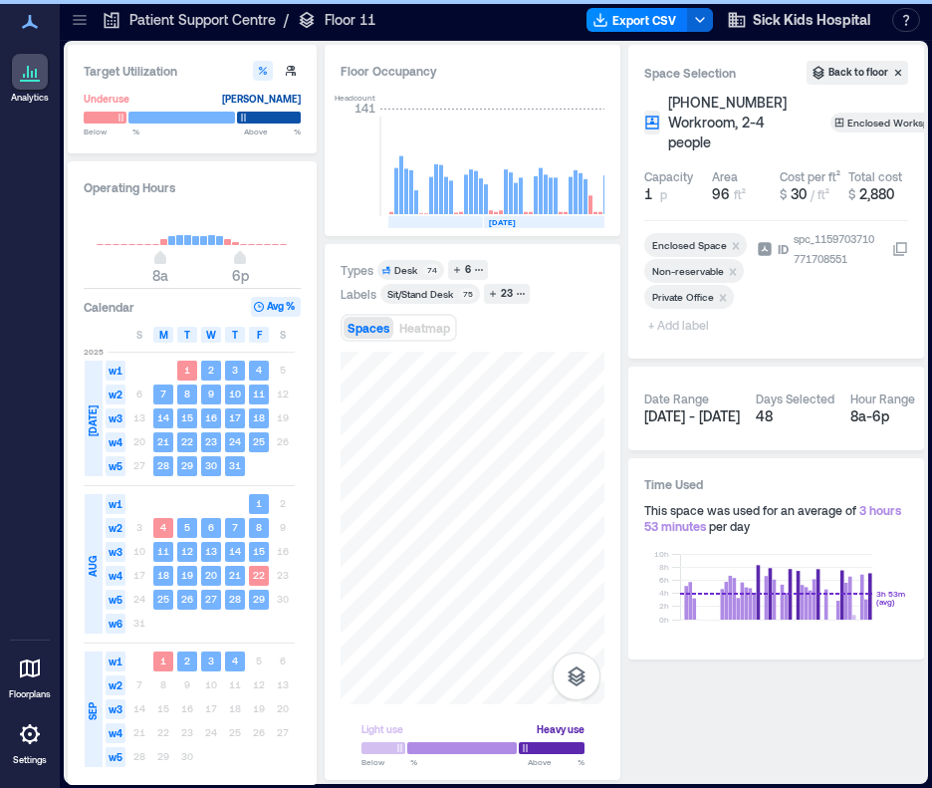
click at [673, 330] on span "+ Add label" at bounding box center [680, 325] width 73 height 28
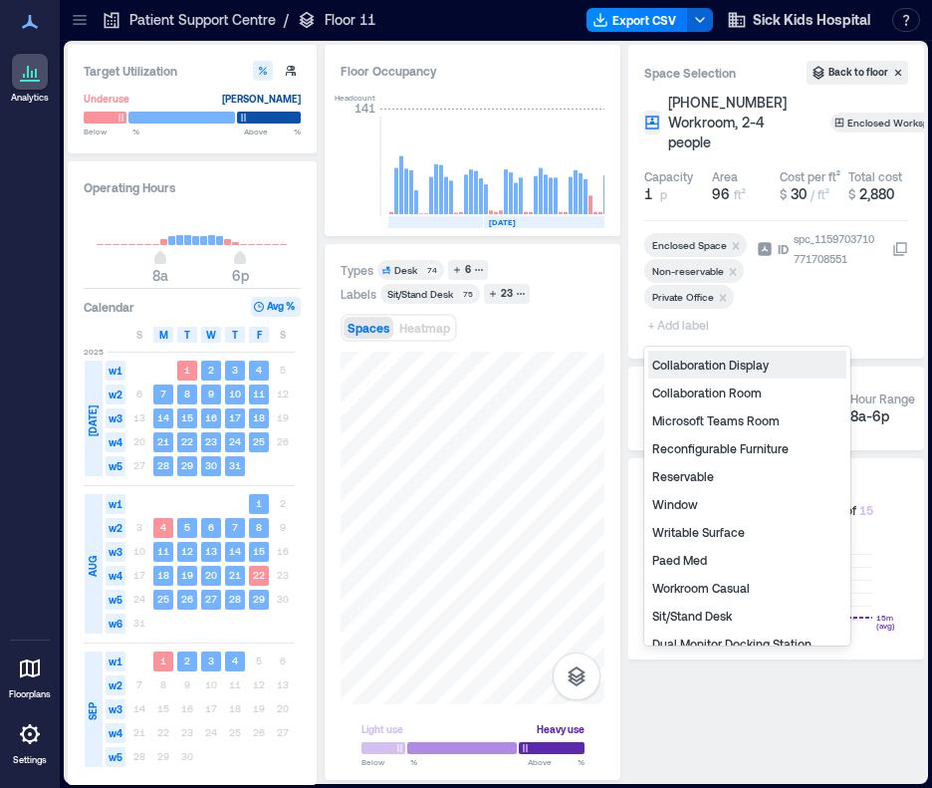
click at [695, 560] on div "Paed Med" at bounding box center [747, 560] width 198 height 28
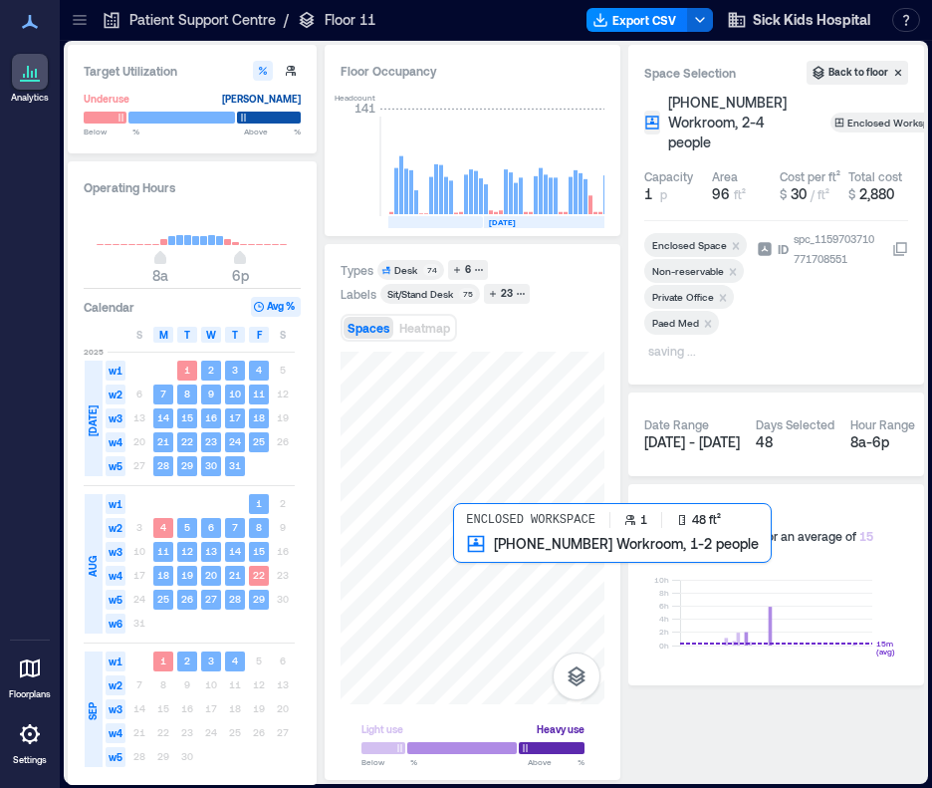
click at [466, 552] on div at bounding box center [473, 528] width 264 height 353
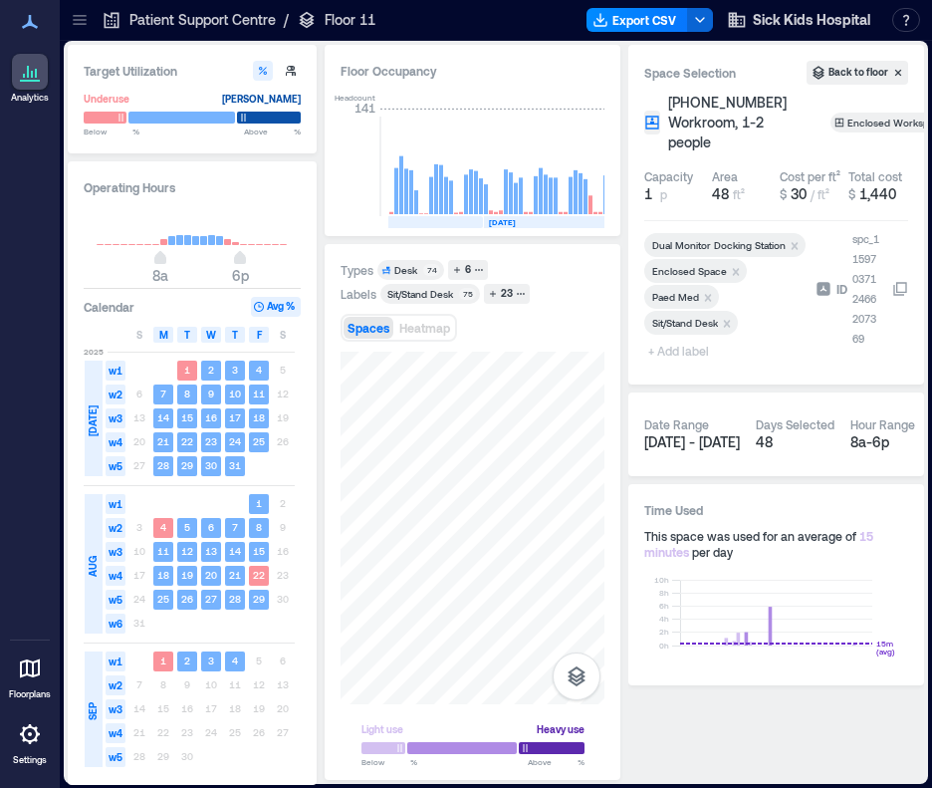
click at [674, 354] on span "+ Add label" at bounding box center [680, 351] width 73 height 28
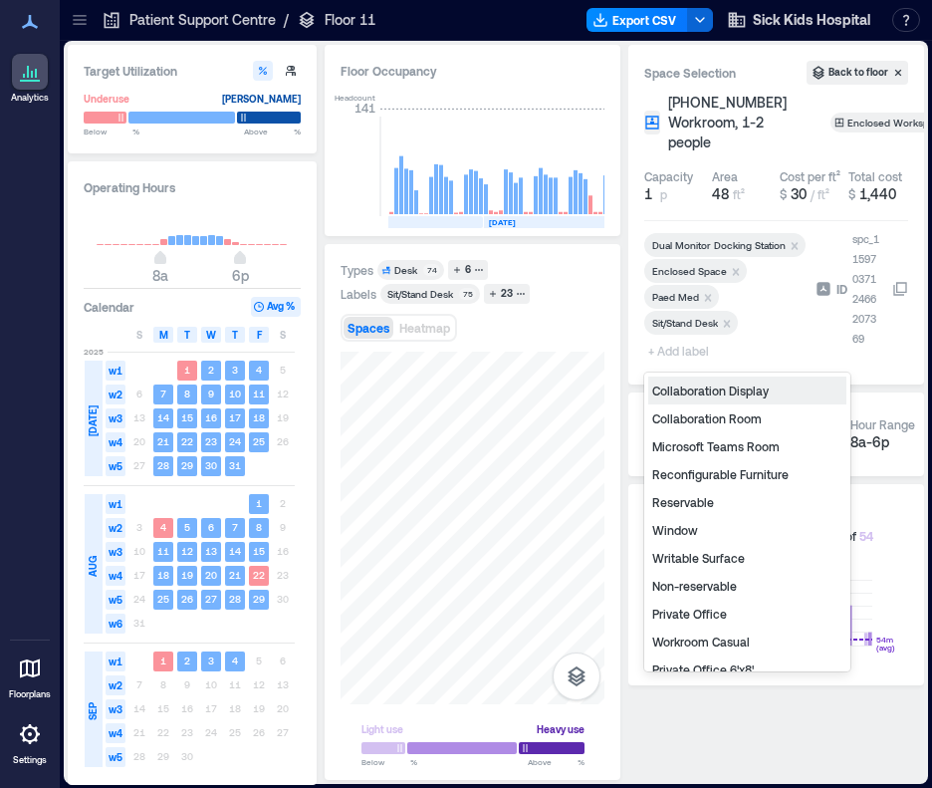
click at [730, 589] on div "Non-reservable" at bounding box center [747, 586] width 198 height 28
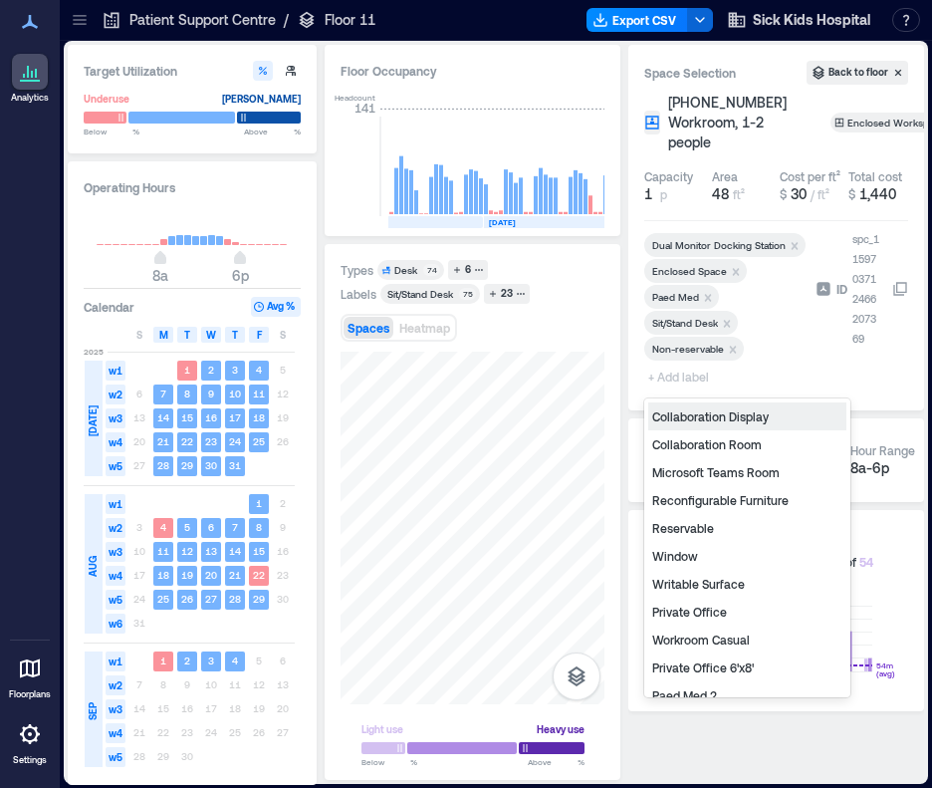
click at [670, 372] on span "+ Add label" at bounding box center [680, 377] width 73 height 28
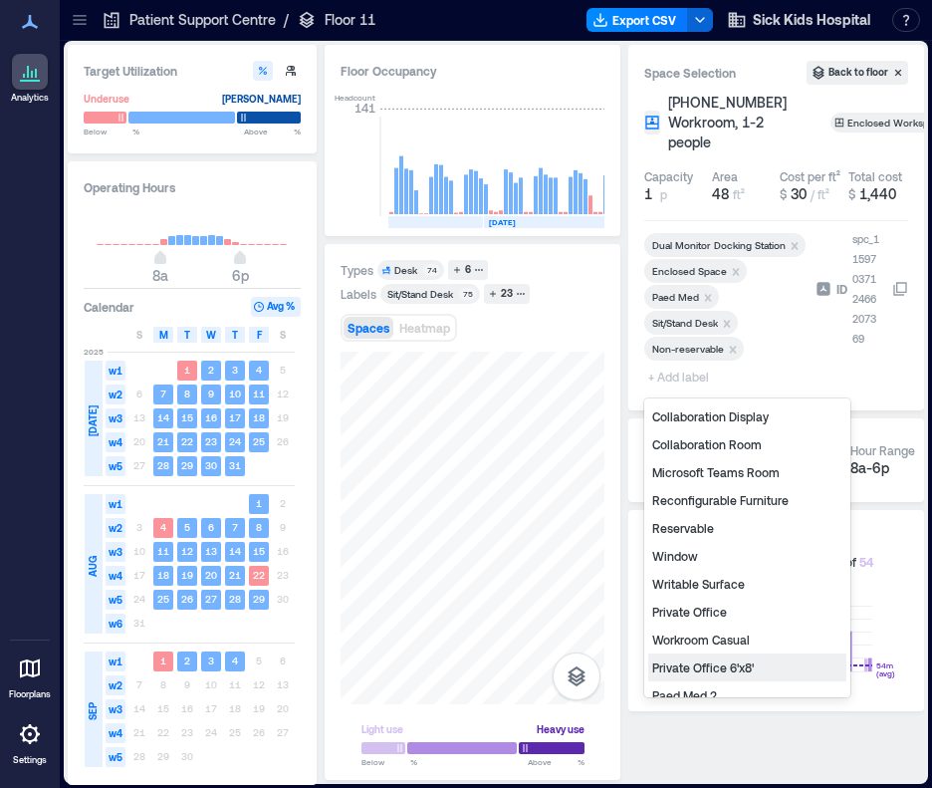
click at [717, 673] on div "Private Office 6'x8'" at bounding box center [747, 667] width 198 height 28
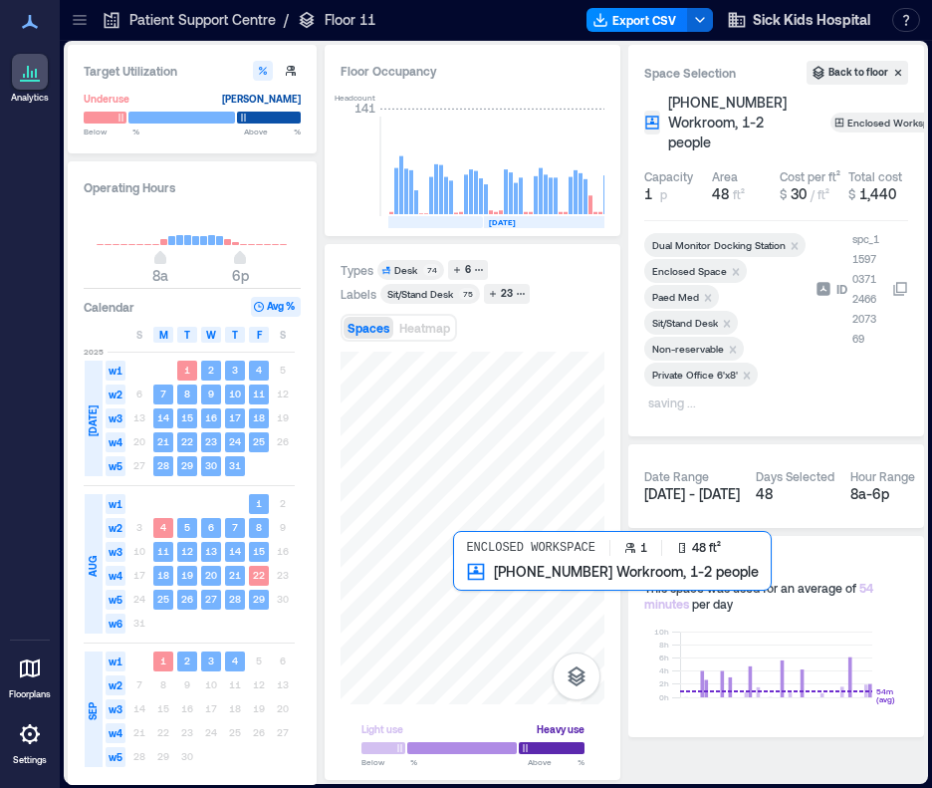
drag, startPoint x: 490, startPoint y: 593, endPoint x: 466, endPoint y: 578, distance: 28.2
click at [466, 578] on div at bounding box center [473, 528] width 264 height 353
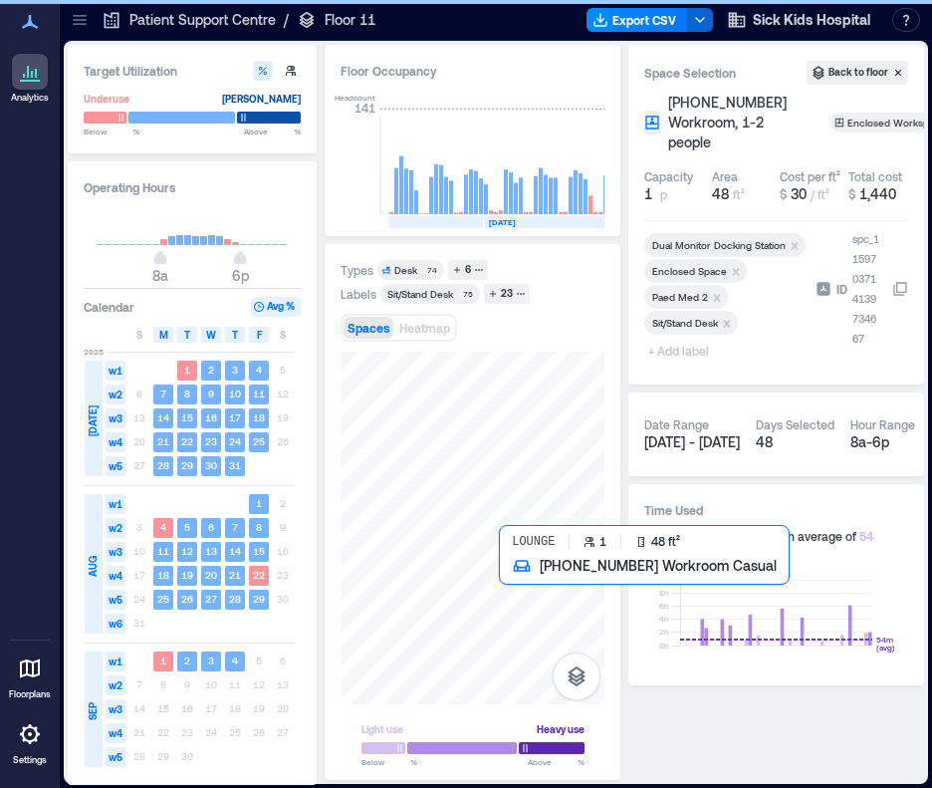
click at [502, 575] on div at bounding box center [473, 528] width 264 height 353
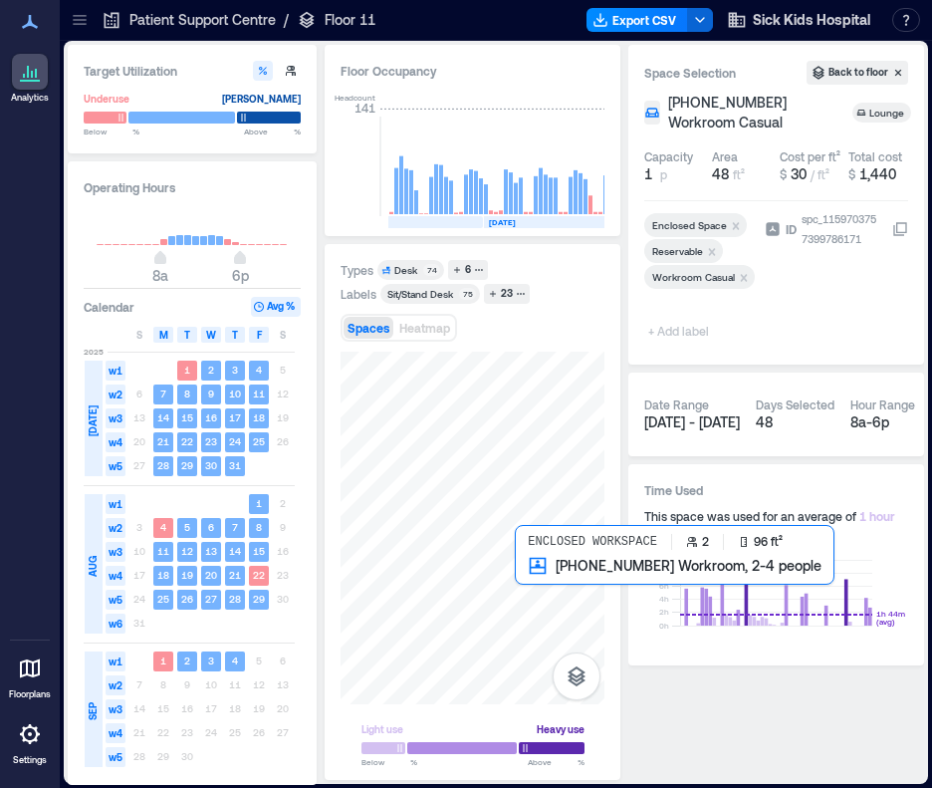
click at [530, 573] on div at bounding box center [473, 528] width 264 height 353
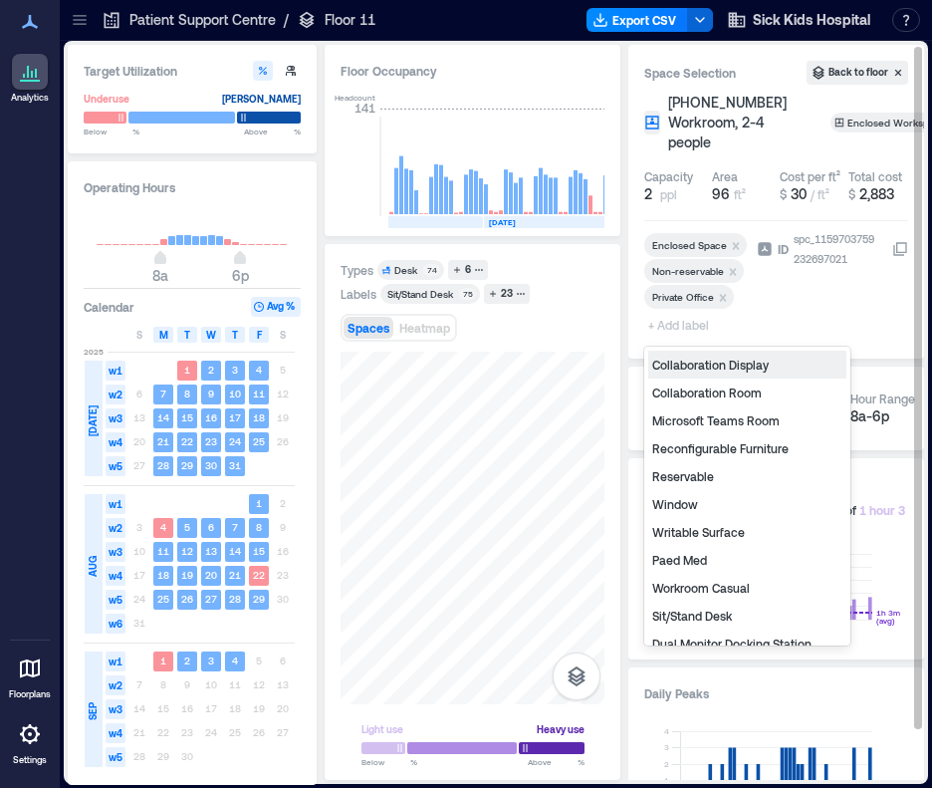
click at [677, 326] on span "+ Add label" at bounding box center [680, 325] width 73 height 28
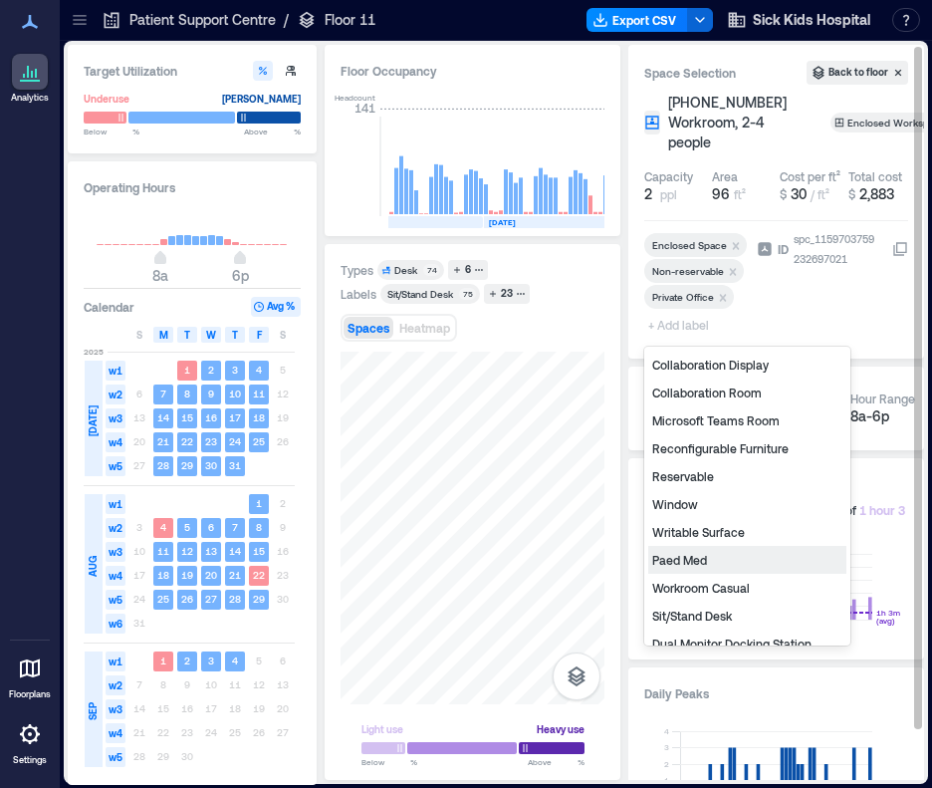
click at [672, 562] on div "Paed Med" at bounding box center [747, 560] width 198 height 28
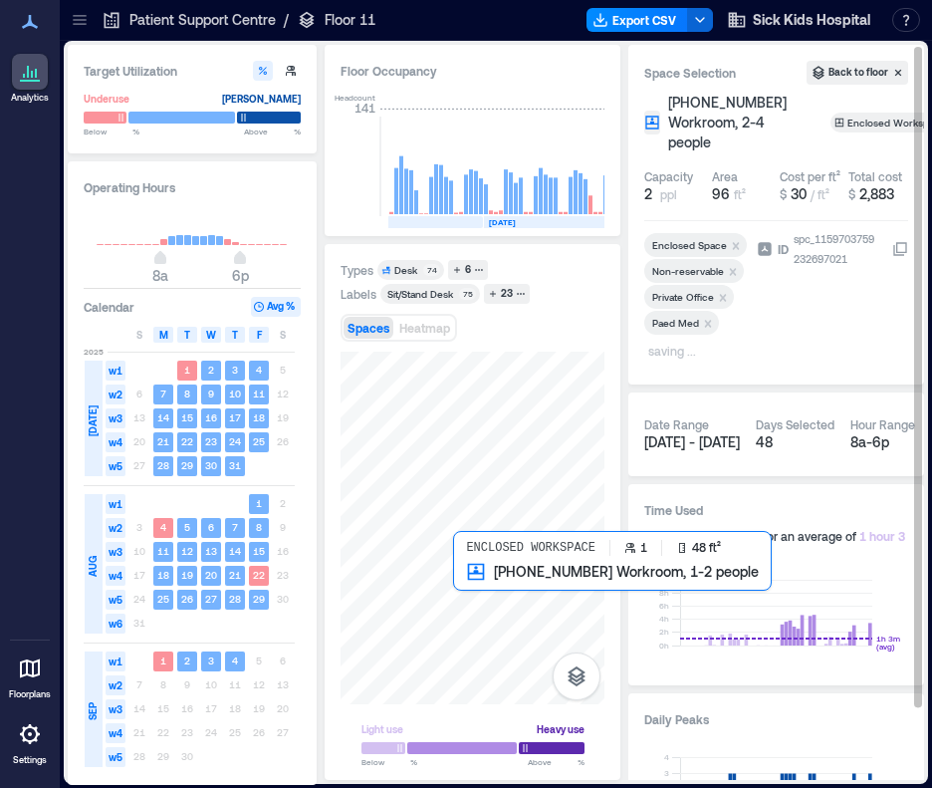
click at [462, 576] on div at bounding box center [473, 528] width 264 height 353
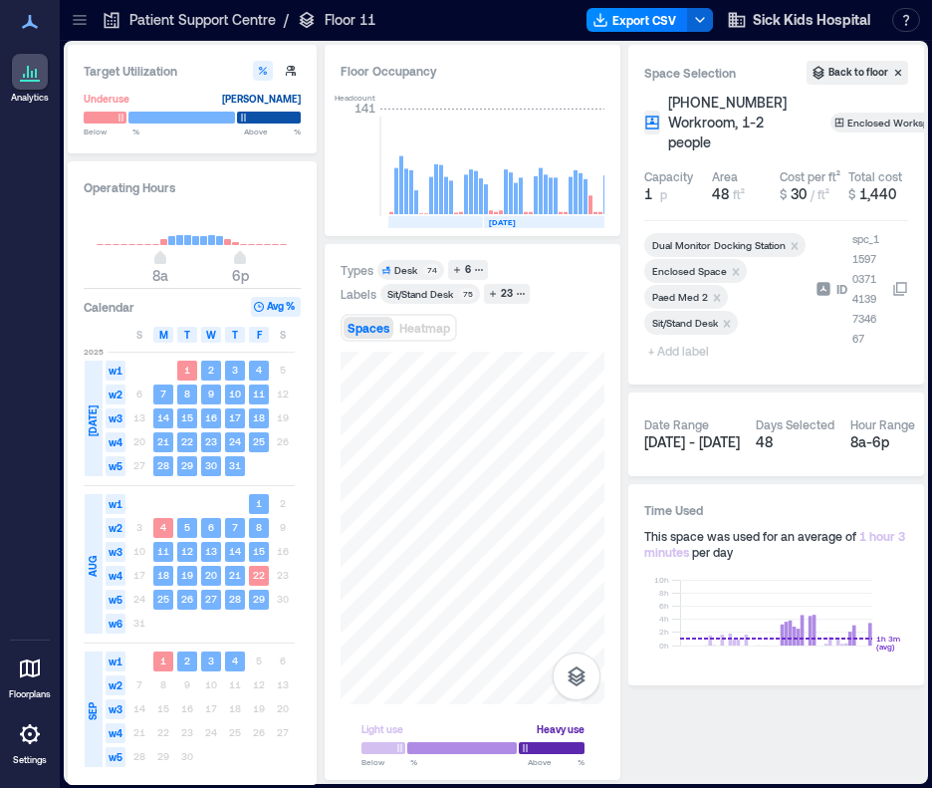
click at [711, 293] on icon "Remove Paed Med 2" at bounding box center [717, 298] width 14 height 14
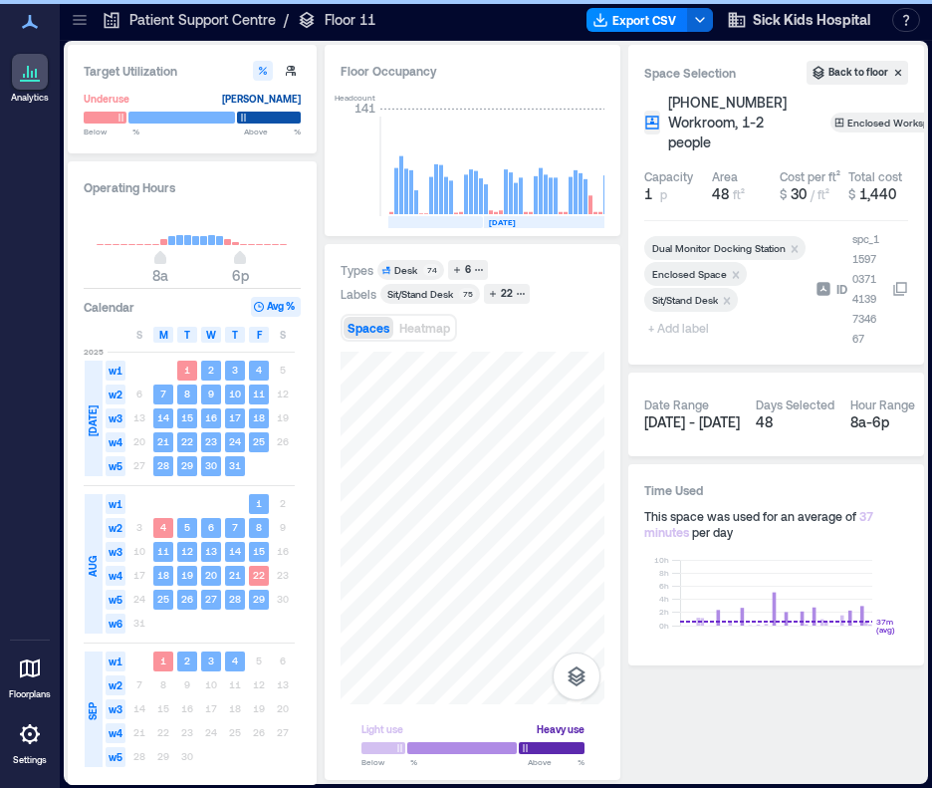
click at [676, 335] on span "+ Add label" at bounding box center [680, 328] width 73 height 28
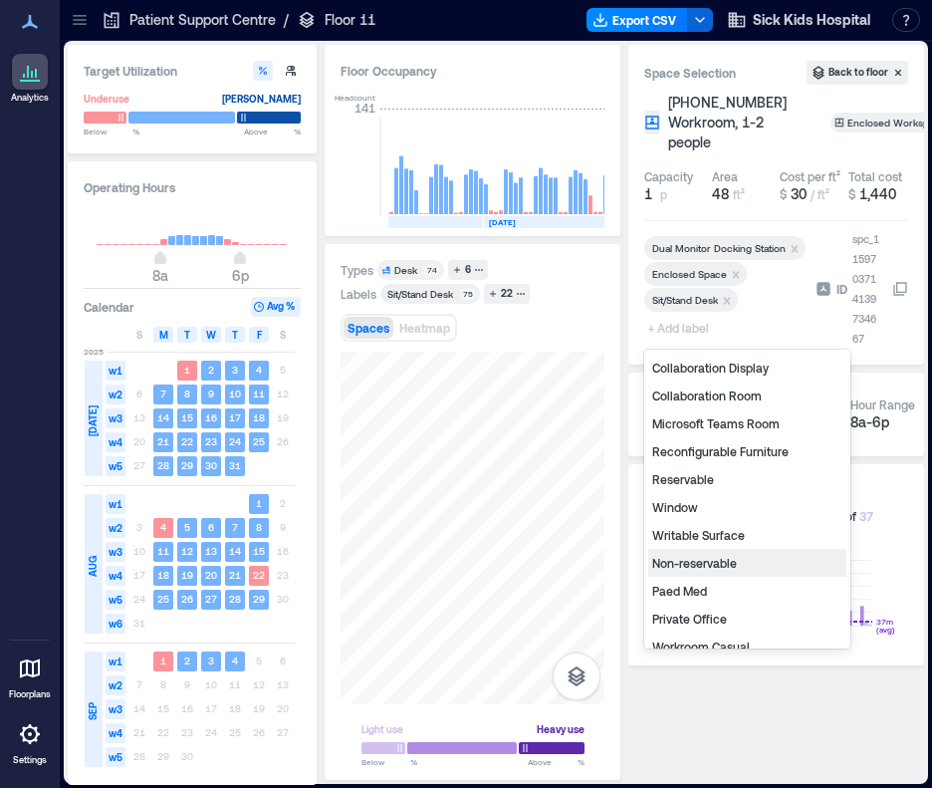
click at [716, 563] on div "Non-reservable" at bounding box center [747, 563] width 198 height 28
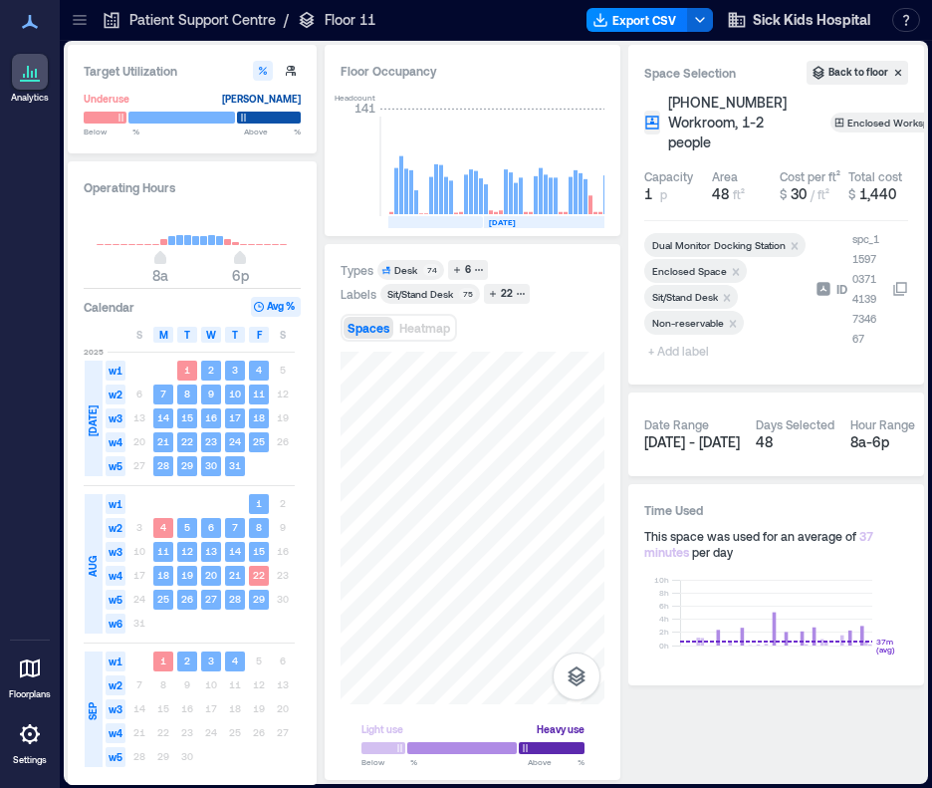
click at [673, 356] on span "+ Add label" at bounding box center [680, 351] width 73 height 28
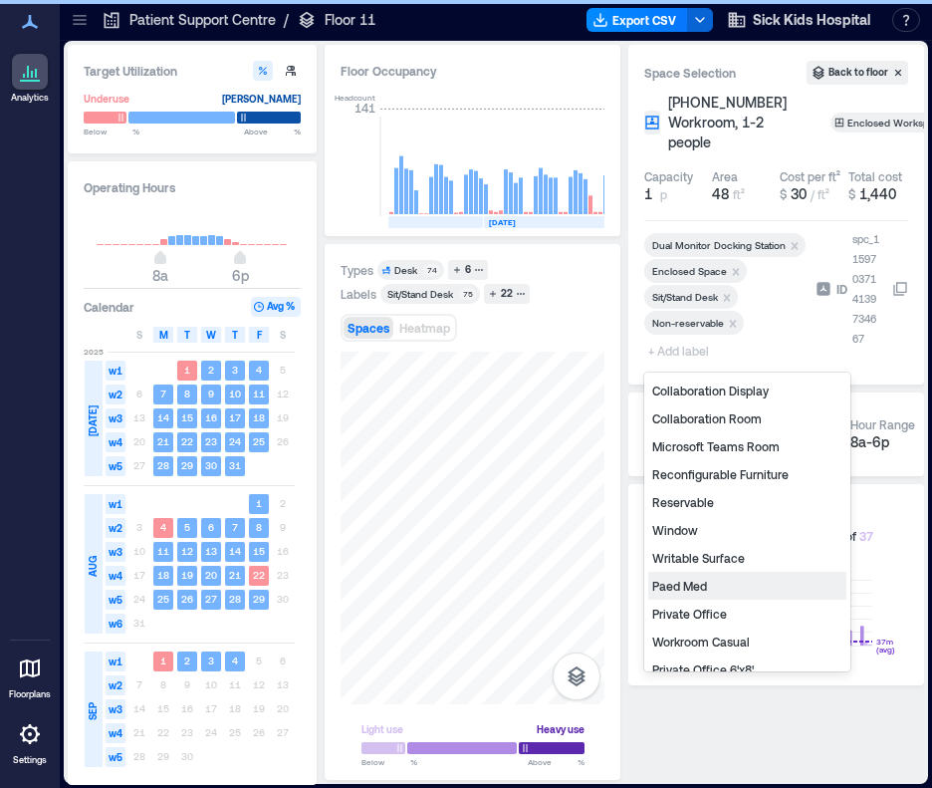
click at [686, 583] on div "Paed Med" at bounding box center [747, 586] width 198 height 28
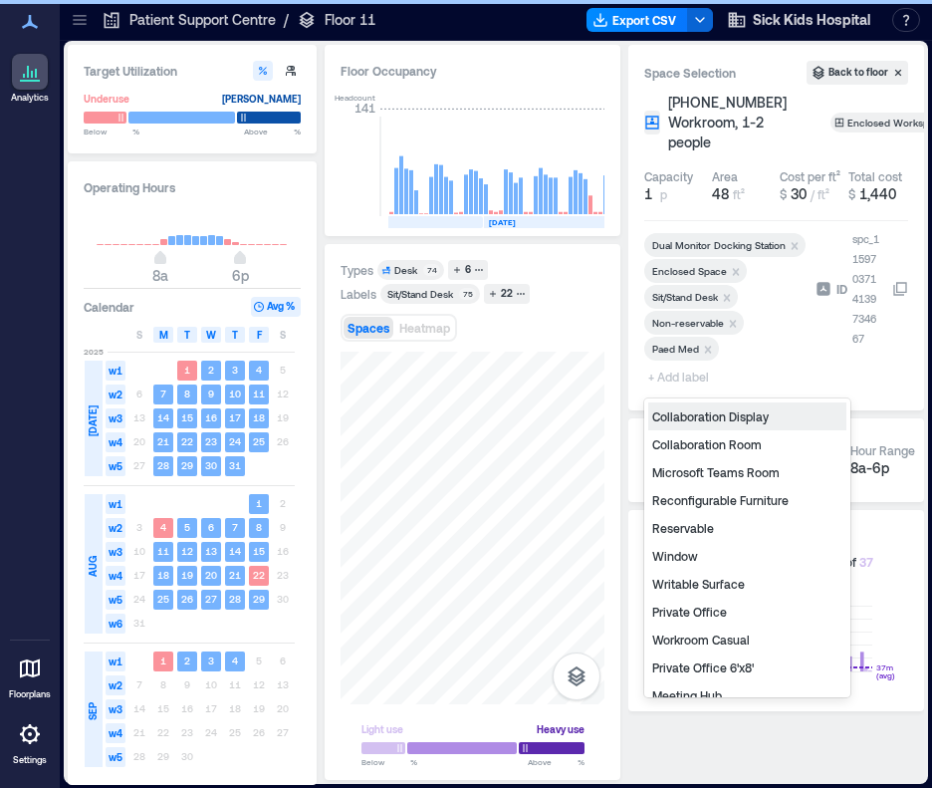
click at [675, 378] on span "+ Add label" at bounding box center [680, 377] width 73 height 28
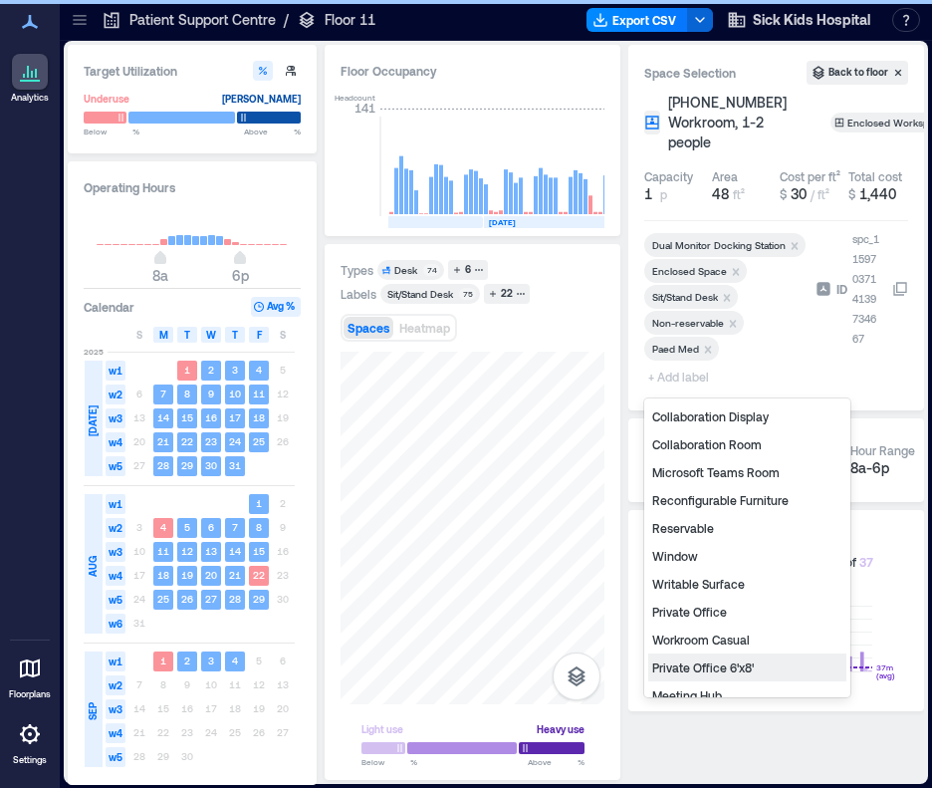
click at [729, 669] on div "Private Office 6'x8'" at bounding box center [747, 667] width 198 height 28
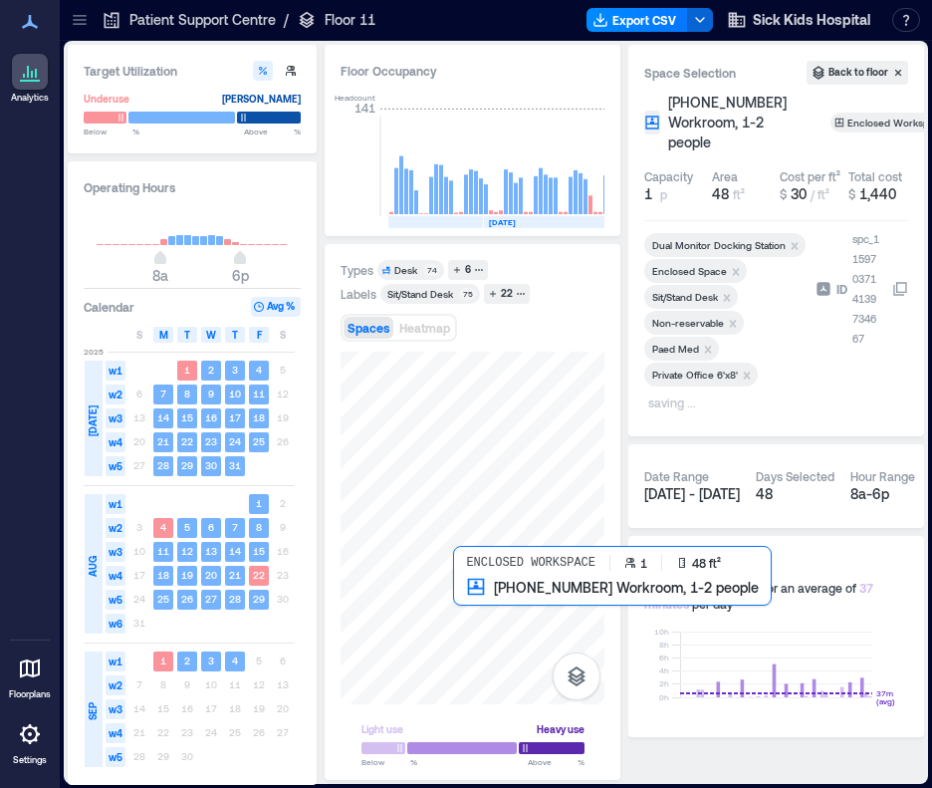
click at [464, 592] on div at bounding box center [473, 528] width 264 height 353
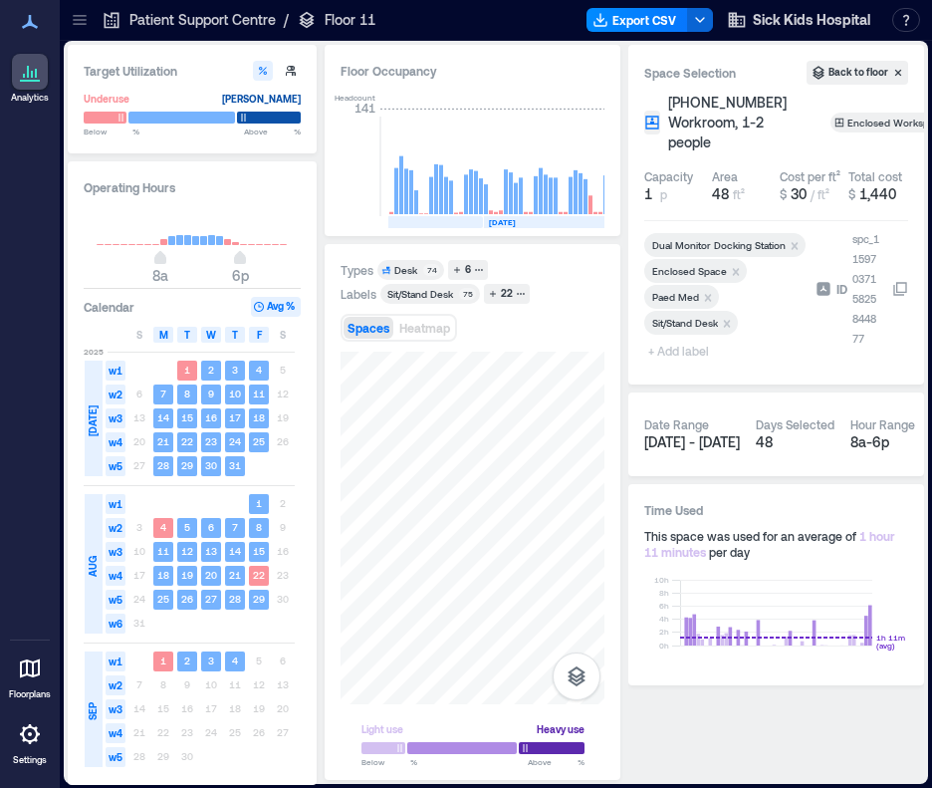
click at [691, 357] on span "+ Add label" at bounding box center [680, 351] width 73 height 28
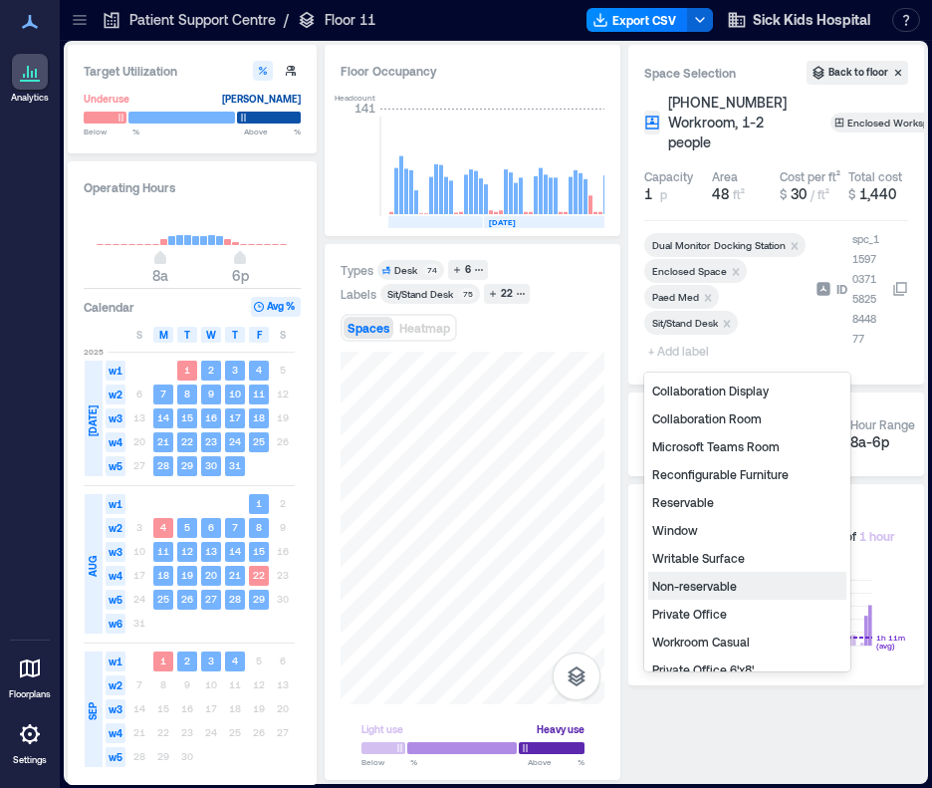
click at [724, 586] on div "Non-reservable" at bounding box center [747, 586] width 198 height 28
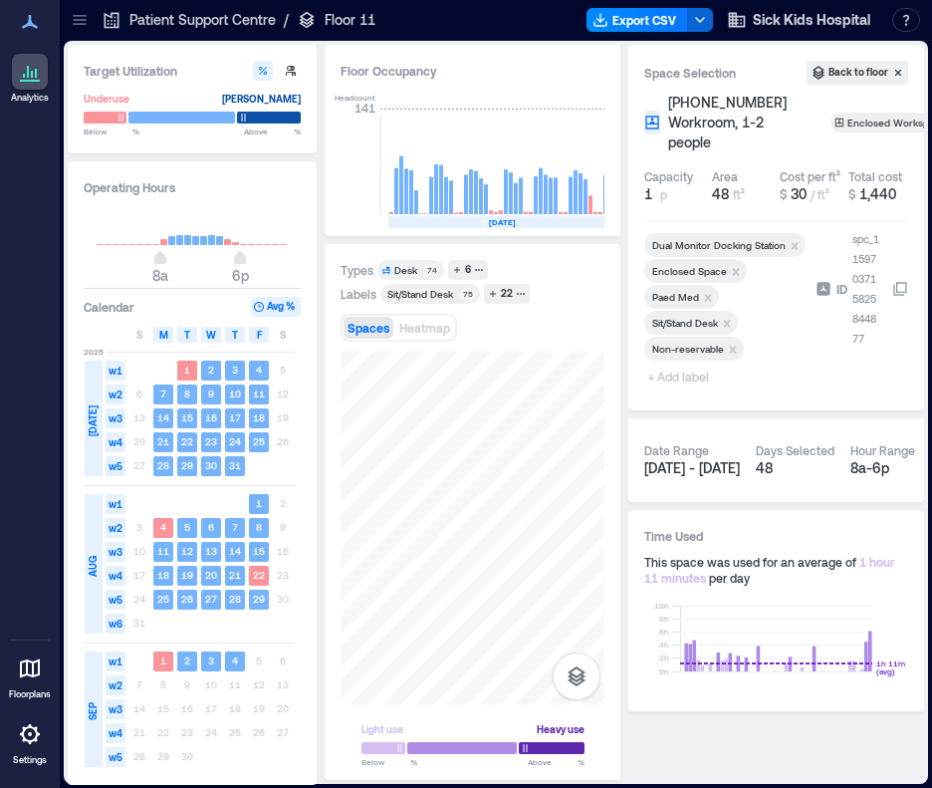
click at [692, 371] on span "+ Add label" at bounding box center [680, 377] width 73 height 28
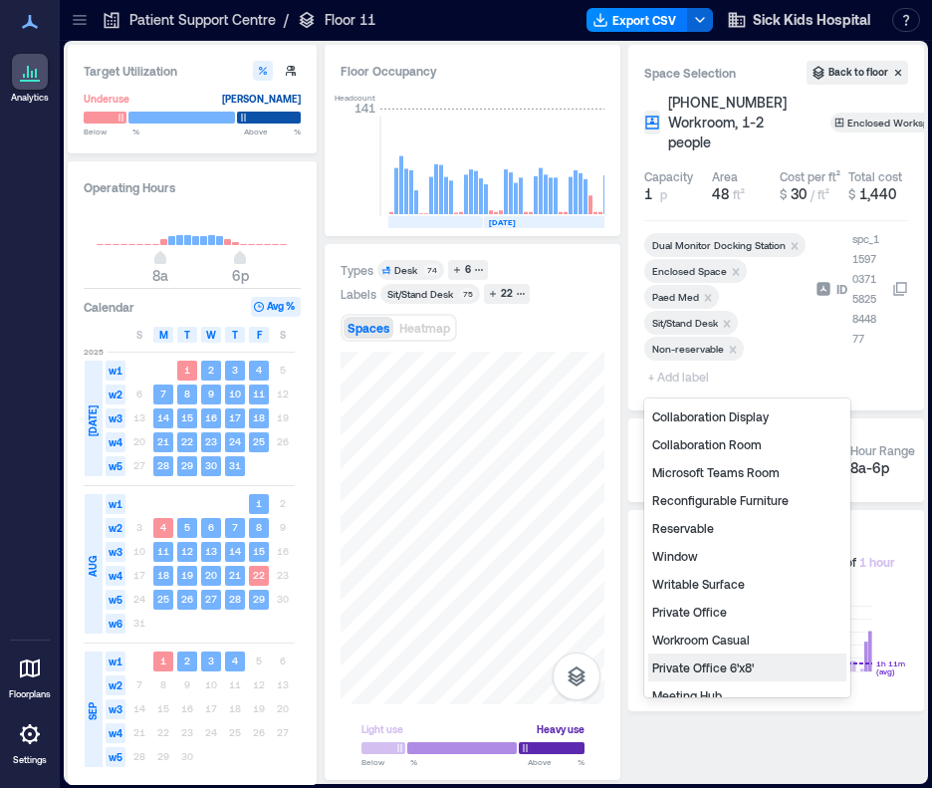
click at [745, 672] on div "Private Office 6'x8'" at bounding box center [747, 667] width 198 height 28
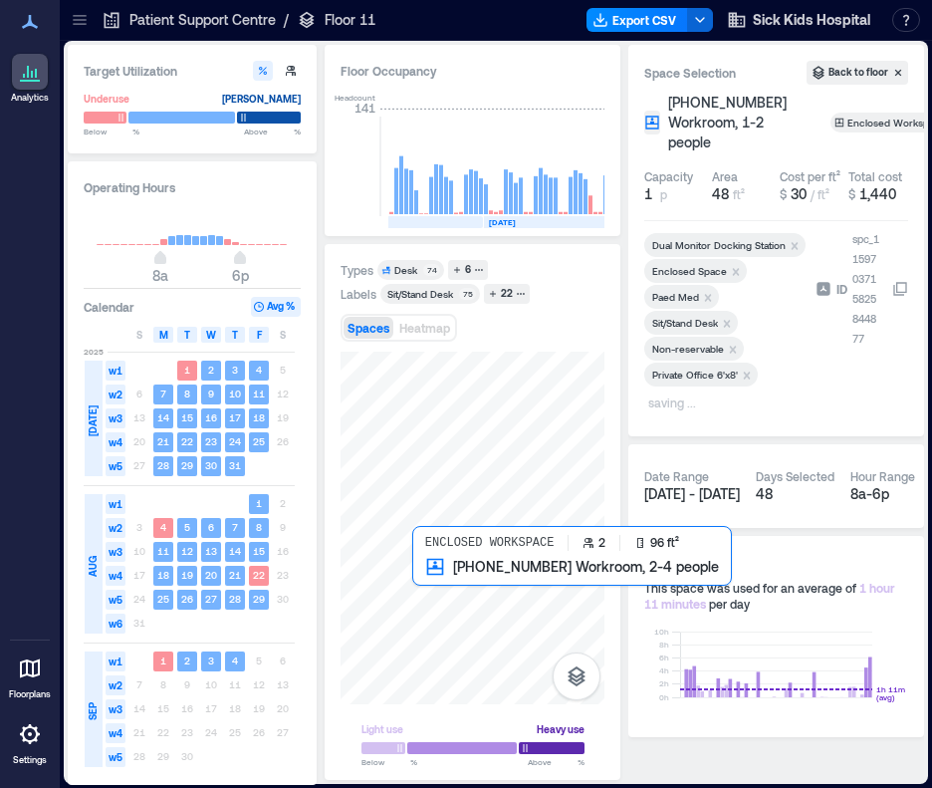
drag, startPoint x: 121, startPoint y: 558, endPoint x: 430, endPoint y: 588, distance: 311.2
click at [429, 588] on div at bounding box center [473, 528] width 264 height 353
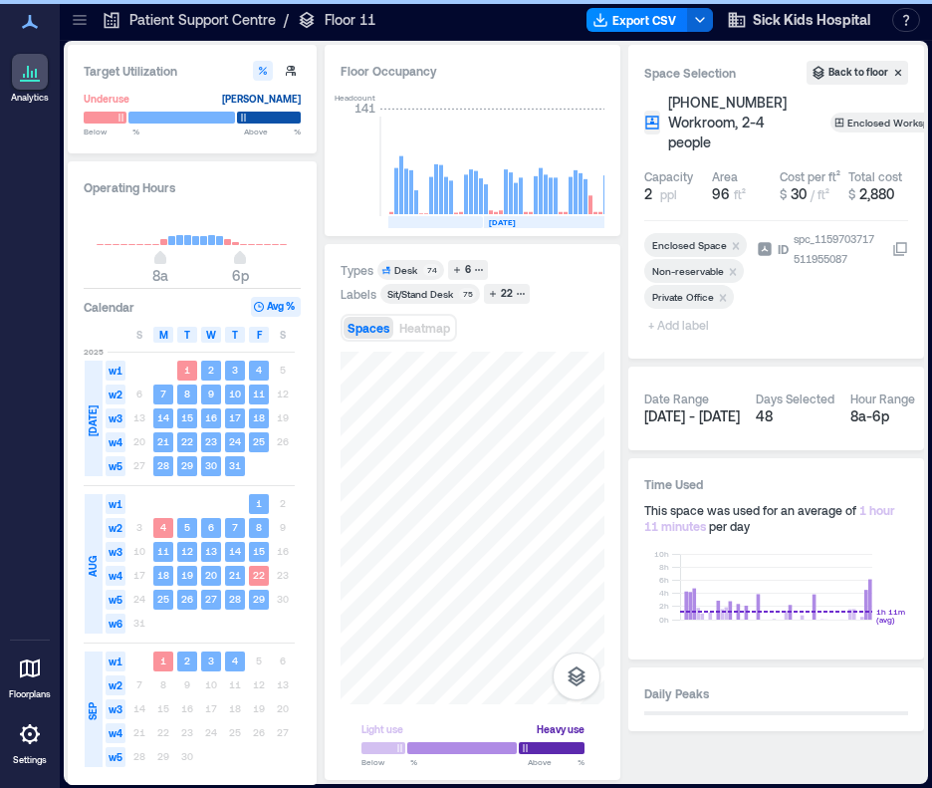
click at [693, 326] on span "+ Add label" at bounding box center [680, 325] width 73 height 28
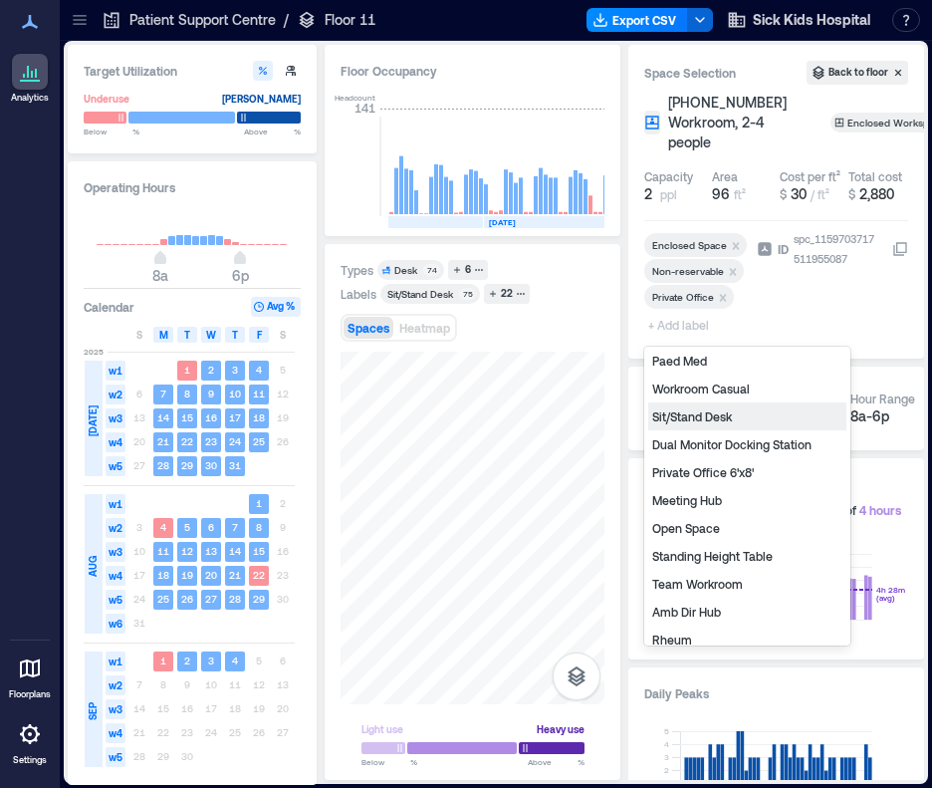
scroll to position [267, 0]
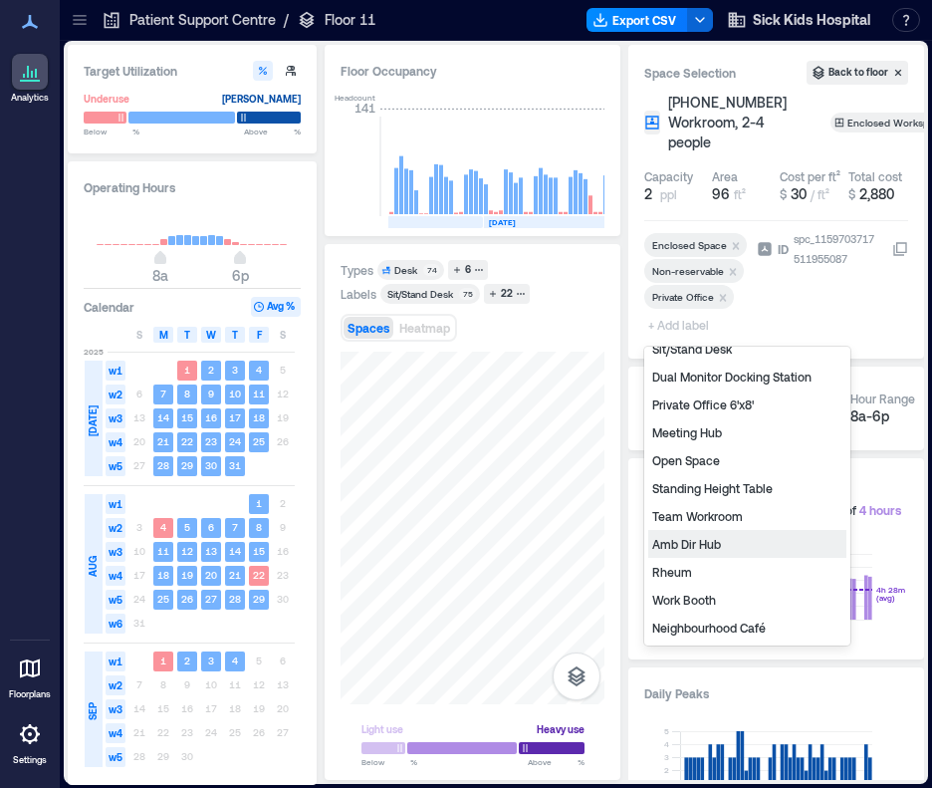
click at [706, 546] on div "Amb Dir Hub" at bounding box center [747, 544] width 198 height 28
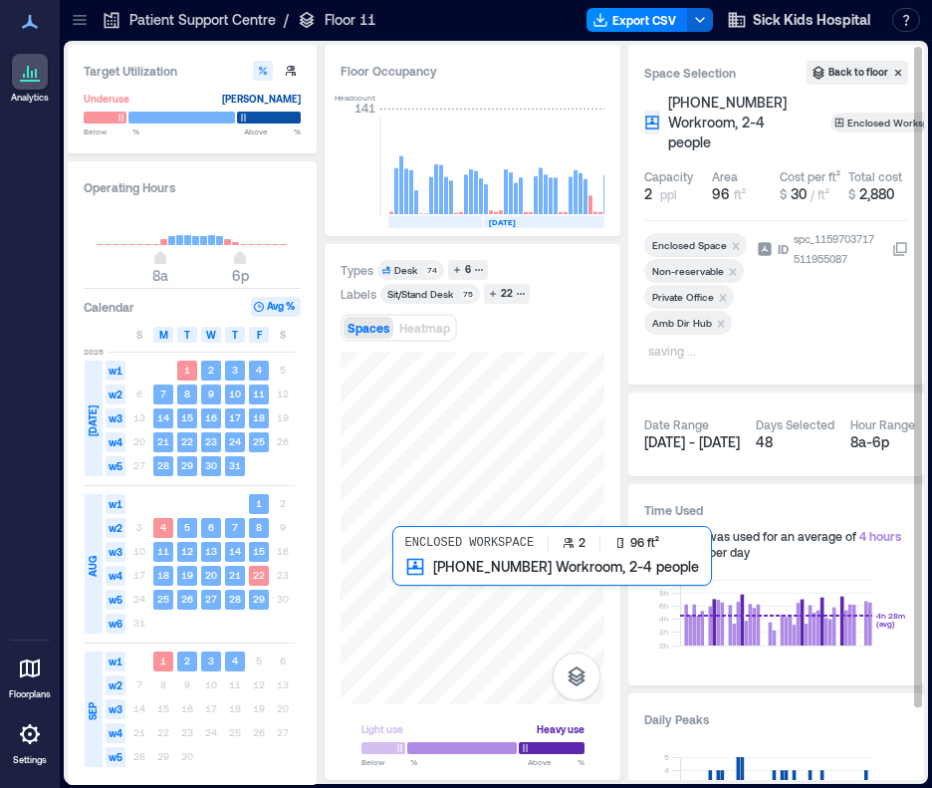
click at [405, 581] on div at bounding box center [473, 528] width 264 height 353
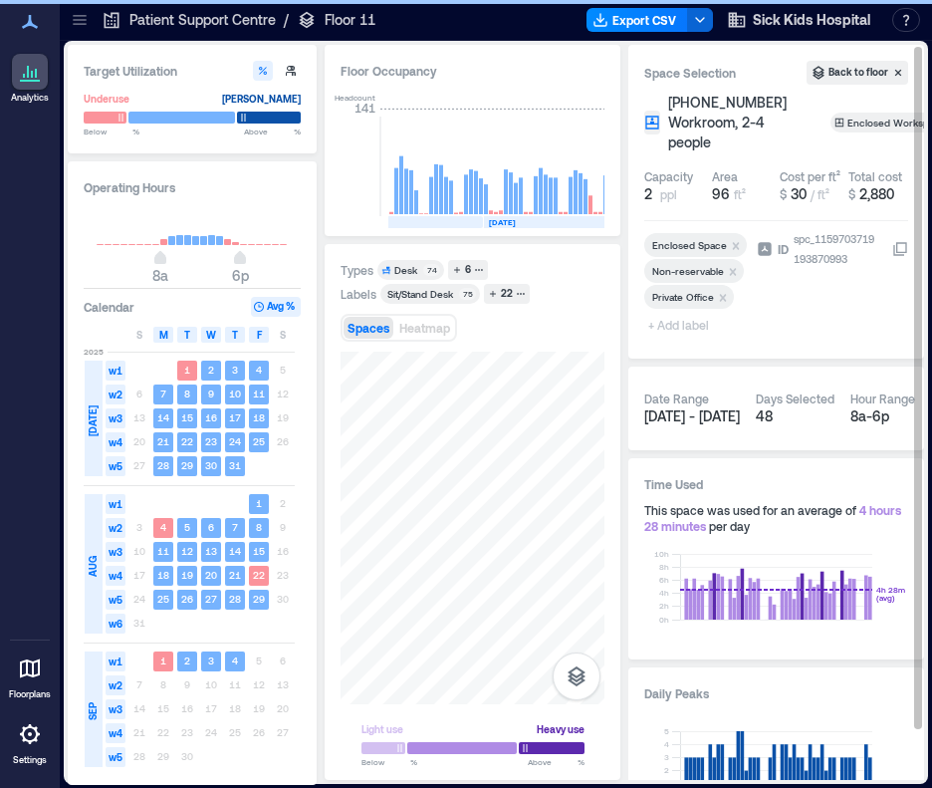
click at [698, 331] on span "+ Add label" at bounding box center [680, 325] width 73 height 28
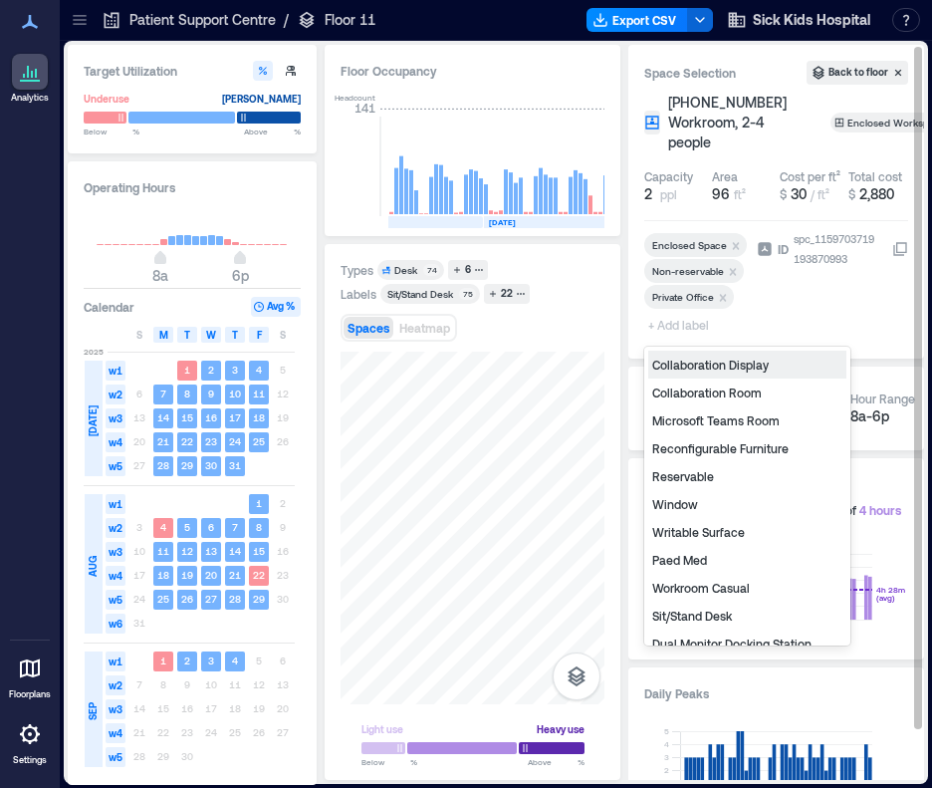
scroll to position [267, 0]
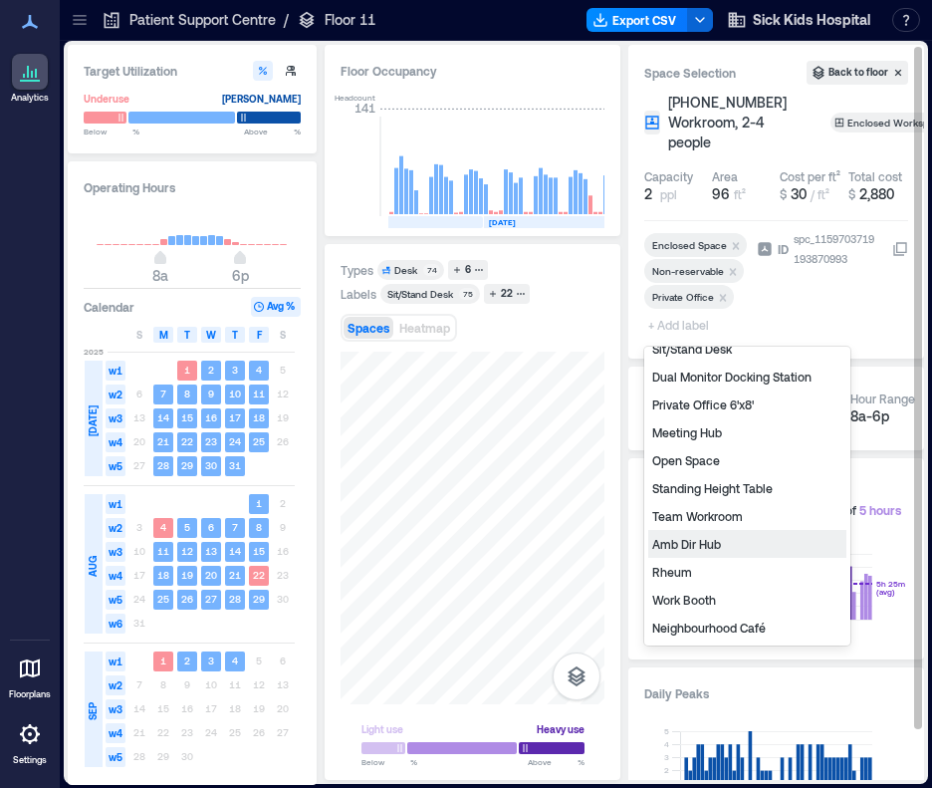
click at [707, 540] on div "Amb Dir Hub" at bounding box center [747, 544] width 198 height 28
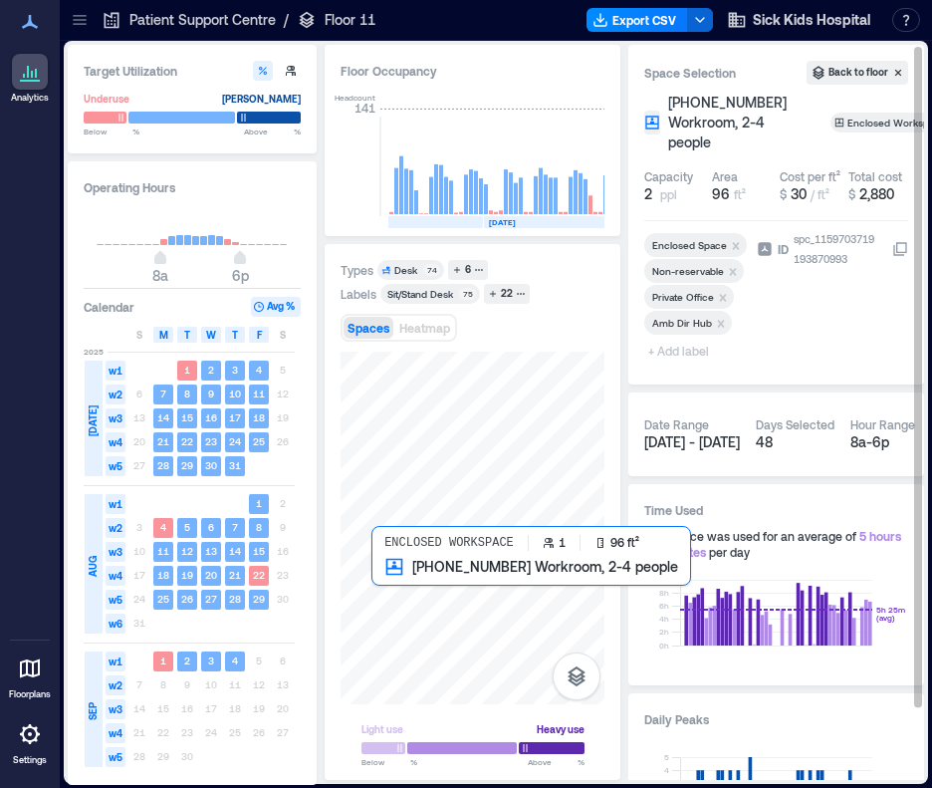
click at [384, 587] on div at bounding box center [473, 528] width 264 height 353
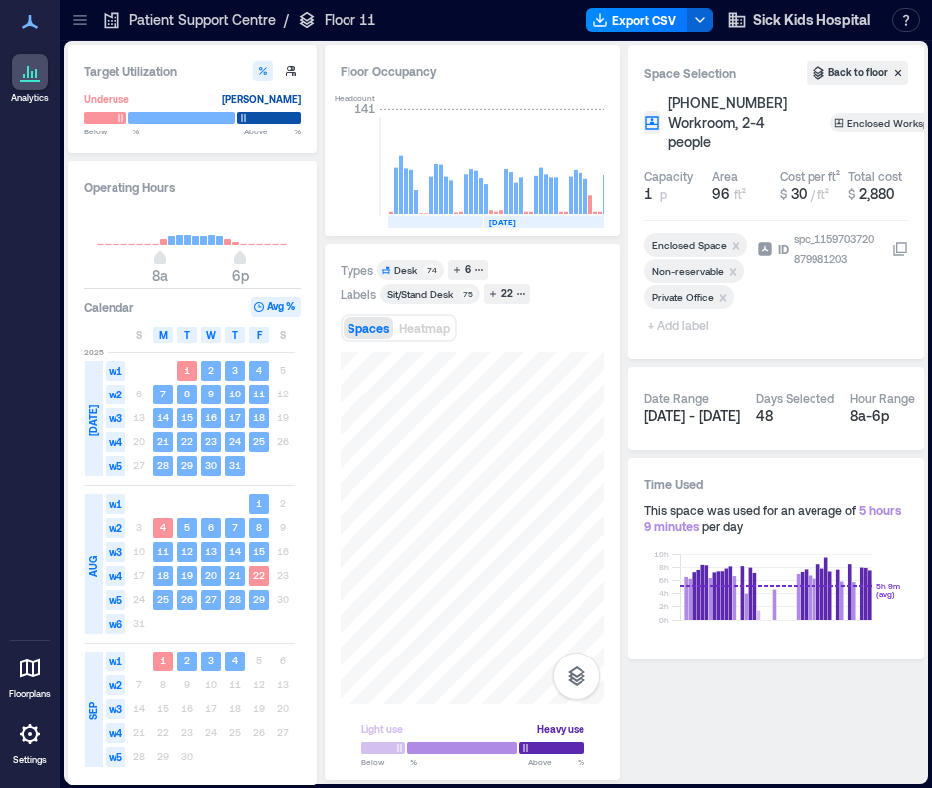
click at [693, 319] on span "+ Add label" at bounding box center [680, 325] width 73 height 28
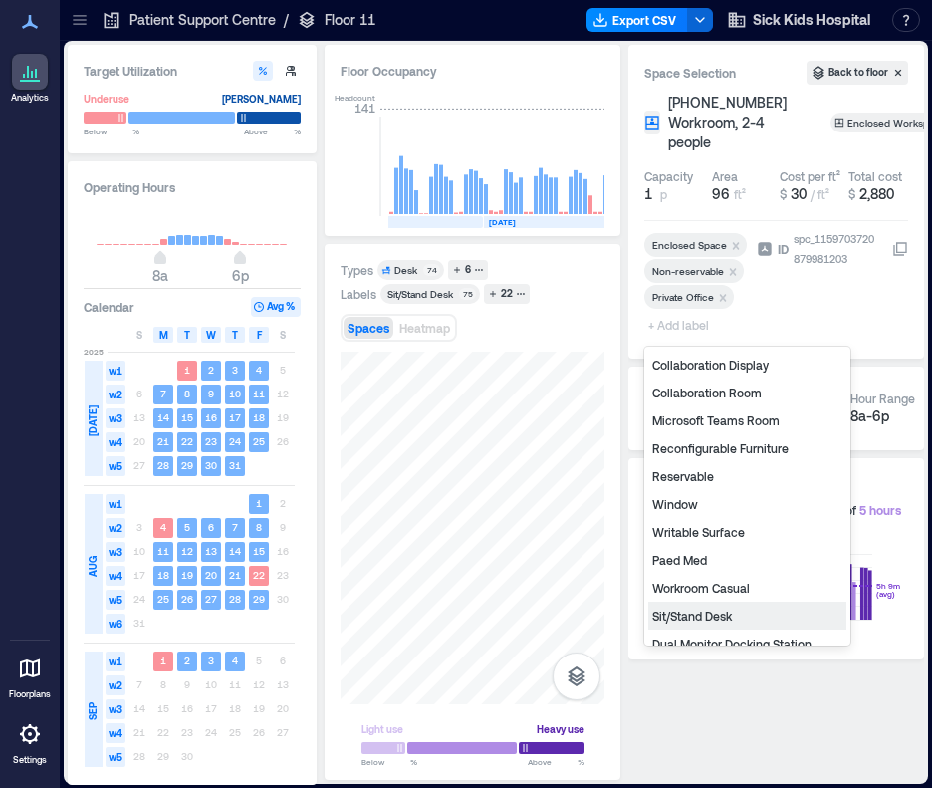
scroll to position [267, 0]
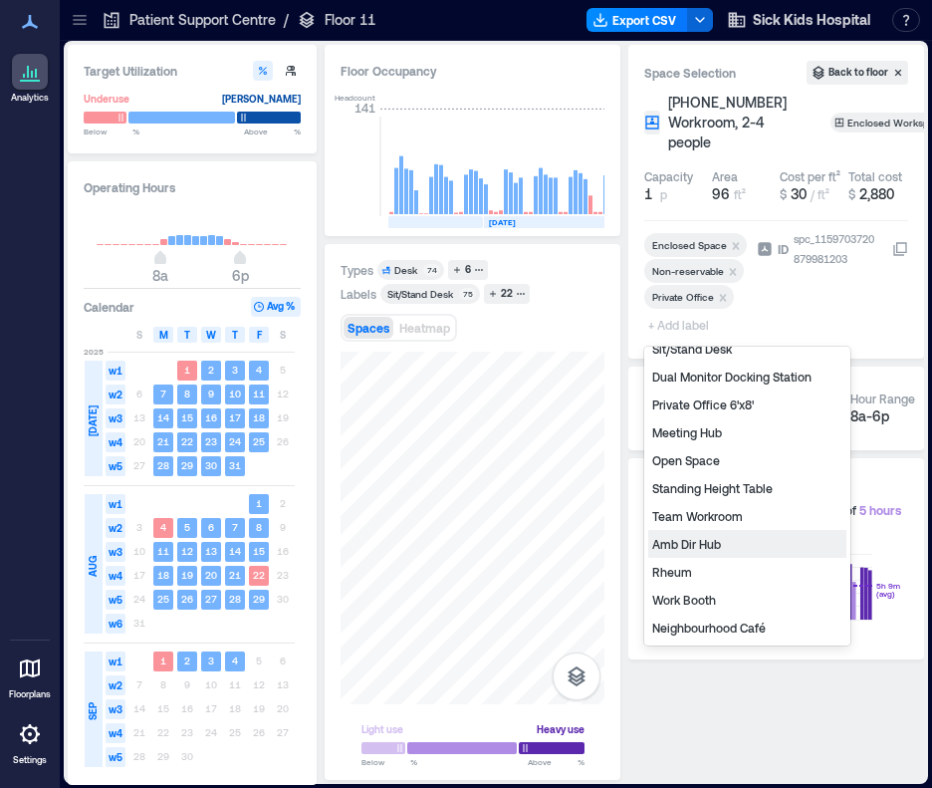
click at [700, 542] on div "Amb Dir Hub" at bounding box center [747, 544] width 198 height 28
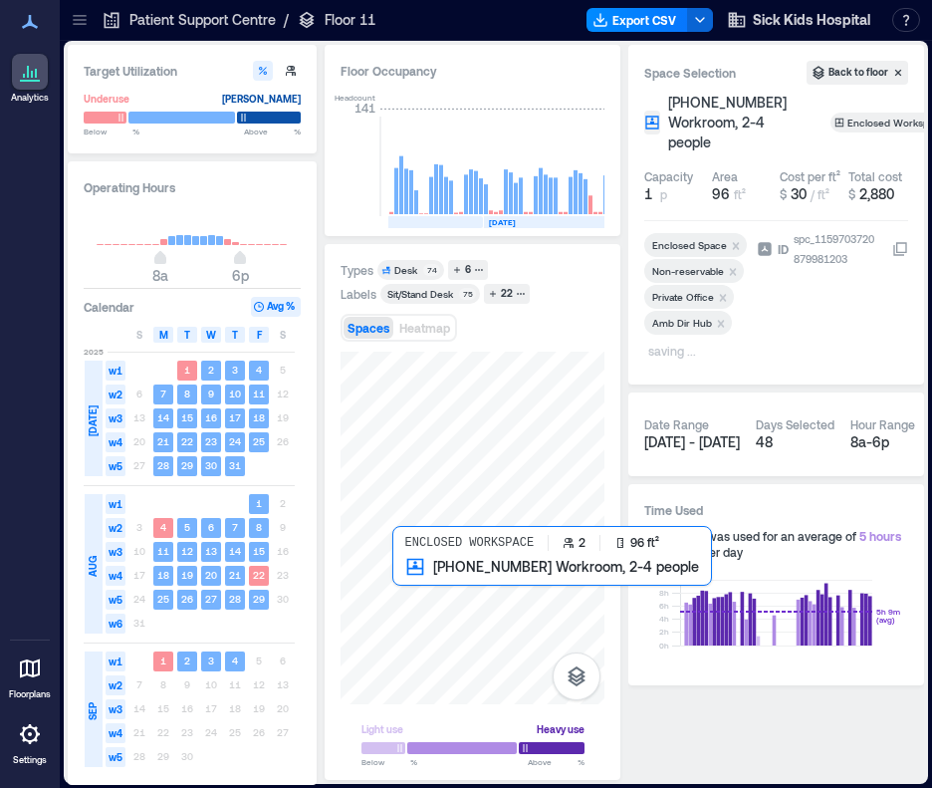
click at [395, 585] on div at bounding box center [473, 528] width 264 height 353
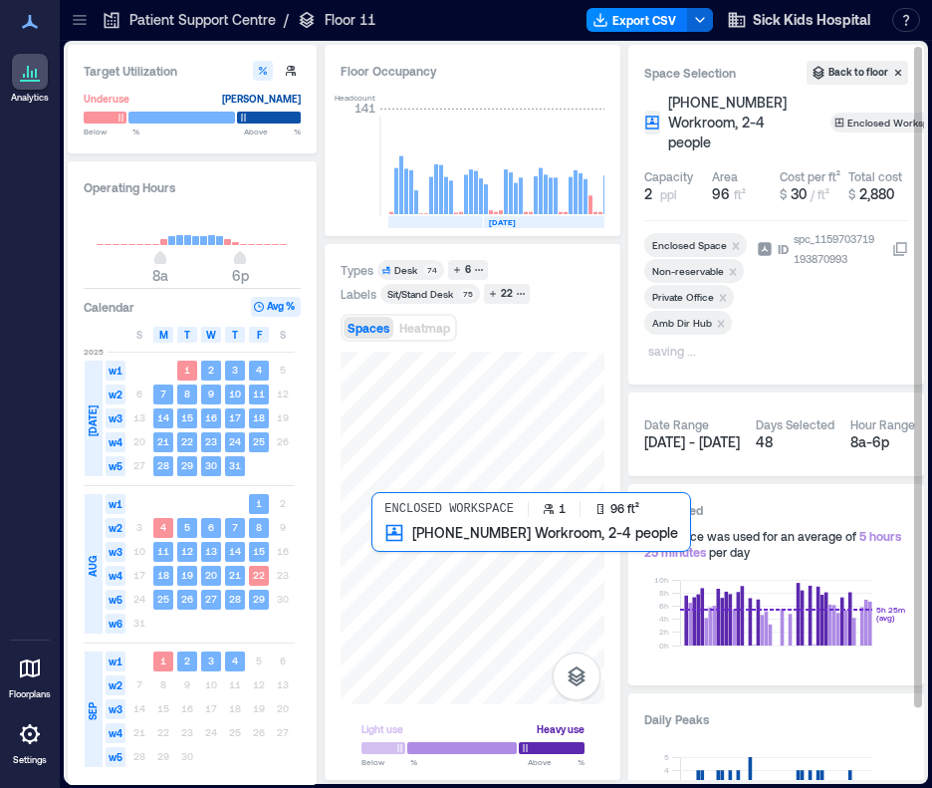
click at [394, 540] on div at bounding box center [473, 528] width 264 height 353
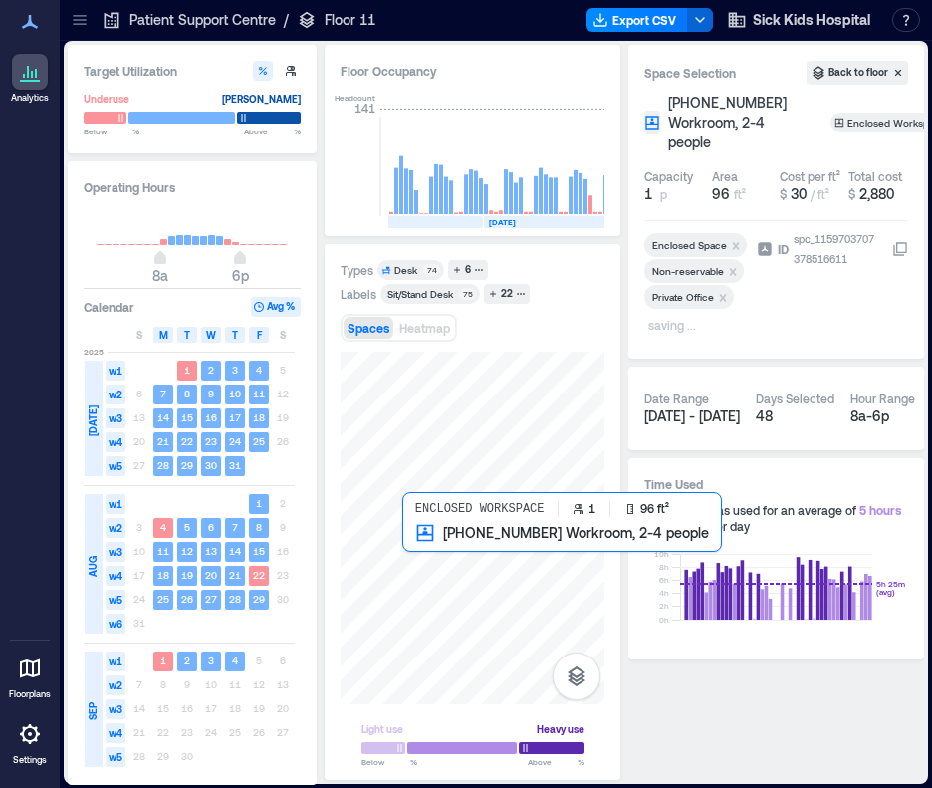
click at [422, 546] on div at bounding box center [473, 528] width 264 height 353
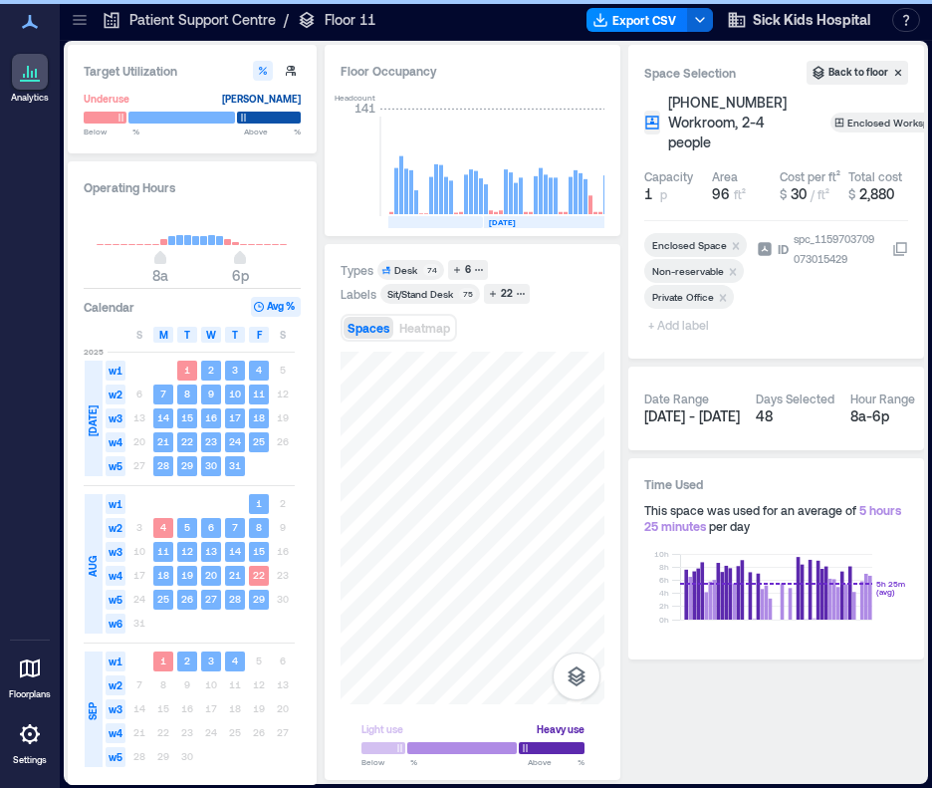
click at [685, 333] on span "+ Add label" at bounding box center [680, 325] width 73 height 28
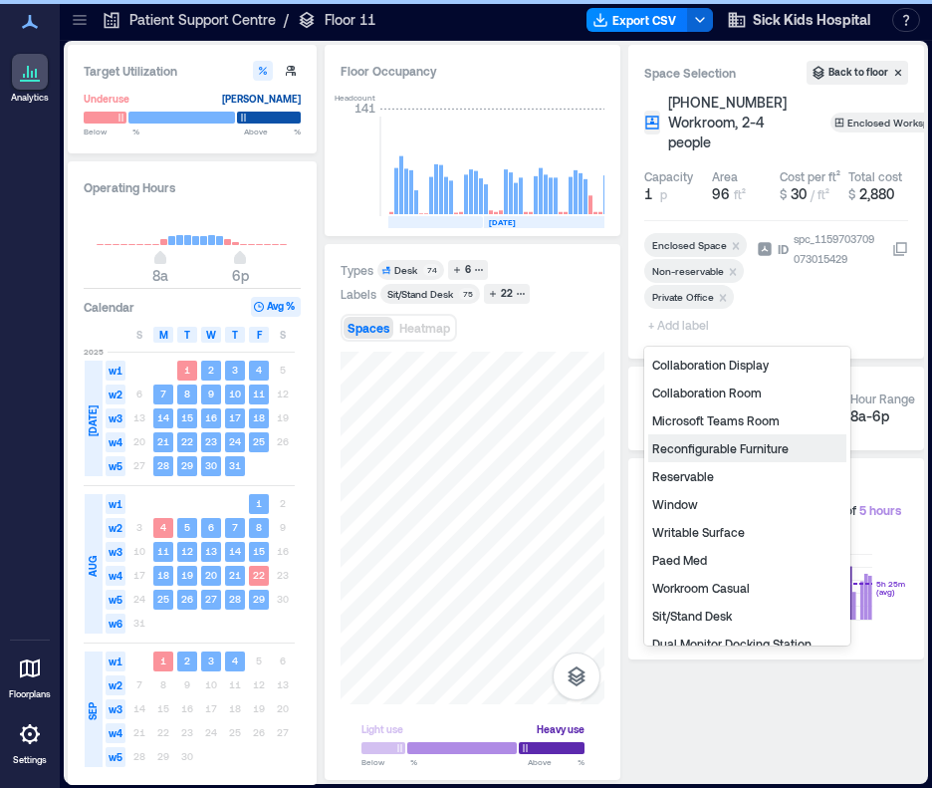
click at [694, 550] on div "Paed Med" at bounding box center [747, 560] width 198 height 28
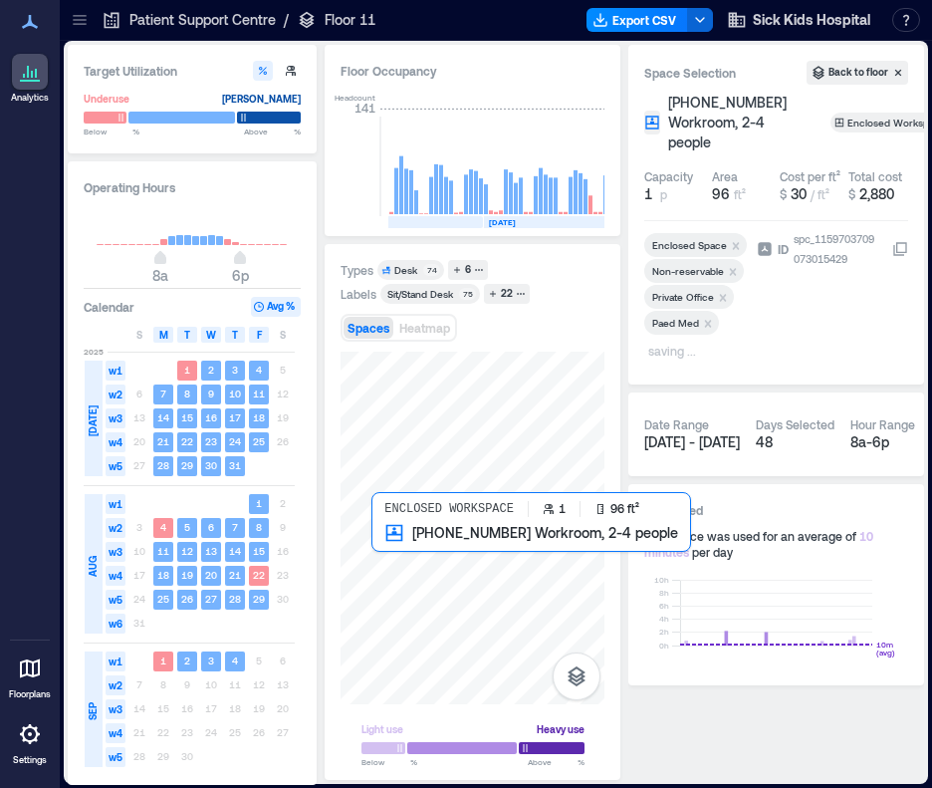
click at [391, 542] on div at bounding box center [473, 528] width 264 height 353
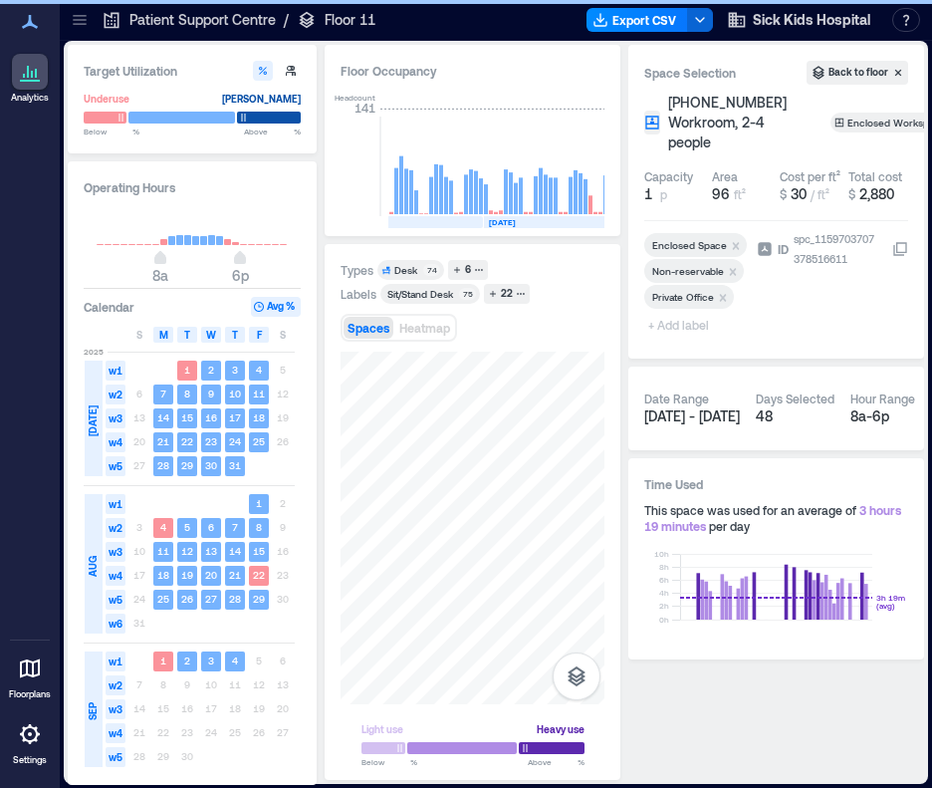
click at [673, 323] on span "+ Add label" at bounding box center [680, 325] width 73 height 28
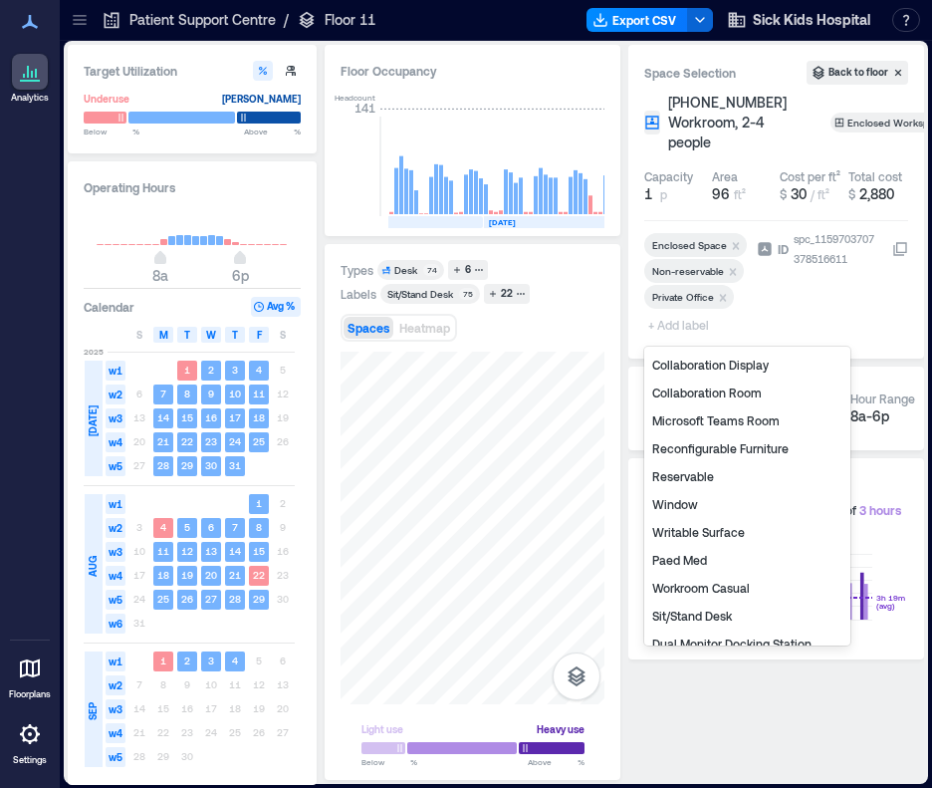
scroll to position [267, 0]
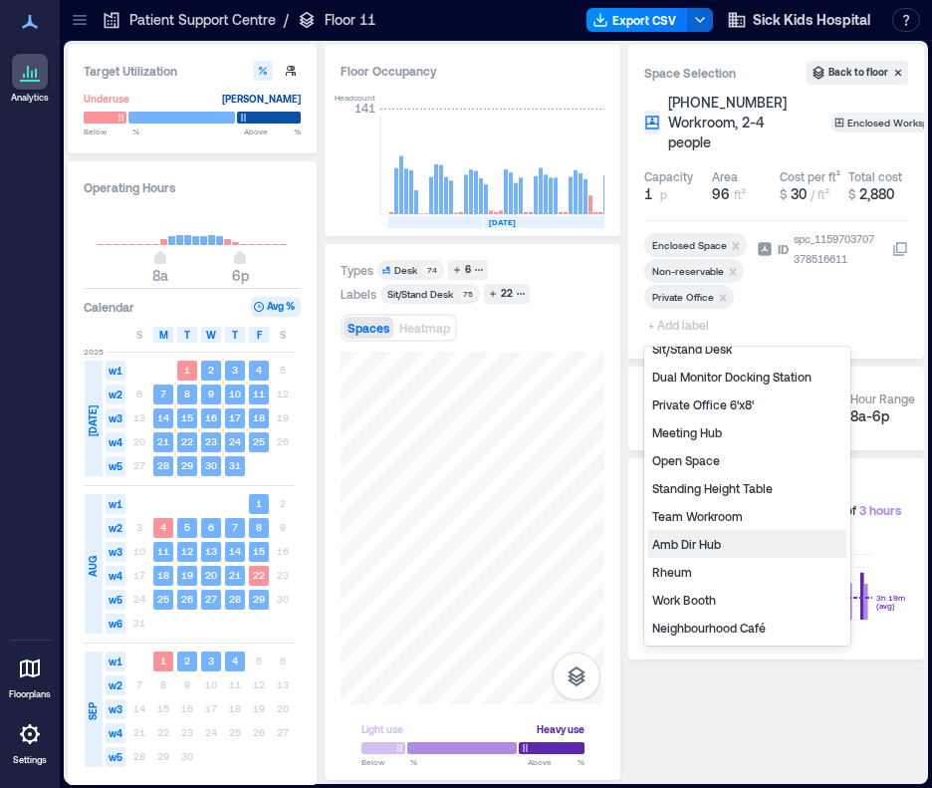
click at [709, 549] on div "Amb Dir Hub" at bounding box center [747, 544] width 198 height 28
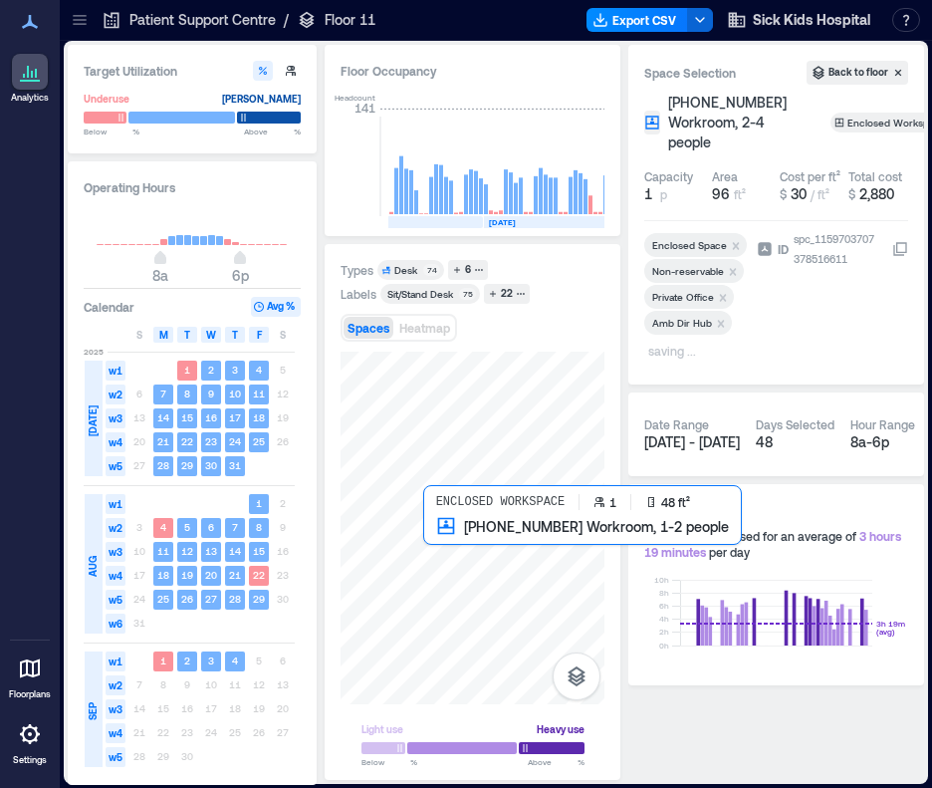
click at [427, 537] on div at bounding box center [473, 528] width 264 height 353
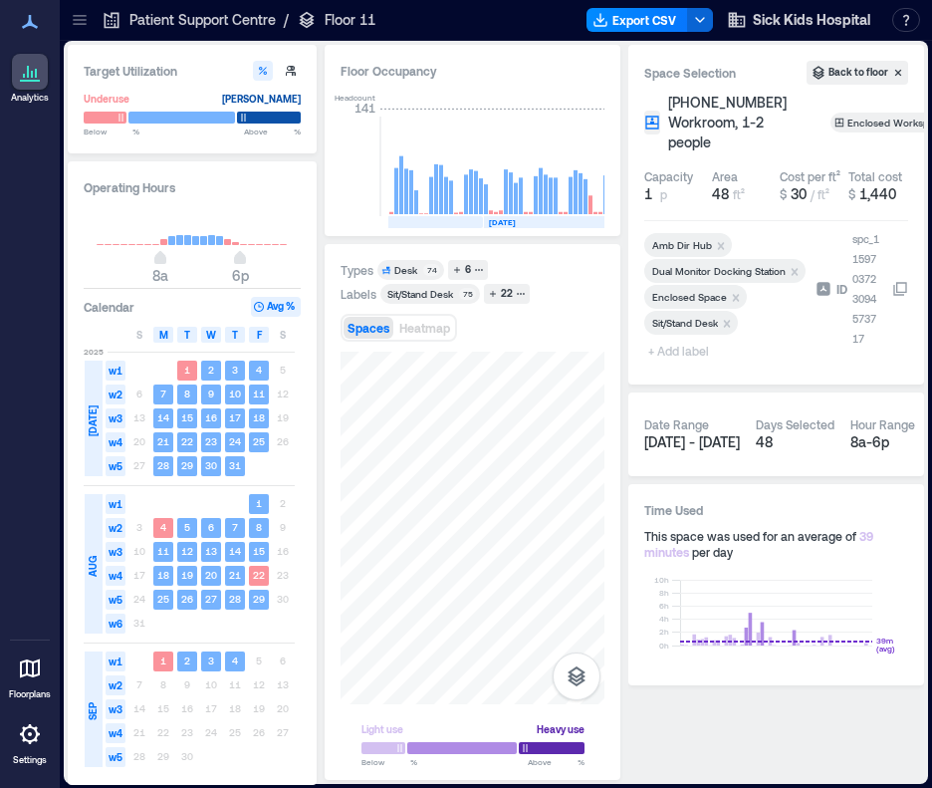
click at [699, 355] on span "+ Add label" at bounding box center [680, 351] width 73 height 28
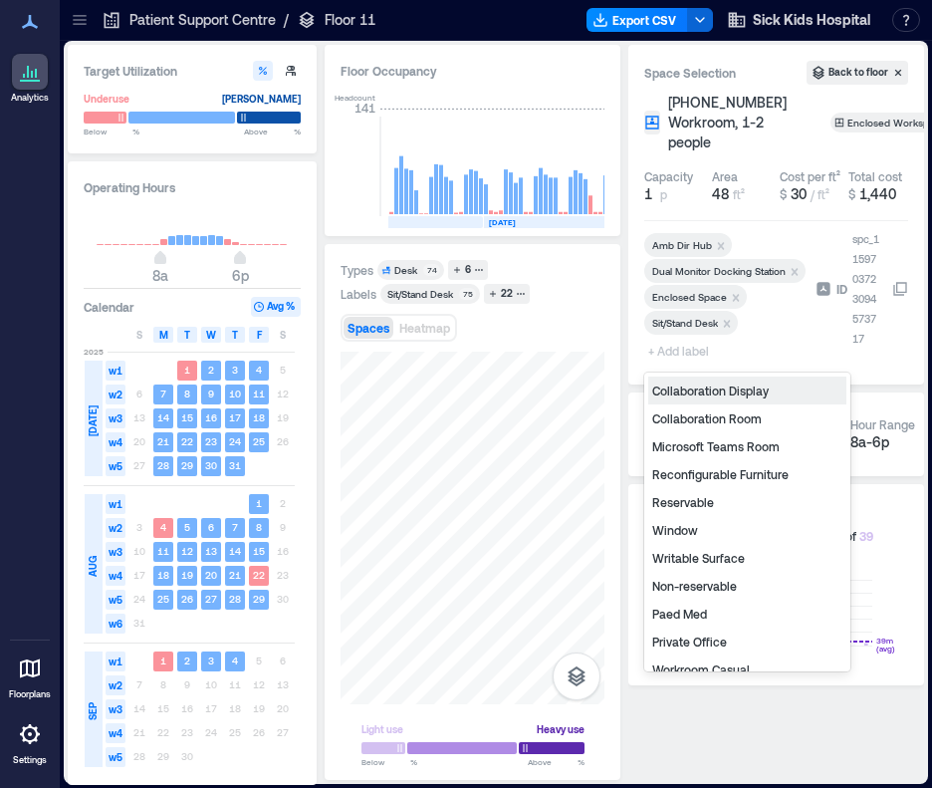
scroll to position [239, 0]
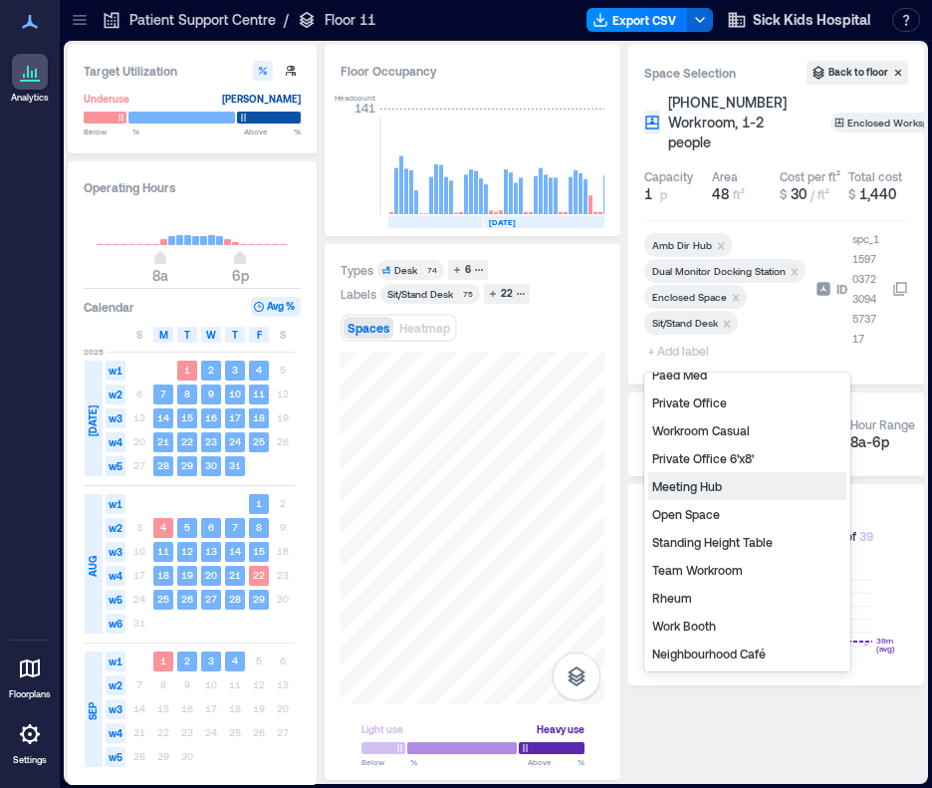
click at [736, 456] on div "Private Office 6'x8'" at bounding box center [747, 458] width 198 height 28
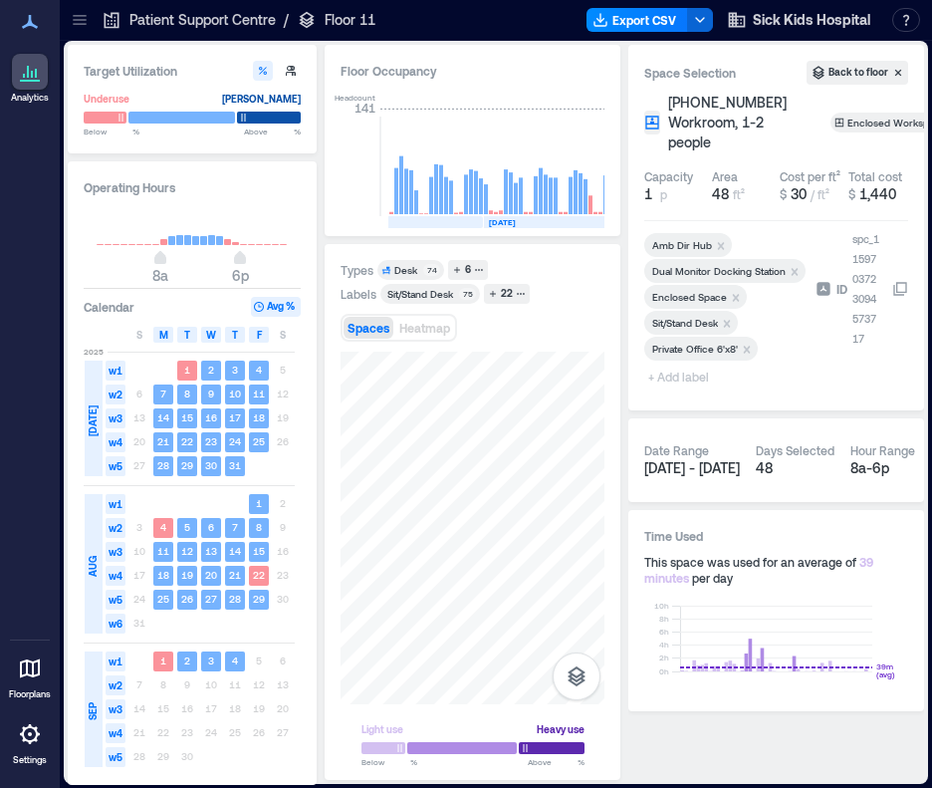
click at [709, 380] on span "+ Add label" at bounding box center [680, 377] width 73 height 28
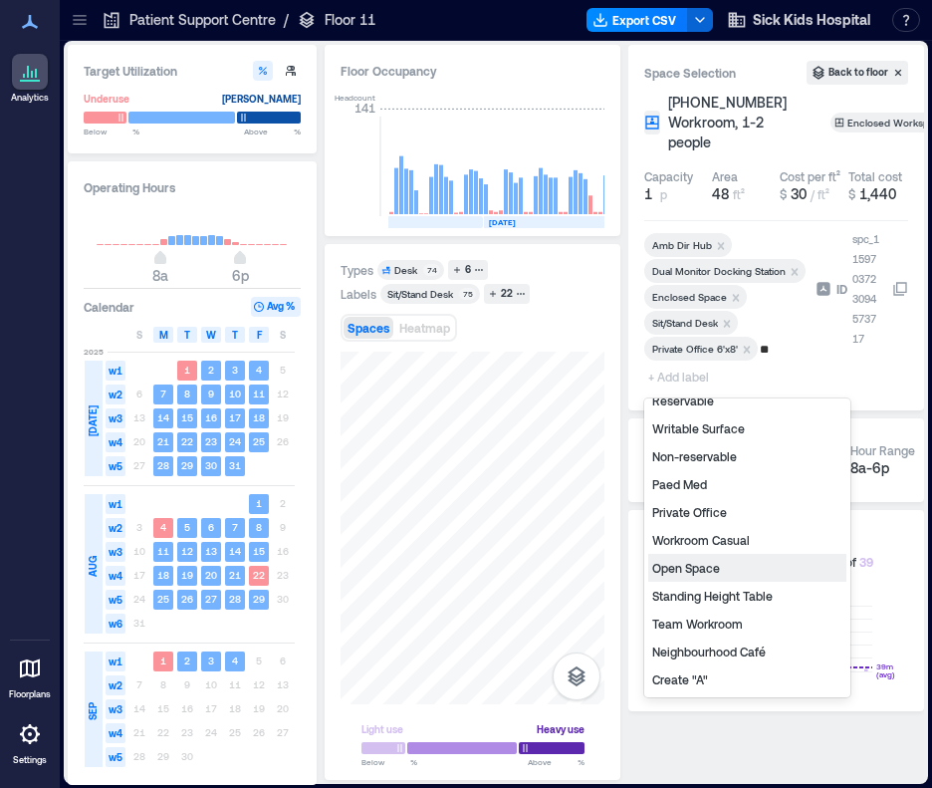
scroll to position [0, 0]
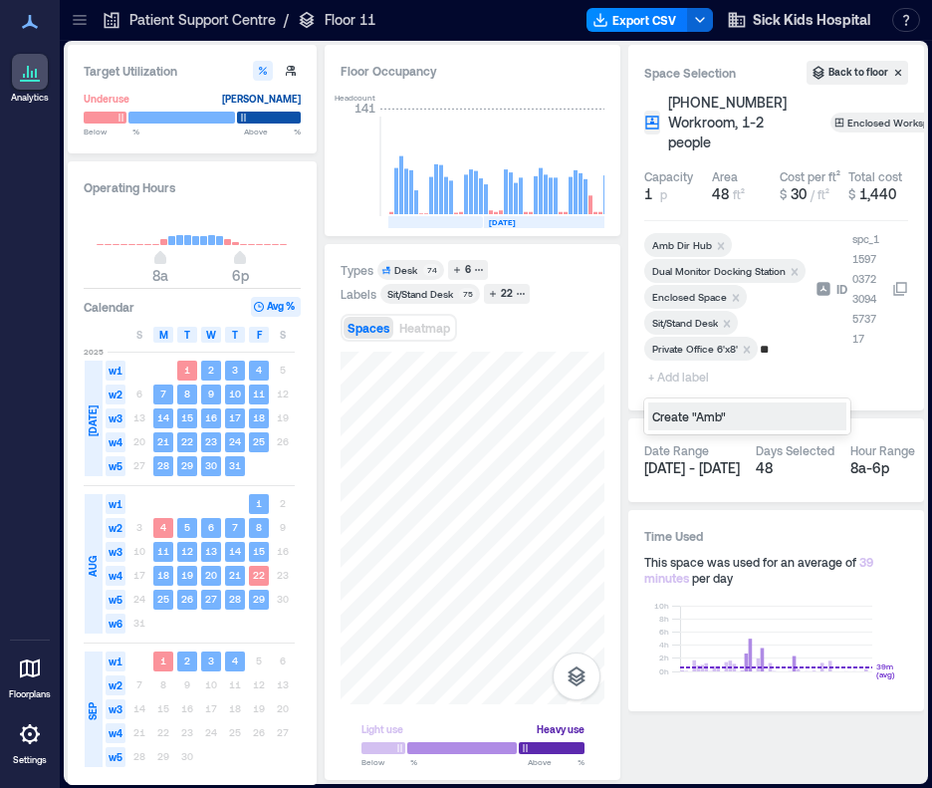
type input "*"
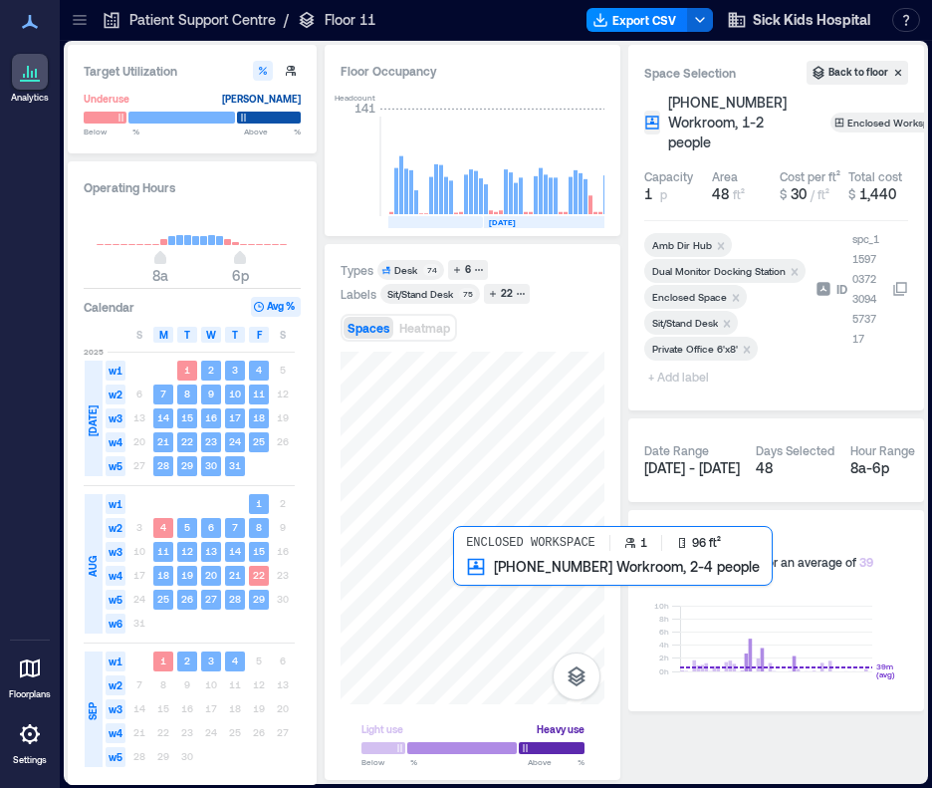
click at [466, 586] on div at bounding box center [473, 528] width 264 height 353
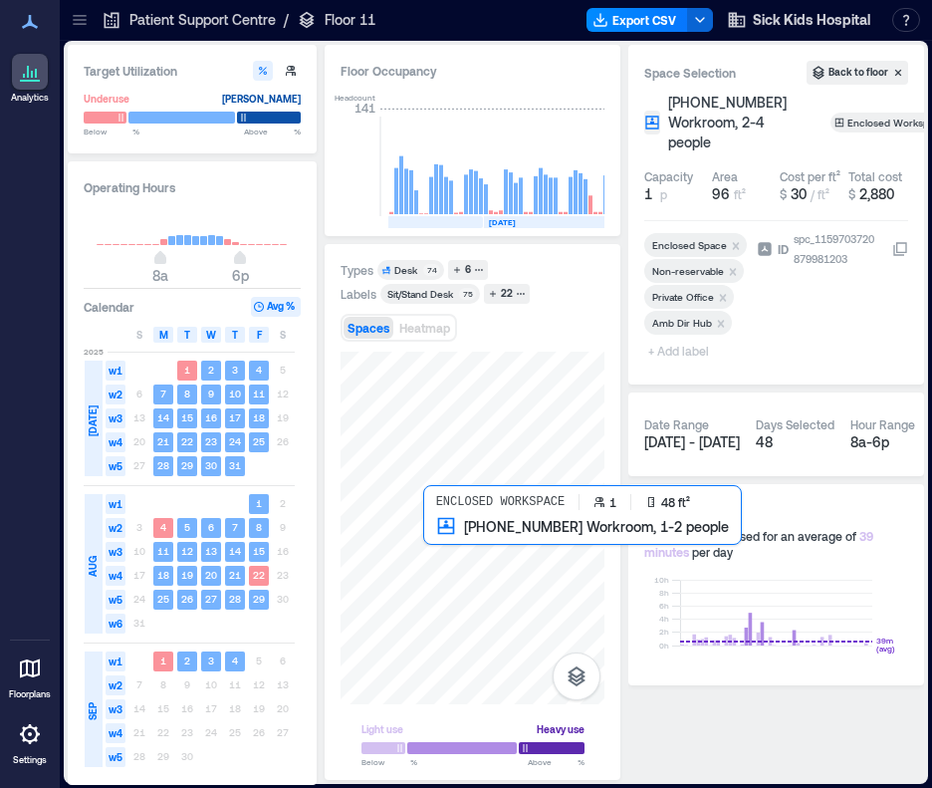
click at [424, 533] on div at bounding box center [473, 528] width 264 height 353
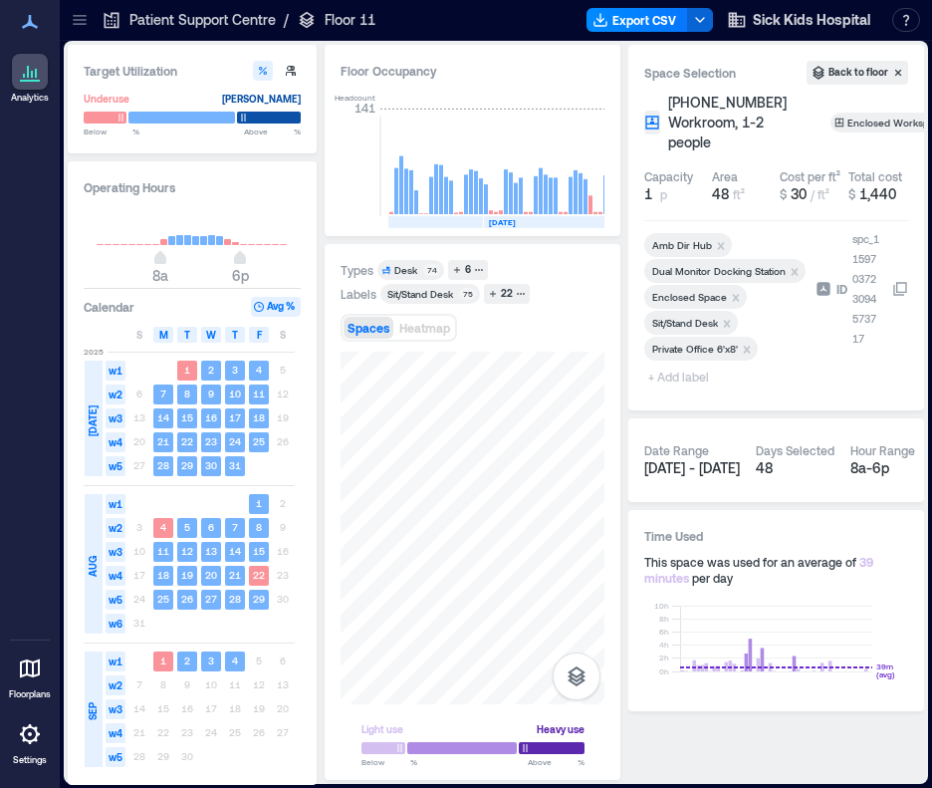
click at [697, 377] on span "+ Add label" at bounding box center [680, 377] width 73 height 28
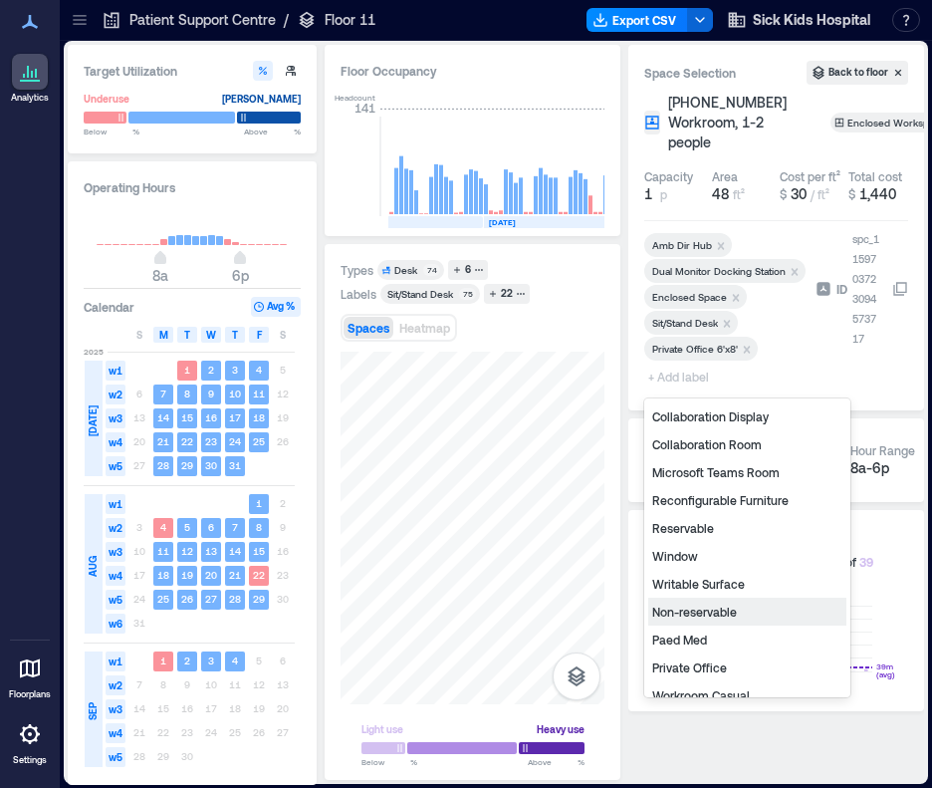
click at [720, 604] on div "Non-reservable" at bounding box center [747, 612] width 198 height 28
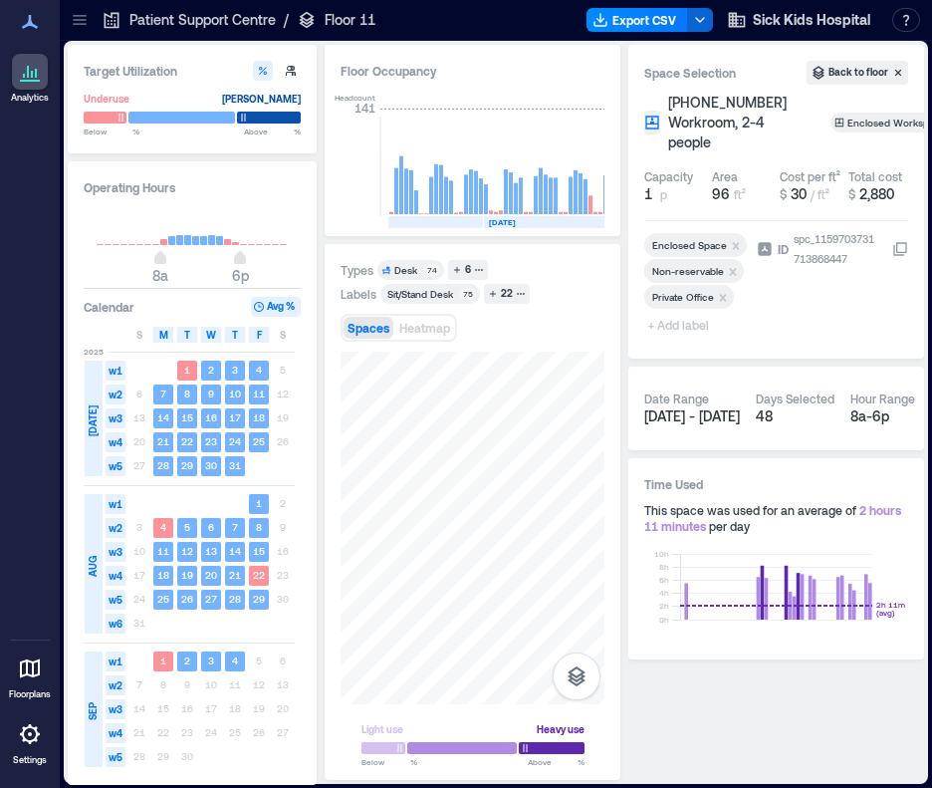
click at [688, 326] on span "+ Add label" at bounding box center [680, 325] width 73 height 28
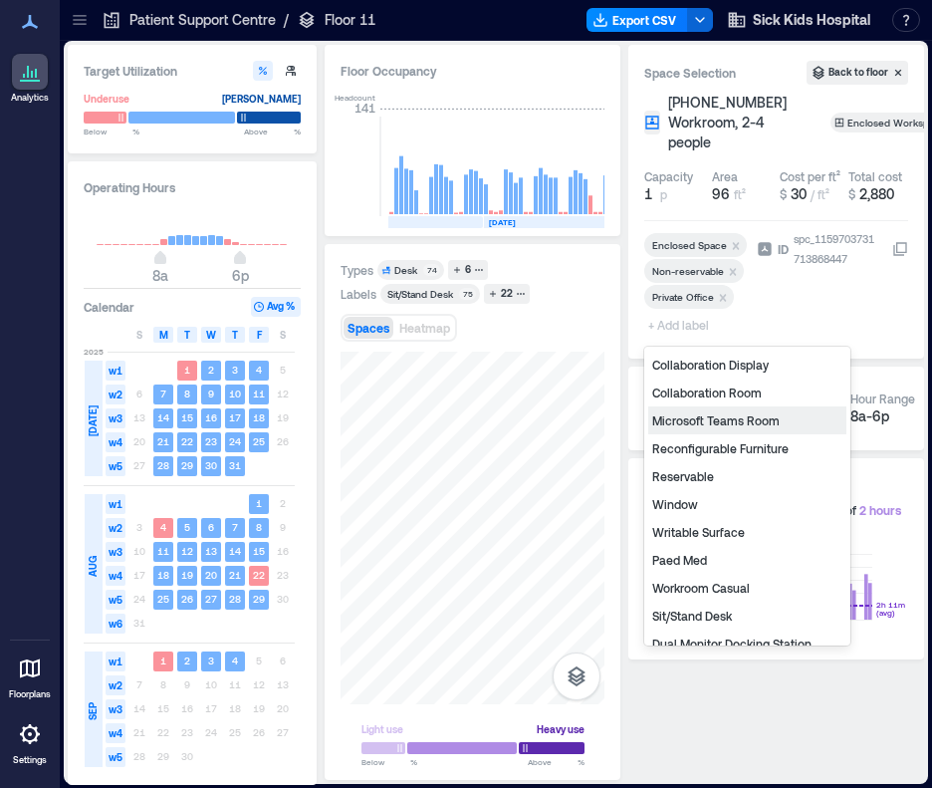
scroll to position [267, 0]
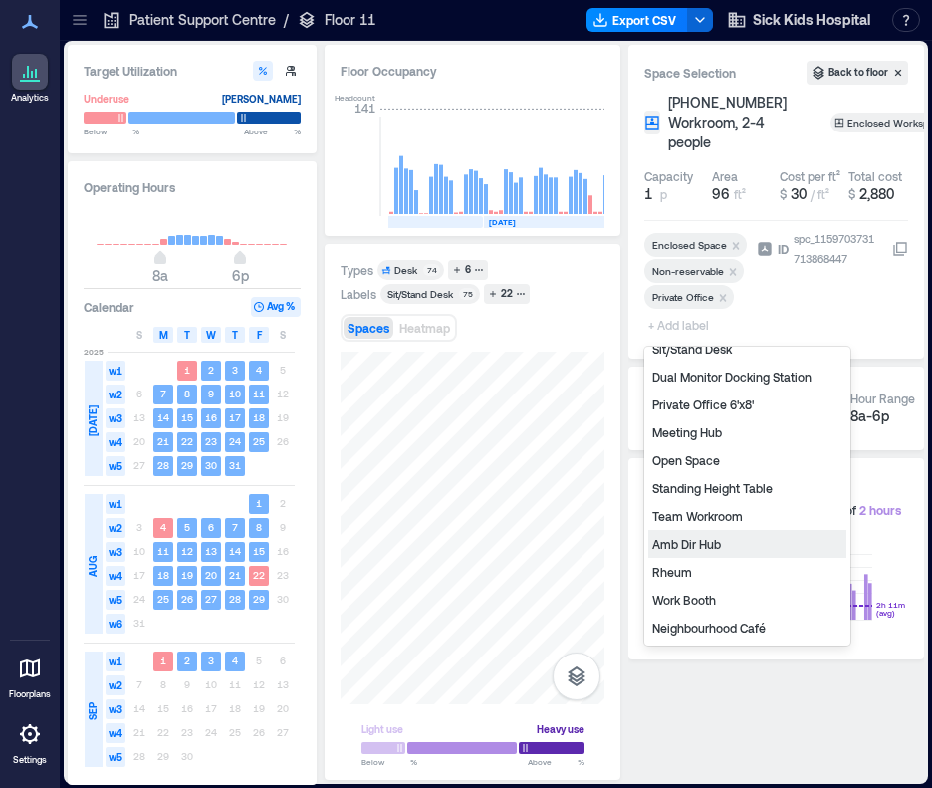
click at [724, 542] on div "Amb Dir Hub" at bounding box center [747, 544] width 198 height 28
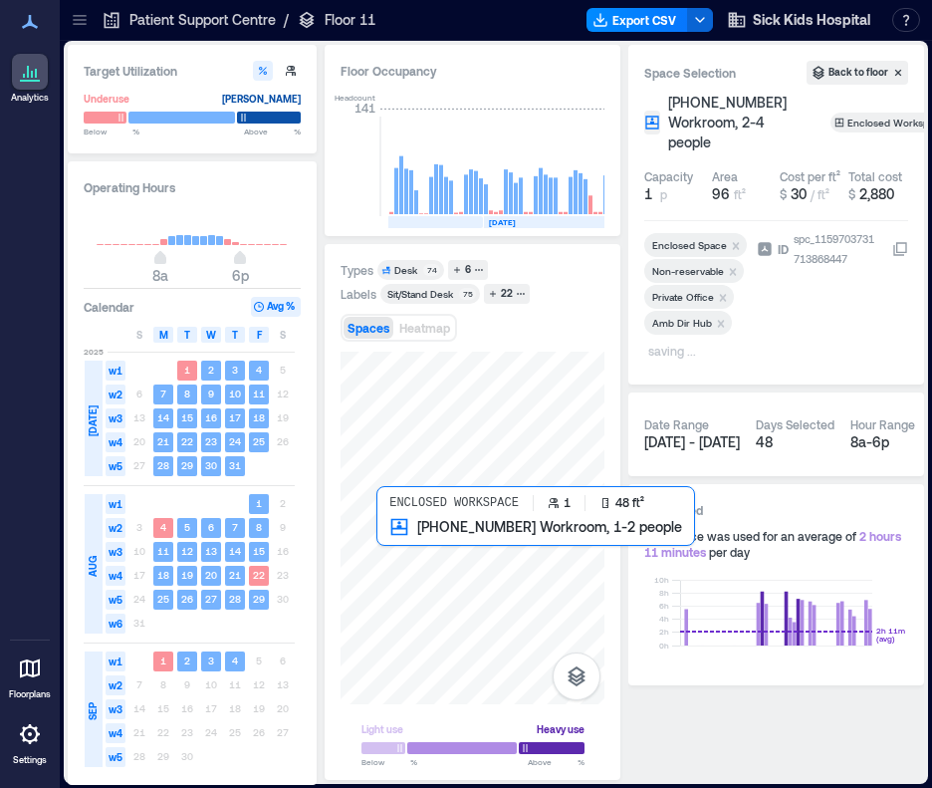
click at [378, 540] on div at bounding box center [473, 528] width 264 height 353
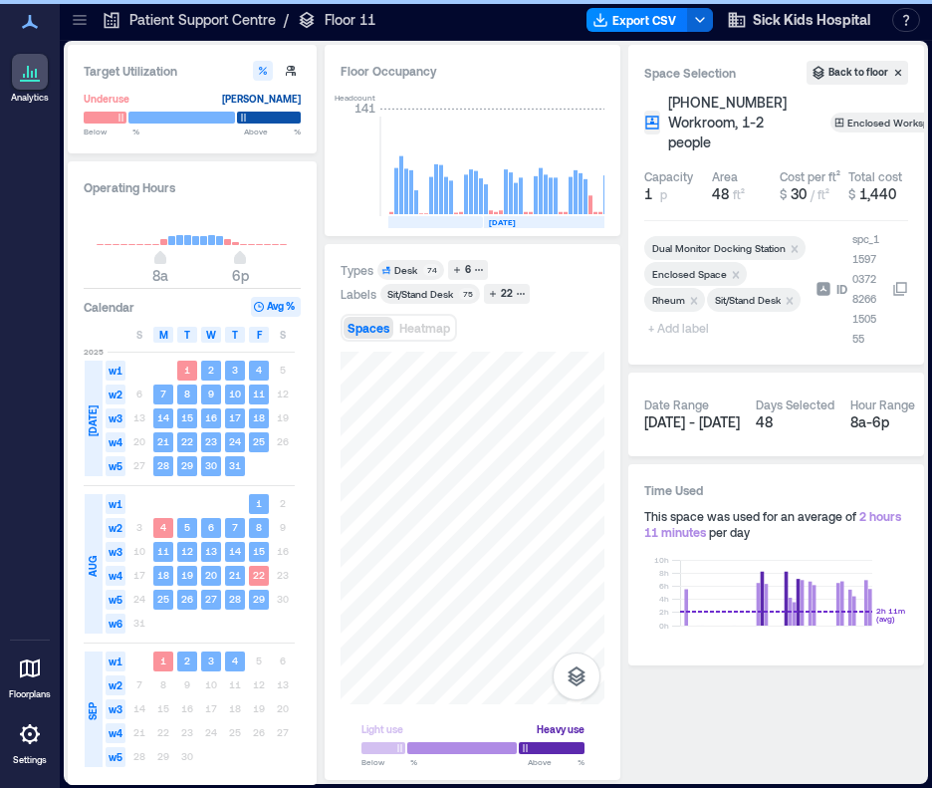
click at [664, 342] on span "+ Add label" at bounding box center [680, 328] width 73 height 28
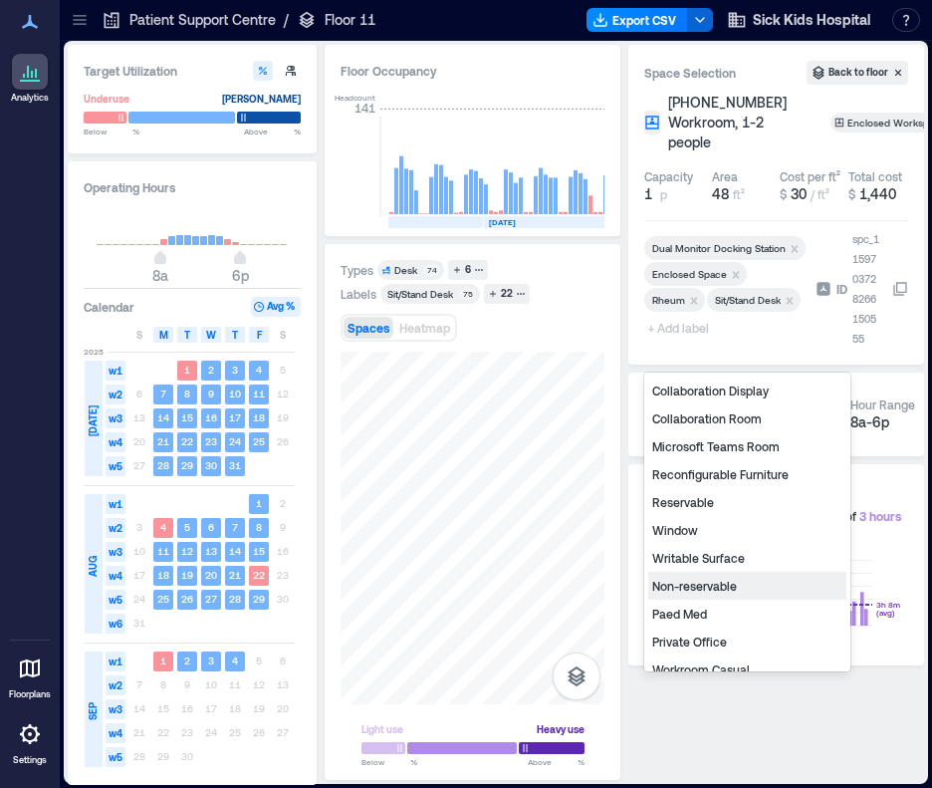
click at [721, 581] on div "Non-reservable" at bounding box center [747, 586] width 198 height 28
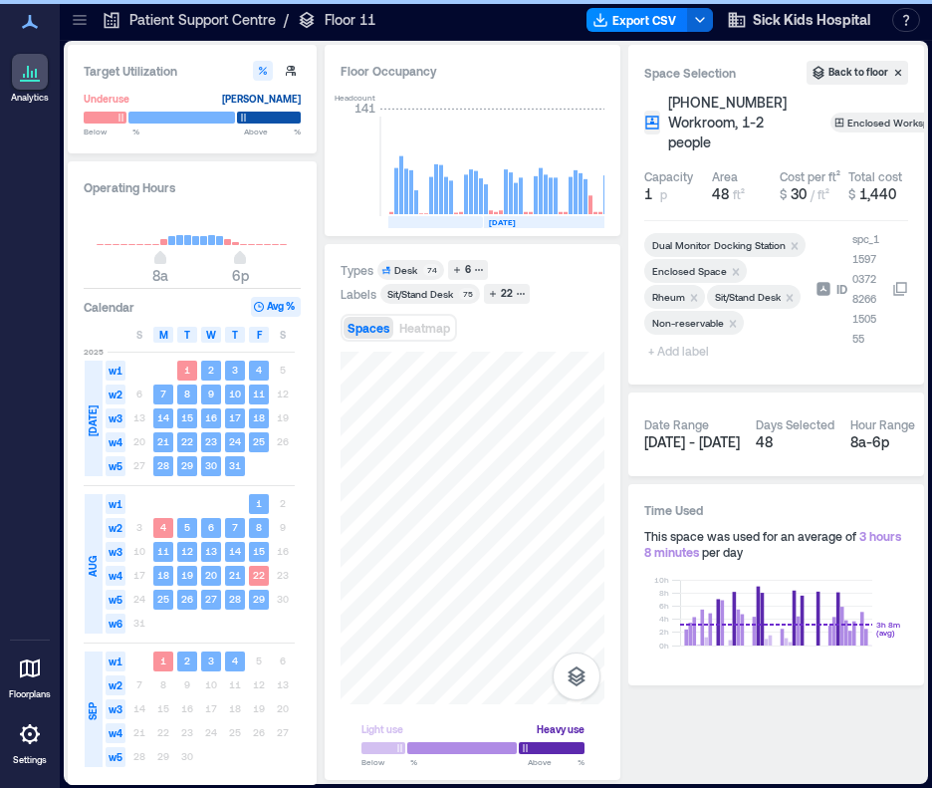
click at [696, 354] on span "+ Add label" at bounding box center [680, 351] width 73 height 28
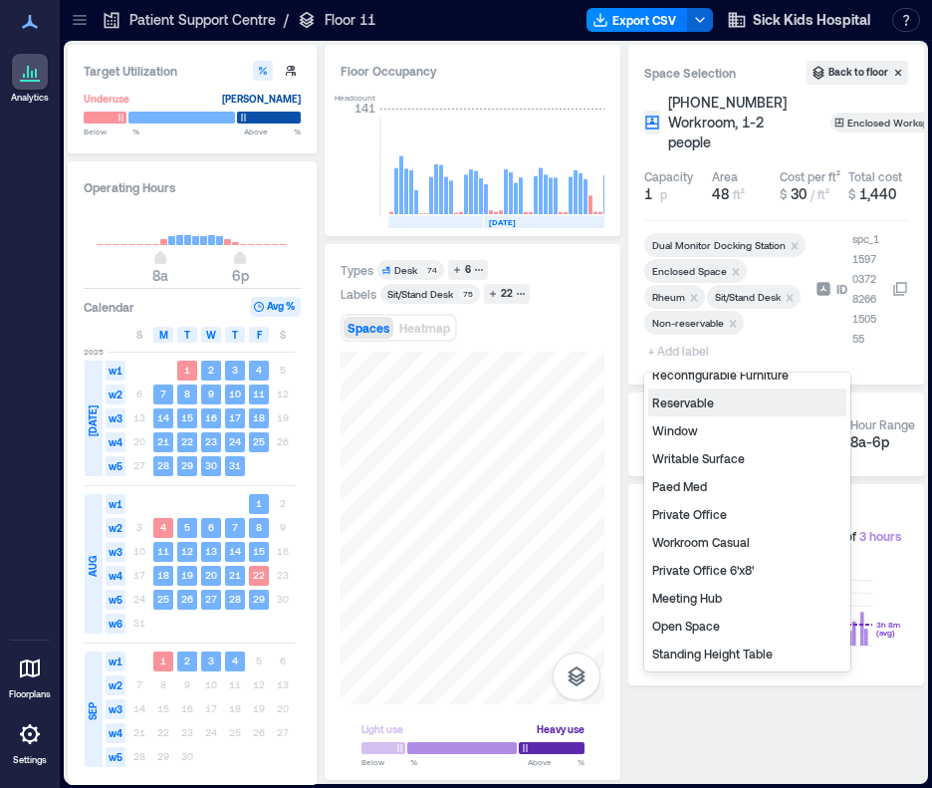
scroll to position [211, 0]
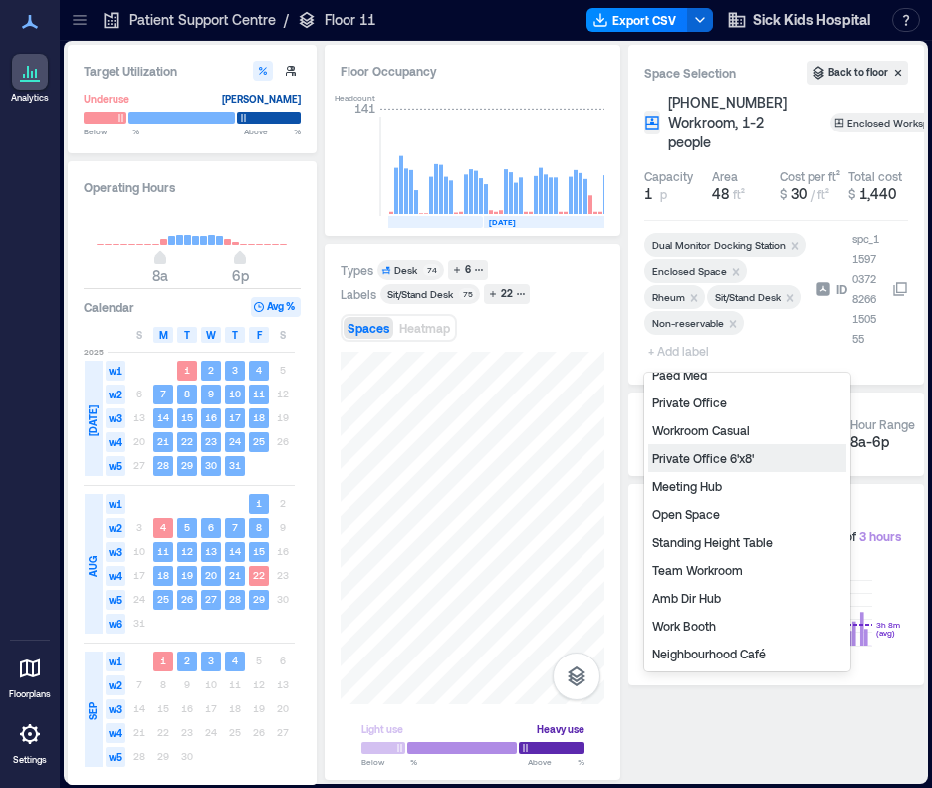
click at [702, 462] on div "Private Office 6'x8'" at bounding box center [747, 458] width 198 height 28
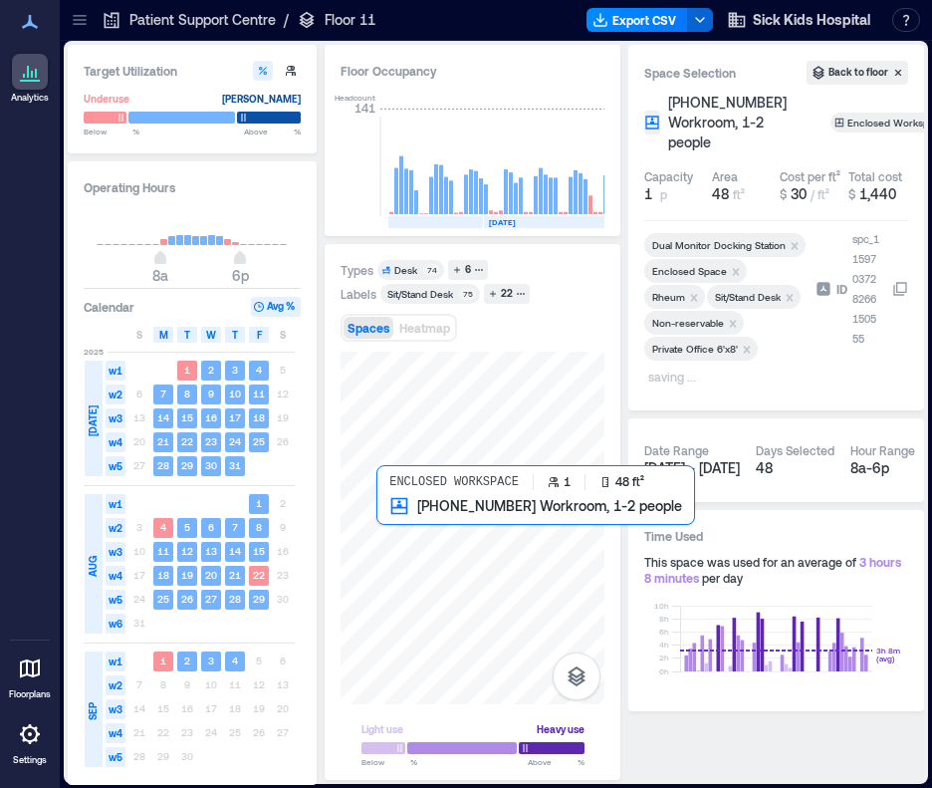
click at [383, 512] on div at bounding box center [473, 528] width 264 height 353
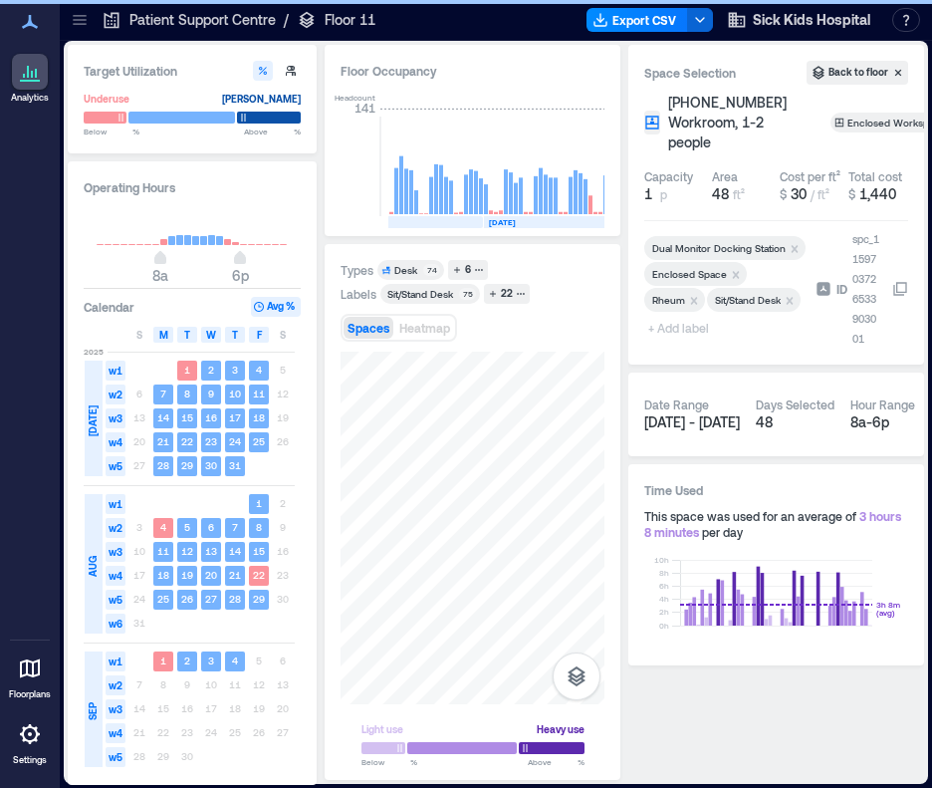
click at [691, 342] on span "+ Add label" at bounding box center [680, 328] width 73 height 28
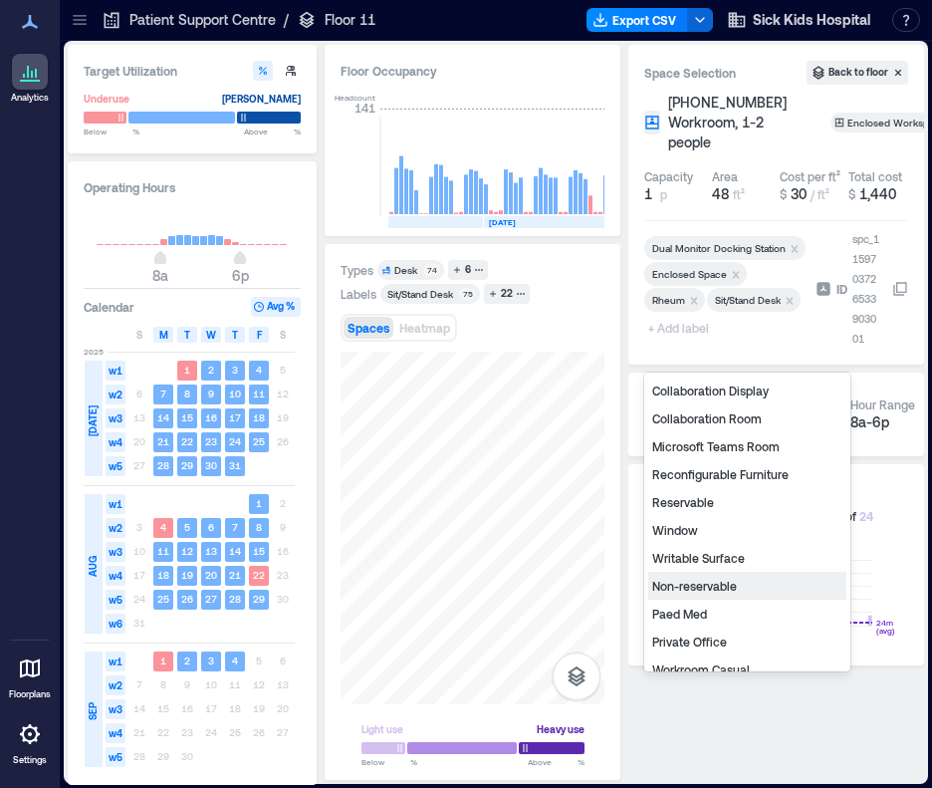
click at [713, 582] on div "Non-reservable" at bounding box center [747, 586] width 198 height 28
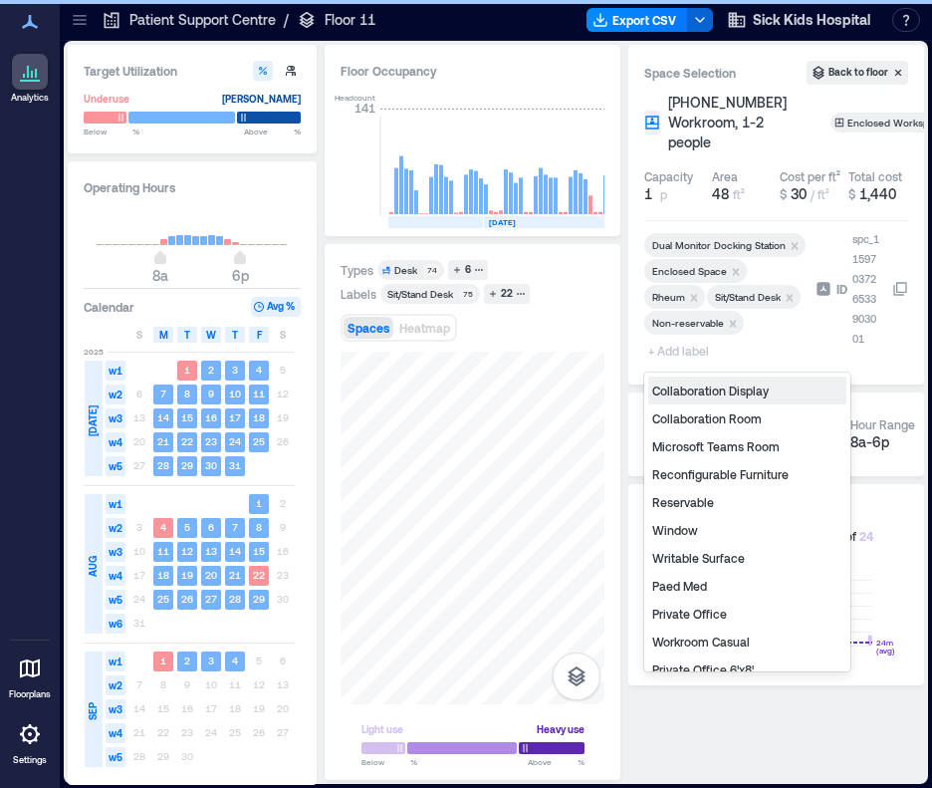
click at [679, 354] on span "+ Add label" at bounding box center [680, 351] width 73 height 28
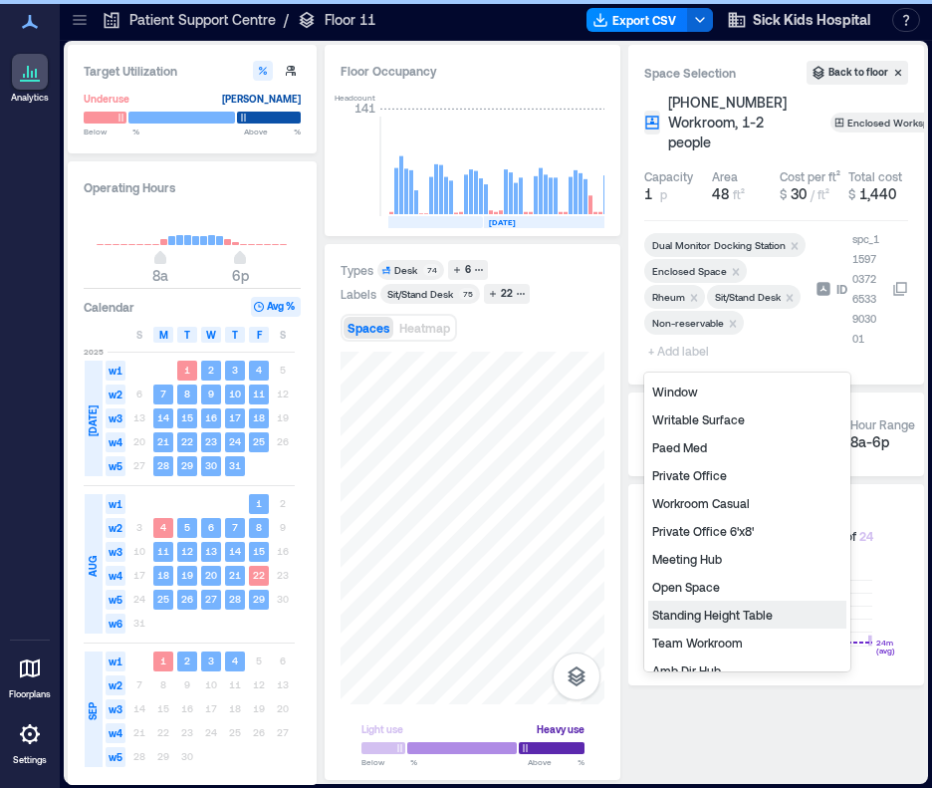
scroll to position [211, 0]
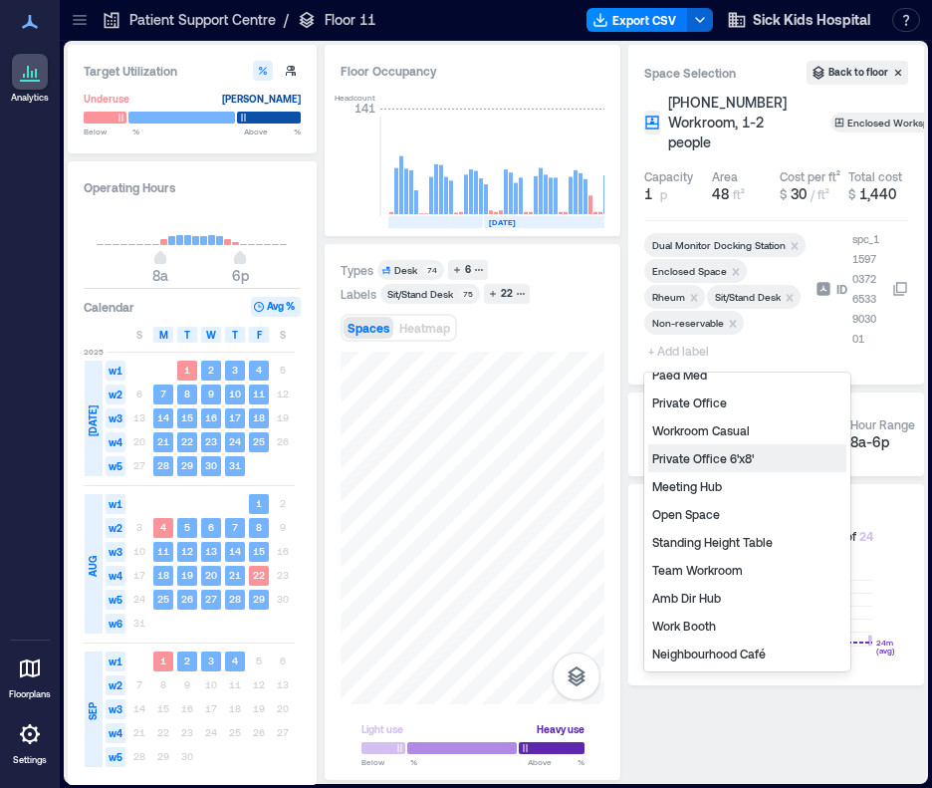
click at [729, 461] on div "Private Office 6'x8'" at bounding box center [747, 458] width 198 height 28
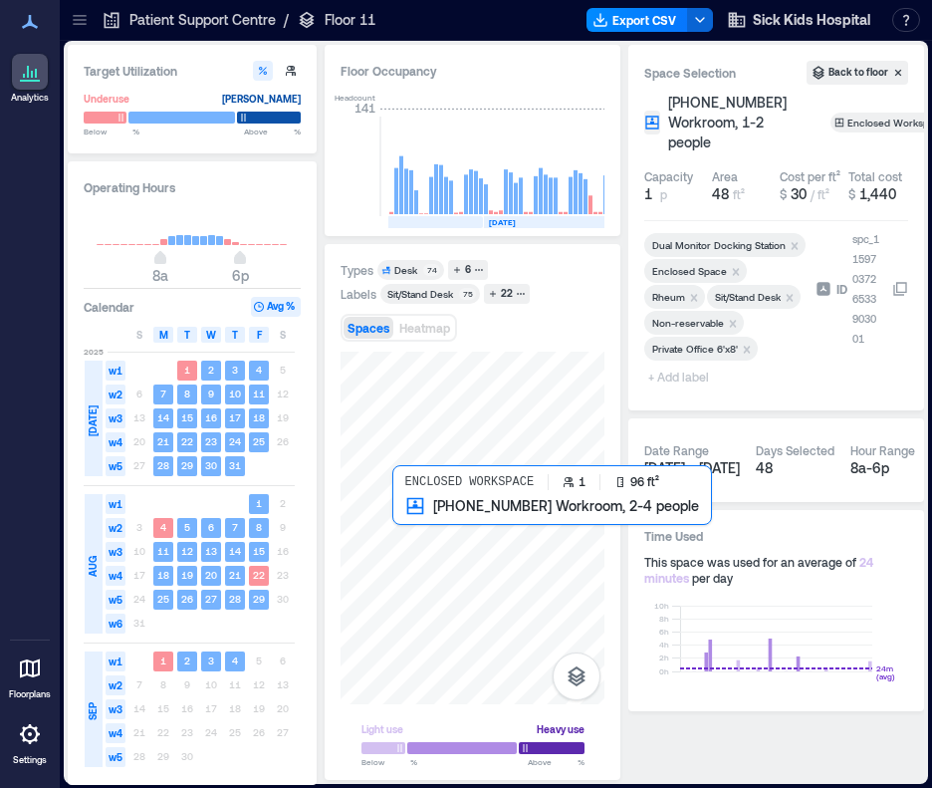
click at [405, 509] on div at bounding box center [473, 528] width 264 height 353
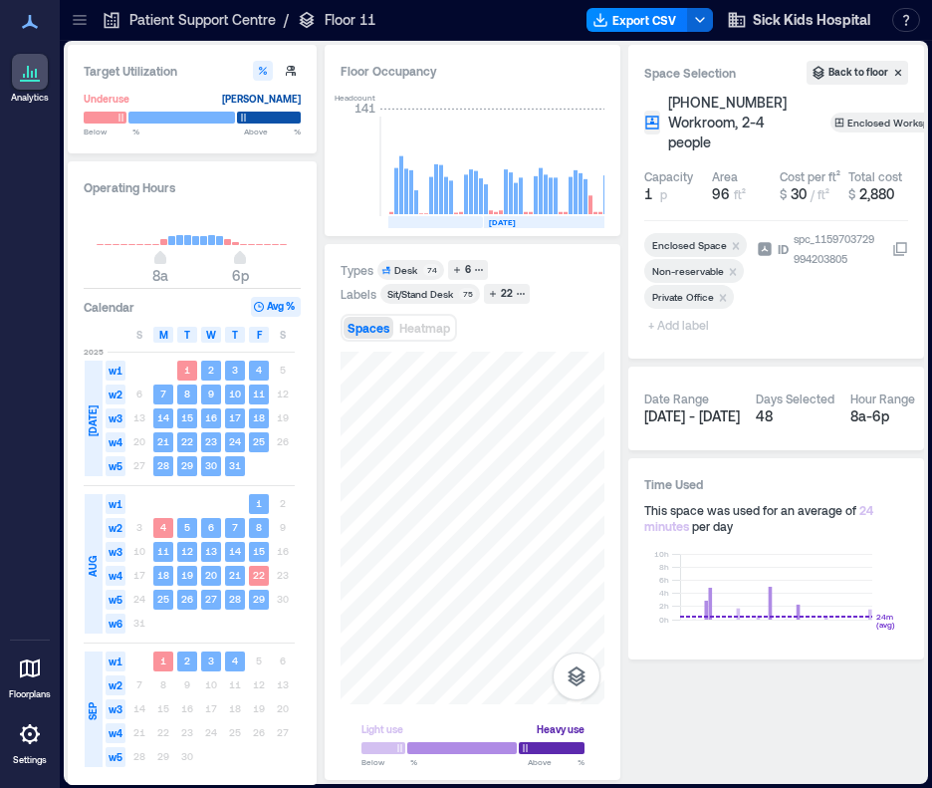
click at [692, 330] on span "+ Add label" at bounding box center [680, 325] width 73 height 28
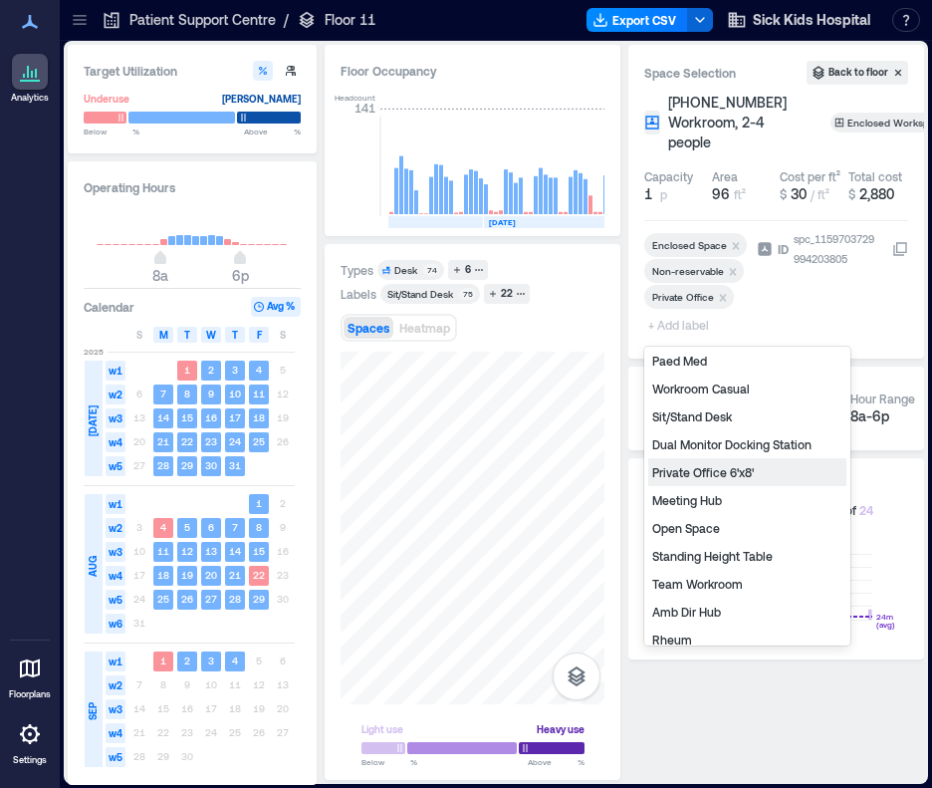
scroll to position [267, 0]
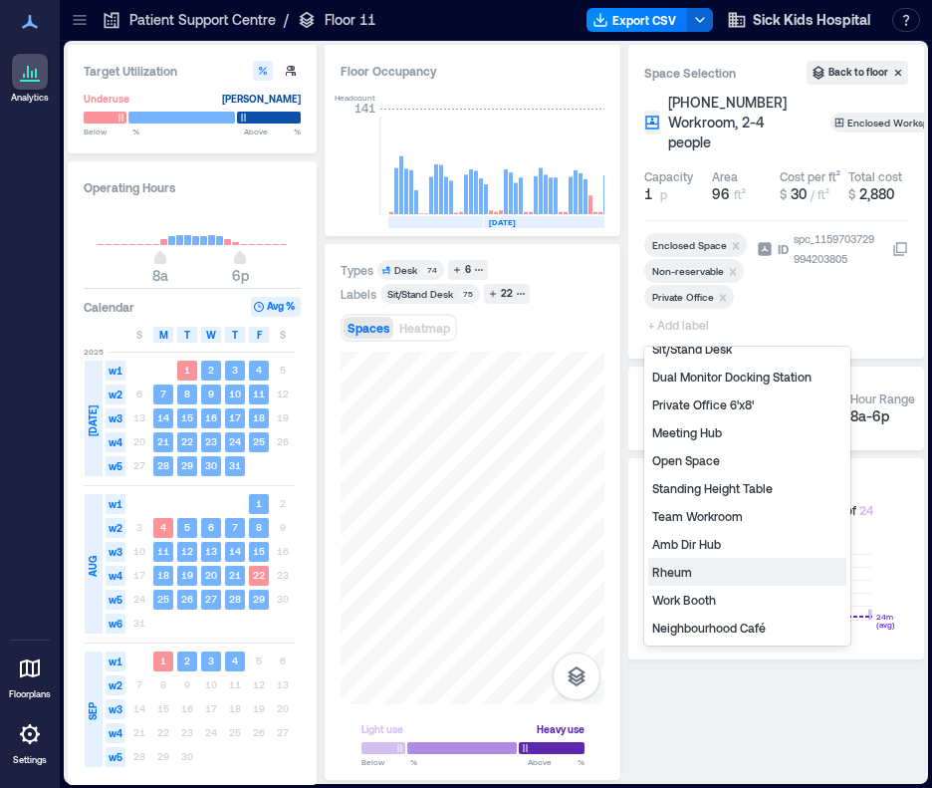
click at [713, 578] on div "Rheum" at bounding box center [747, 572] width 198 height 28
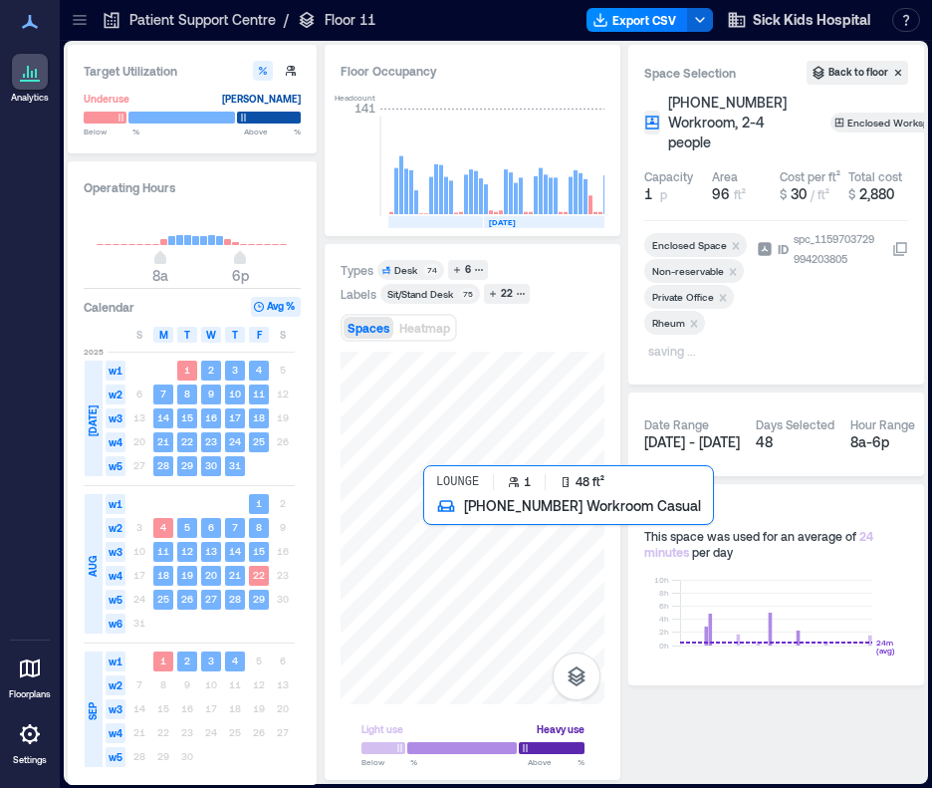
click at [436, 520] on div at bounding box center [473, 528] width 264 height 353
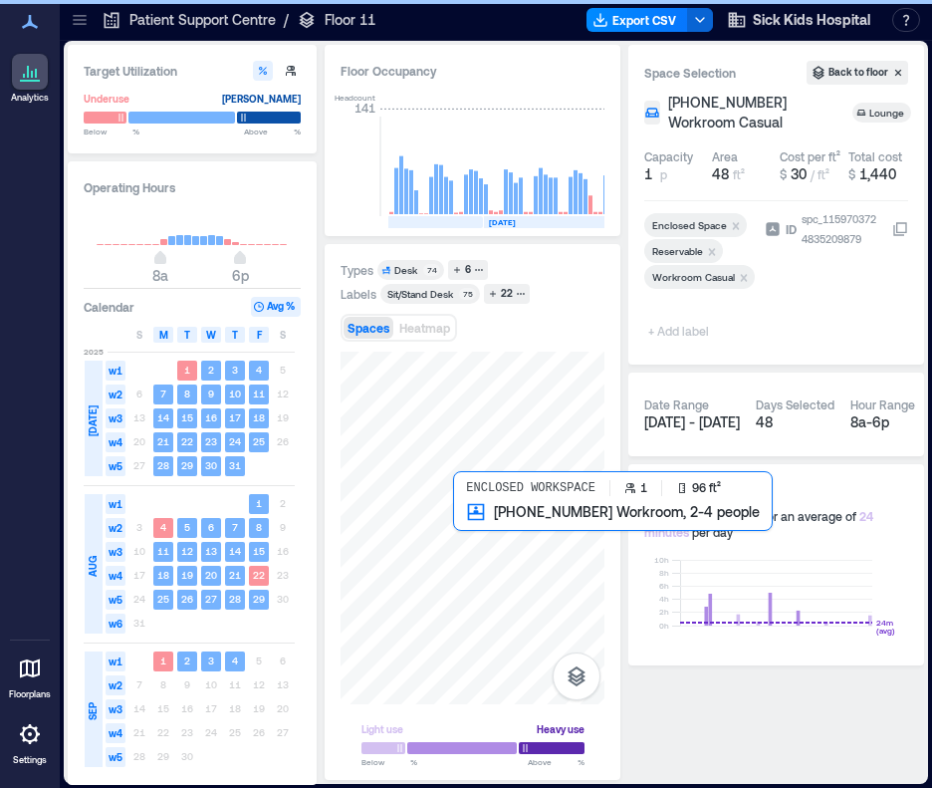
click at [462, 520] on div at bounding box center [473, 528] width 264 height 353
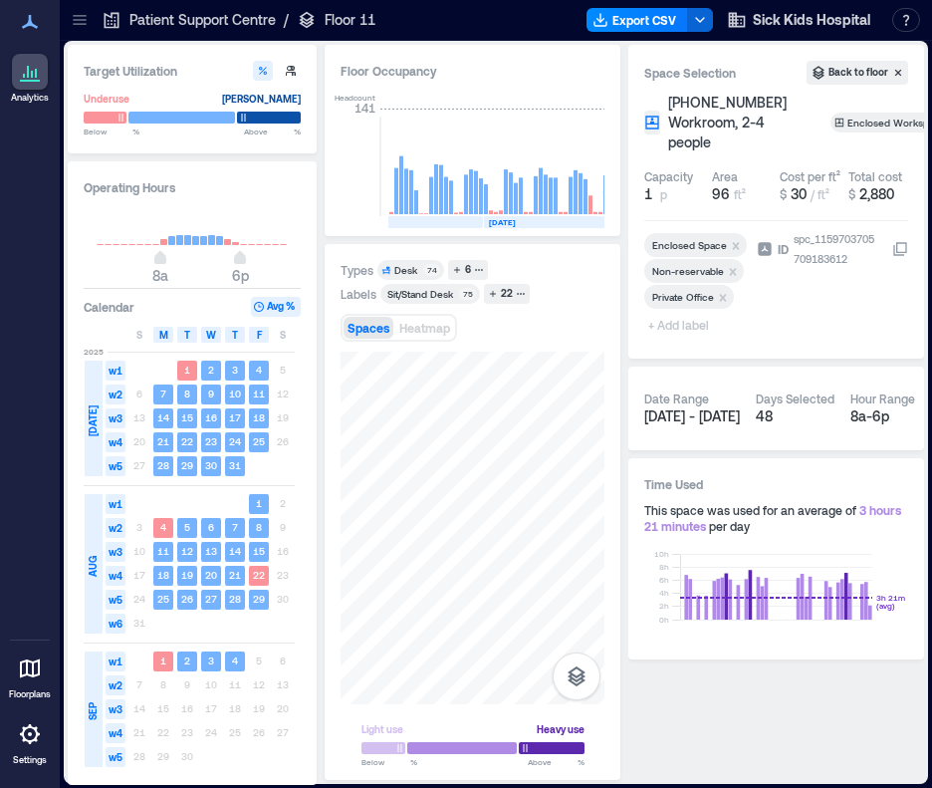
click at [686, 328] on span "+ Add label" at bounding box center [680, 325] width 73 height 28
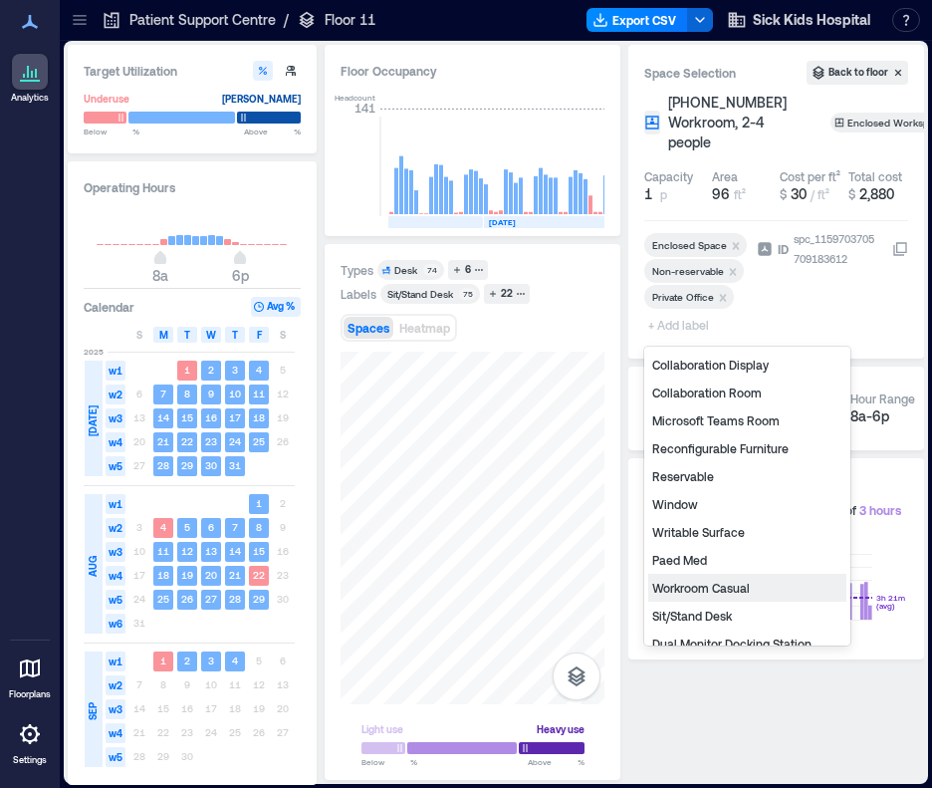
scroll to position [267, 0]
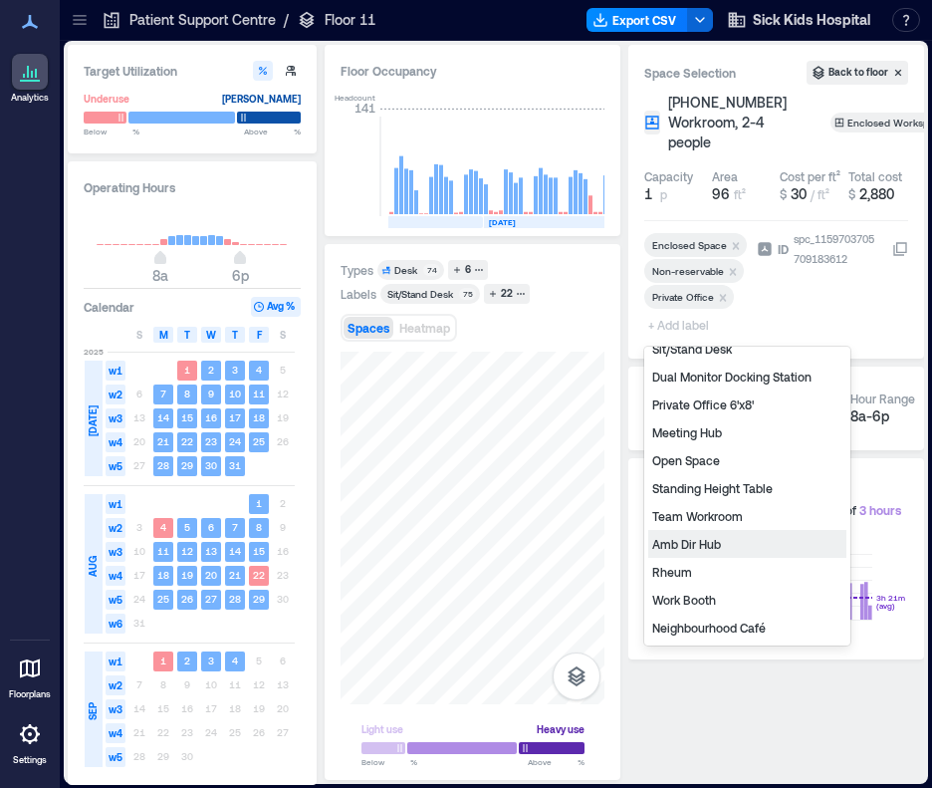
click at [721, 548] on div "Amb Dir Hub" at bounding box center [747, 544] width 198 height 28
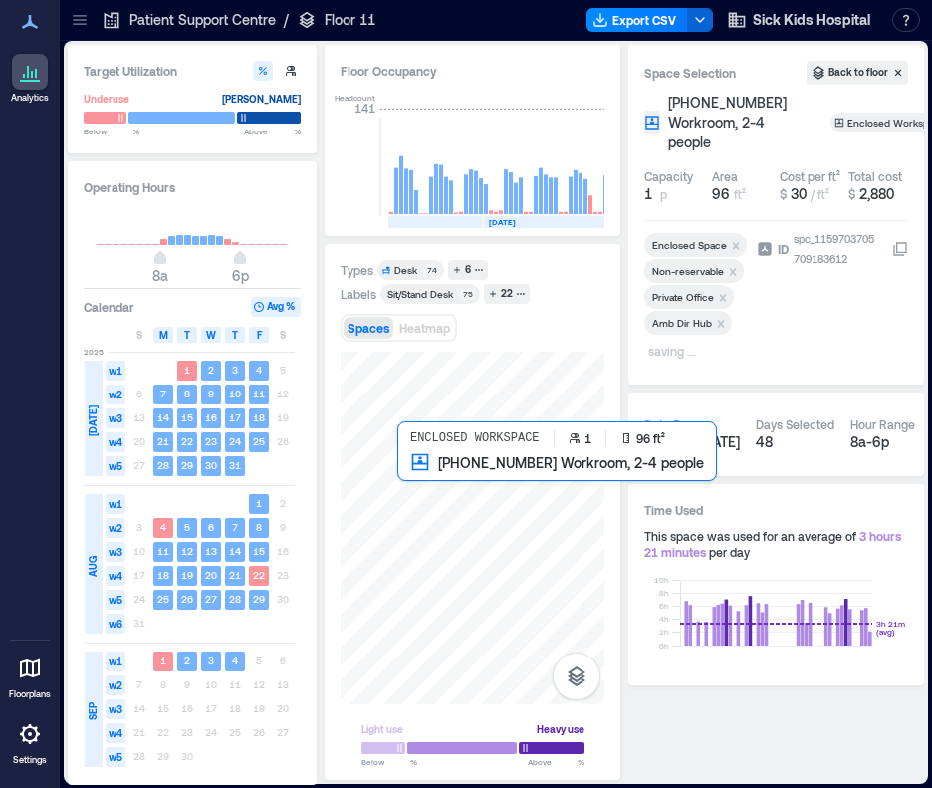
drag, startPoint x: 407, startPoint y: 486, endPoint x: 0, endPoint y: 262, distance: 464.9
click at [407, 486] on div at bounding box center [473, 528] width 264 height 353
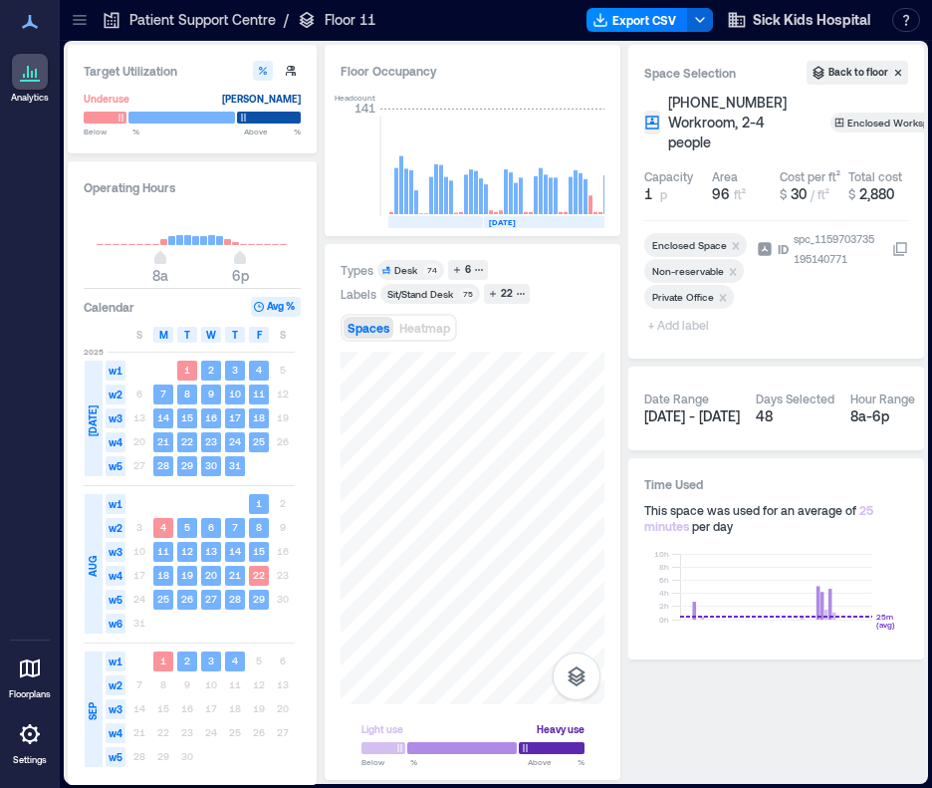
drag, startPoint x: 693, startPoint y: 325, endPoint x: 695, endPoint y: 343, distance: 18.0
click at [693, 325] on span "+ Add label" at bounding box center [680, 325] width 73 height 28
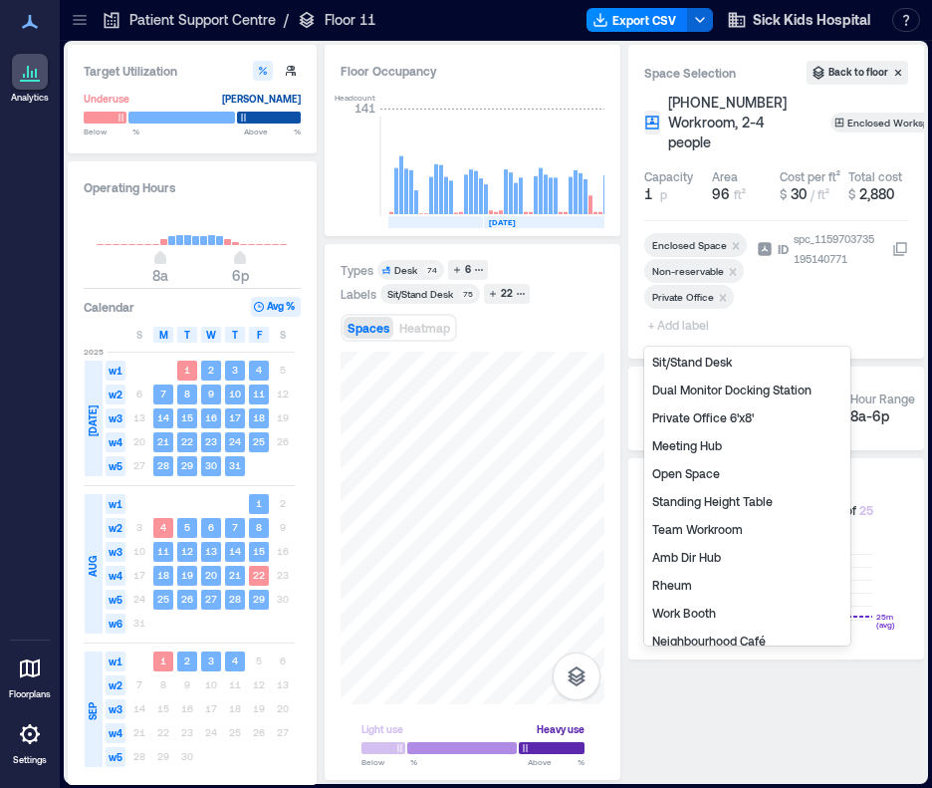
scroll to position [267, 0]
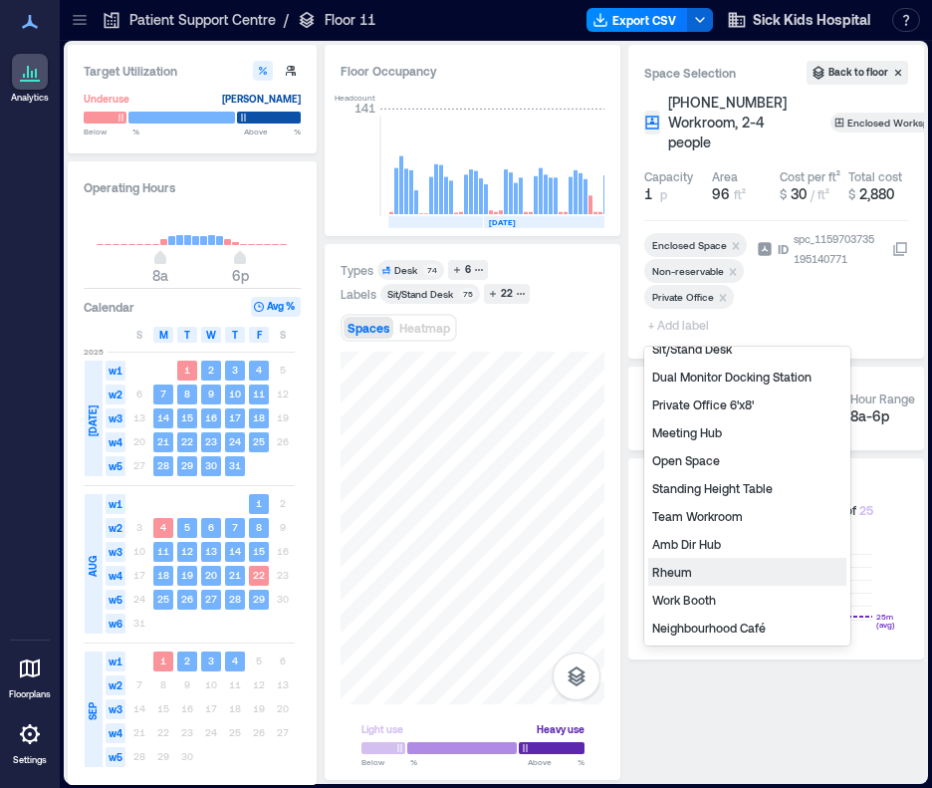
click at [696, 577] on div "Rheum" at bounding box center [747, 572] width 198 height 28
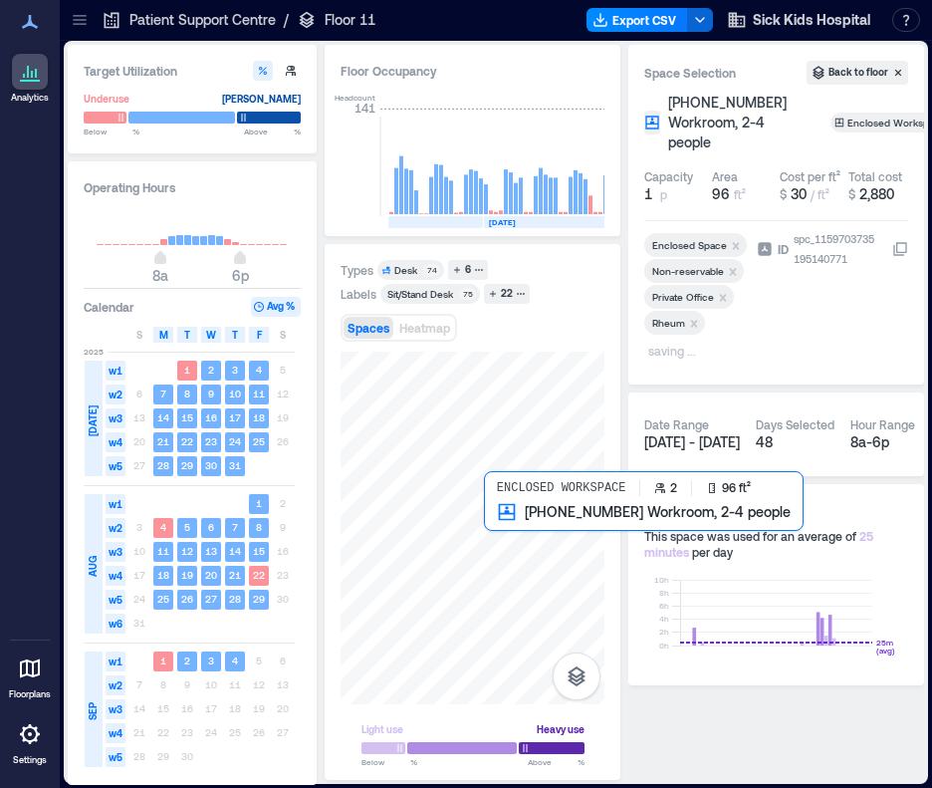
click at [505, 526] on div at bounding box center [473, 528] width 264 height 353
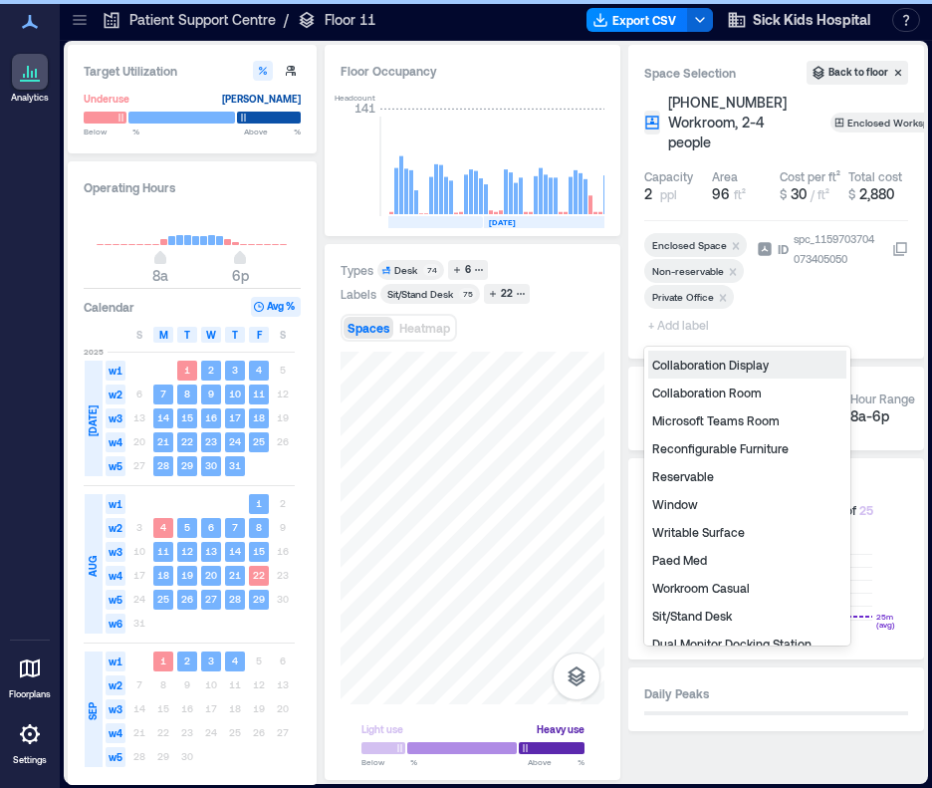
click at [664, 327] on span "+ Add label" at bounding box center [680, 325] width 73 height 28
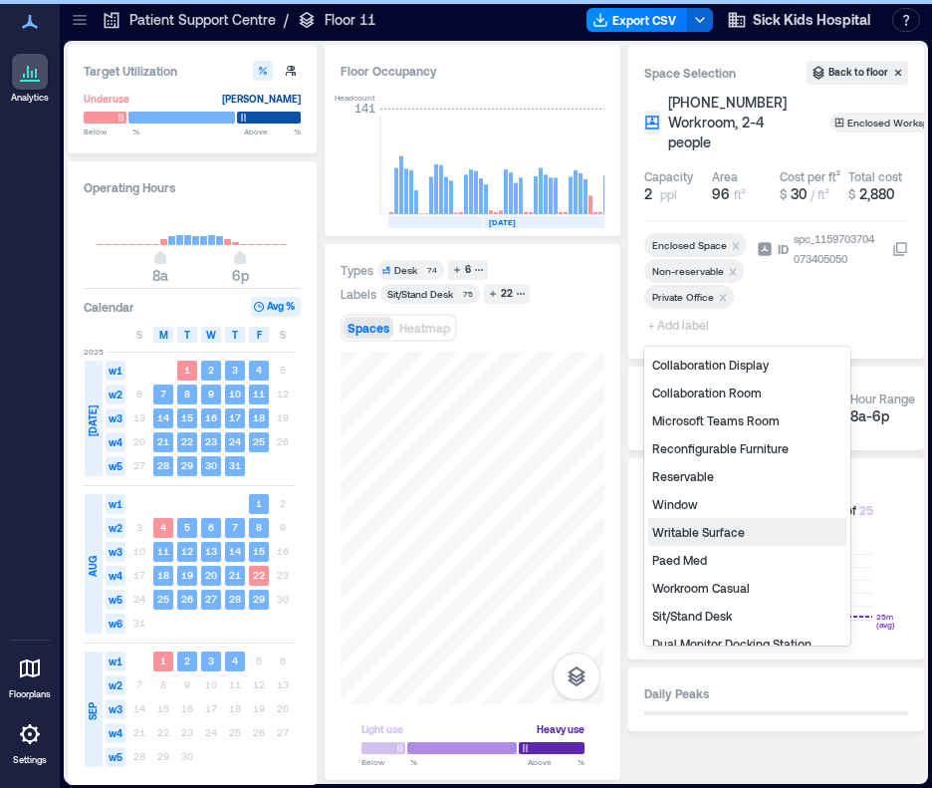
click at [710, 567] on div "Paed Med" at bounding box center [747, 560] width 198 height 28
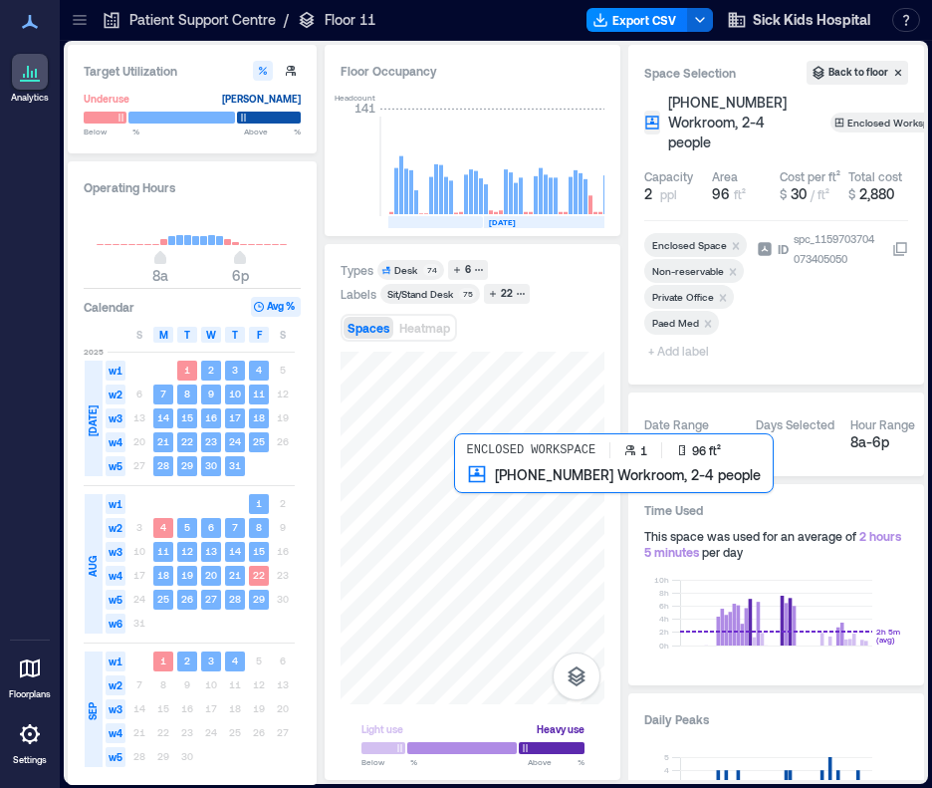
click at [472, 489] on div at bounding box center [473, 528] width 264 height 353
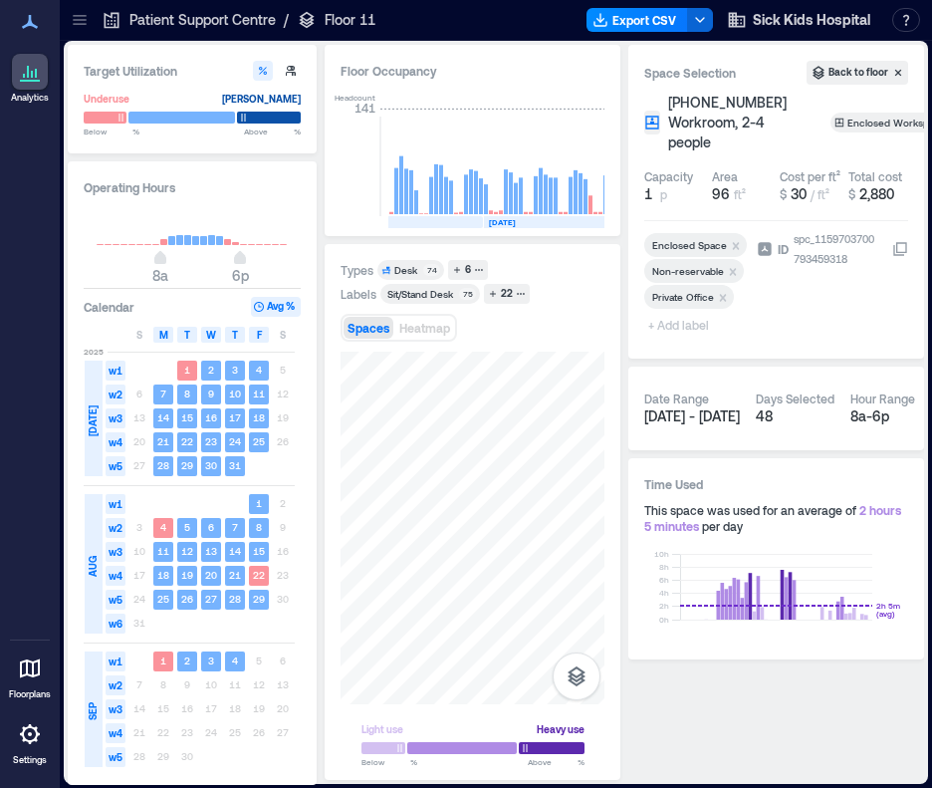
click at [674, 326] on span "+ Add label" at bounding box center [680, 325] width 73 height 28
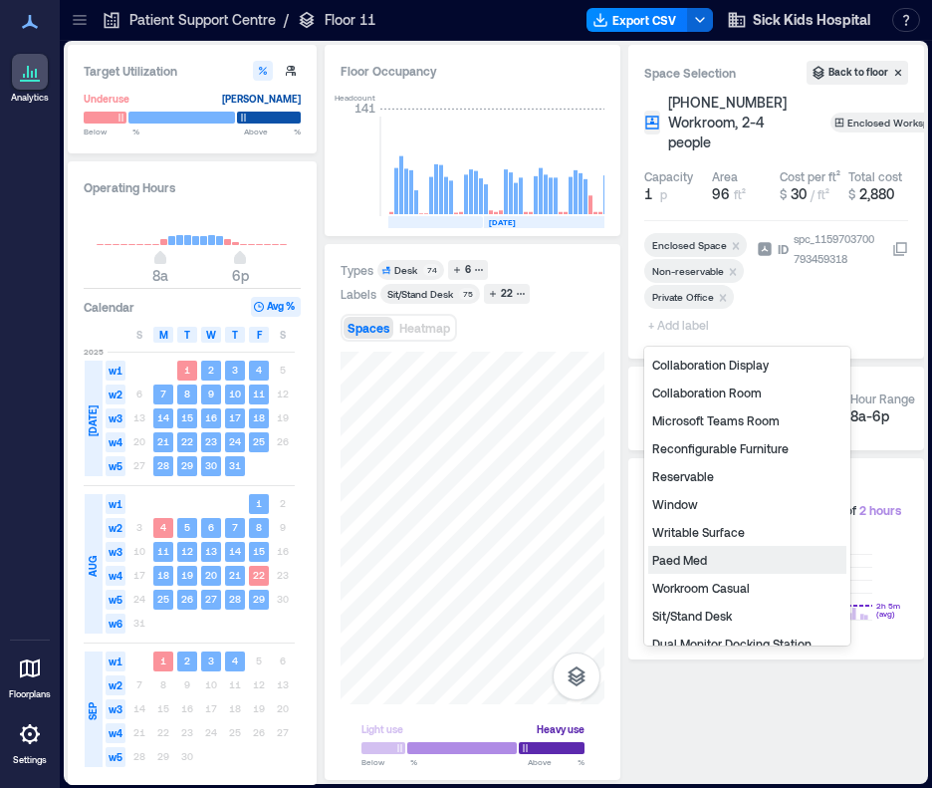
click at [710, 560] on div "Paed Med" at bounding box center [747, 560] width 198 height 28
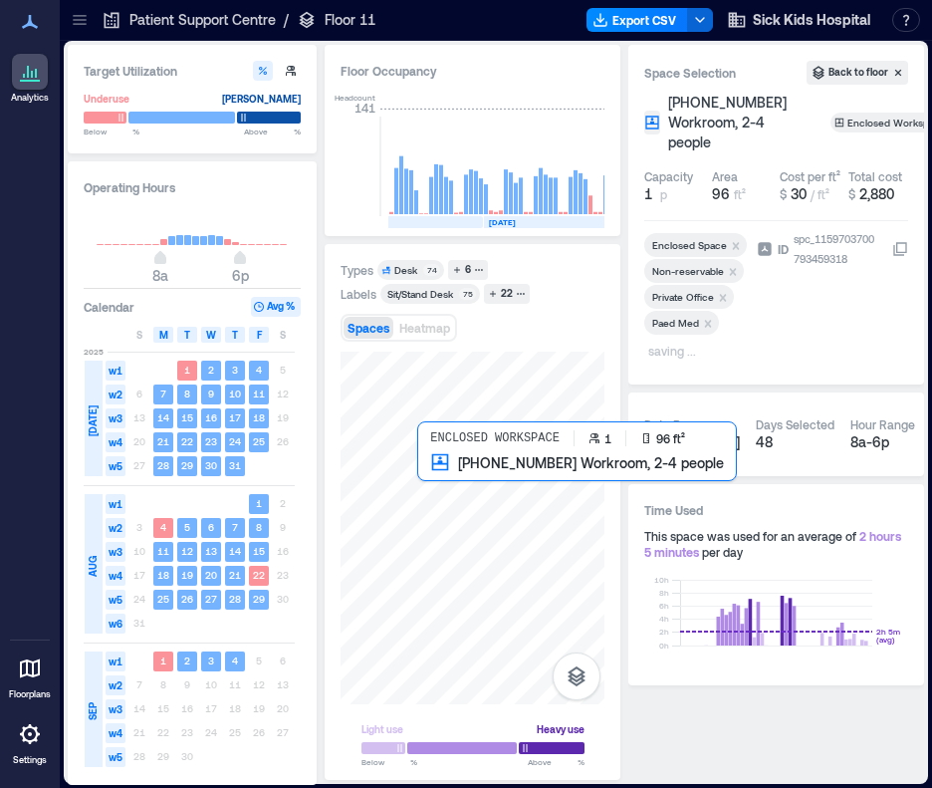
click at [436, 478] on div at bounding box center [473, 528] width 264 height 353
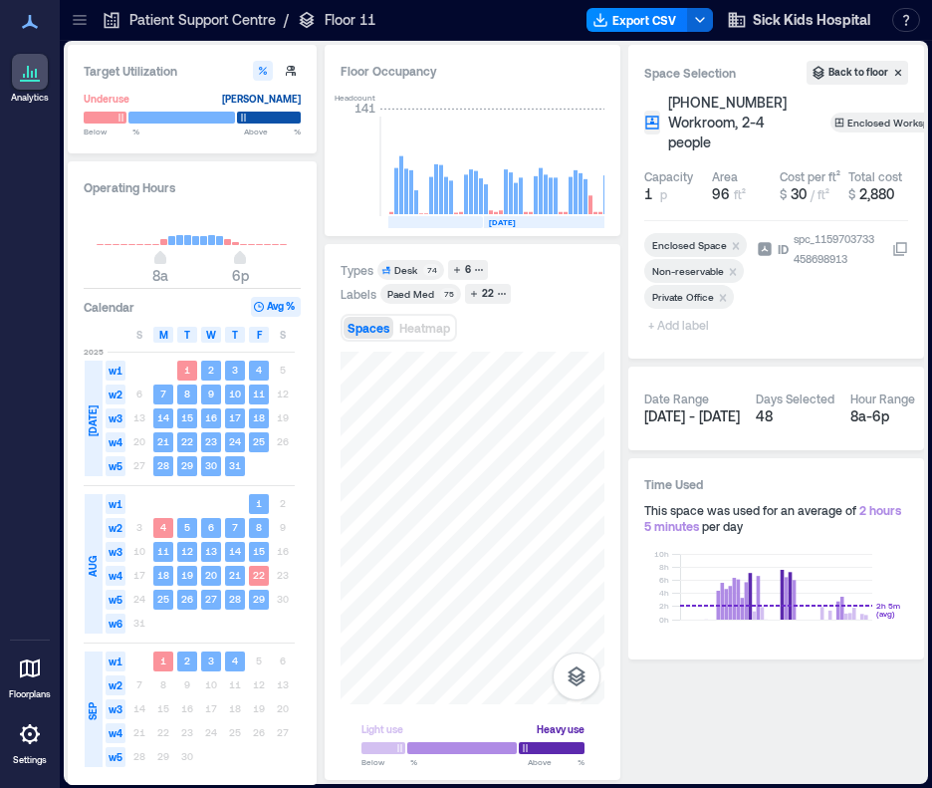
click at [696, 325] on span "+ Add label" at bounding box center [680, 325] width 73 height 28
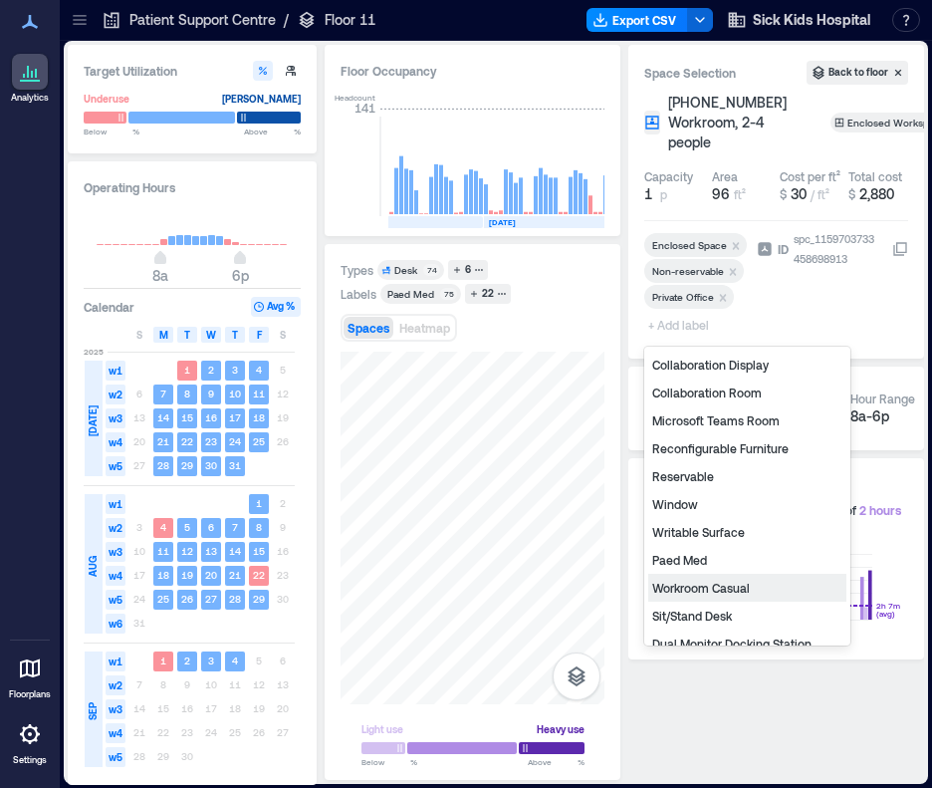
scroll to position [267, 0]
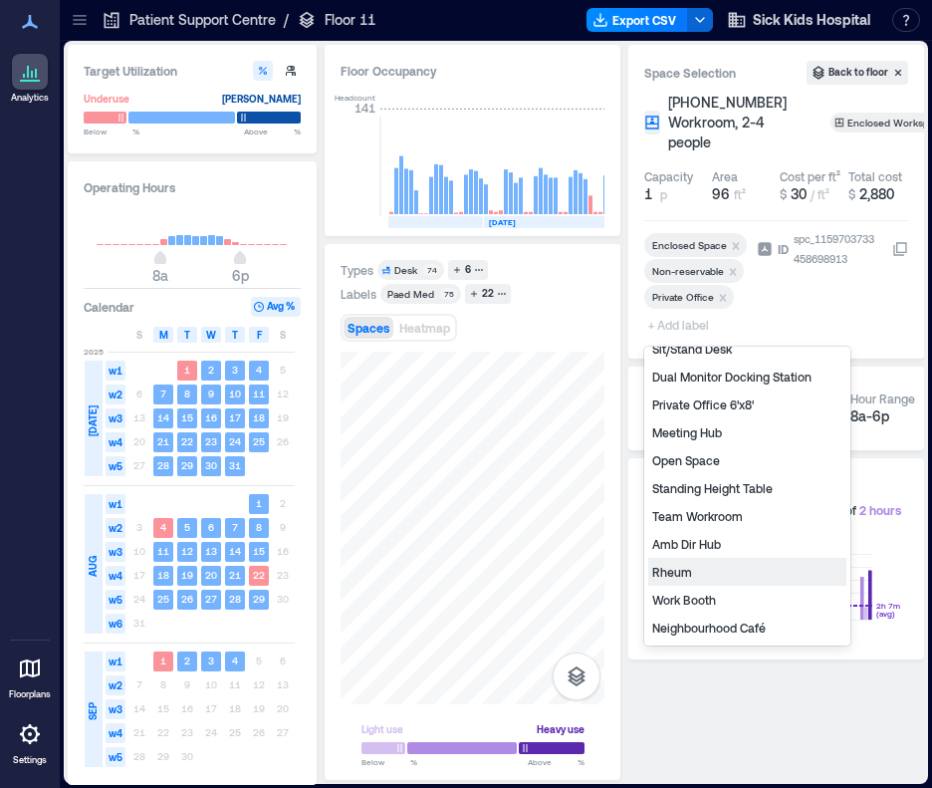
click at [709, 571] on div "Rheum" at bounding box center [747, 572] width 198 height 28
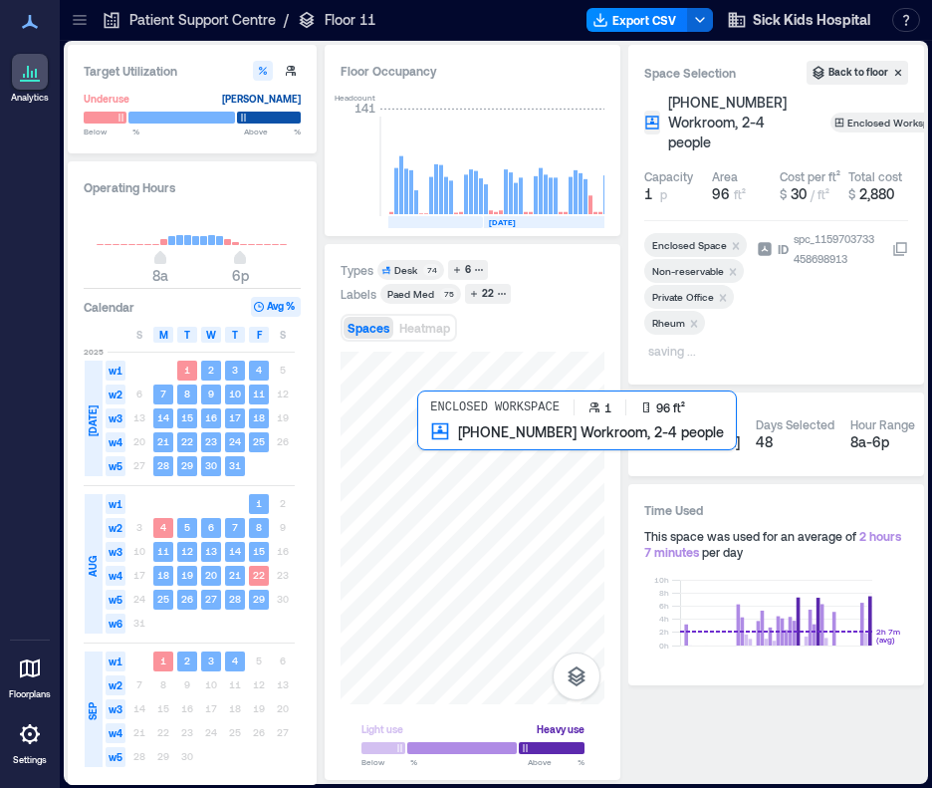
click at [430, 443] on div at bounding box center [473, 528] width 264 height 353
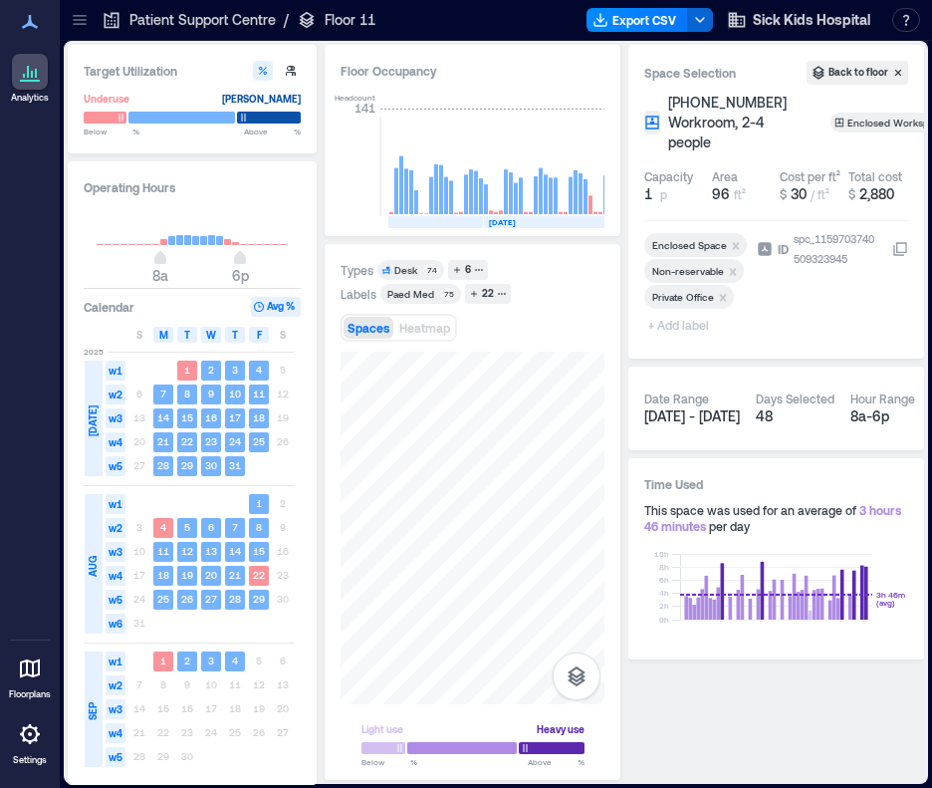
click at [677, 321] on span "+ Add label" at bounding box center [680, 325] width 73 height 28
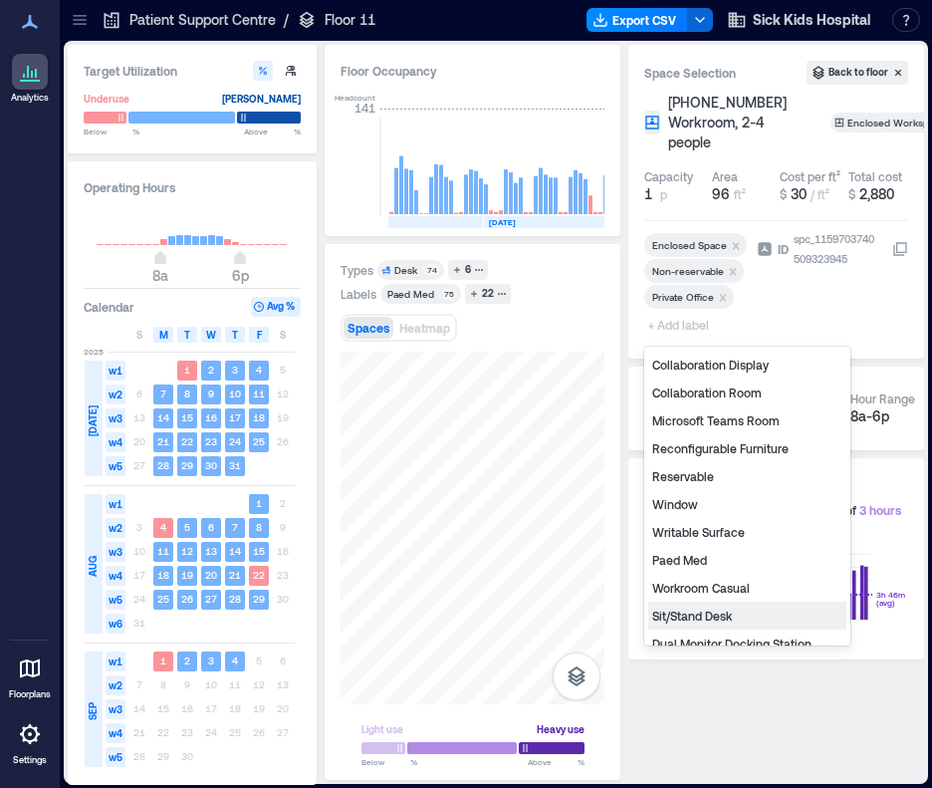
scroll to position [267, 0]
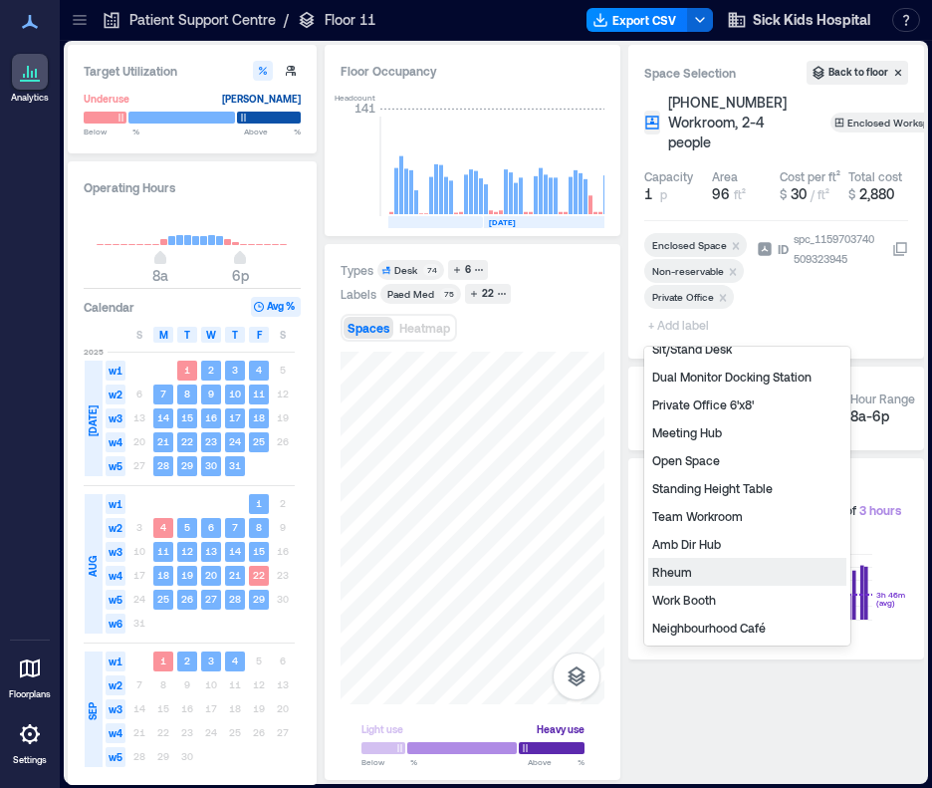
click at [694, 565] on div "Rheum" at bounding box center [747, 572] width 198 height 28
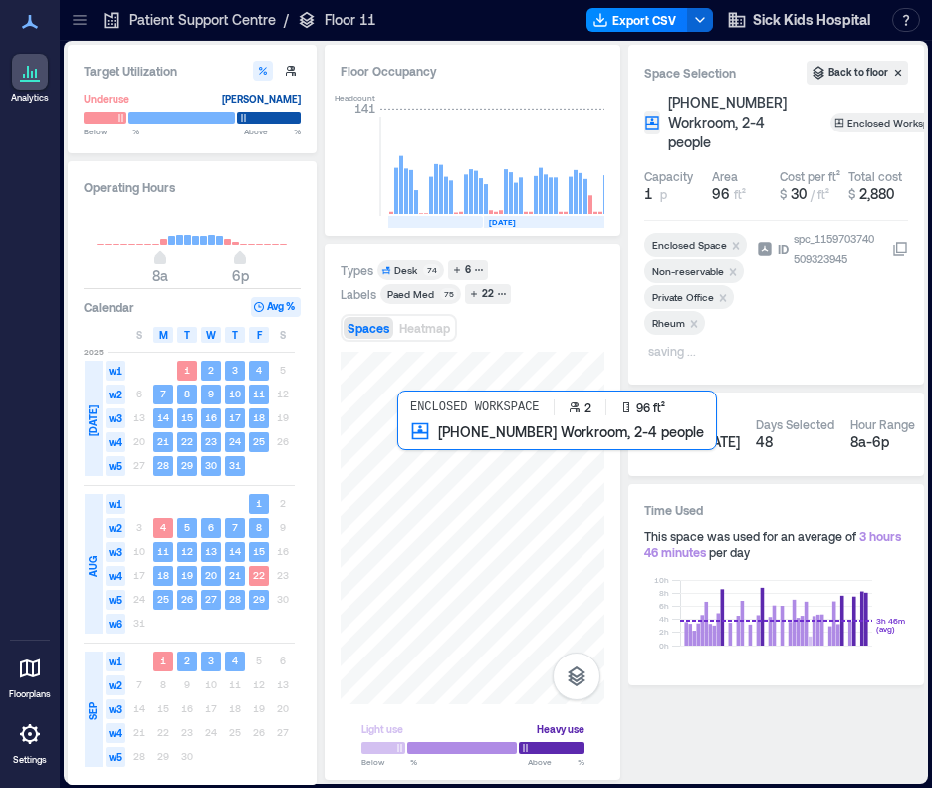
click at [404, 441] on div at bounding box center [473, 528] width 264 height 353
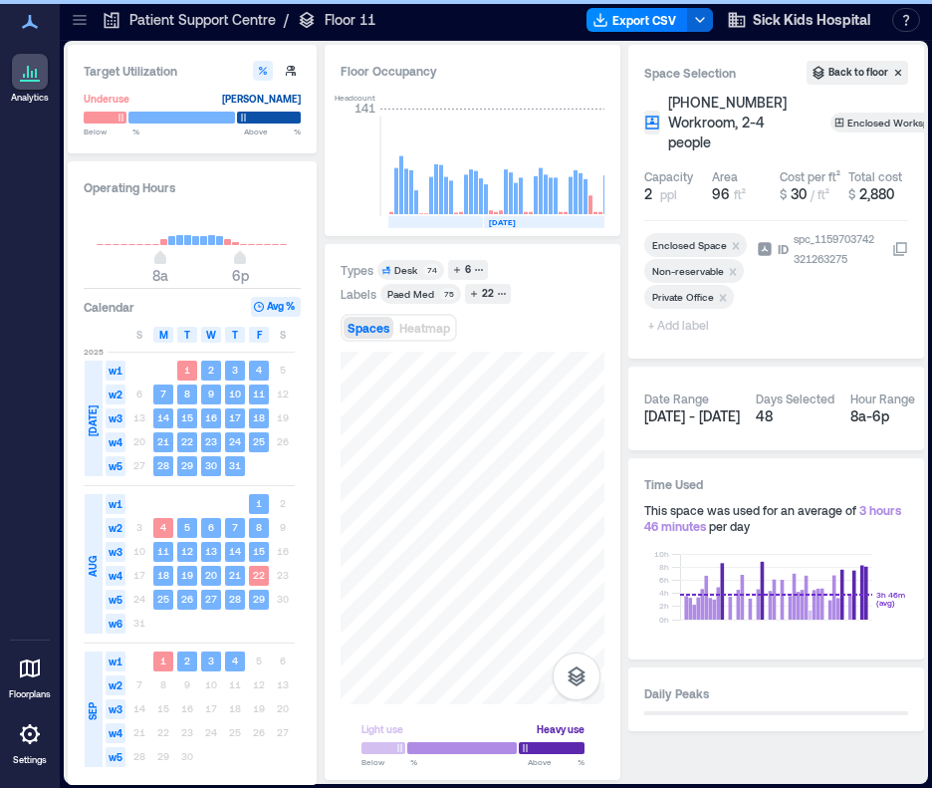
click at [669, 330] on span "+ Add label" at bounding box center [680, 325] width 73 height 28
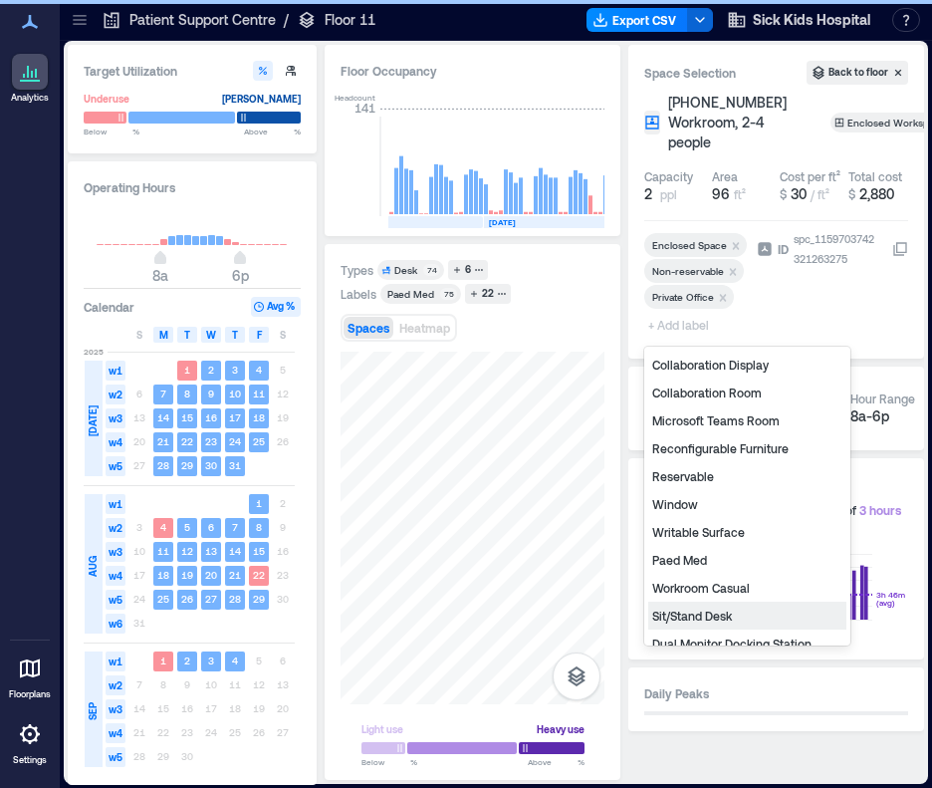
scroll to position [267, 0]
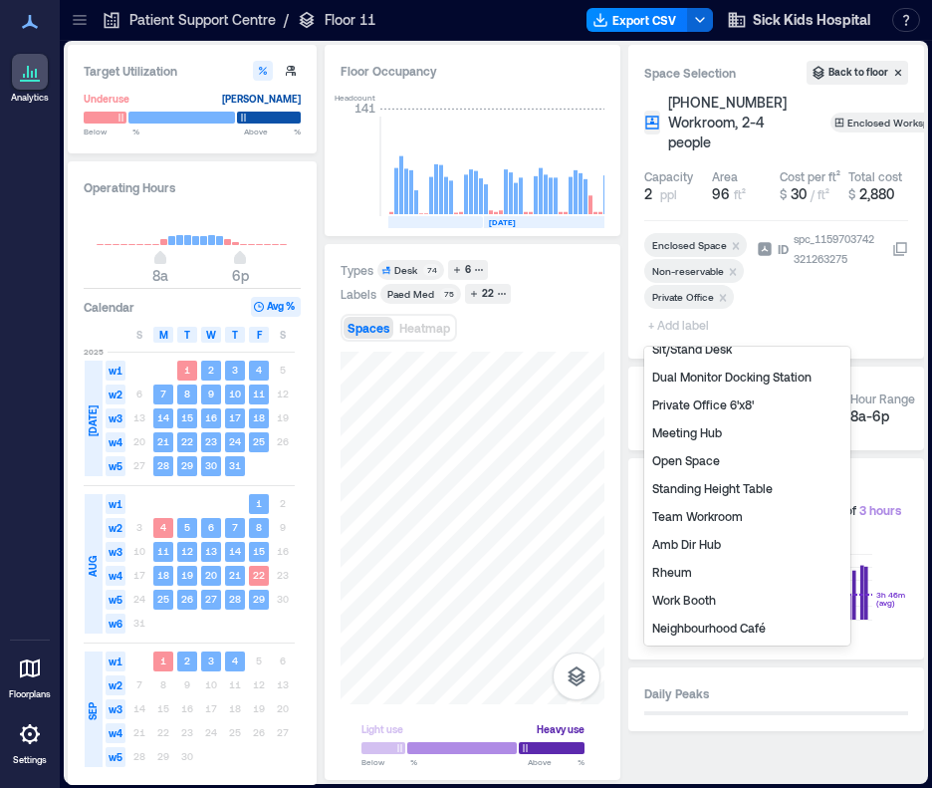
click at [709, 569] on div "Rheum" at bounding box center [747, 572] width 198 height 28
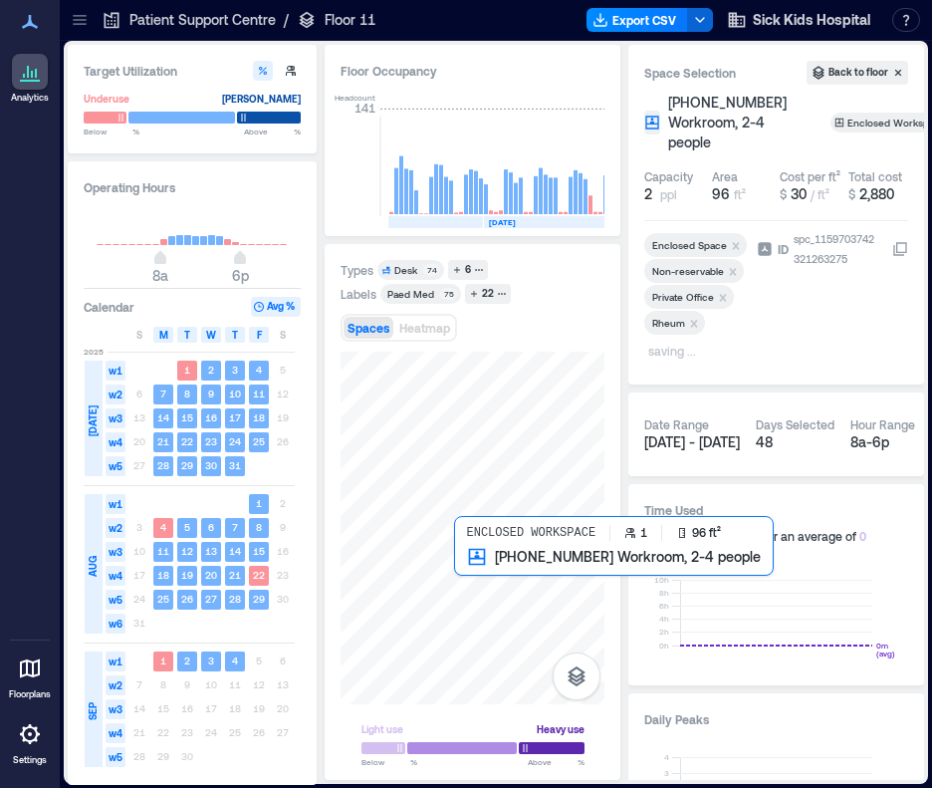
click at [479, 566] on div at bounding box center [473, 528] width 264 height 353
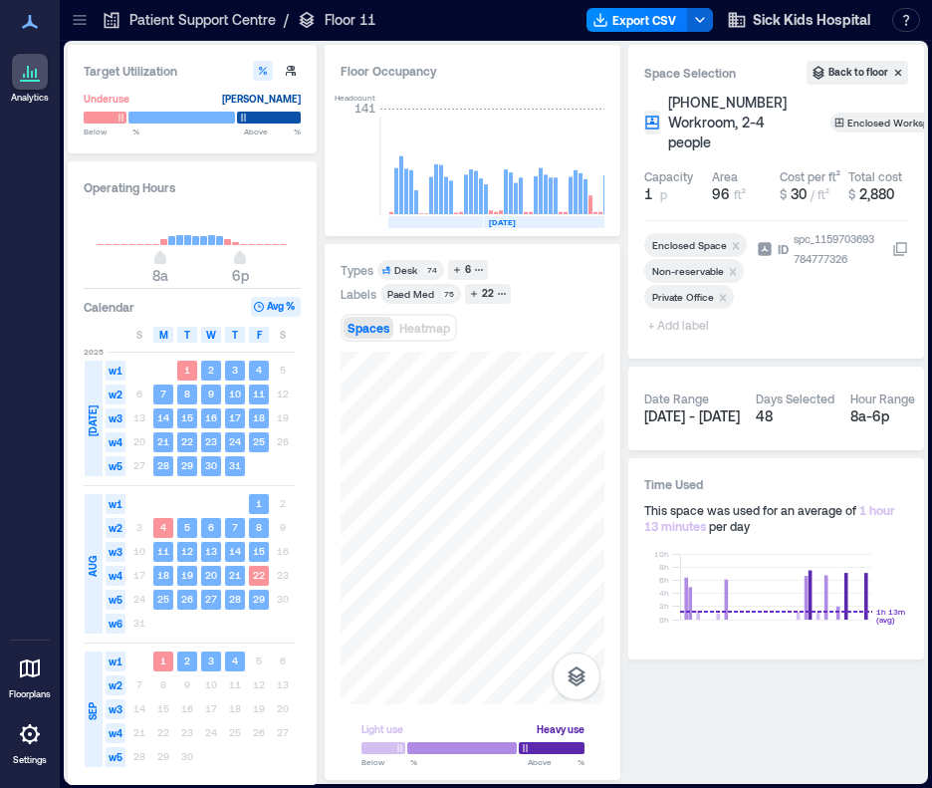
click at [681, 322] on span "+ Add label" at bounding box center [680, 325] width 73 height 28
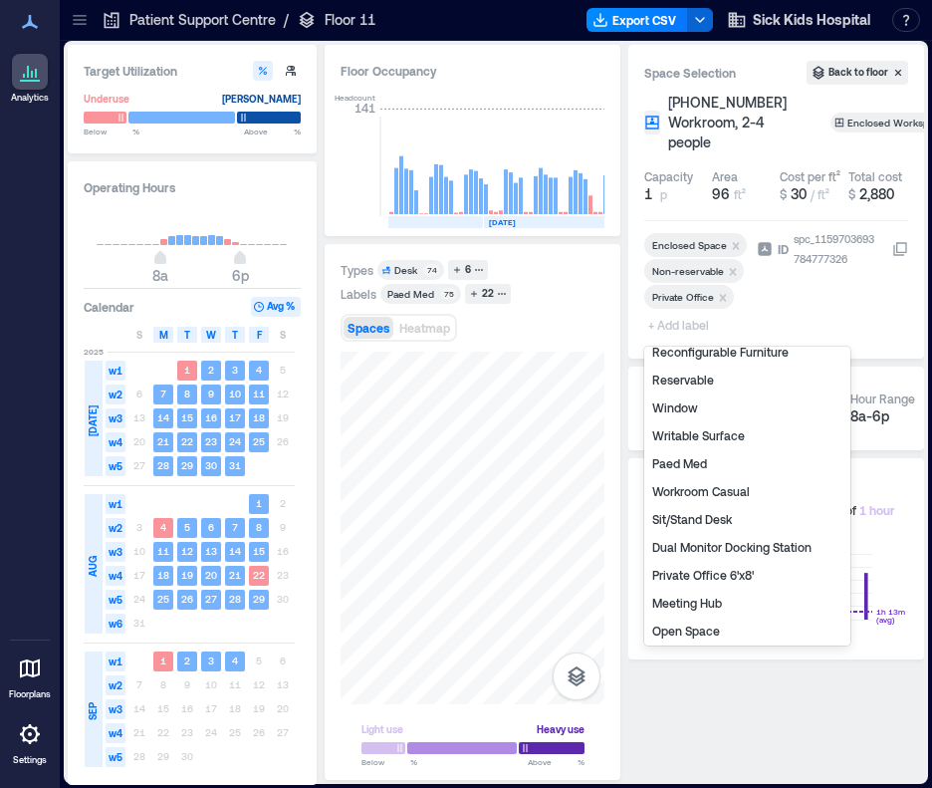
scroll to position [68, 0]
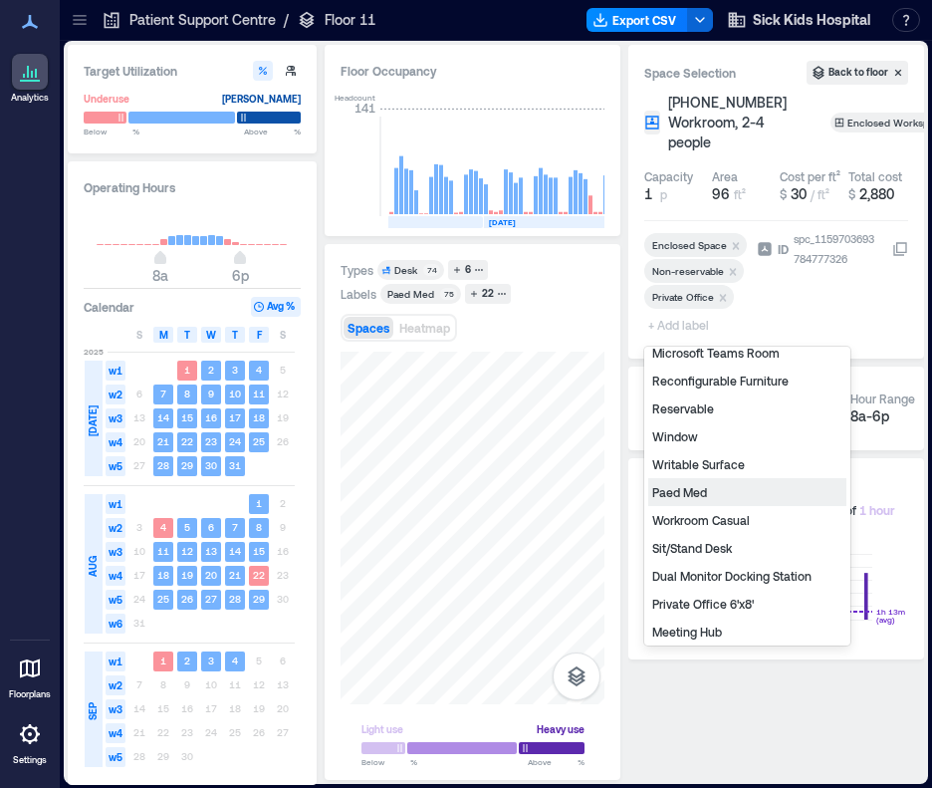
click at [705, 493] on div "Paed Med" at bounding box center [747, 492] width 198 height 28
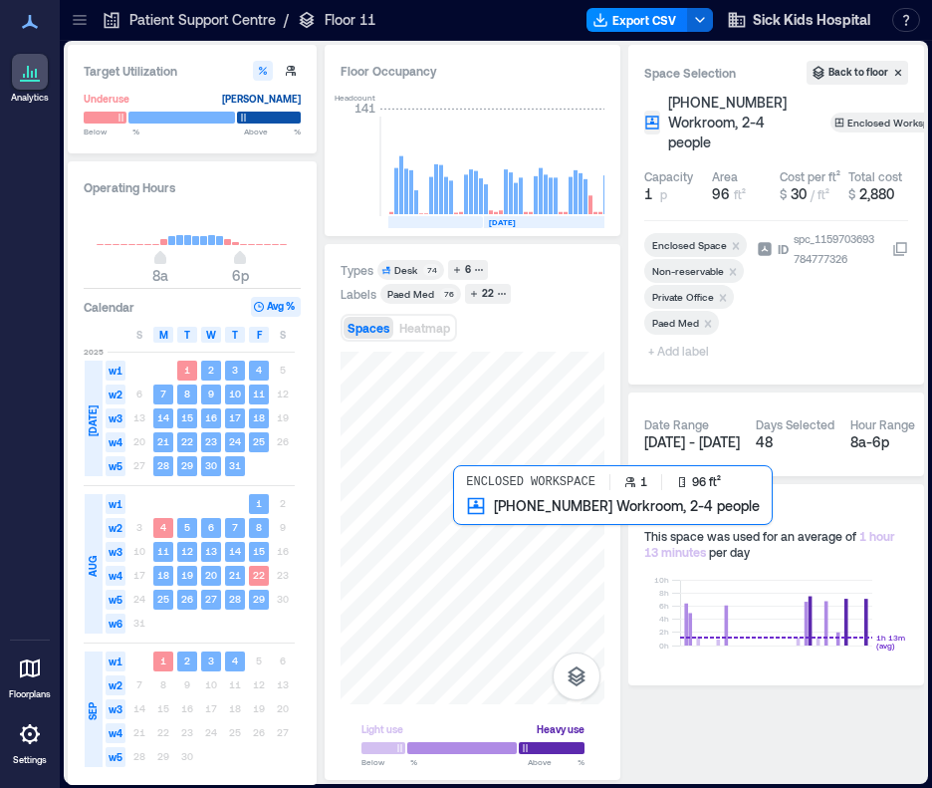
click at [467, 515] on div at bounding box center [473, 528] width 264 height 353
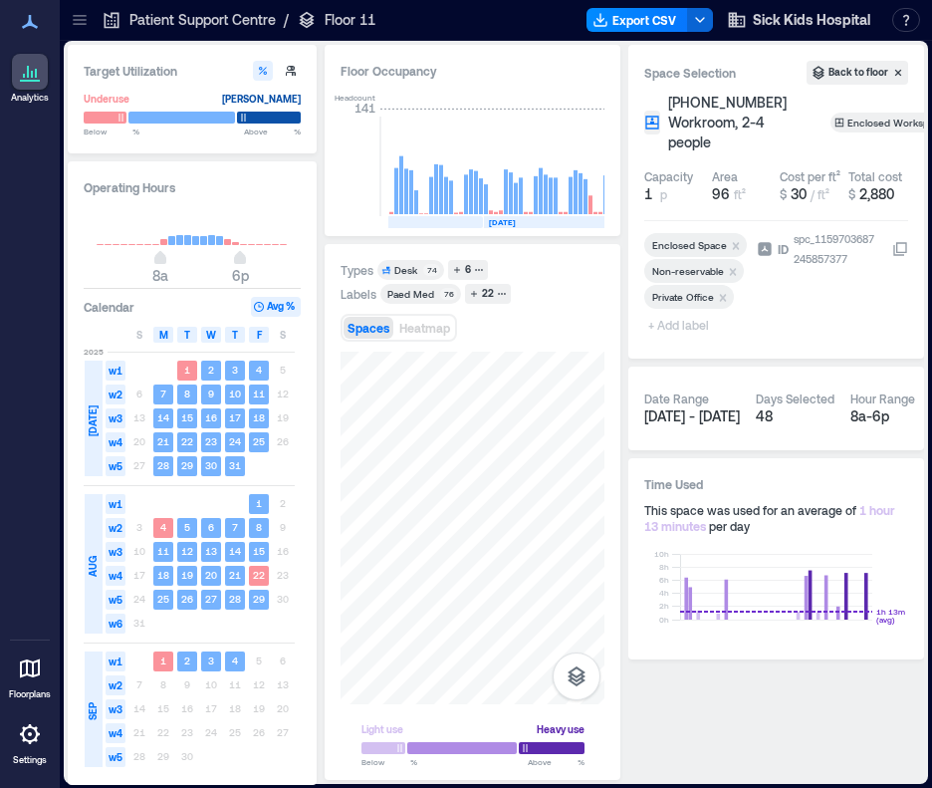
click at [692, 320] on span "+ Add label" at bounding box center [680, 325] width 73 height 28
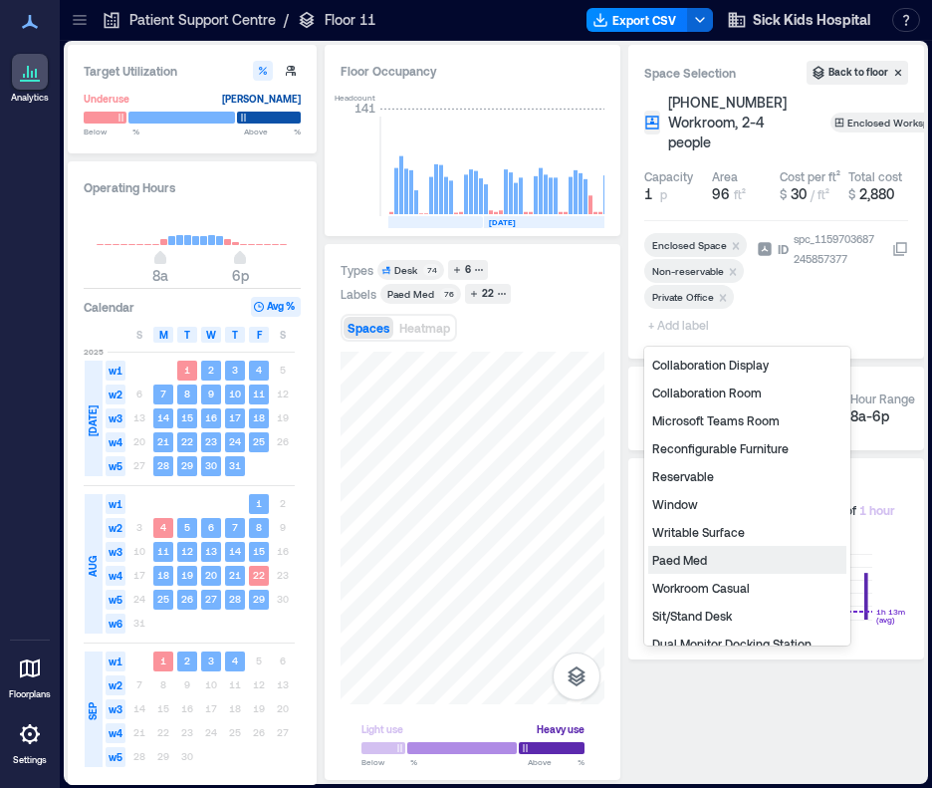
click at [698, 565] on div "Paed Med" at bounding box center [747, 560] width 198 height 28
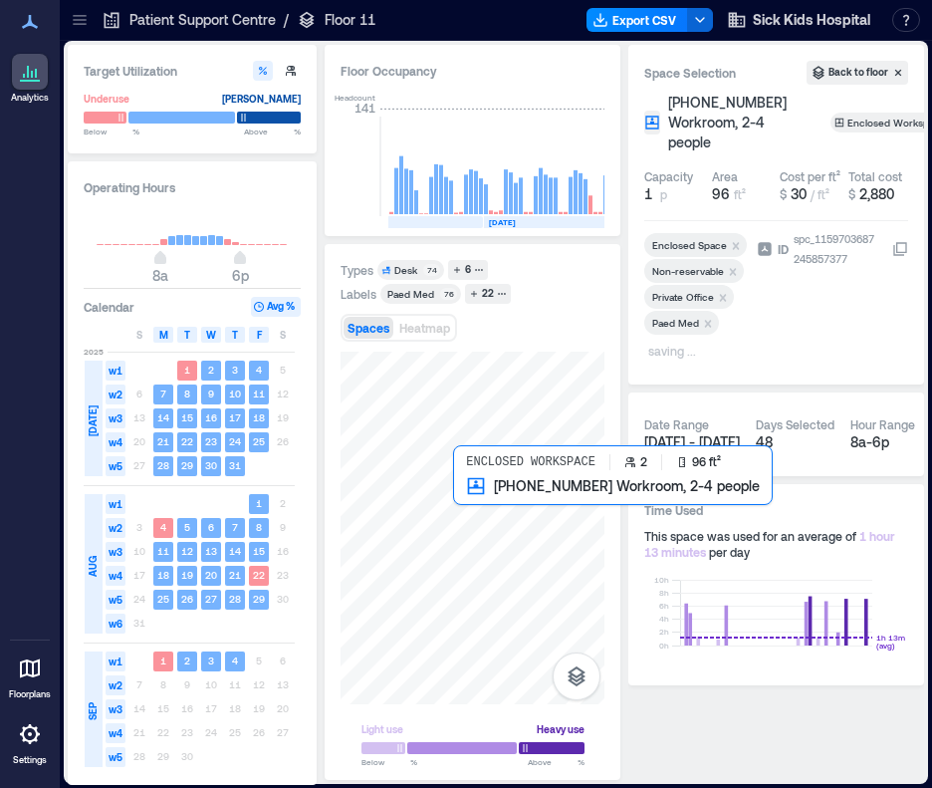
click at [464, 493] on div at bounding box center [473, 528] width 264 height 353
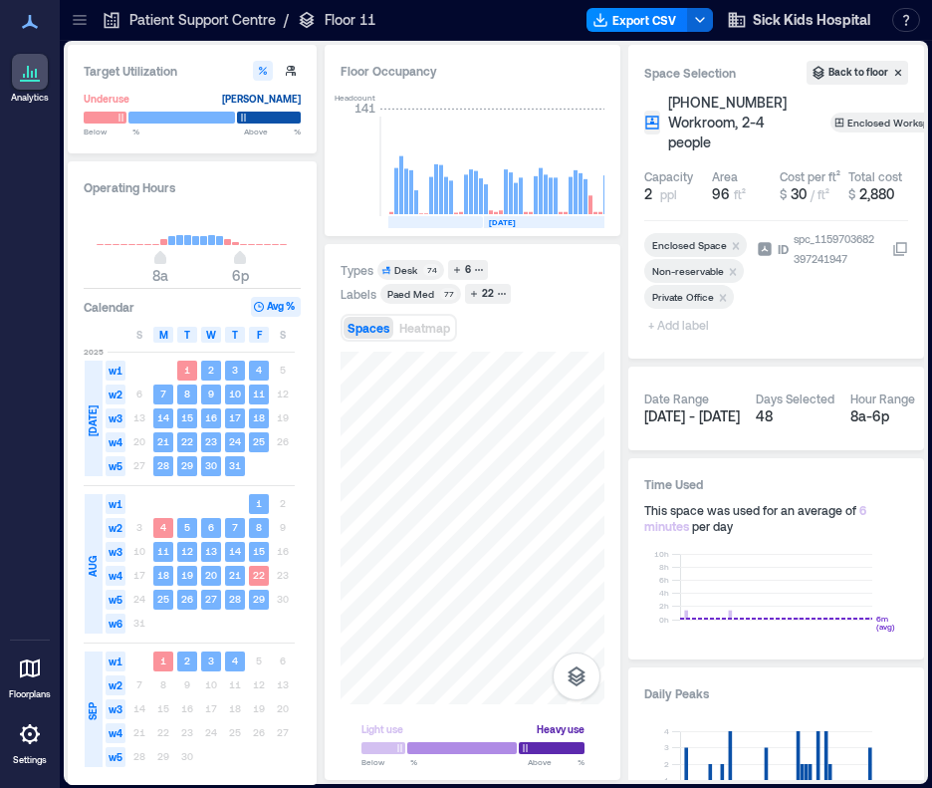
click at [686, 322] on span "+ Add label" at bounding box center [680, 325] width 73 height 28
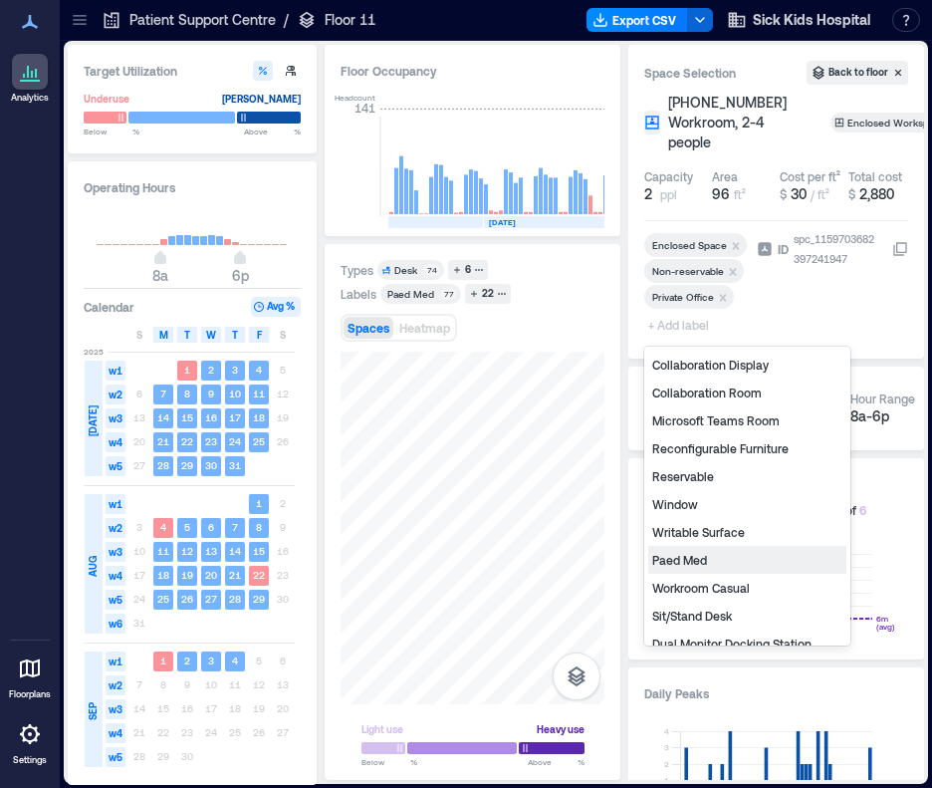
click at [691, 550] on div "Paed Med" at bounding box center [747, 560] width 198 height 28
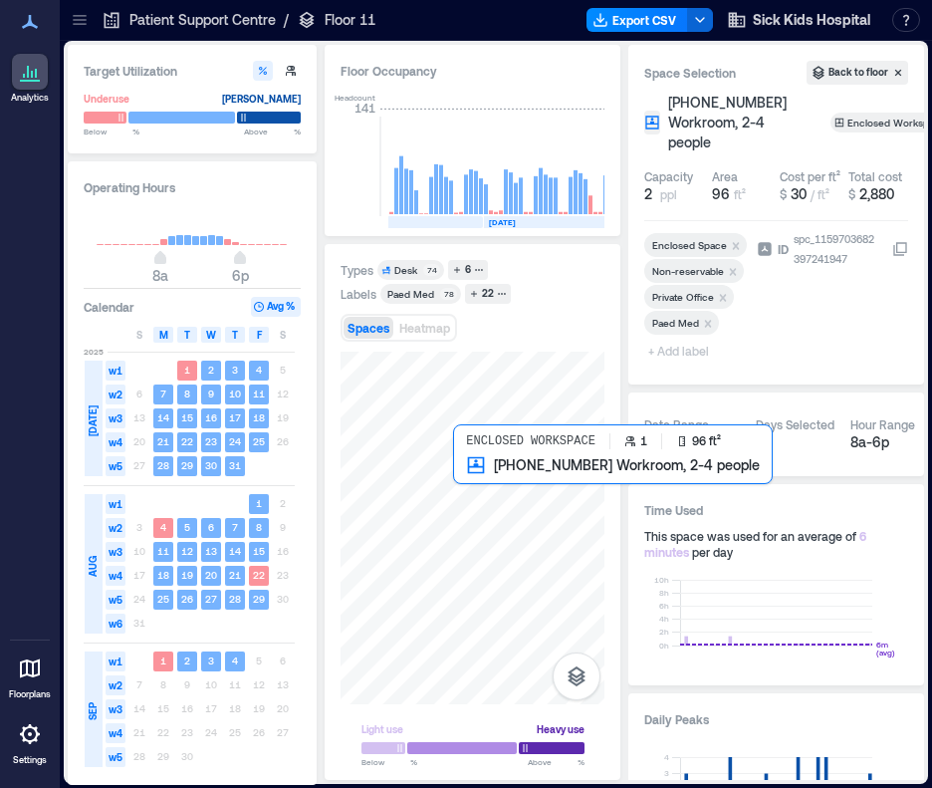
click at [471, 467] on div at bounding box center [473, 528] width 264 height 353
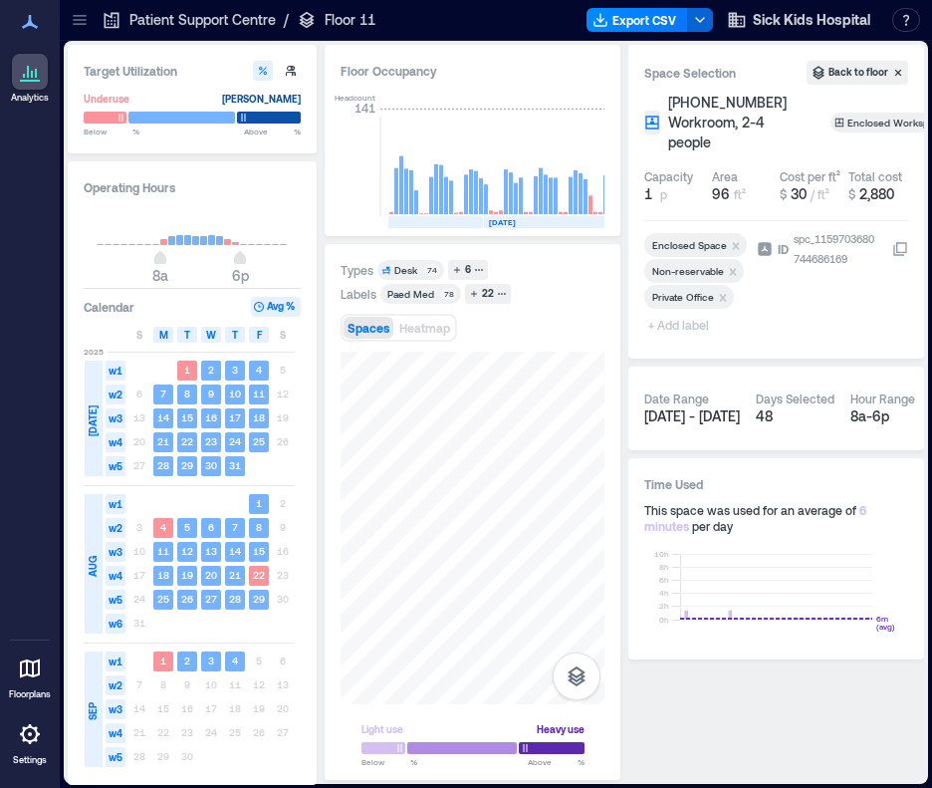
click at [691, 325] on span "+ Add label" at bounding box center [680, 325] width 73 height 28
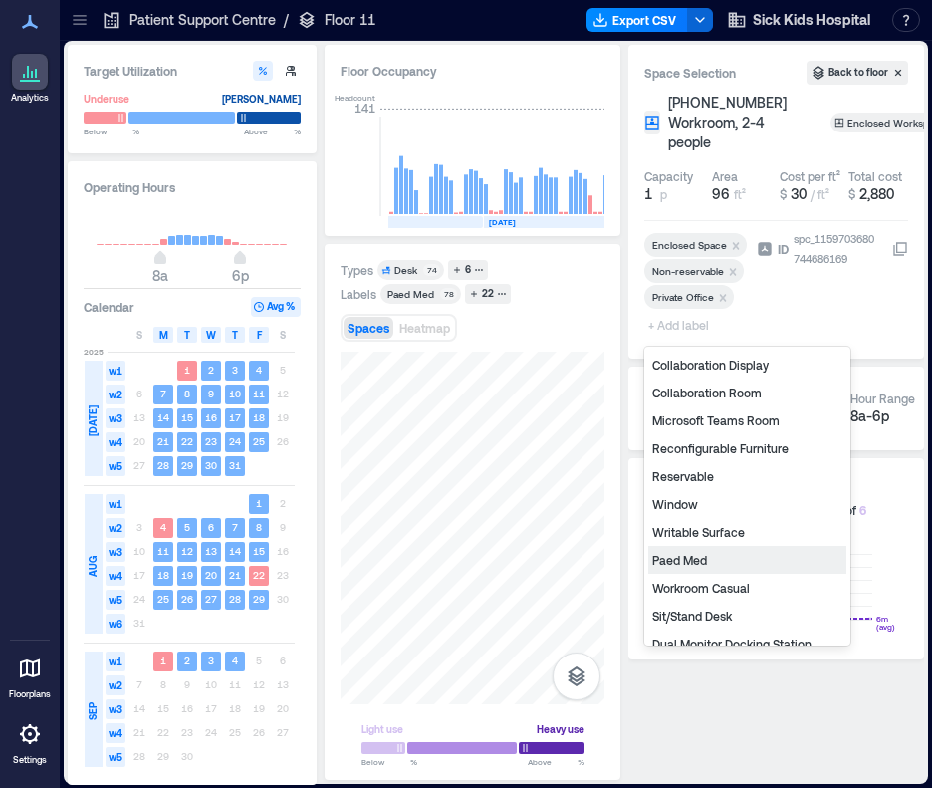
click at [683, 559] on div "Paed Med" at bounding box center [747, 560] width 198 height 28
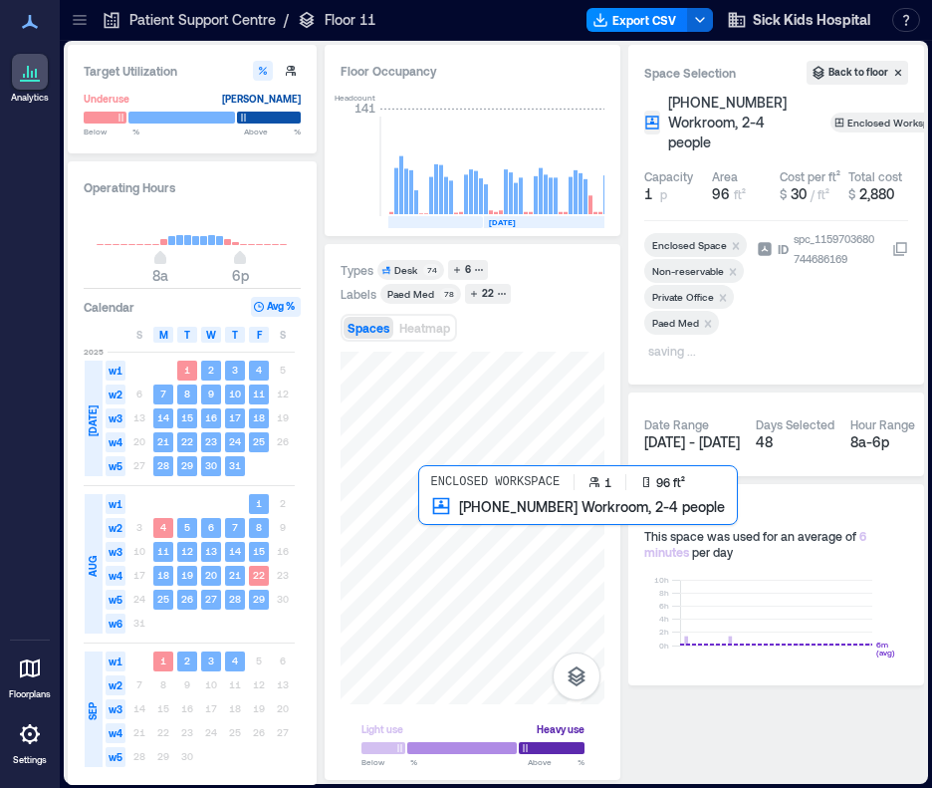
click at [430, 525] on div at bounding box center [473, 528] width 264 height 353
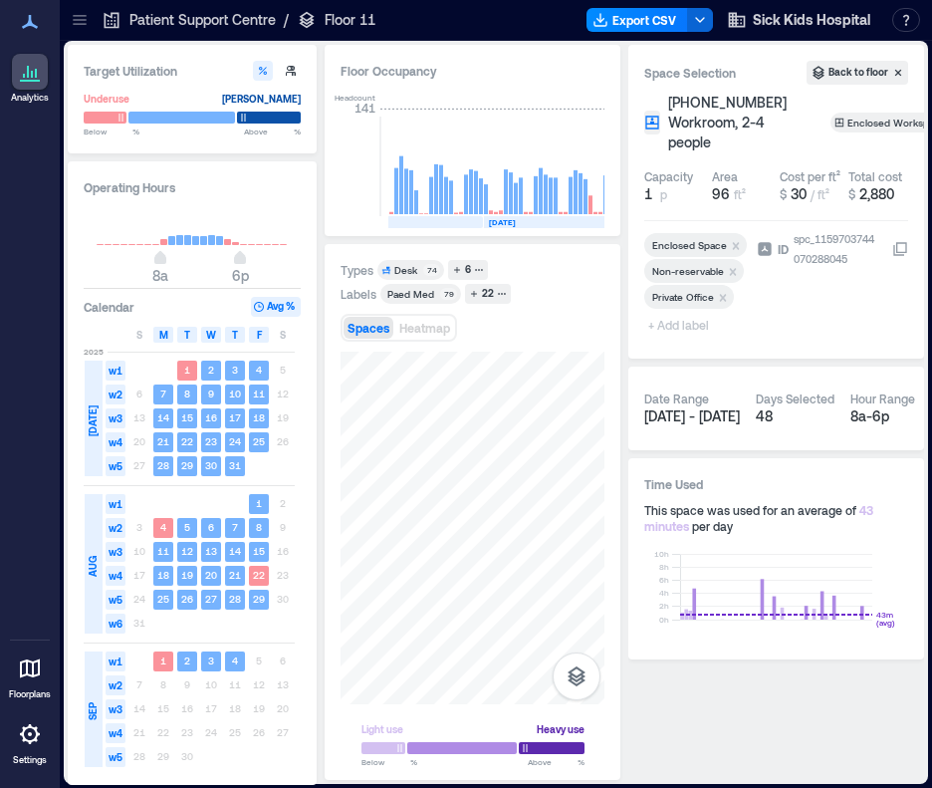
click at [668, 323] on span "+ Add label" at bounding box center [680, 325] width 73 height 28
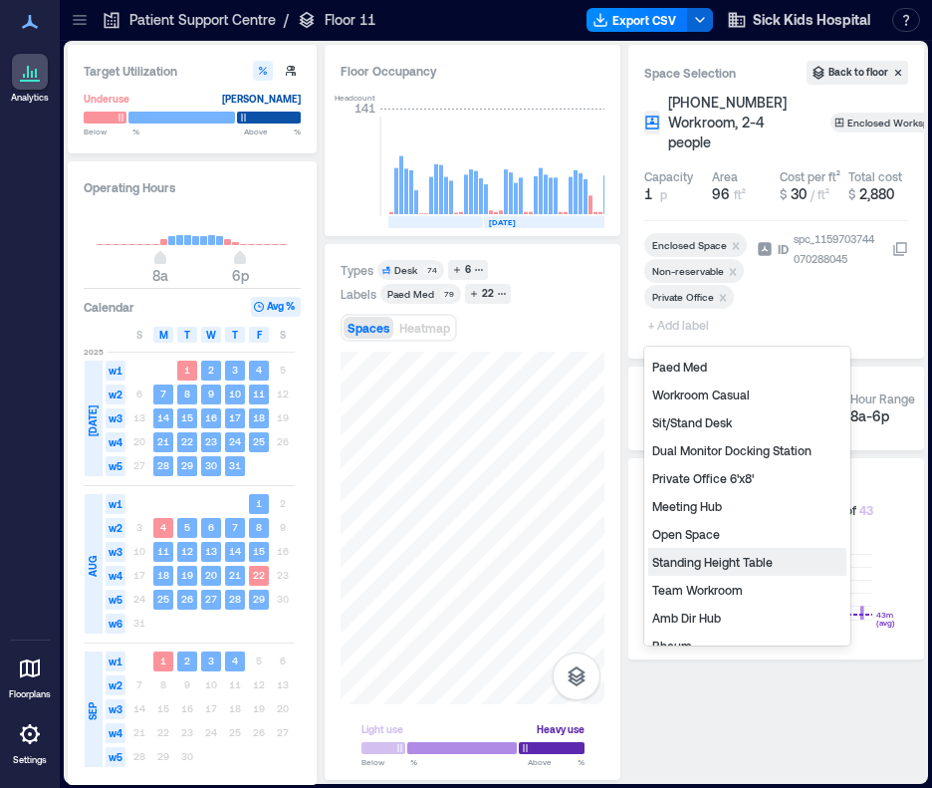
scroll to position [267, 0]
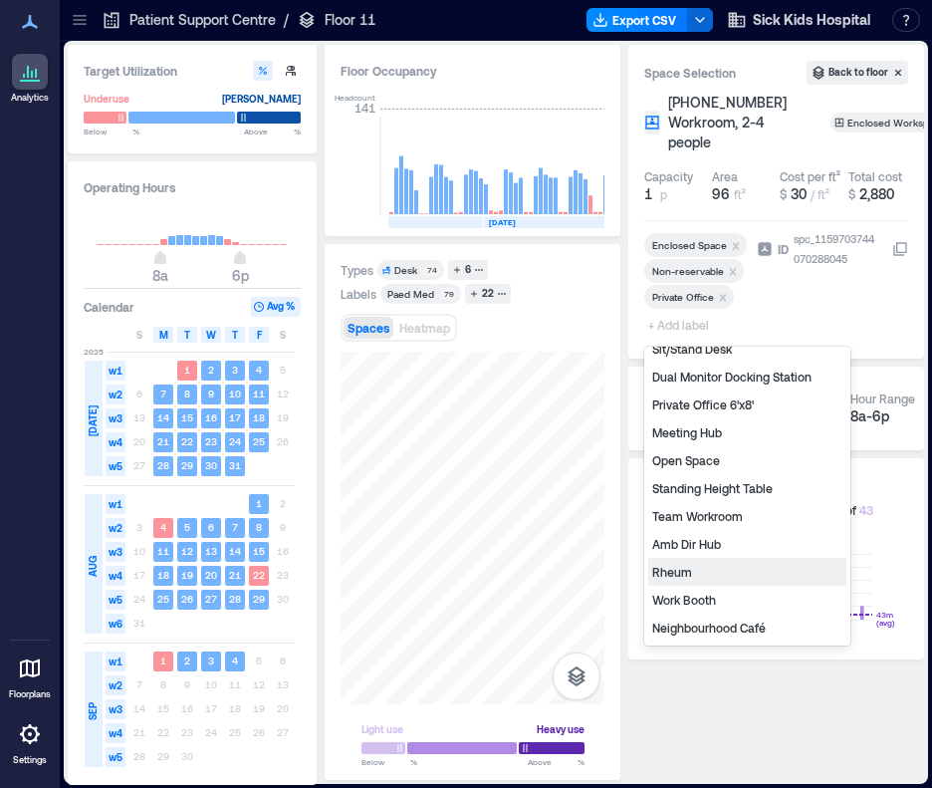
click at [684, 573] on div "Rheum" at bounding box center [747, 572] width 198 height 28
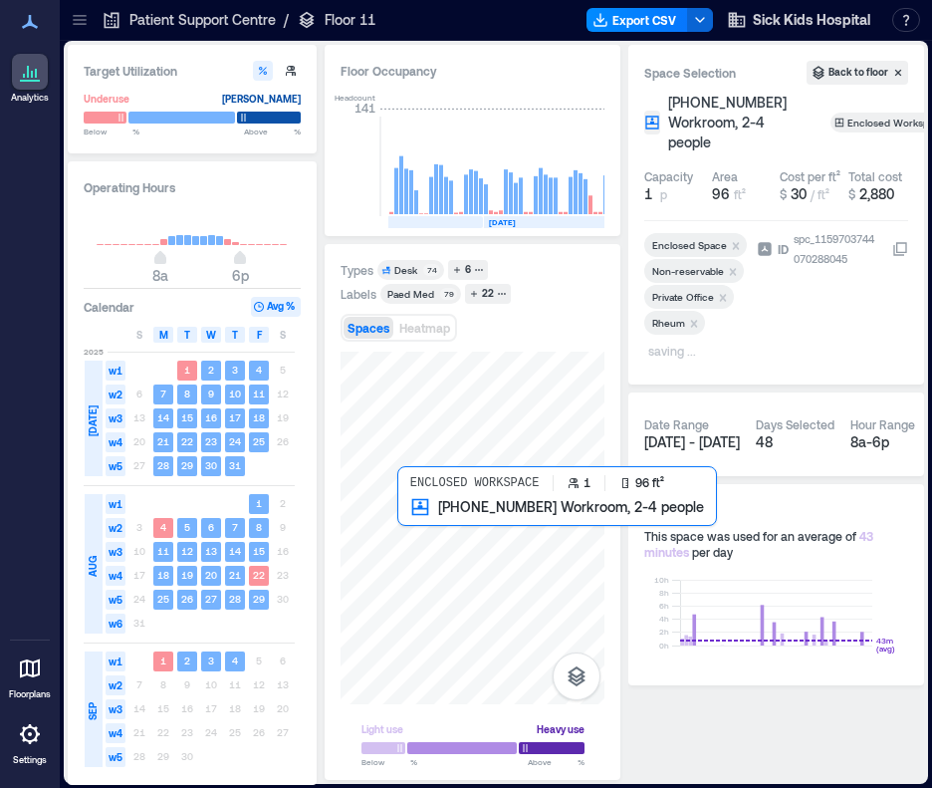
click at [408, 526] on div at bounding box center [473, 528] width 264 height 353
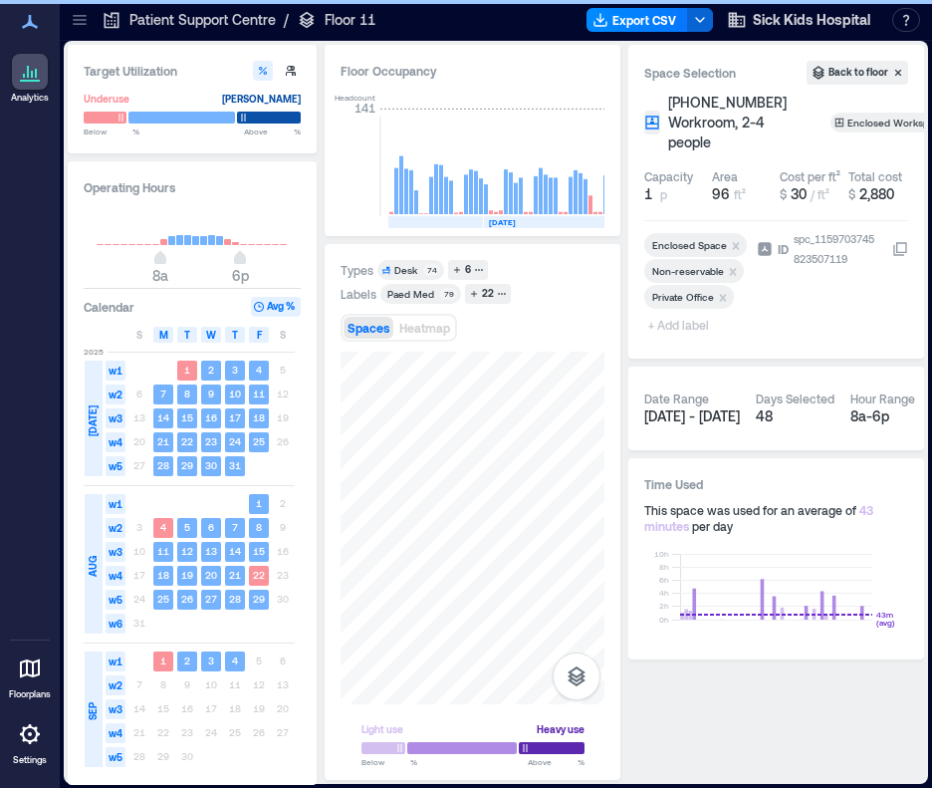
click at [687, 330] on span "+ Add label" at bounding box center [680, 325] width 73 height 28
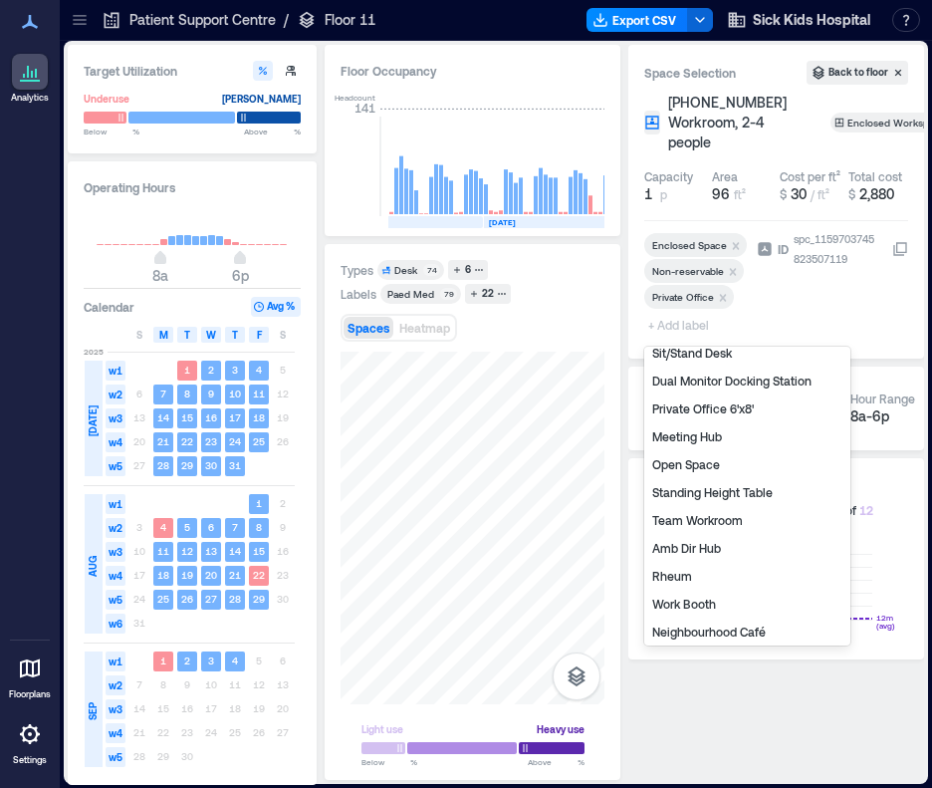
scroll to position [267, 0]
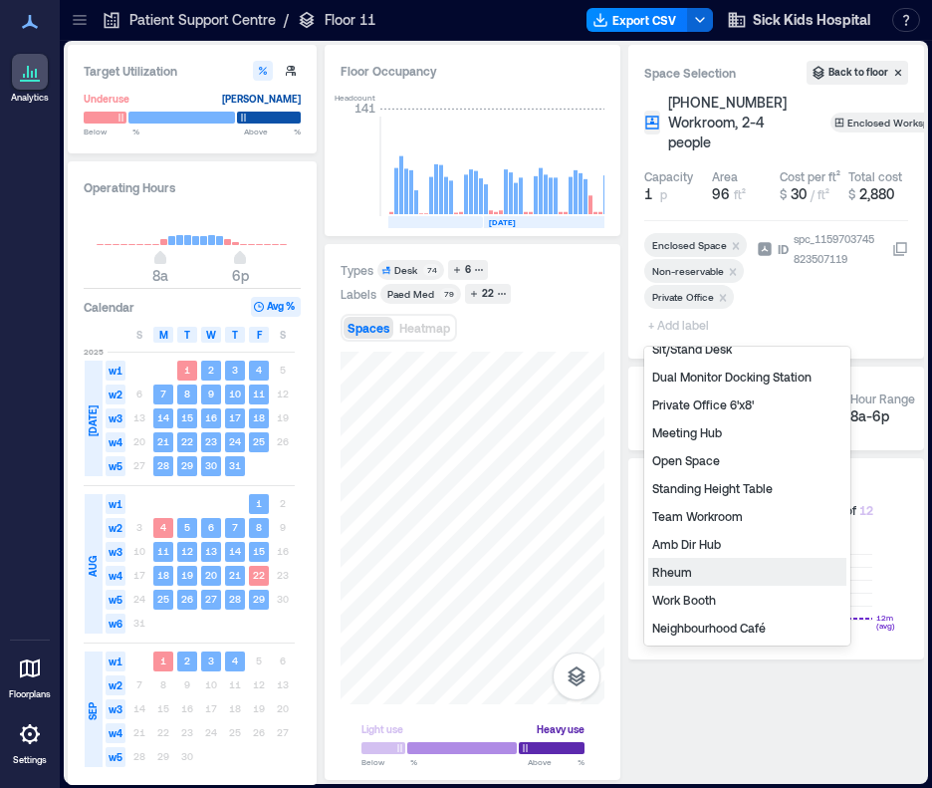
click at [711, 569] on div "Rheum" at bounding box center [747, 572] width 198 height 28
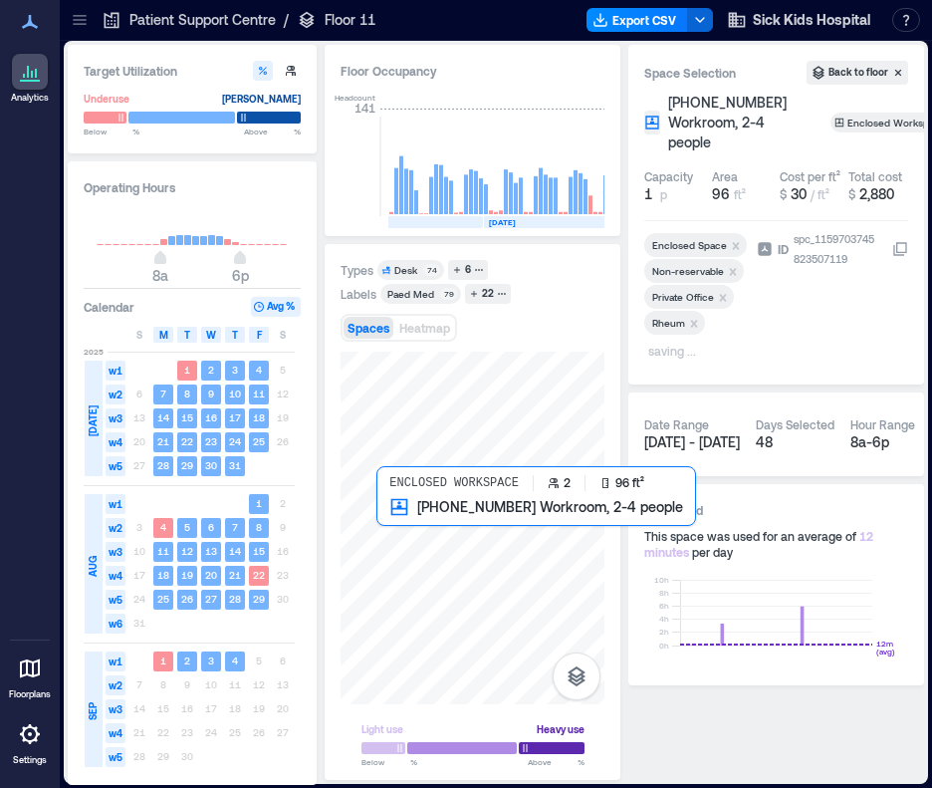
click at [392, 521] on div at bounding box center [473, 528] width 264 height 353
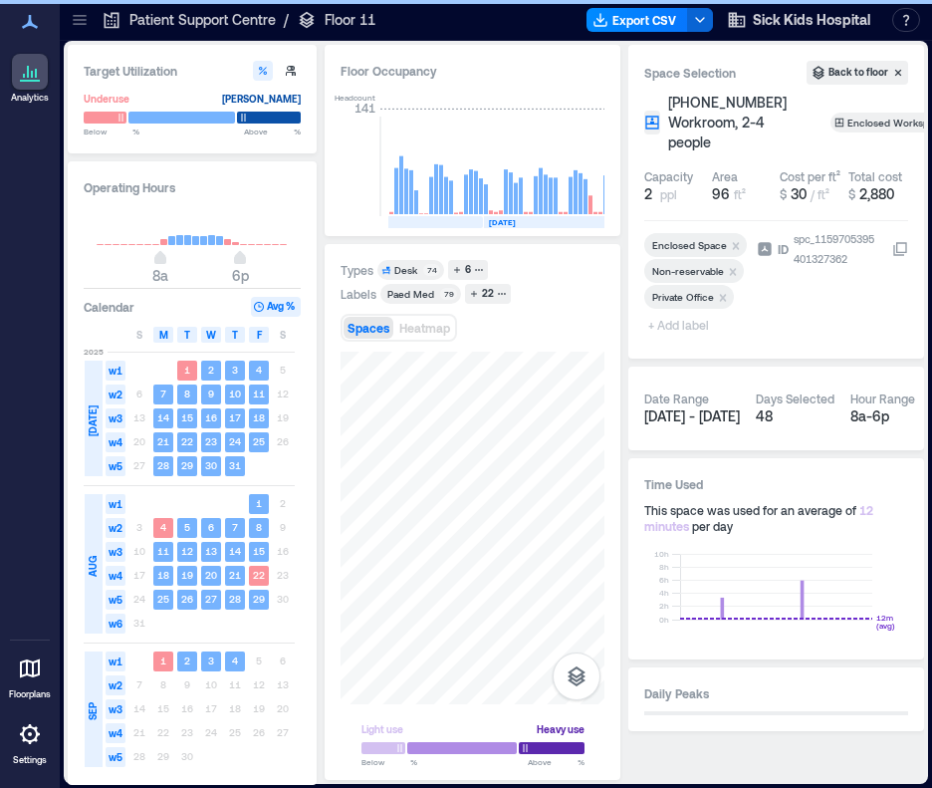
click at [686, 328] on span "+ Add label" at bounding box center [680, 325] width 73 height 28
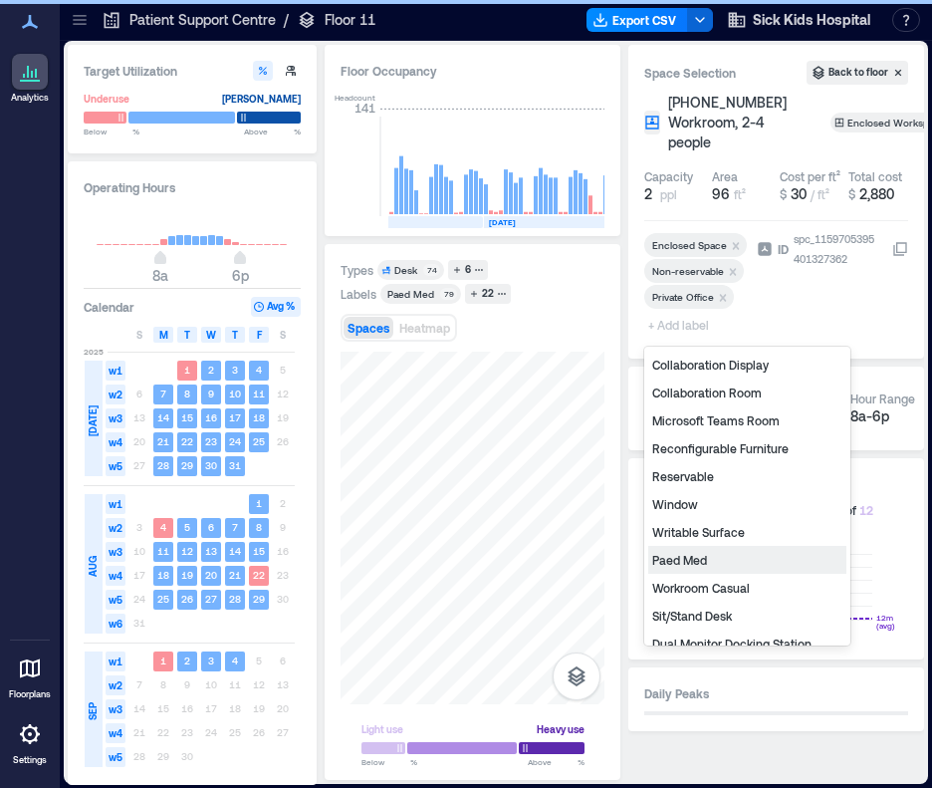
scroll to position [267, 0]
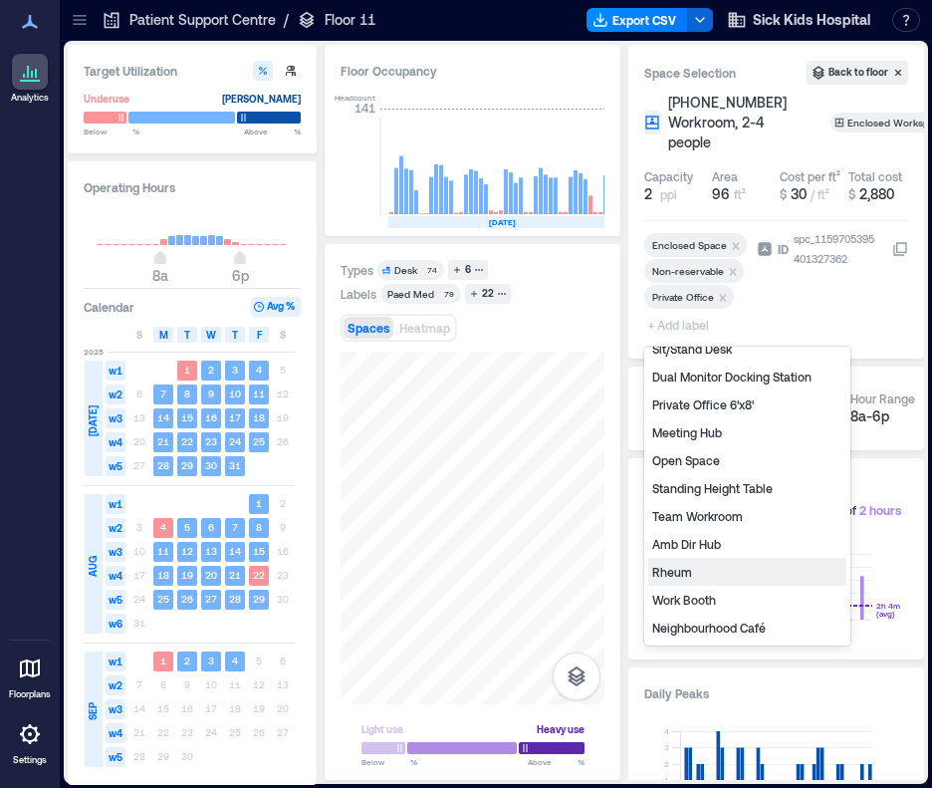
click at [709, 576] on div "Rheum" at bounding box center [747, 572] width 198 height 28
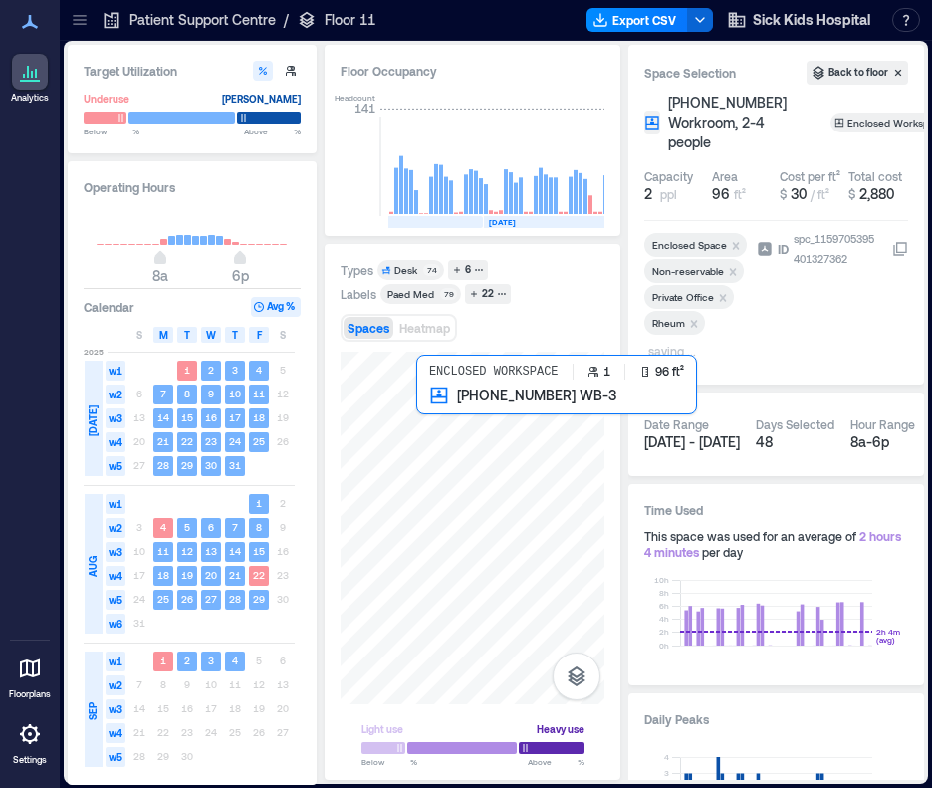
click at [430, 419] on div at bounding box center [473, 528] width 264 height 353
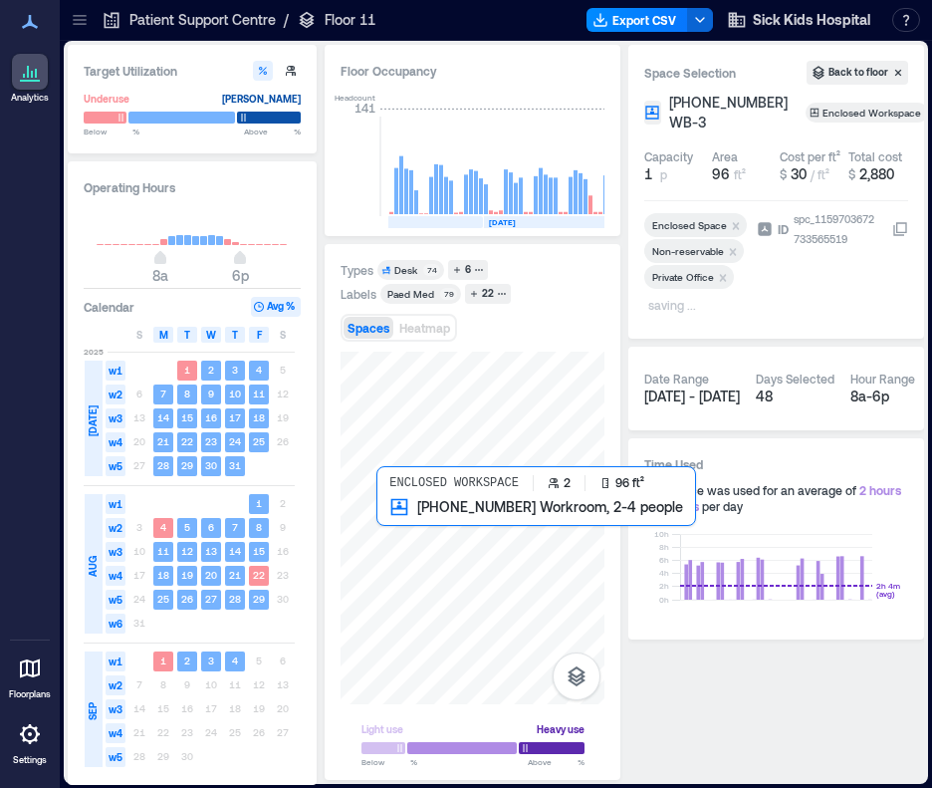
click at [387, 525] on div at bounding box center [473, 528] width 264 height 353
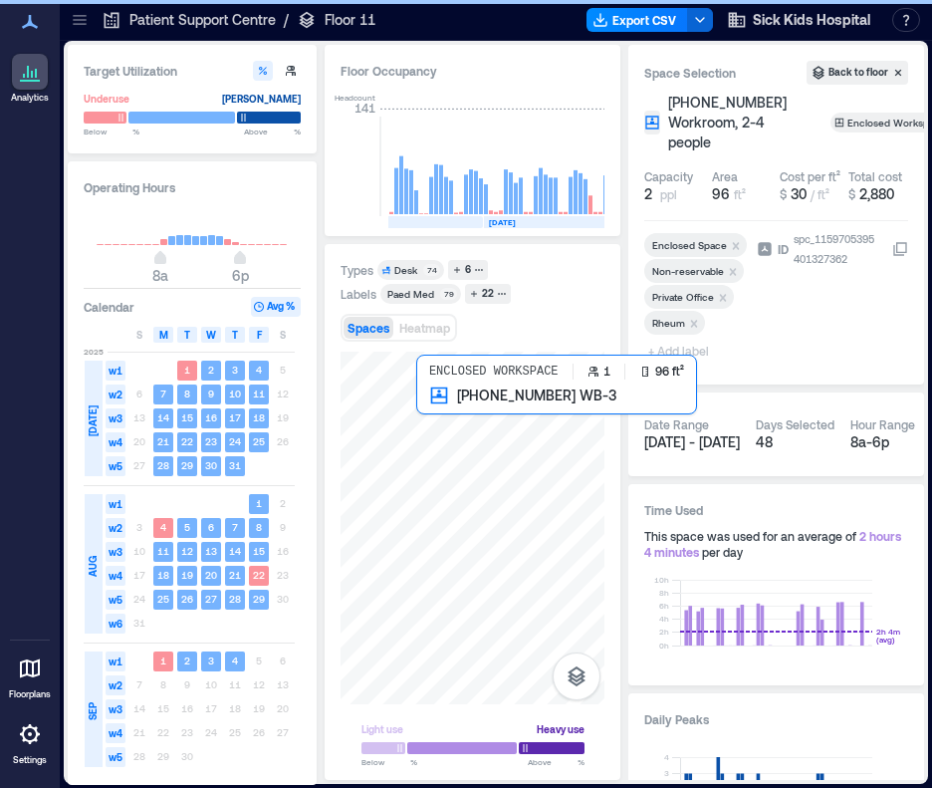
click at [421, 409] on div at bounding box center [473, 528] width 264 height 353
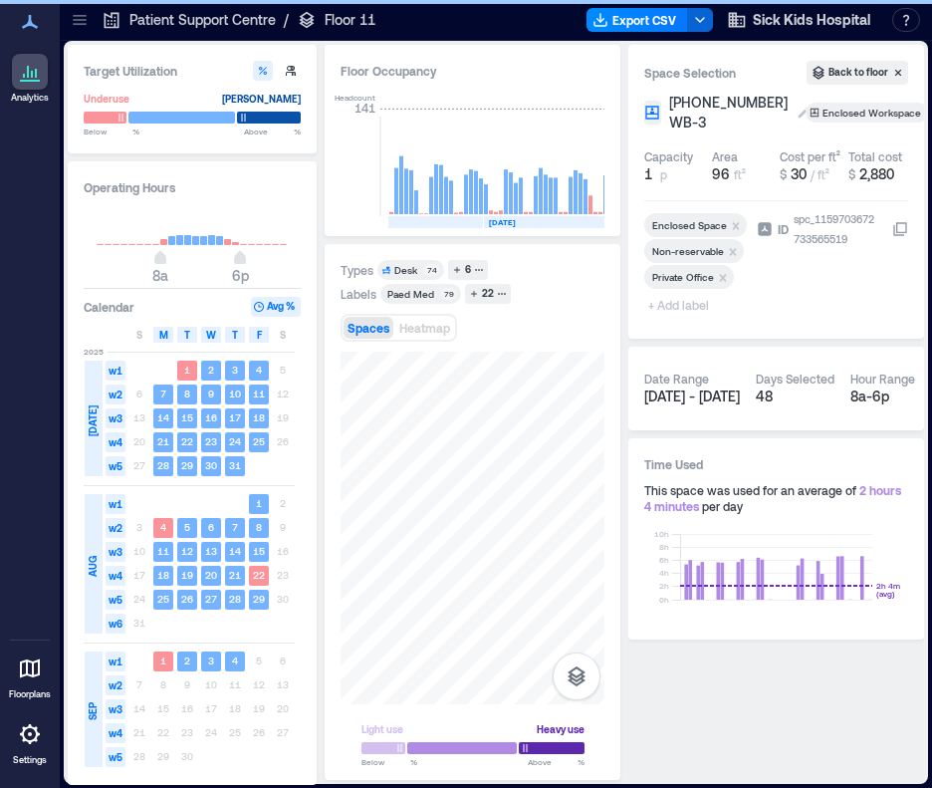
click at [701, 120] on span "[PHONE_NUMBER] WB-3" at bounding box center [728, 113] width 119 height 40
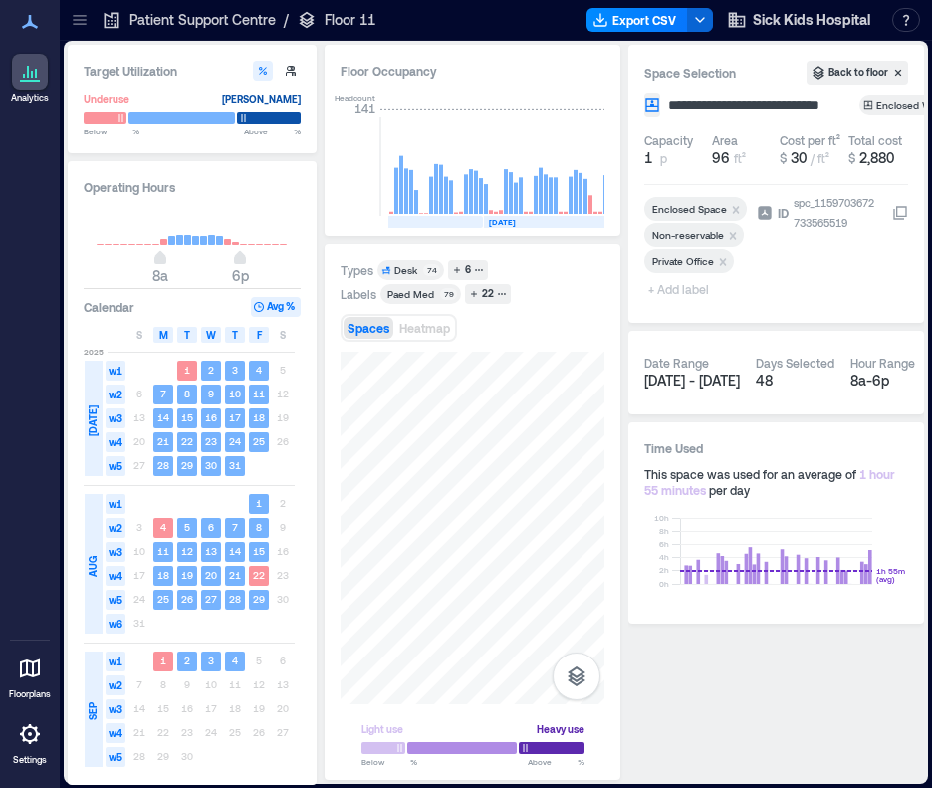
type input "**********"
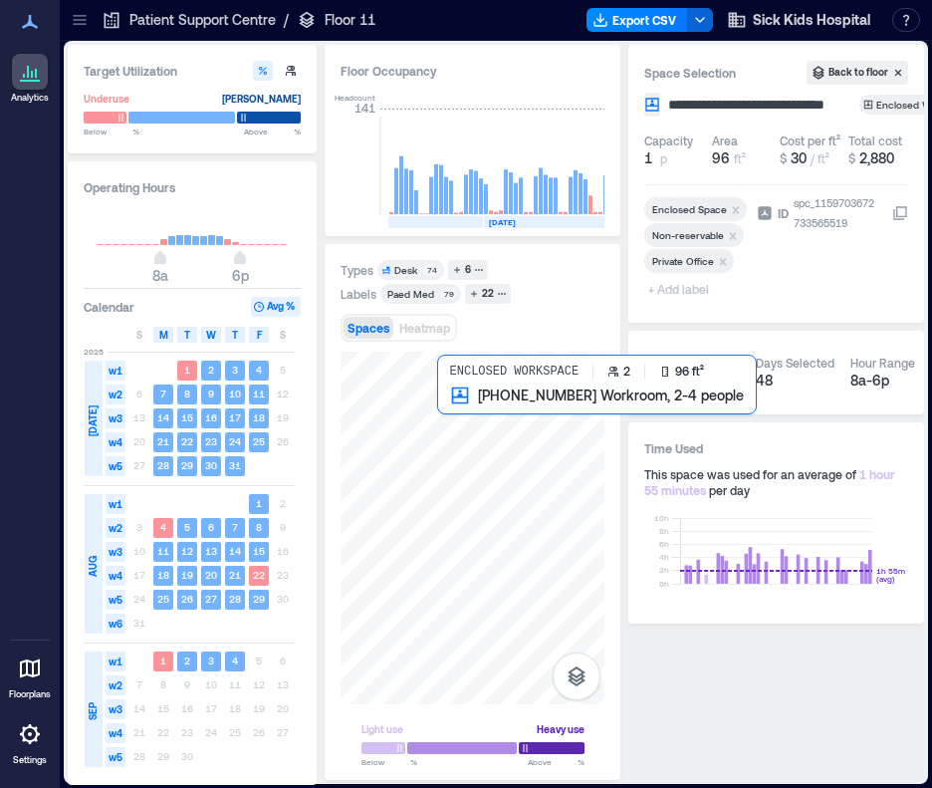
click at [449, 417] on div at bounding box center [473, 528] width 264 height 353
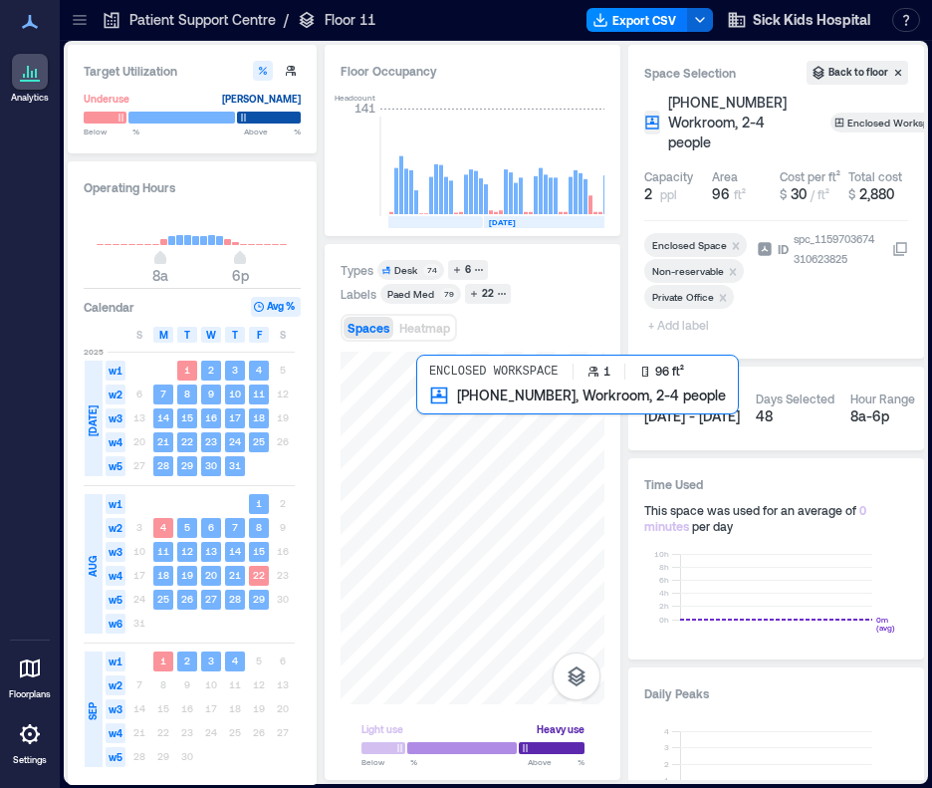
click at [430, 419] on div at bounding box center [473, 528] width 264 height 353
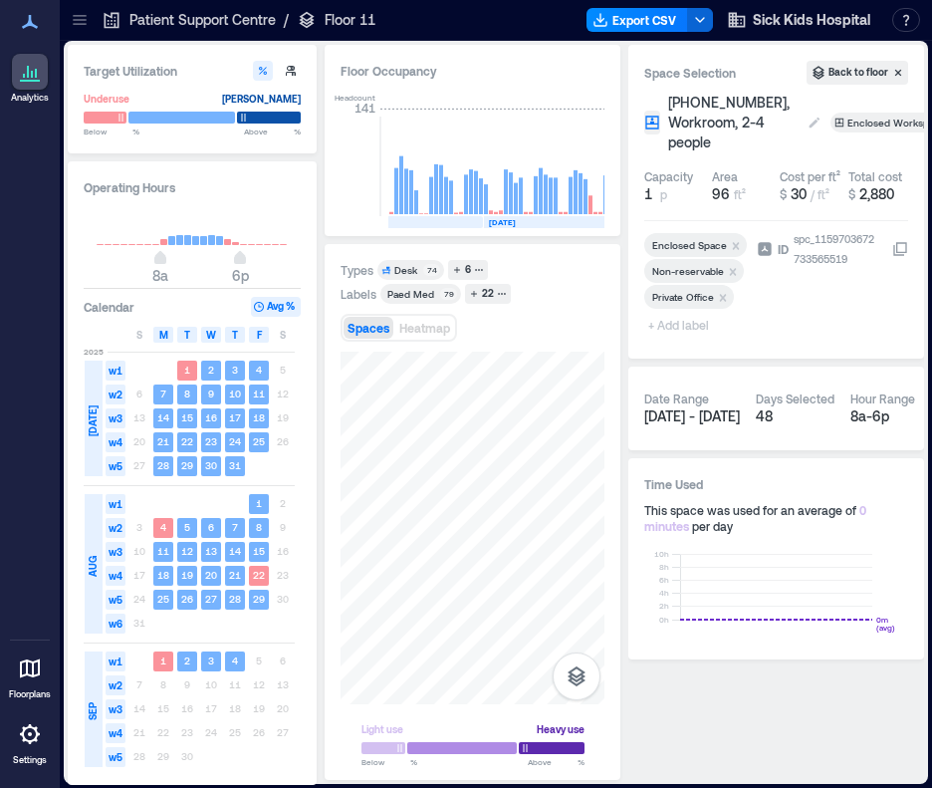
click at [742, 101] on span "[PHONE_NUMBER], Workroom, 2-4 people" at bounding box center [733, 123] width 130 height 60
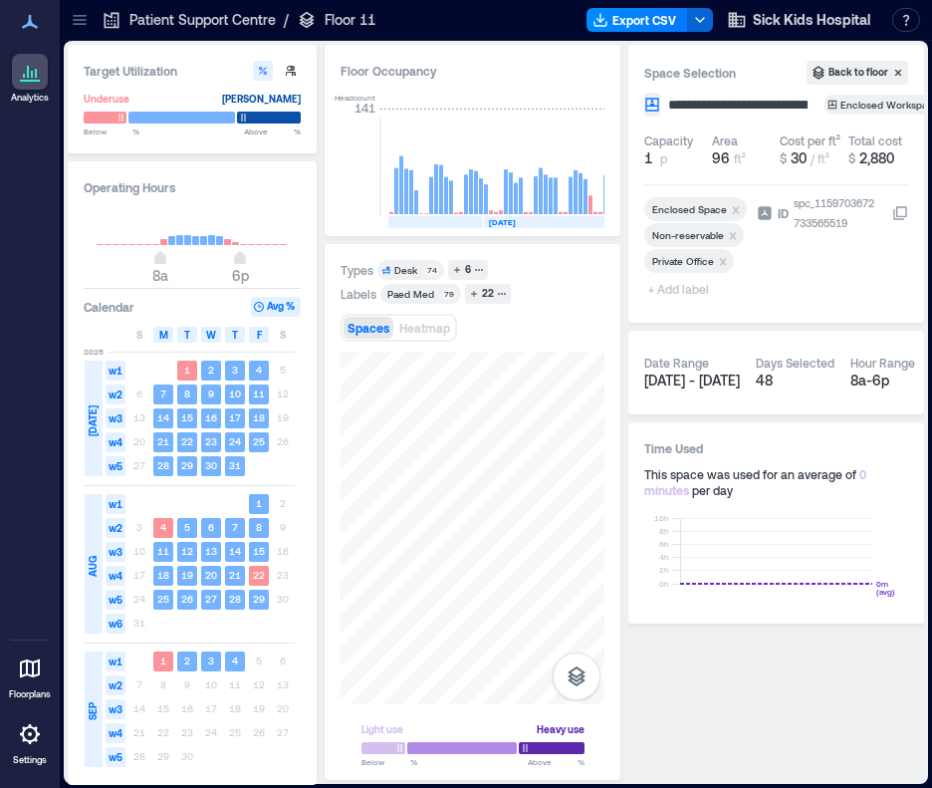
scroll to position [0, 46]
click at [698, 105] on input "**********" at bounding box center [755, 105] width 183 height 20
type input "**********"
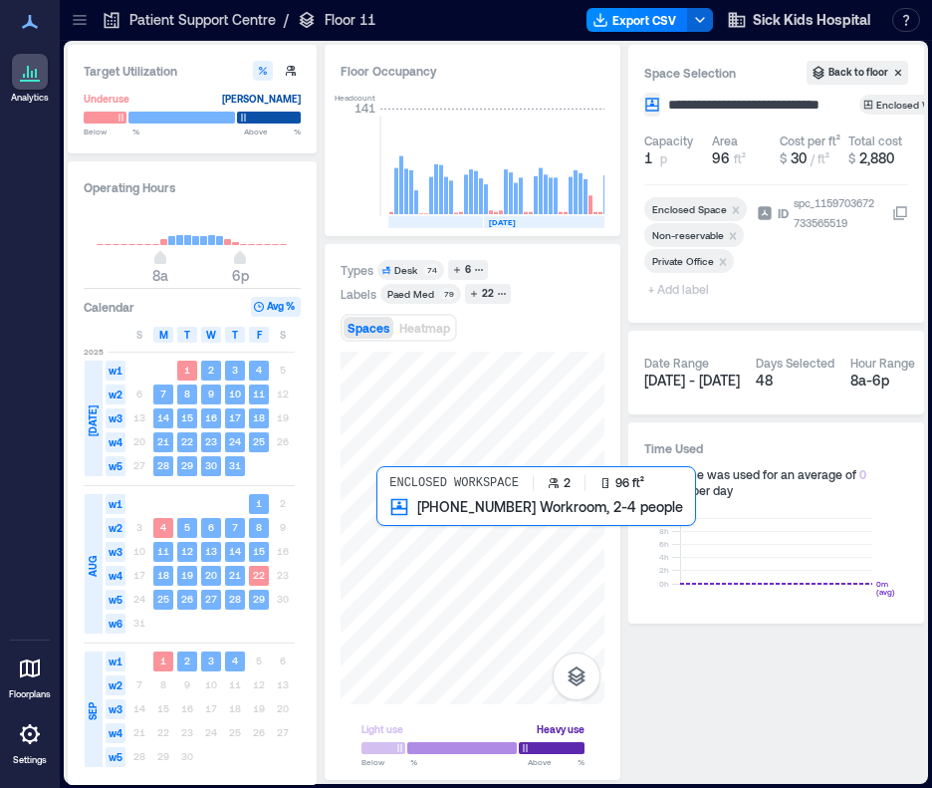
click at [390, 511] on div at bounding box center [473, 528] width 264 height 353
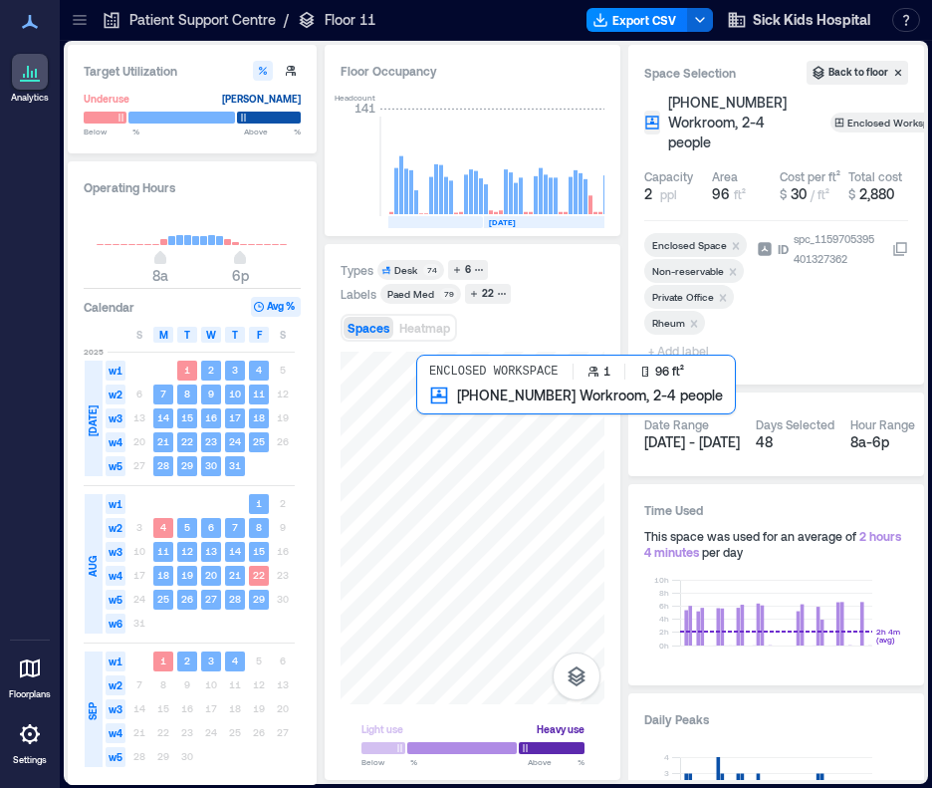
click at [426, 410] on div at bounding box center [473, 528] width 264 height 353
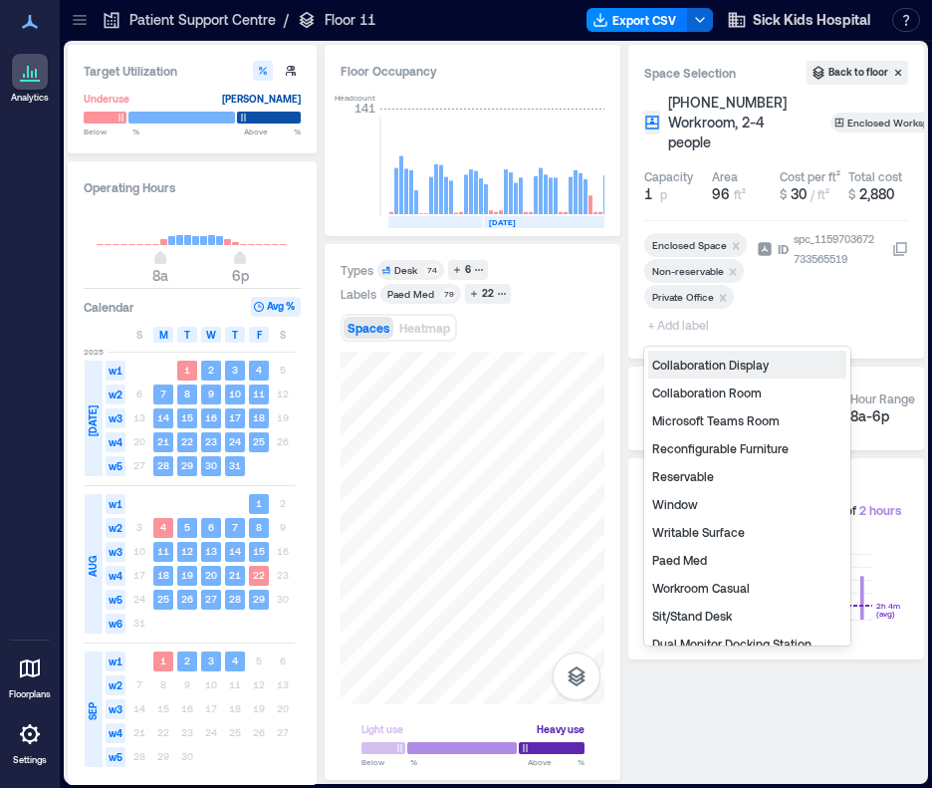
click at [677, 323] on span "+ Add label" at bounding box center [680, 325] width 73 height 28
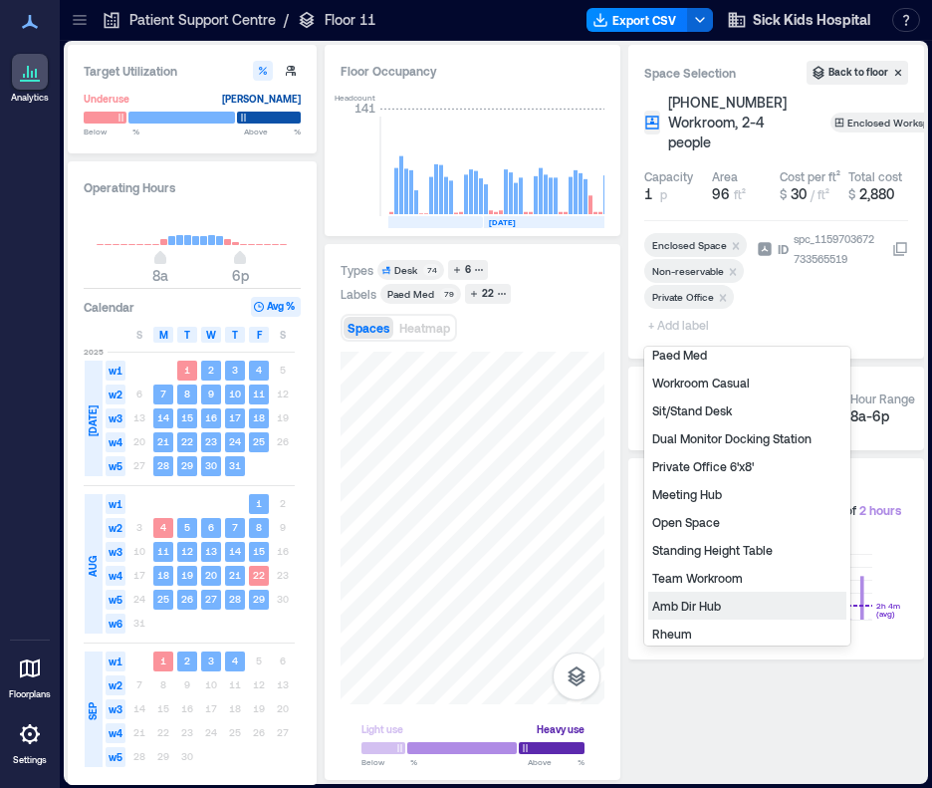
scroll to position [267, 0]
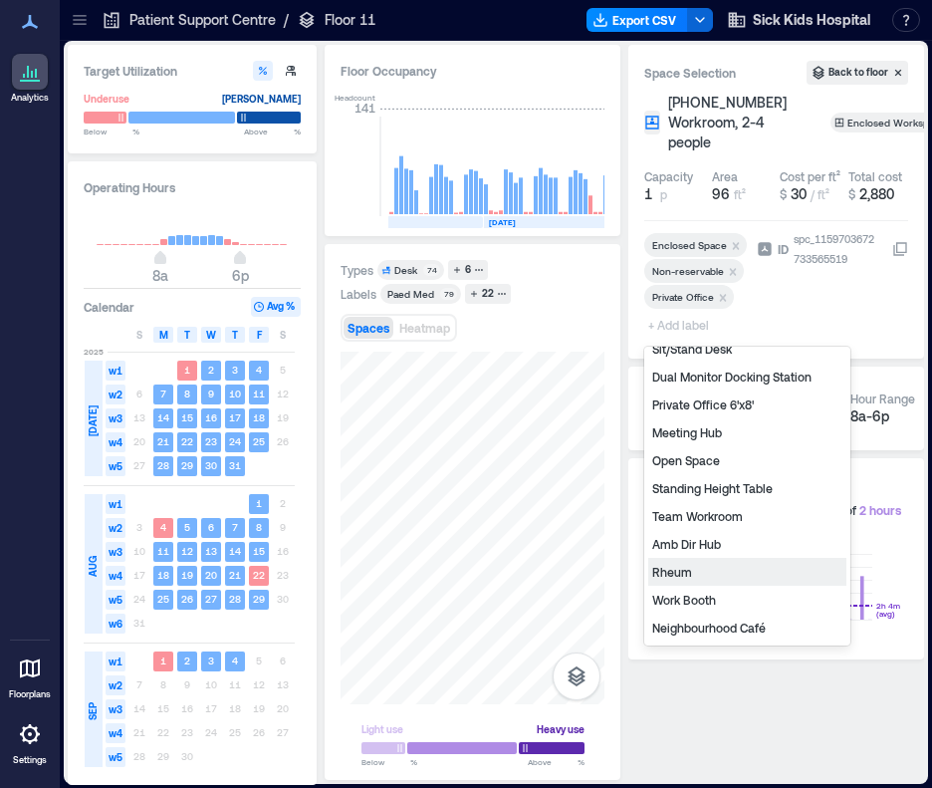
click at [707, 571] on div "Rheum" at bounding box center [747, 572] width 198 height 28
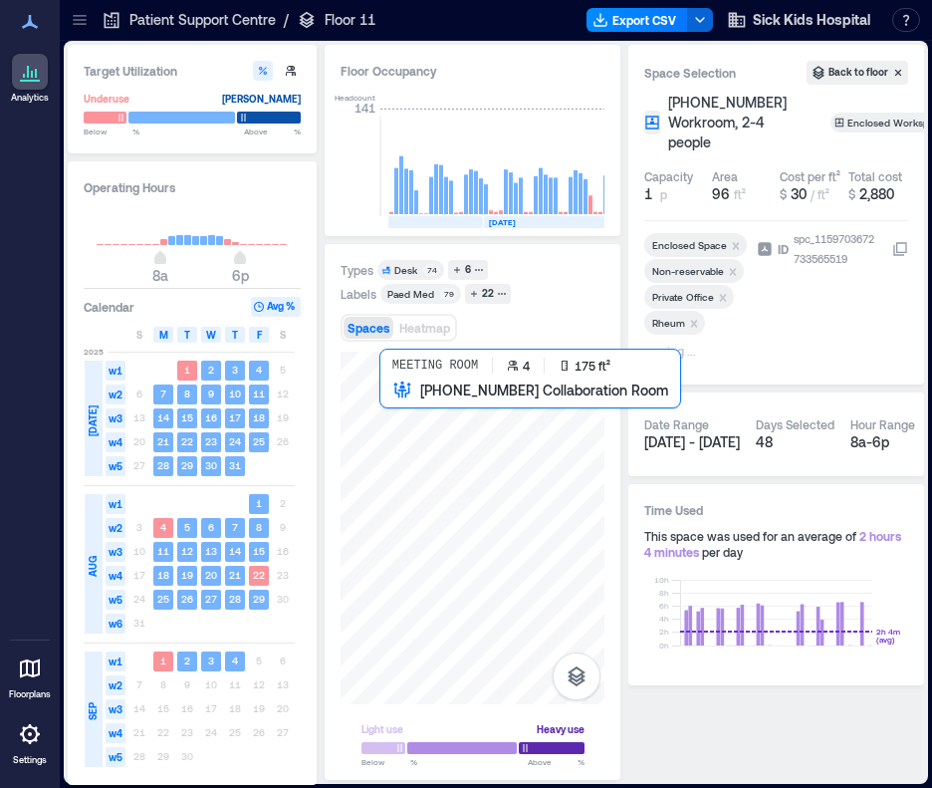
click at [386, 414] on div at bounding box center [473, 528] width 264 height 353
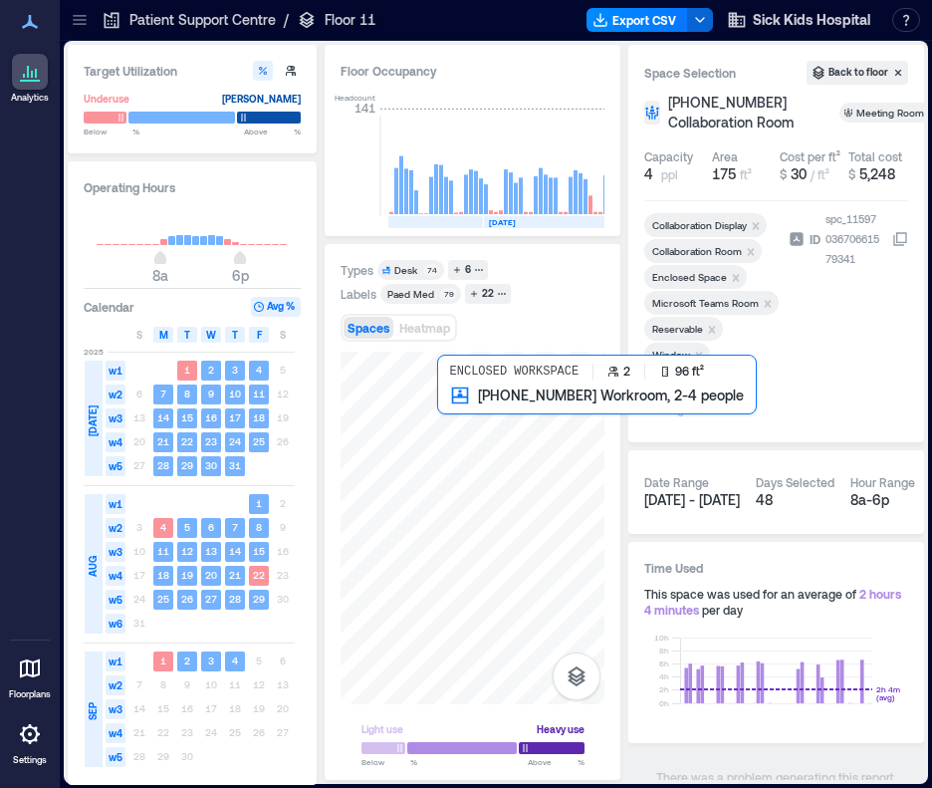
click at [437, 417] on div at bounding box center [473, 528] width 264 height 353
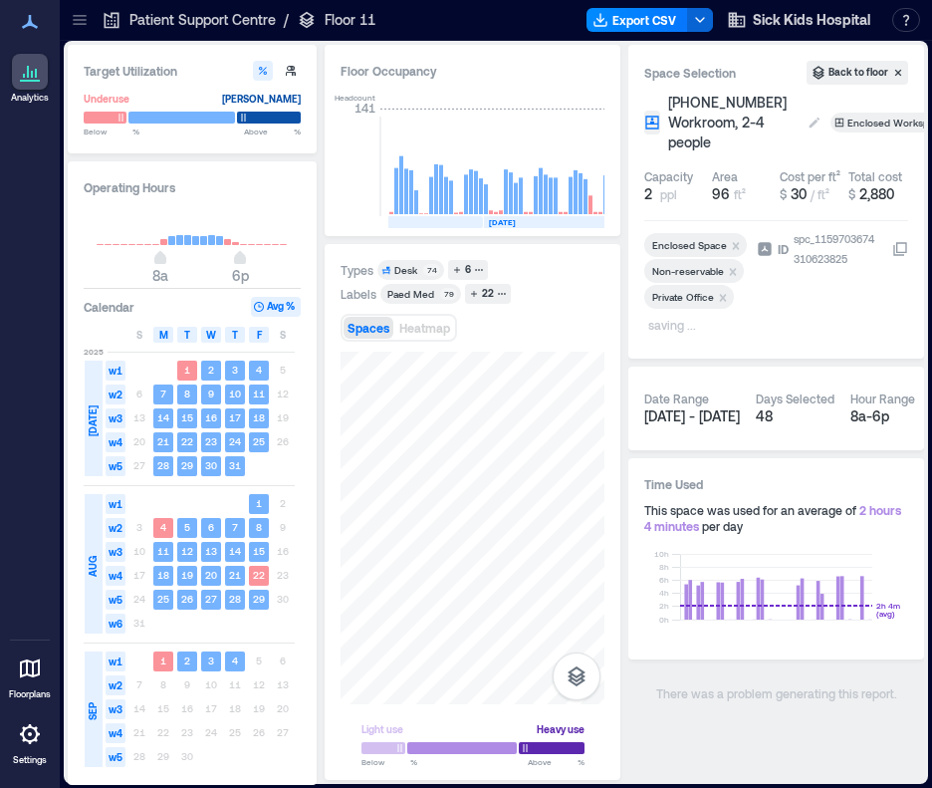
click at [721, 99] on span "[PHONE_NUMBER] Workroom, 2-4 people" at bounding box center [733, 123] width 130 height 60
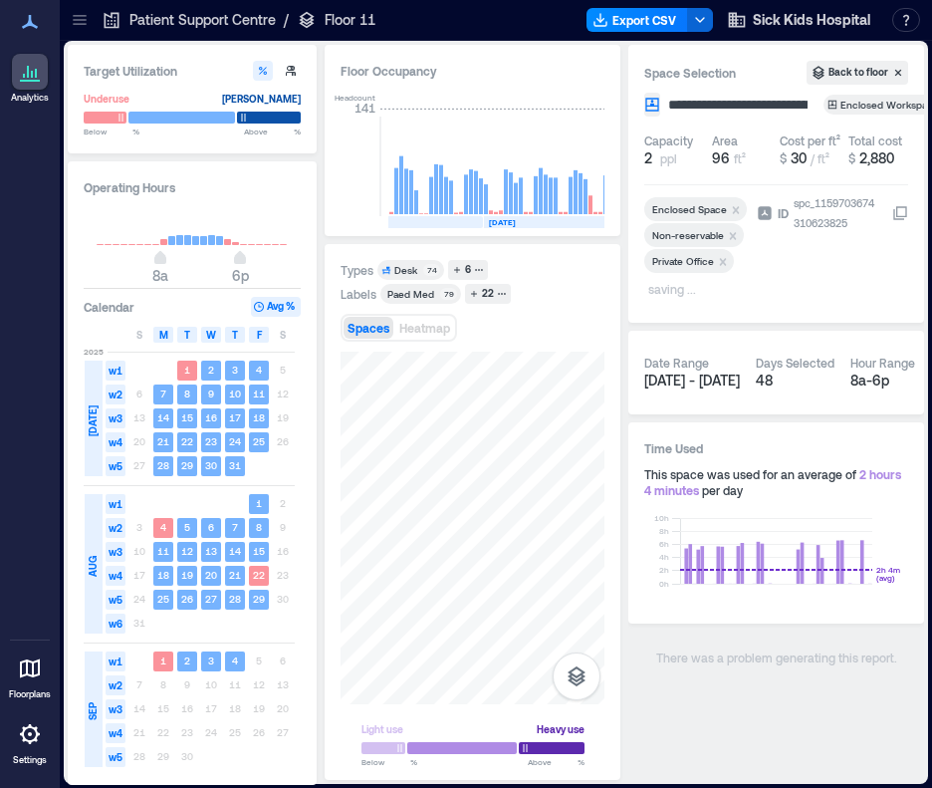
scroll to position [0, 43]
click at [694, 111] on input "**********" at bounding box center [755, 105] width 183 height 20
type input "**********"
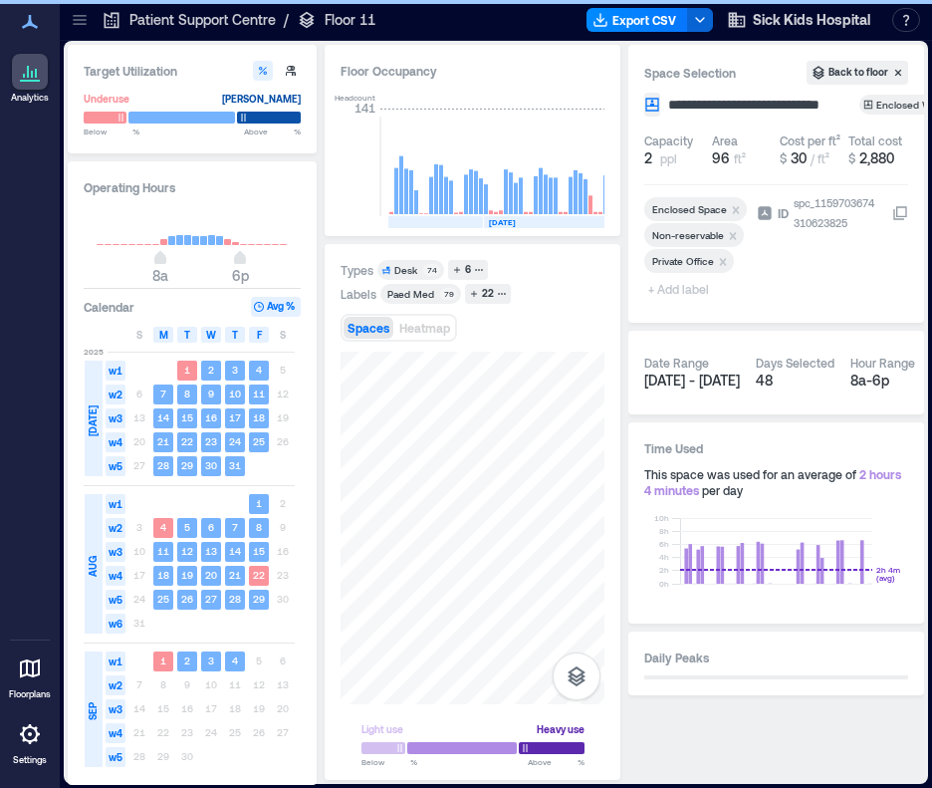
click at [819, 287] on div "ID spc_1159703674310623825" at bounding box center [832, 250] width 151 height 114
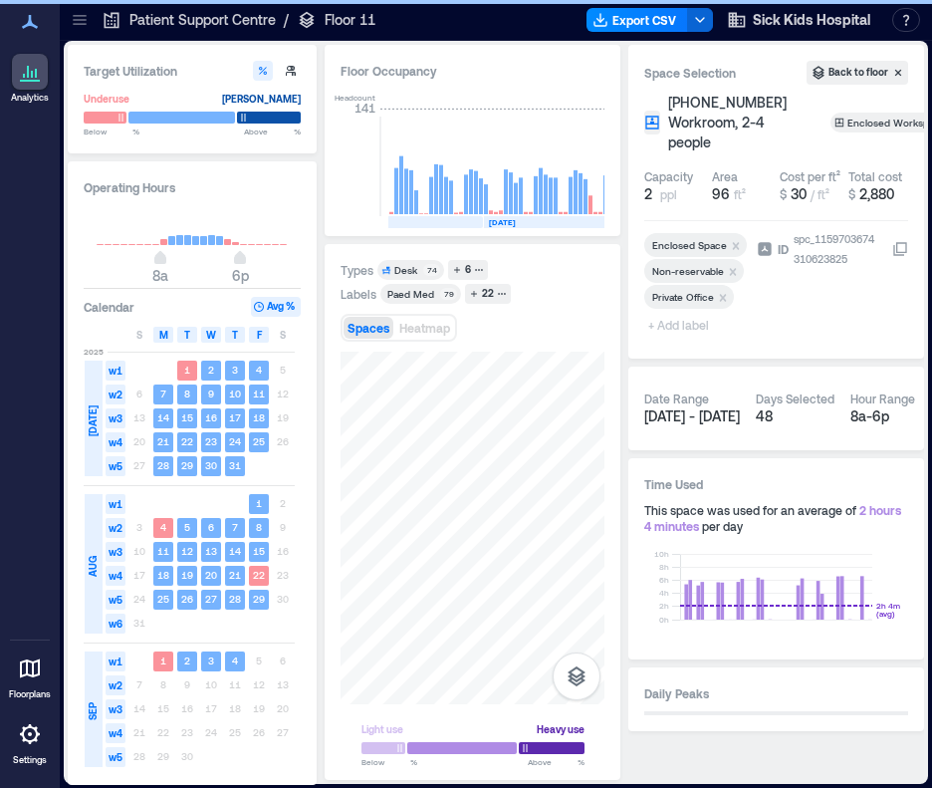
click at [689, 326] on span "+ Add label" at bounding box center [680, 325] width 73 height 28
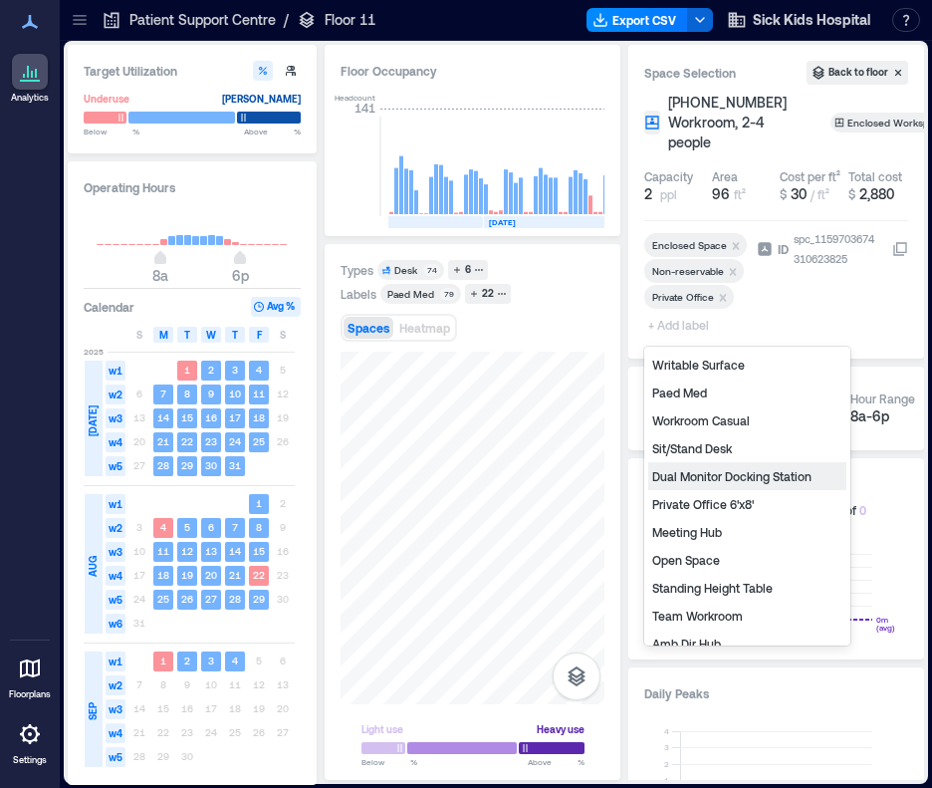
scroll to position [0, 0]
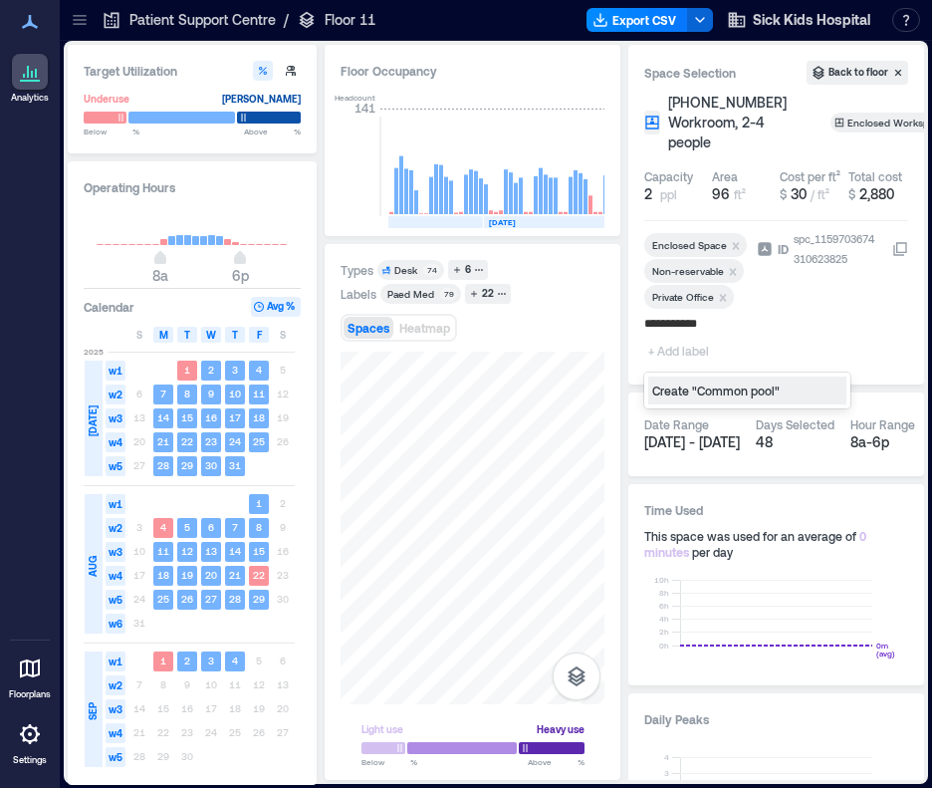
type input "**********"
click at [793, 312] on div "ID spc_1159703674310623825" at bounding box center [832, 298] width 151 height 139
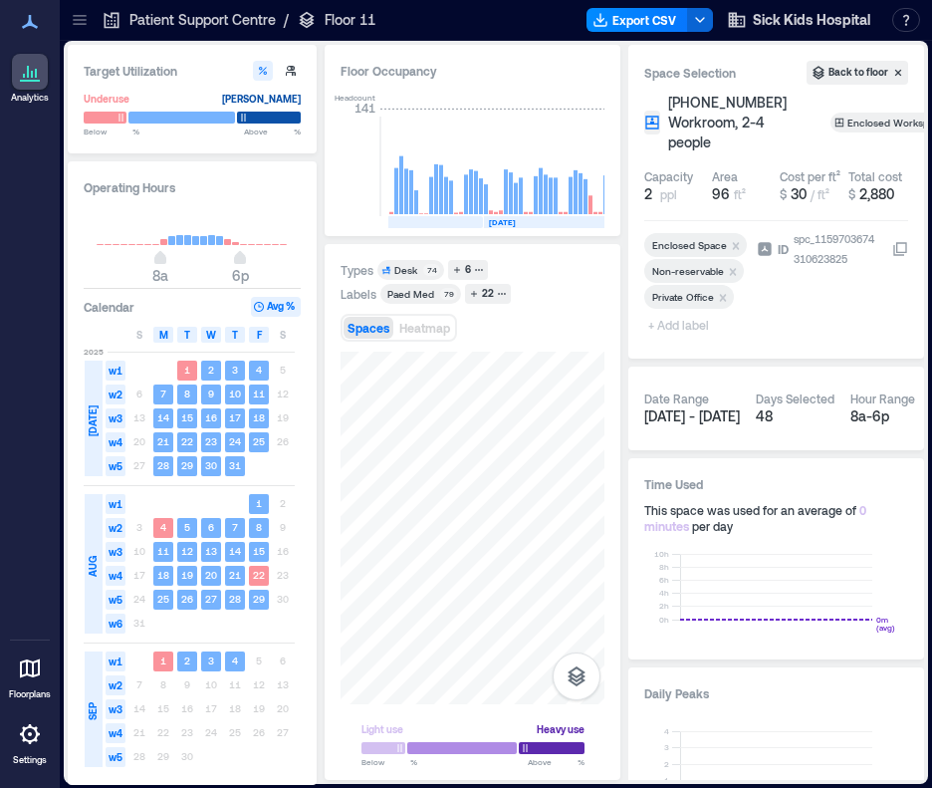
click at [683, 329] on span "+ Add label" at bounding box center [680, 325] width 73 height 28
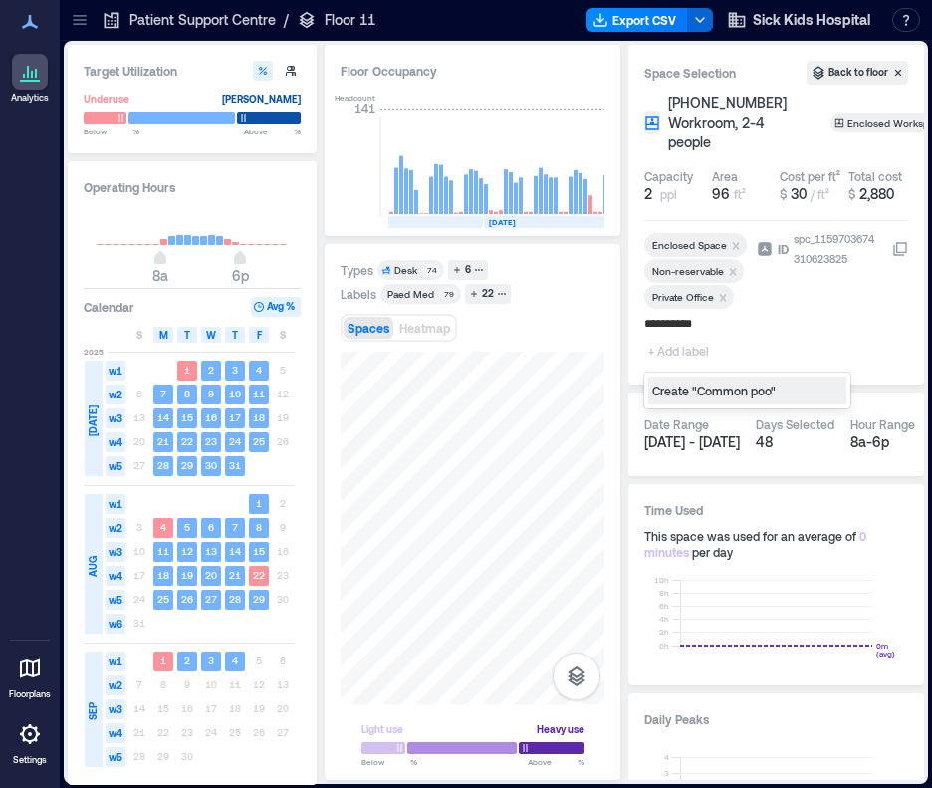
type input "**********"
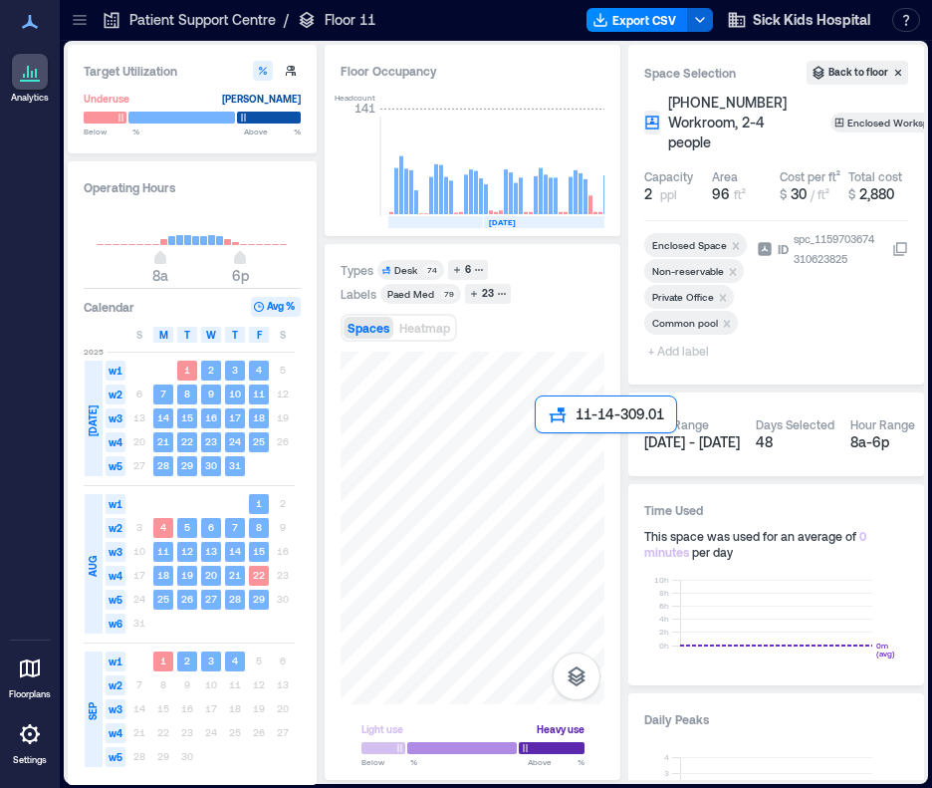
drag, startPoint x: 539, startPoint y: 439, endPoint x: 510, endPoint y: 428, distance: 30.9
click at [539, 439] on div at bounding box center [473, 528] width 264 height 353
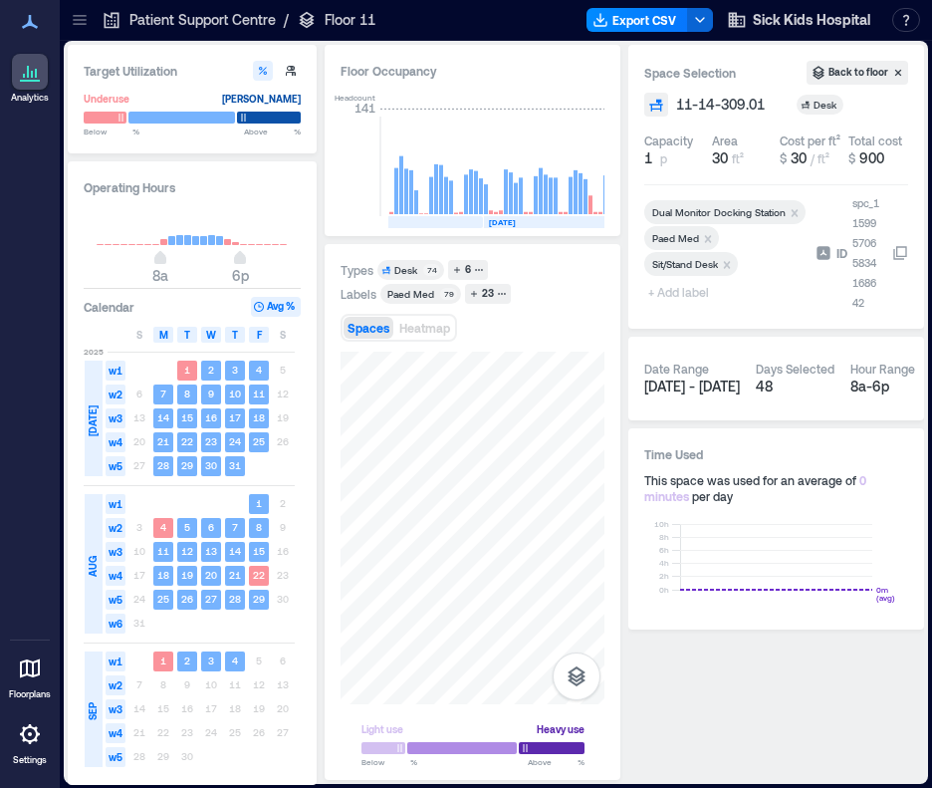
click at [685, 291] on span "+ Add label" at bounding box center [680, 292] width 73 height 28
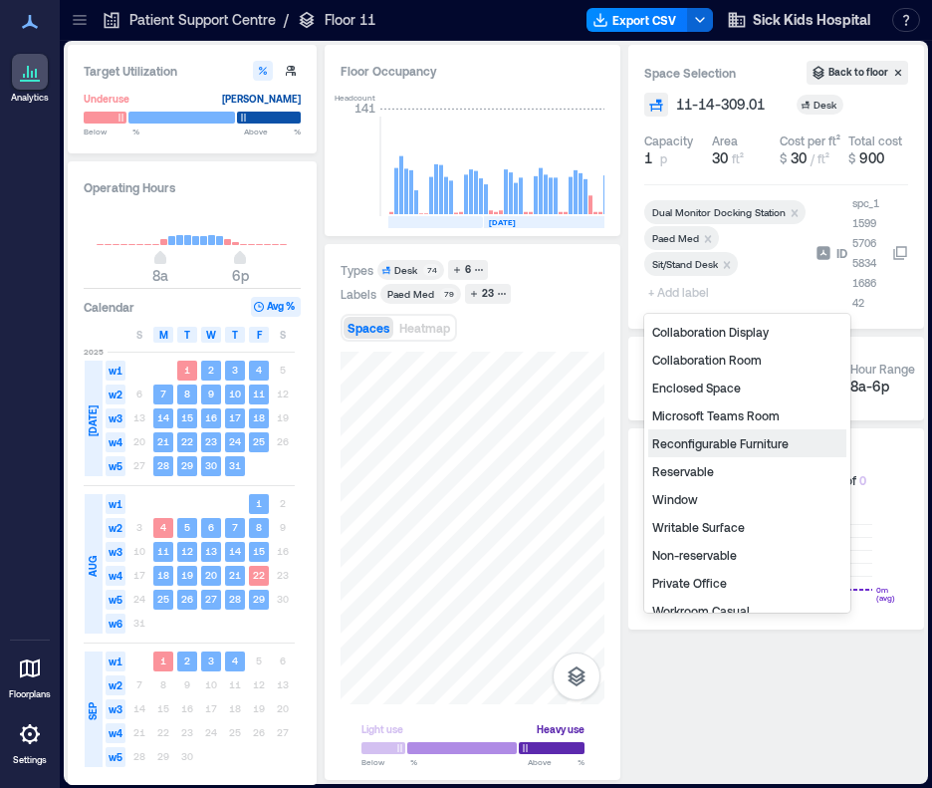
scroll to position [100, 0]
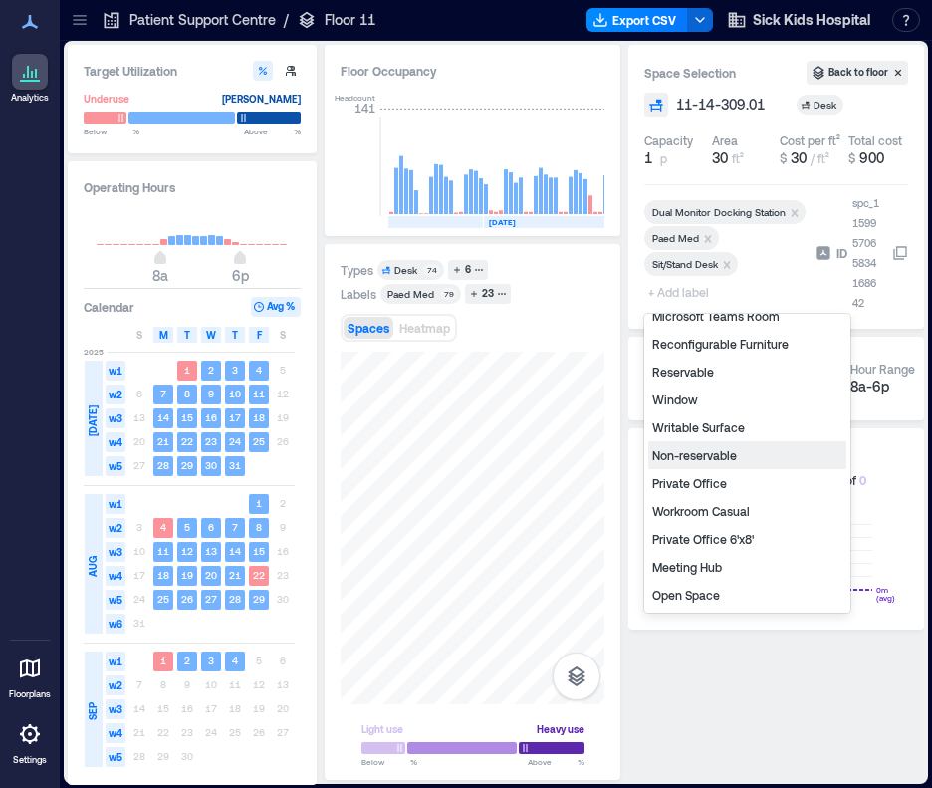
click at [689, 451] on div "Non-reservable" at bounding box center [747, 455] width 198 height 28
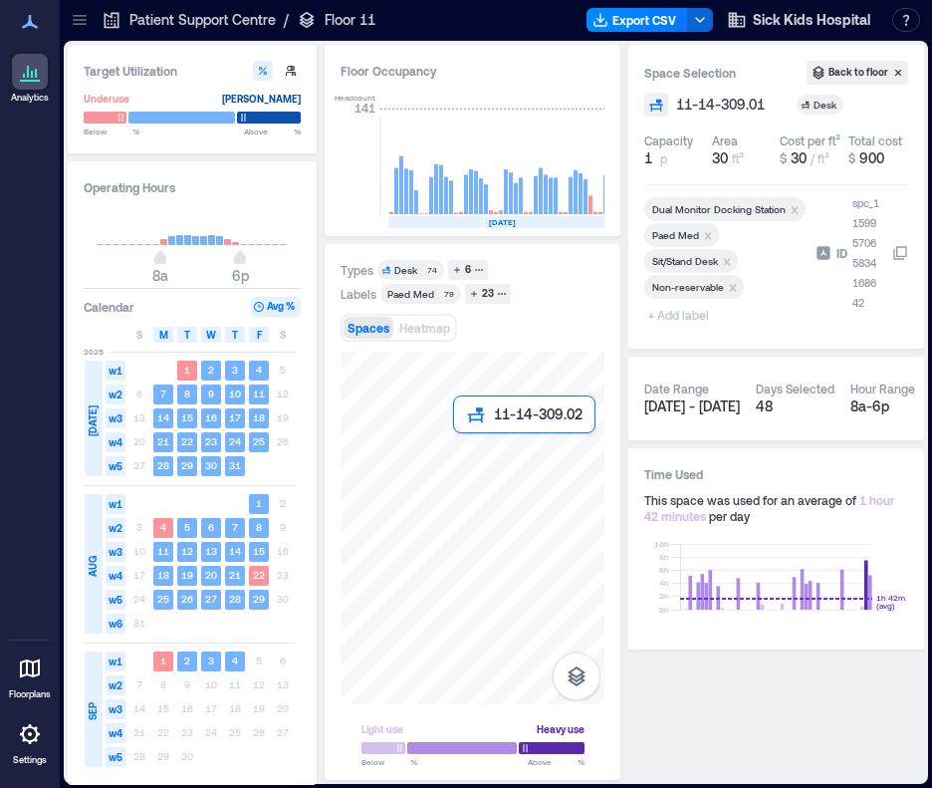
click at [462, 443] on div at bounding box center [473, 528] width 264 height 353
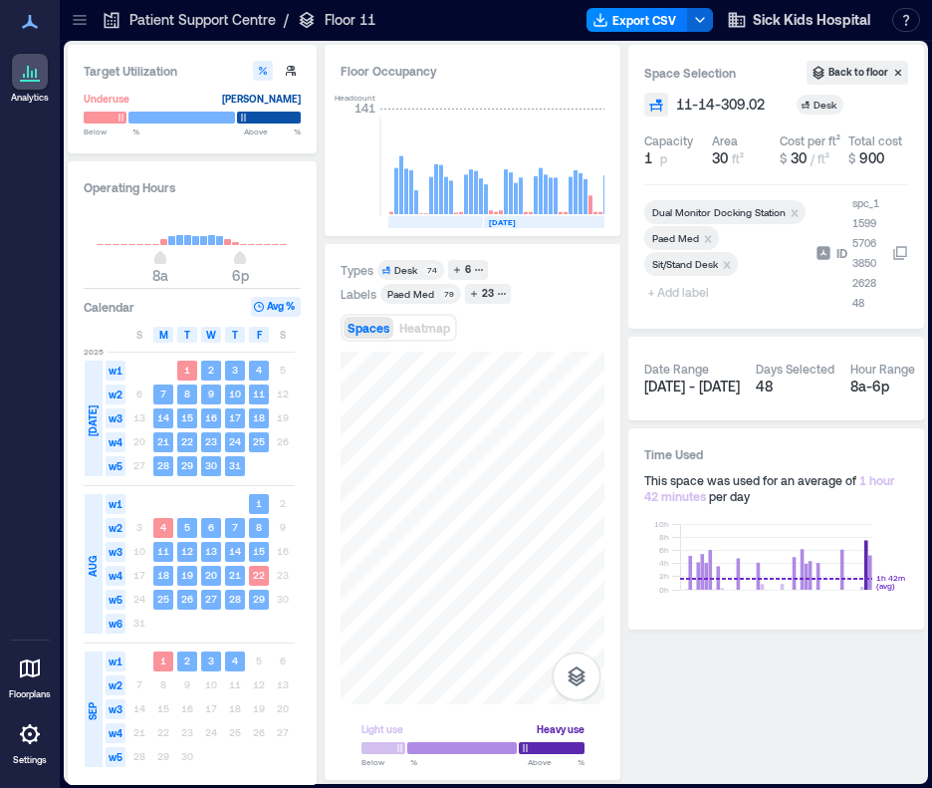
click at [689, 287] on span "+ Add label" at bounding box center [680, 292] width 73 height 28
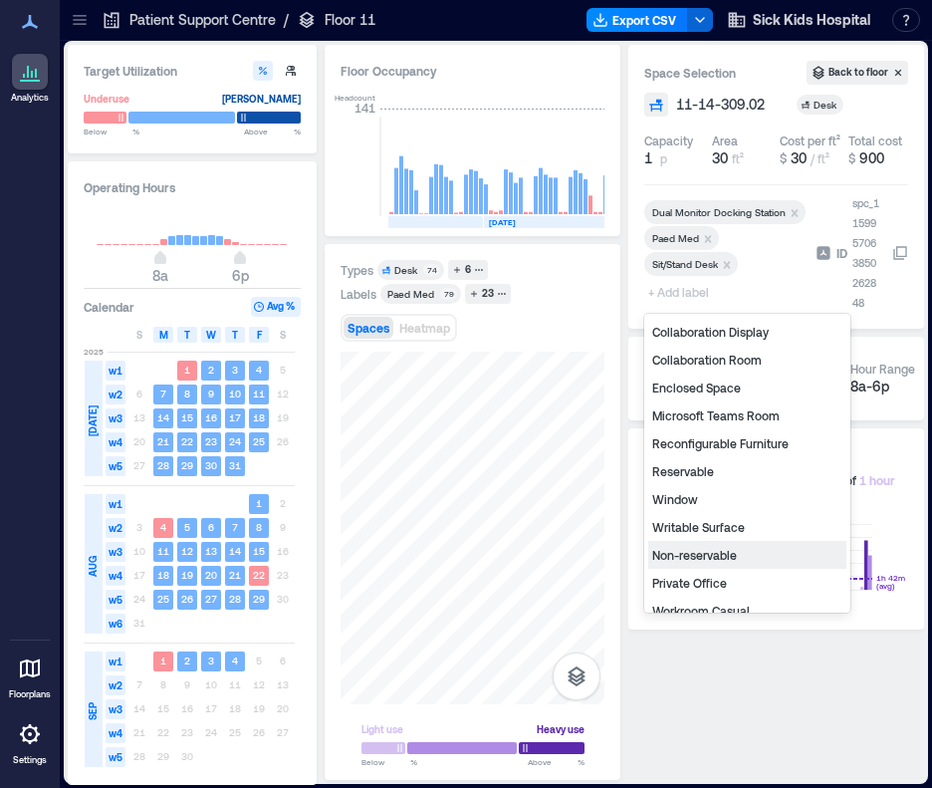
click at [700, 560] on div "Non-reservable" at bounding box center [747, 555] width 198 height 28
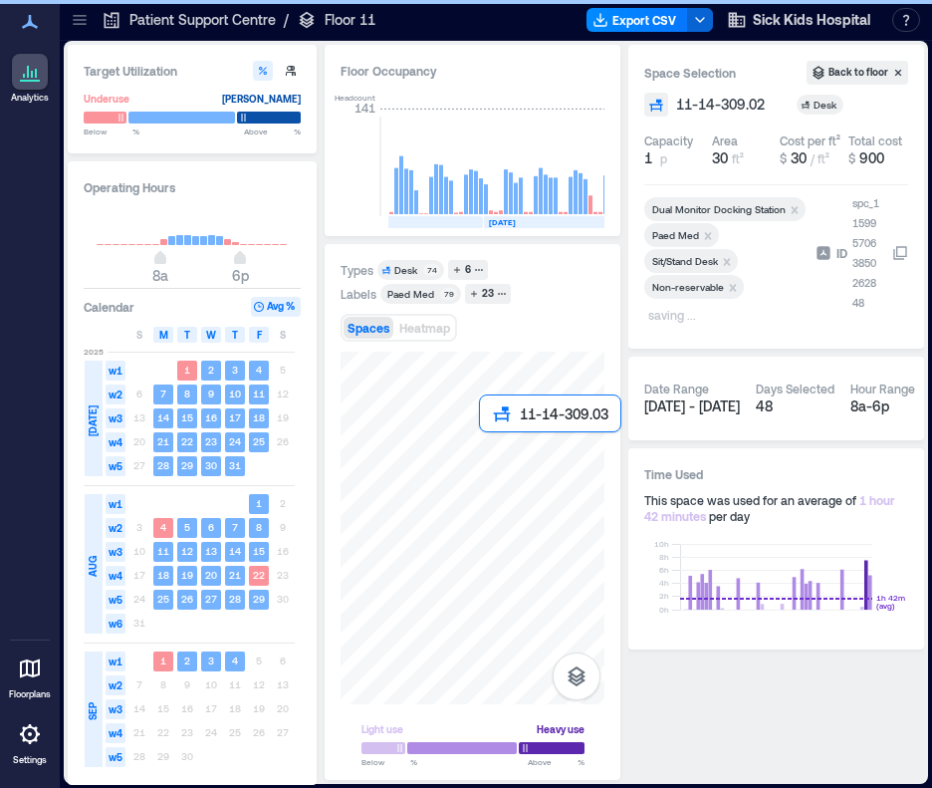
click at [482, 445] on div at bounding box center [473, 528] width 264 height 353
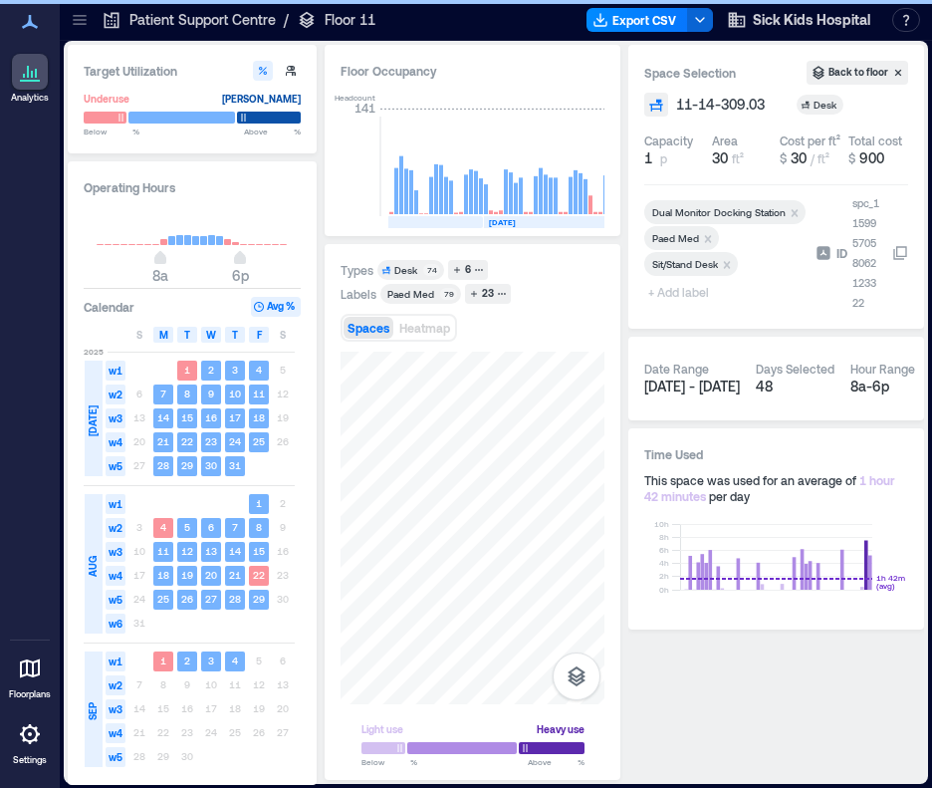
click at [692, 296] on span "+ Add label" at bounding box center [680, 292] width 73 height 28
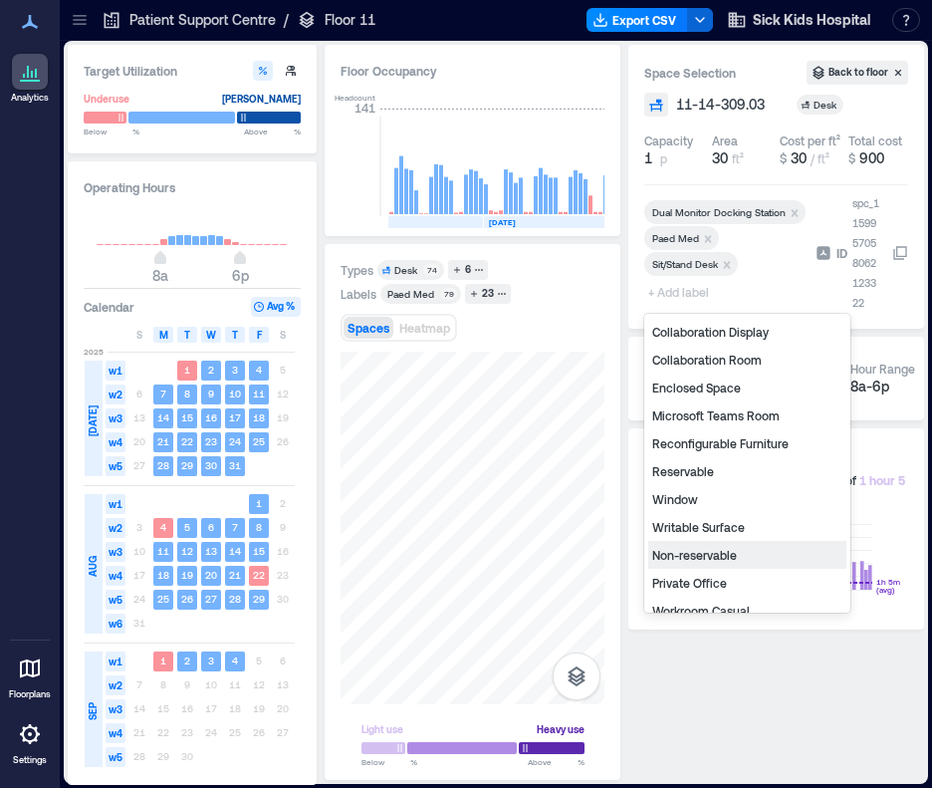
click at [685, 550] on div "Non-reservable" at bounding box center [747, 555] width 198 height 28
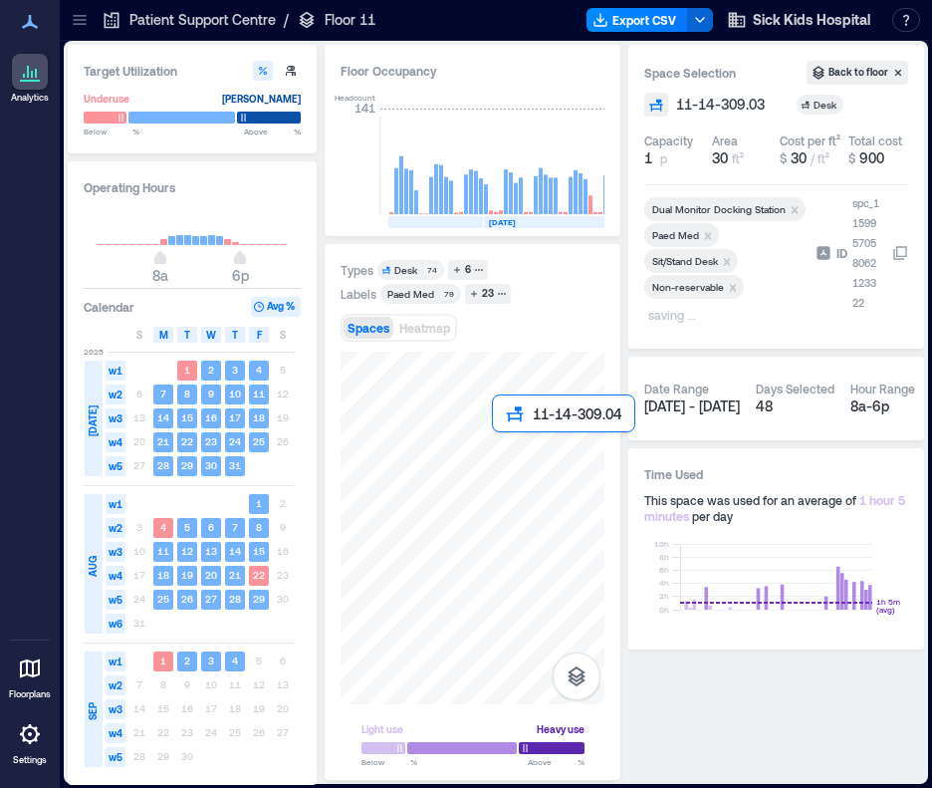
click at [502, 446] on div at bounding box center [473, 528] width 264 height 353
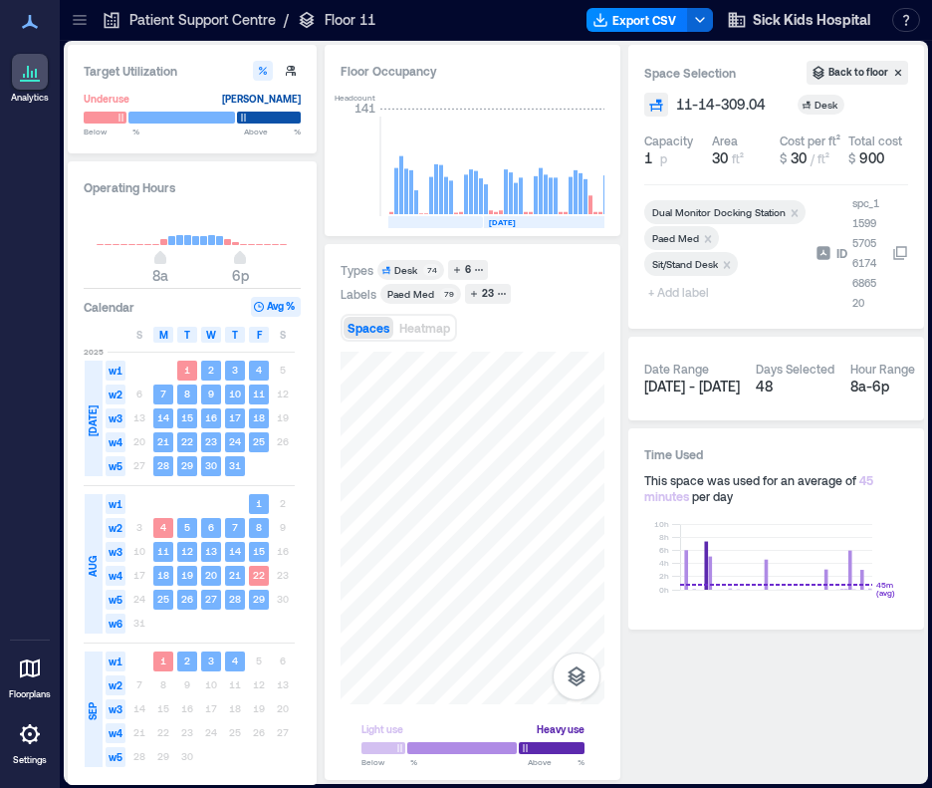
click at [679, 297] on span "+ Add label" at bounding box center [680, 292] width 73 height 28
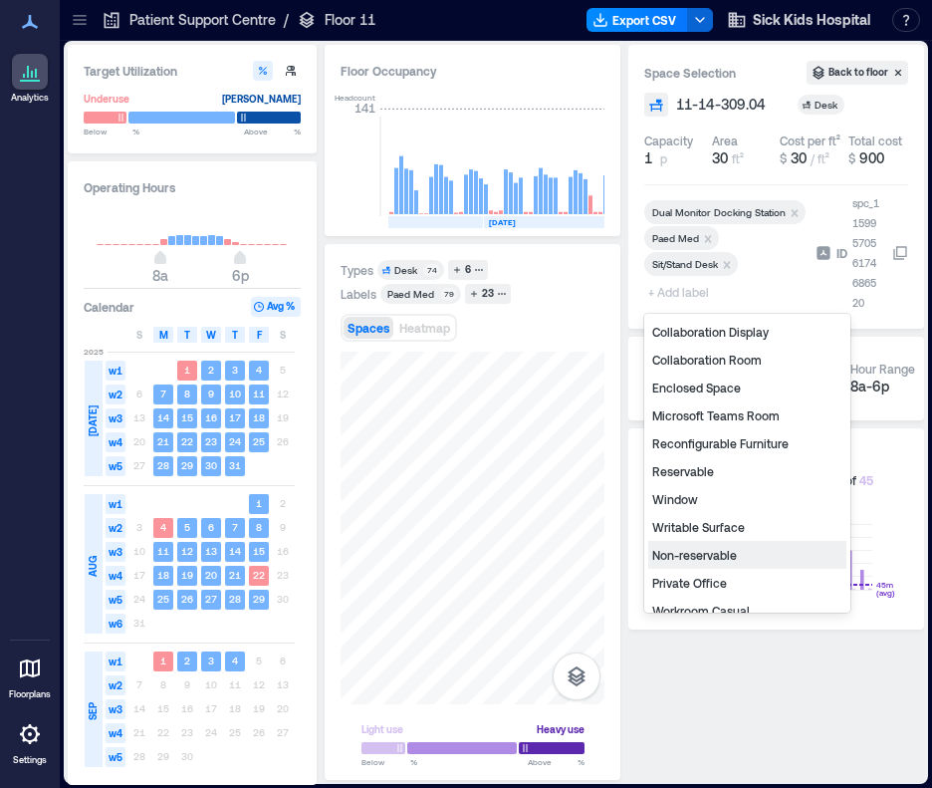
click at [701, 559] on div "Non-reservable" at bounding box center [747, 555] width 198 height 28
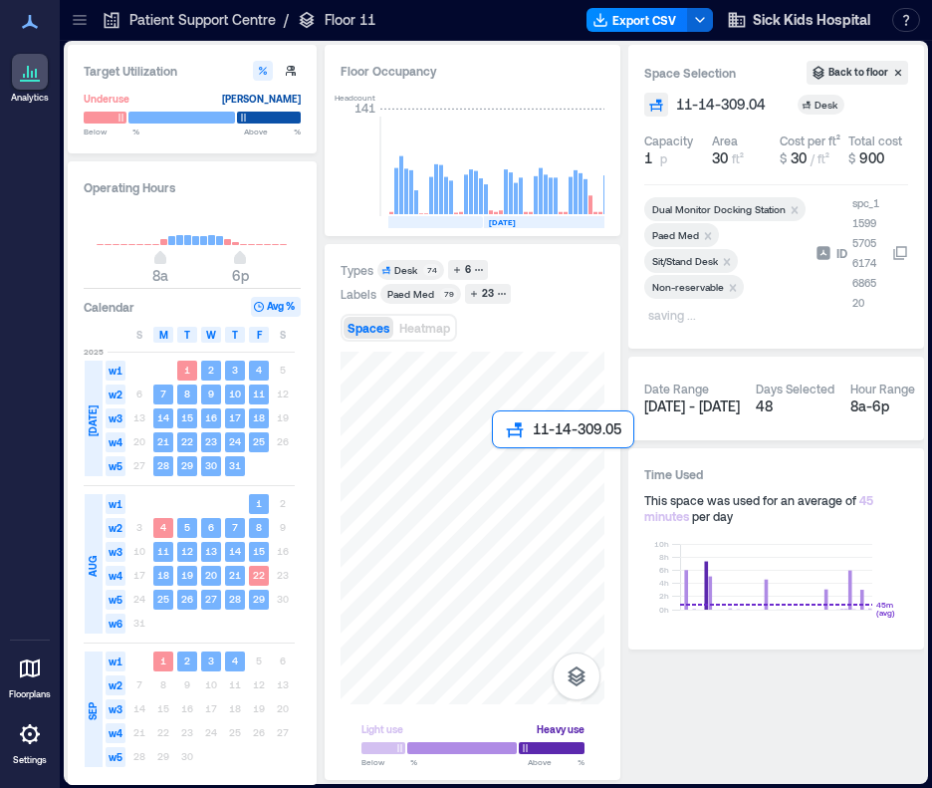
drag, startPoint x: 108, startPoint y: 459, endPoint x: 500, endPoint y: 454, distance: 392.4
click at [500, 454] on div at bounding box center [473, 528] width 264 height 353
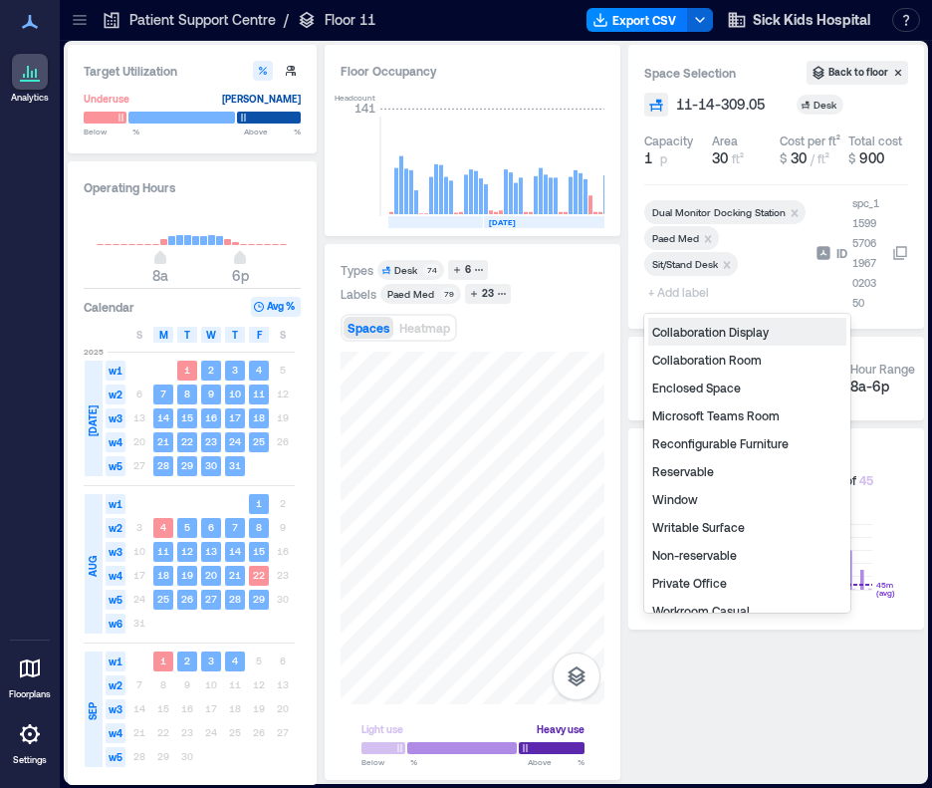
click at [682, 294] on span "+ Add label" at bounding box center [680, 292] width 73 height 28
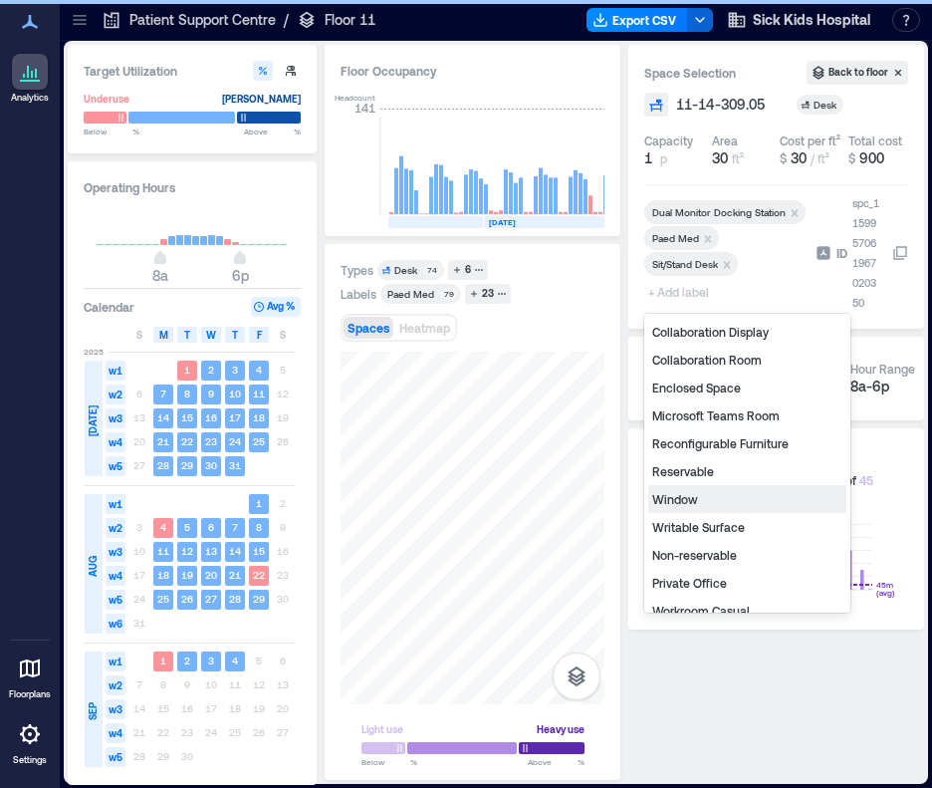
click at [696, 554] on div "Non-reservable" at bounding box center [747, 555] width 198 height 28
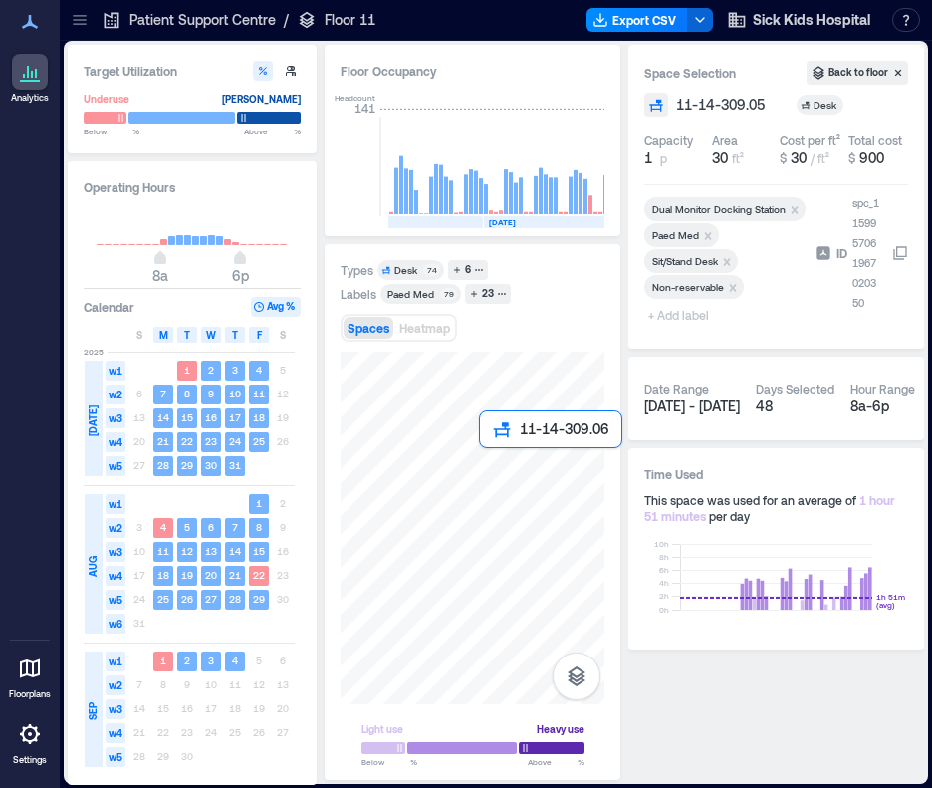
click at [485, 457] on div at bounding box center [473, 528] width 264 height 353
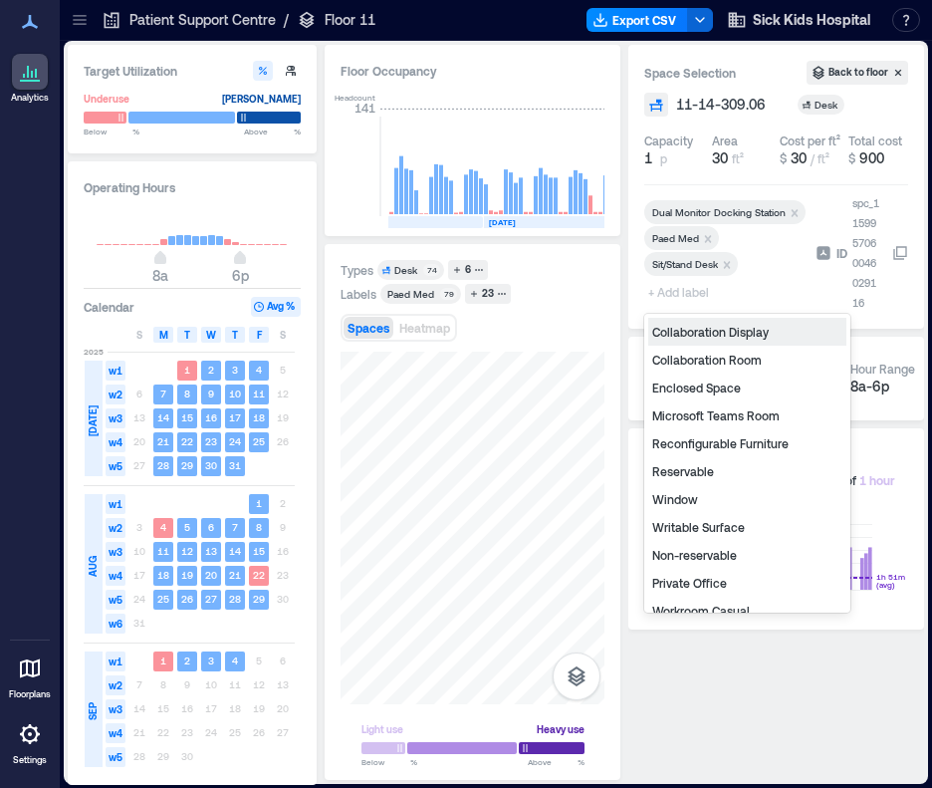
click at [699, 294] on span "+ Add label" at bounding box center [680, 292] width 73 height 28
click at [721, 547] on div "Non-reservable" at bounding box center [747, 555] width 198 height 28
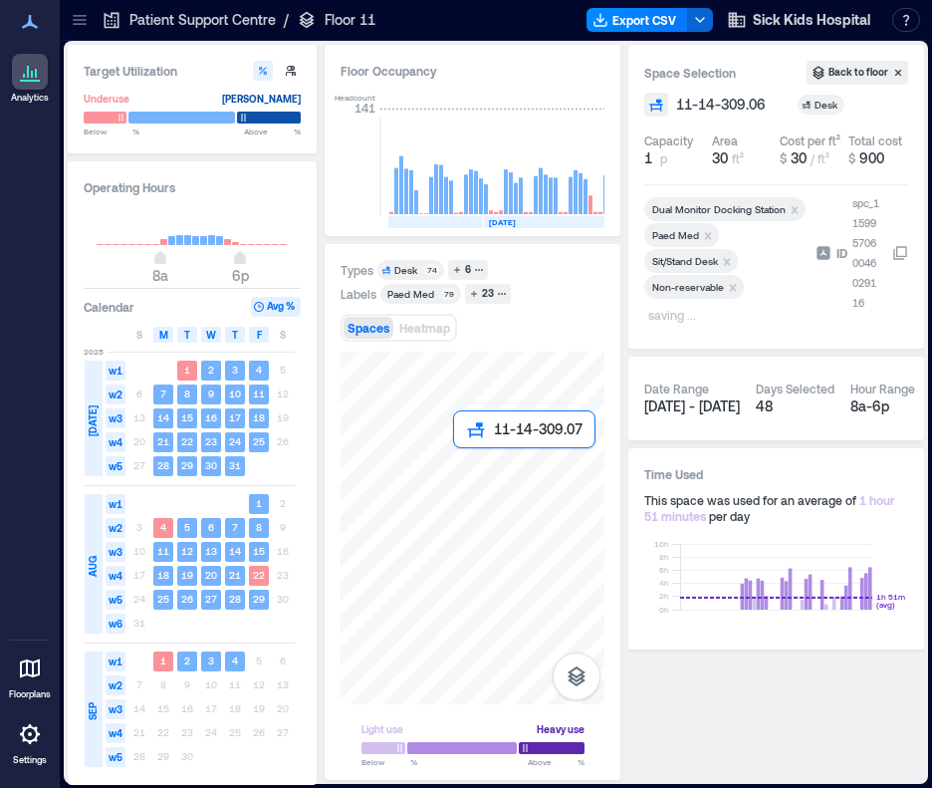
click at [456, 460] on div at bounding box center [473, 528] width 264 height 353
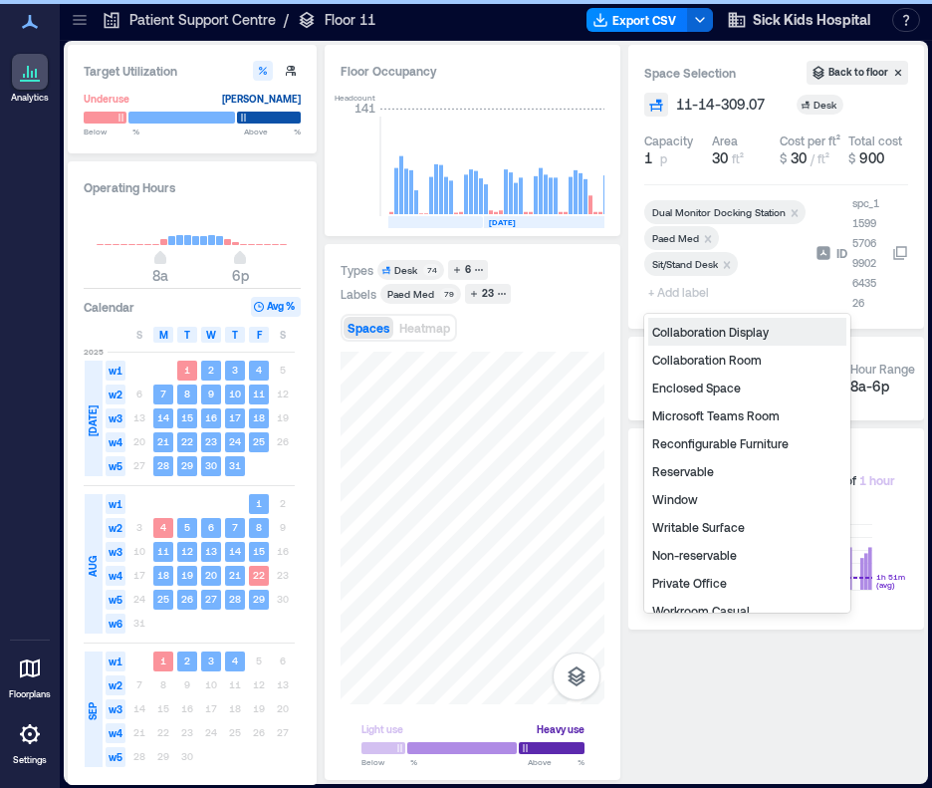
click at [667, 290] on span "+ Add label" at bounding box center [680, 292] width 73 height 28
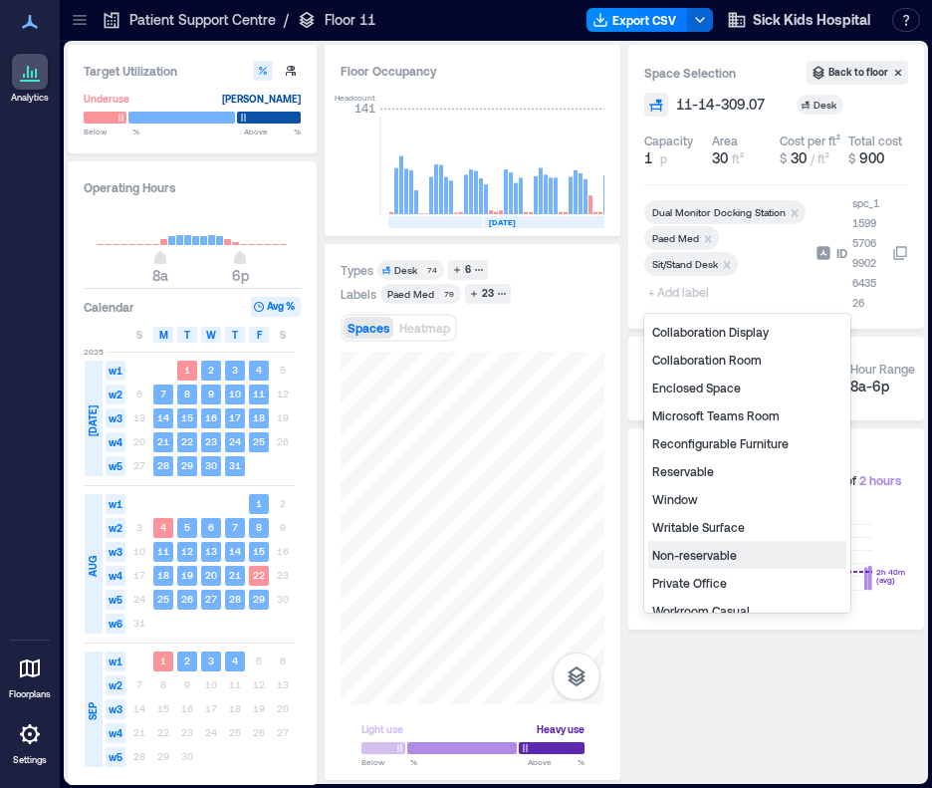
click at [722, 558] on div "Non-reservable" at bounding box center [747, 555] width 198 height 28
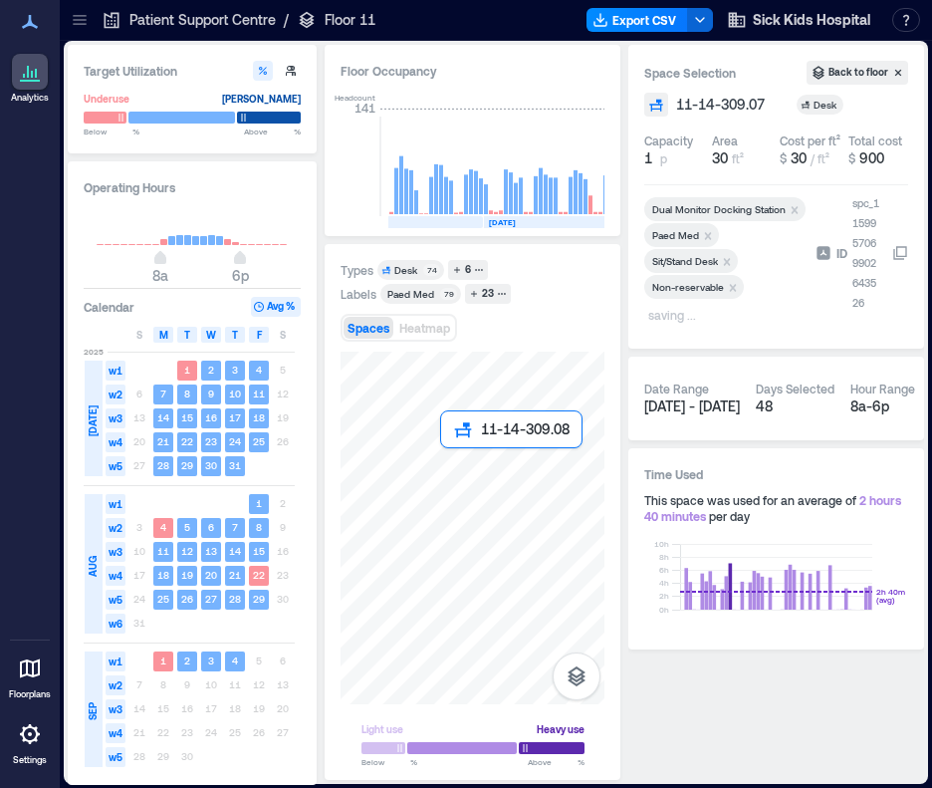
click at [445, 464] on div at bounding box center [473, 528] width 264 height 353
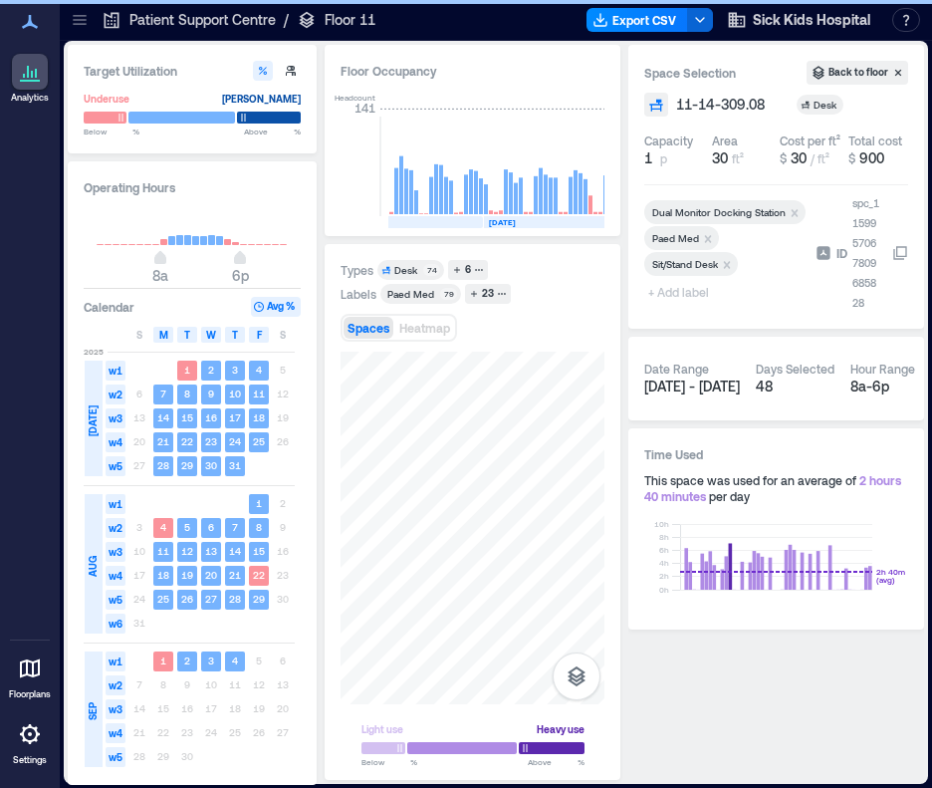
click at [689, 286] on span "+ Add label" at bounding box center [680, 292] width 73 height 28
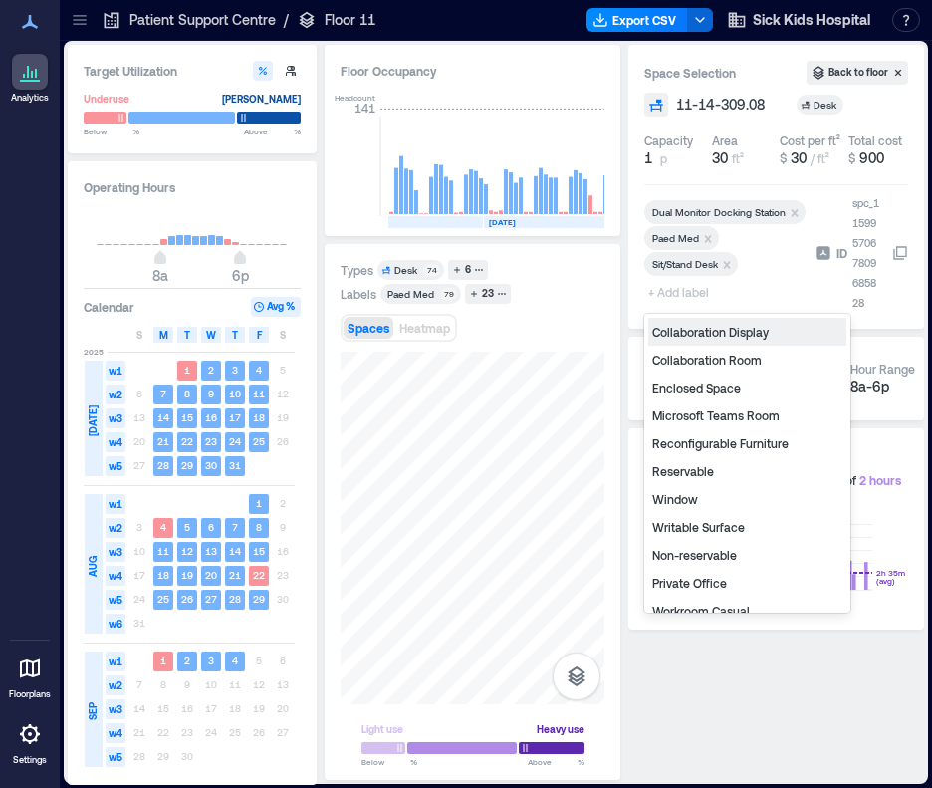
click at [693, 556] on div "Non-reservable" at bounding box center [747, 555] width 198 height 28
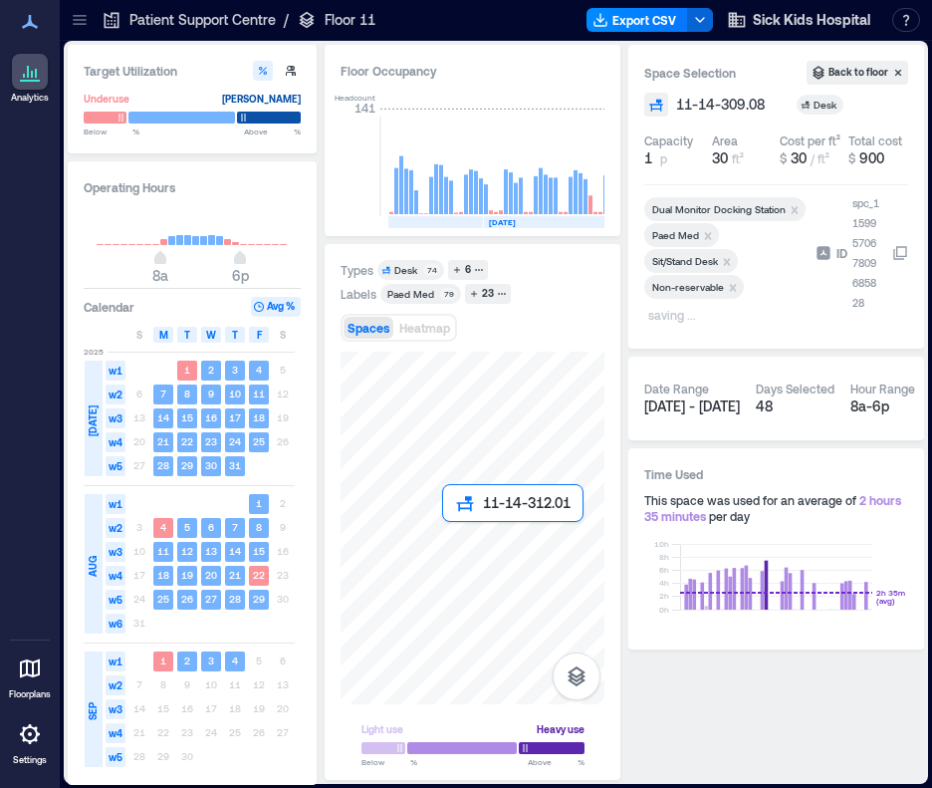
drag, startPoint x: 450, startPoint y: 524, endPoint x: 470, endPoint y: 523, distance: 19.9
click at [450, 524] on div at bounding box center [473, 528] width 264 height 353
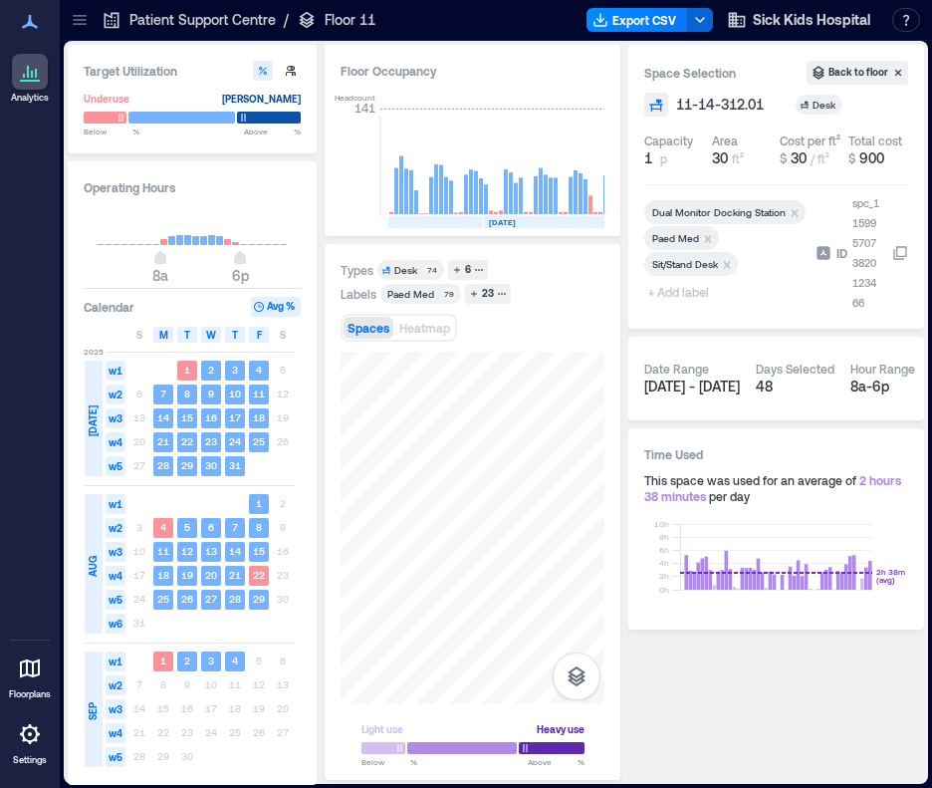
click at [691, 287] on span "+ Add label" at bounding box center [680, 292] width 73 height 28
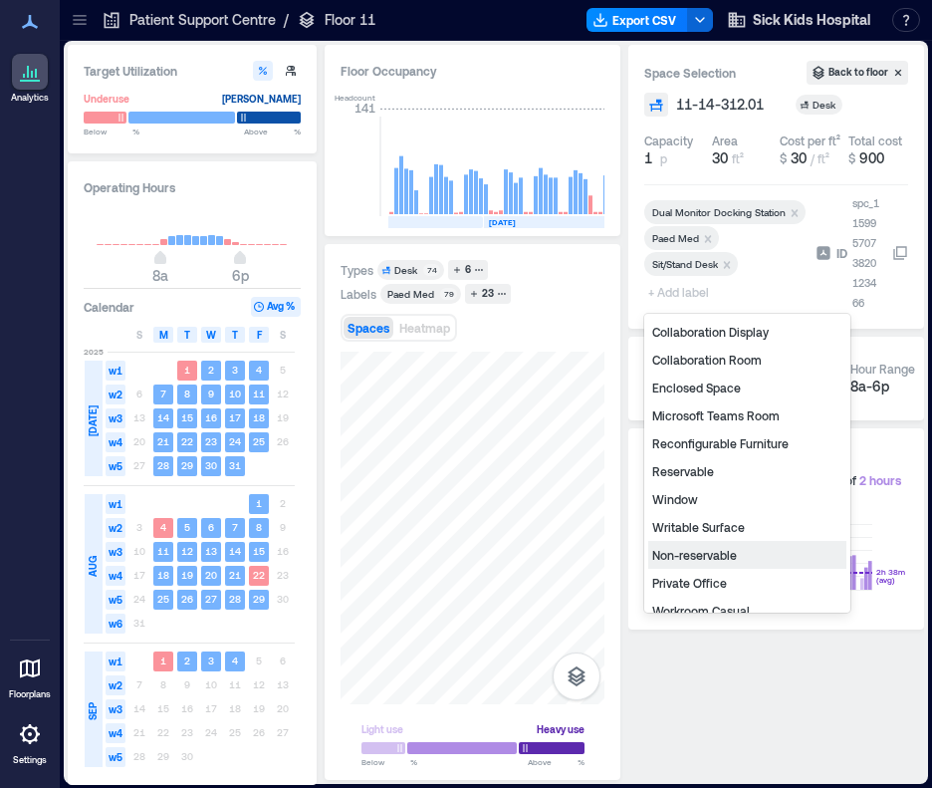
click at [717, 559] on div "Non-reservable" at bounding box center [747, 555] width 198 height 28
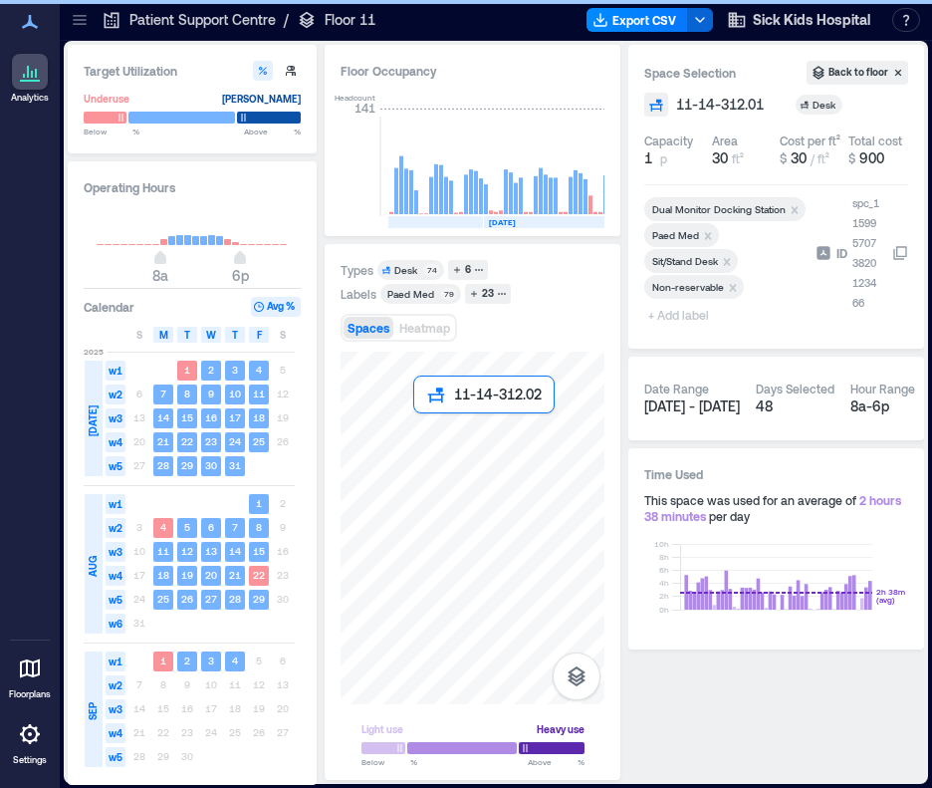
drag, startPoint x: 415, startPoint y: 423, endPoint x: 689, endPoint y: 327, distance: 290.4
click at [415, 423] on div at bounding box center [473, 528] width 264 height 353
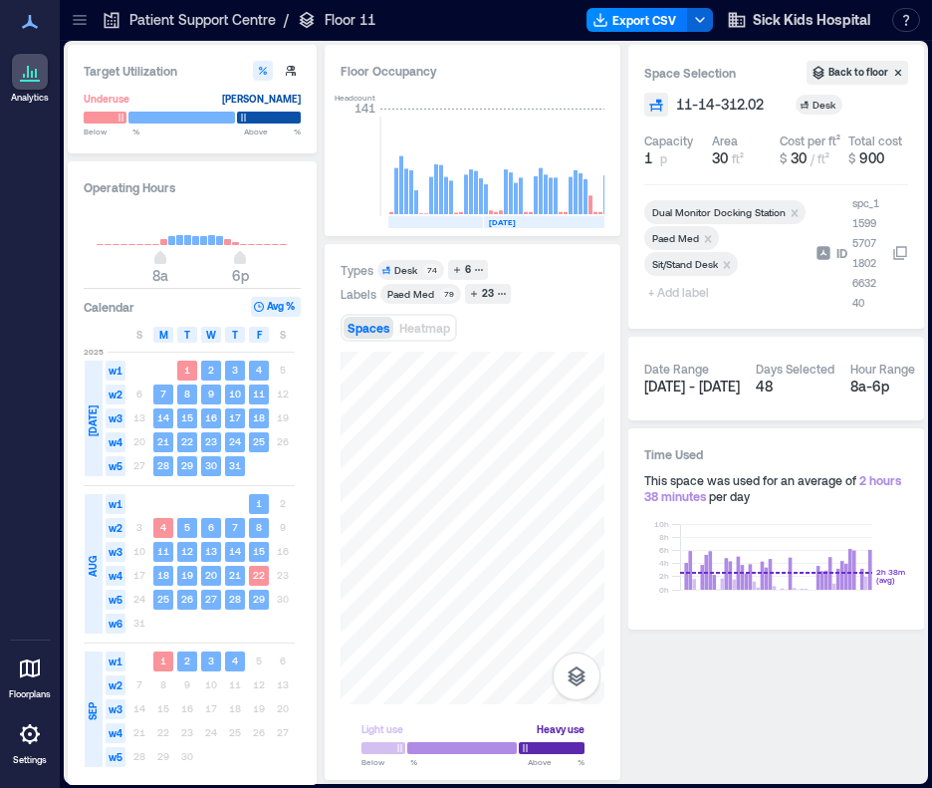
click at [685, 294] on span "+ Add label" at bounding box center [680, 292] width 73 height 28
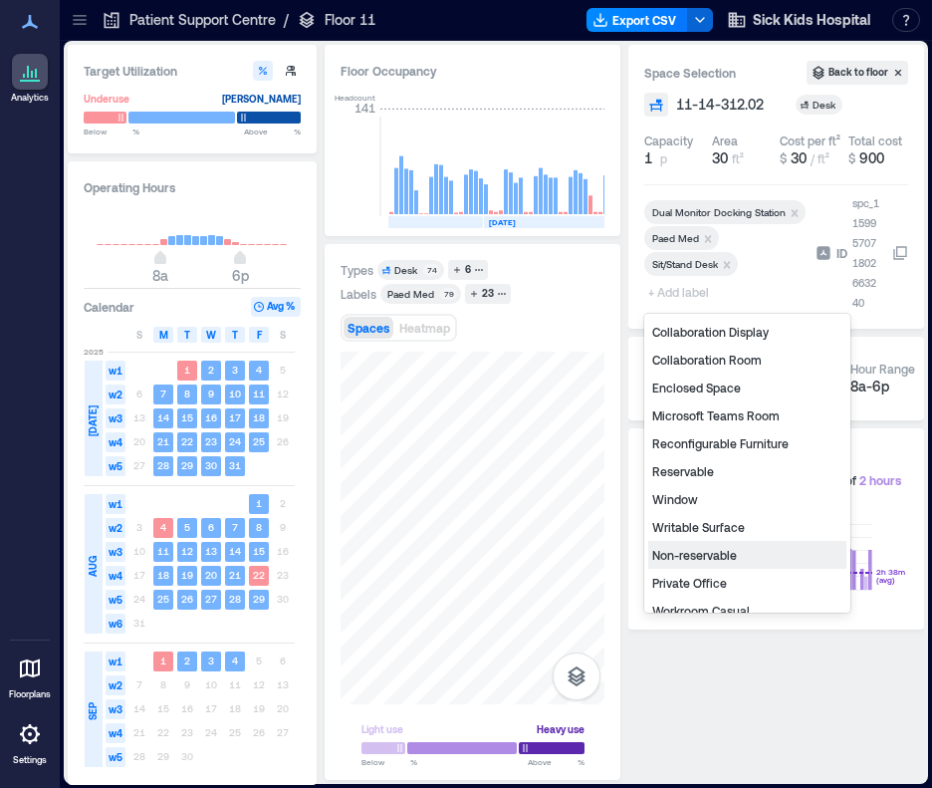
click at [704, 554] on div "Non-reservable" at bounding box center [747, 555] width 198 height 28
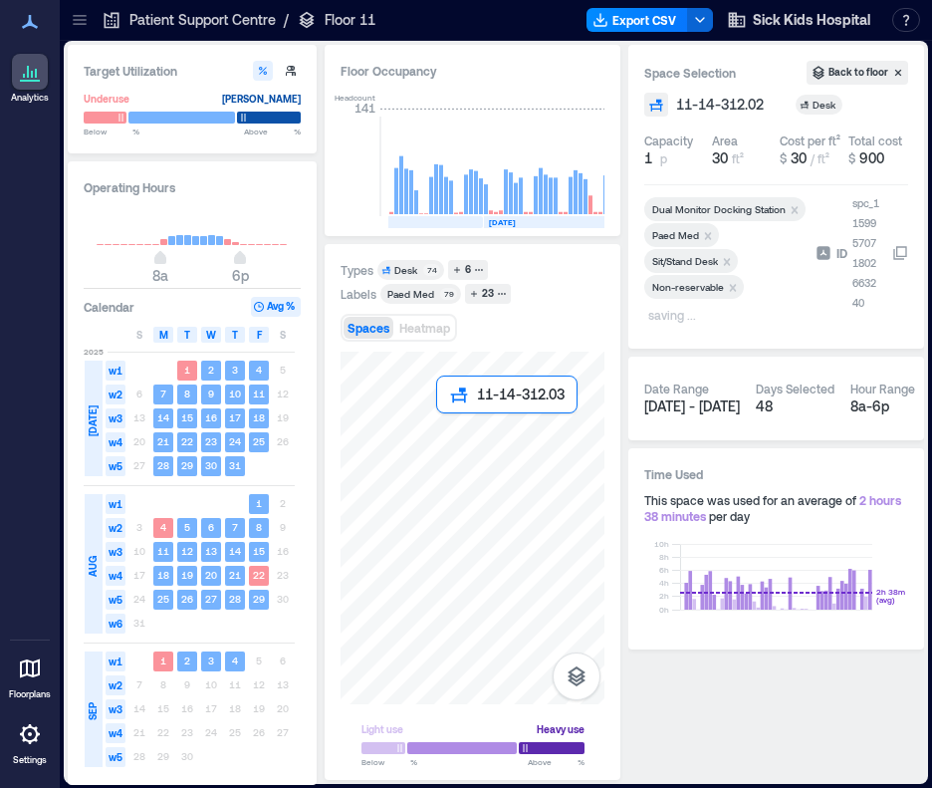
drag, startPoint x: 92, startPoint y: 457, endPoint x: 442, endPoint y: 421, distance: 352.4
click at [442, 421] on div at bounding box center [473, 528] width 264 height 353
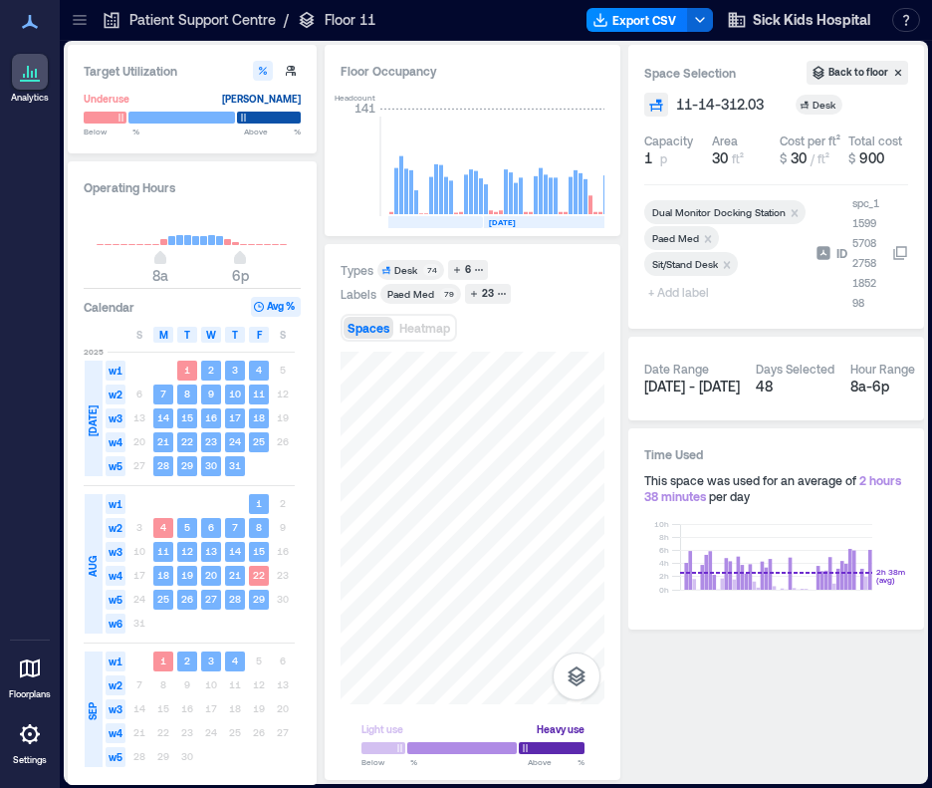
click at [683, 292] on span "+ Add label" at bounding box center [680, 292] width 73 height 28
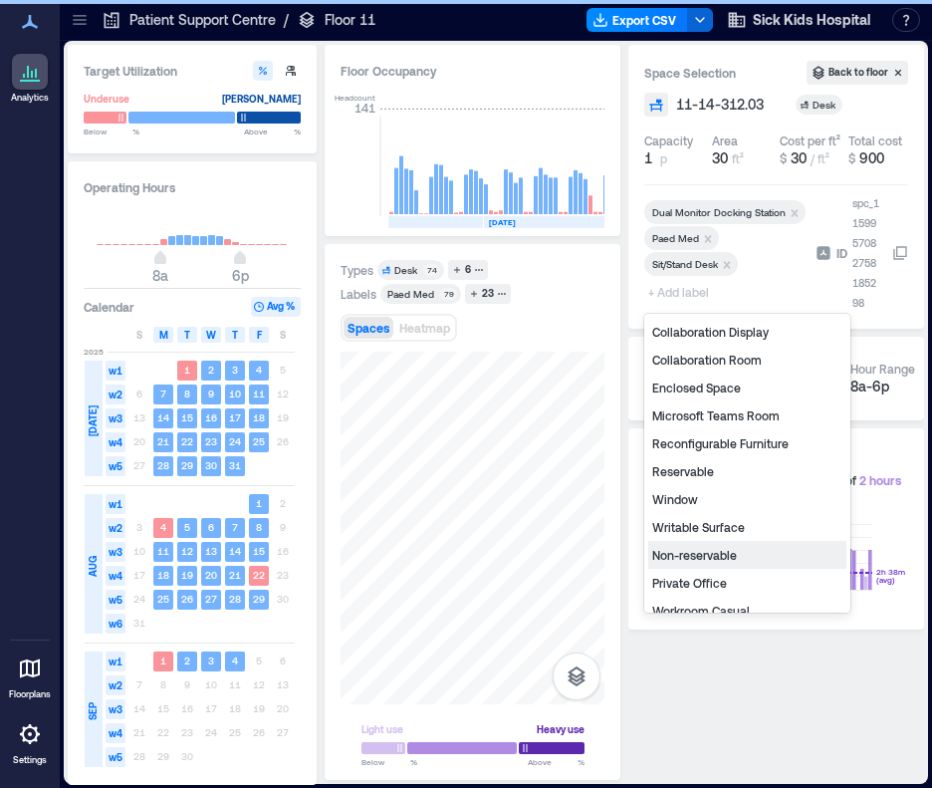
click at [660, 561] on div "Non-reservable" at bounding box center [747, 555] width 198 height 28
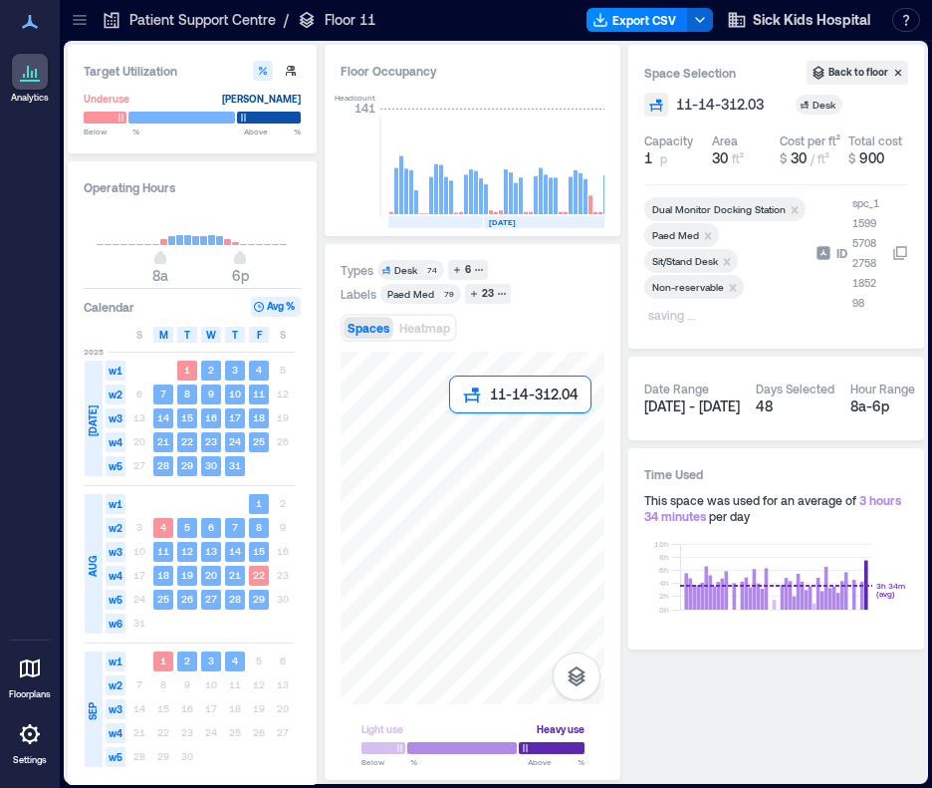
click at [457, 420] on div at bounding box center [473, 528] width 264 height 353
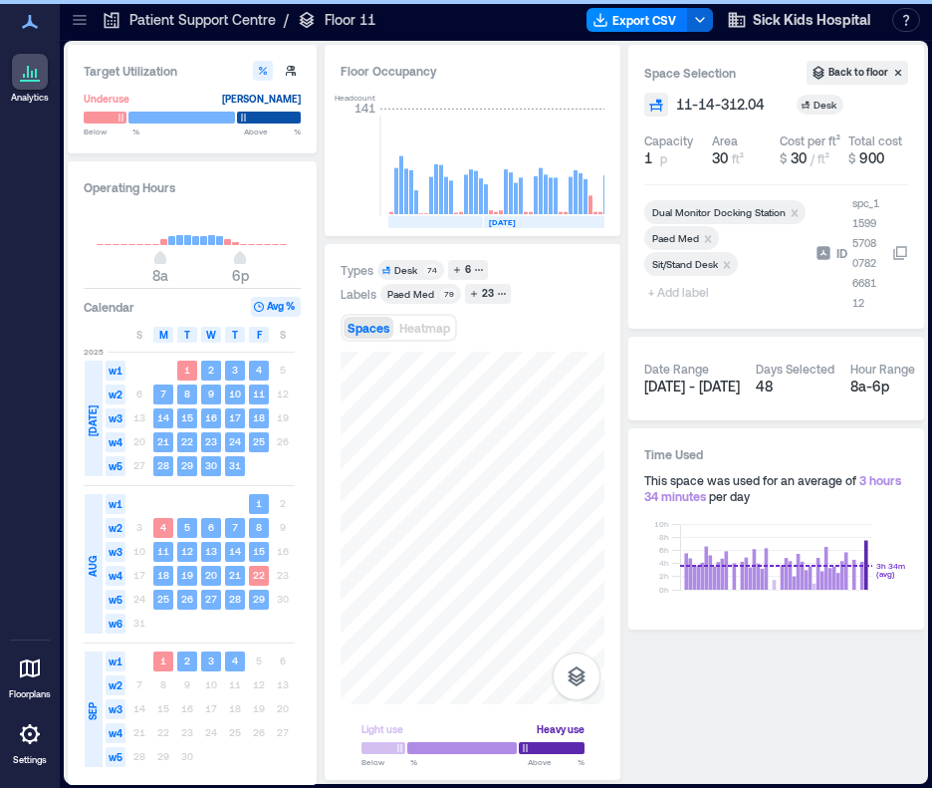
click at [659, 291] on span "+ Add label" at bounding box center [680, 292] width 73 height 28
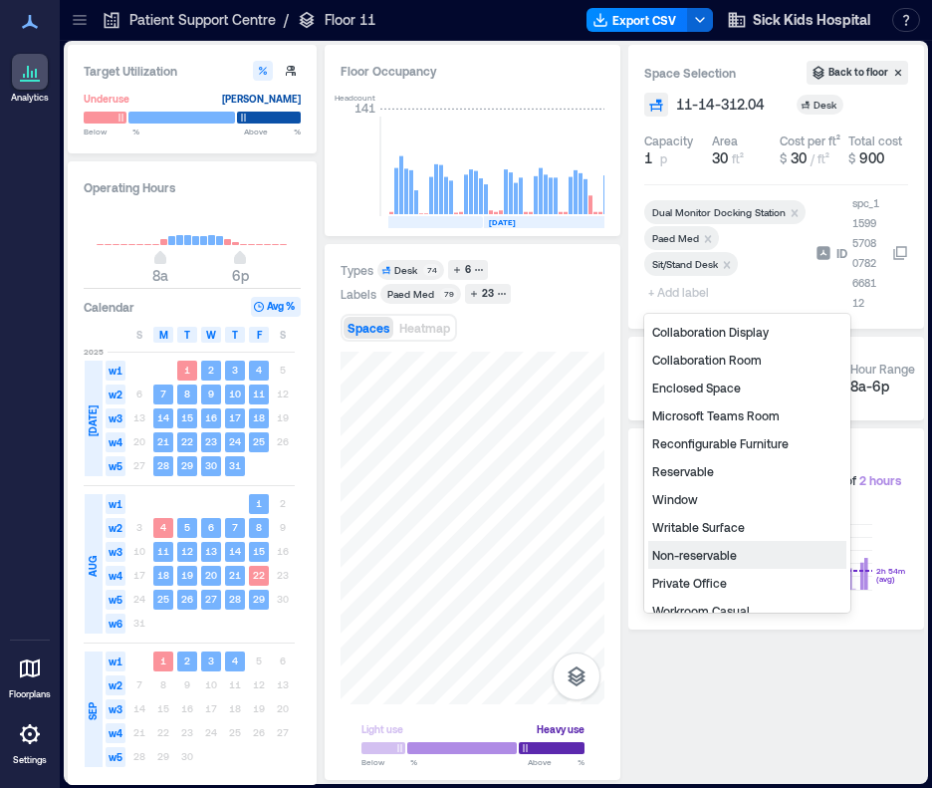
click at [706, 559] on div "Non-reservable" at bounding box center [747, 555] width 198 height 28
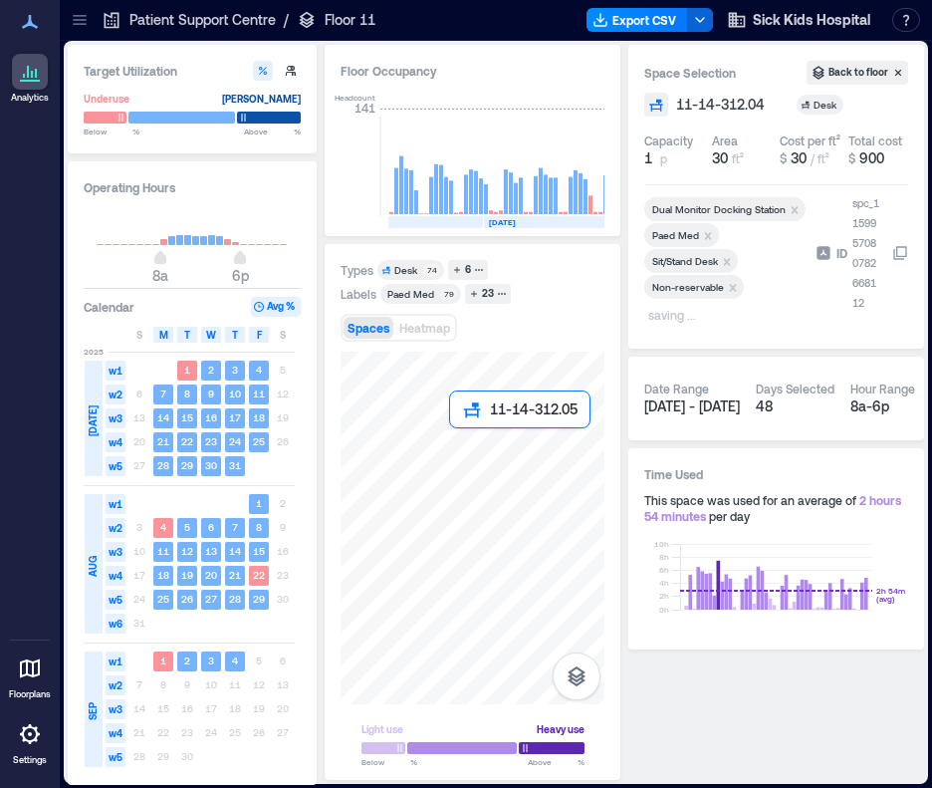
click at [455, 433] on div at bounding box center [473, 528] width 264 height 353
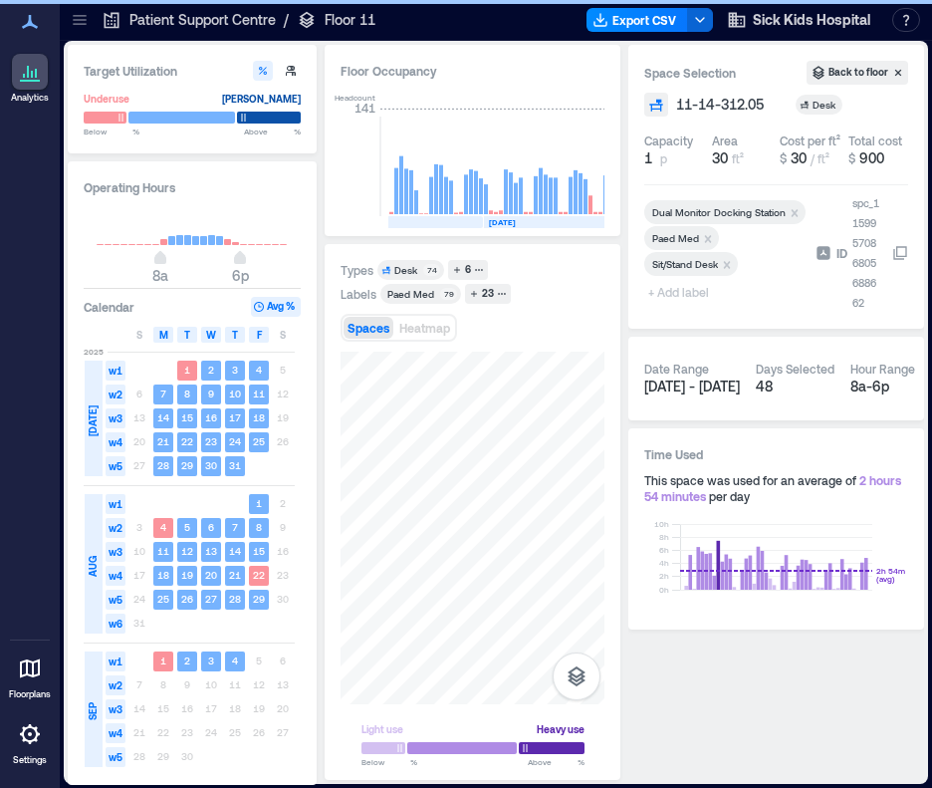
click at [668, 299] on span "+ Add label" at bounding box center [680, 292] width 73 height 28
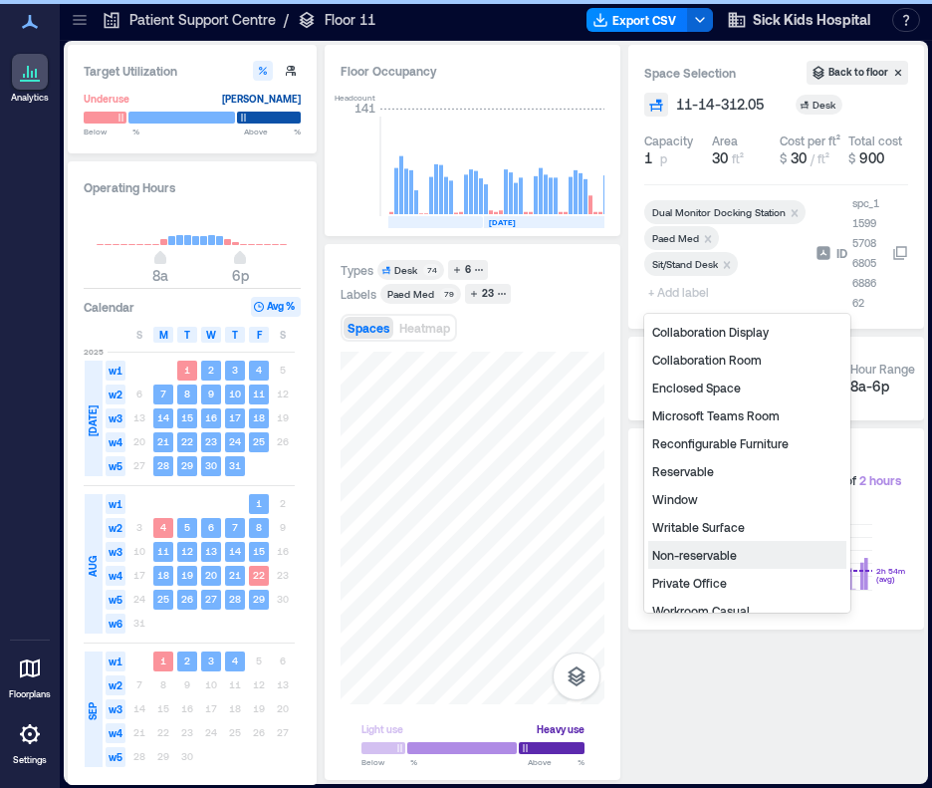
click at [701, 559] on div "Non-reservable" at bounding box center [747, 555] width 198 height 28
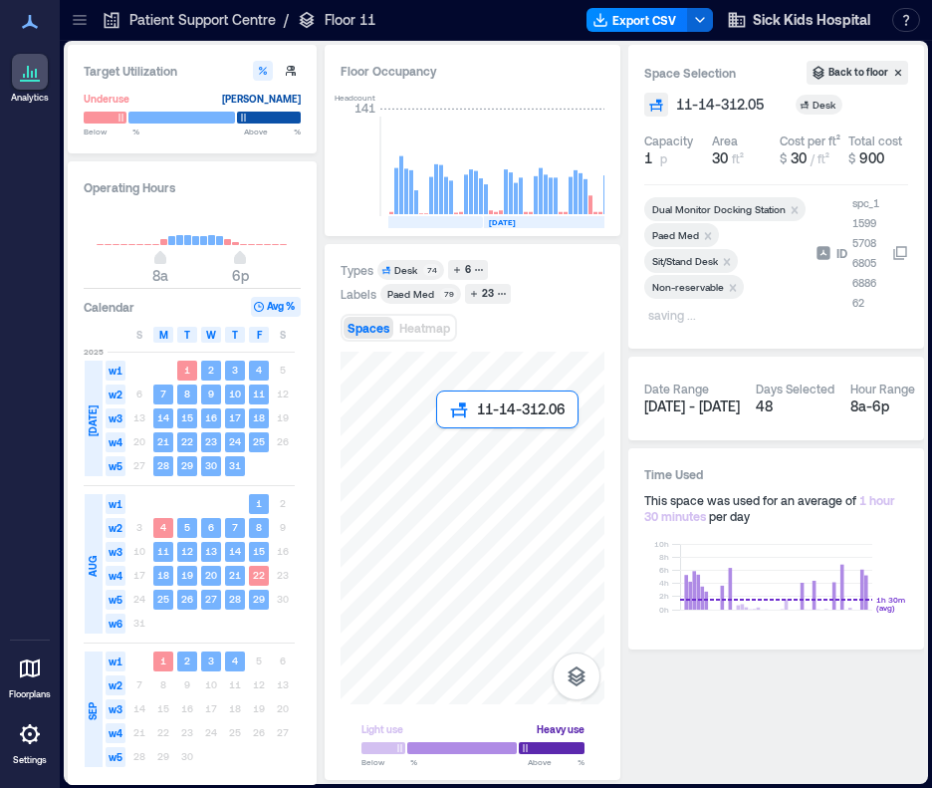
drag, startPoint x: 527, startPoint y: 434, endPoint x: 621, endPoint y: 457, distance: 97.3
click at [440, 438] on div at bounding box center [473, 528] width 264 height 353
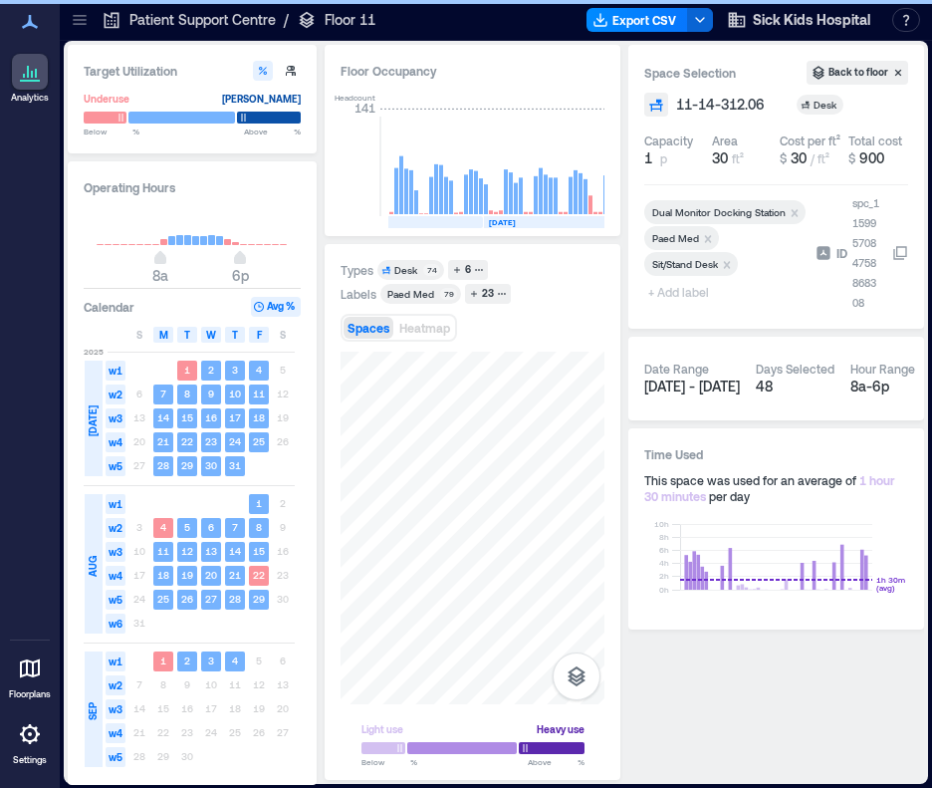
click at [669, 289] on span "+ Add label" at bounding box center [680, 292] width 73 height 28
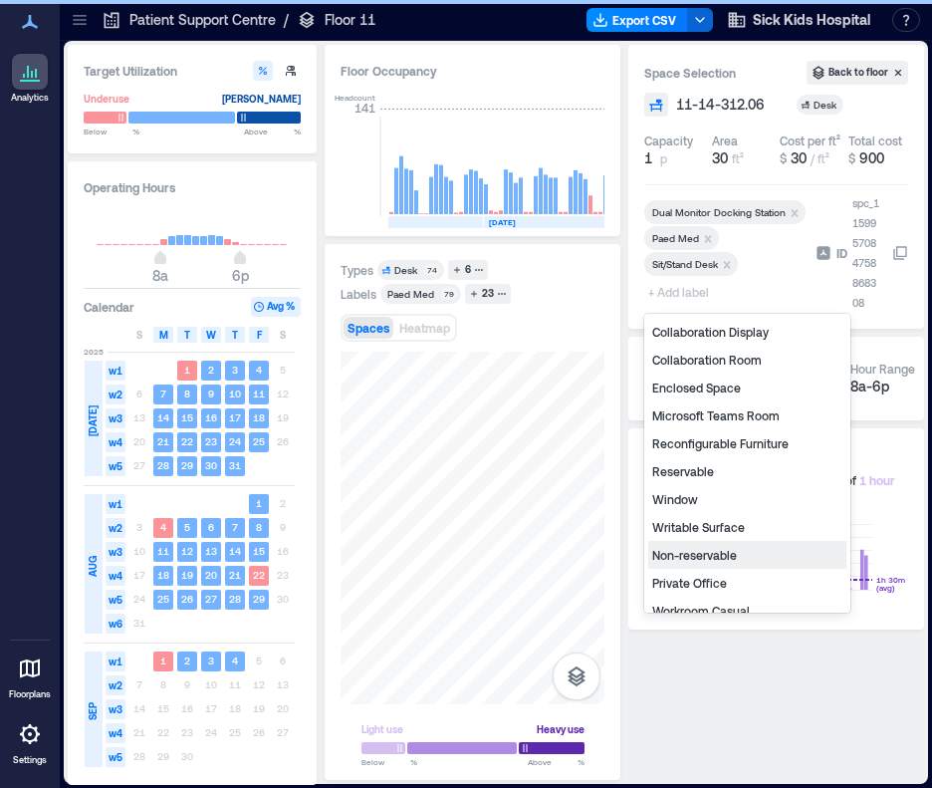
click at [693, 553] on div "Non-reservable" at bounding box center [747, 555] width 198 height 28
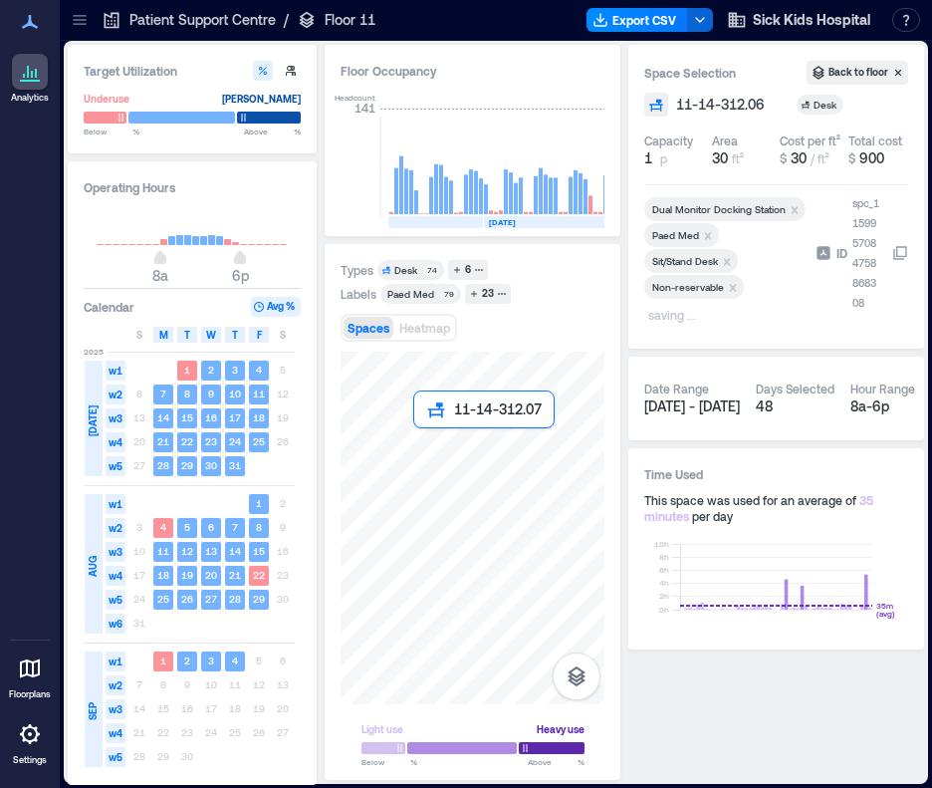
click at [418, 439] on div at bounding box center [473, 528] width 264 height 353
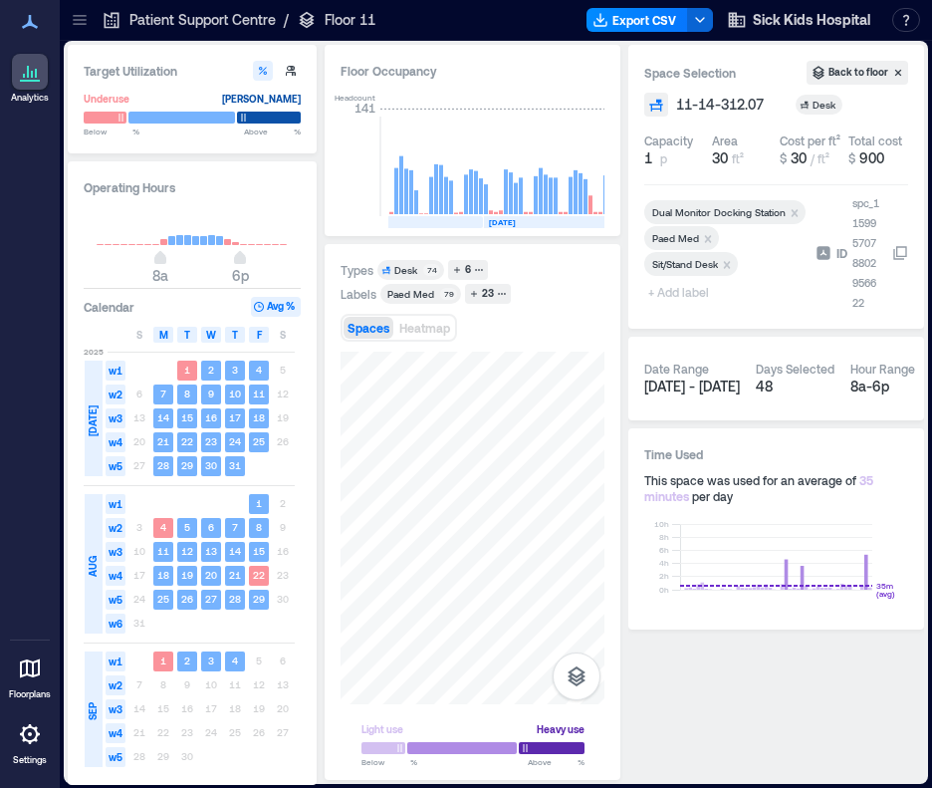
click at [683, 295] on span "+ Add label" at bounding box center [680, 292] width 73 height 28
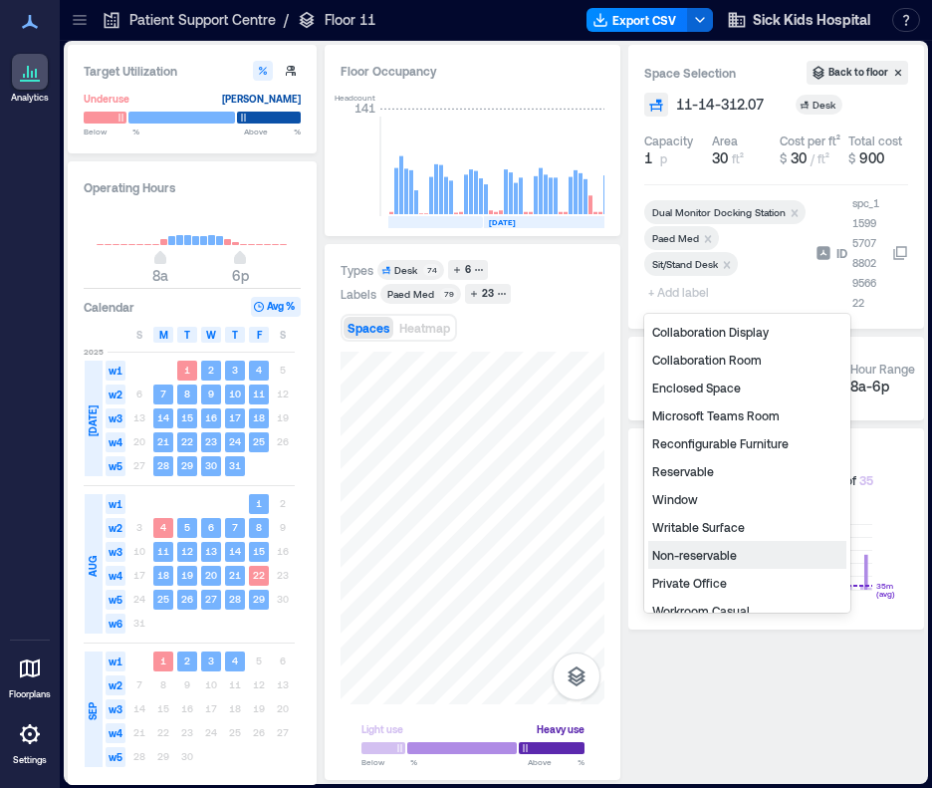
click at [692, 557] on div "Non-reservable" at bounding box center [747, 555] width 198 height 28
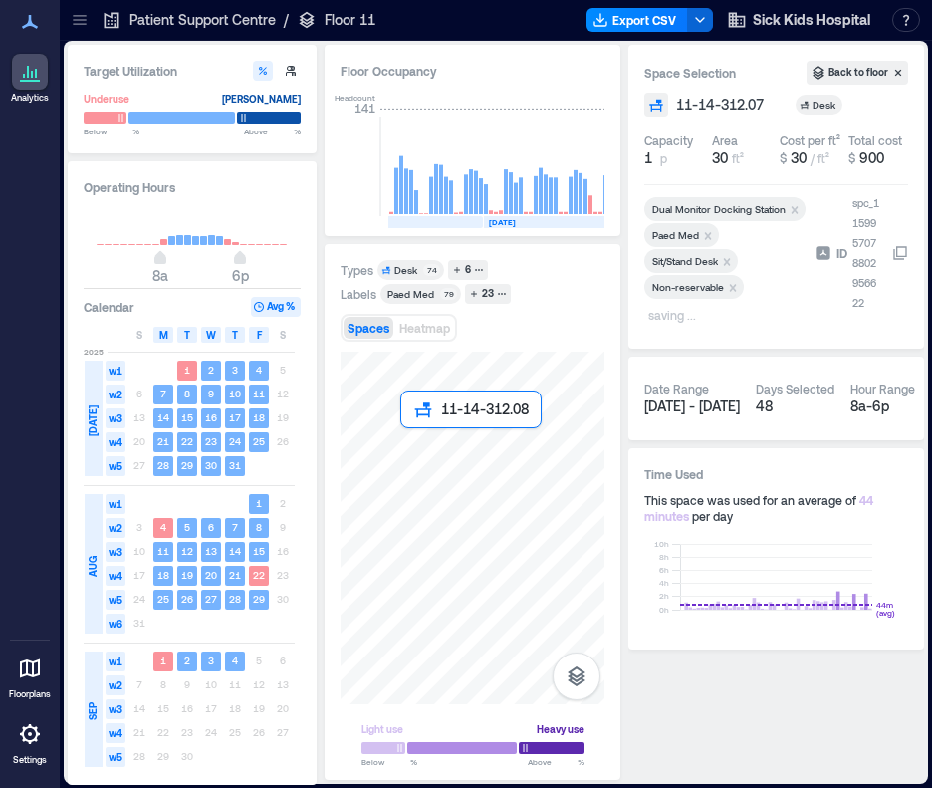
click at [405, 435] on div at bounding box center [473, 528] width 264 height 353
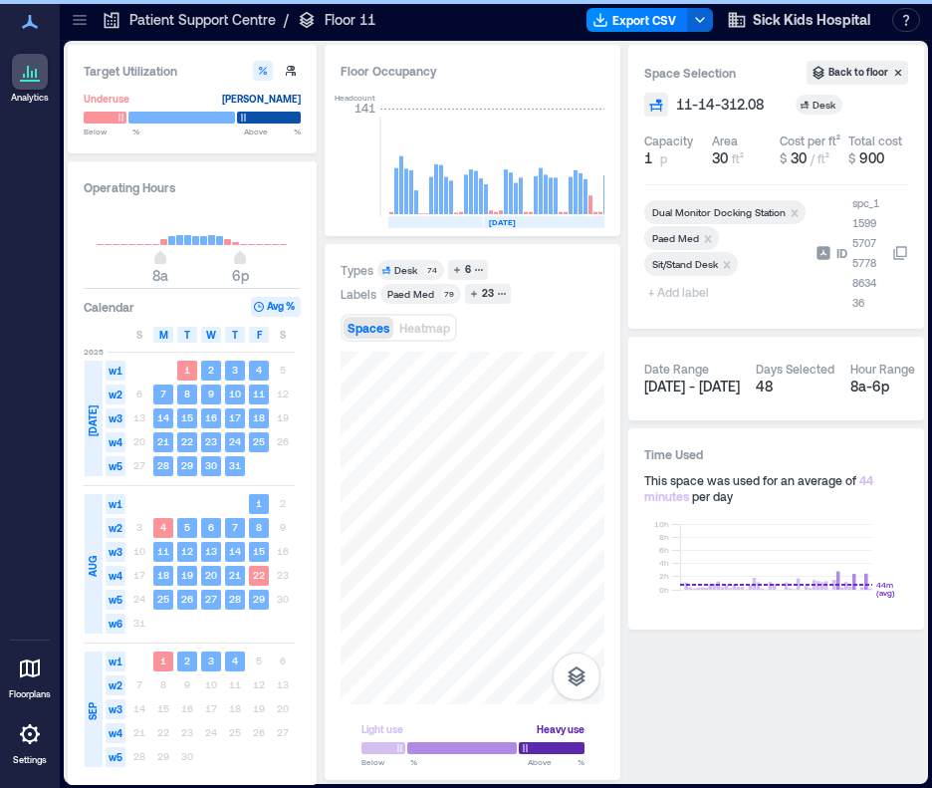
click at [666, 292] on span "+ Add label" at bounding box center [680, 292] width 73 height 28
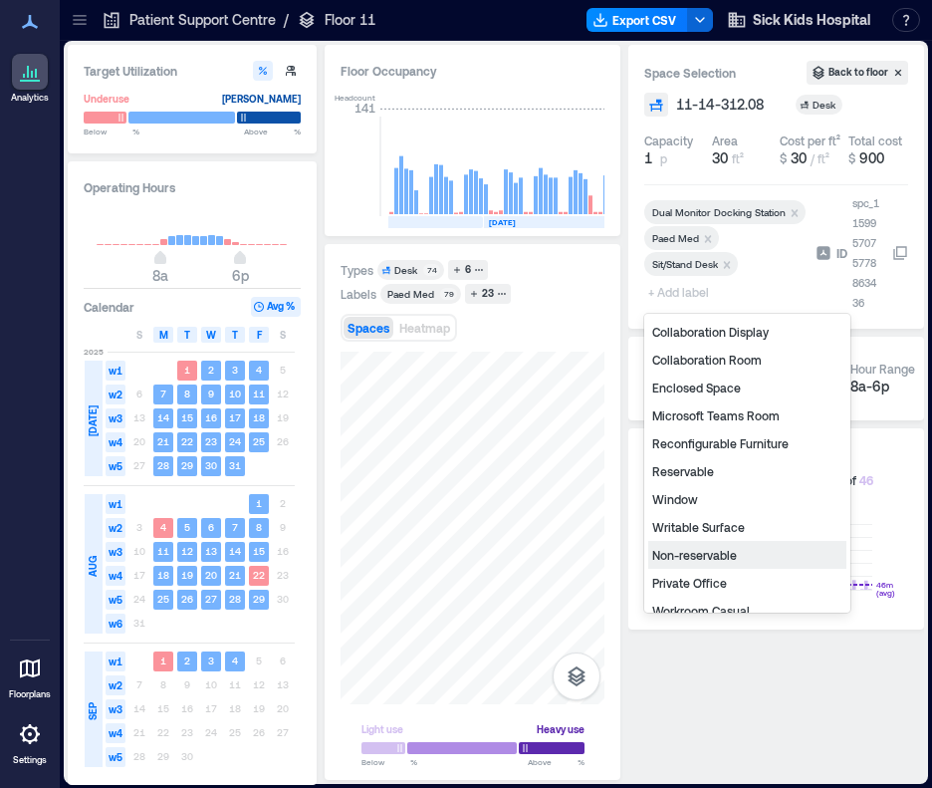
click at [706, 554] on div "Non-reservable" at bounding box center [747, 555] width 198 height 28
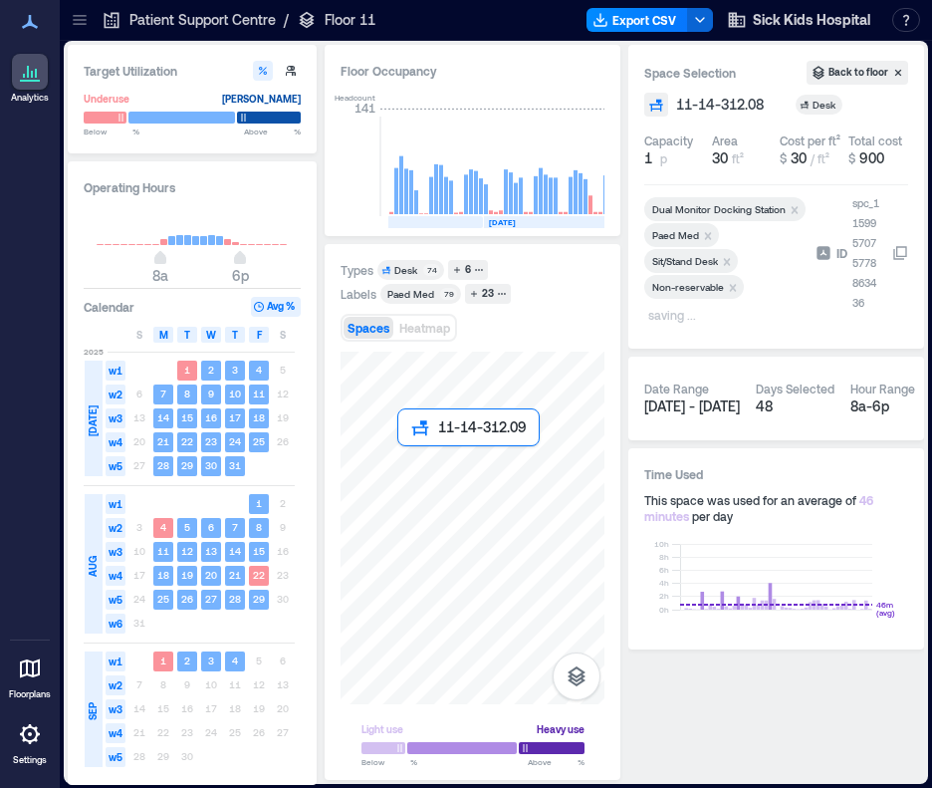
click at [406, 453] on div at bounding box center [473, 528] width 264 height 353
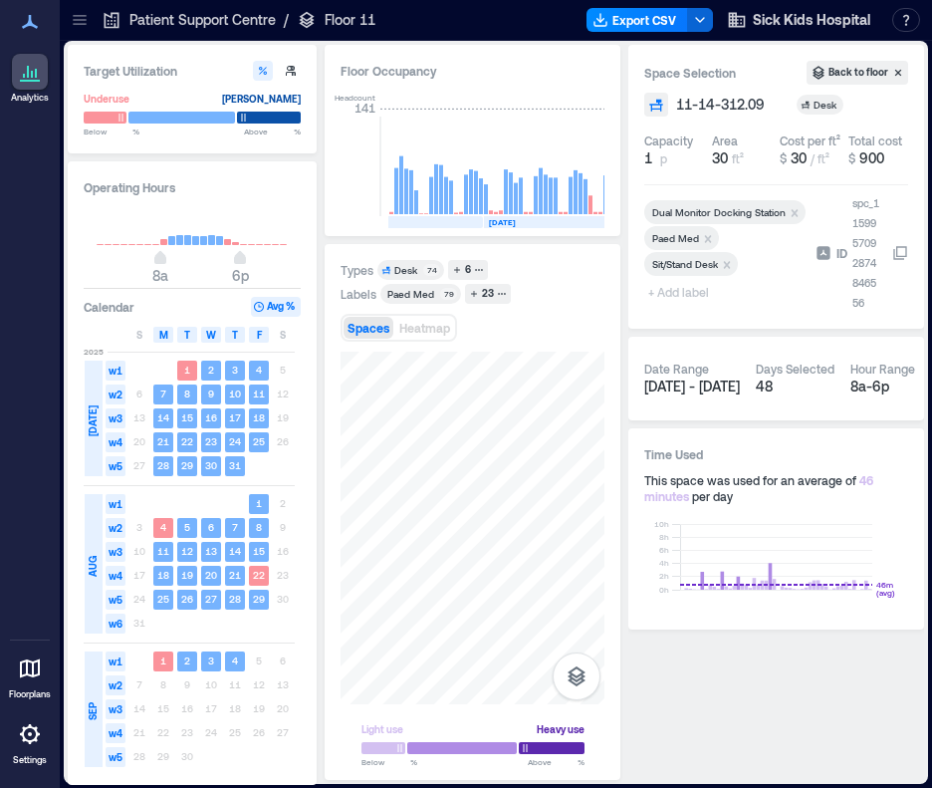
click at [685, 286] on span "+ Add label" at bounding box center [680, 292] width 73 height 28
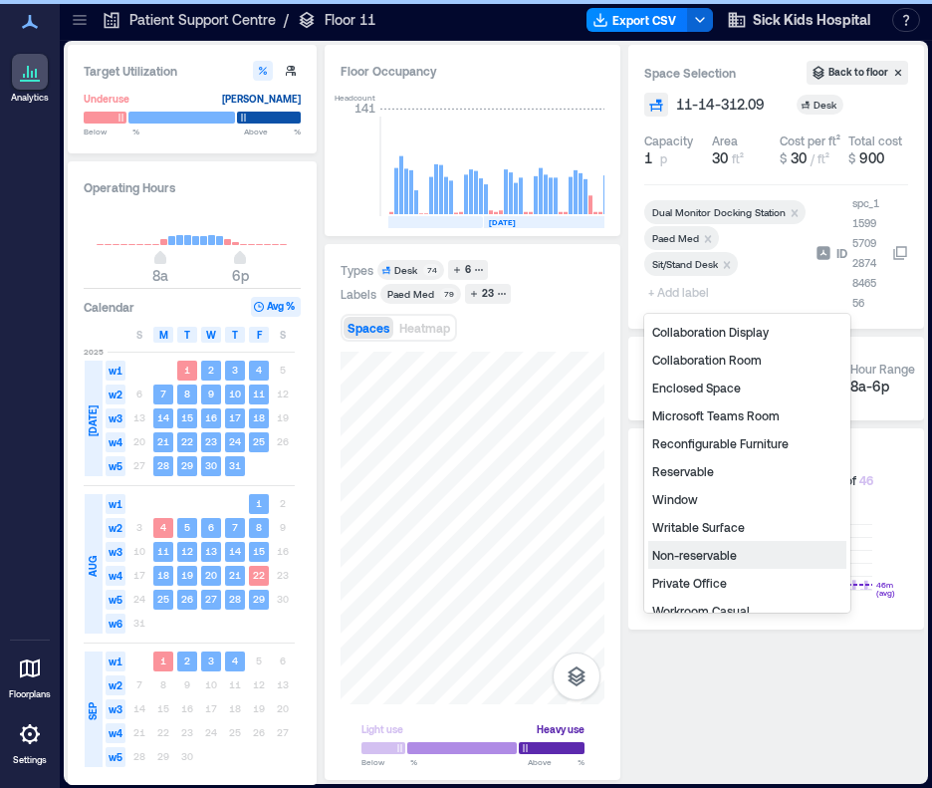
click at [713, 553] on div "Non-reservable" at bounding box center [747, 555] width 198 height 28
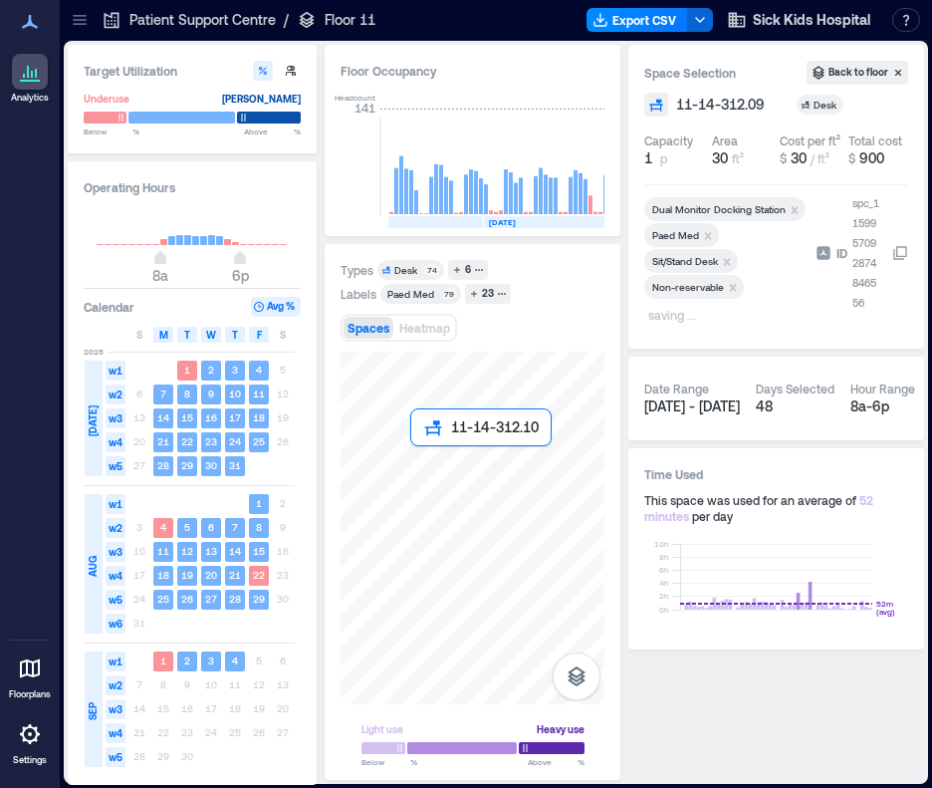
click at [415, 453] on div at bounding box center [473, 528] width 264 height 353
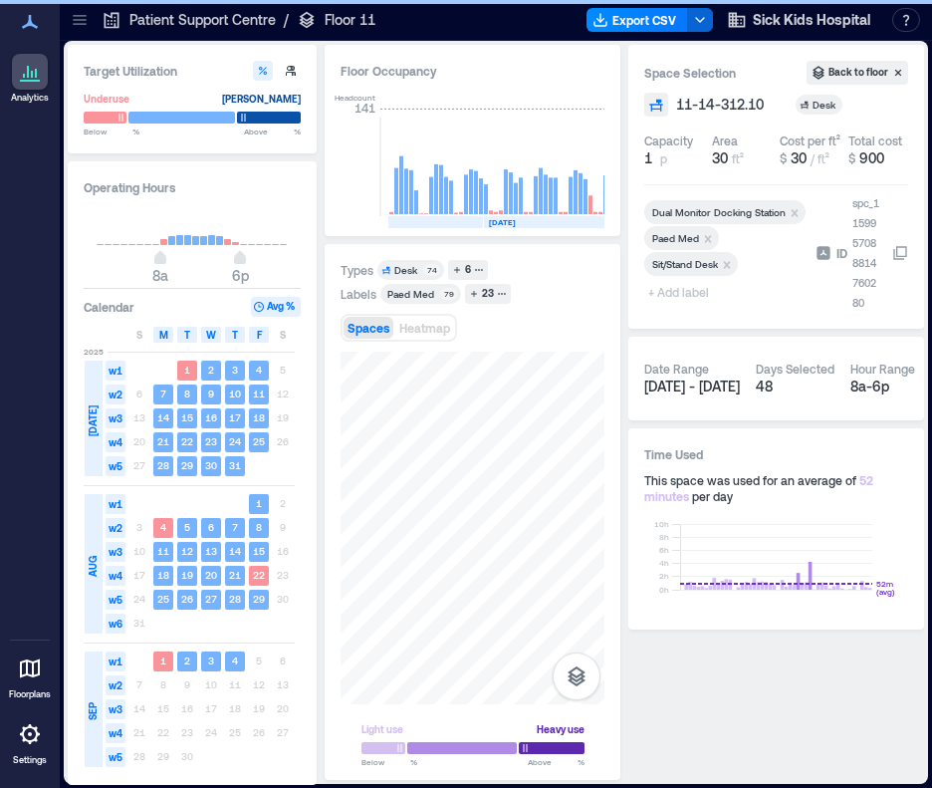
click at [697, 294] on span "+ Add label" at bounding box center [680, 292] width 73 height 28
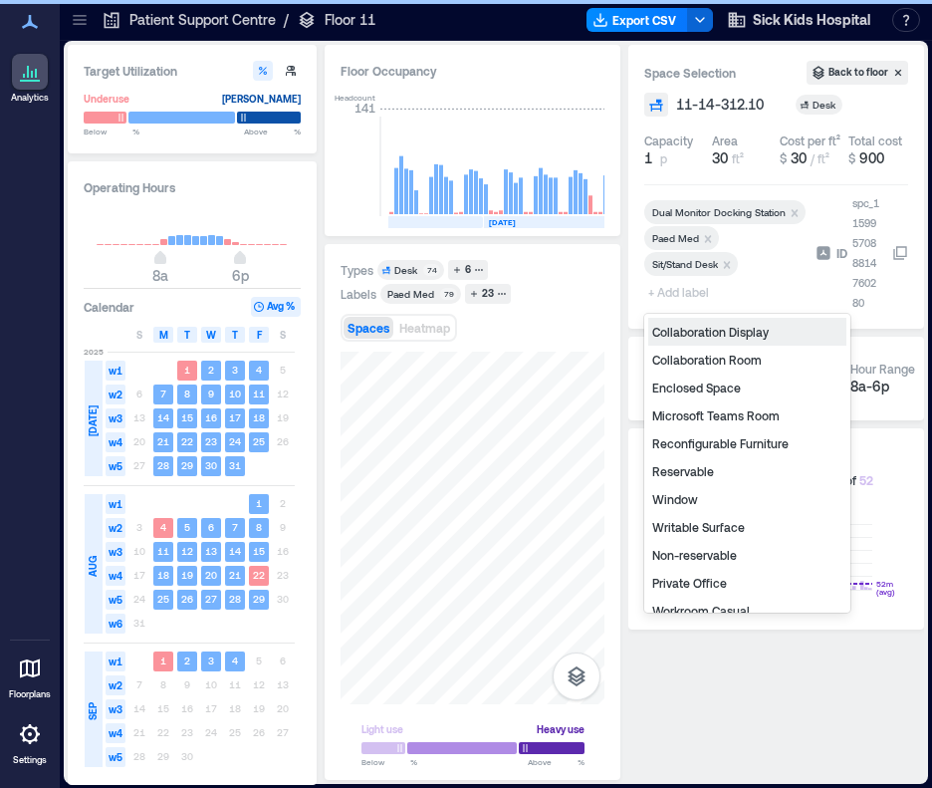
click at [703, 560] on div "Non-reservable" at bounding box center [747, 555] width 198 height 28
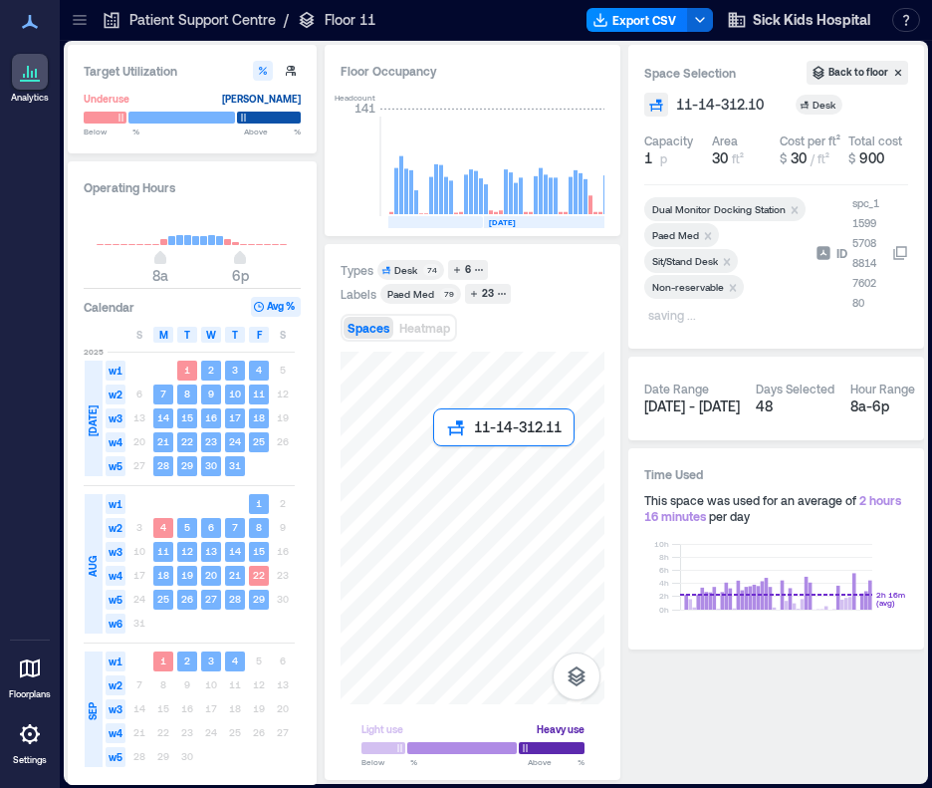
click at [442, 455] on div at bounding box center [473, 528] width 264 height 353
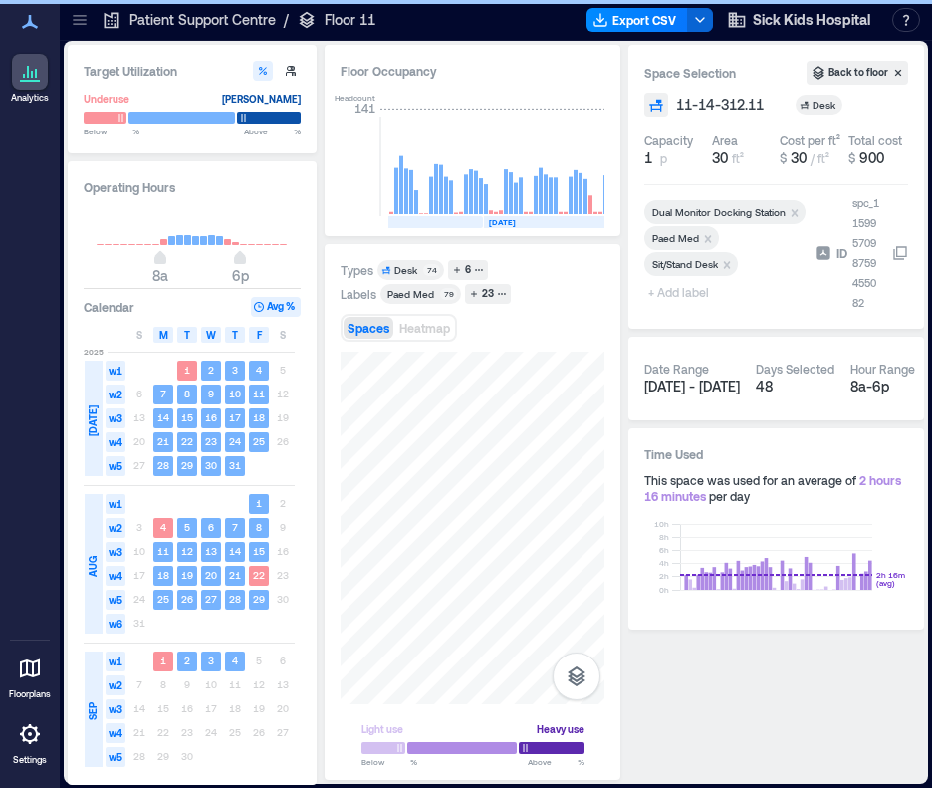
click at [672, 290] on span "+ Add label" at bounding box center [680, 292] width 73 height 28
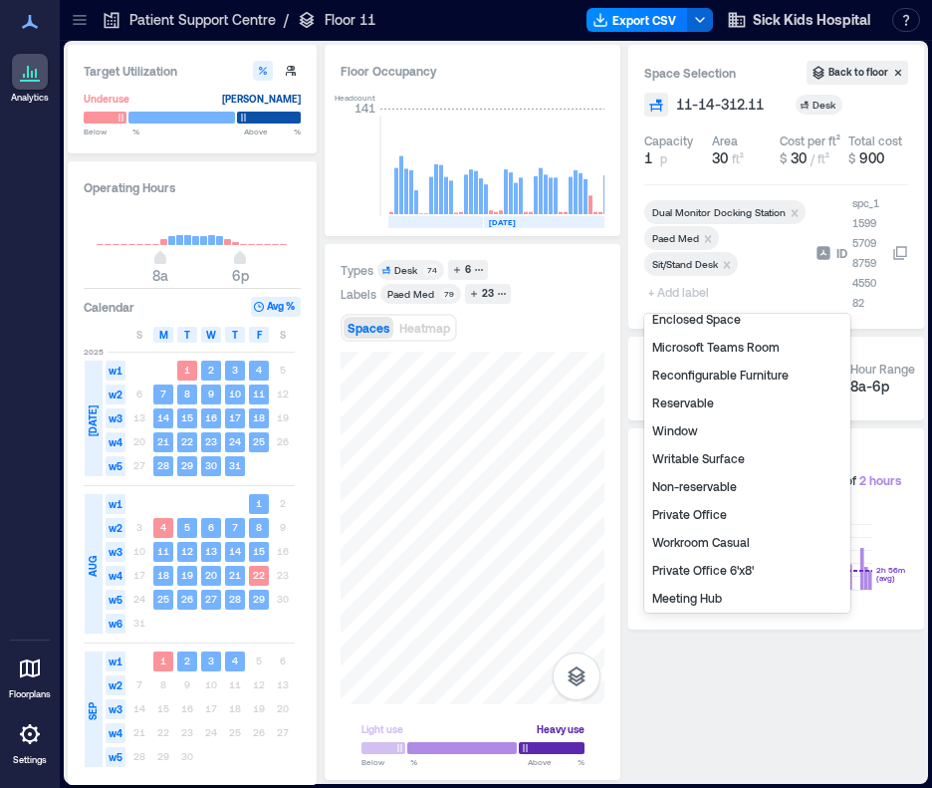
scroll to position [40, 0]
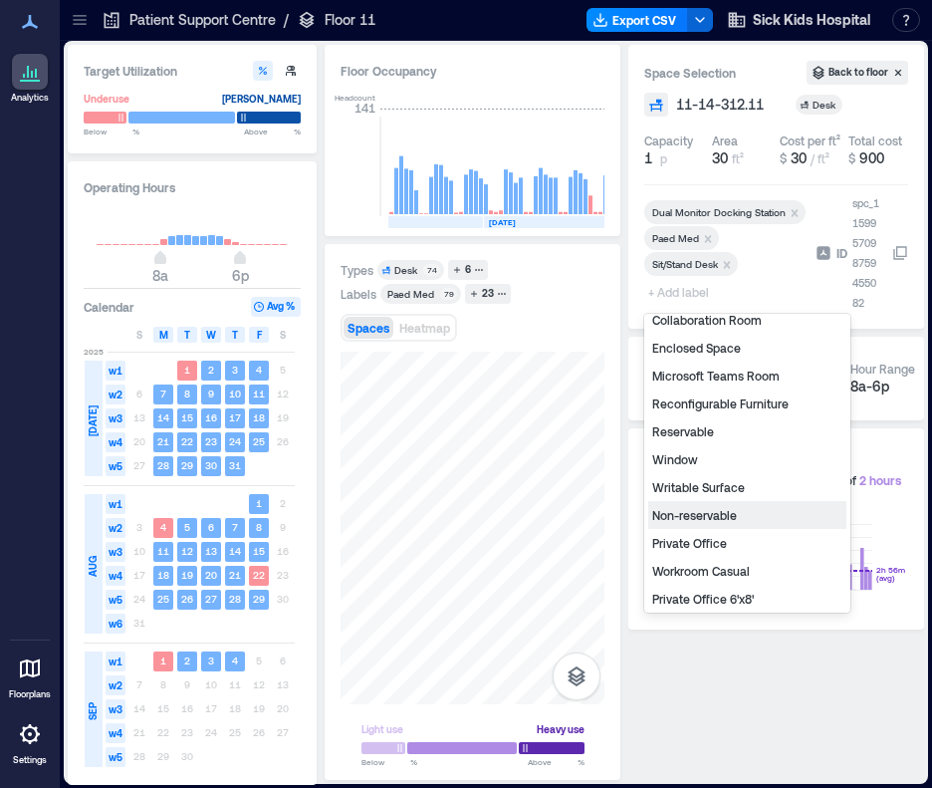
click at [716, 515] on div "Non-reservable" at bounding box center [747, 515] width 198 height 28
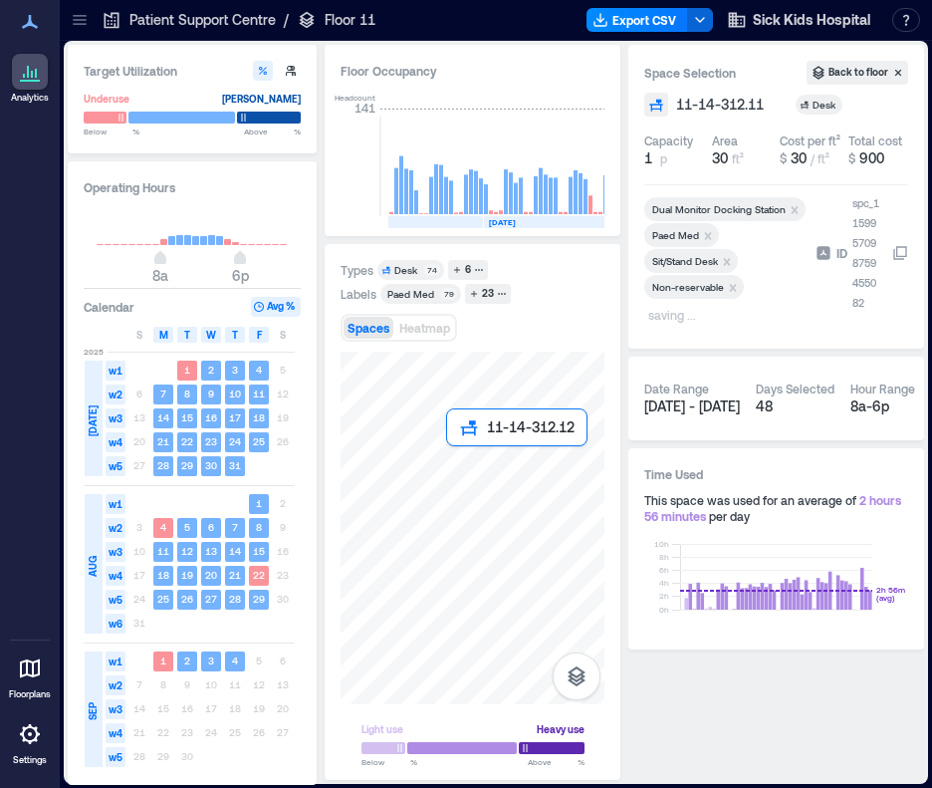
click at [455, 449] on div at bounding box center [473, 528] width 264 height 353
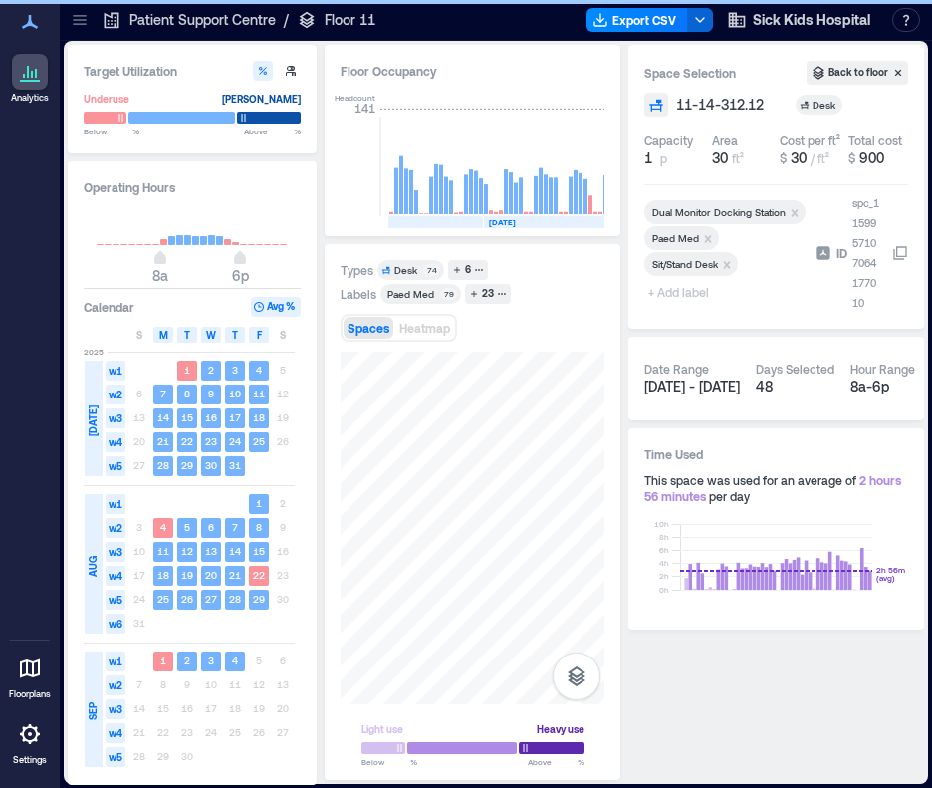
click at [662, 286] on span "+ Add label" at bounding box center [680, 292] width 73 height 28
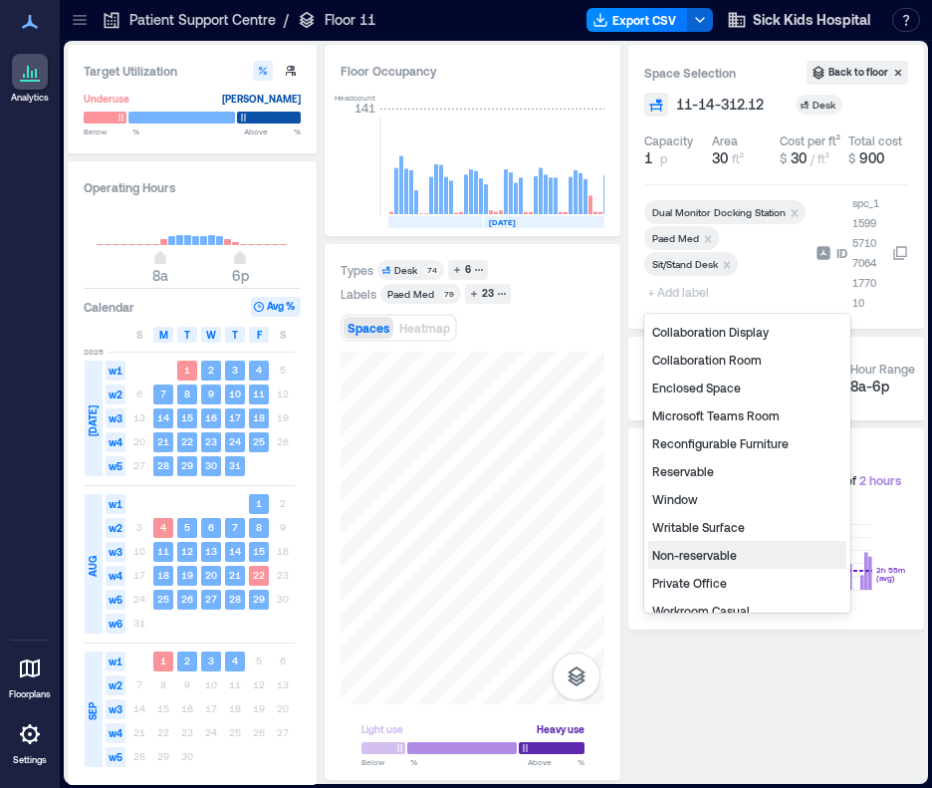
click at [697, 561] on div "Non-reservable" at bounding box center [747, 555] width 198 height 28
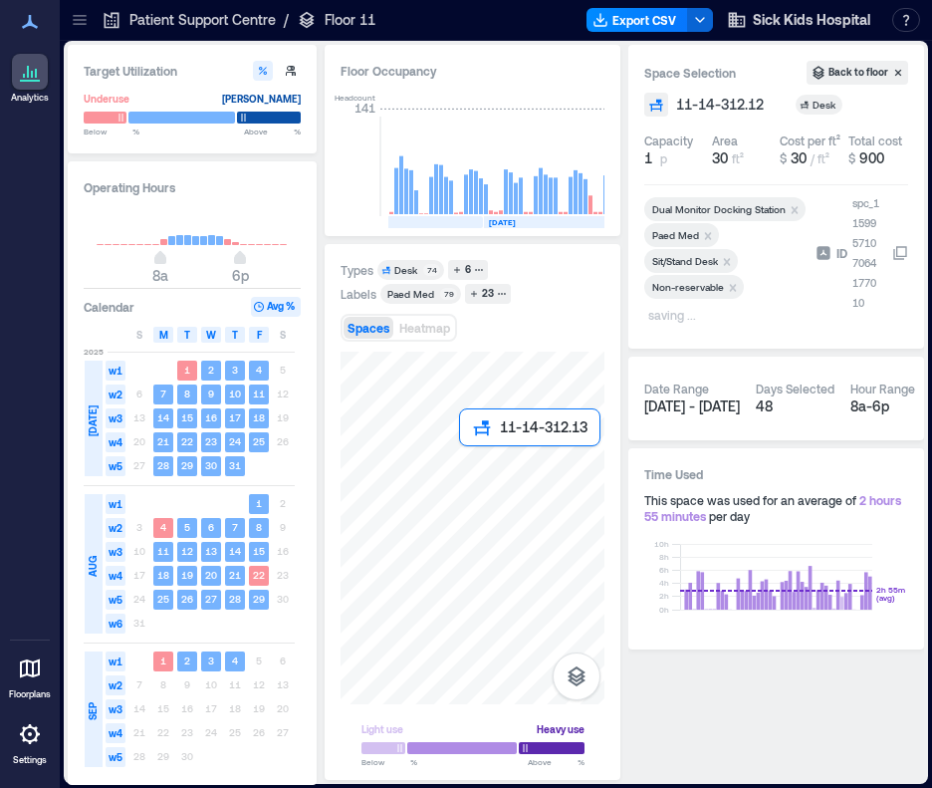
click at [468, 449] on div at bounding box center [473, 528] width 264 height 353
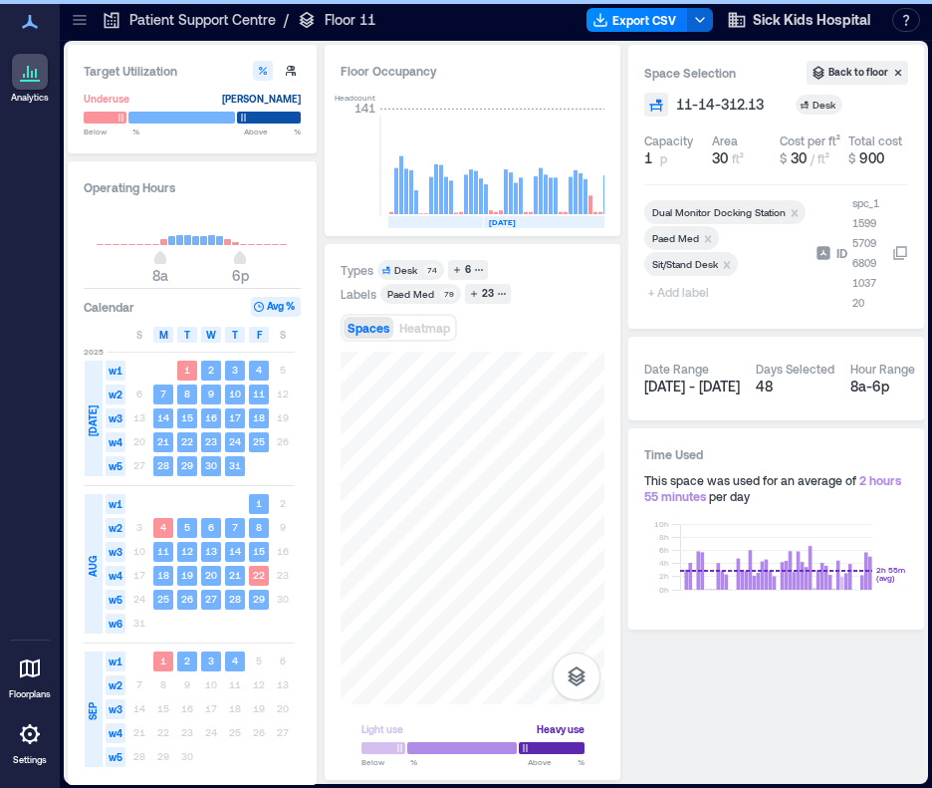
drag, startPoint x: 682, startPoint y: 292, endPoint x: 684, endPoint y: 305, distance: 13.1
click at [682, 292] on span "+ Add label" at bounding box center [680, 292] width 73 height 28
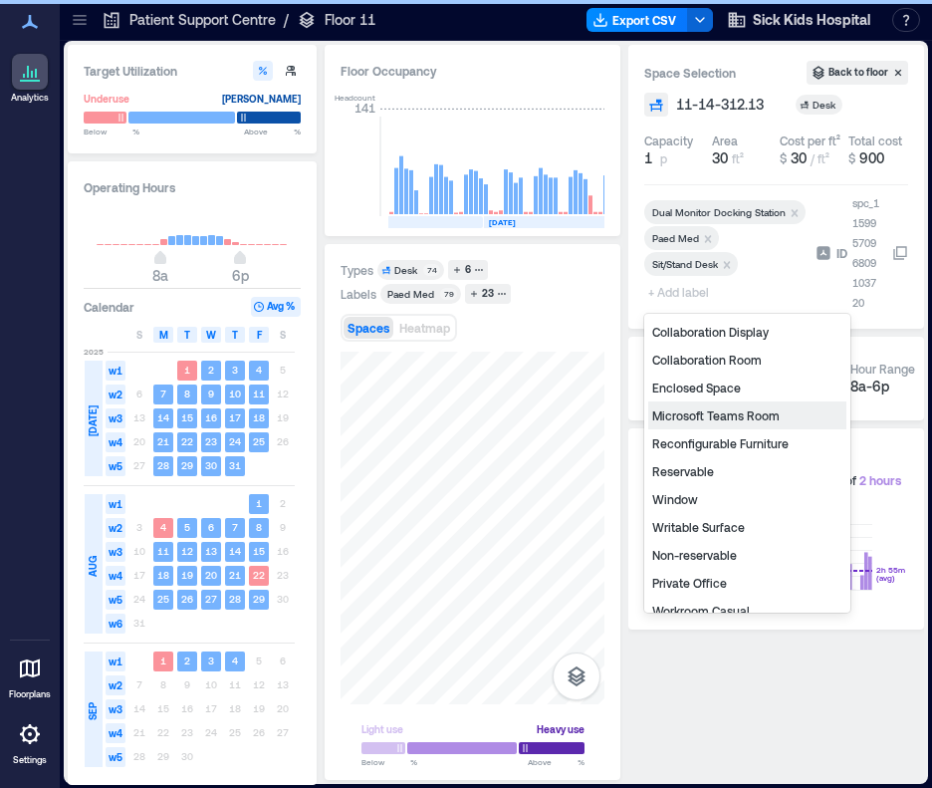
click at [721, 475] on div "Reservable" at bounding box center [747, 471] width 198 height 28
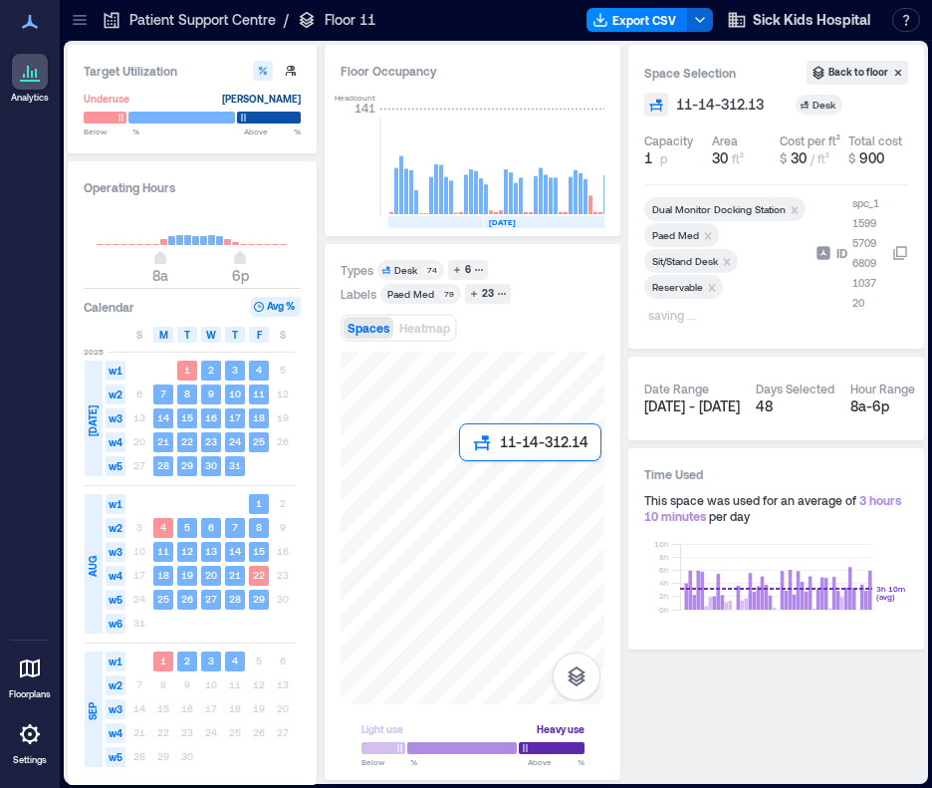
click at [466, 466] on div at bounding box center [473, 528] width 264 height 353
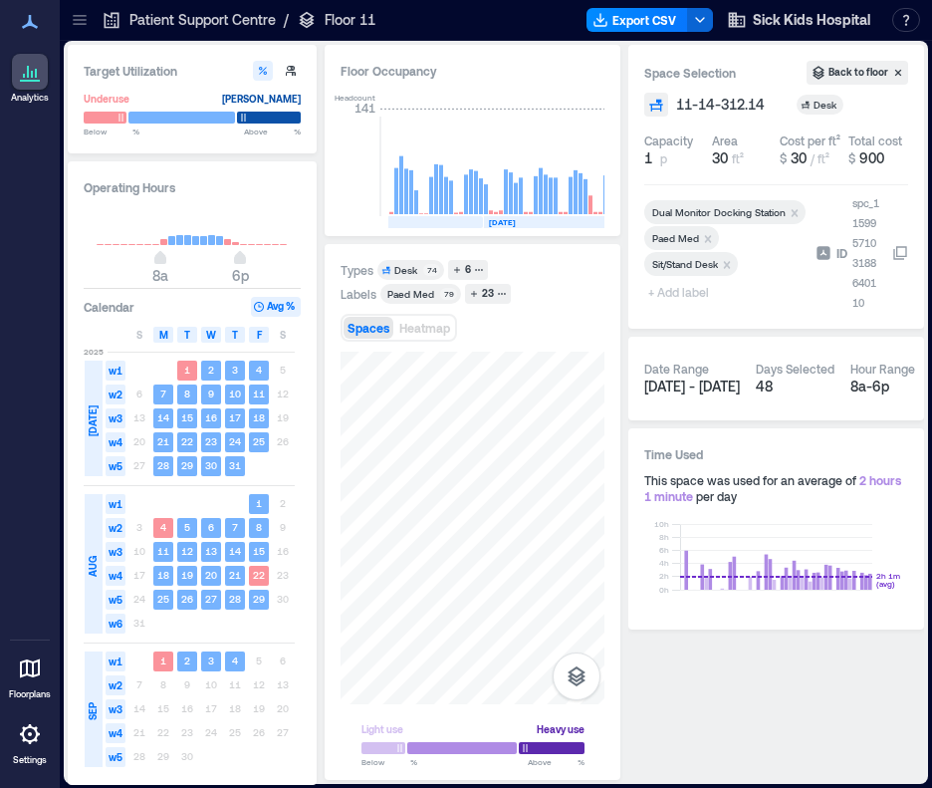
click at [687, 294] on span "+ Add label" at bounding box center [680, 292] width 73 height 28
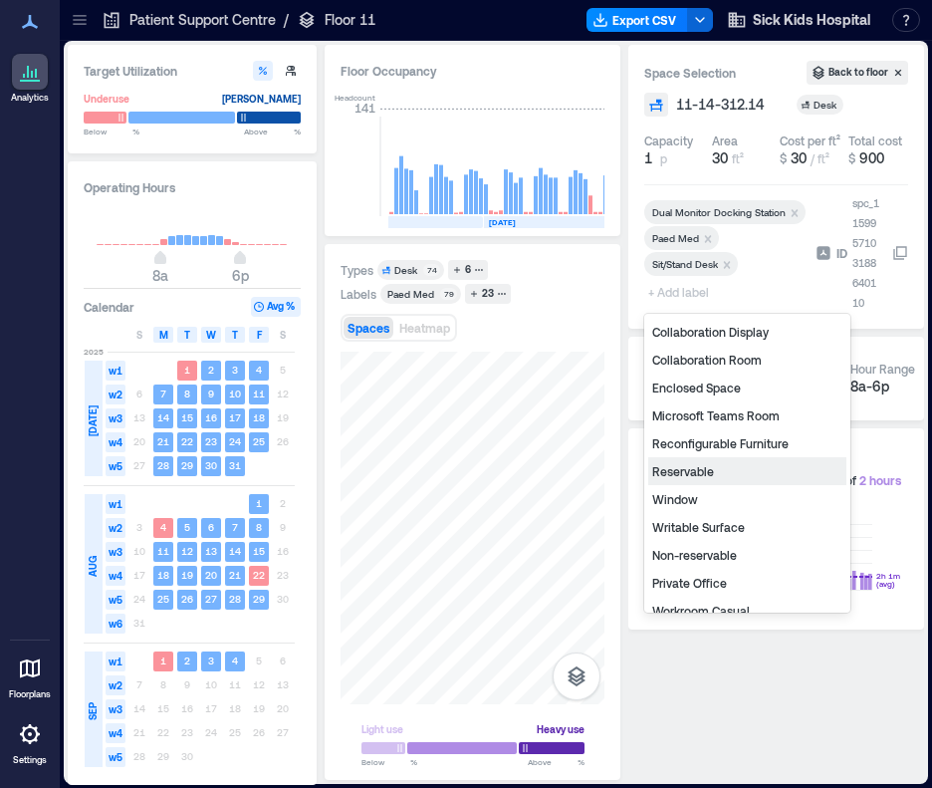
click at [675, 467] on div "Reservable" at bounding box center [747, 471] width 198 height 28
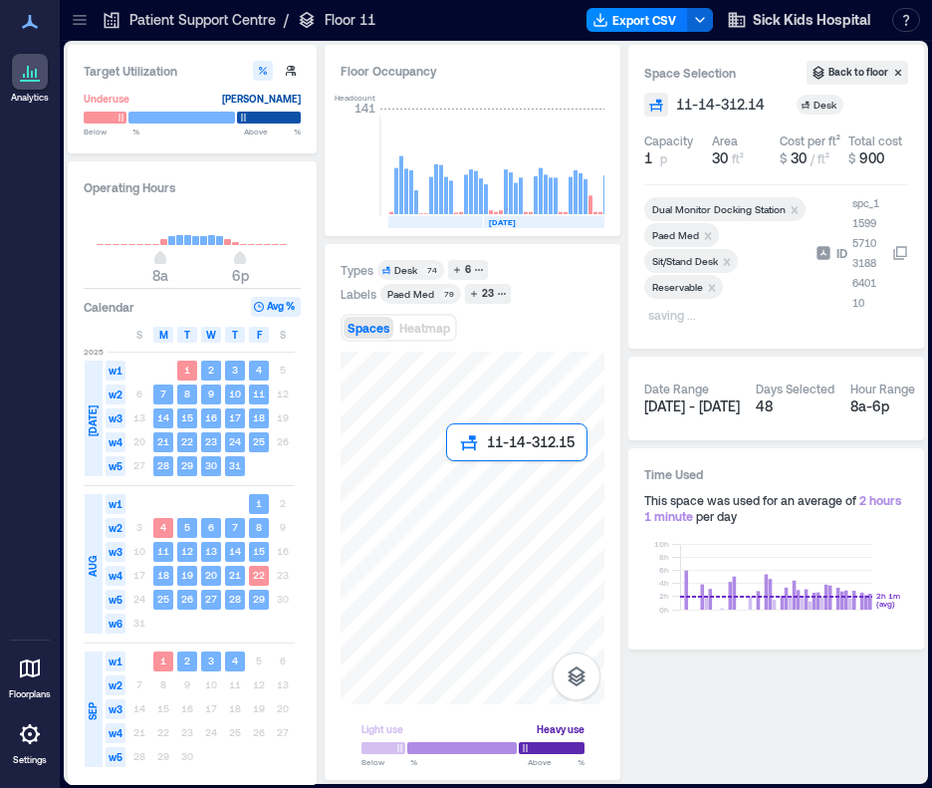
click at [450, 471] on div at bounding box center [473, 528] width 264 height 353
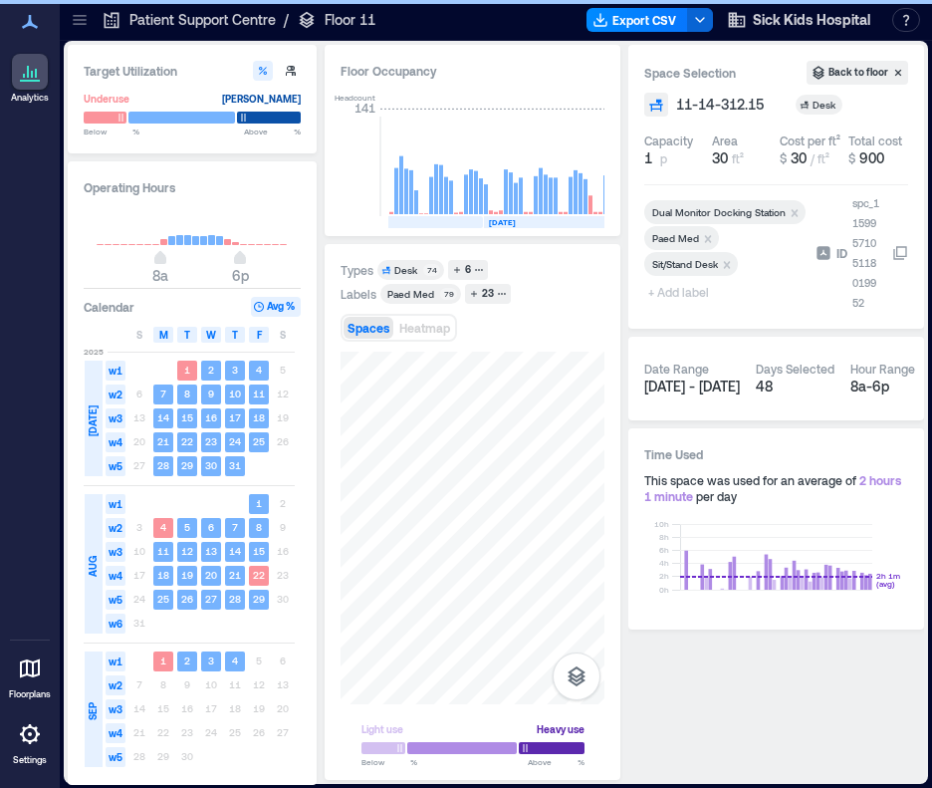
click at [682, 287] on span "+ Add label" at bounding box center [680, 292] width 73 height 28
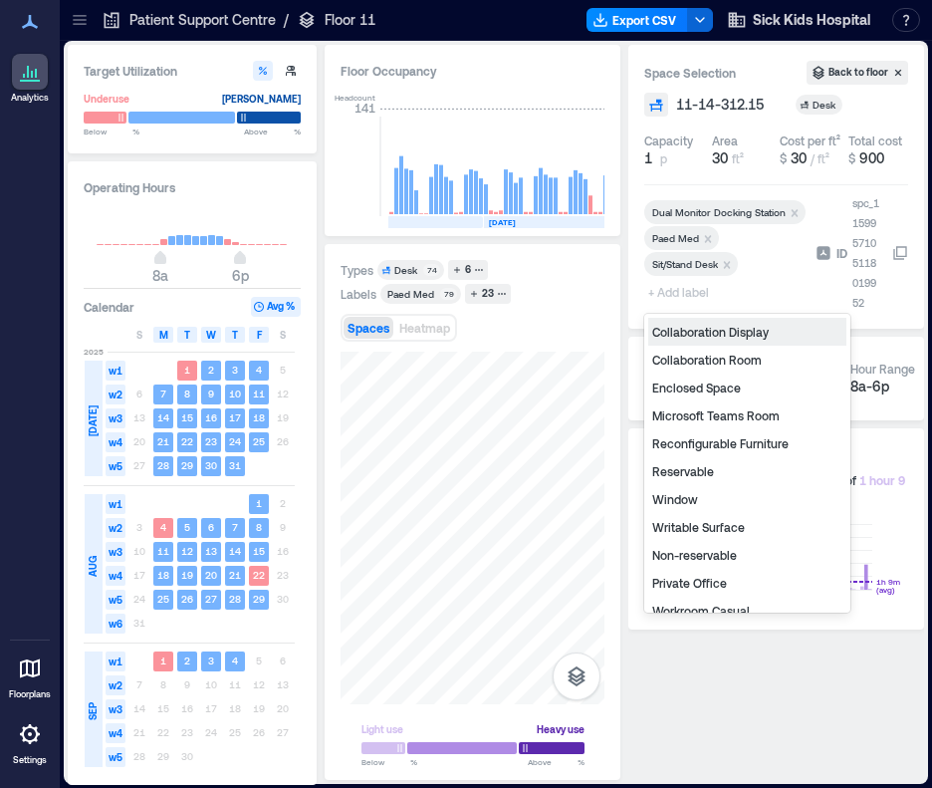
click at [717, 471] on div "Reservable" at bounding box center [747, 471] width 198 height 28
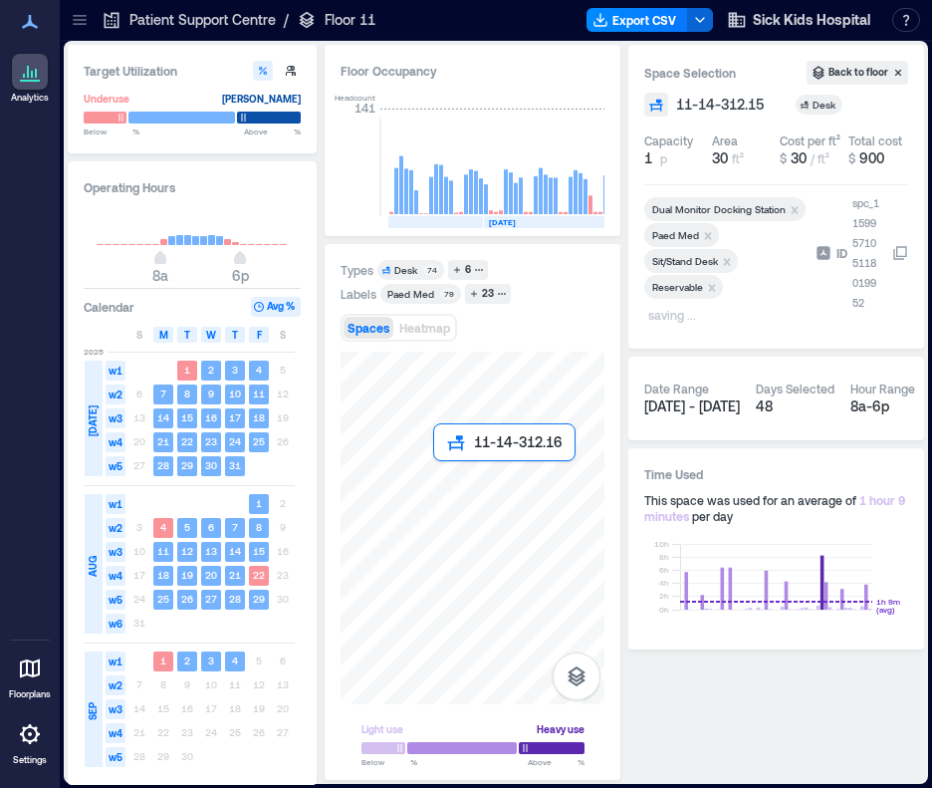
click at [438, 473] on div at bounding box center [473, 528] width 264 height 353
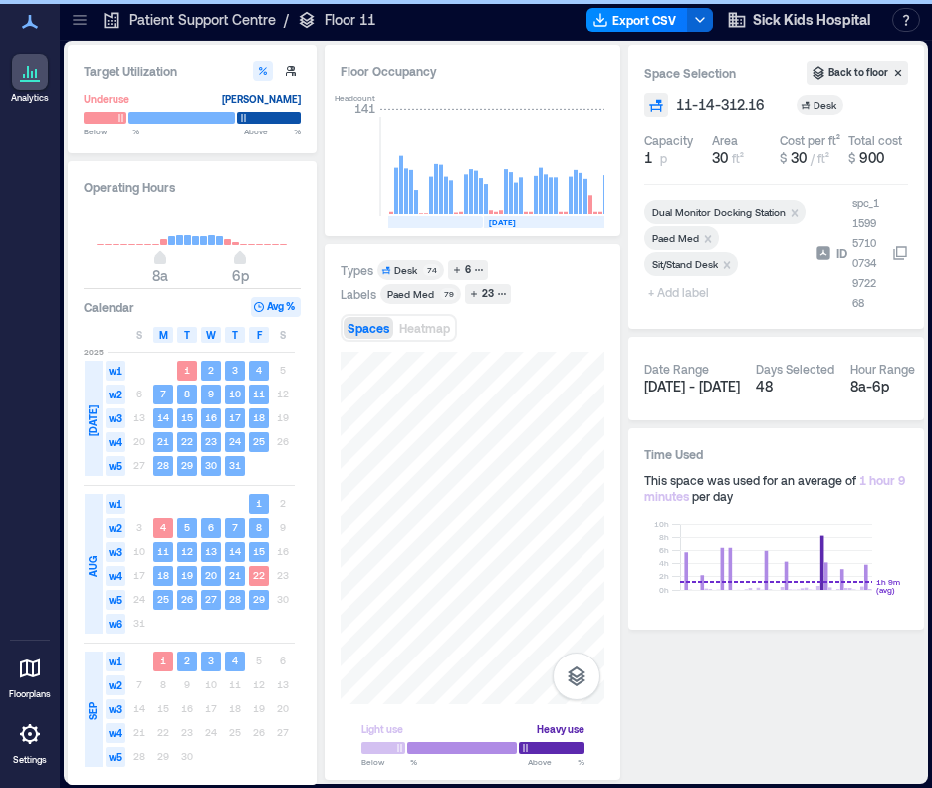
click at [697, 295] on span "+ Add label" at bounding box center [680, 292] width 73 height 28
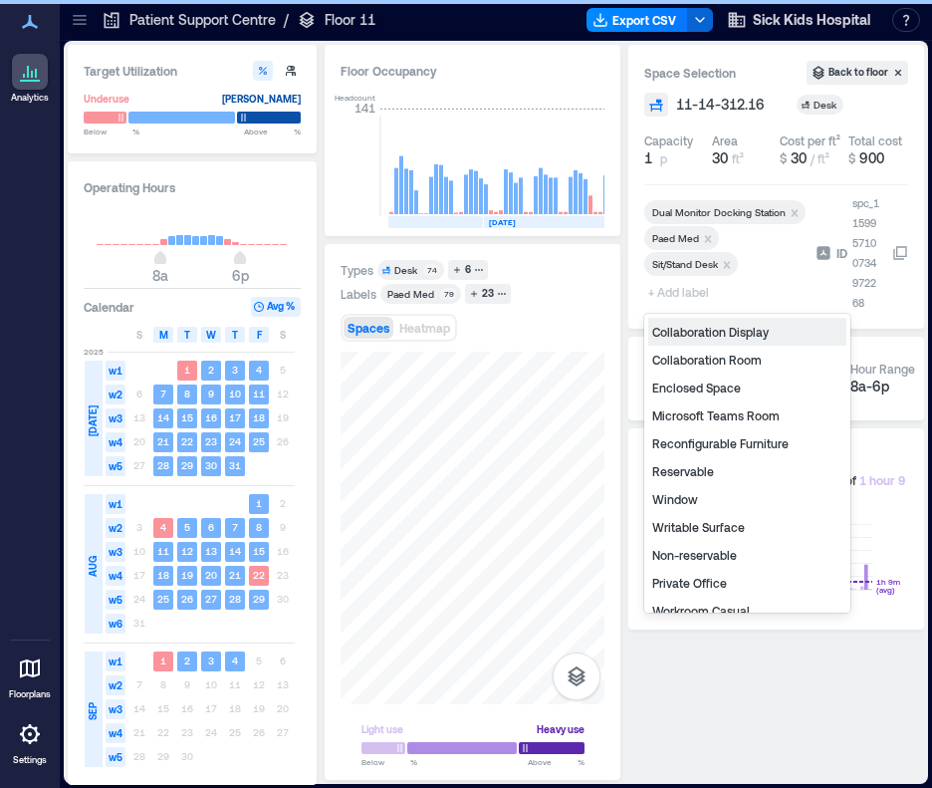
click at [696, 466] on div "Reservable" at bounding box center [747, 471] width 198 height 28
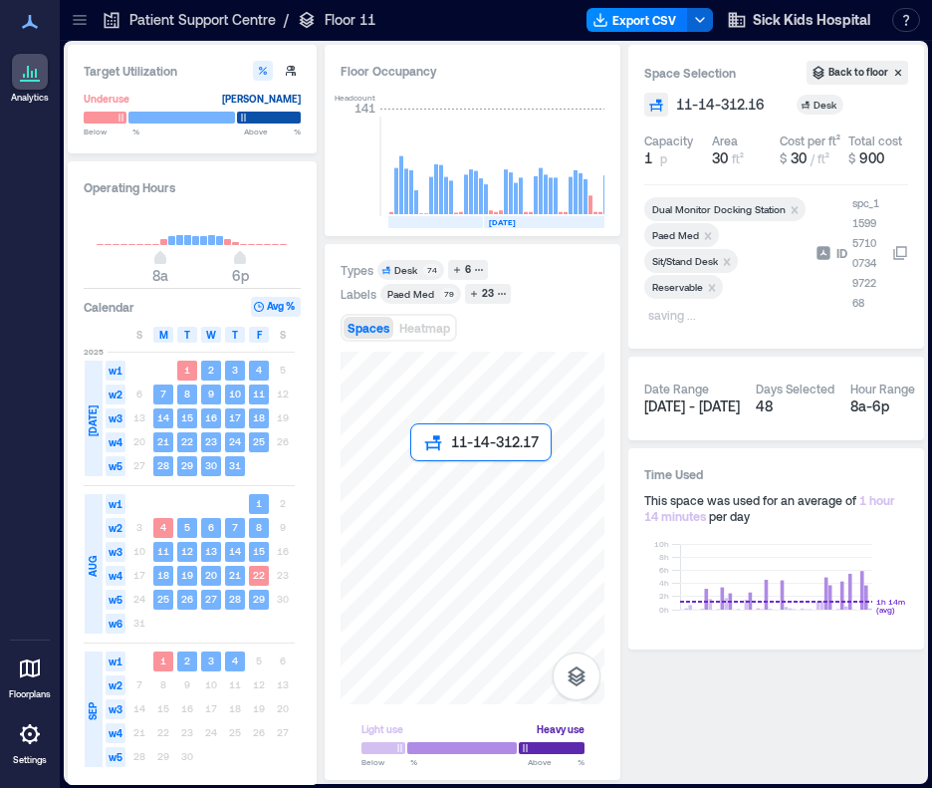
click at [416, 470] on div at bounding box center [473, 528] width 264 height 353
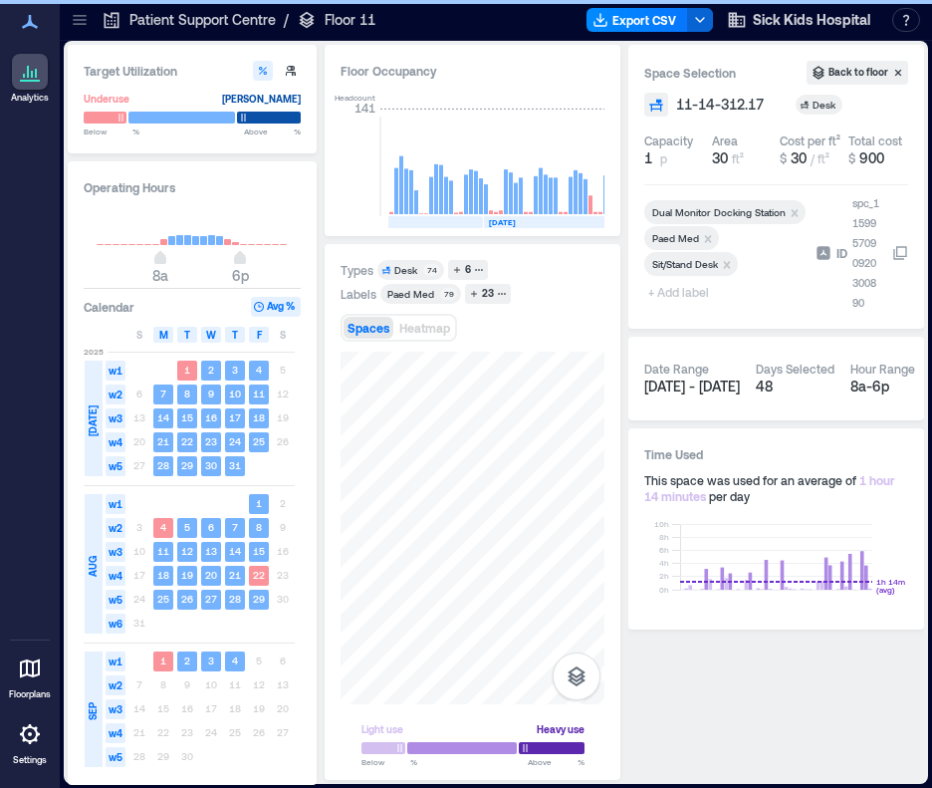
click at [669, 293] on span "+ Add label" at bounding box center [680, 292] width 73 height 28
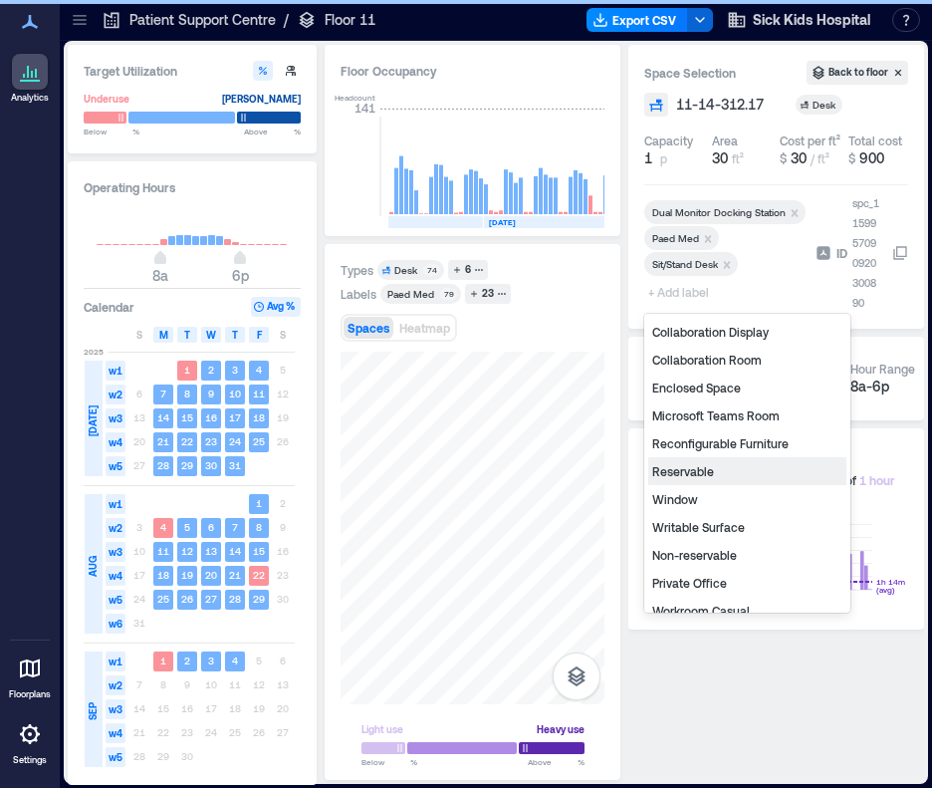
click at [681, 469] on div "Reservable" at bounding box center [747, 471] width 198 height 28
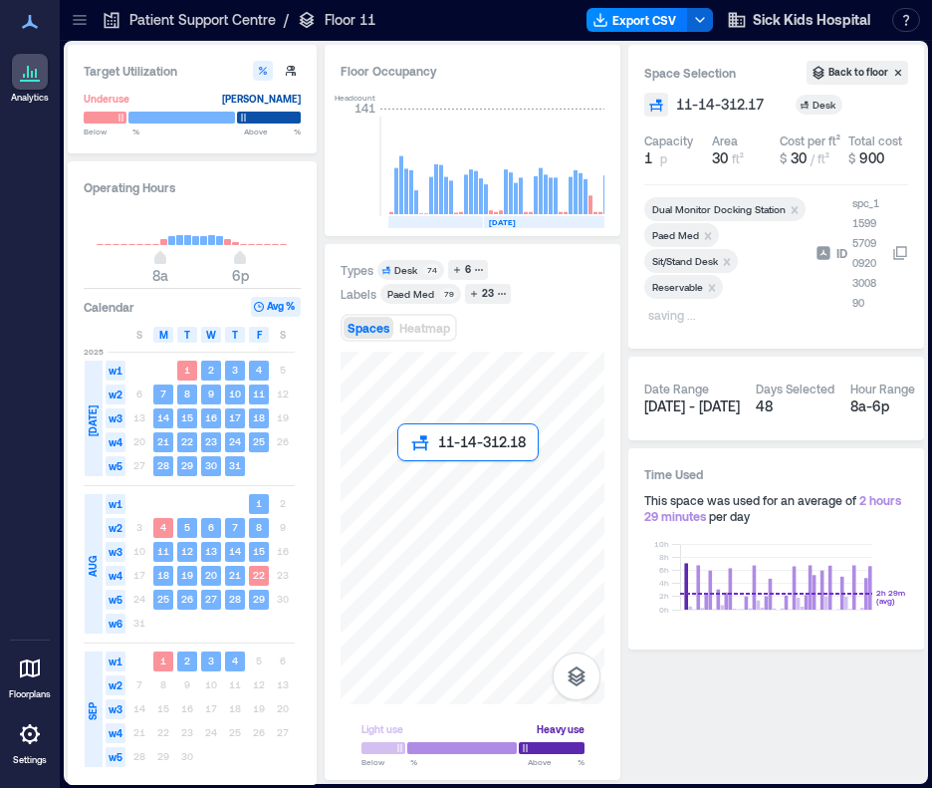
click at [406, 468] on div at bounding box center [473, 528] width 264 height 353
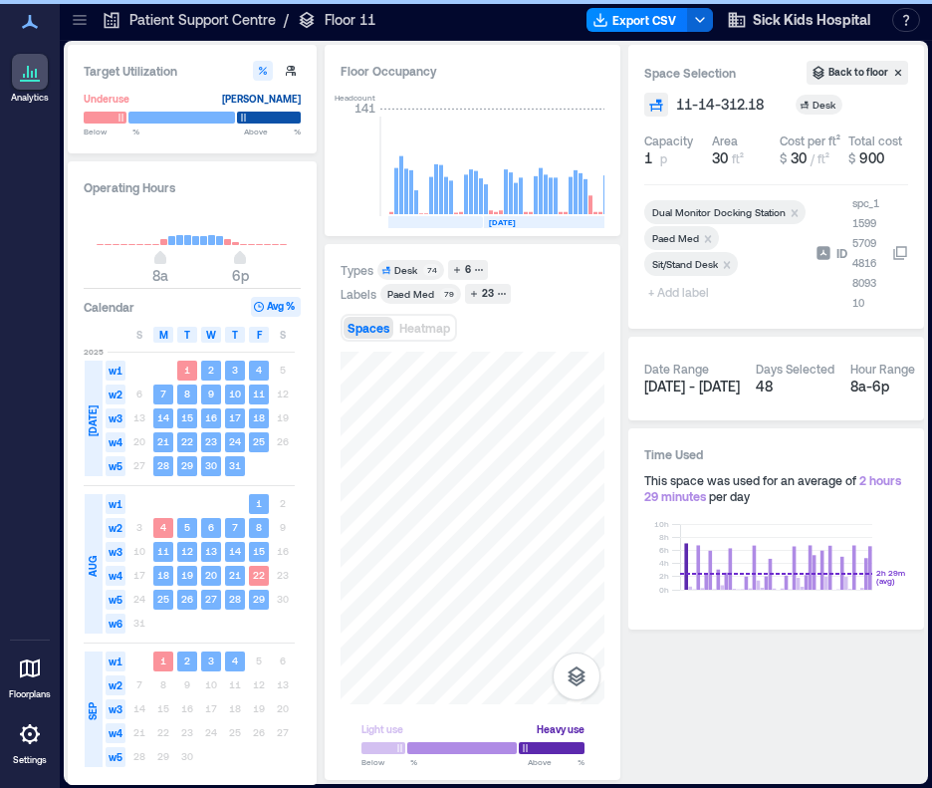
click at [678, 293] on span "+ Add label" at bounding box center [680, 292] width 73 height 28
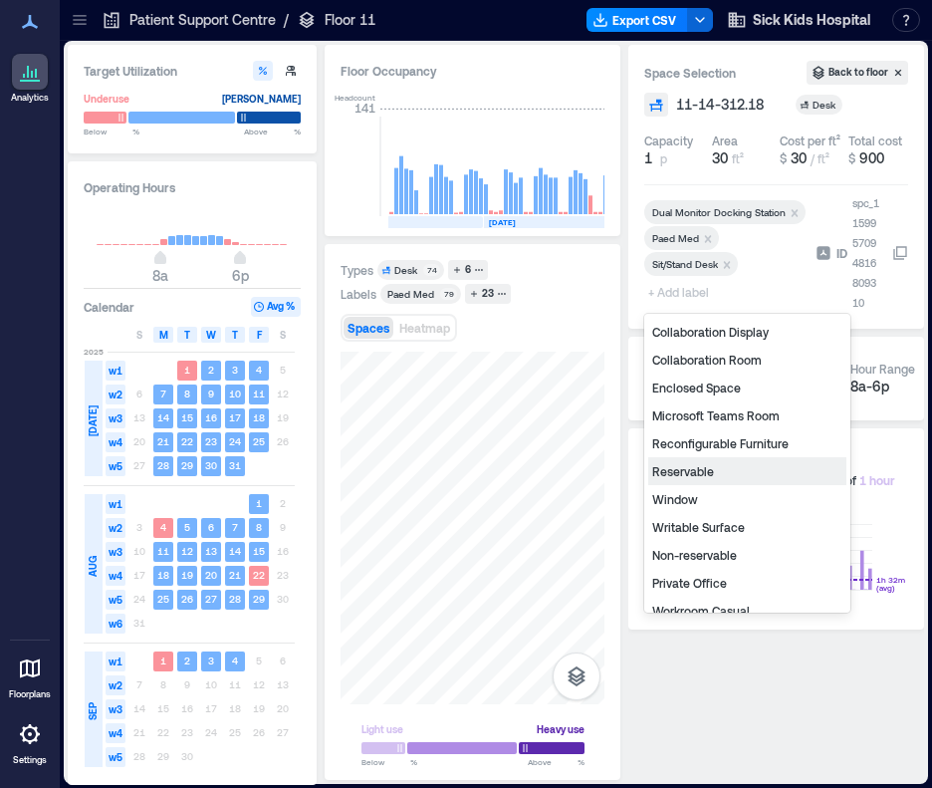
click at [689, 470] on div "Reservable" at bounding box center [747, 471] width 198 height 28
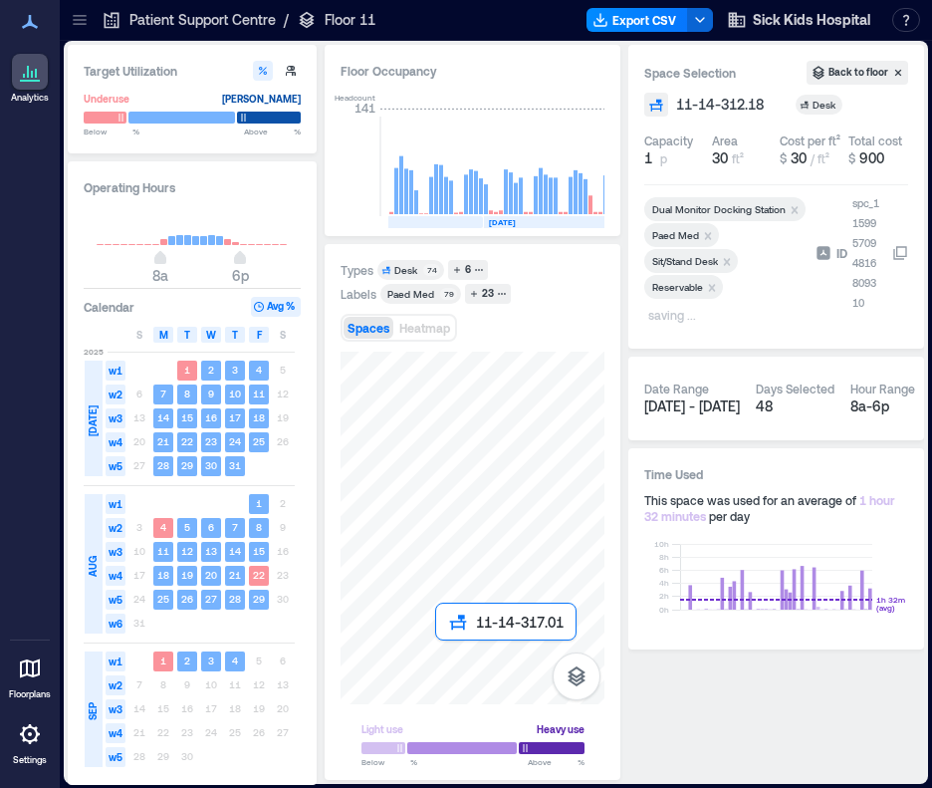
click at [438, 650] on div at bounding box center [473, 528] width 264 height 353
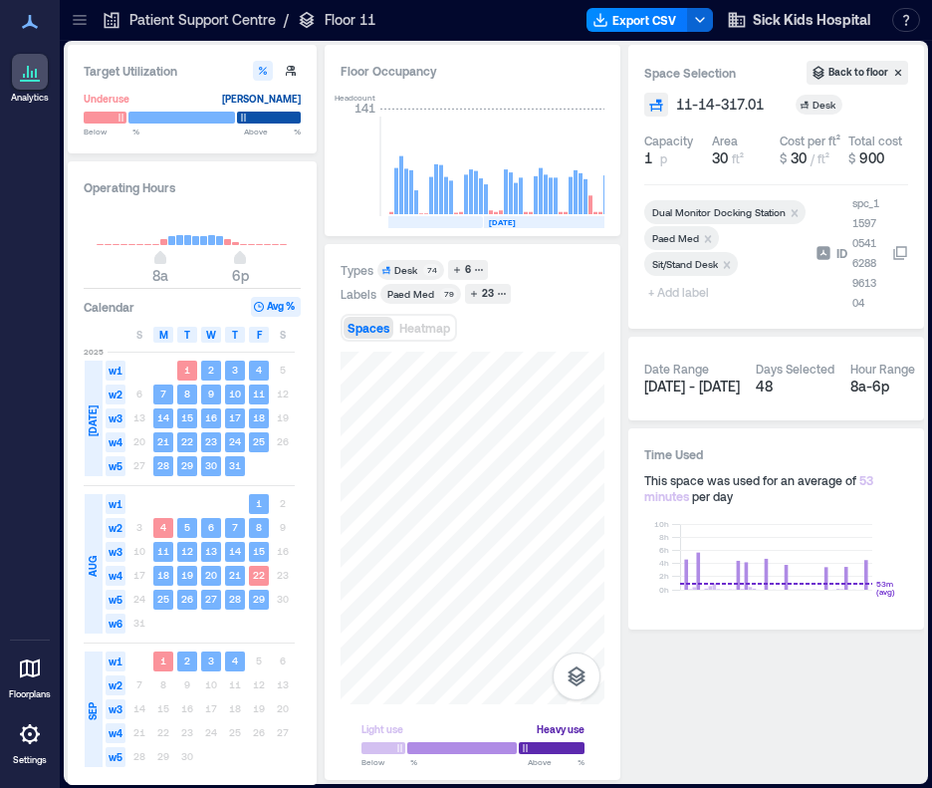
click at [689, 288] on span "+ Add label" at bounding box center [680, 292] width 73 height 28
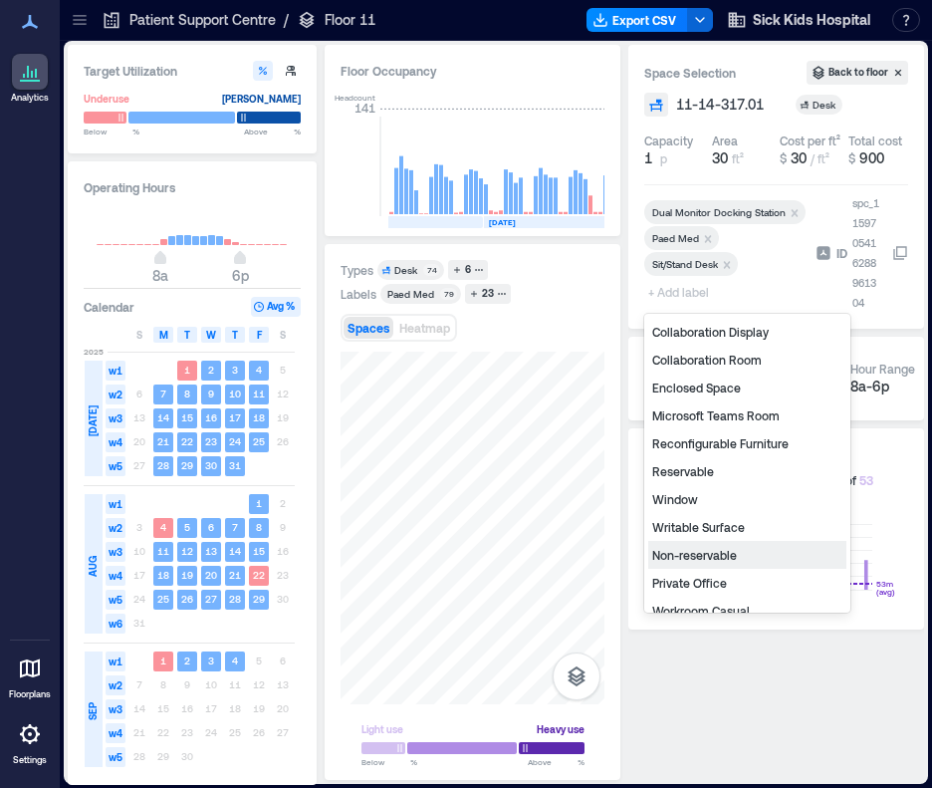
click at [720, 555] on div "Non-reservable" at bounding box center [747, 555] width 198 height 28
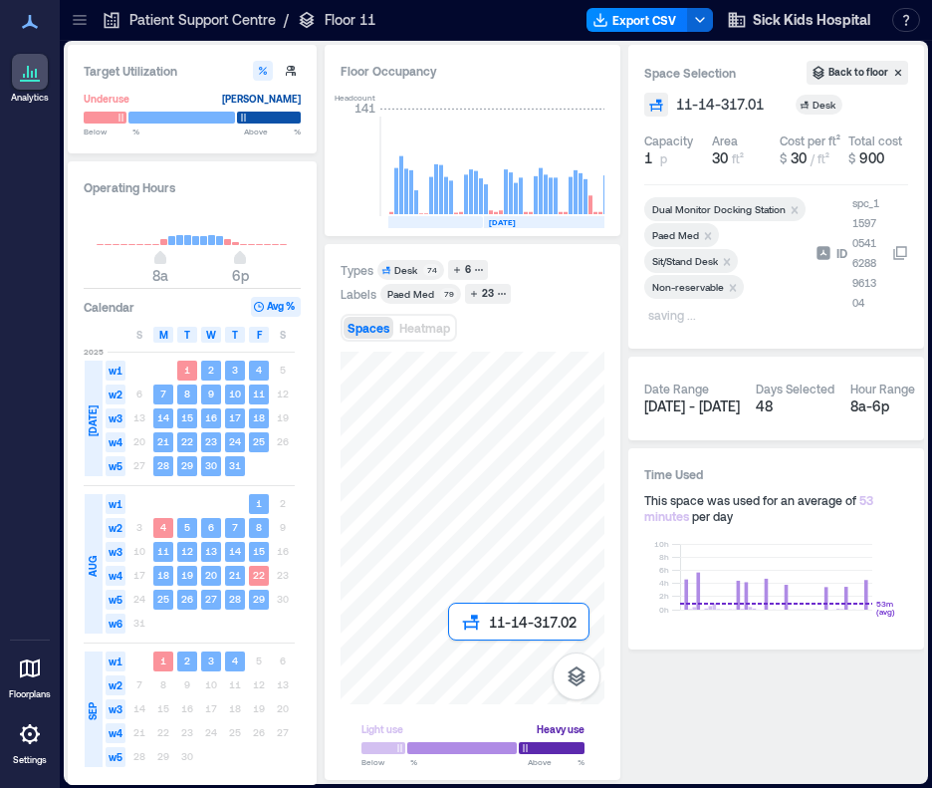
click at [458, 648] on div at bounding box center [473, 528] width 264 height 353
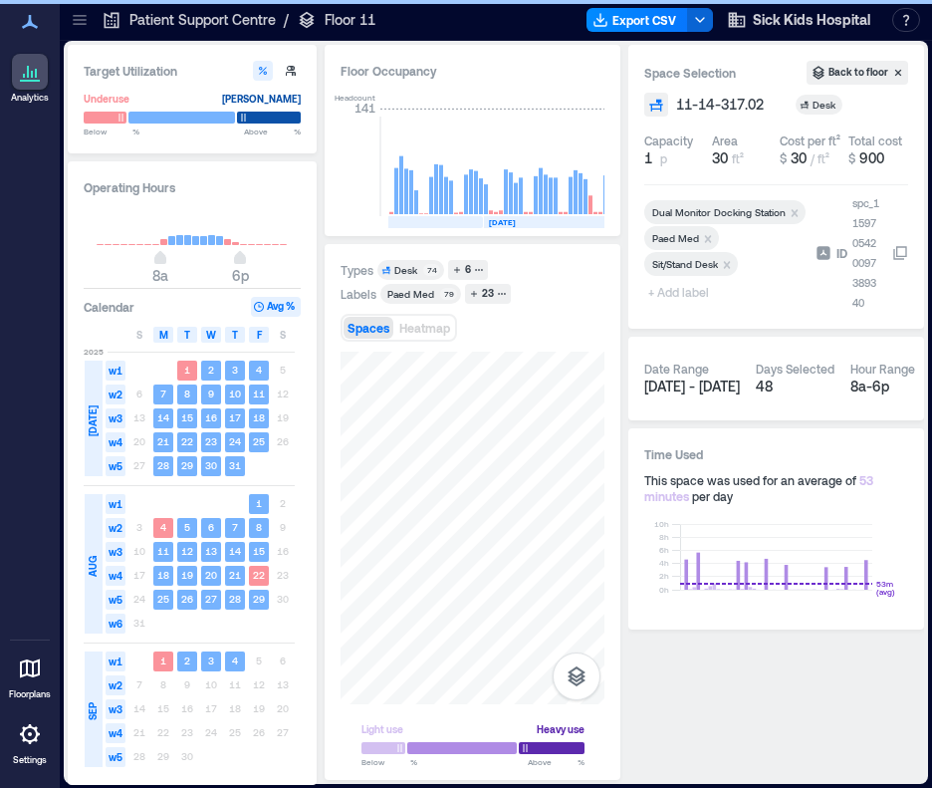
click at [691, 294] on span "+ Add label" at bounding box center [680, 292] width 73 height 28
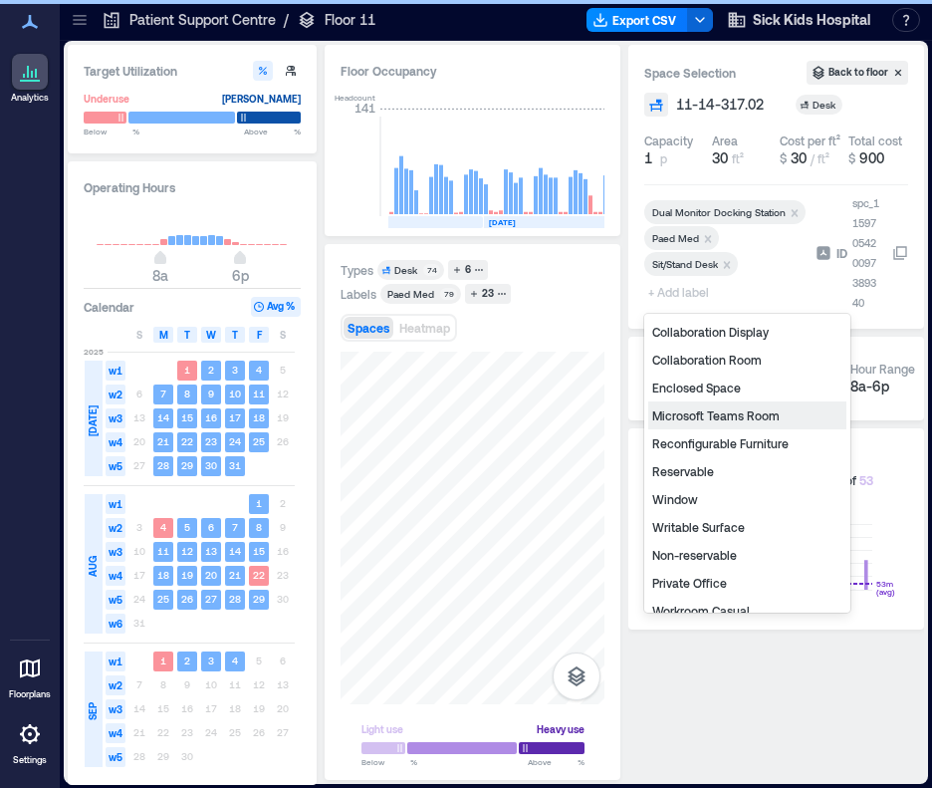
click at [672, 549] on div "Non-reservable" at bounding box center [747, 555] width 198 height 28
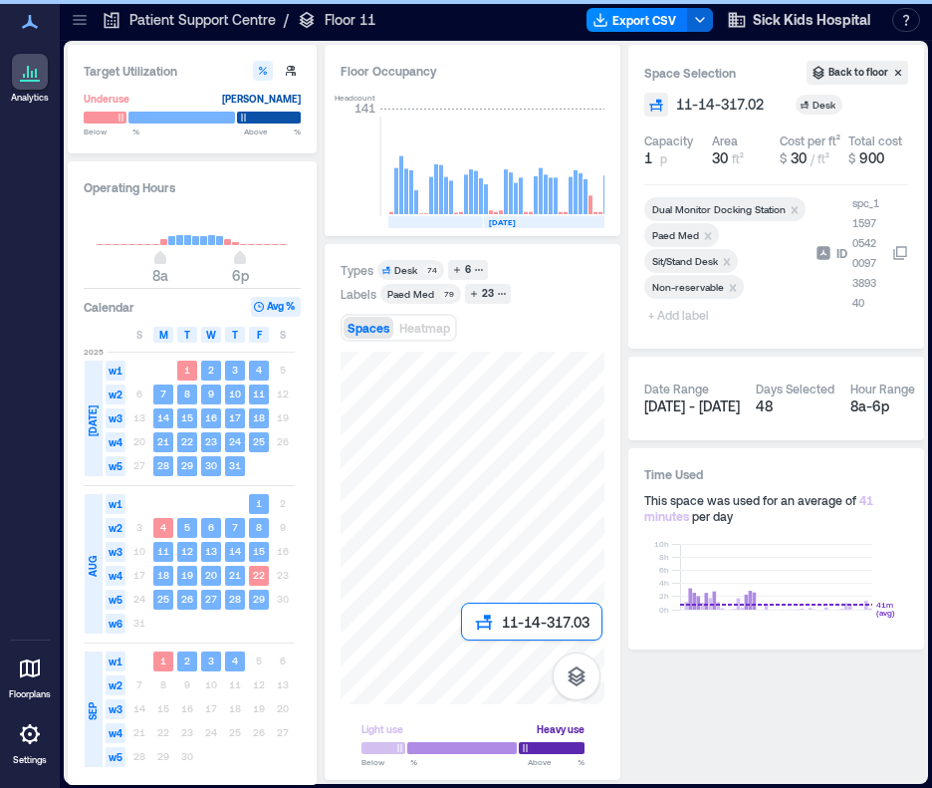
click at [470, 645] on div at bounding box center [473, 528] width 264 height 353
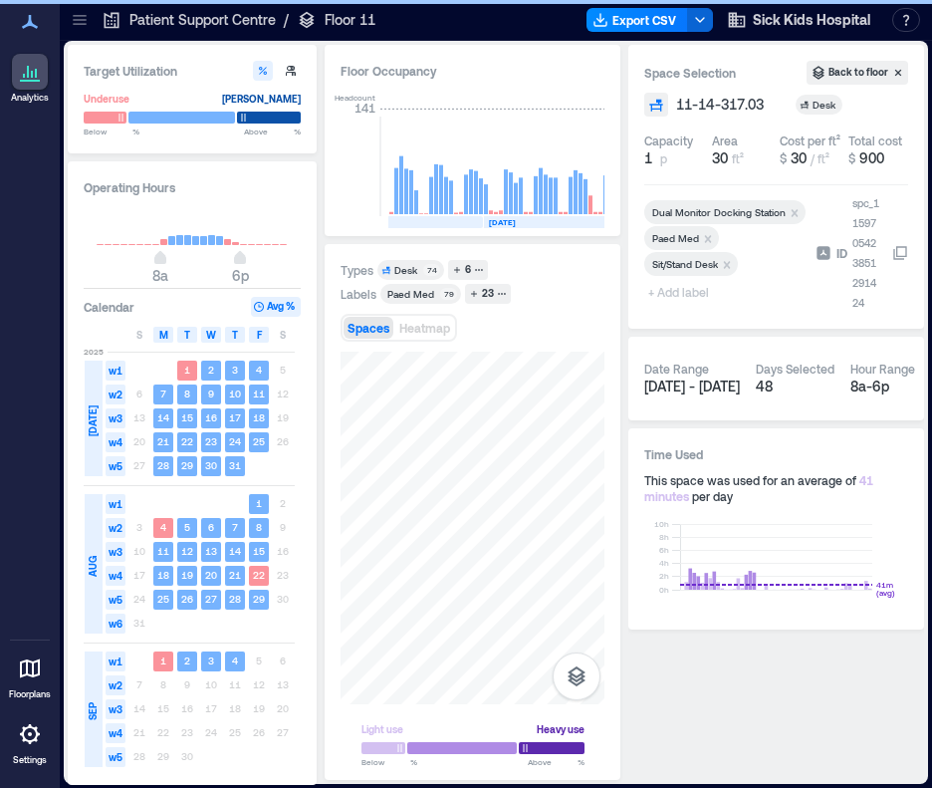
click at [667, 291] on span "+ Add label" at bounding box center [680, 292] width 73 height 28
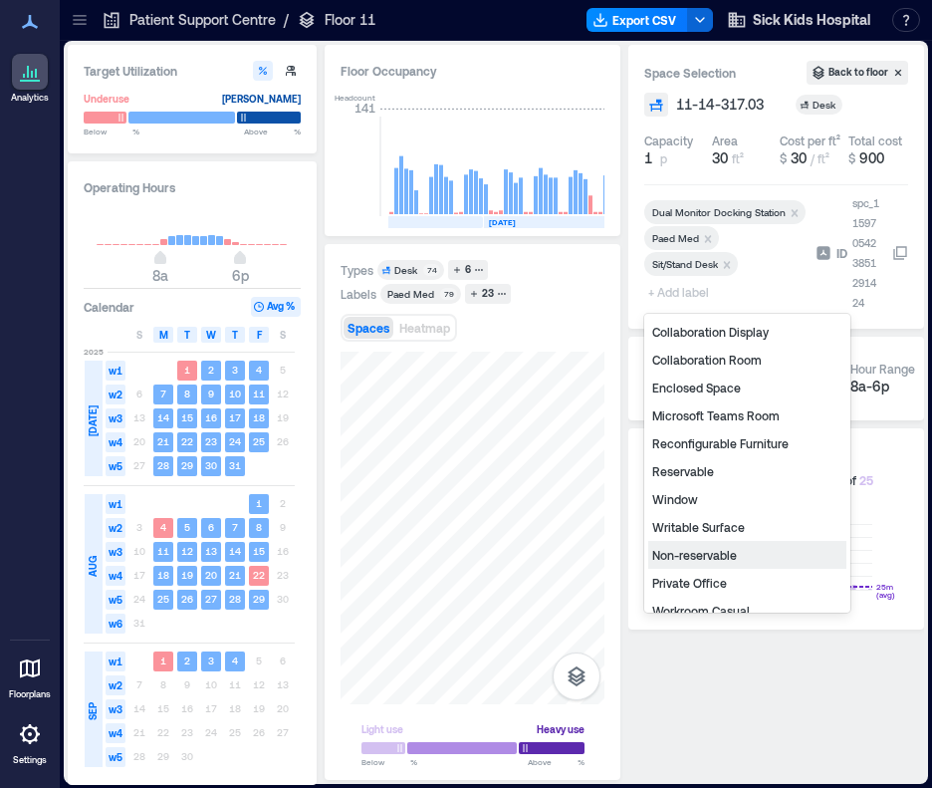
click at [729, 554] on div "Non-reservable" at bounding box center [747, 555] width 198 height 28
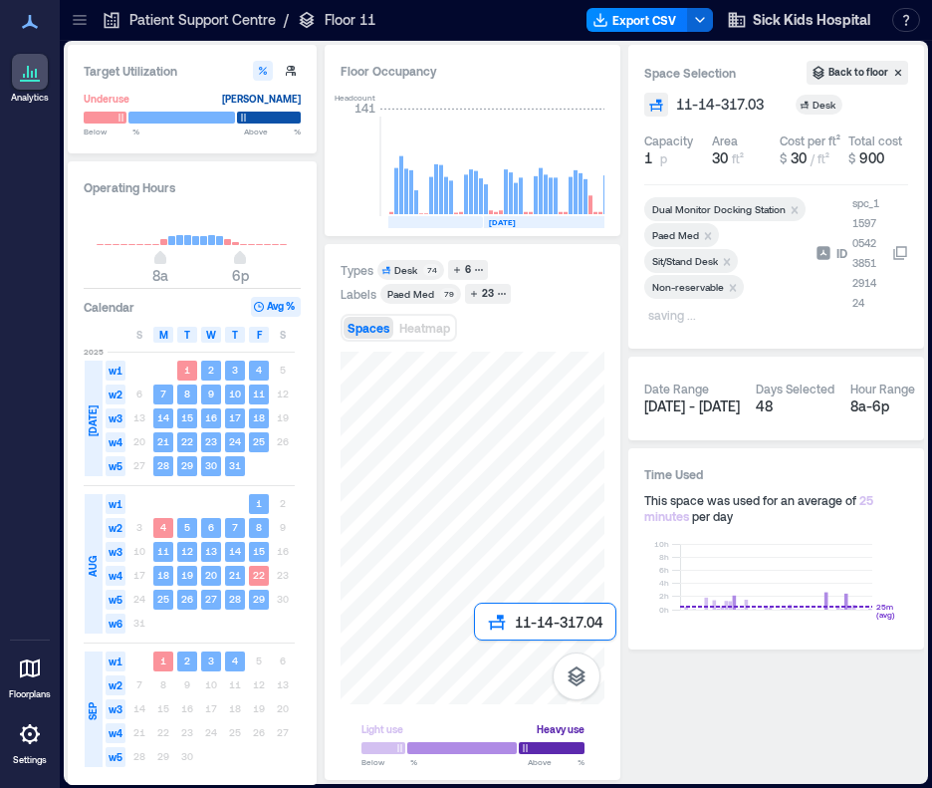
click at [476, 646] on div at bounding box center [473, 528] width 264 height 353
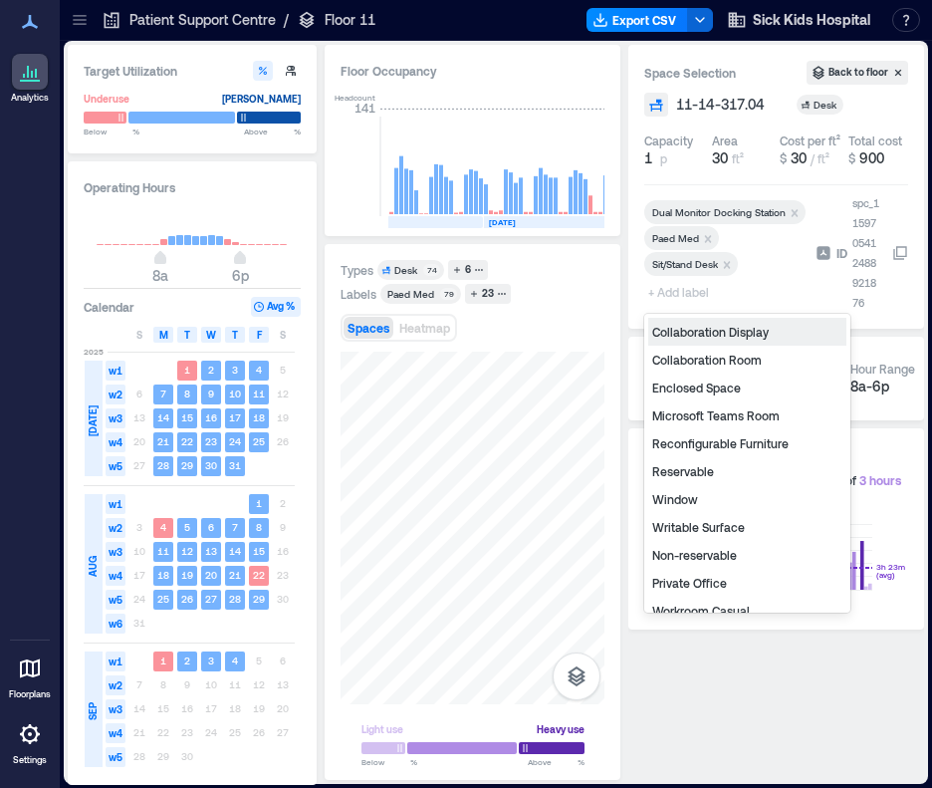
click at [675, 287] on span "+ Add label" at bounding box center [680, 292] width 73 height 28
click at [697, 553] on div "Non-reservable" at bounding box center [747, 555] width 198 height 28
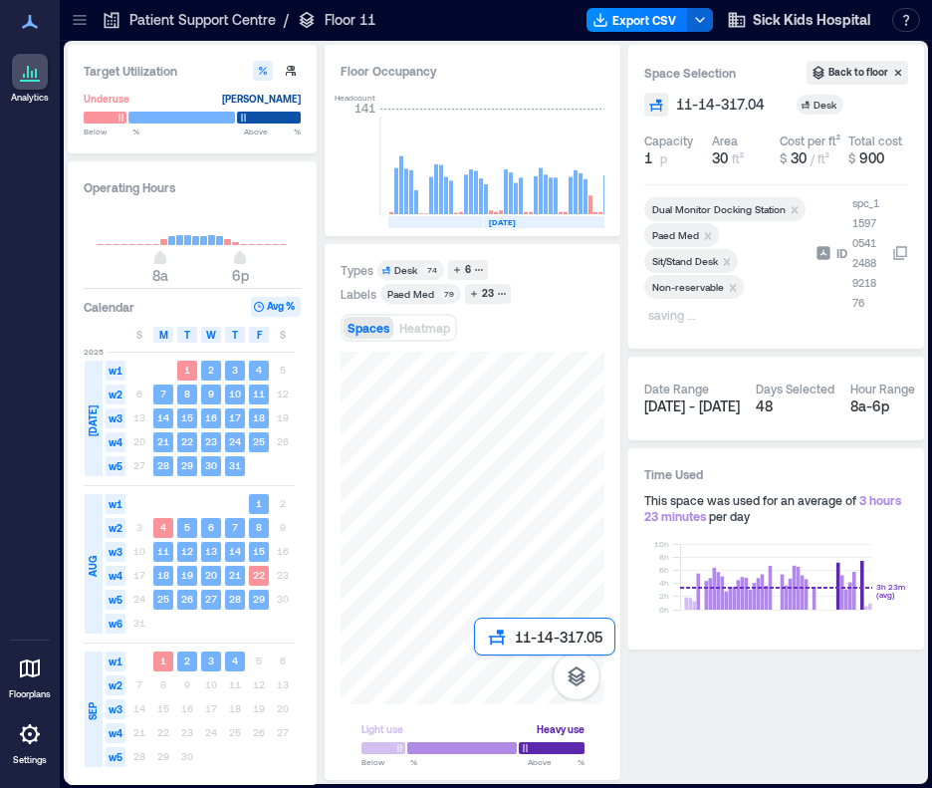
click at [482, 662] on div at bounding box center [473, 528] width 264 height 353
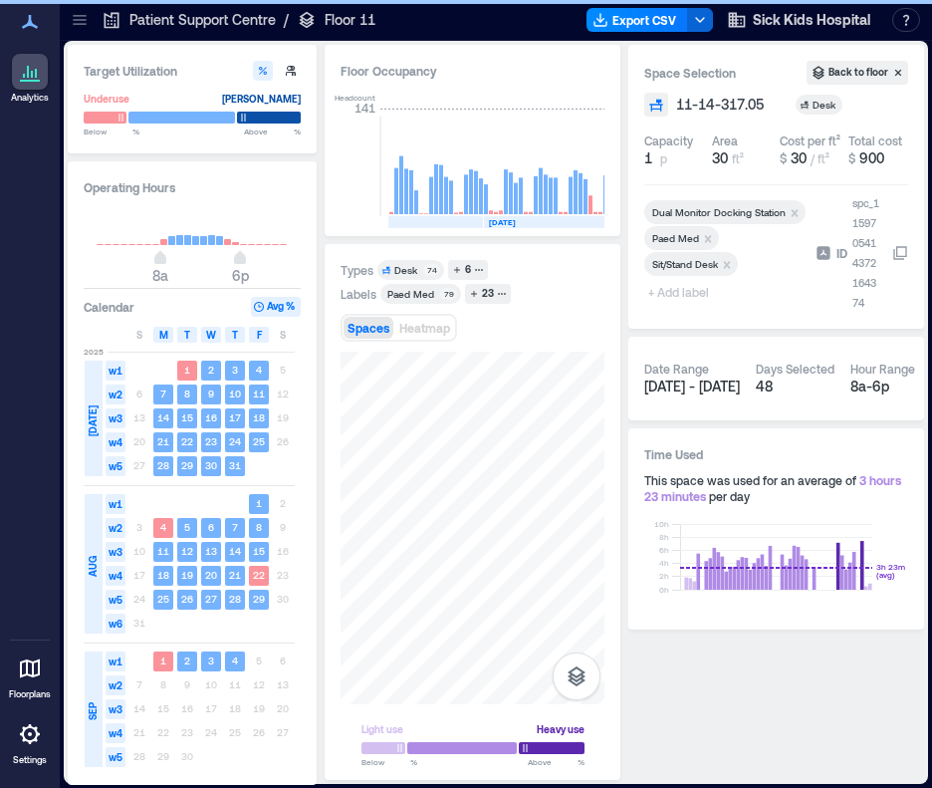
click at [677, 296] on span "+ Add label" at bounding box center [680, 292] width 73 height 28
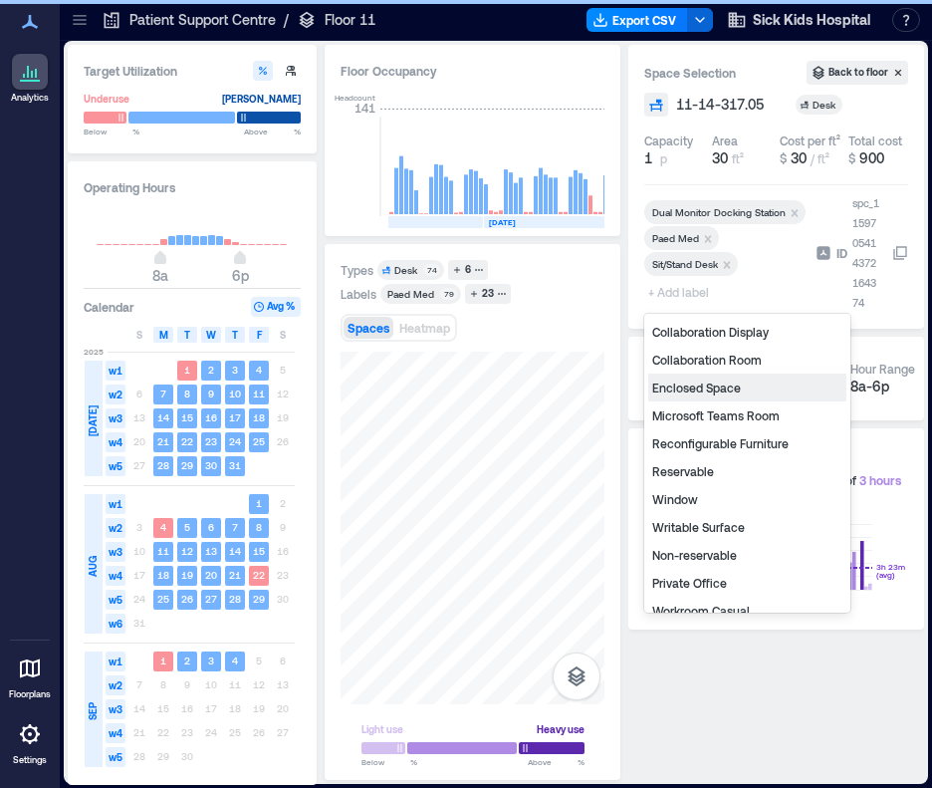
click at [719, 552] on div "Non-reservable" at bounding box center [747, 555] width 198 height 28
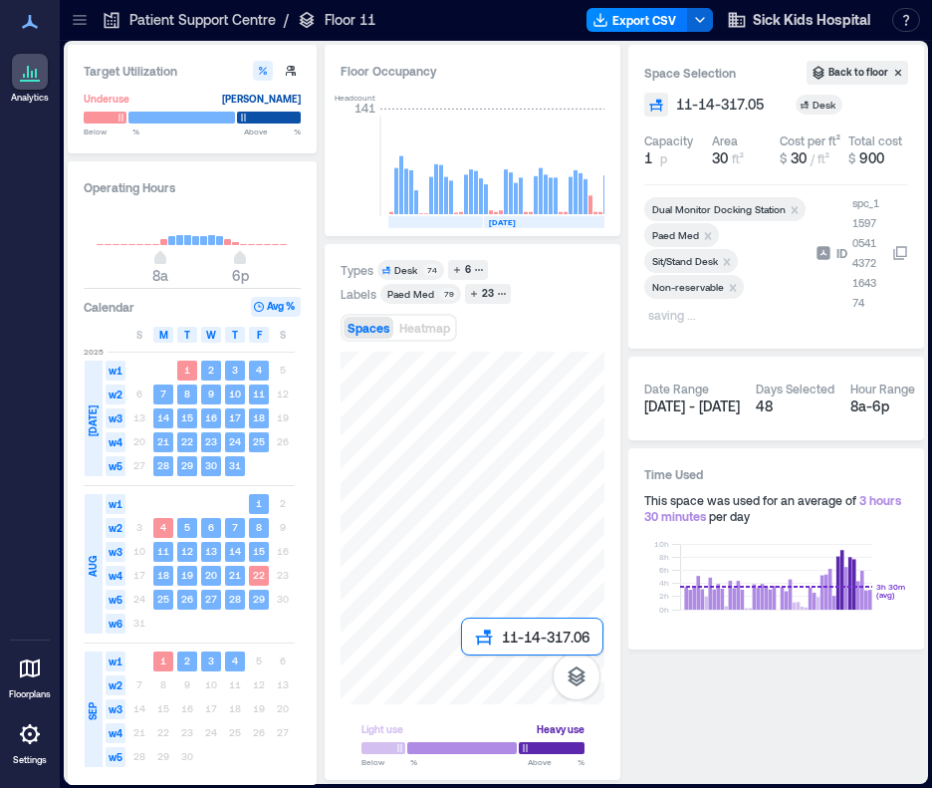
click at [466, 664] on div at bounding box center [473, 528] width 264 height 353
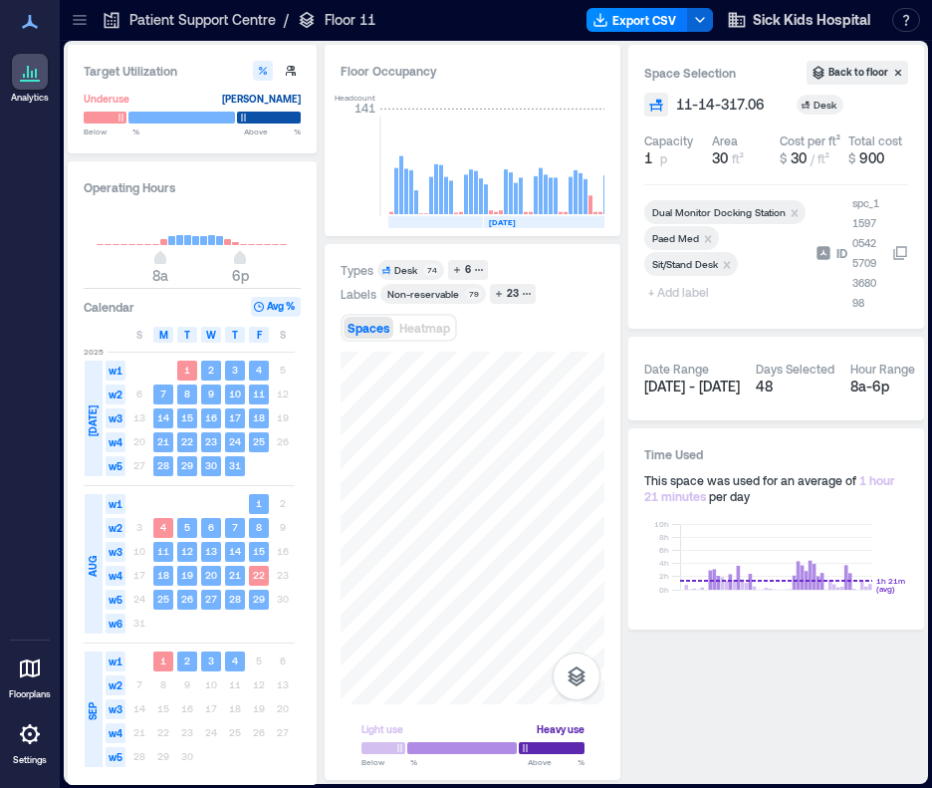
click at [690, 288] on span "+ Add label" at bounding box center [680, 292] width 73 height 28
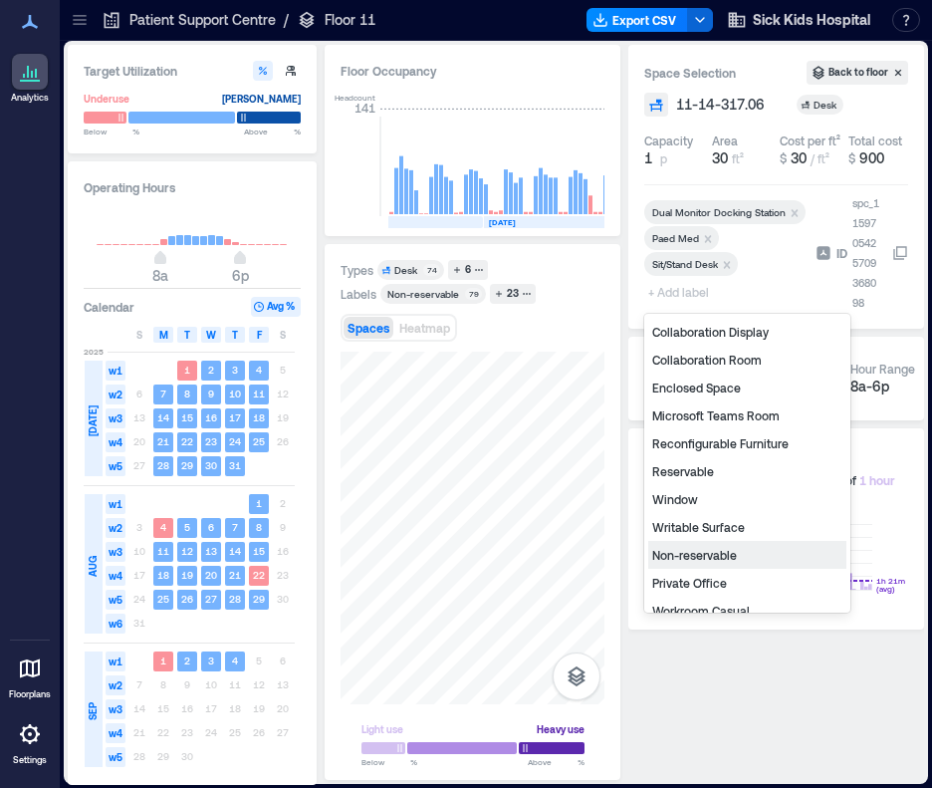
click at [705, 549] on div "Non-reservable" at bounding box center [747, 555] width 198 height 28
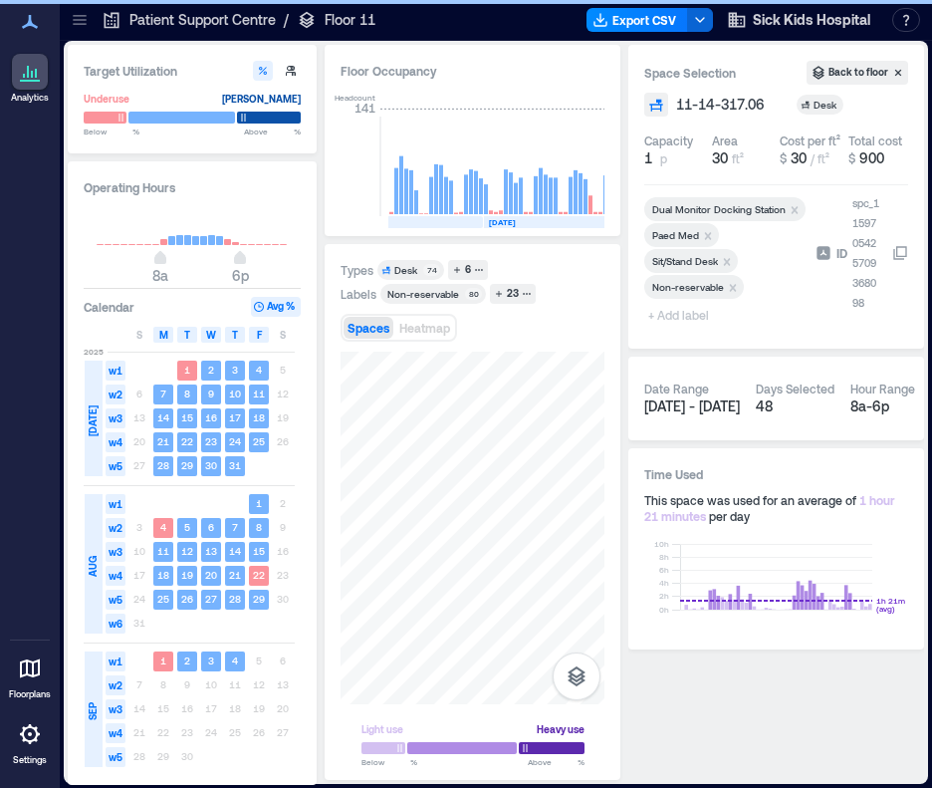
click at [684, 318] on span "+ Add label" at bounding box center [680, 315] width 73 height 28
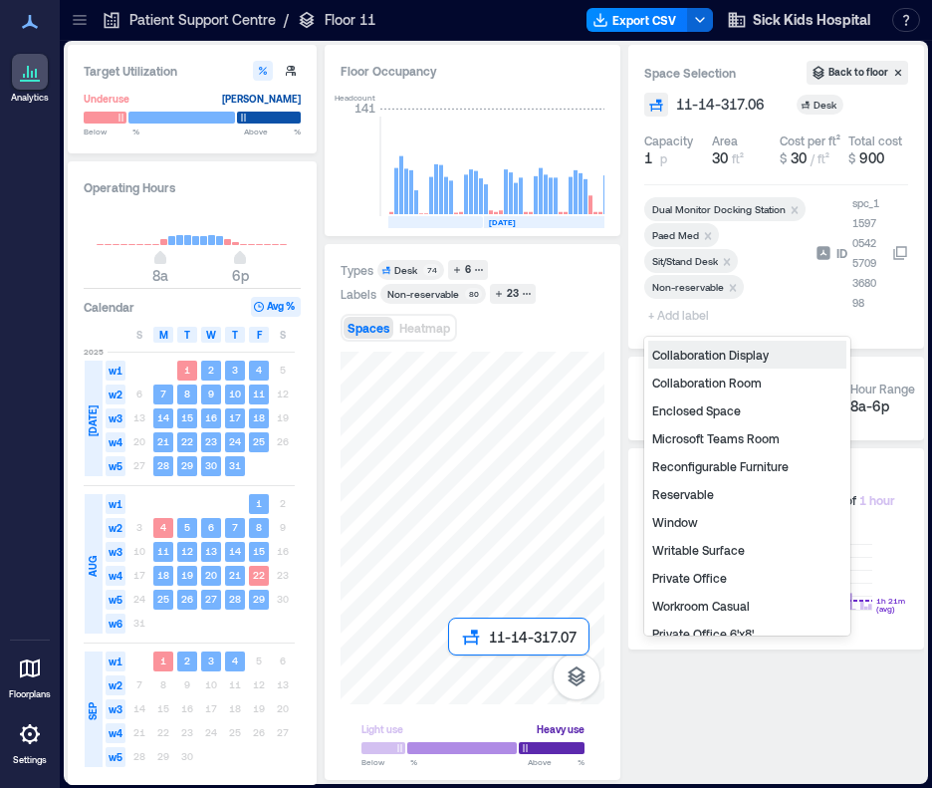
click at [450, 665] on div at bounding box center [473, 528] width 264 height 353
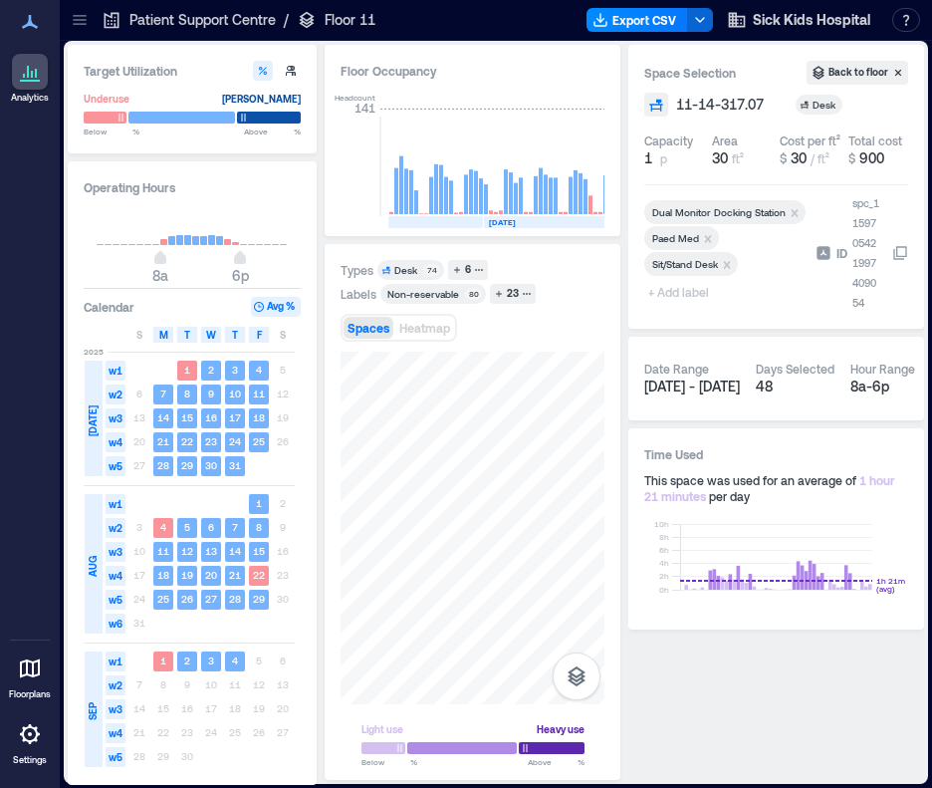
click at [693, 290] on span "+ Add label" at bounding box center [680, 292] width 73 height 28
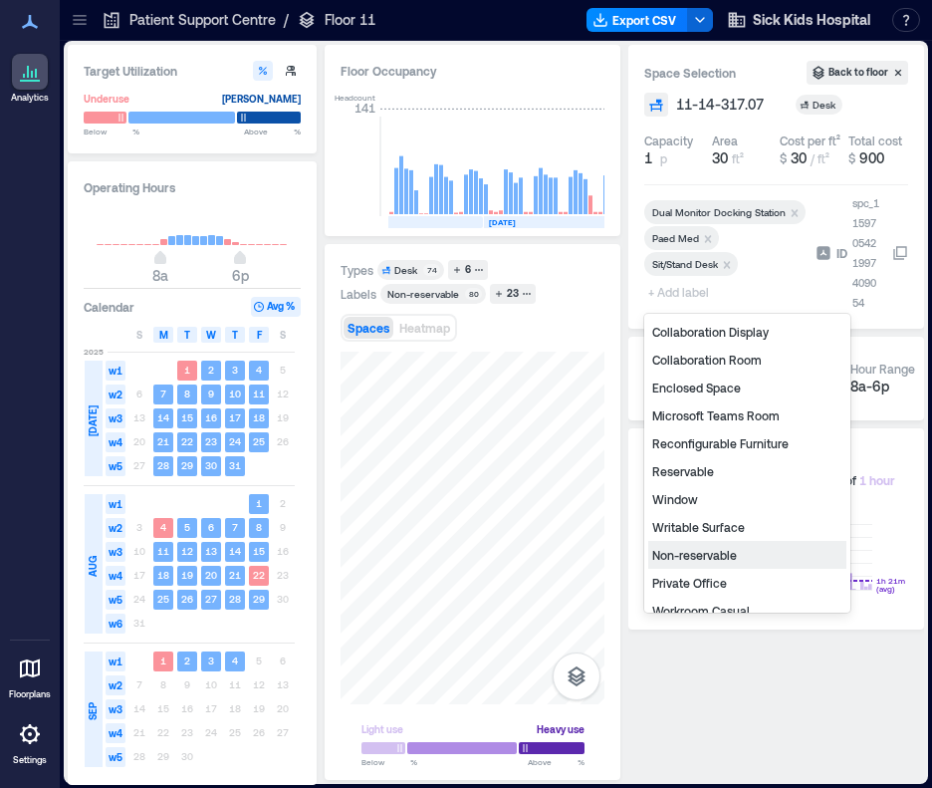
click at [701, 551] on div "Non-reservable" at bounding box center [747, 555] width 198 height 28
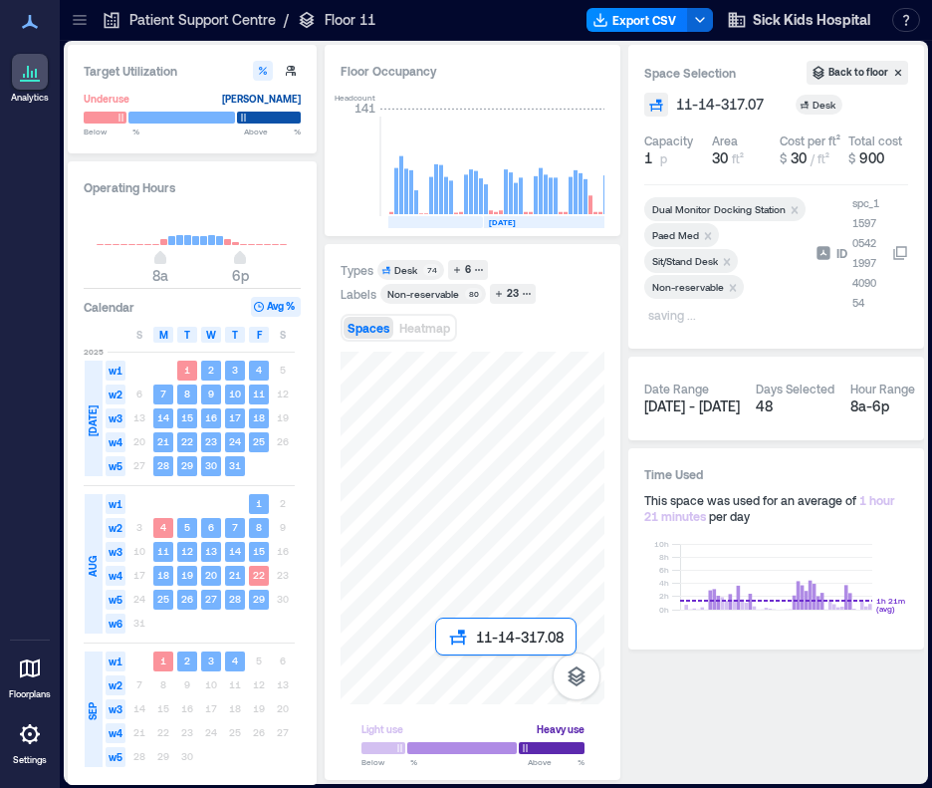
drag, startPoint x: 440, startPoint y: 670, endPoint x: 805, endPoint y: 726, distance: 368.7
click at [440, 670] on div at bounding box center [473, 528] width 264 height 353
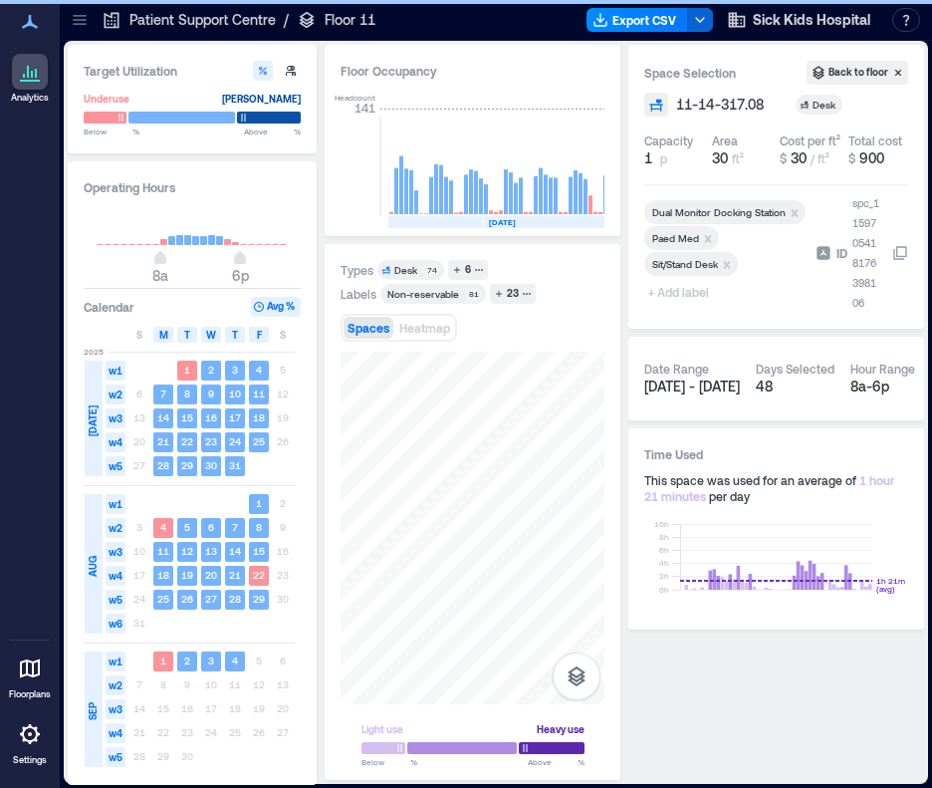
click at [687, 286] on span "+ Add label" at bounding box center [680, 292] width 73 height 28
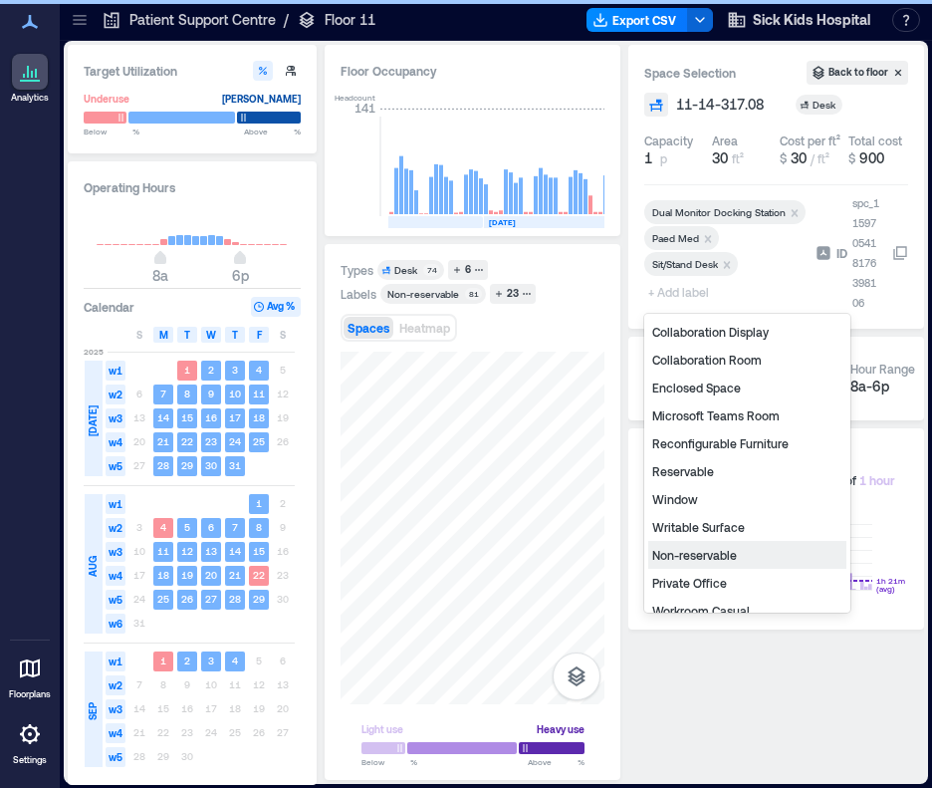
click at [695, 549] on div "Non-reservable" at bounding box center [747, 555] width 198 height 28
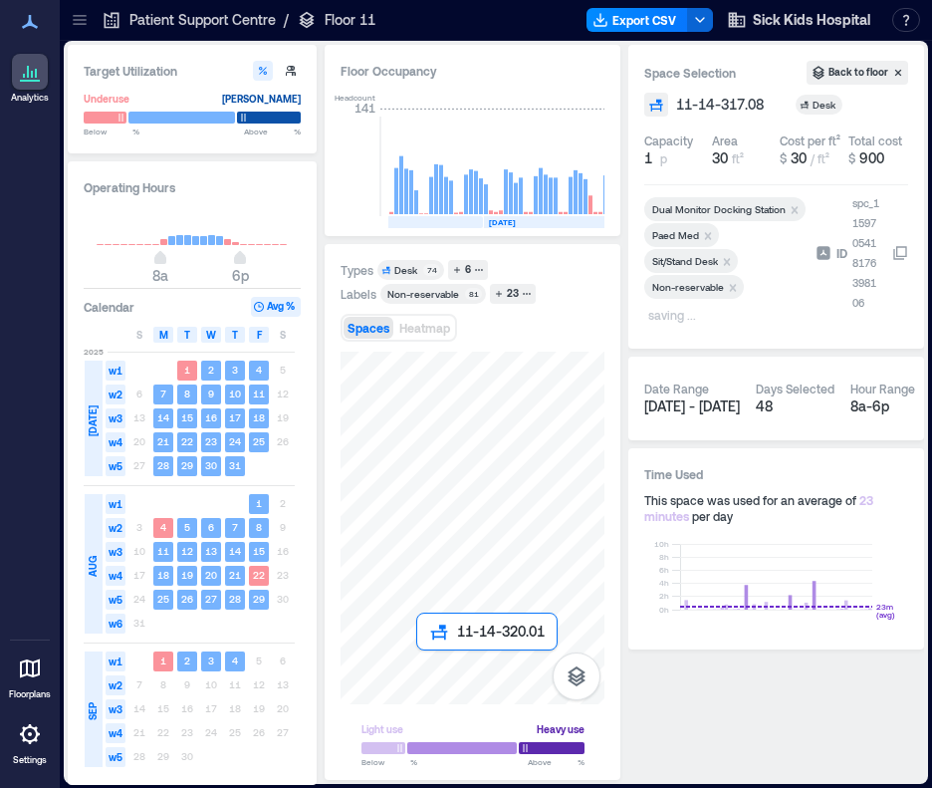
click at [424, 658] on div at bounding box center [473, 528] width 264 height 353
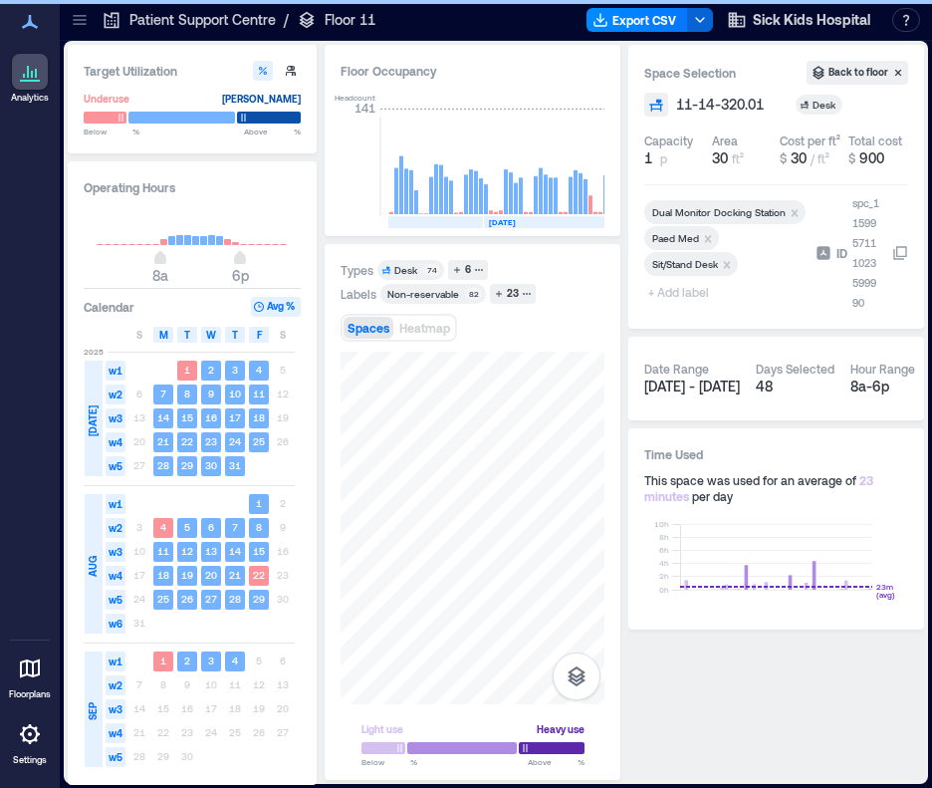
click at [679, 289] on span "+ Add label" at bounding box center [680, 292] width 73 height 28
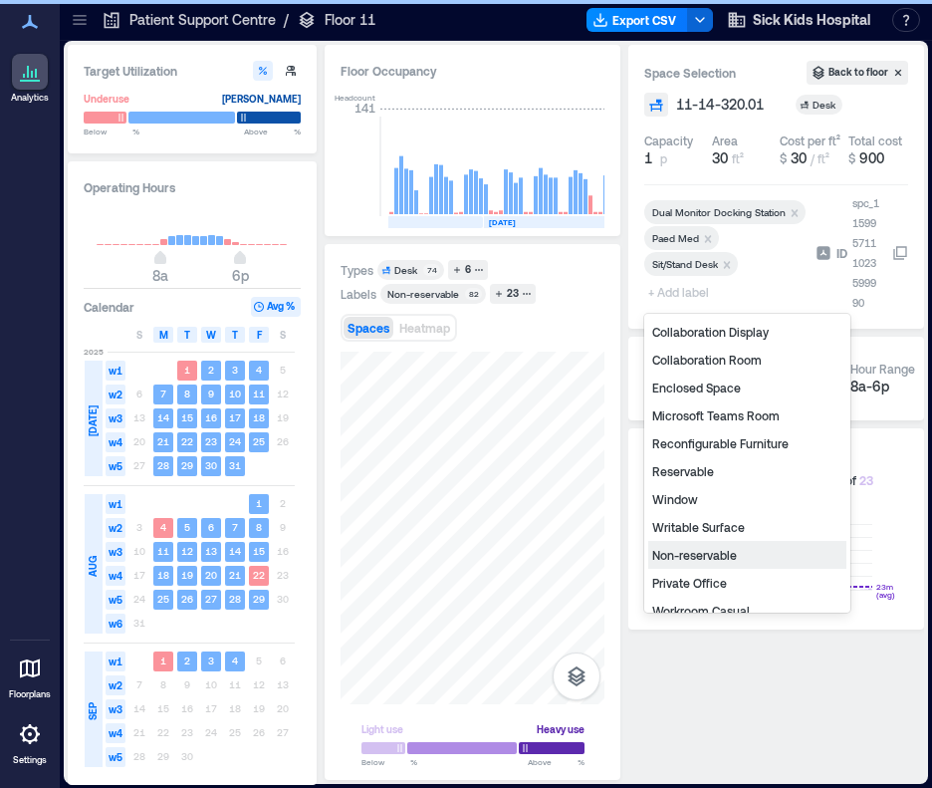
click at [695, 549] on div "Non-reservable" at bounding box center [747, 555] width 198 height 28
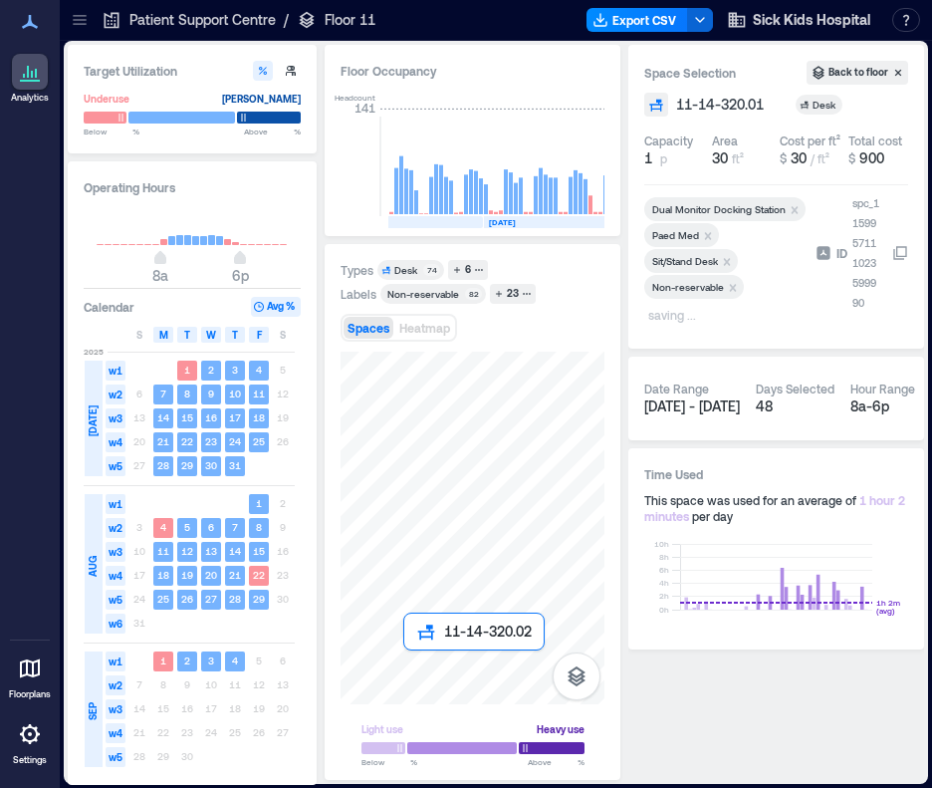
click at [411, 653] on div at bounding box center [473, 528] width 264 height 353
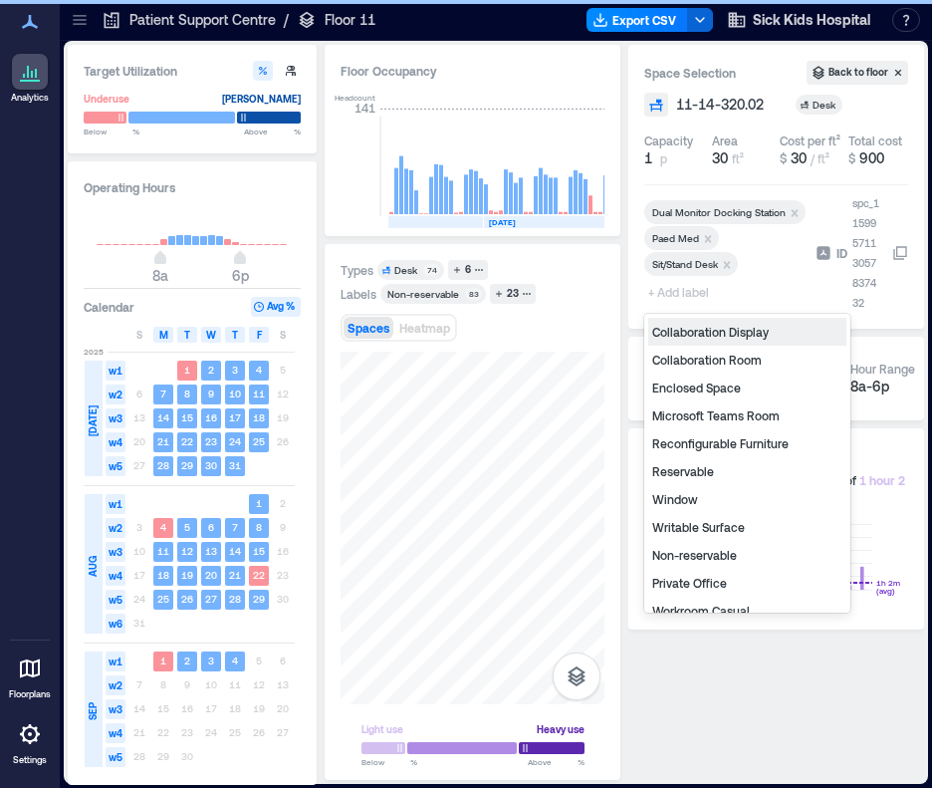
click at [674, 293] on span "+ Add label" at bounding box center [680, 292] width 73 height 28
click at [693, 555] on div "Non-reservable" at bounding box center [747, 555] width 198 height 28
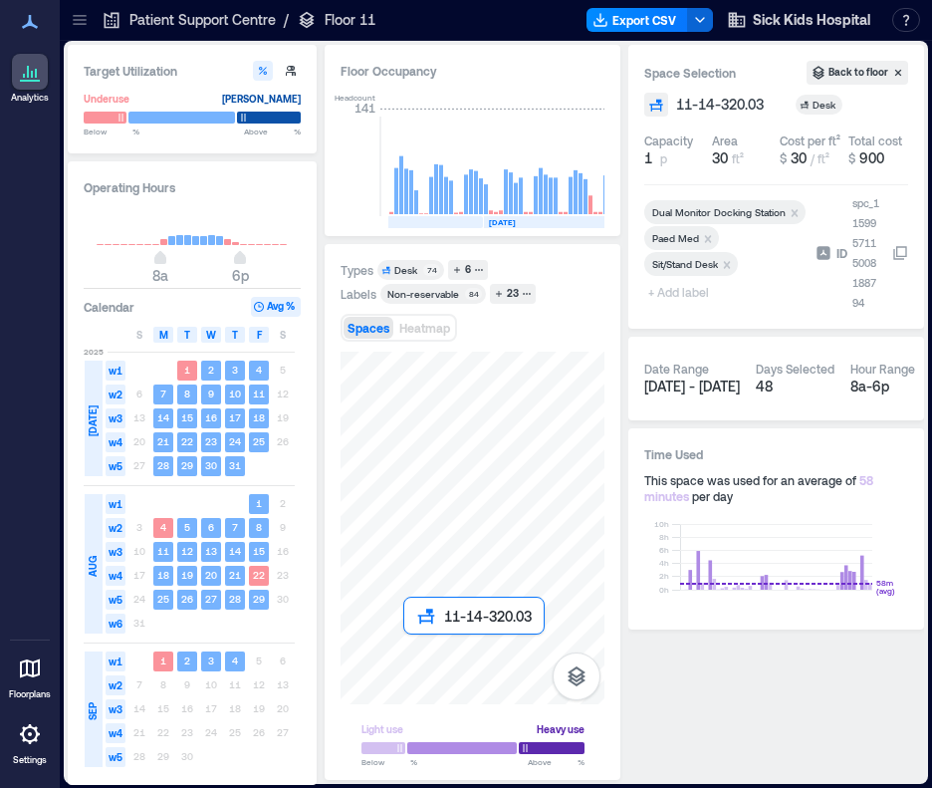
click at [410, 641] on div at bounding box center [473, 528] width 264 height 353
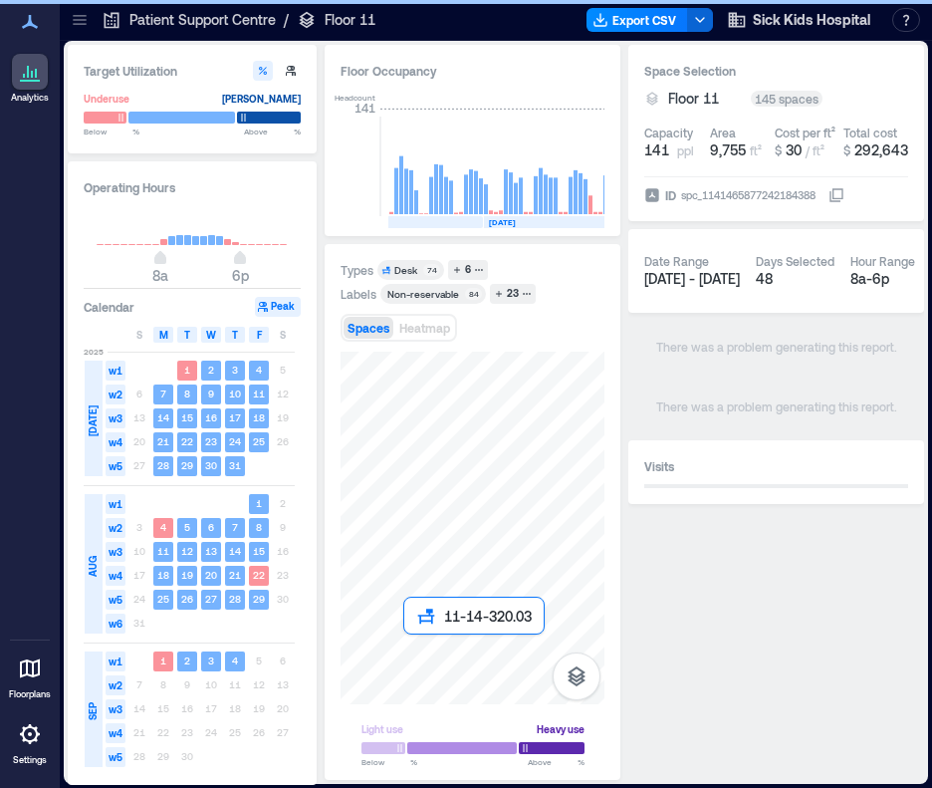
click at [410, 641] on div at bounding box center [473, 528] width 264 height 353
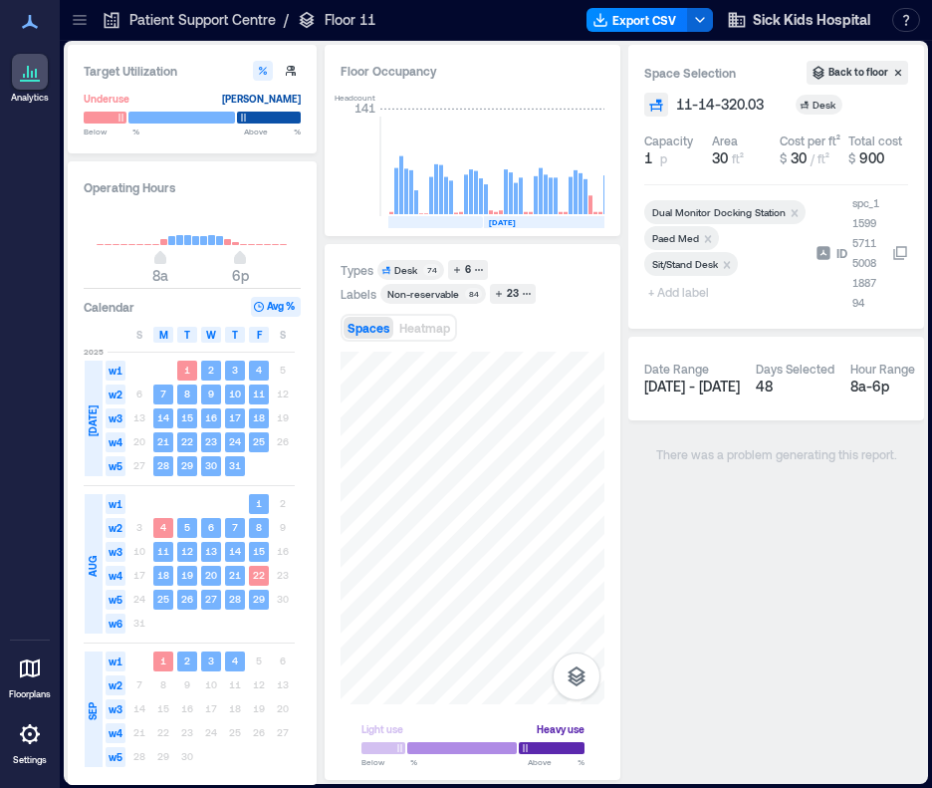
click at [680, 295] on span "+ Add label" at bounding box center [680, 292] width 73 height 28
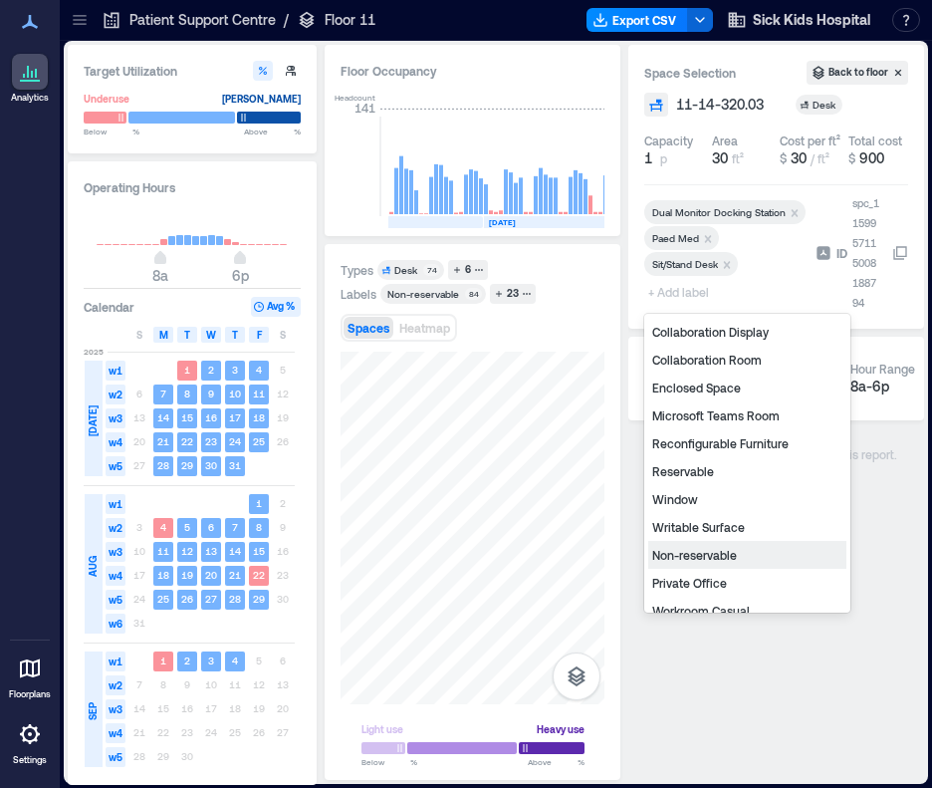
click at [693, 557] on div "Non-reservable" at bounding box center [747, 555] width 198 height 28
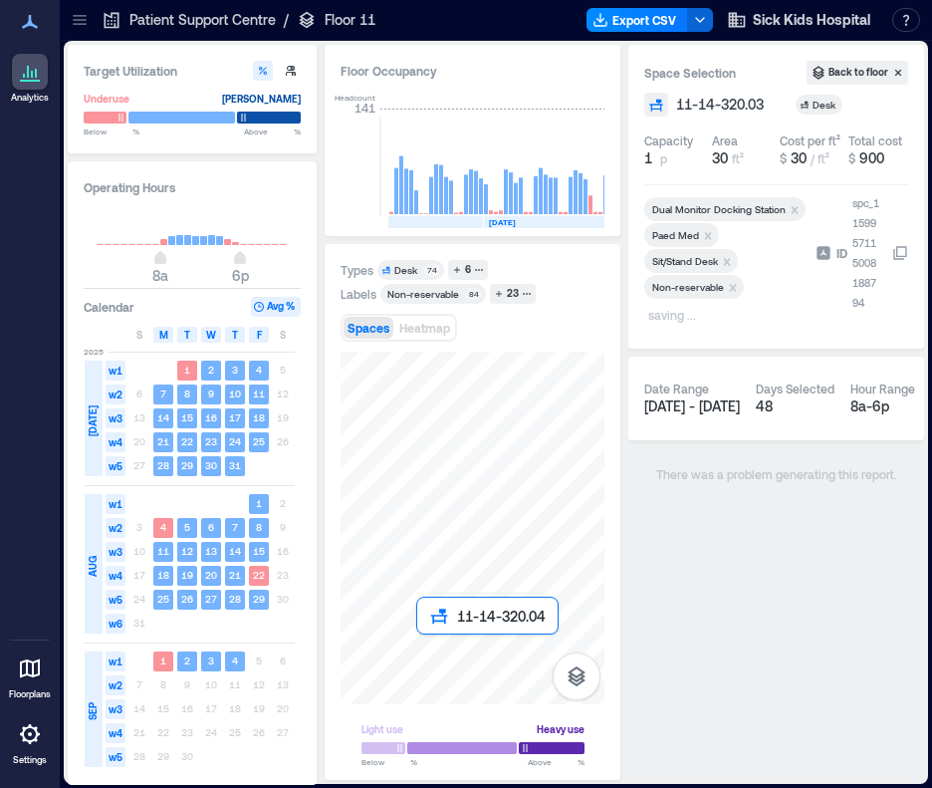
click at [427, 645] on div at bounding box center [473, 528] width 264 height 353
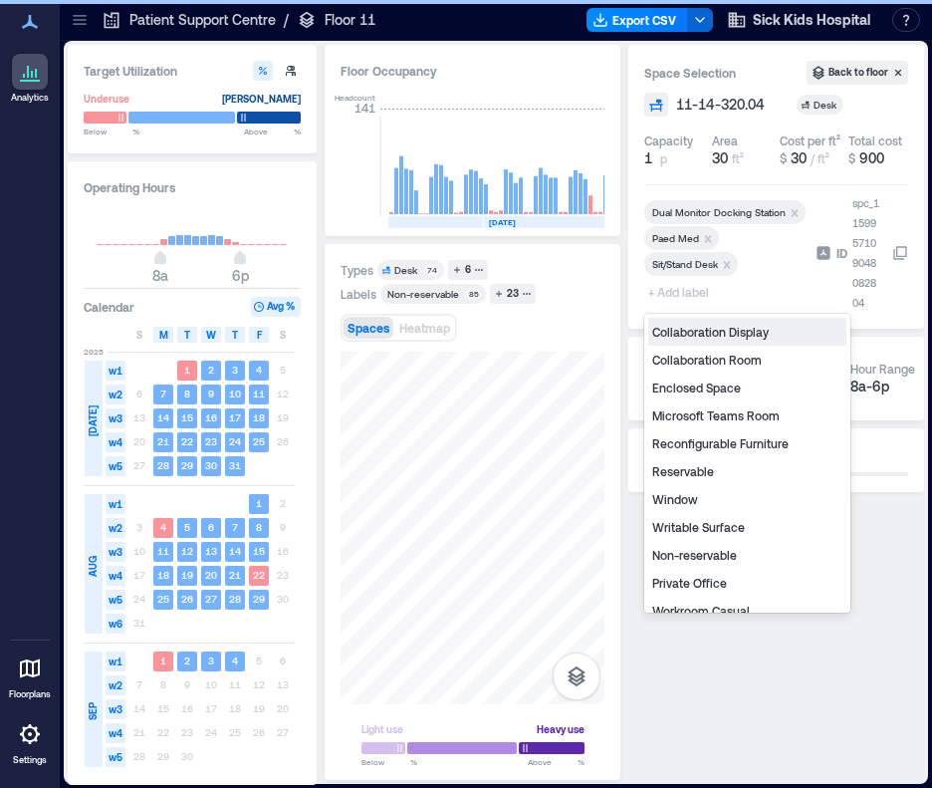
click at [669, 288] on span "+ Add label" at bounding box center [680, 292] width 73 height 28
click at [680, 549] on div "Non-reservable" at bounding box center [747, 555] width 198 height 28
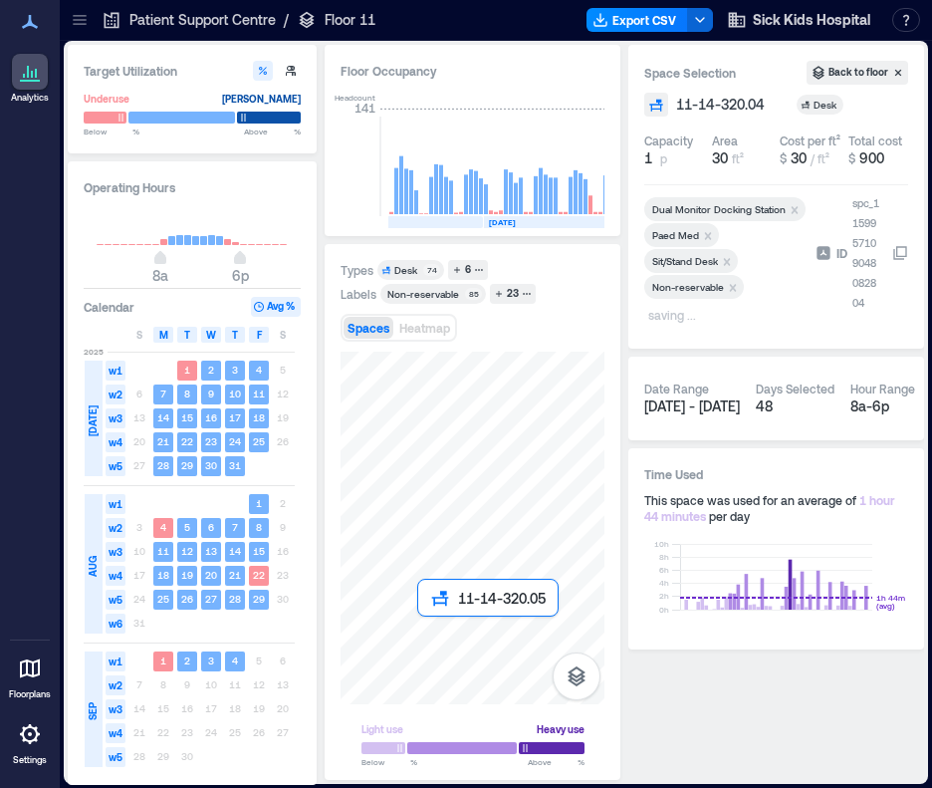
drag, startPoint x: 426, startPoint y: 628, endPoint x: 763, endPoint y: 704, distance: 345.0
click at [426, 628] on div at bounding box center [473, 528] width 264 height 353
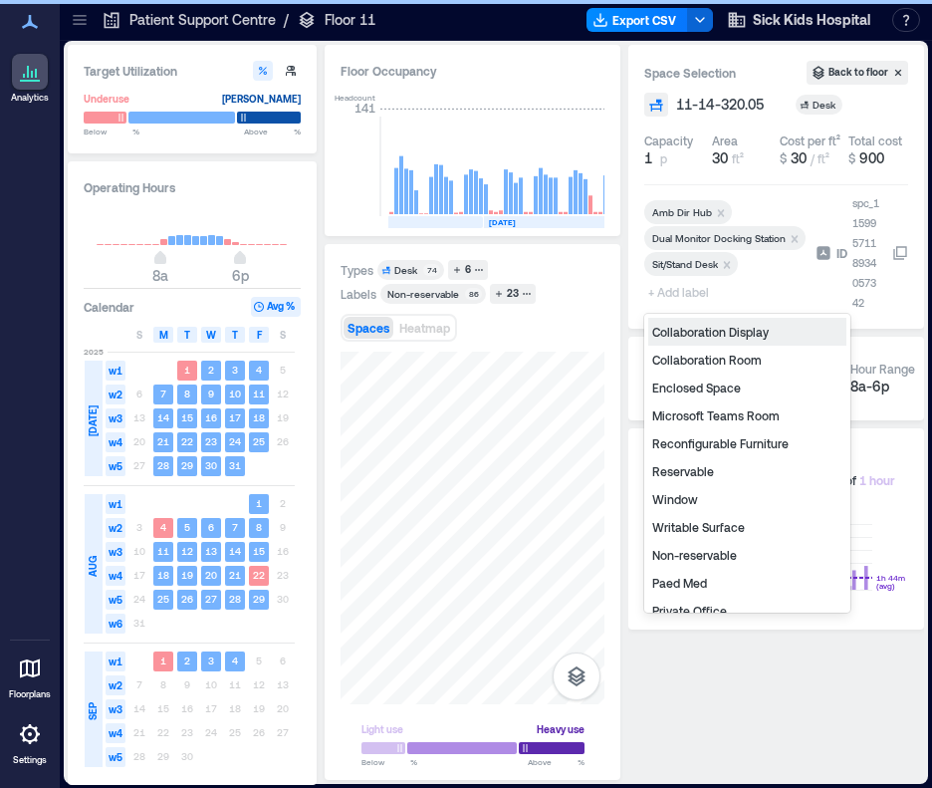
click at [681, 288] on span "+ Add label" at bounding box center [680, 292] width 73 height 28
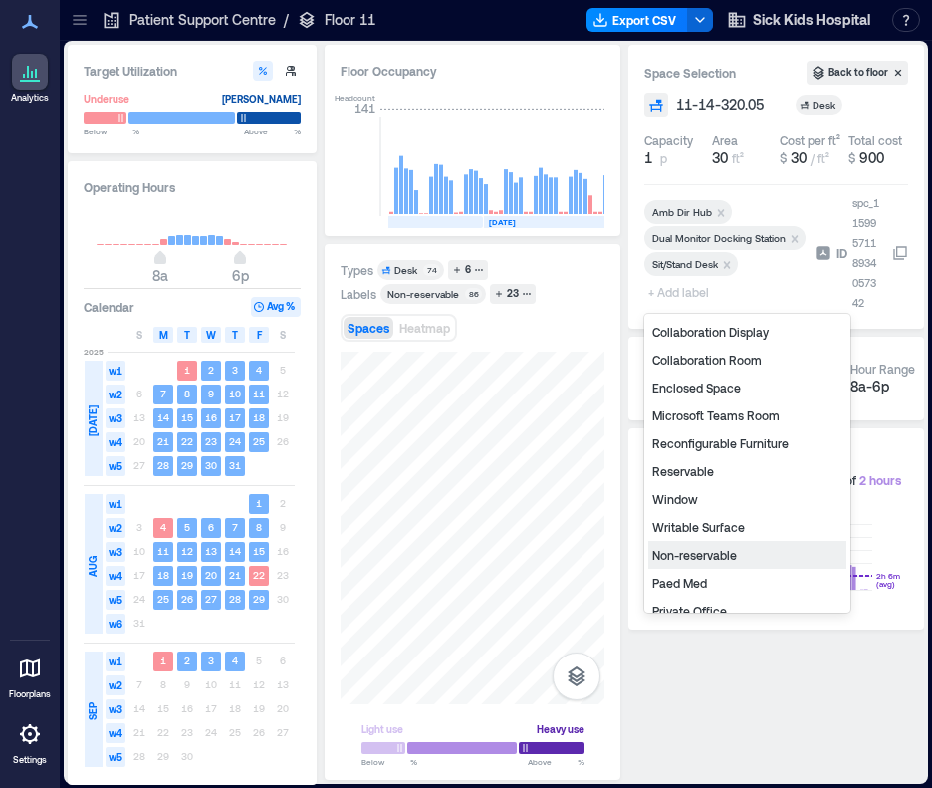
click at [713, 553] on div "Non-reservable" at bounding box center [747, 555] width 198 height 28
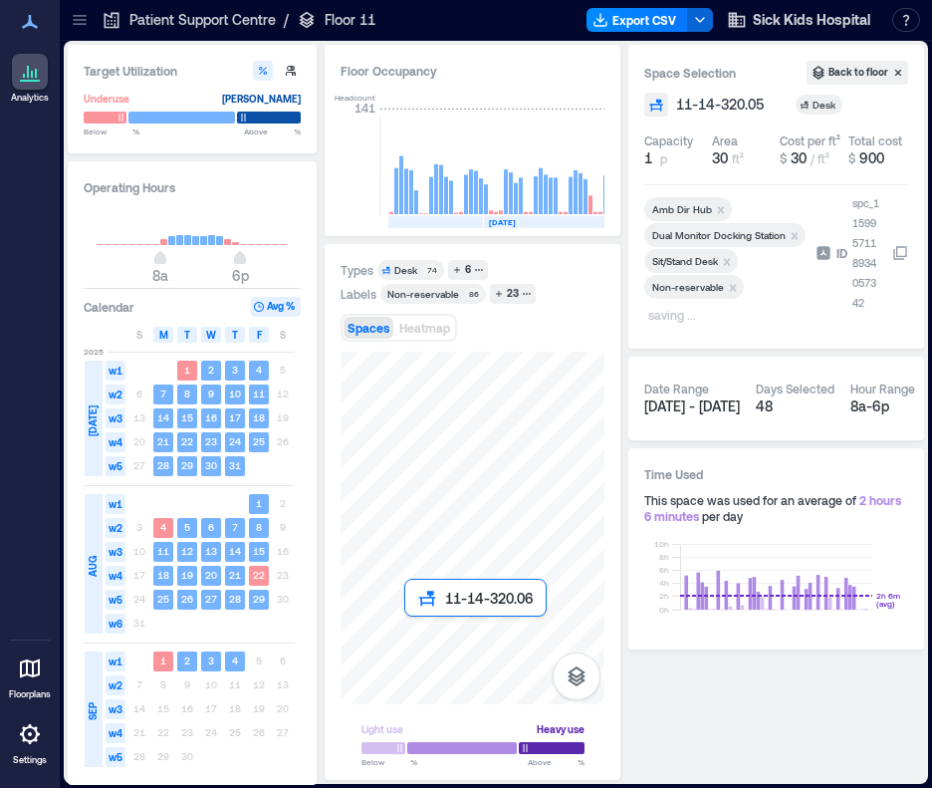
click at [414, 627] on div at bounding box center [473, 528] width 264 height 353
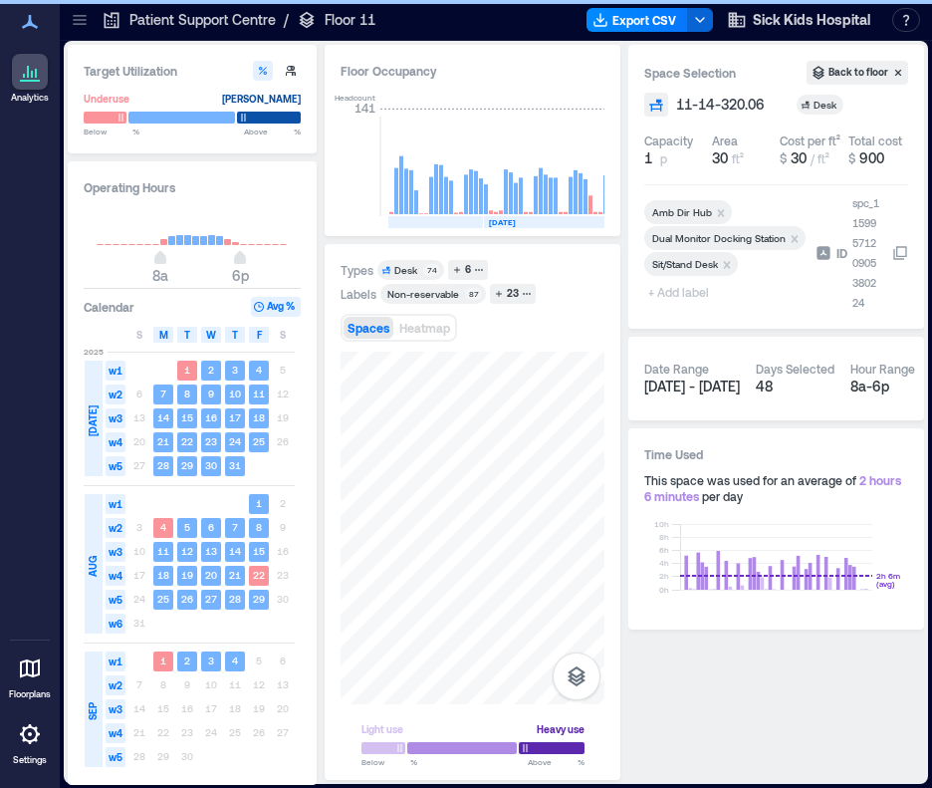
click at [686, 291] on span "+ Add label" at bounding box center [680, 292] width 73 height 28
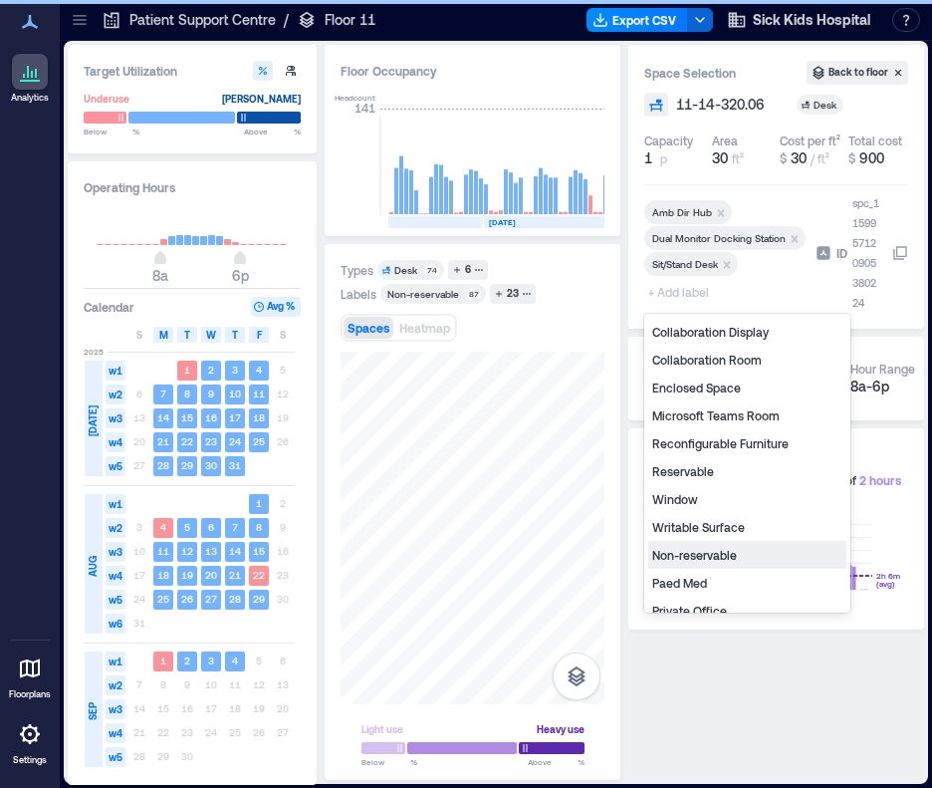
click at [715, 551] on div "Non-reservable" at bounding box center [747, 555] width 198 height 28
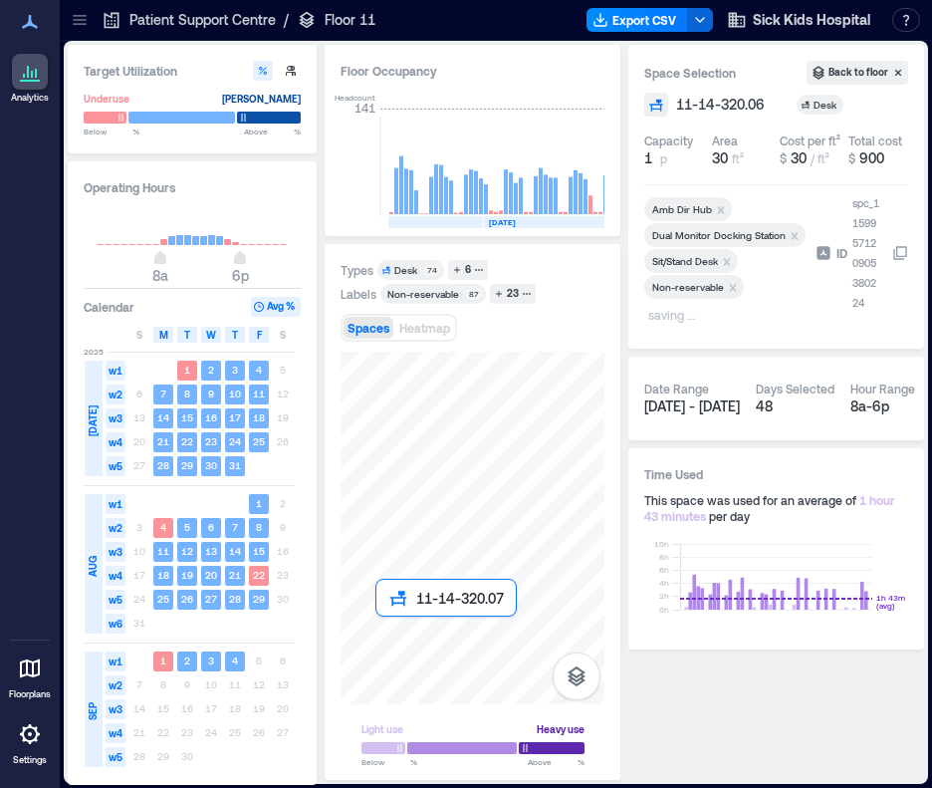
click at [382, 624] on div at bounding box center [473, 528] width 264 height 353
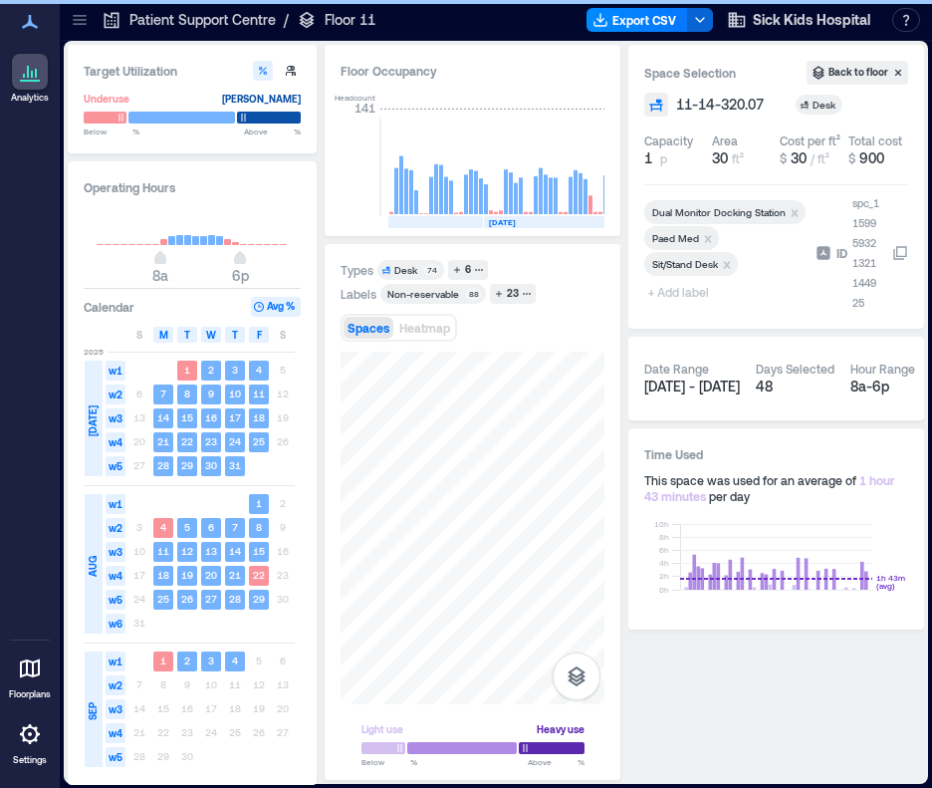
click at [672, 295] on span "+ Add label" at bounding box center [680, 292] width 73 height 28
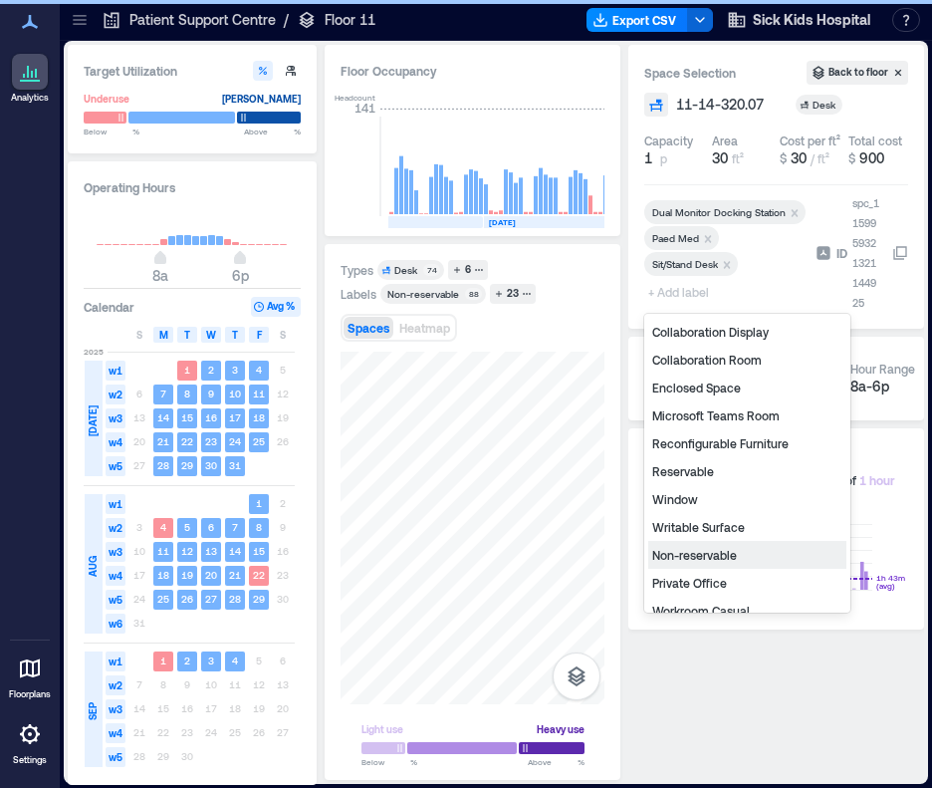
click at [737, 551] on div "Non-reservable" at bounding box center [747, 555] width 198 height 28
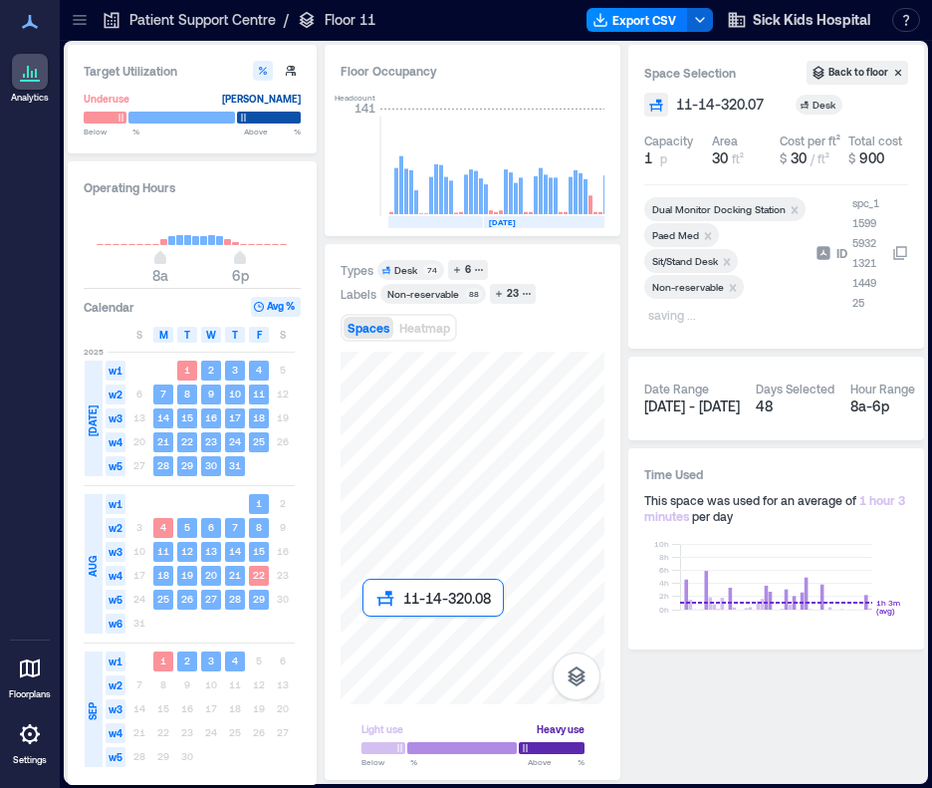
drag, startPoint x: 126, startPoint y: 548, endPoint x: 370, endPoint y: 628, distance: 257.0
click at [370, 628] on div at bounding box center [473, 528] width 264 height 353
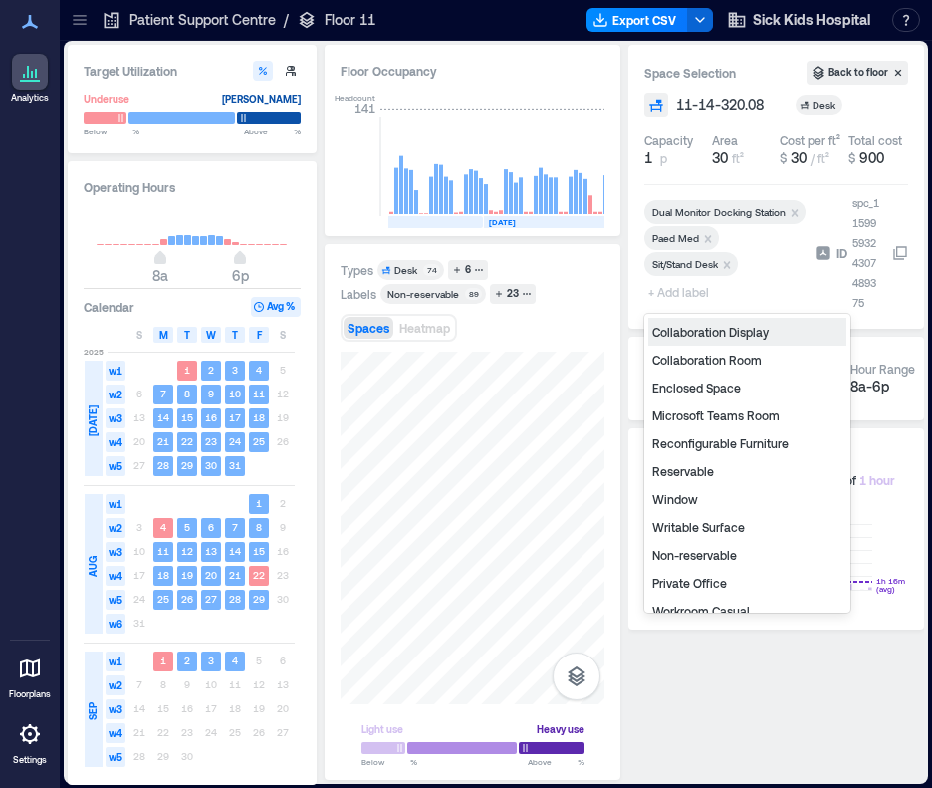
click at [684, 290] on span "+ Add label" at bounding box center [680, 292] width 73 height 28
click at [695, 553] on div "Non-reservable" at bounding box center [747, 555] width 198 height 28
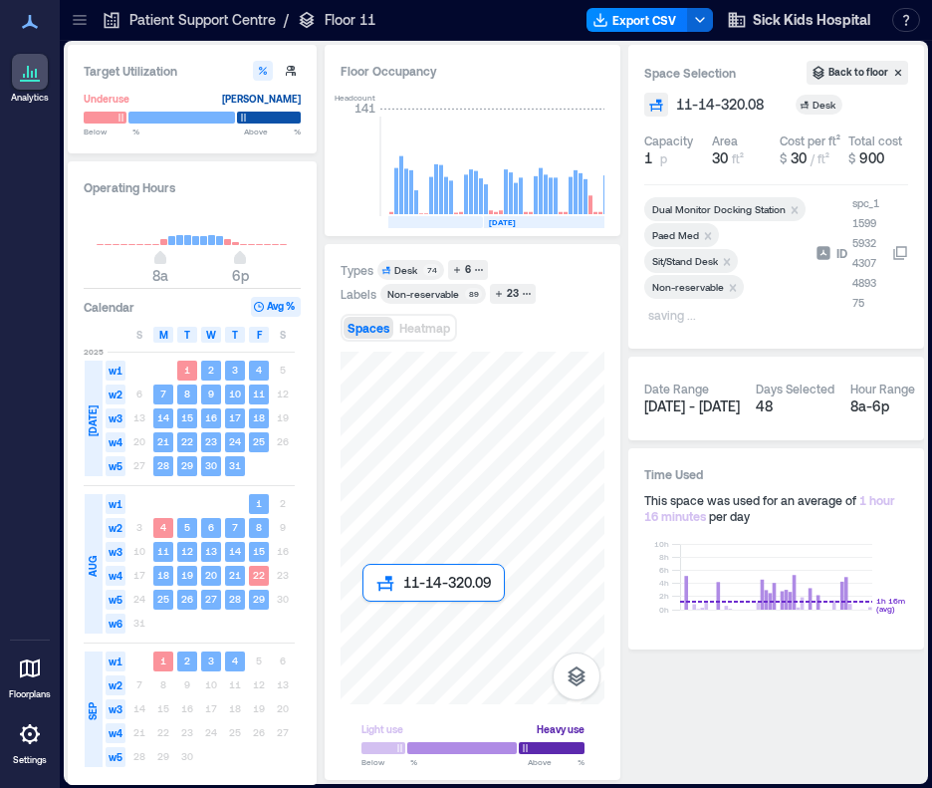
click at [367, 606] on div at bounding box center [473, 528] width 264 height 353
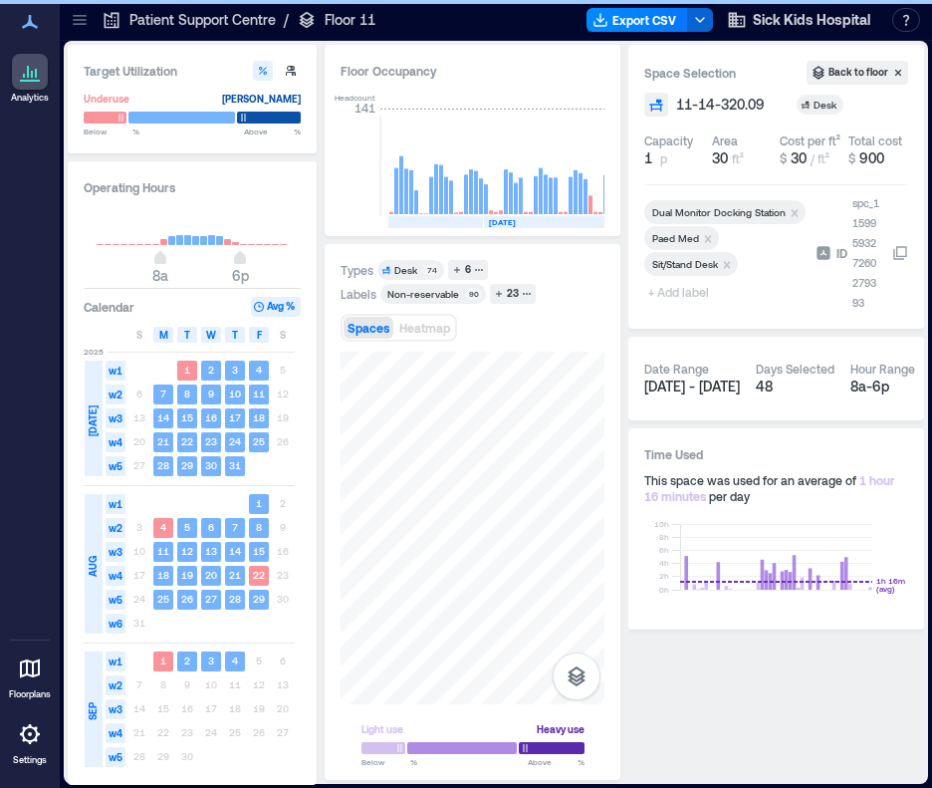
click at [676, 290] on span "+ Add label" at bounding box center [680, 292] width 73 height 28
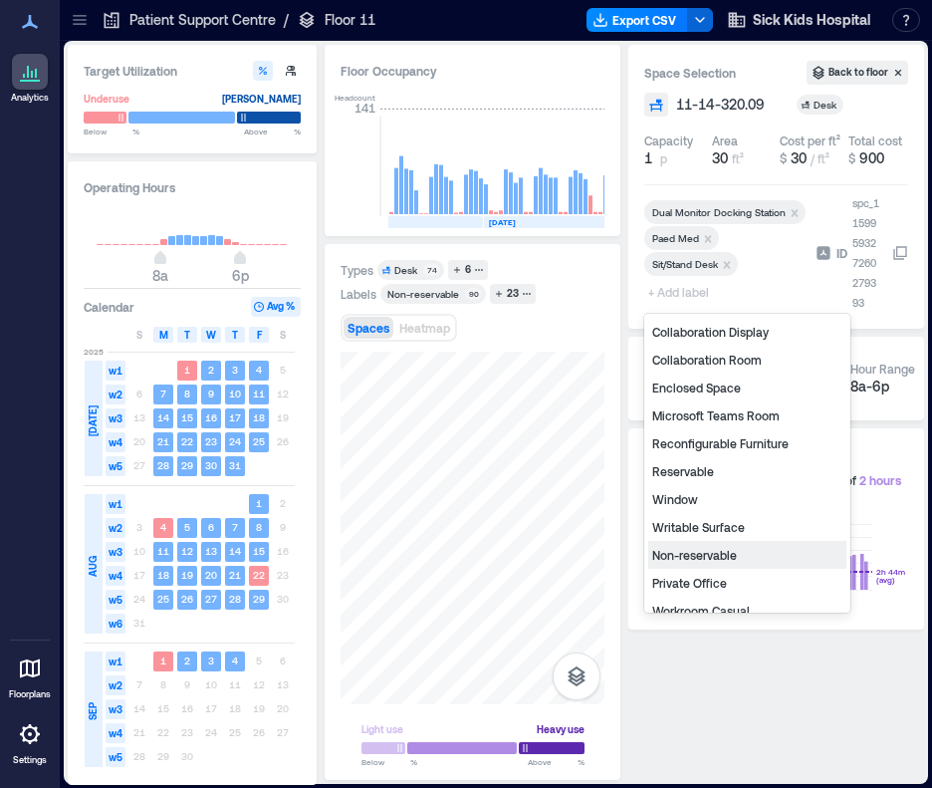
click at [696, 544] on div "Non-reservable" at bounding box center [747, 555] width 198 height 28
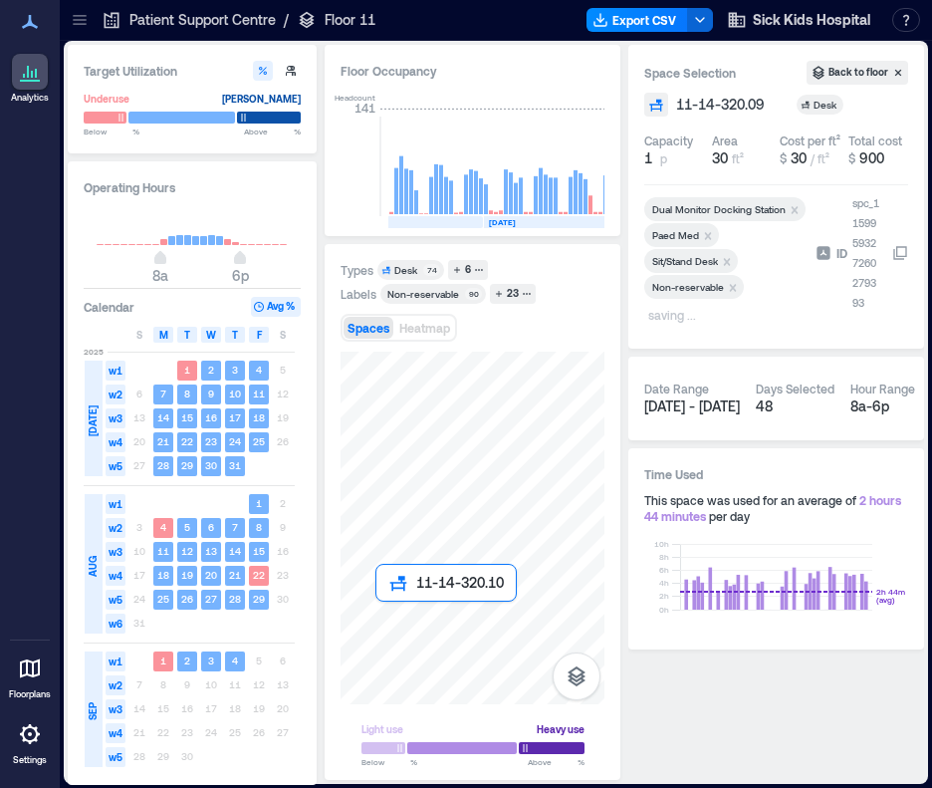
click at [382, 612] on div at bounding box center [473, 528] width 264 height 353
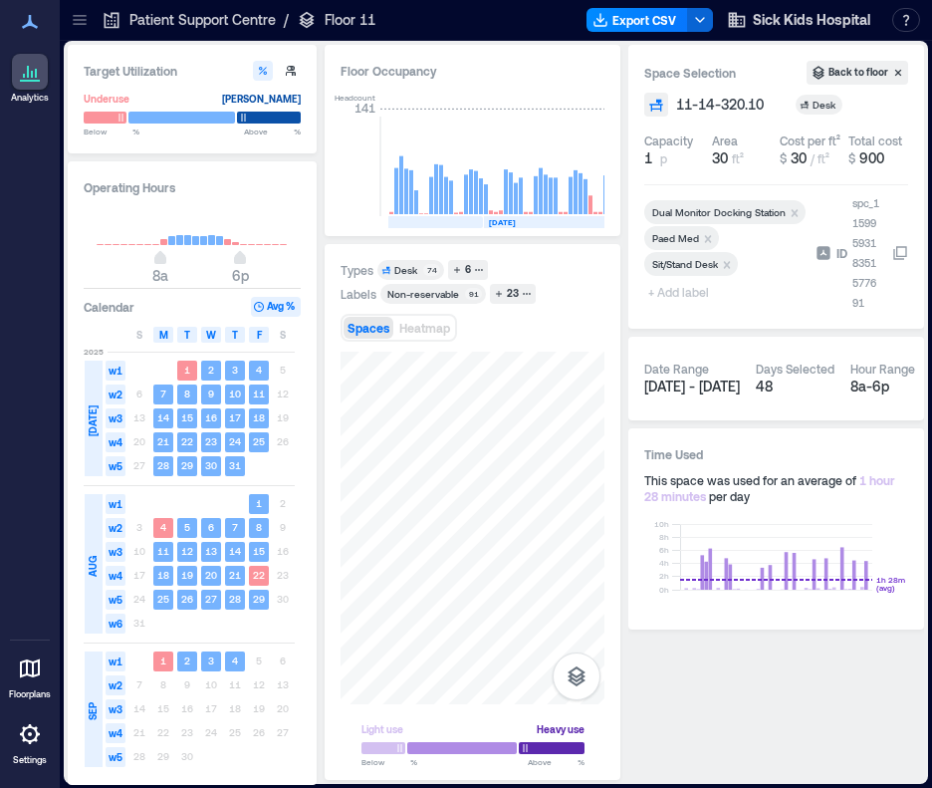
click at [682, 294] on span "+ Add label" at bounding box center [680, 292] width 73 height 28
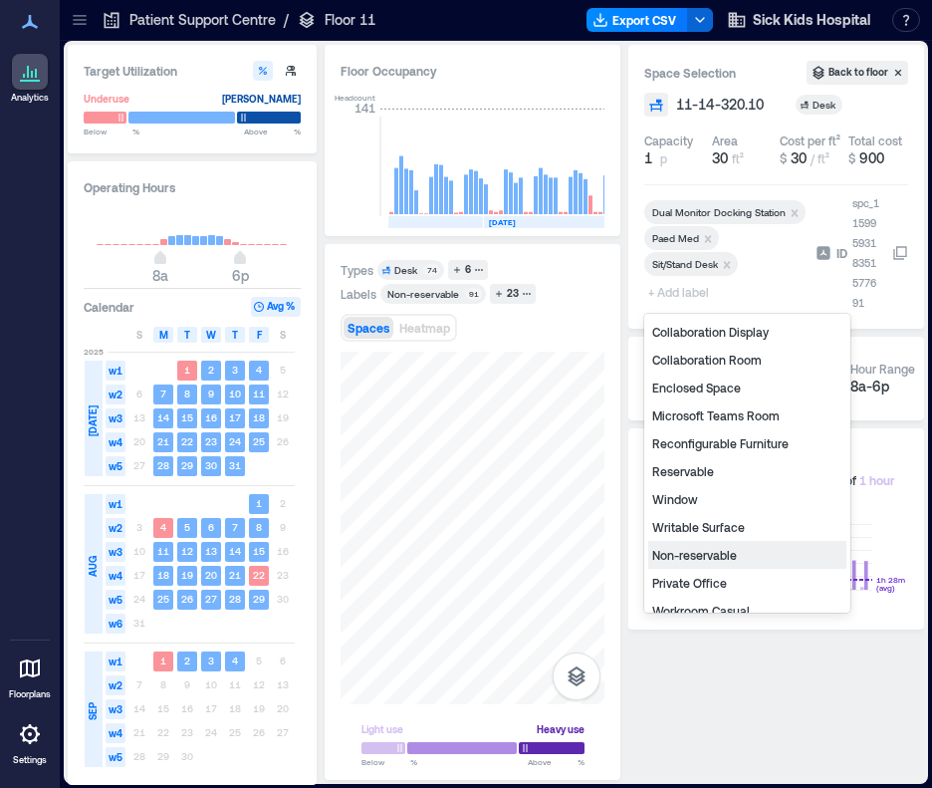
click at [711, 557] on div "Non-reservable" at bounding box center [747, 555] width 198 height 28
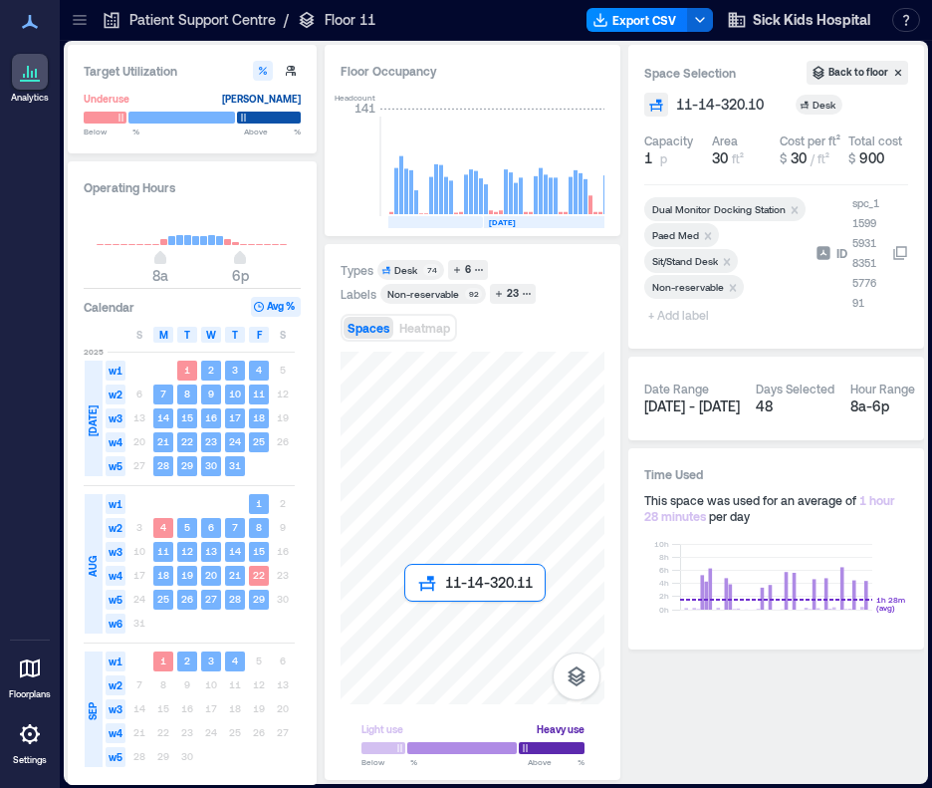
click at [406, 610] on div at bounding box center [473, 528] width 264 height 353
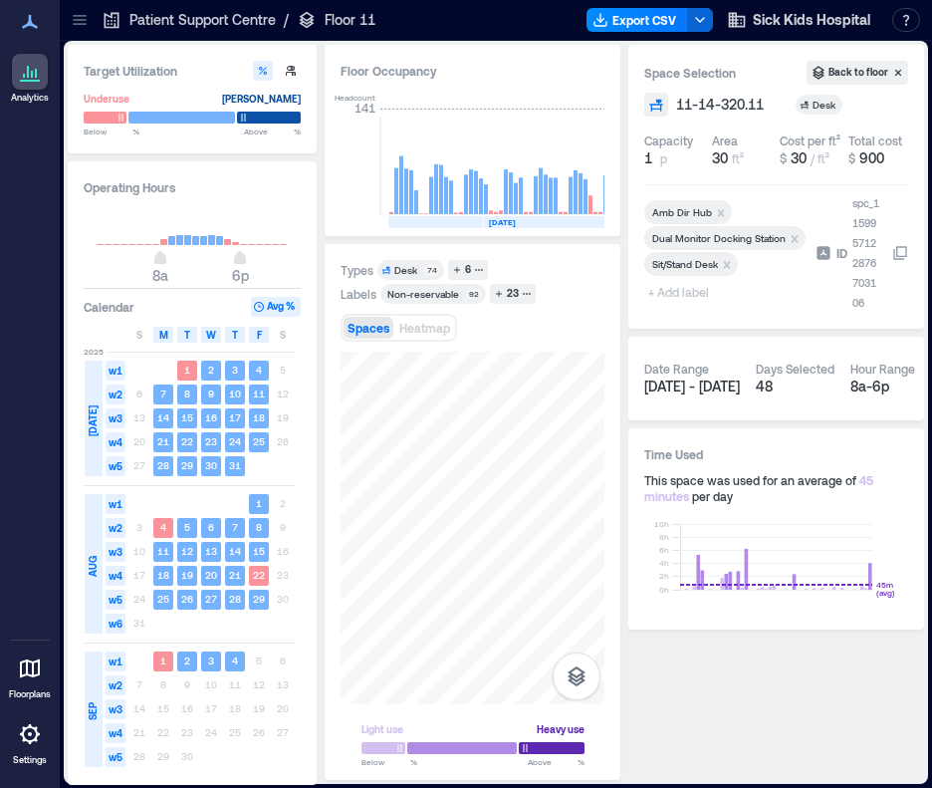
click at [677, 295] on span "+ Add label" at bounding box center [680, 292] width 73 height 28
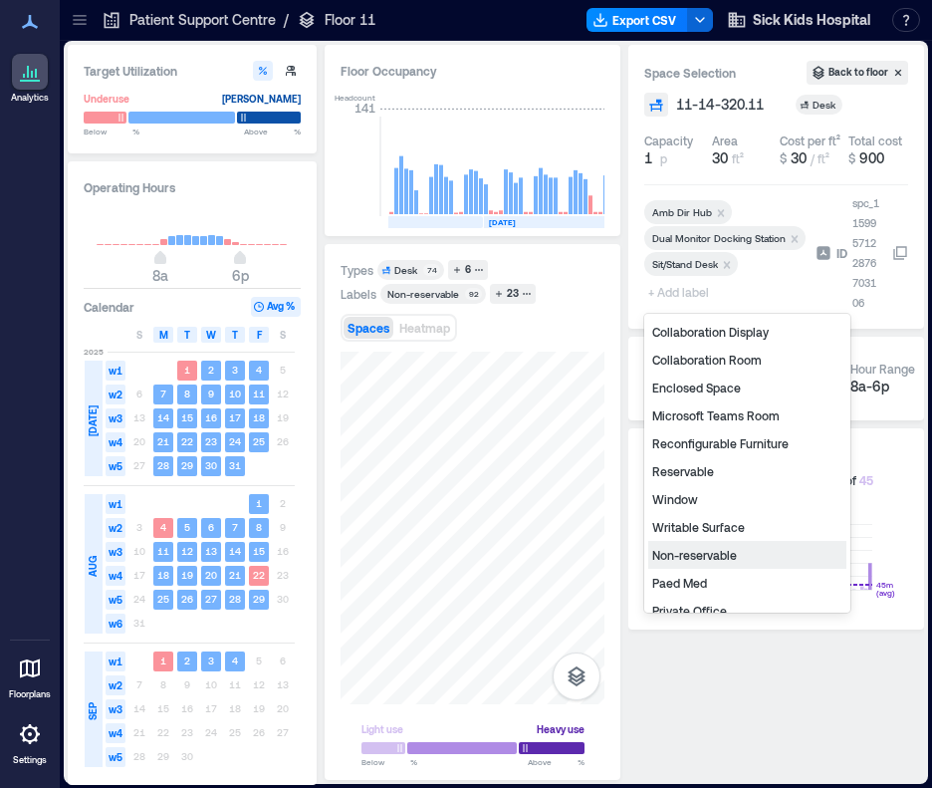
click at [700, 560] on div "Non-reservable" at bounding box center [747, 555] width 198 height 28
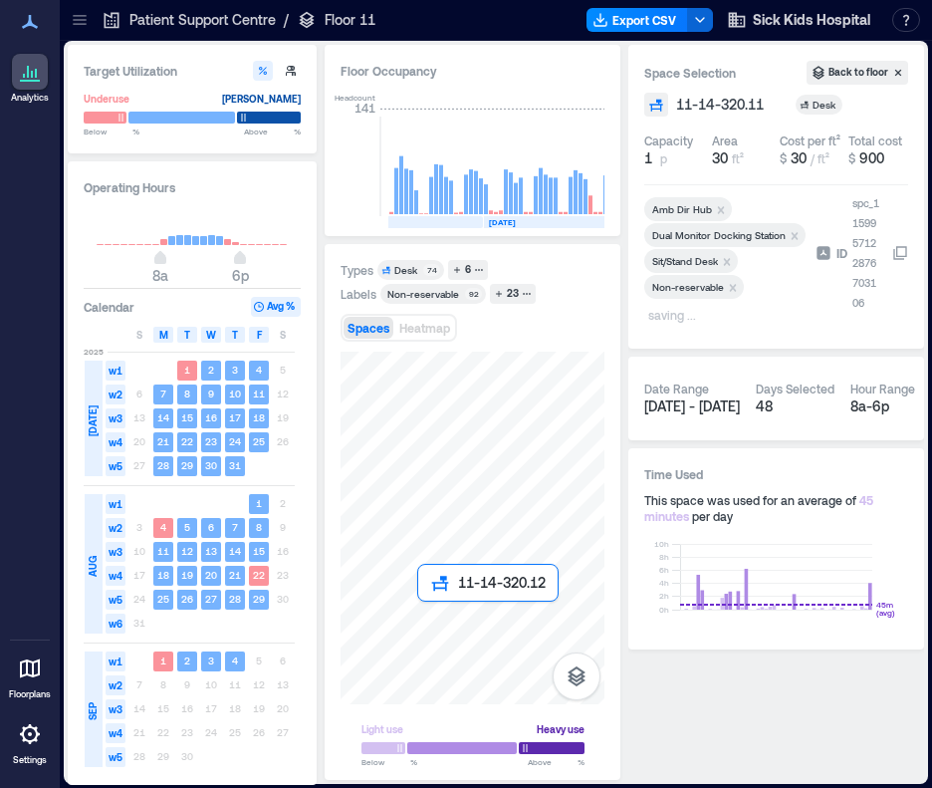
click at [426, 612] on div at bounding box center [473, 528] width 264 height 353
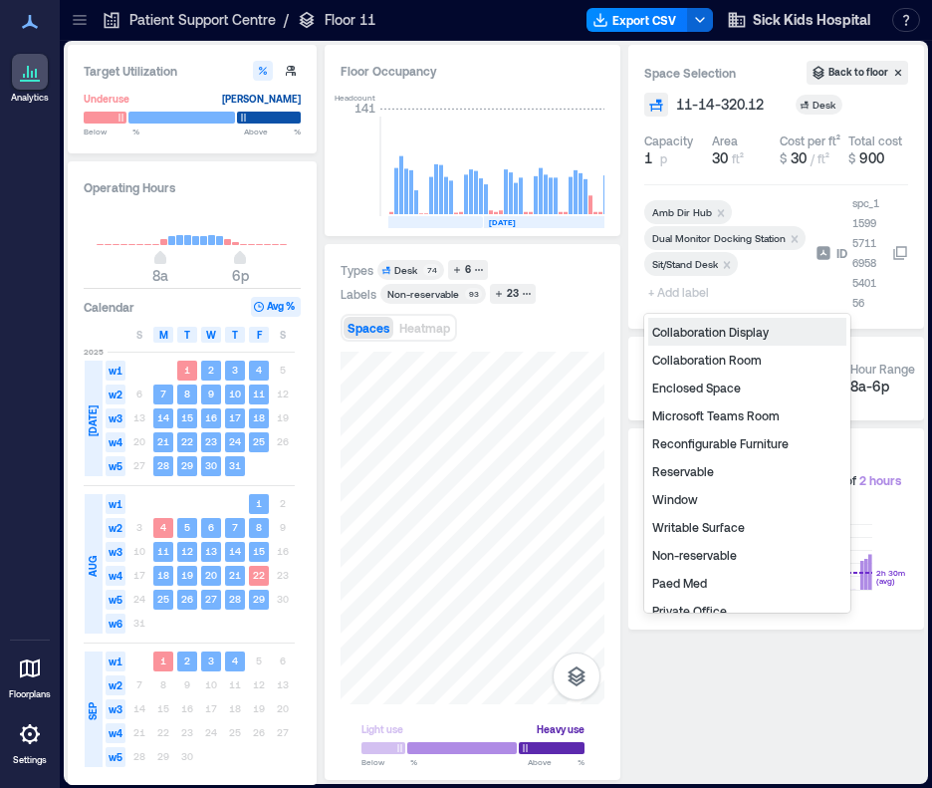
click at [688, 298] on span "+ Add label" at bounding box center [680, 292] width 73 height 28
click at [680, 557] on div "Non-reservable" at bounding box center [747, 555] width 198 height 28
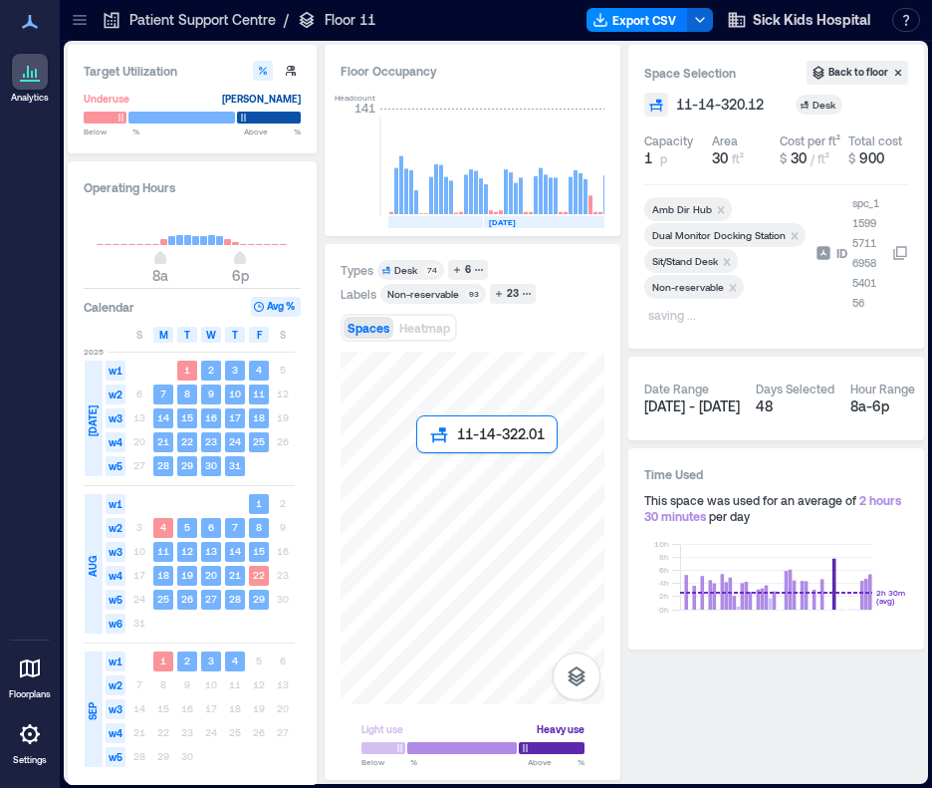
click at [425, 461] on div at bounding box center [473, 528] width 264 height 353
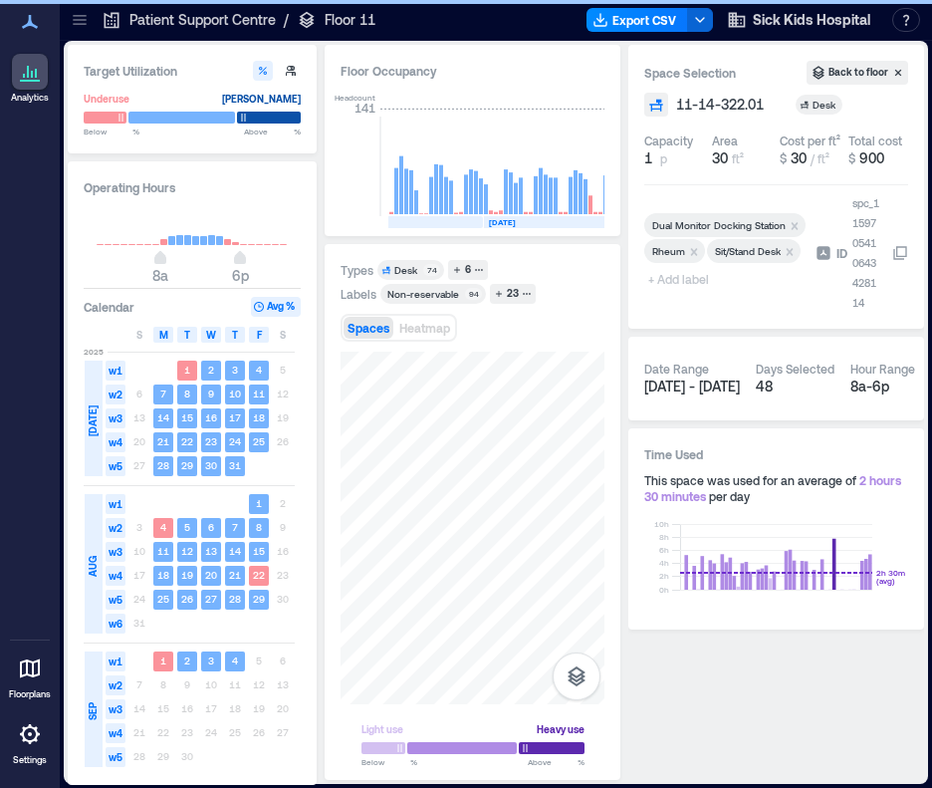
click at [681, 293] on span "+ Add label" at bounding box center [680, 279] width 73 height 28
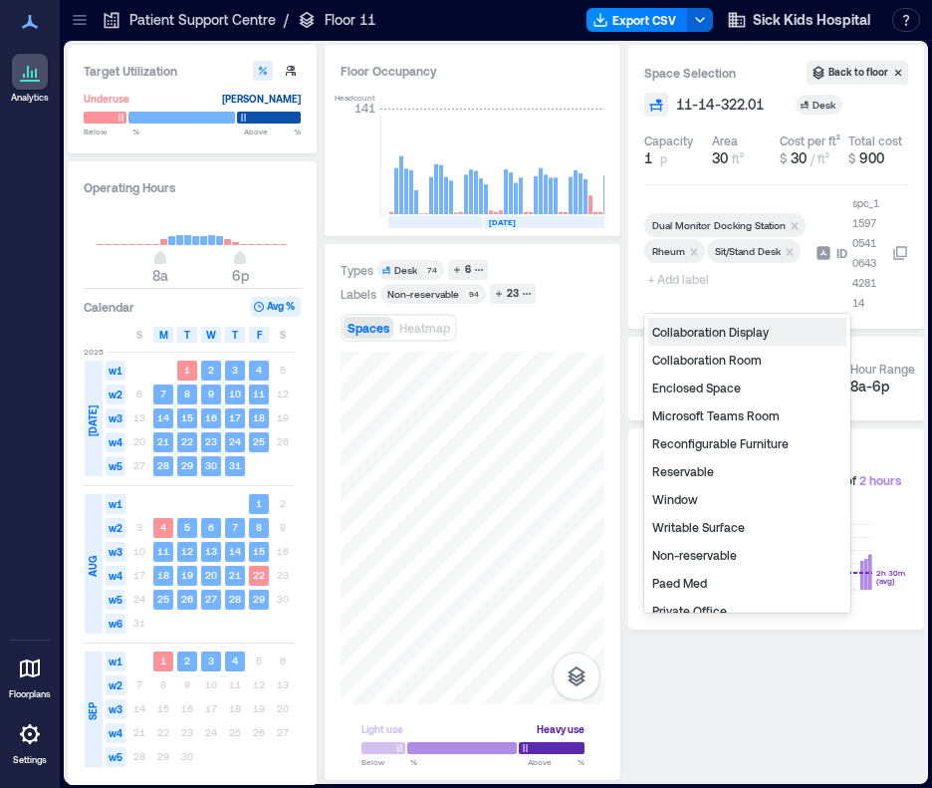
click at [717, 556] on div "Non-reservable" at bounding box center [747, 555] width 198 height 28
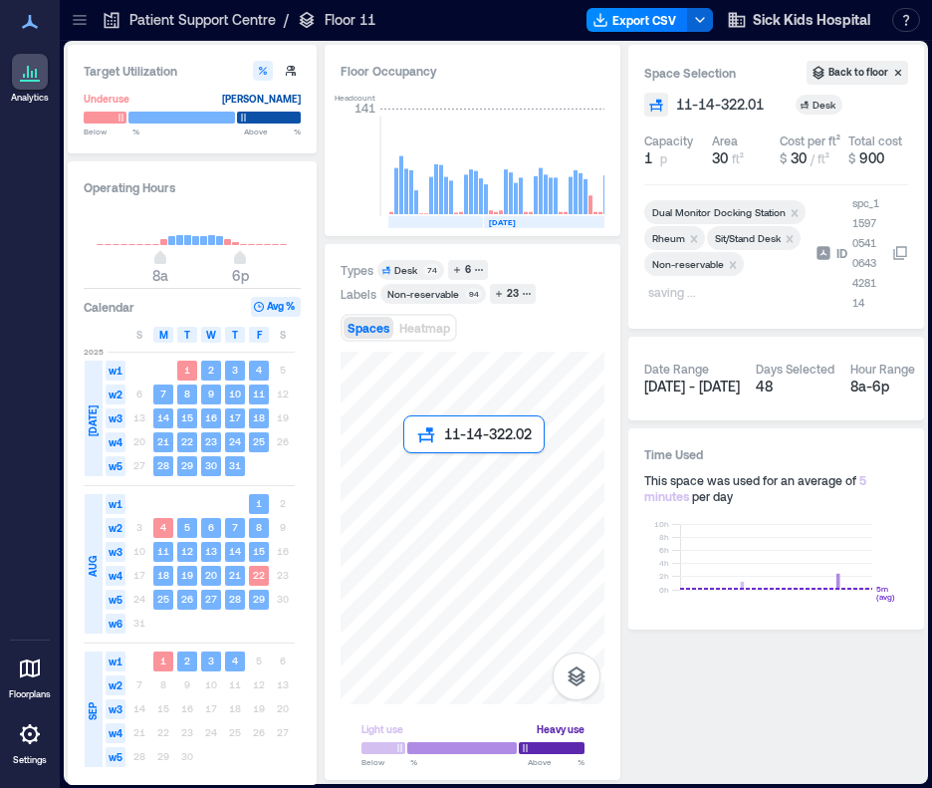
click at [408, 461] on div at bounding box center [473, 528] width 264 height 353
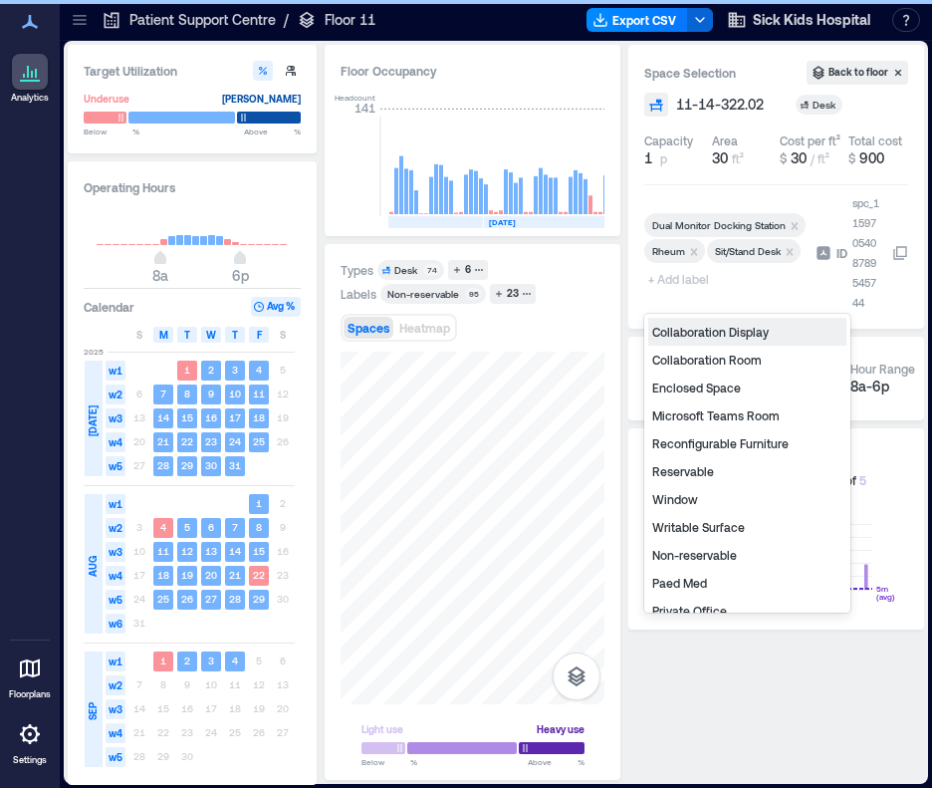
click at [680, 291] on span "+ Add label" at bounding box center [680, 279] width 73 height 28
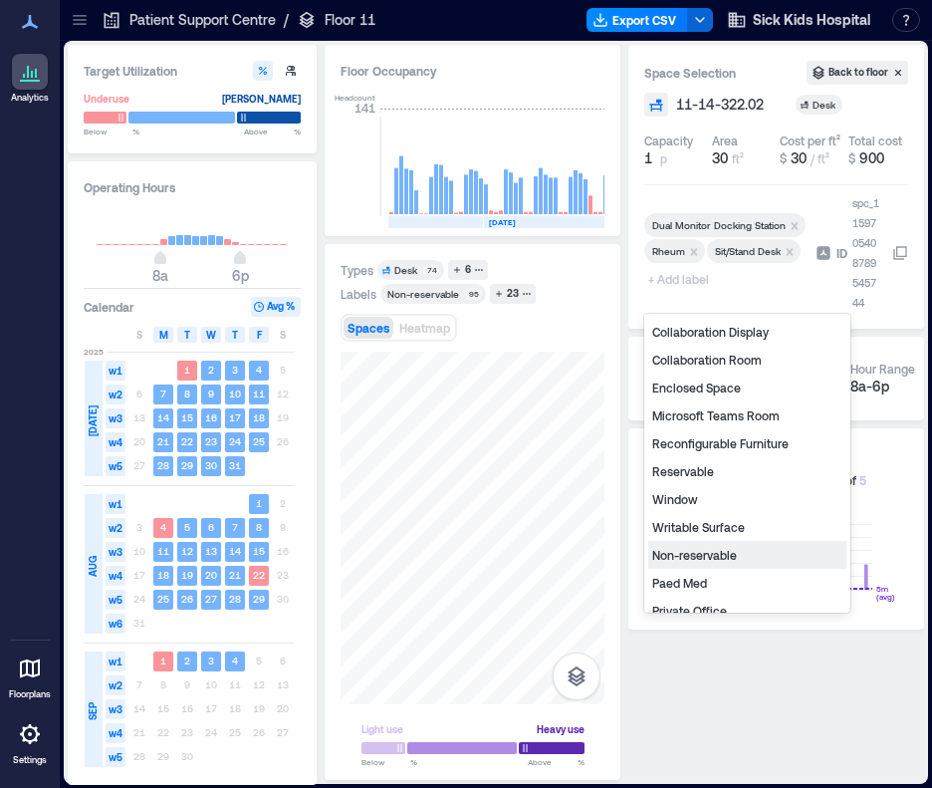
click at [693, 554] on div "Non-reservable" at bounding box center [747, 555] width 198 height 28
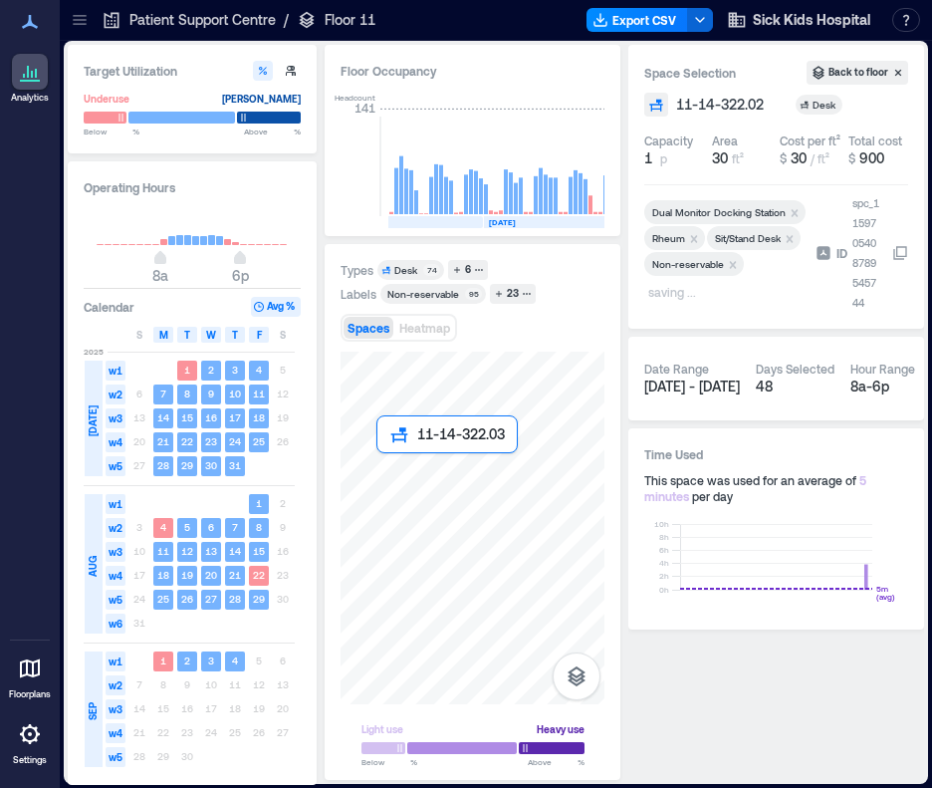
click at [379, 462] on div at bounding box center [473, 528] width 264 height 353
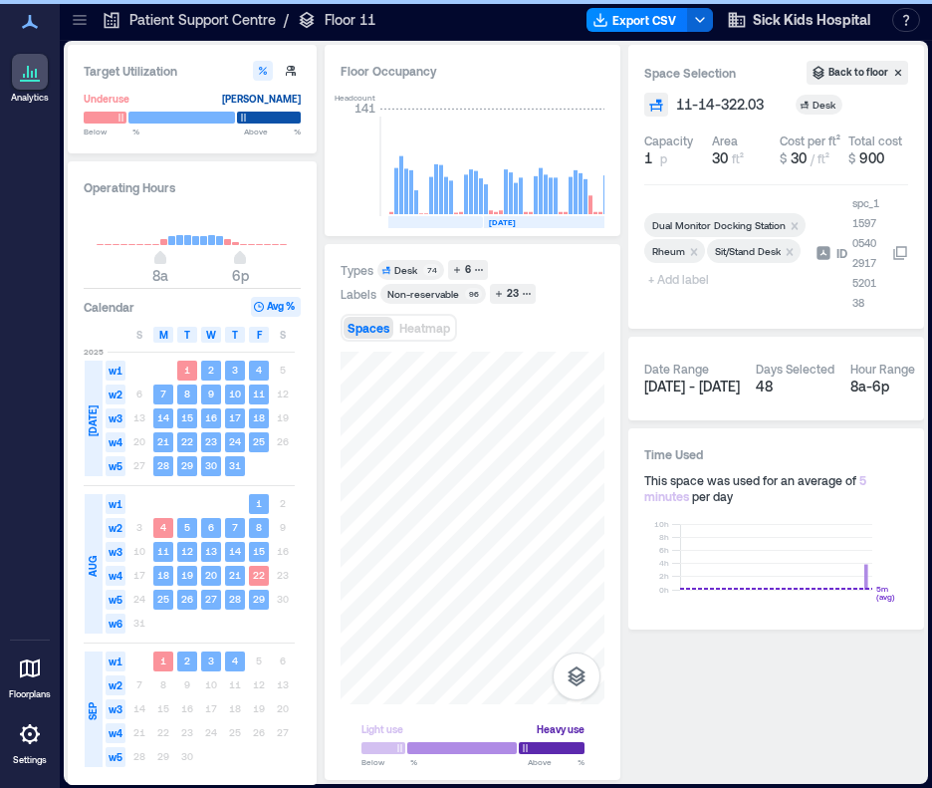
click at [702, 292] on span "+ Add label" at bounding box center [680, 279] width 73 height 28
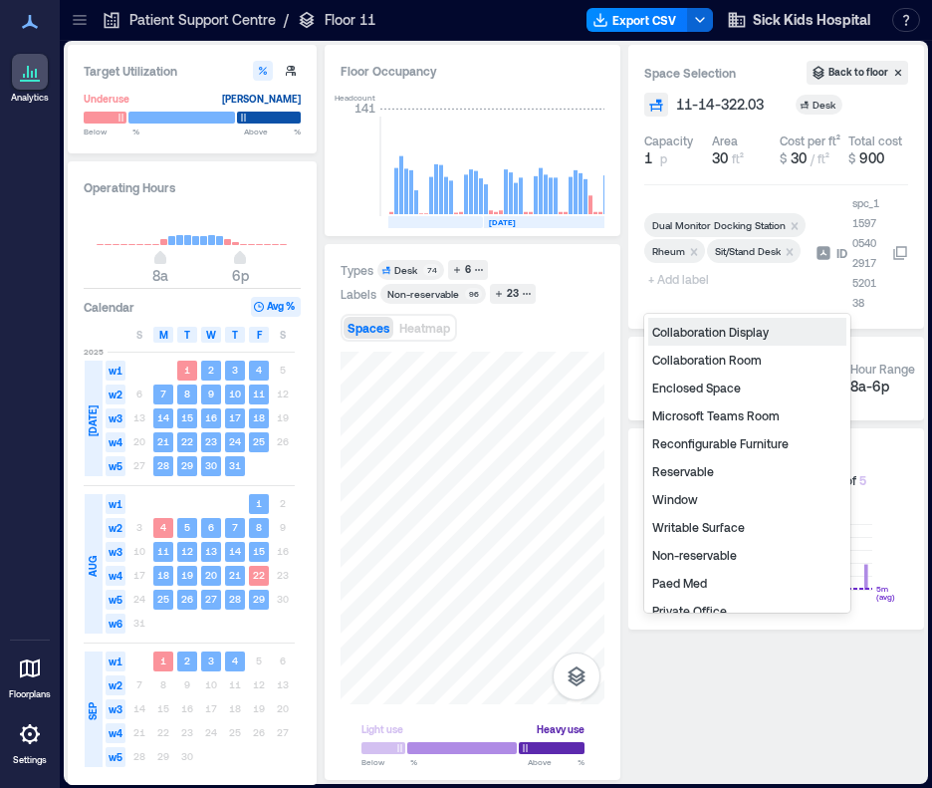
click at [694, 557] on div "Non-reservable" at bounding box center [747, 555] width 198 height 28
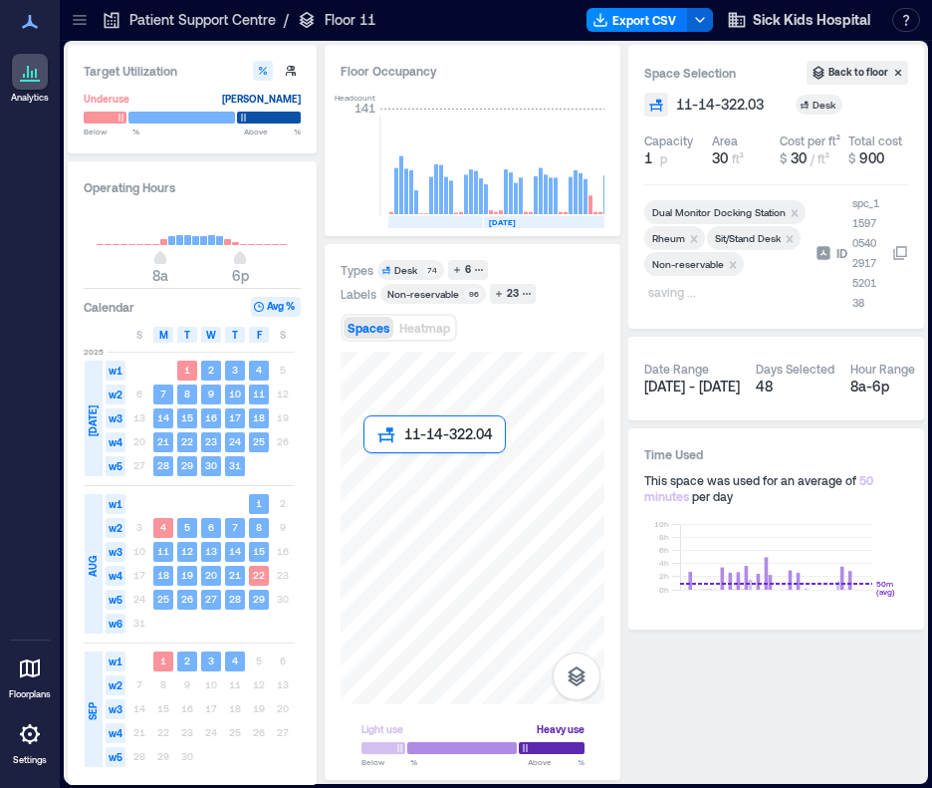
click at [372, 465] on div at bounding box center [473, 528] width 264 height 353
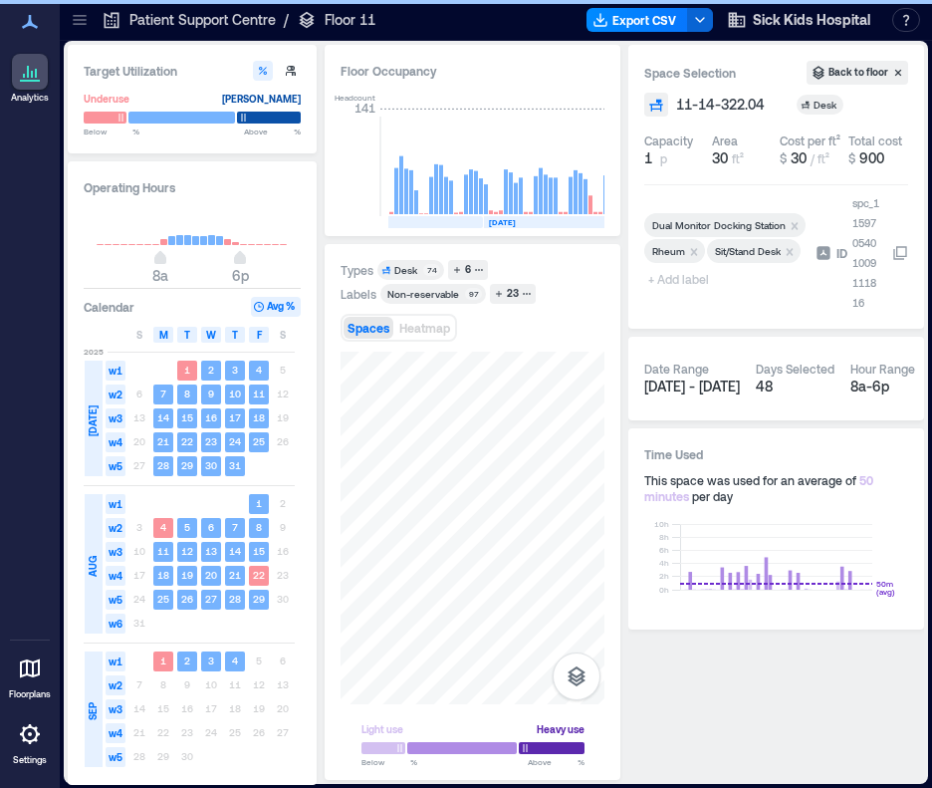
click at [653, 293] on span "+ Add label" at bounding box center [680, 279] width 73 height 28
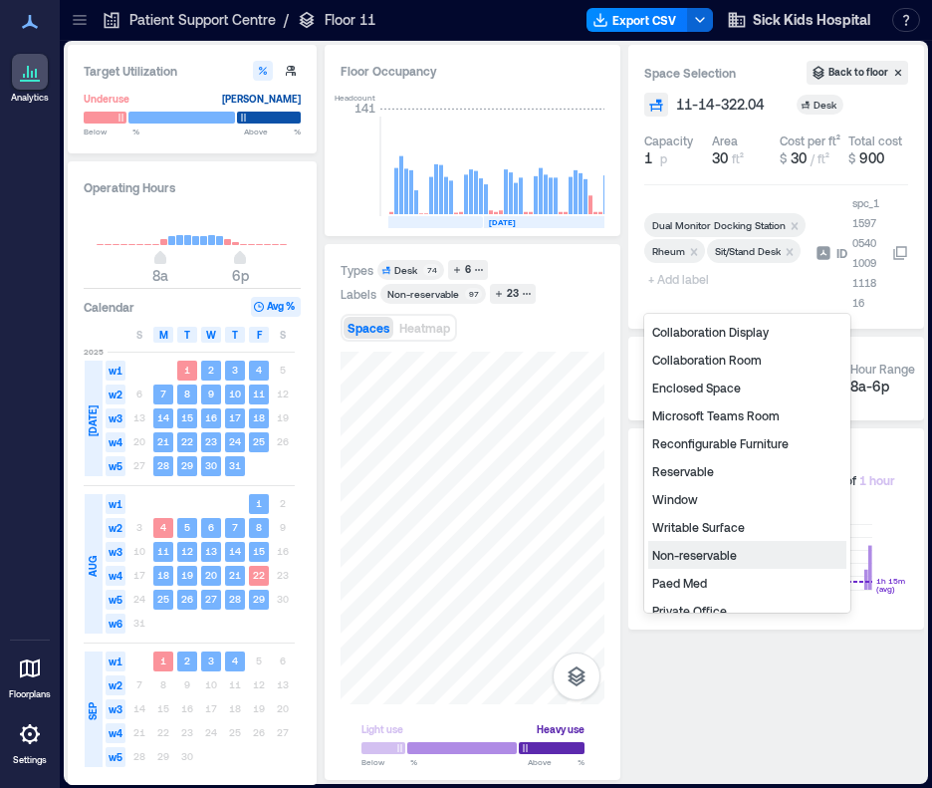
click at [704, 549] on div "Non-reservable" at bounding box center [747, 555] width 198 height 28
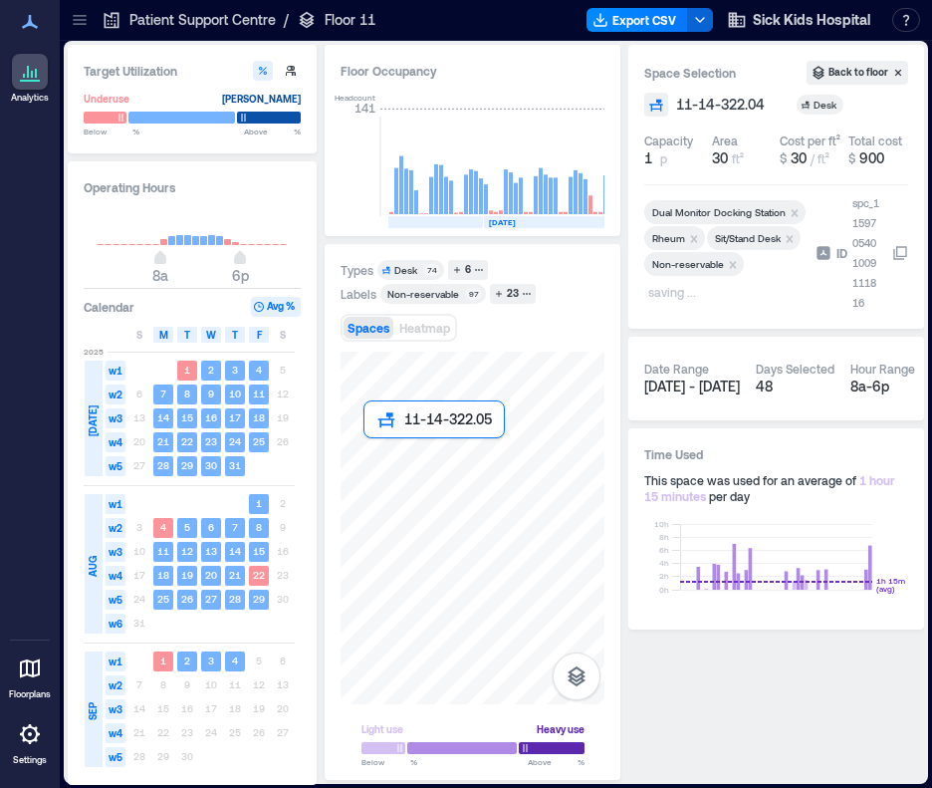
click at [368, 447] on div at bounding box center [473, 528] width 264 height 353
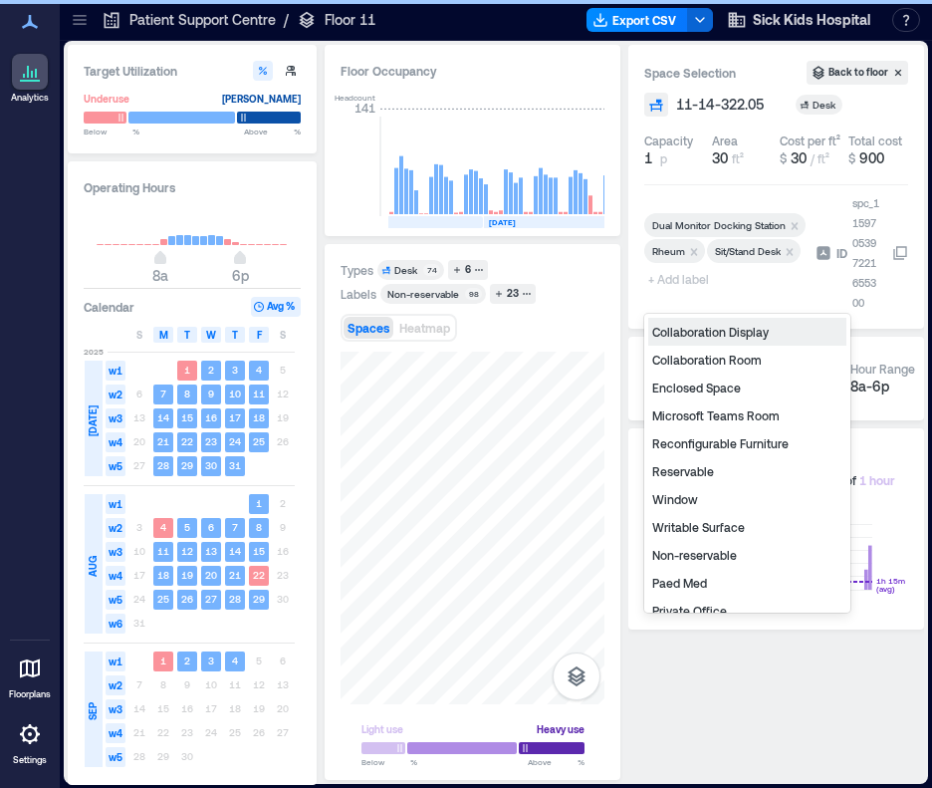
click at [679, 286] on span "+ Add label" at bounding box center [680, 279] width 73 height 28
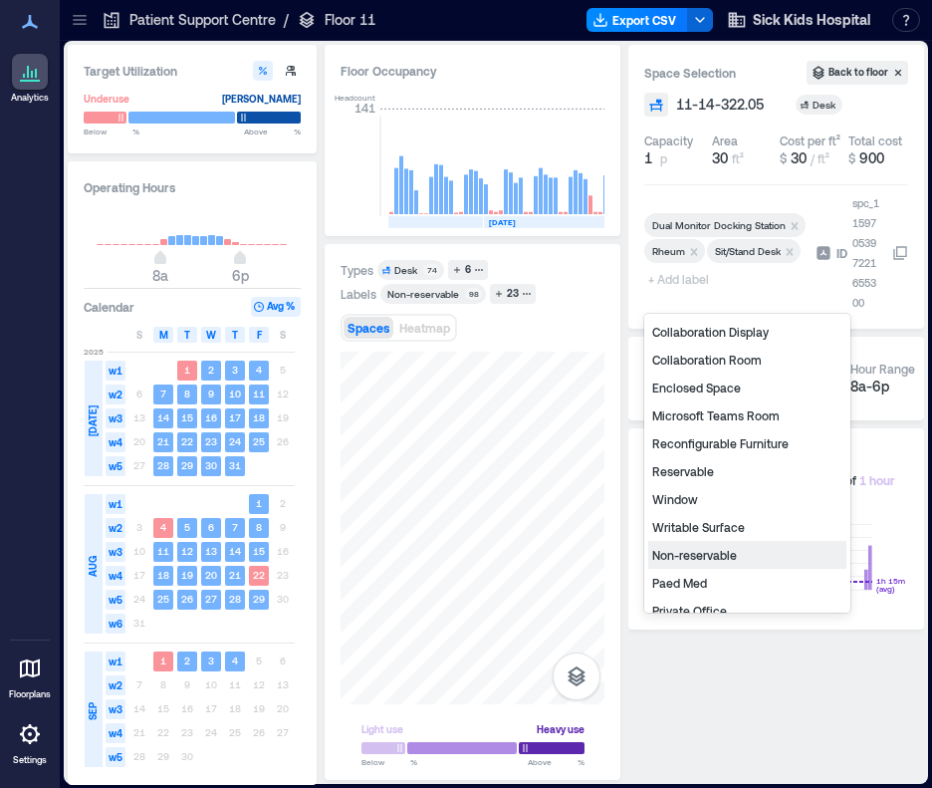
click at [725, 554] on div "Non-reservable" at bounding box center [747, 555] width 198 height 28
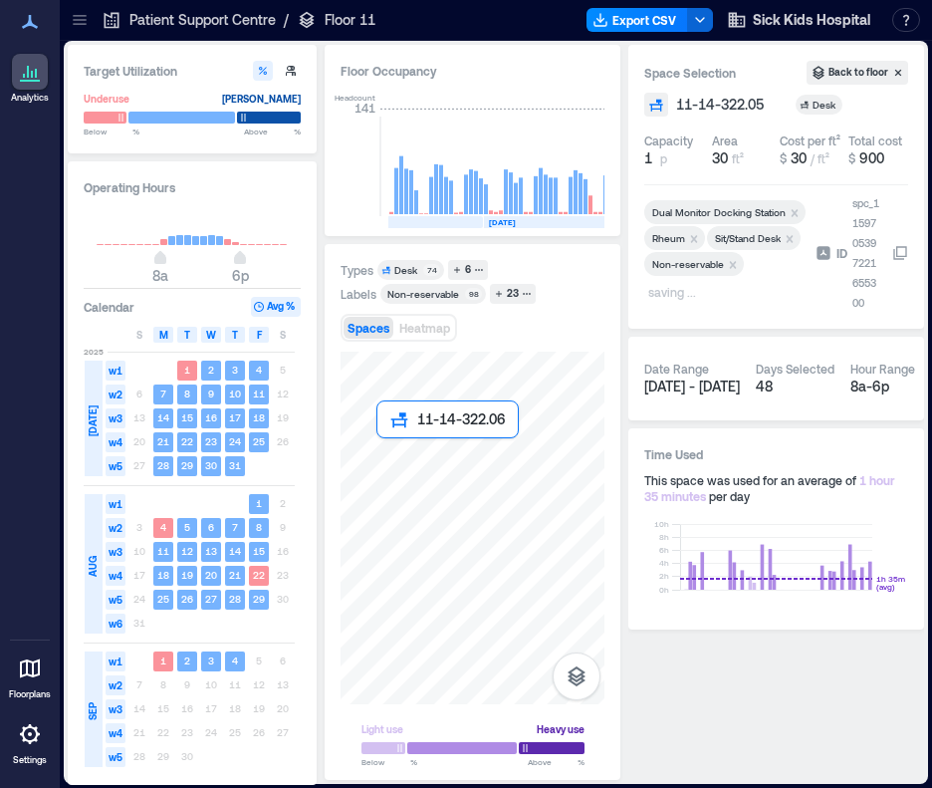
click at [383, 448] on div at bounding box center [473, 528] width 264 height 353
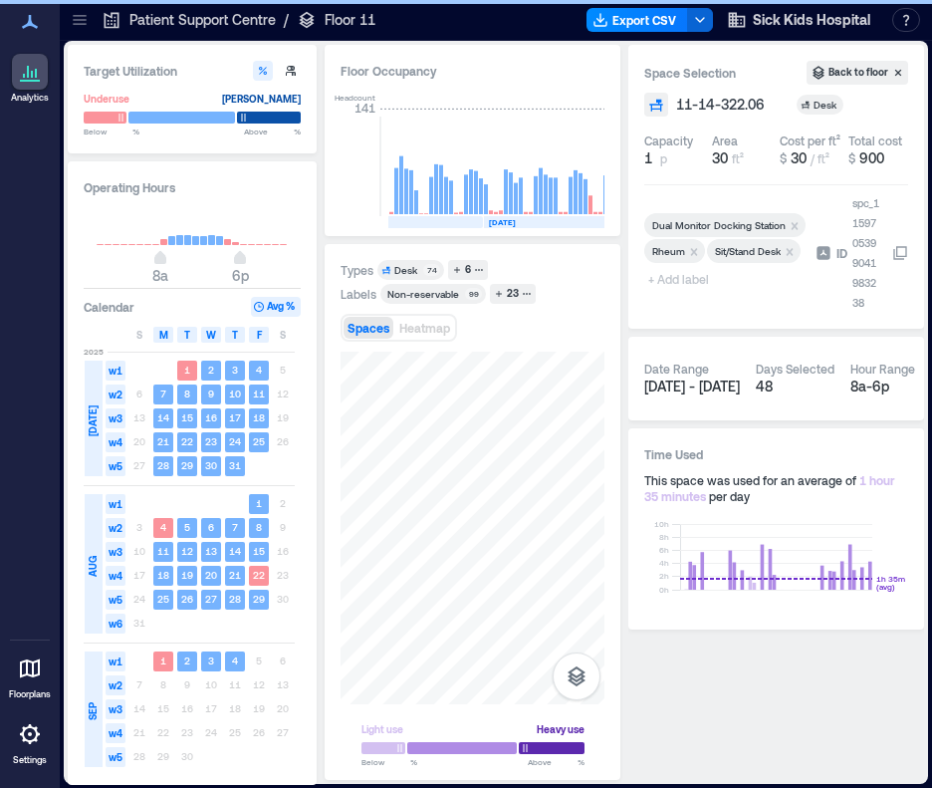
click at [680, 290] on span "+ Add label" at bounding box center [680, 279] width 73 height 28
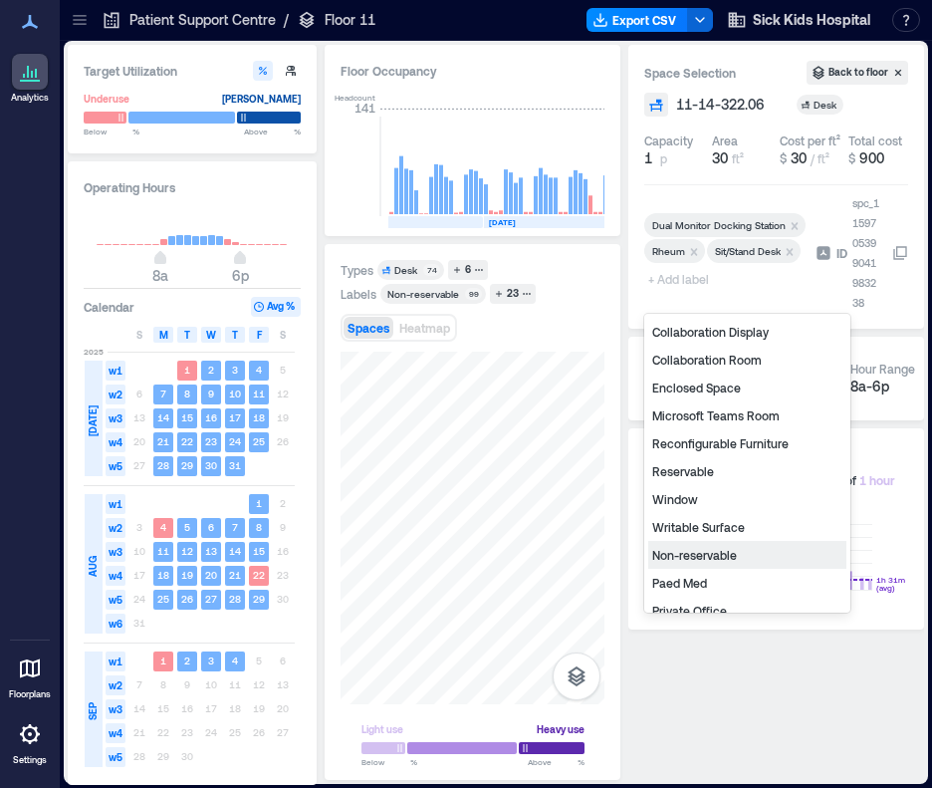
click at [726, 556] on div "Non-reservable" at bounding box center [747, 555] width 198 height 28
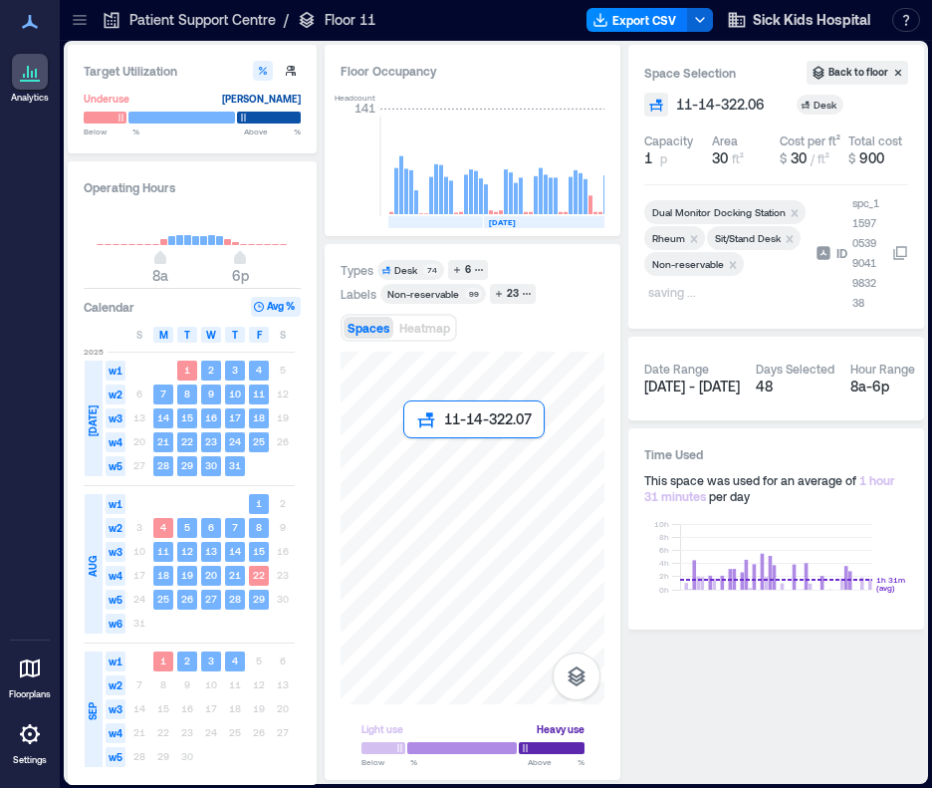
drag, startPoint x: 84, startPoint y: 470, endPoint x: 318, endPoint y: 473, distance: 234.1
click at [405, 445] on div at bounding box center [473, 528] width 264 height 353
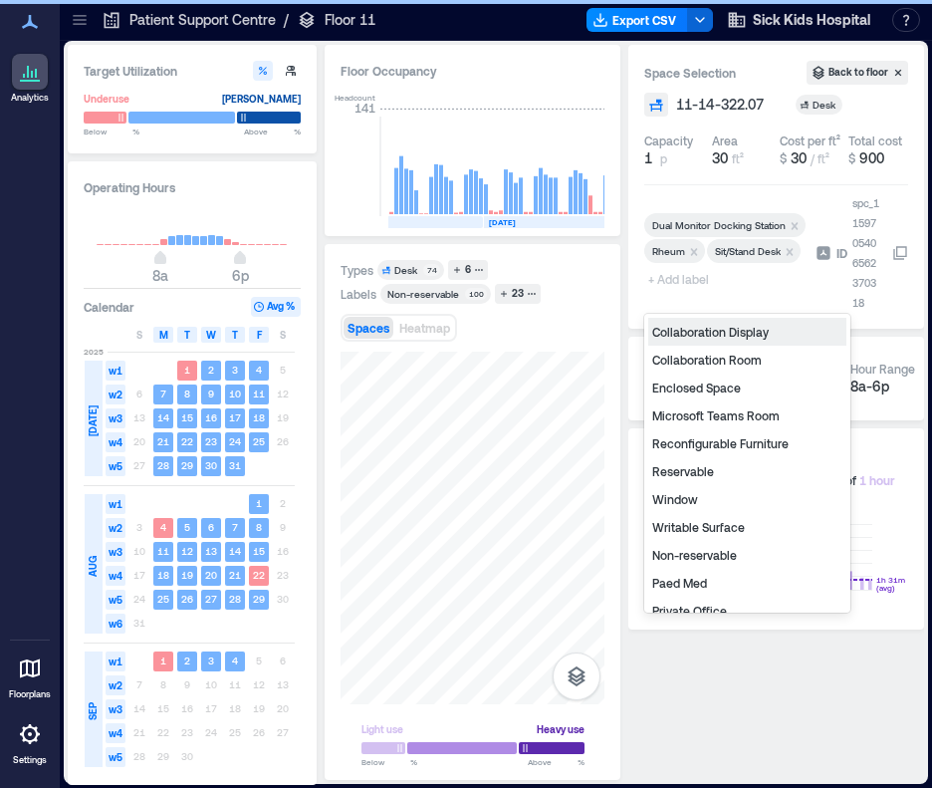
click at [670, 290] on span "+ Add label" at bounding box center [680, 279] width 73 height 28
click at [702, 545] on div "Non-reservable" at bounding box center [747, 555] width 198 height 28
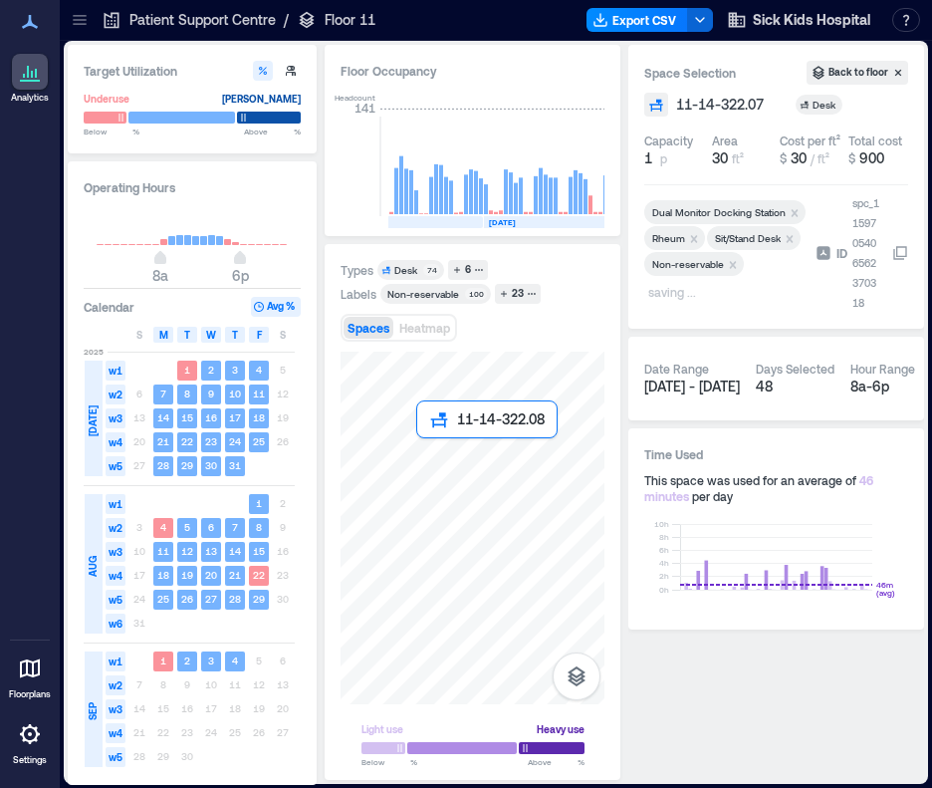
drag, startPoint x: 442, startPoint y: 434, endPoint x: 426, endPoint y: 441, distance: 17.4
click at [426, 441] on div at bounding box center [473, 528] width 264 height 353
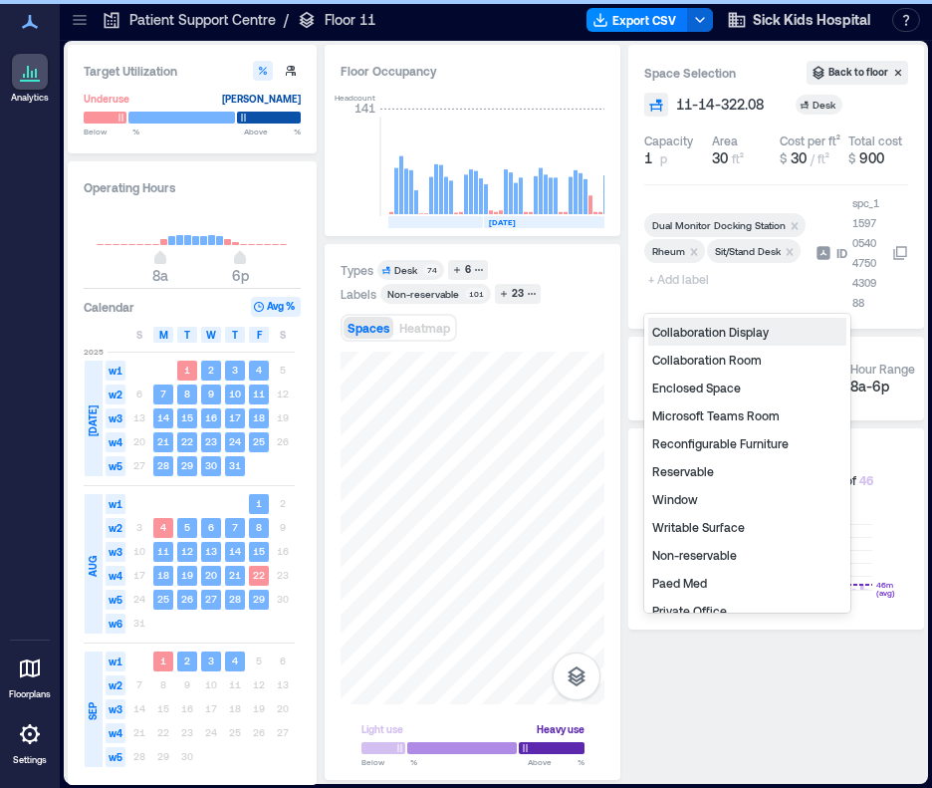
click at [675, 289] on span "+ Add label" at bounding box center [680, 279] width 73 height 28
click at [691, 547] on div "Non-reservable" at bounding box center [747, 555] width 198 height 28
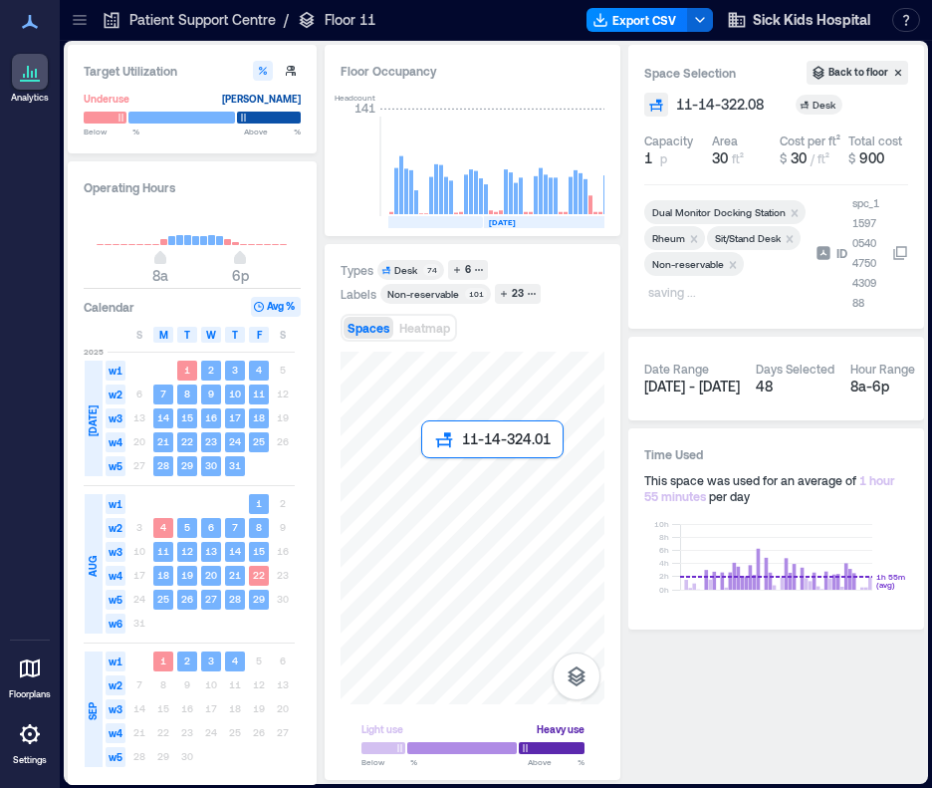
click at [424, 468] on div at bounding box center [473, 528] width 264 height 353
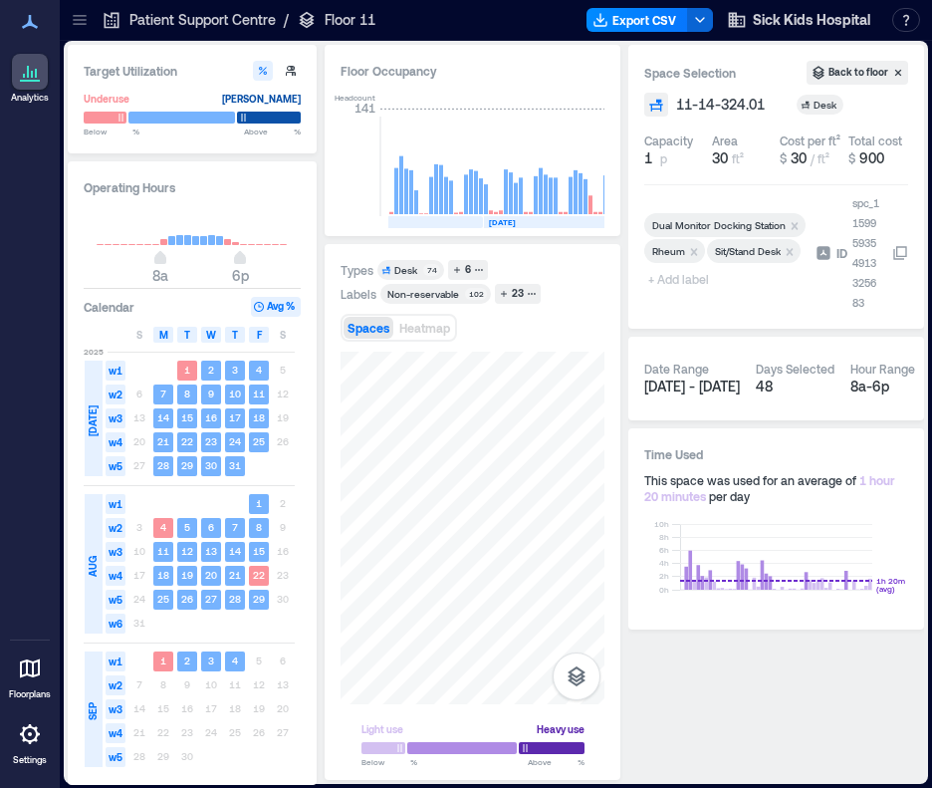
click at [696, 291] on span "+ Add label" at bounding box center [680, 279] width 73 height 28
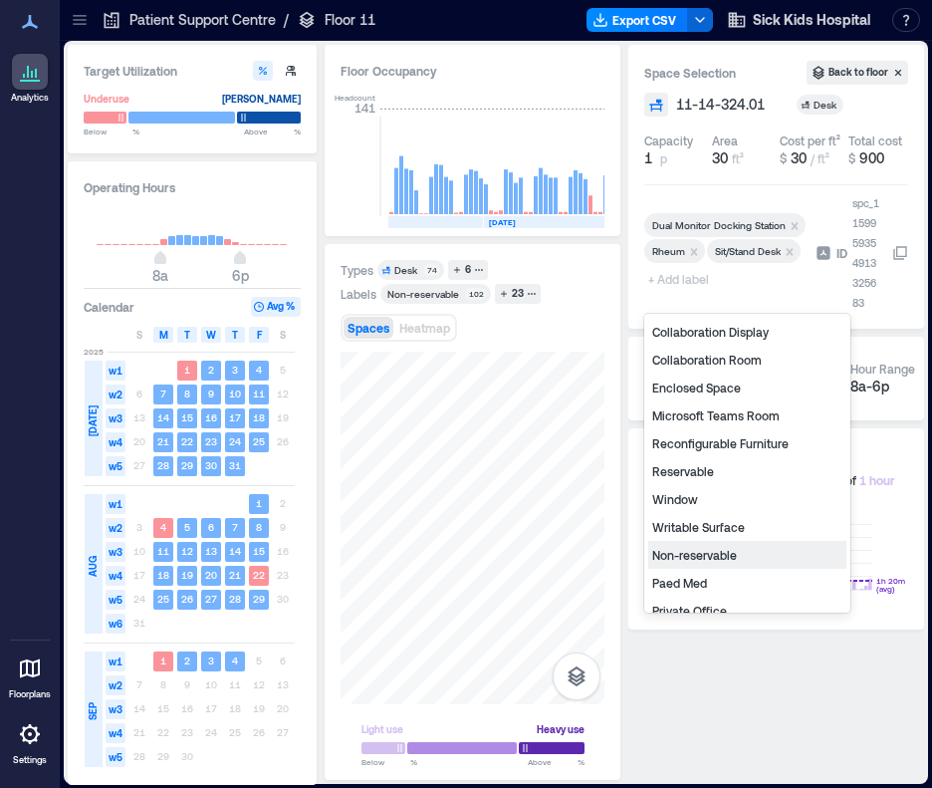
click at [693, 550] on div "Non-reservable" at bounding box center [747, 555] width 198 height 28
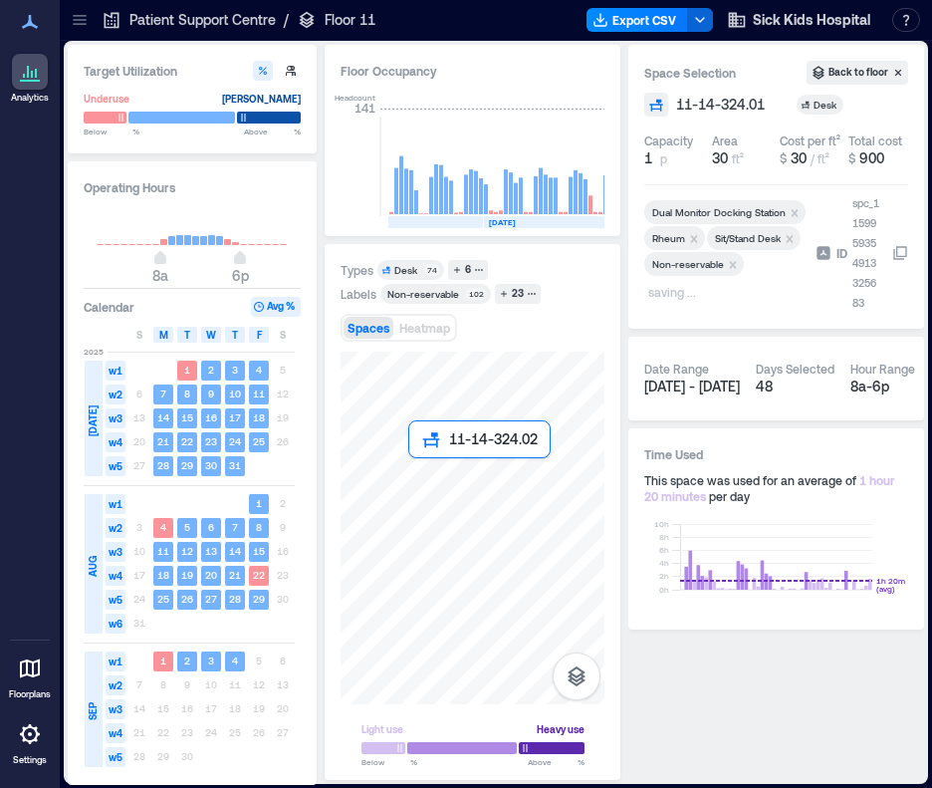
click at [410, 462] on div at bounding box center [473, 528] width 264 height 353
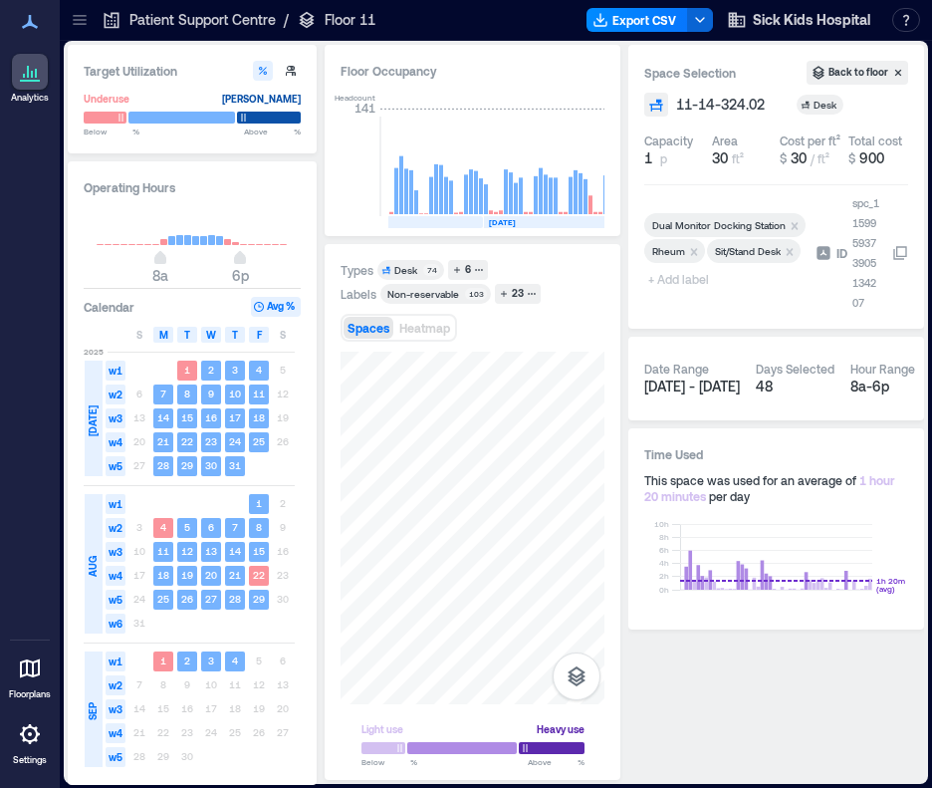
click at [669, 293] on span "+ Add label" at bounding box center [680, 279] width 73 height 28
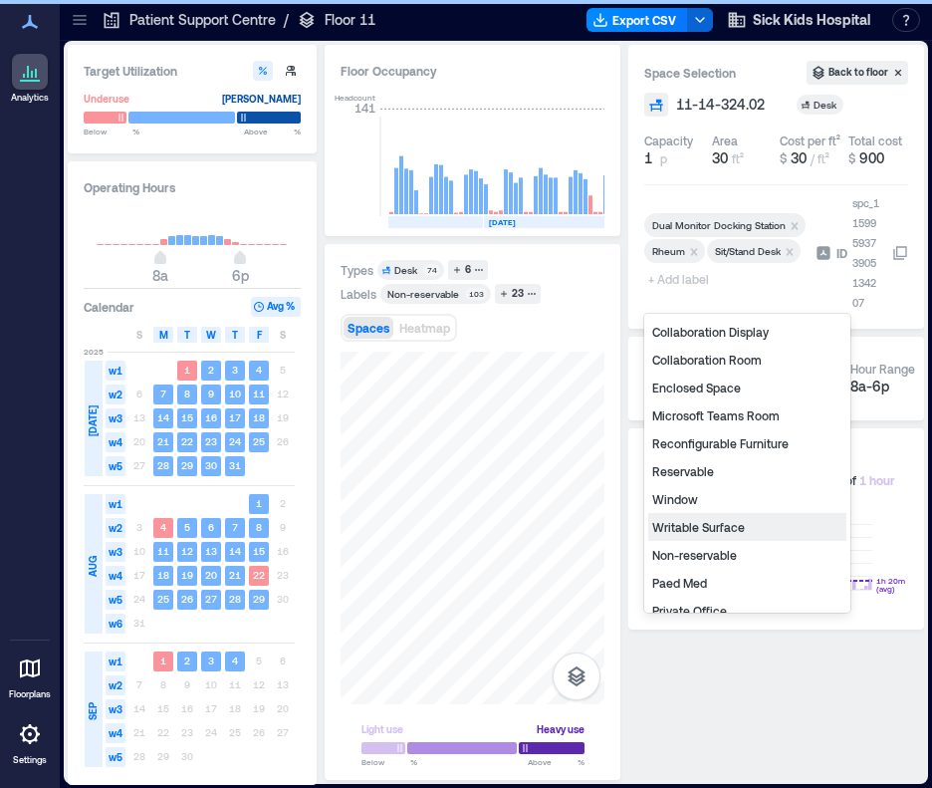
click at [697, 553] on div "Non-reservable" at bounding box center [747, 555] width 198 height 28
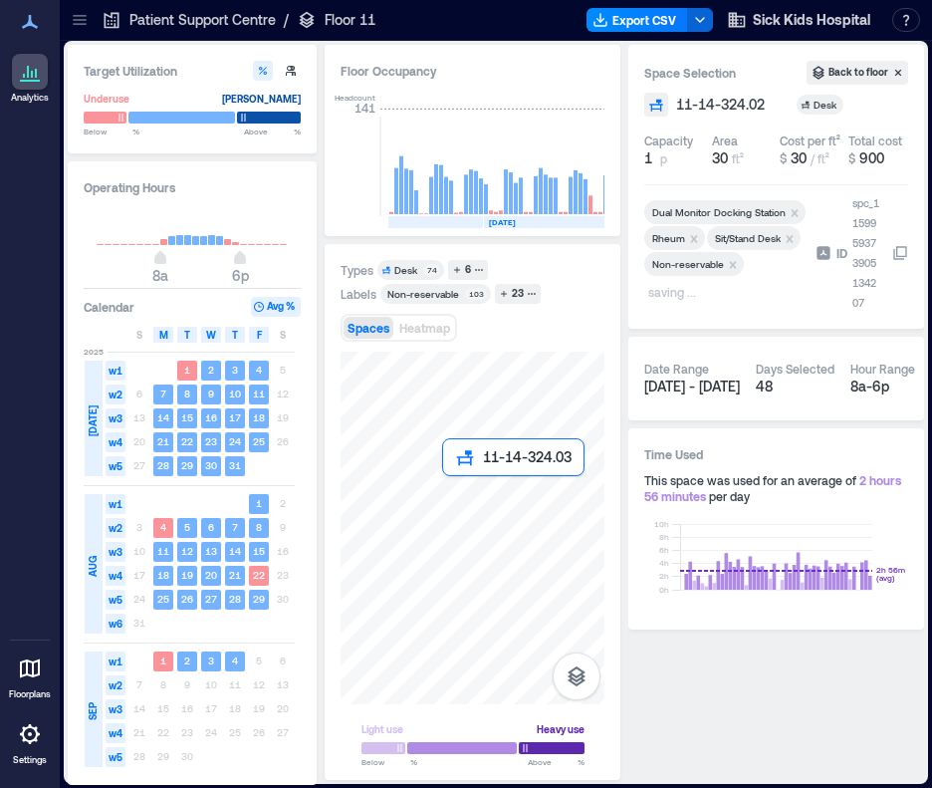
click at [446, 488] on div at bounding box center [473, 528] width 264 height 353
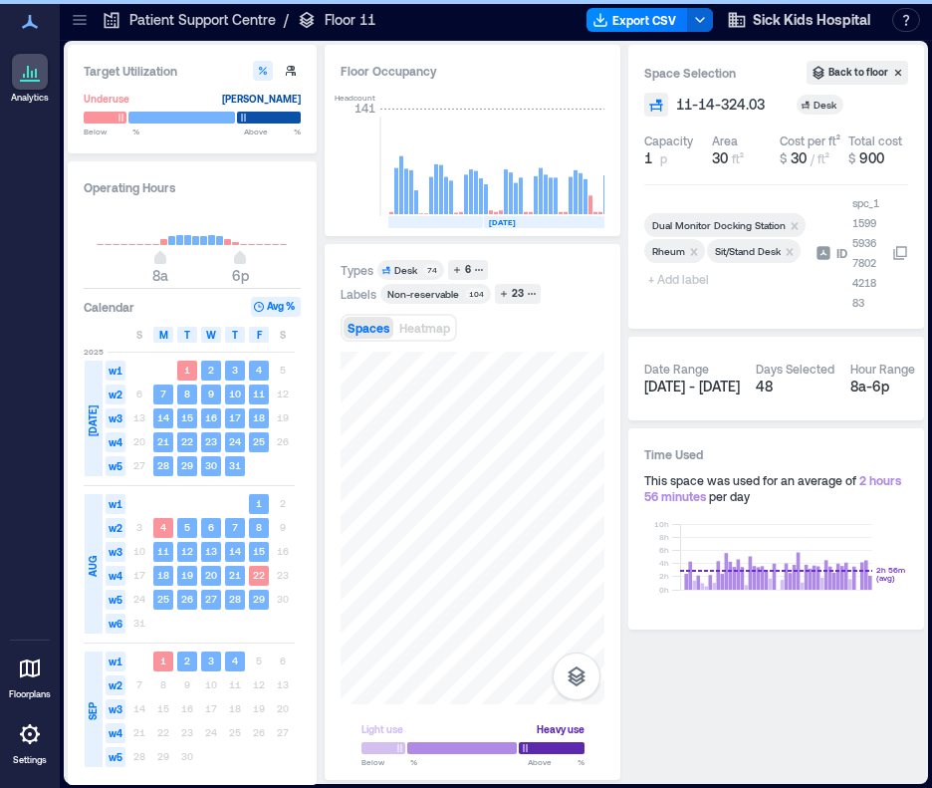
click at [698, 289] on span "+ Add label" at bounding box center [680, 279] width 73 height 28
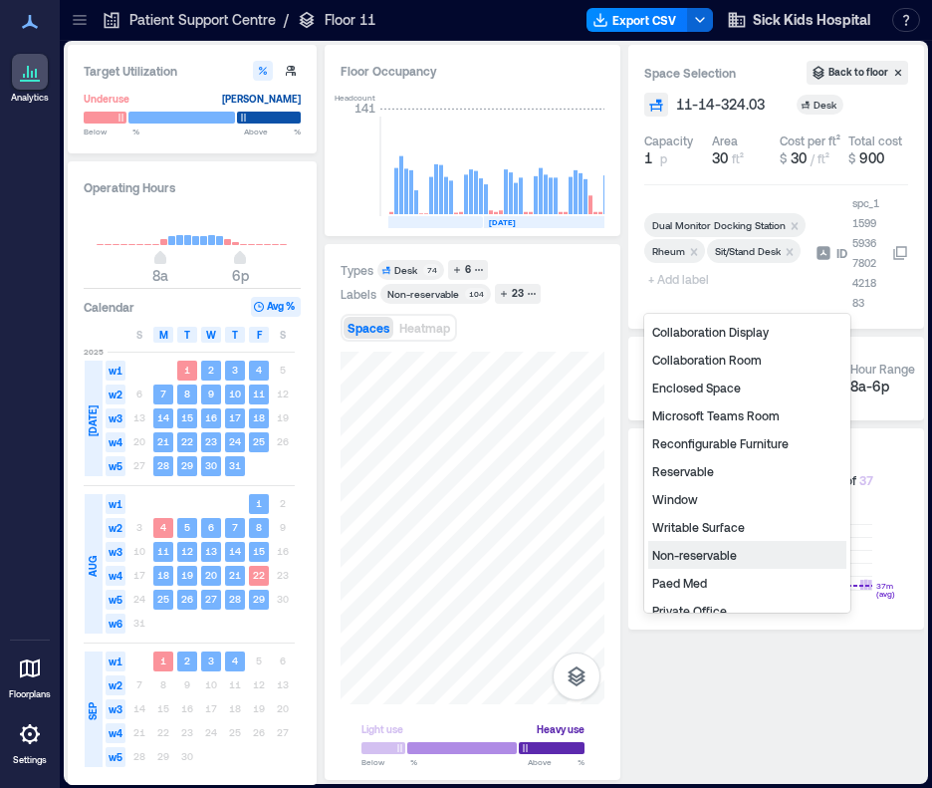
click at [717, 553] on div "Non-reservable" at bounding box center [747, 555] width 198 height 28
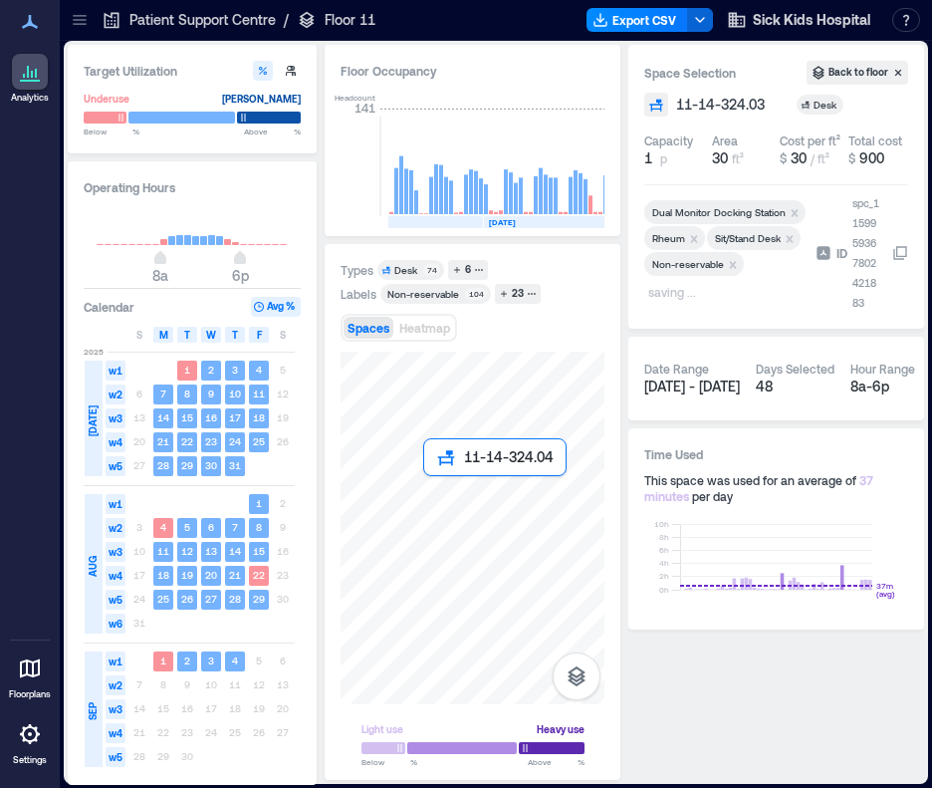
drag, startPoint x: 427, startPoint y: 492, endPoint x: 441, endPoint y: 546, distance: 55.6
click at [427, 492] on div at bounding box center [473, 528] width 264 height 353
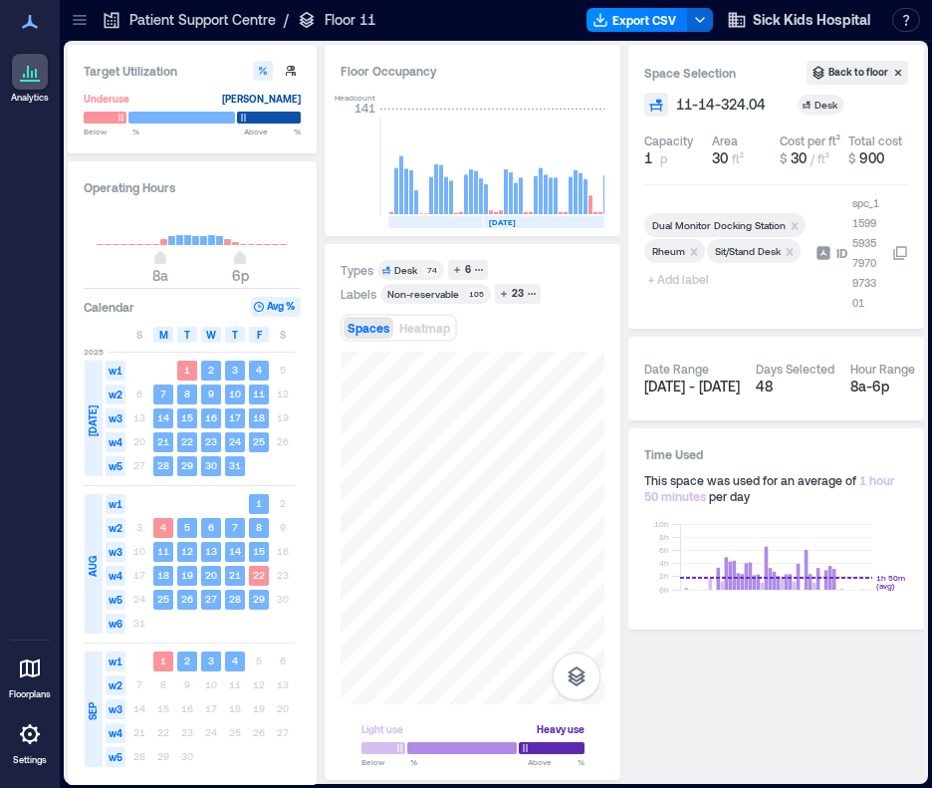
click at [697, 287] on span "+ Add label" at bounding box center [680, 279] width 73 height 28
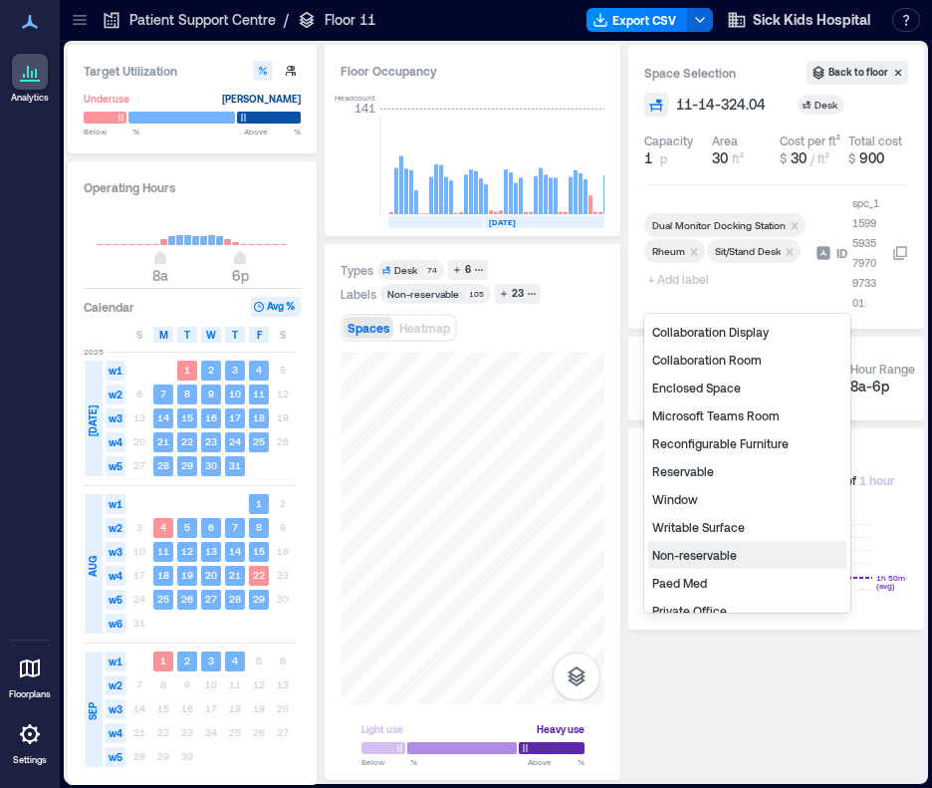
click at [690, 556] on div "Non-reservable" at bounding box center [747, 555] width 198 height 28
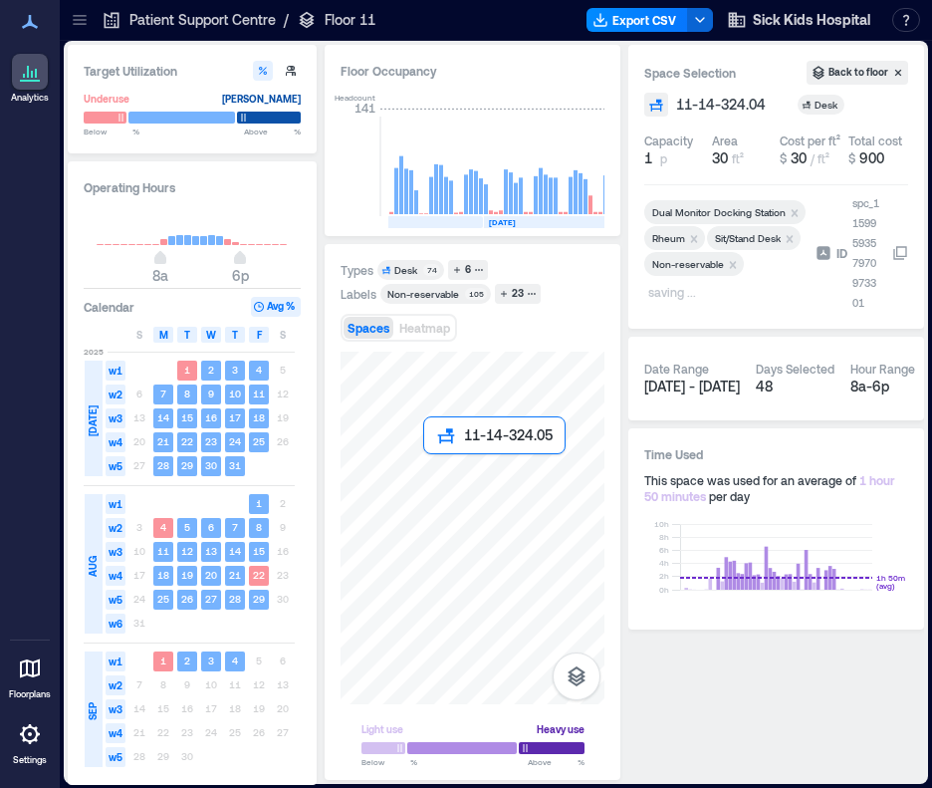
click at [434, 472] on div at bounding box center [473, 528] width 264 height 353
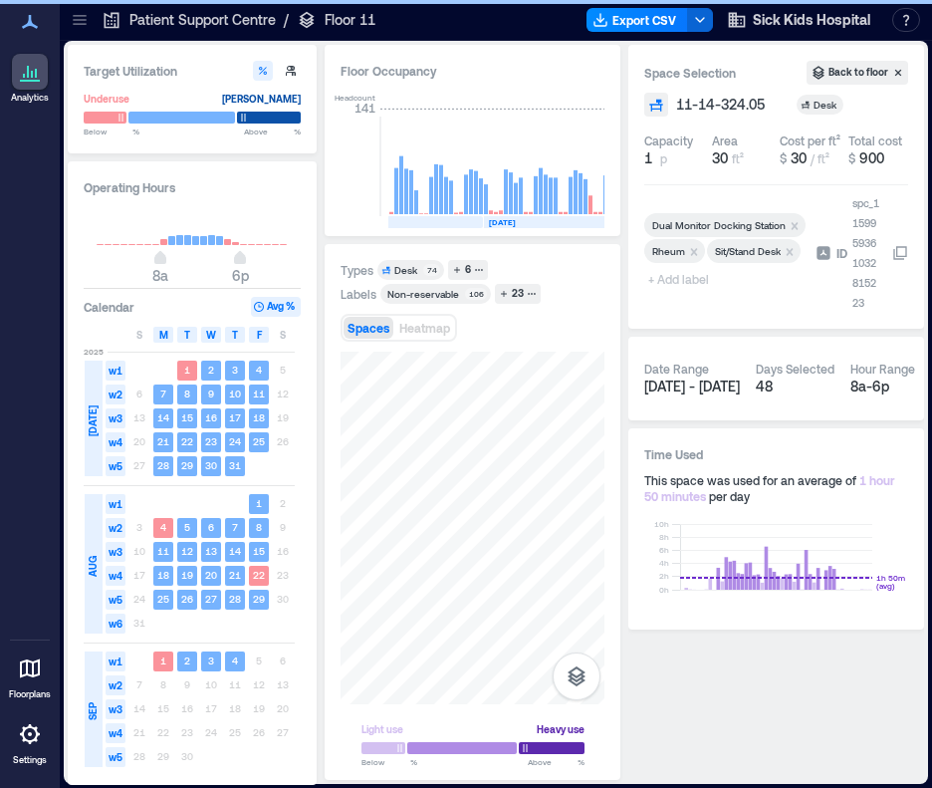
click at [699, 290] on span "+ Add label" at bounding box center [680, 279] width 73 height 28
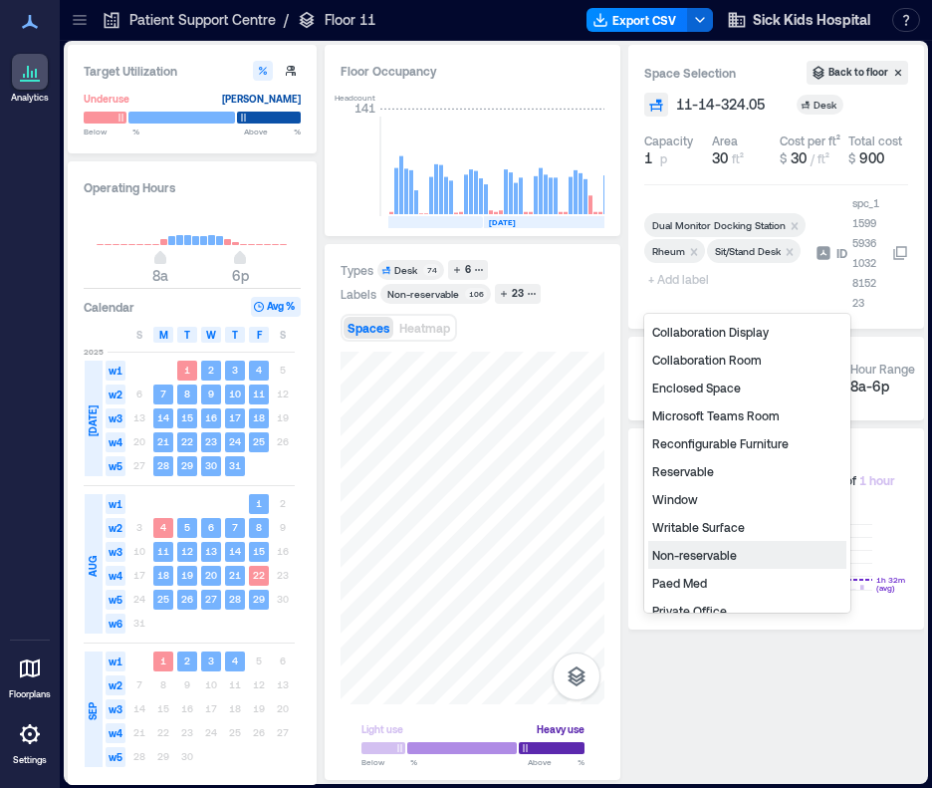
click at [701, 557] on div "Non-reservable" at bounding box center [747, 555] width 198 height 28
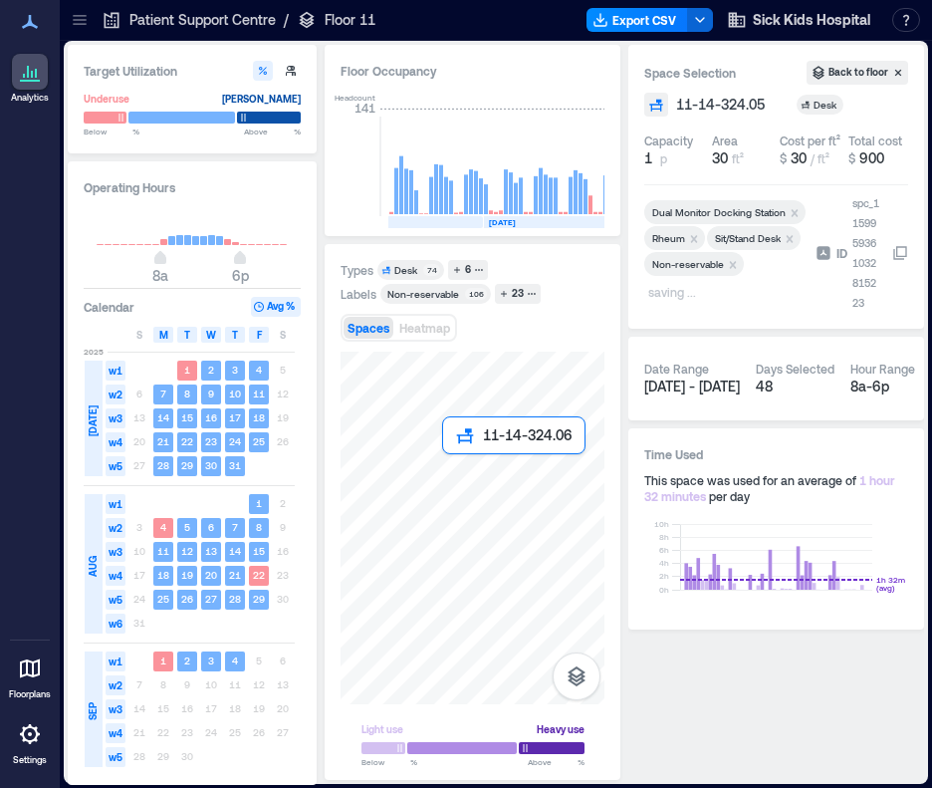
click at [458, 467] on div at bounding box center [473, 528] width 264 height 353
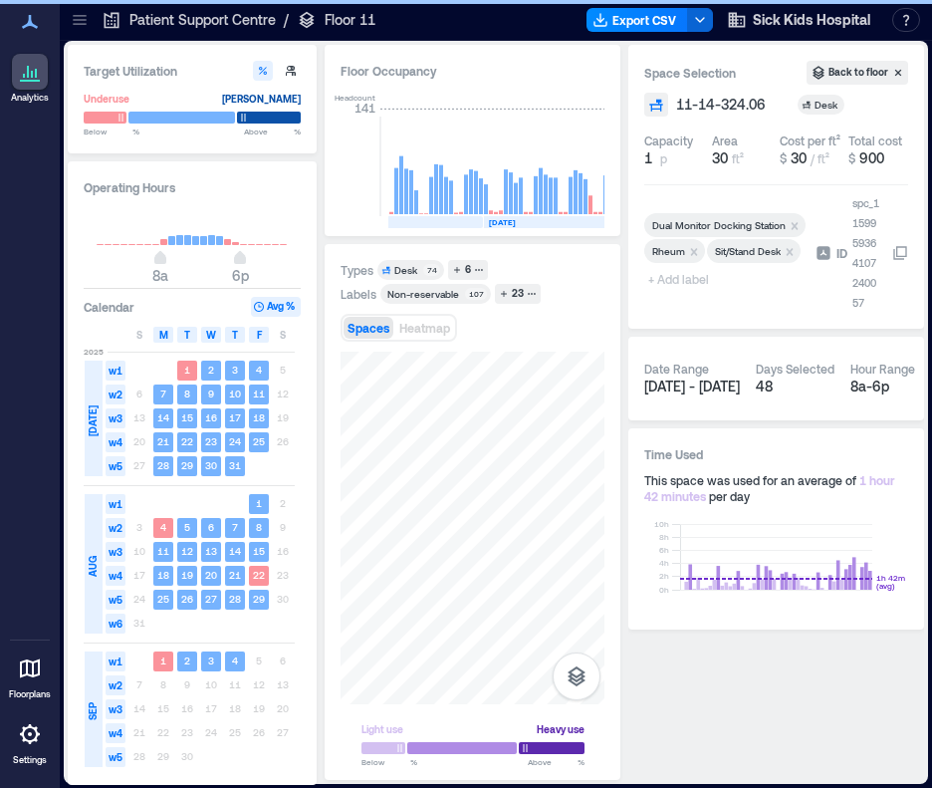
click at [671, 293] on span "+ Add label" at bounding box center [680, 279] width 73 height 28
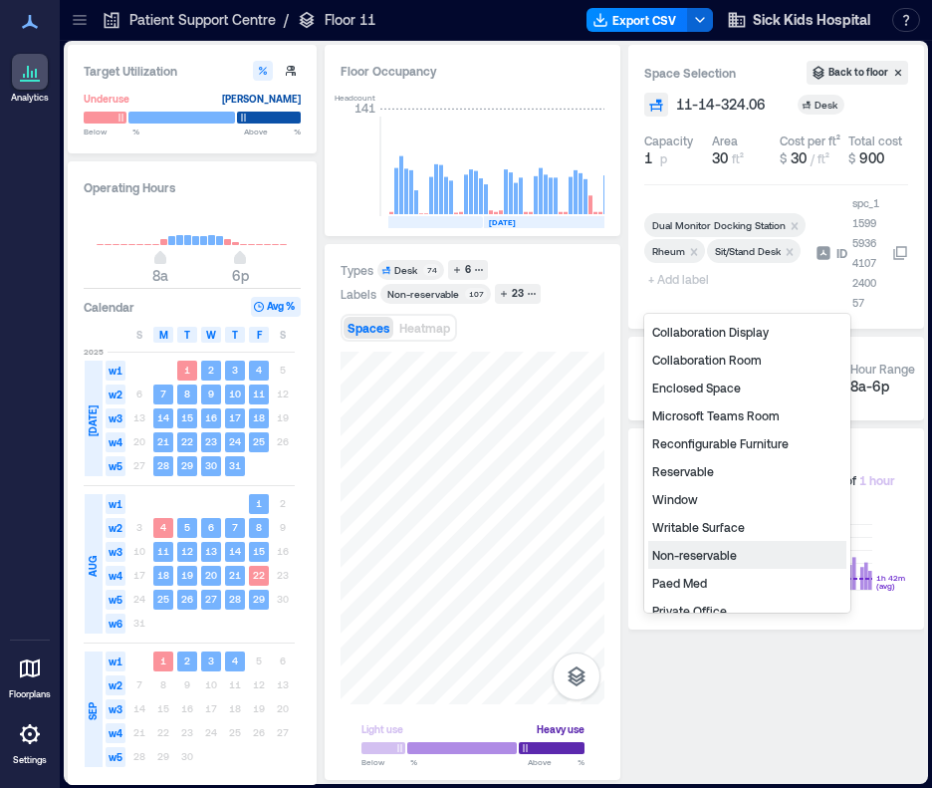
click at [690, 557] on div "Non-reservable" at bounding box center [747, 555] width 198 height 28
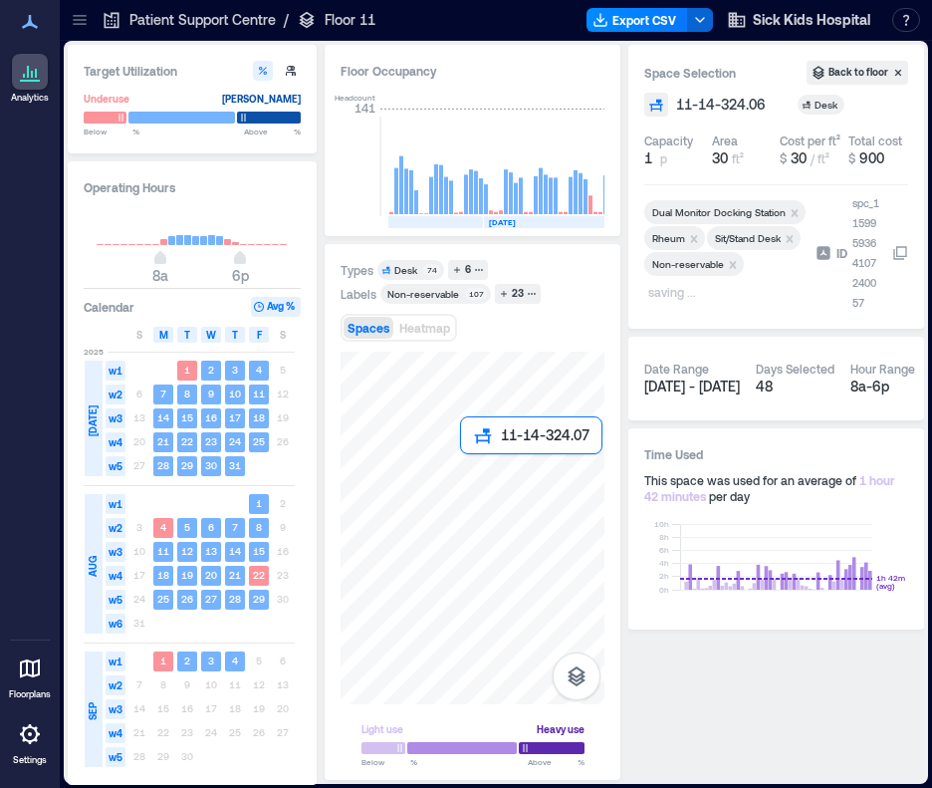
drag, startPoint x: 466, startPoint y: 471, endPoint x: 466, endPoint y: 489, distance: 17.9
click at [466, 471] on div at bounding box center [473, 528] width 264 height 353
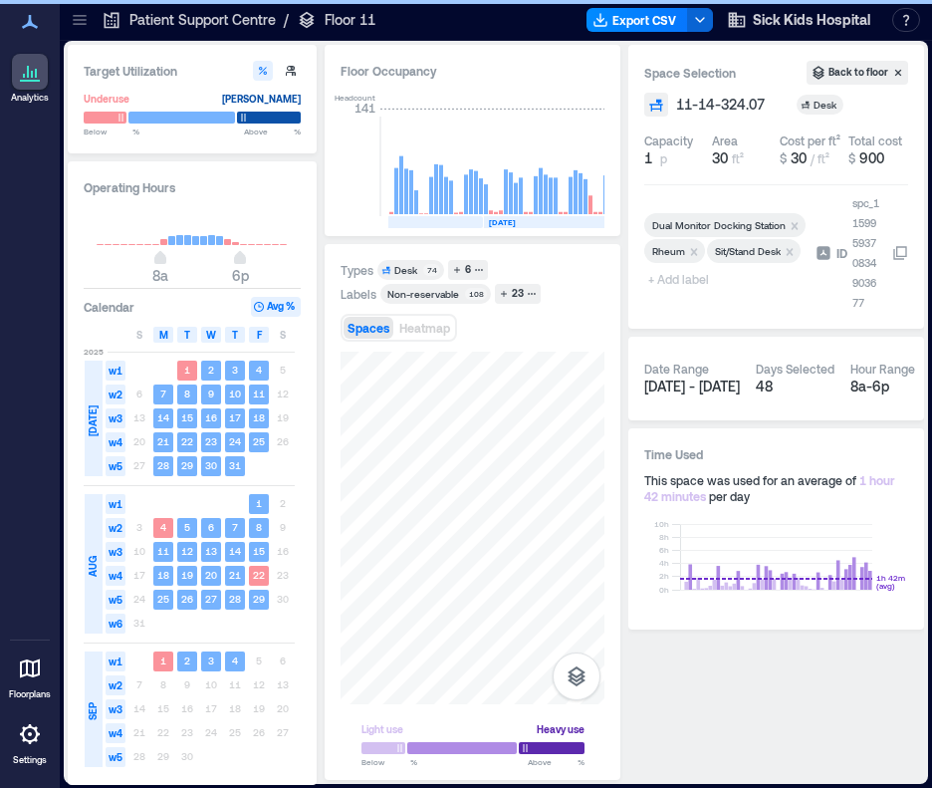
click at [681, 292] on span "+ Add label" at bounding box center [680, 279] width 73 height 28
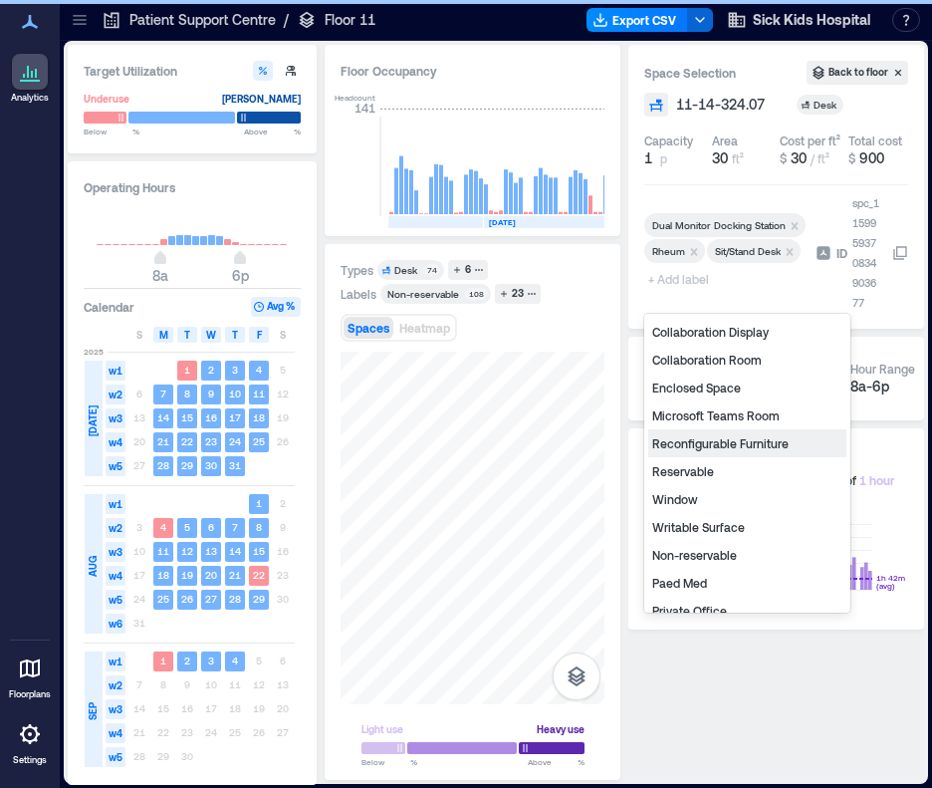
click at [717, 553] on div "Non-reservable" at bounding box center [747, 555] width 198 height 28
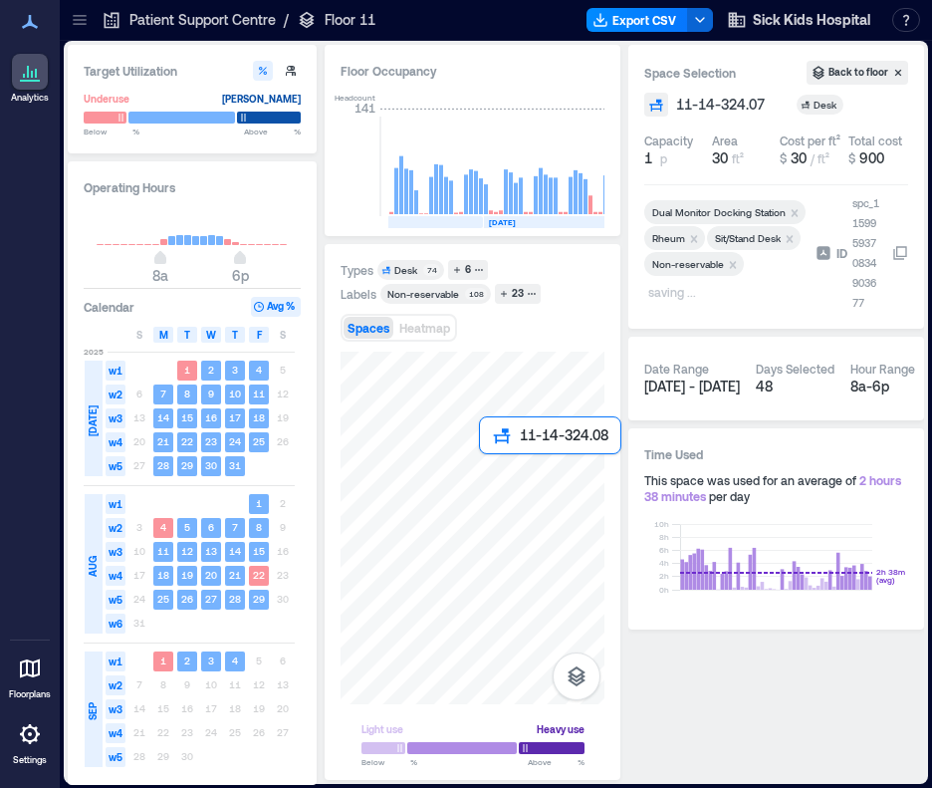
click at [484, 465] on div at bounding box center [473, 528] width 264 height 353
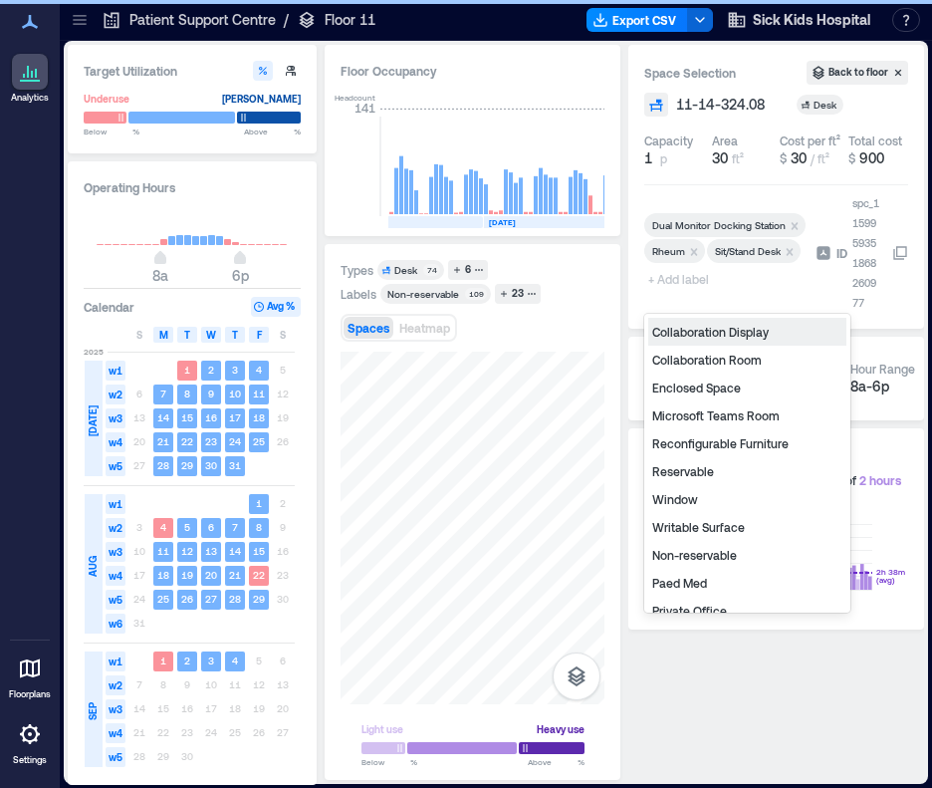
click at [656, 292] on span "+ Add label" at bounding box center [680, 279] width 73 height 28
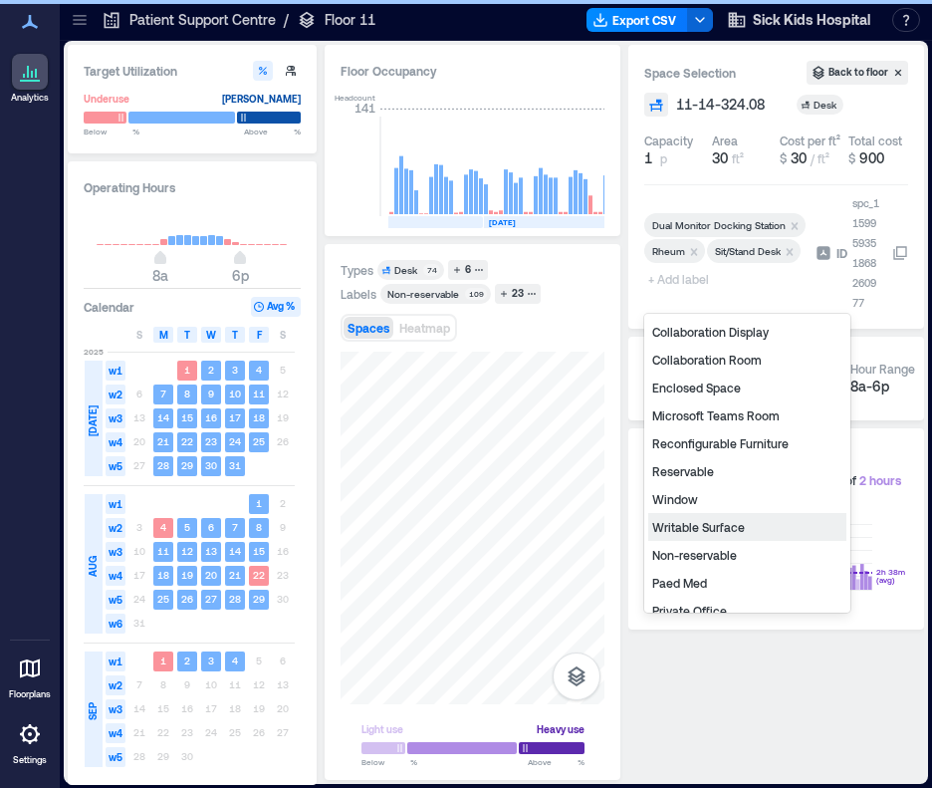
click at [709, 557] on div "Non-reservable" at bounding box center [747, 555] width 198 height 28
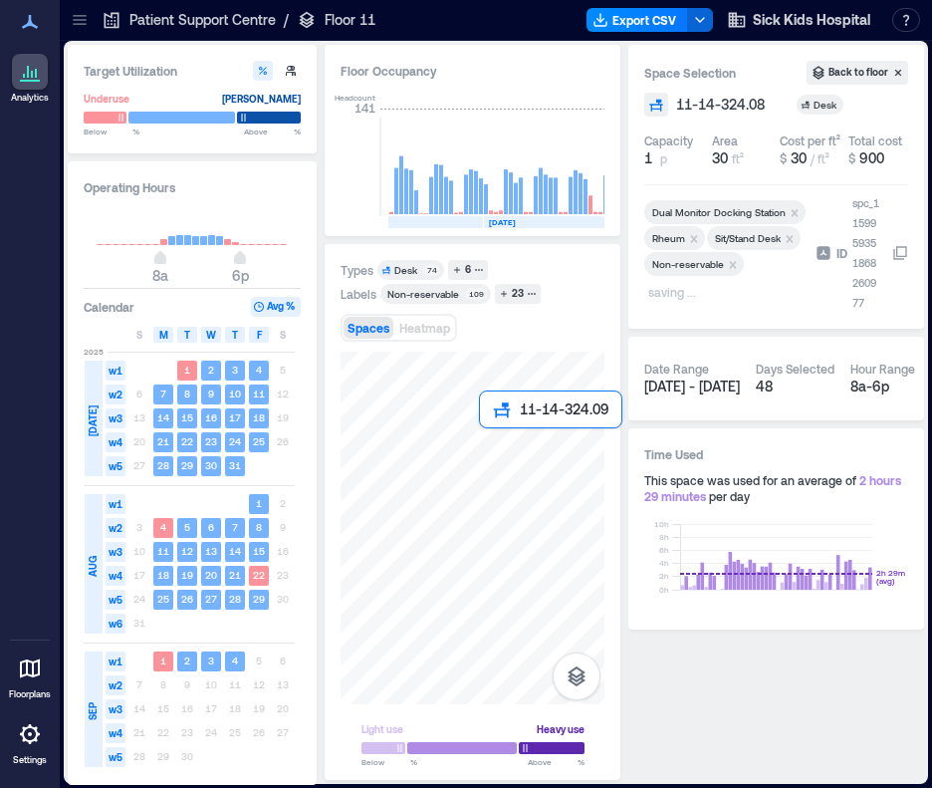
click at [493, 442] on div at bounding box center [473, 528] width 264 height 353
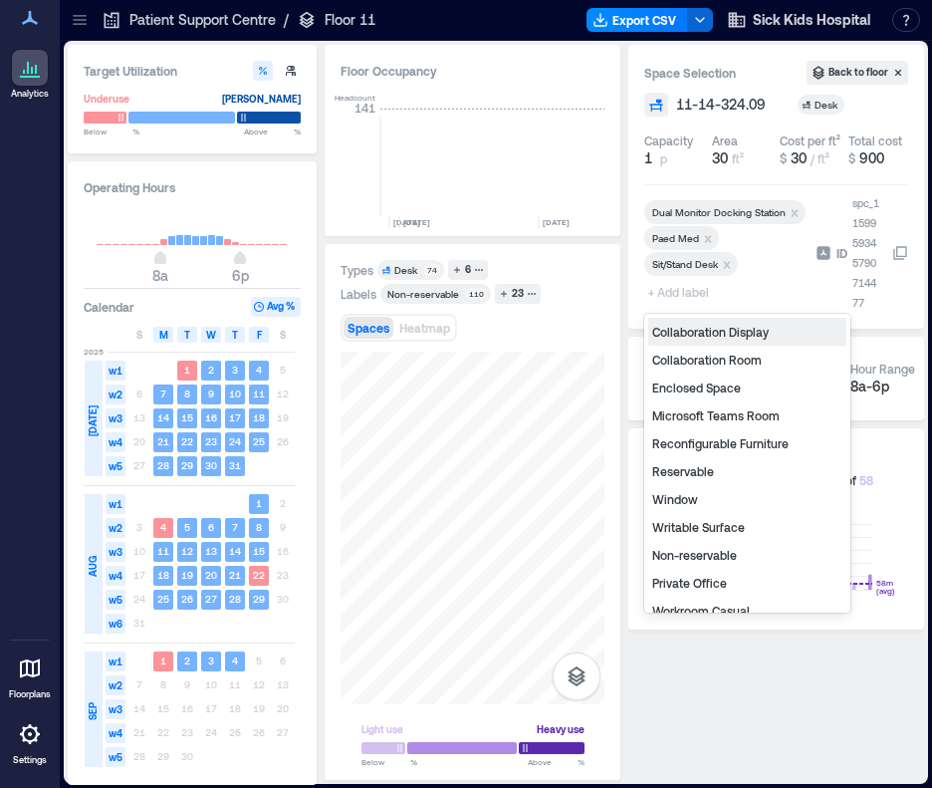
scroll to position [0, 4456]
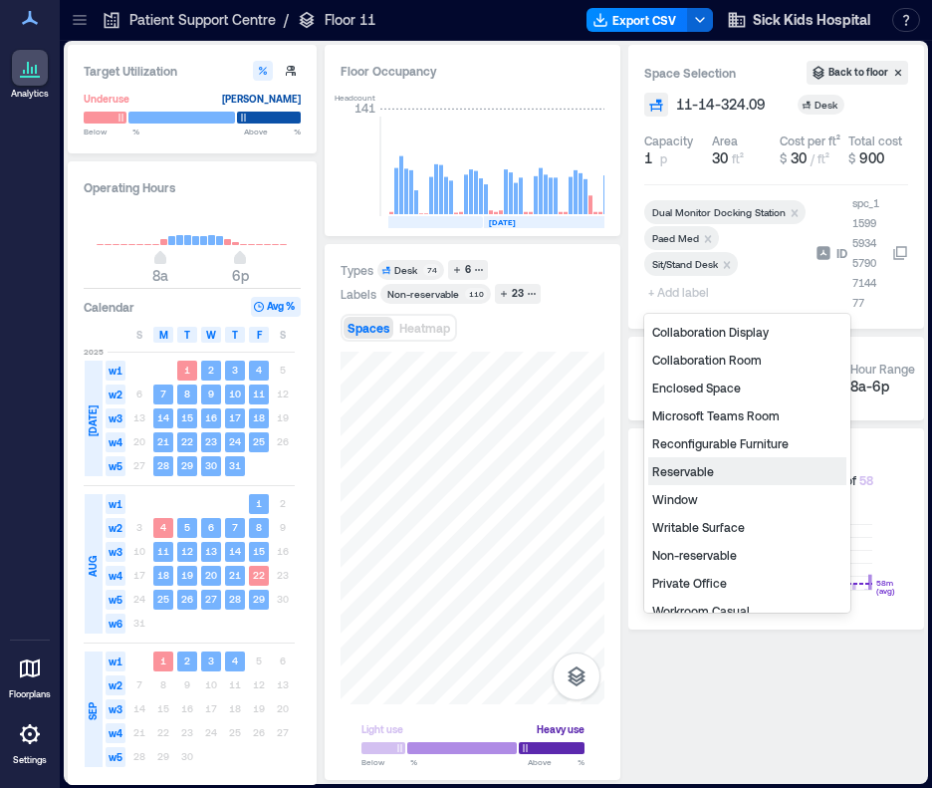
click at [696, 463] on div "Reservable" at bounding box center [747, 471] width 198 height 28
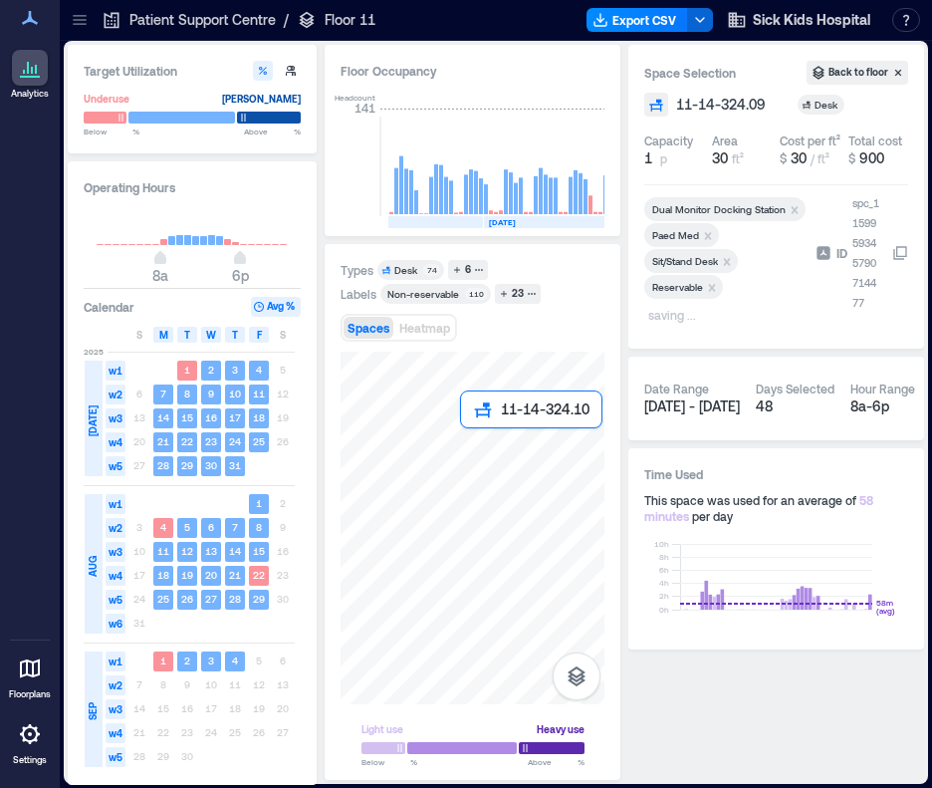
click at [475, 446] on div at bounding box center [473, 528] width 264 height 353
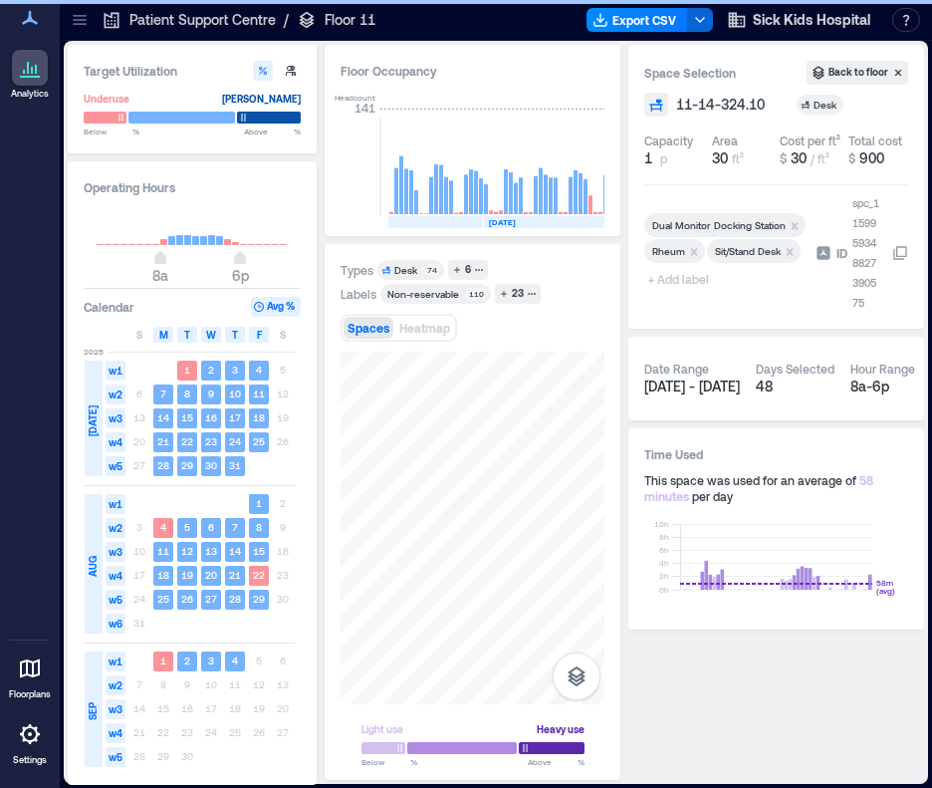
click at [669, 290] on span "+ Add label" at bounding box center [680, 279] width 73 height 28
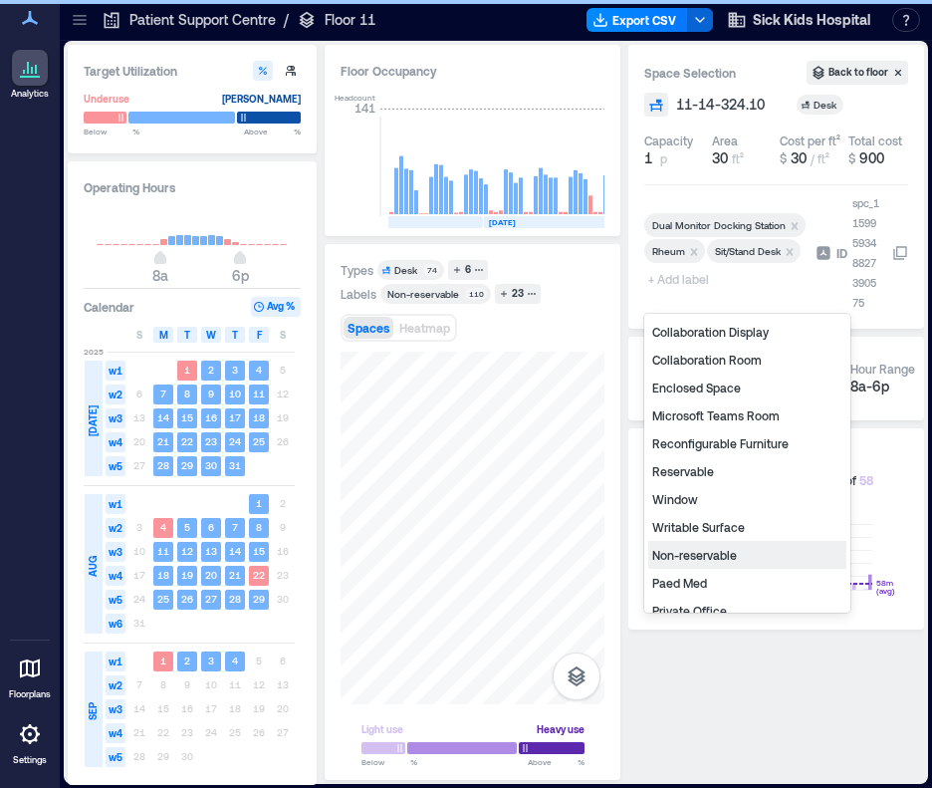
click at [703, 562] on div "Non-reservable" at bounding box center [747, 555] width 198 height 28
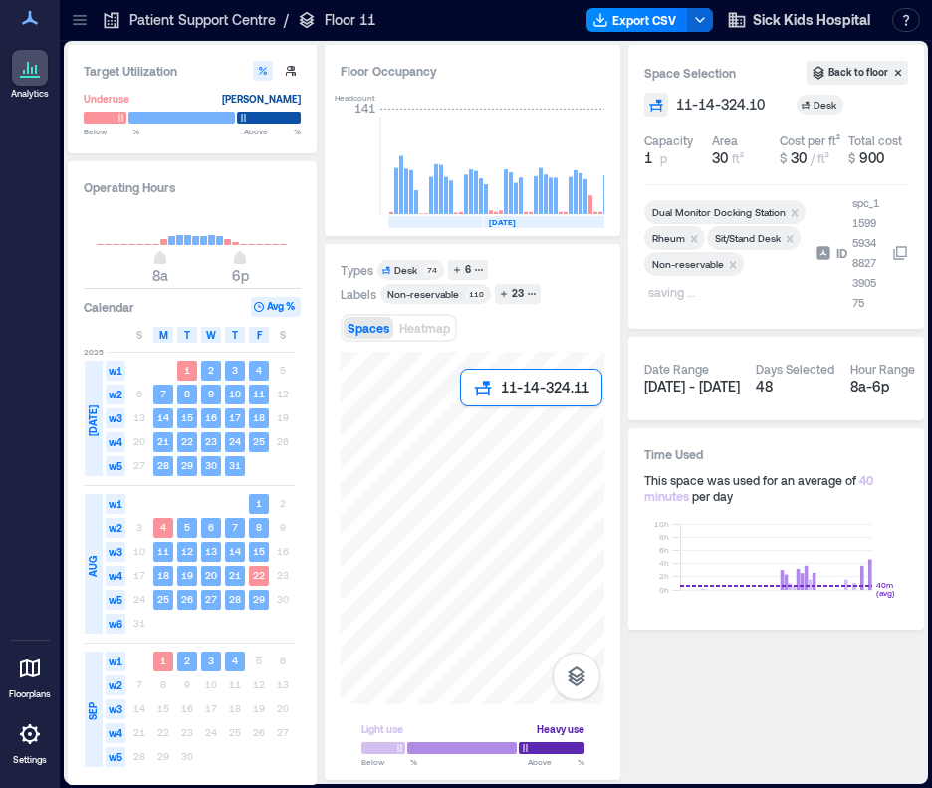
click at [465, 420] on div at bounding box center [473, 528] width 264 height 353
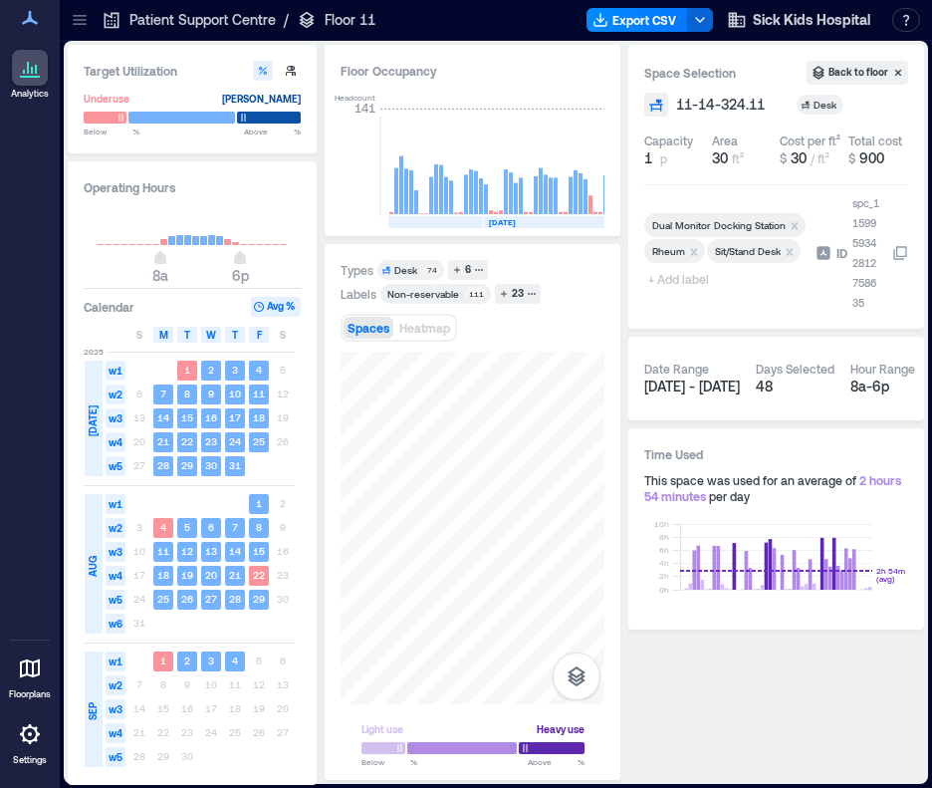
drag, startPoint x: 688, startPoint y: 296, endPoint x: 687, endPoint y: 312, distance: 16.0
click at [688, 293] on span "+ Add label" at bounding box center [680, 279] width 73 height 28
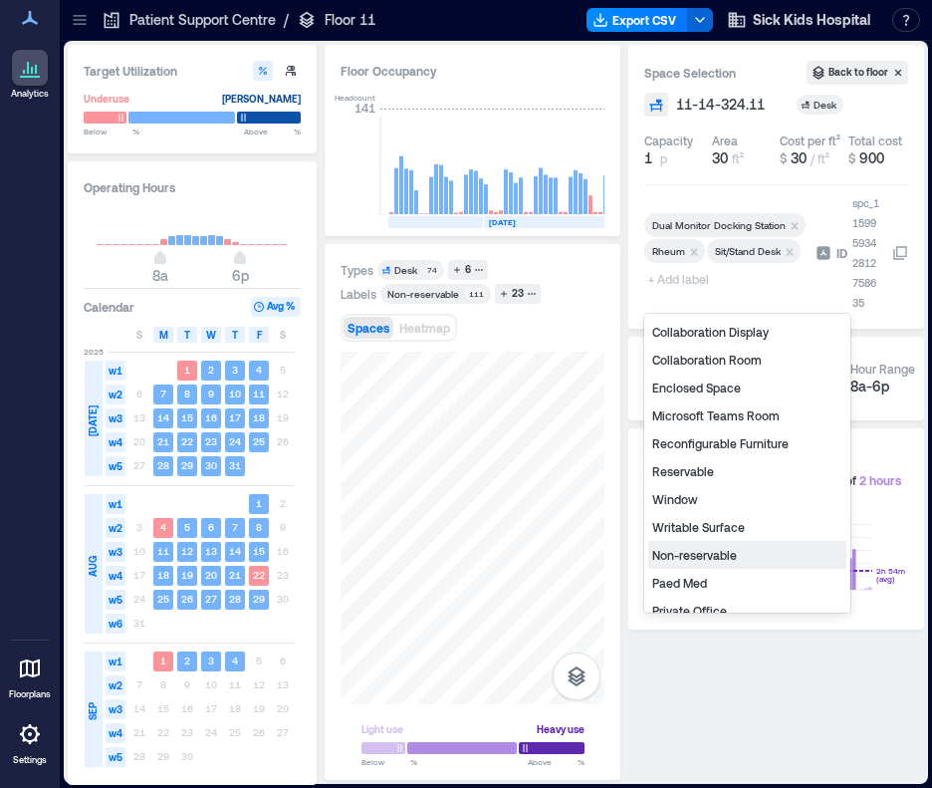
click at [726, 558] on div "Non-reservable" at bounding box center [747, 555] width 198 height 28
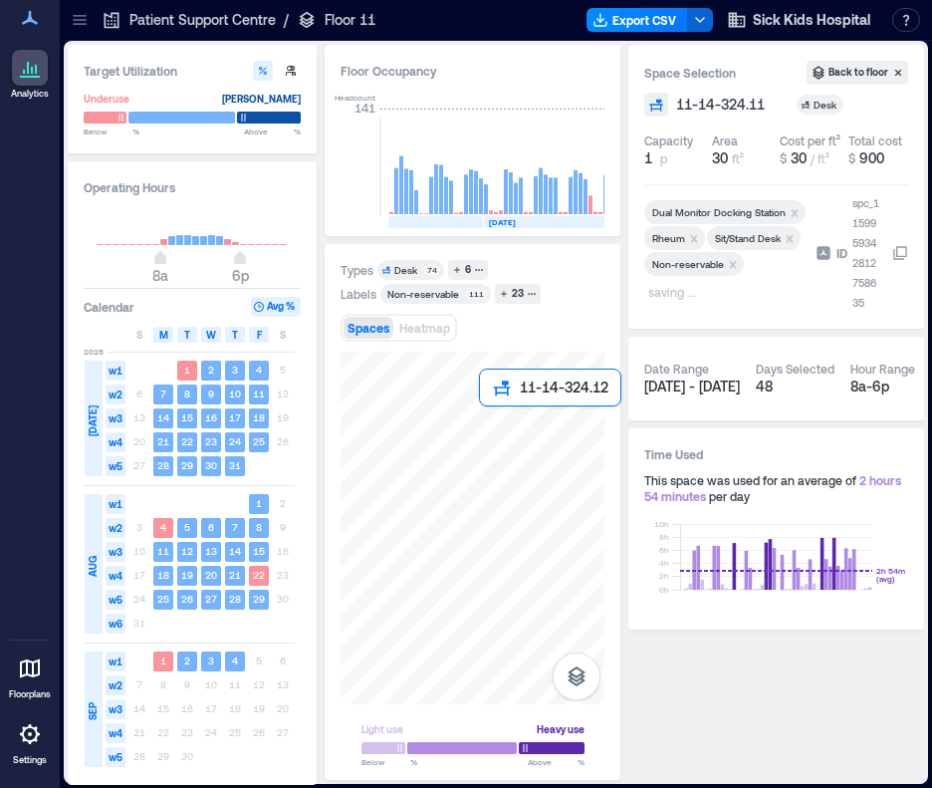
click at [481, 421] on div at bounding box center [473, 528] width 264 height 353
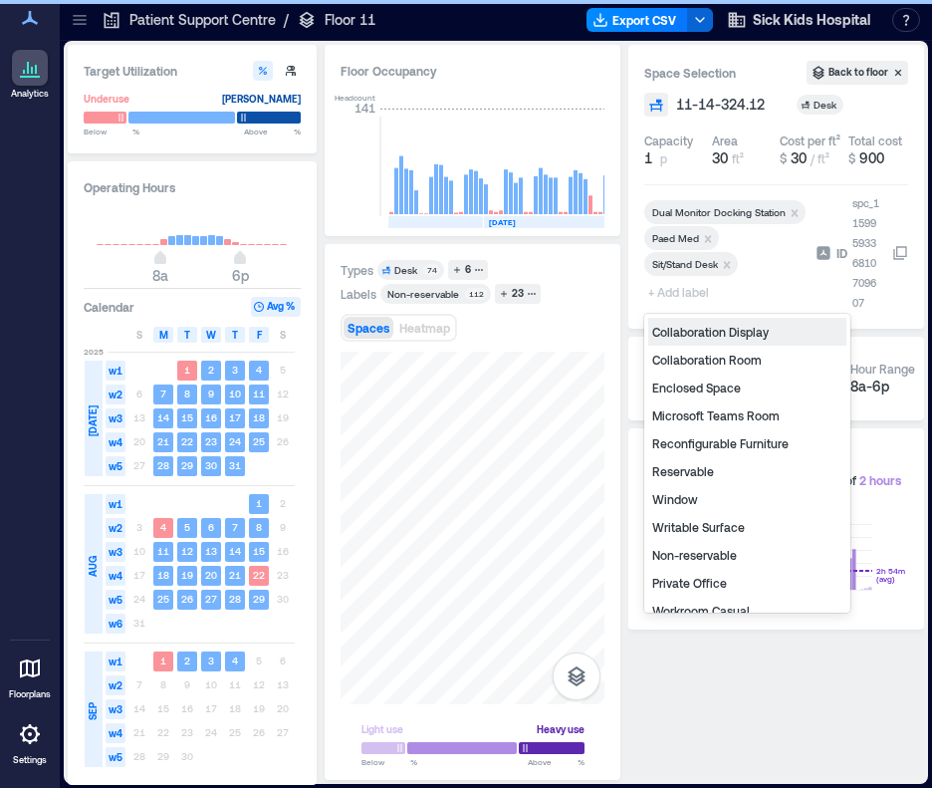
click at [682, 288] on span "+ Add label" at bounding box center [680, 292] width 73 height 28
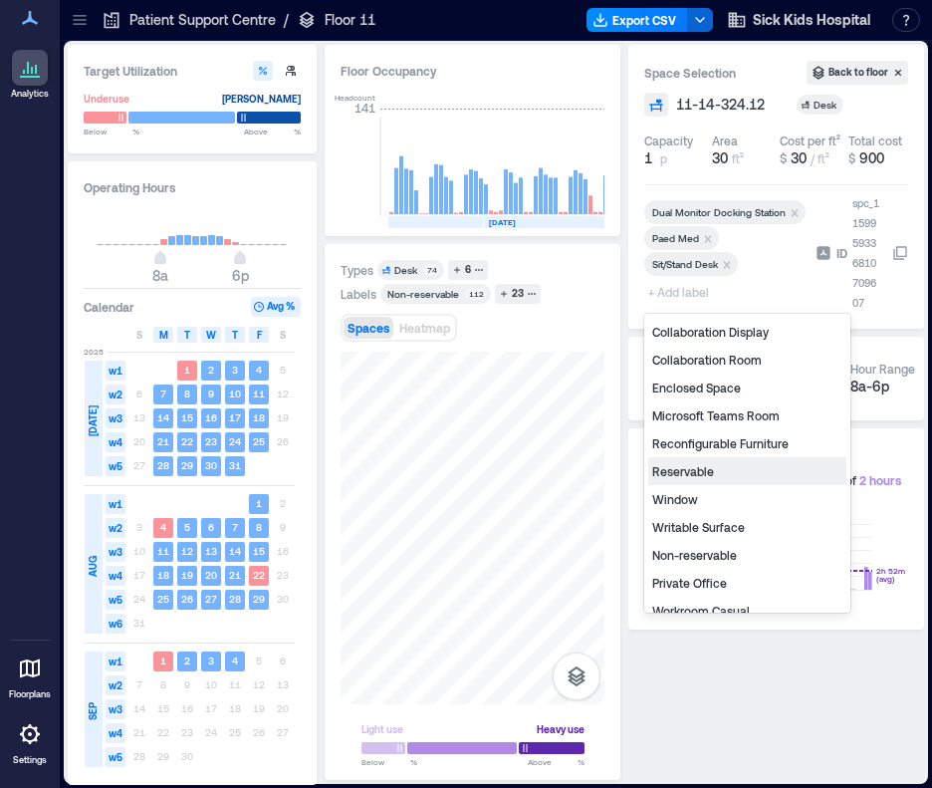
click at [711, 474] on div "Reservable" at bounding box center [747, 471] width 198 height 28
